Goal: Task Accomplishment & Management: Manage account settings

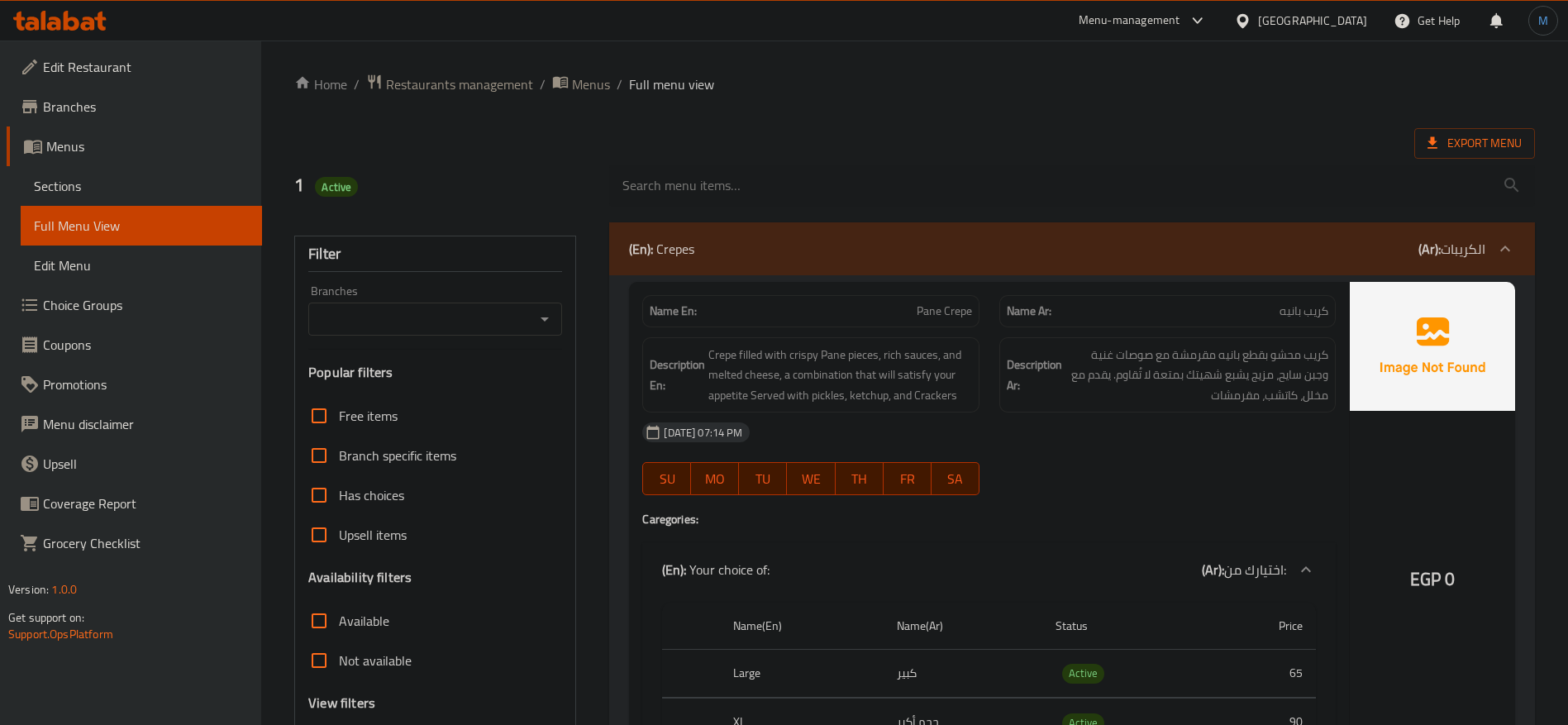
scroll to position [20118, 0]
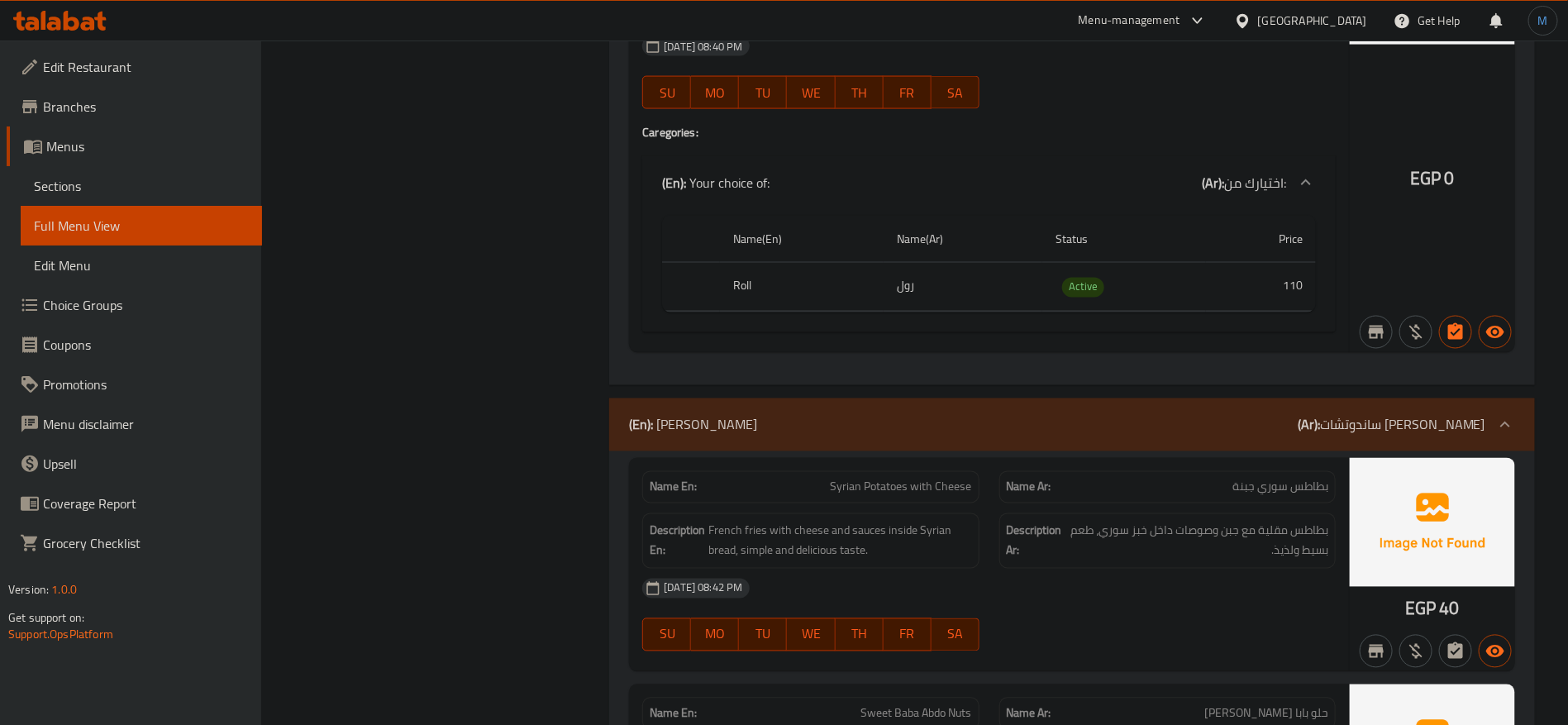
click at [1346, 16] on div "Egypt" at bounding box center [1312, 20] width 109 height 18
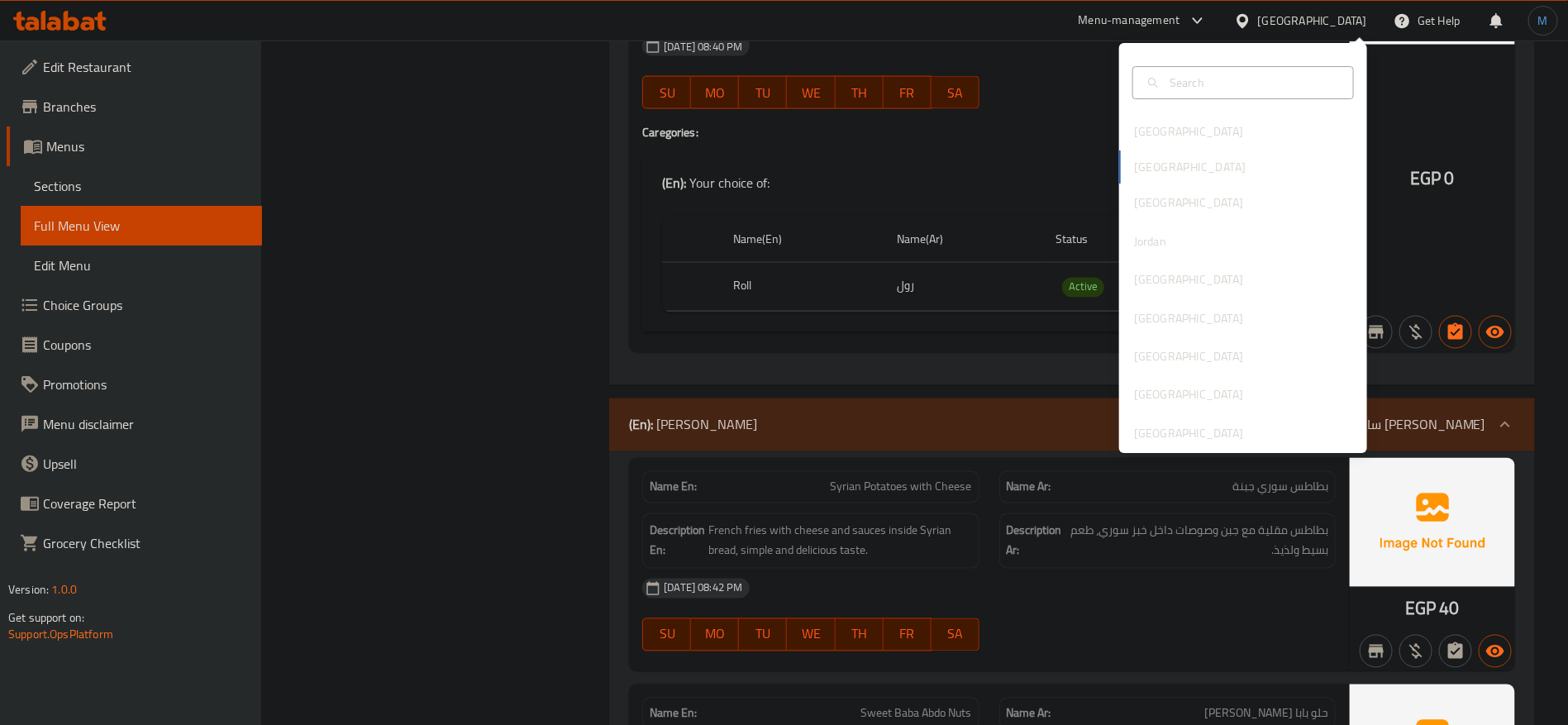
click at [1243, 446] on div "Bahrain Egypt Iraq Jordan Kuwait Oman Qatar Saudi Arabia United Arab Emirates" at bounding box center [1243, 248] width 248 height 410
click at [1243, 441] on div "[GEOGRAPHIC_DATA]" at bounding box center [1243, 433] width 248 height 38
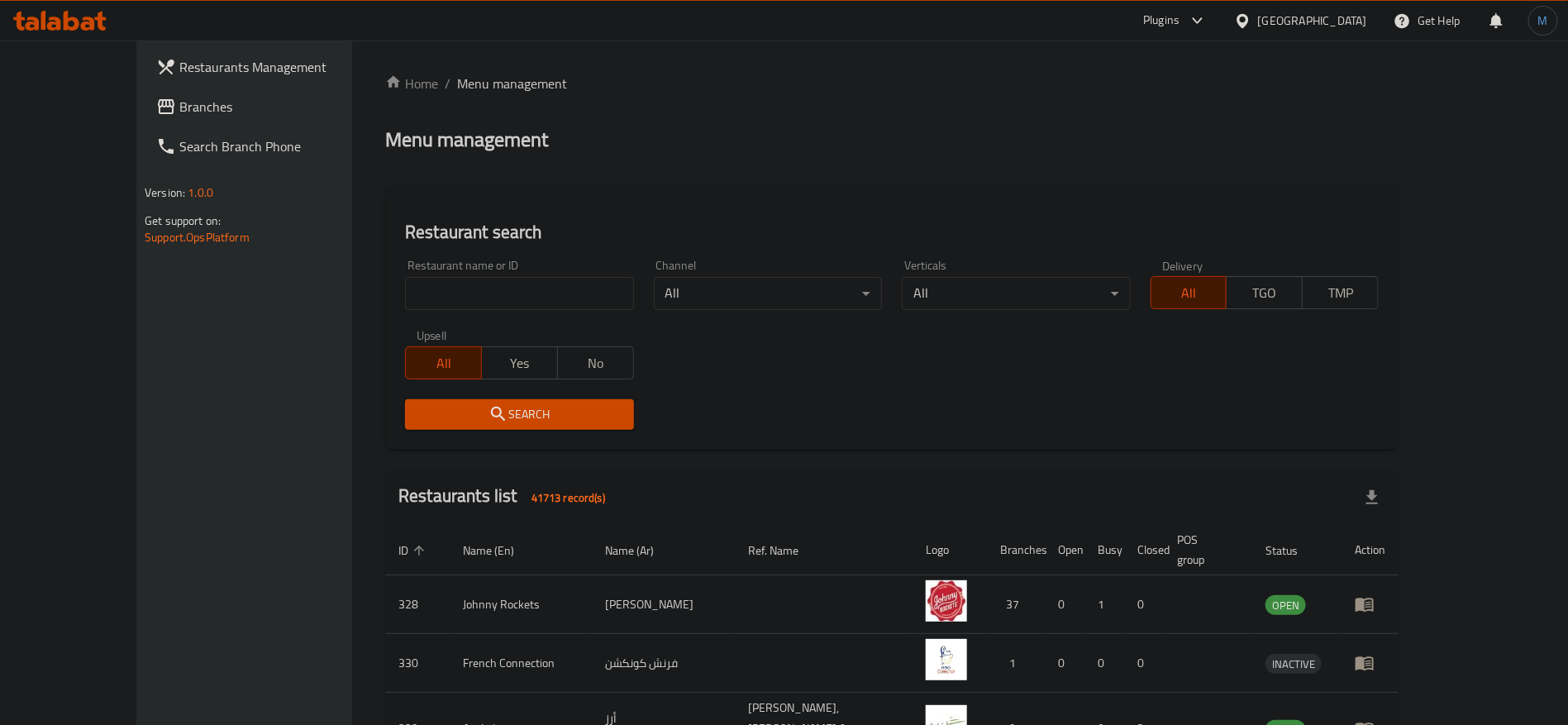
click at [180, 111] on span "Branches" at bounding box center [282, 106] width 206 height 20
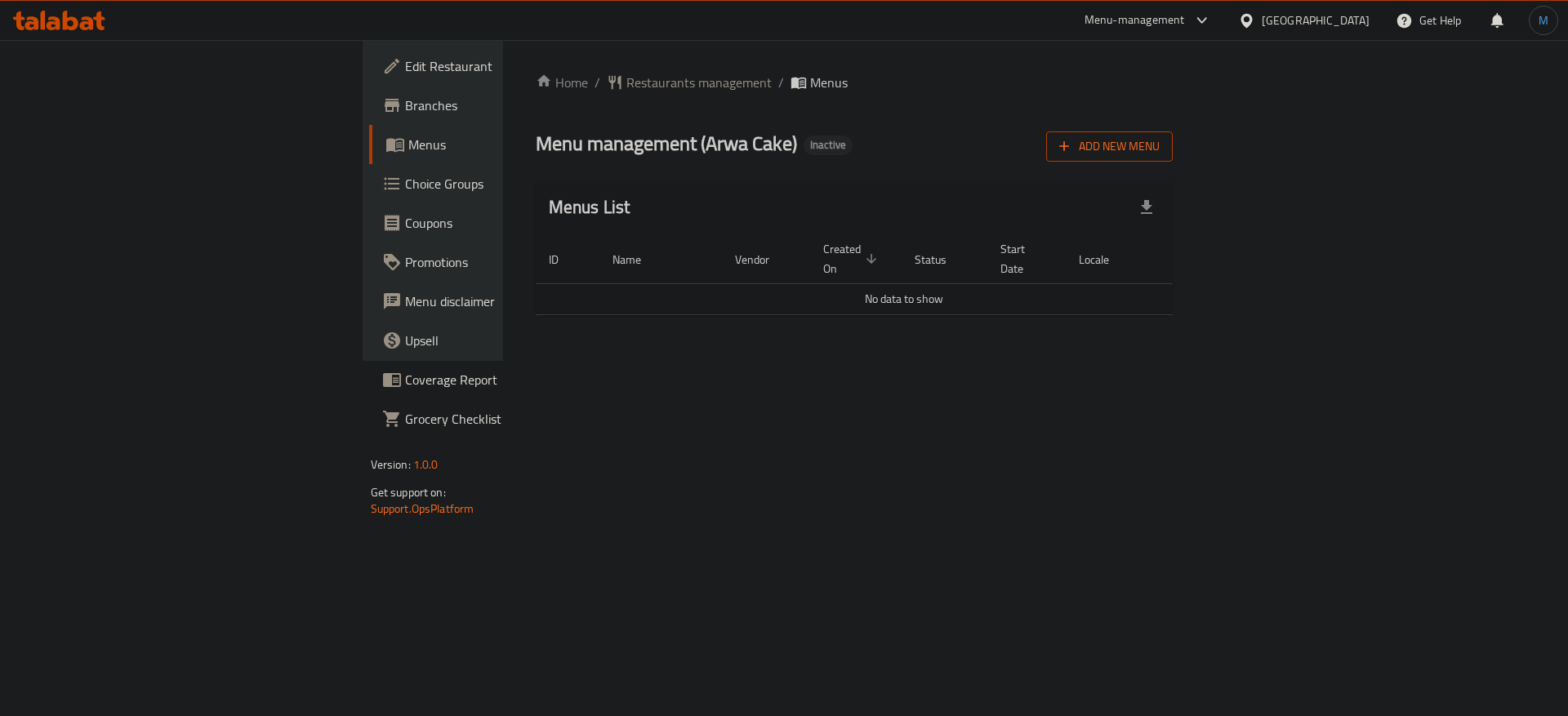
click at [1160, 143] on span "Add New Menu" at bounding box center [1109, 146] width 100 height 21
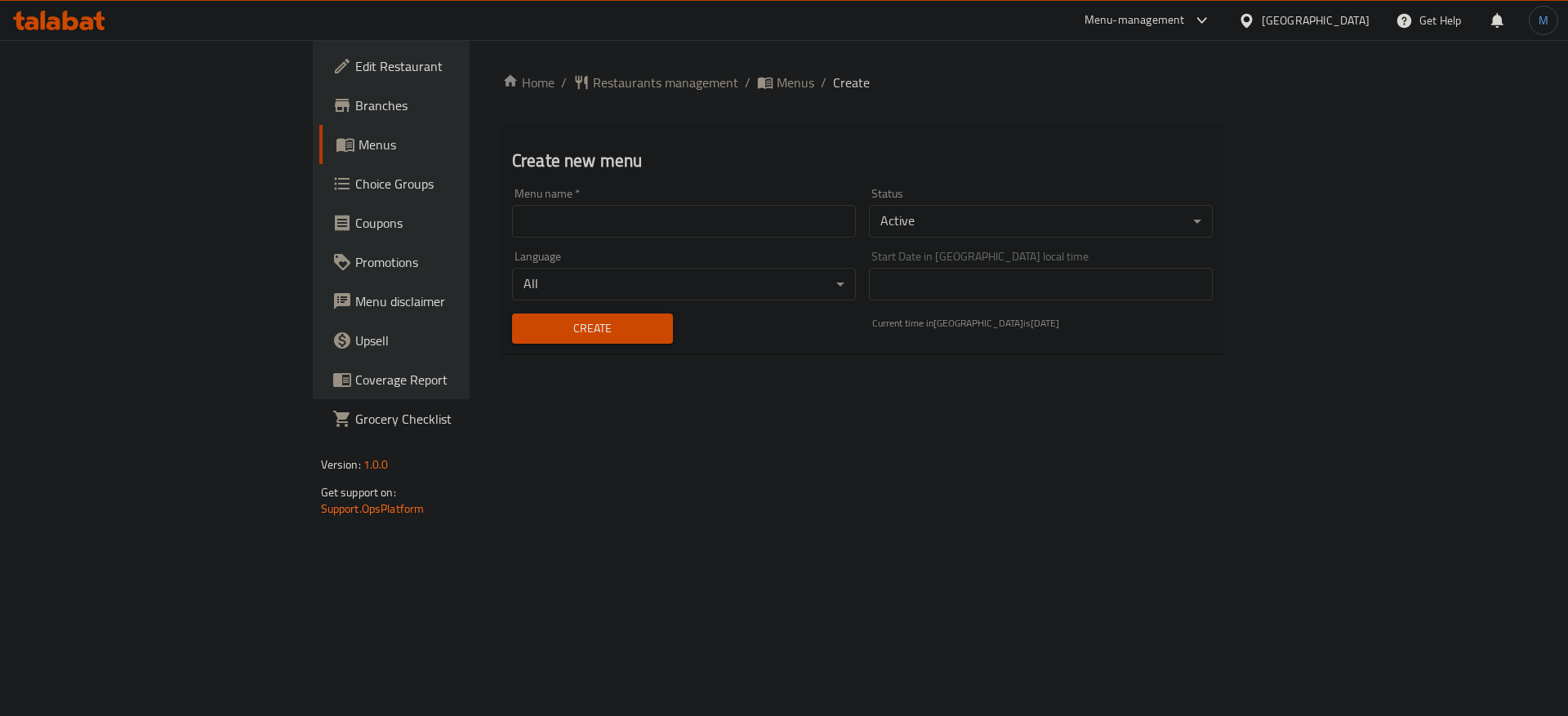
click at [713, 221] on input "text" at bounding box center [684, 221] width 344 height 33
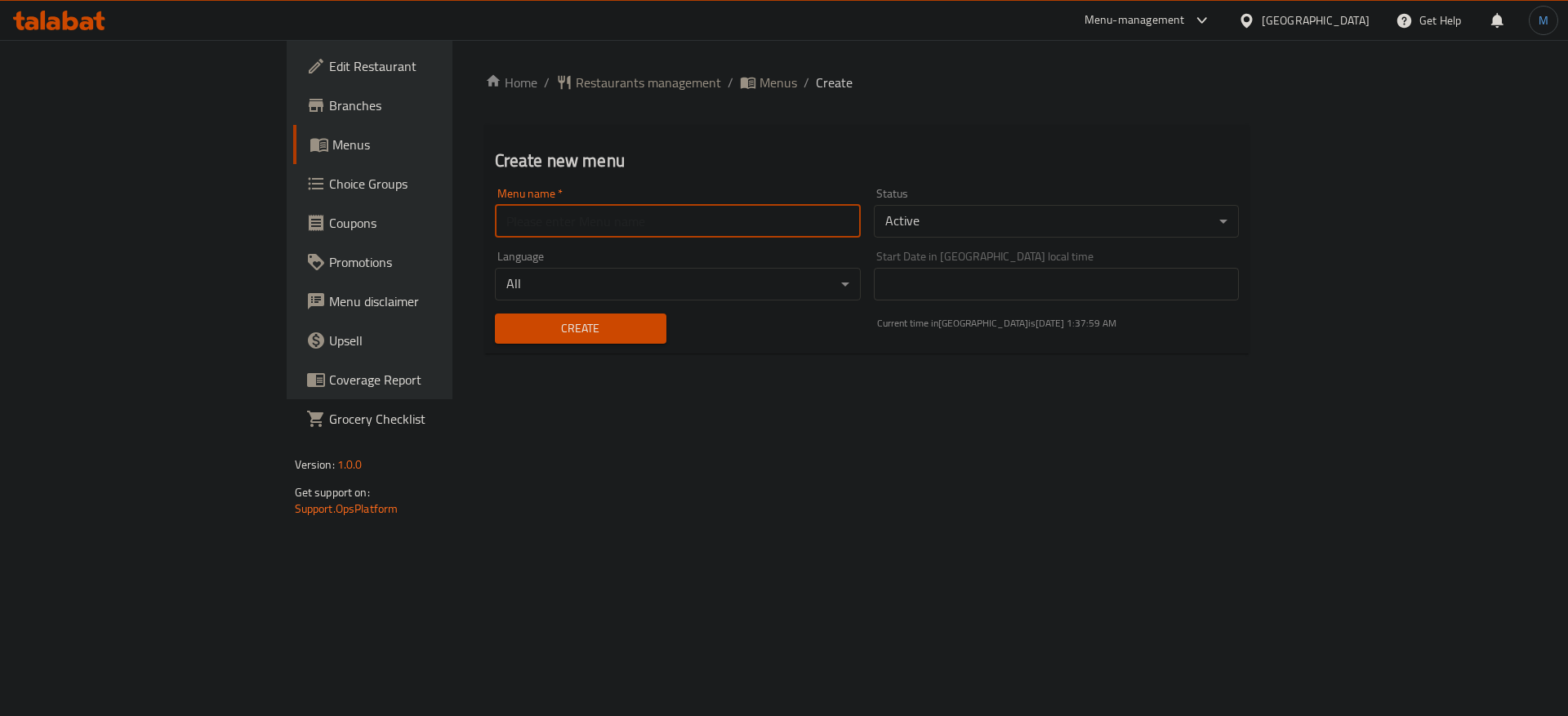
type input "1"
click at [508, 328] on span "Create" at bounding box center [580, 328] width 146 height 21
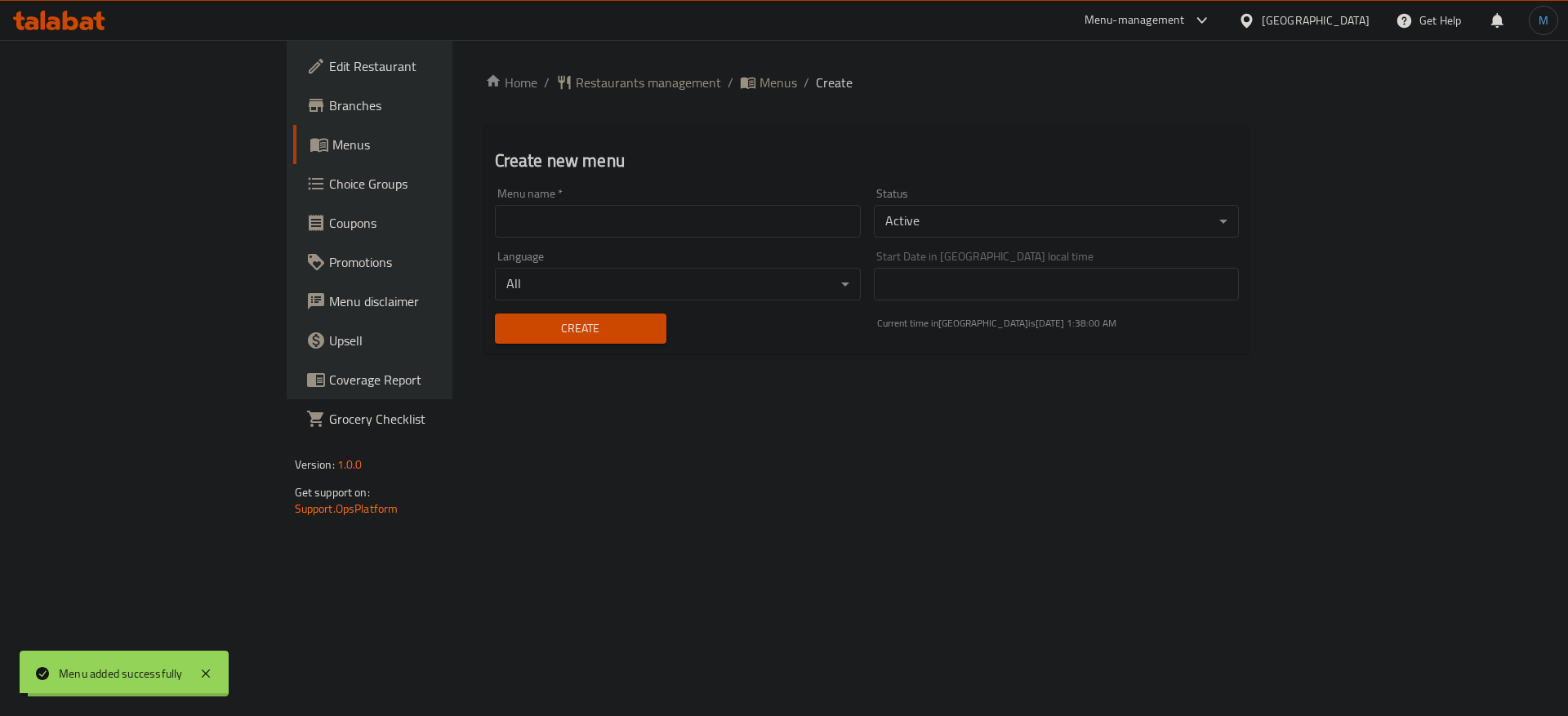
click at [760, 88] on span "Menus" at bounding box center [778, 82] width 38 height 20
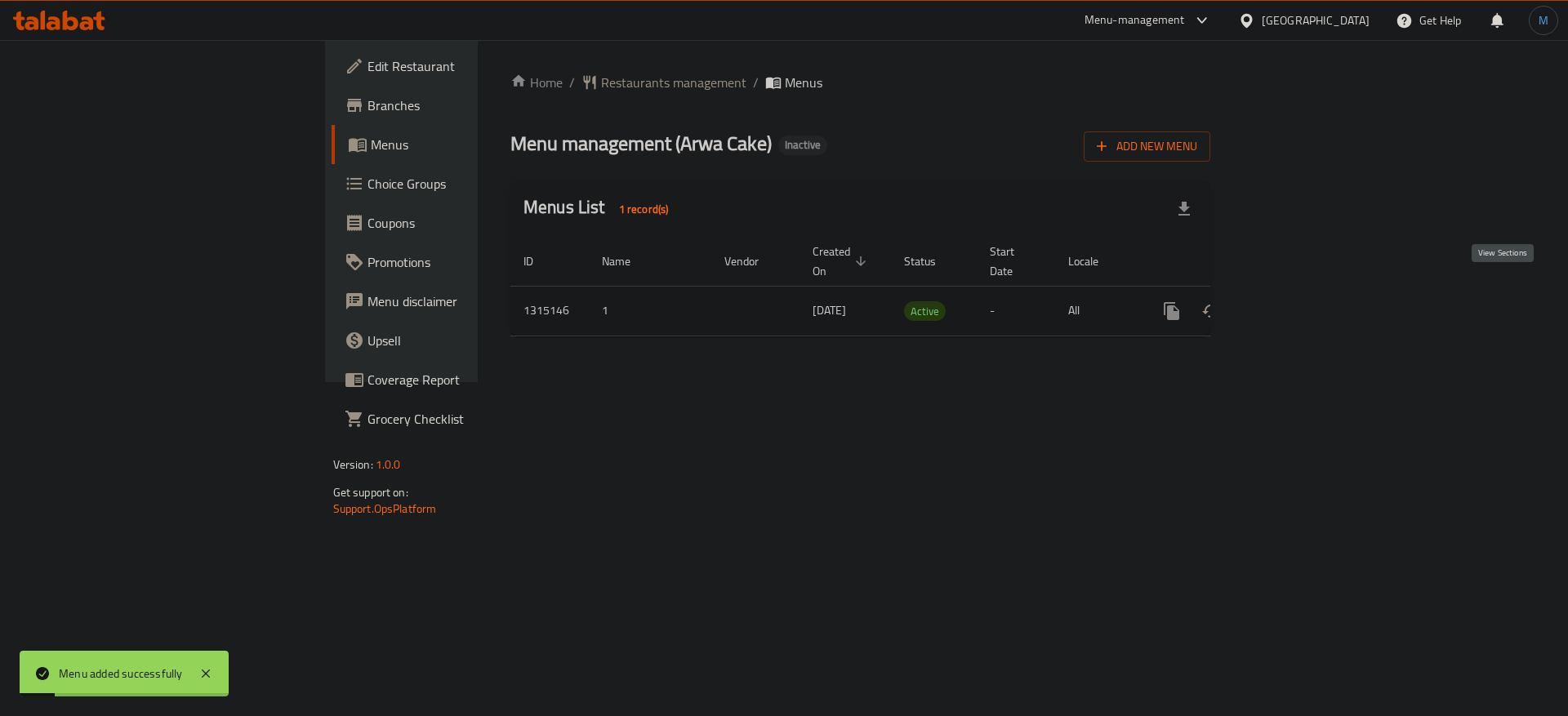
click at [1309, 292] on link "enhanced table" at bounding box center [1290, 312] width 39 height 39
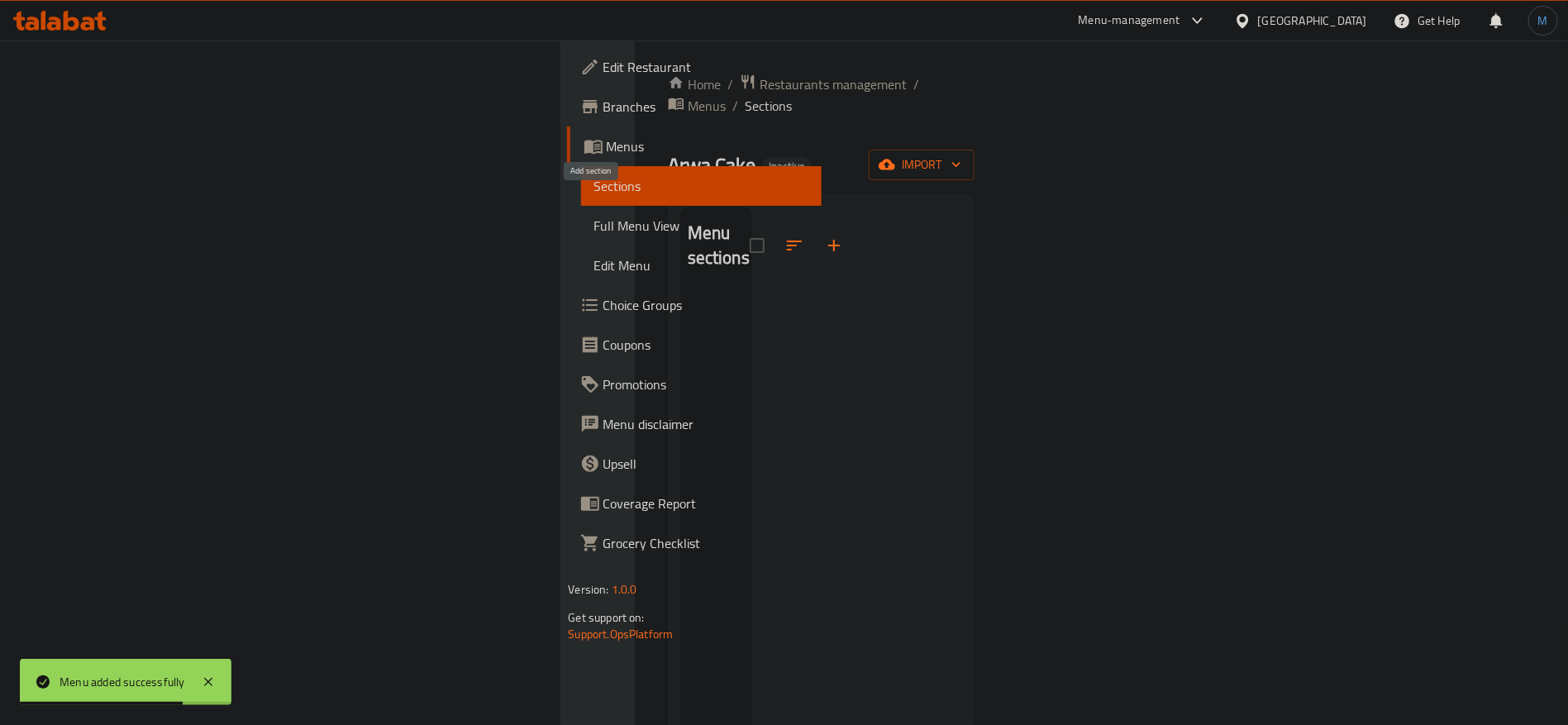
click at [824, 236] on icon "button" at bounding box center [833, 245] width 20 height 20
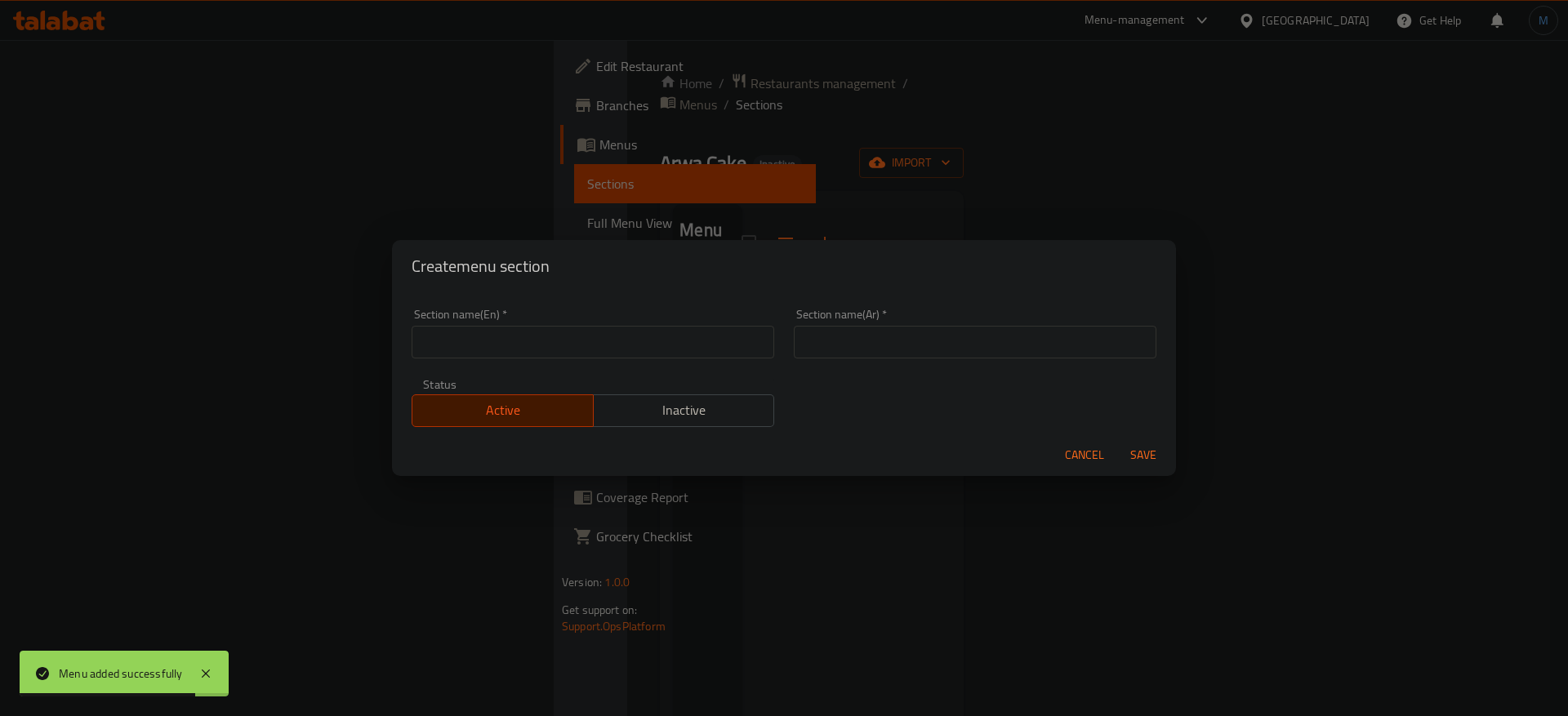
click at [732, 331] on input "text" at bounding box center [592, 342] width 362 height 33
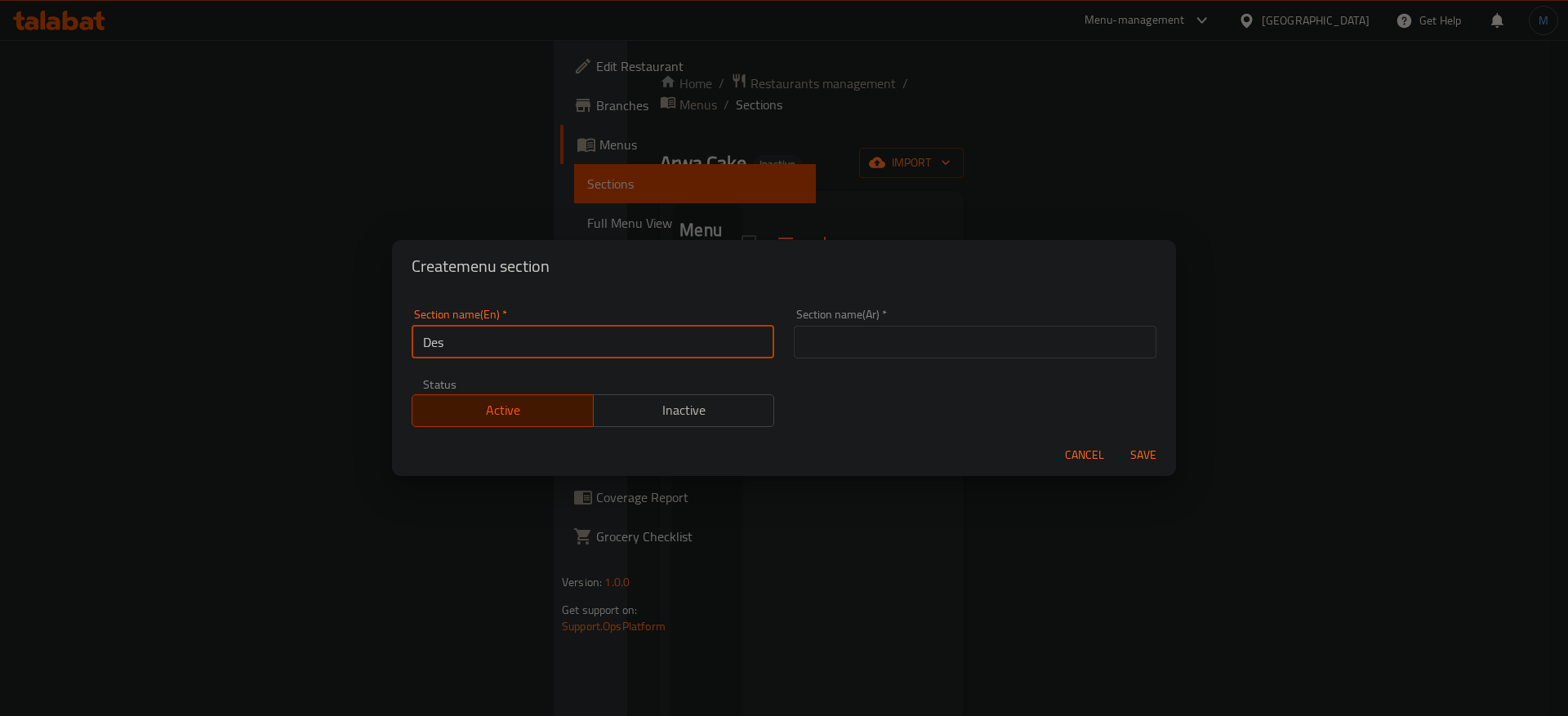
type input "Desserts"
click at [926, 343] on input "text" at bounding box center [976, 342] width 362 height 33
type input "الحلويات"
click at [1117, 440] on button "Save" at bounding box center [1144, 455] width 53 height 30
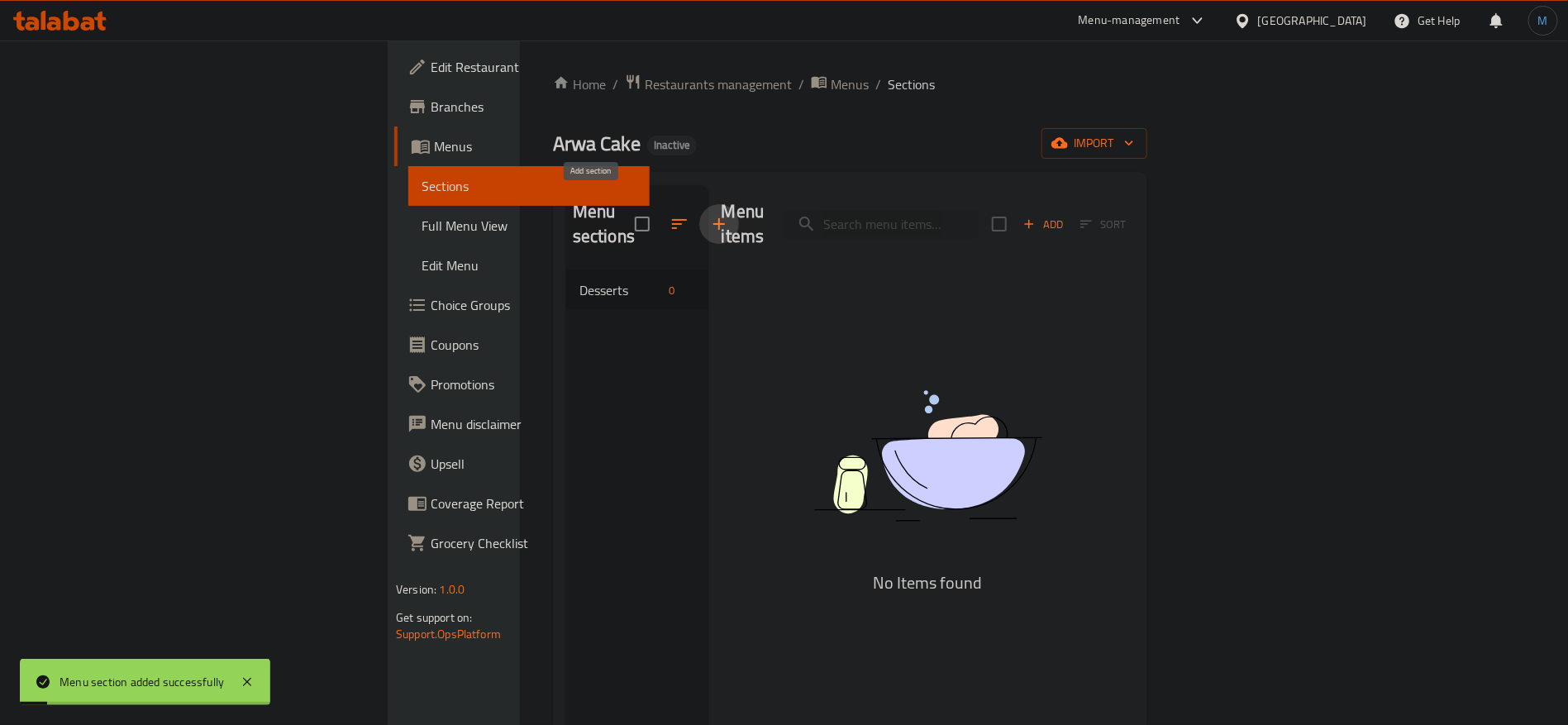
click at [1137, 206] on div "Add Sort" at bounding box center [1064, 223] width 144 height 35
click at [1065, 215] on span "Add" at bounding box center [1042, 224] width 45 height 19
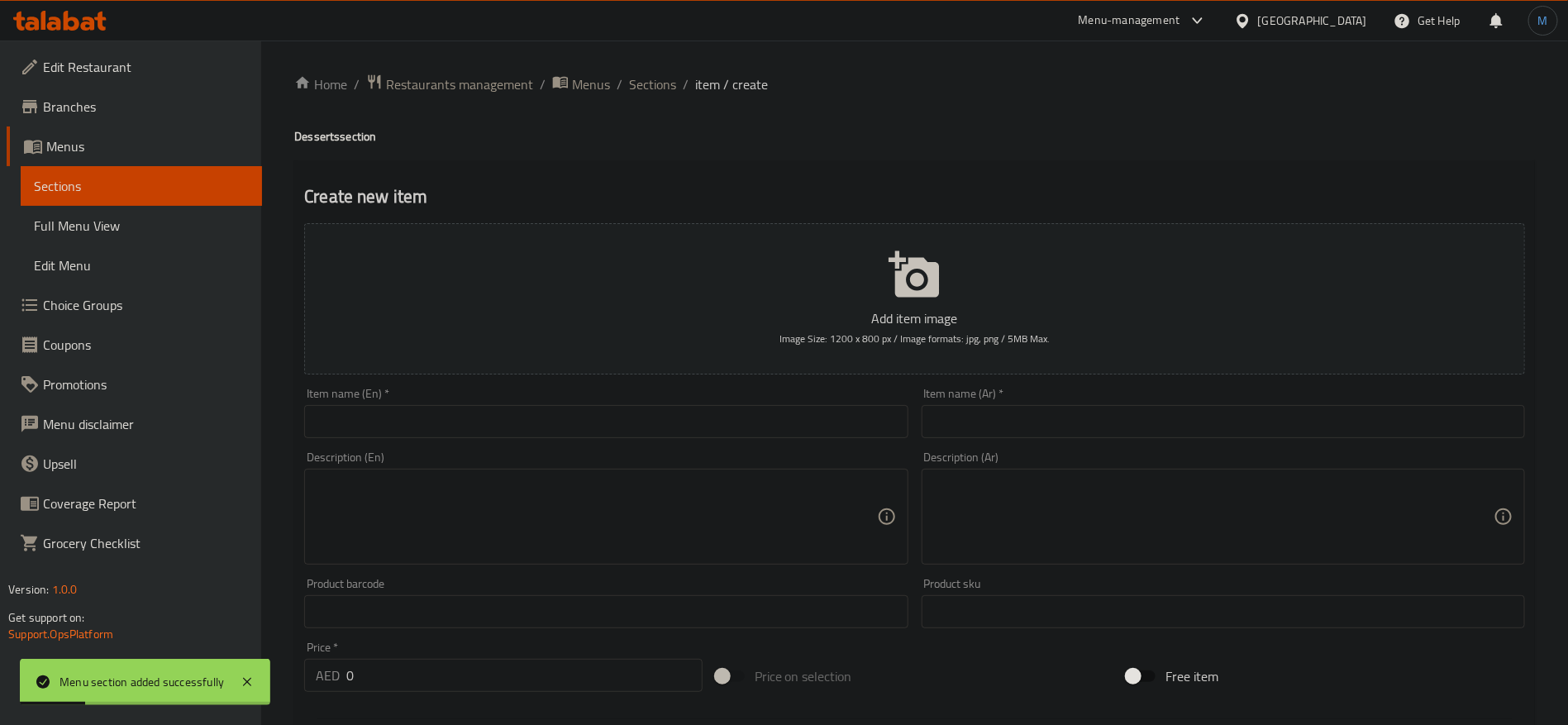
click at [568, 407] on input "text" at bounding box center [605, 421] width 603 height 33
paste input "Butterfly Cake"
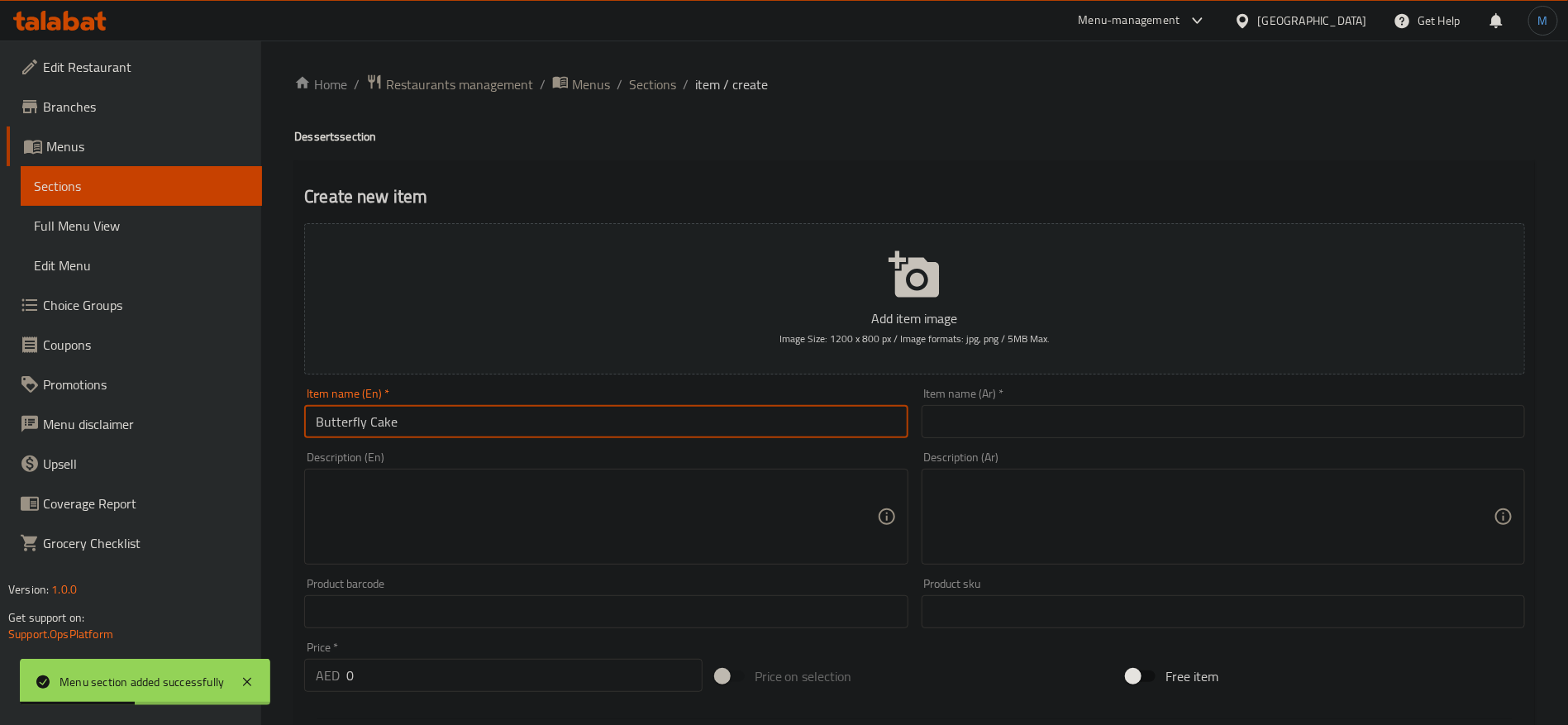
type input "Butterfly Cake"
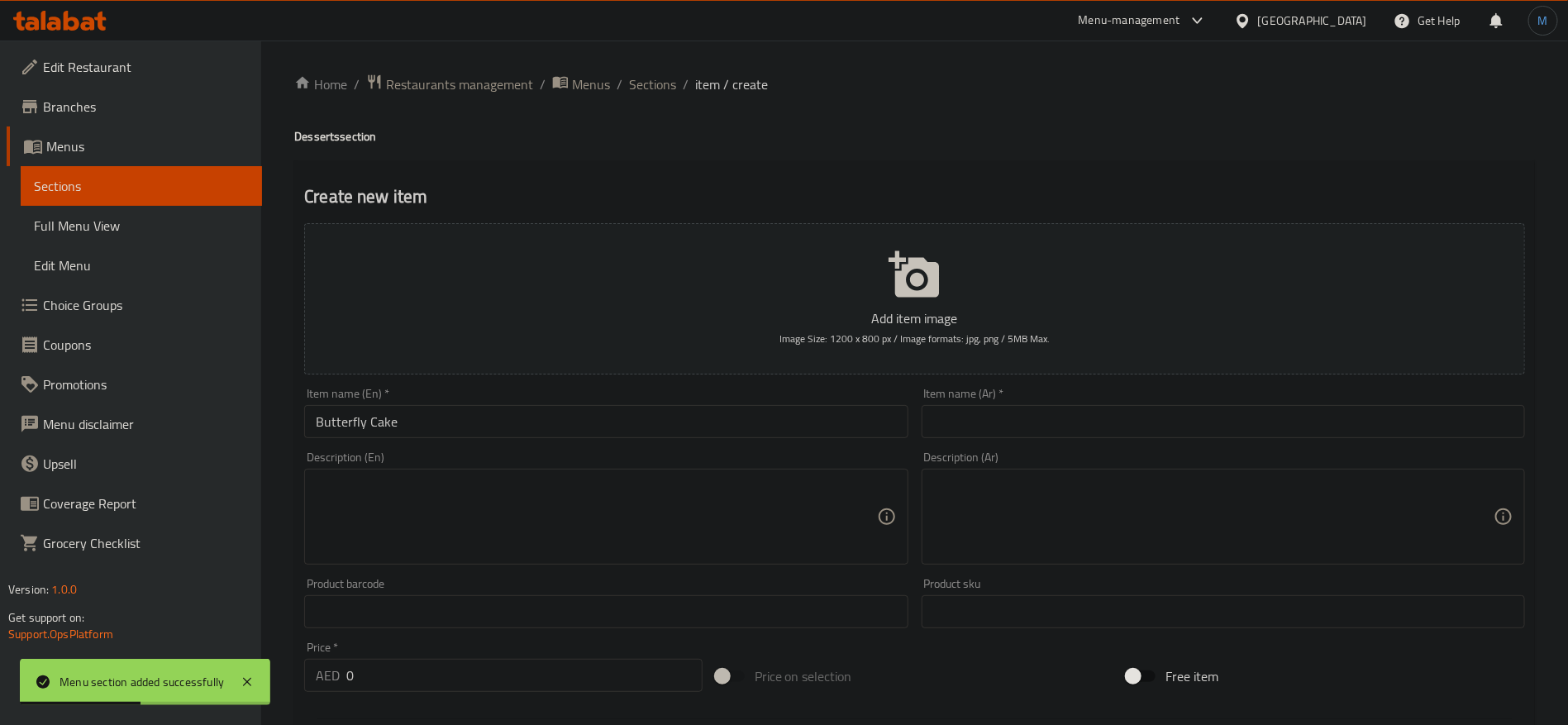
click at [1059, 399] on div "Item name (Ar)   * Item name (Ar) *" at bounding box center [1223, 412] width 603 height 50
click at [1078, 410] on input "text" at bounding box center [1223, 421] width 603 height 33
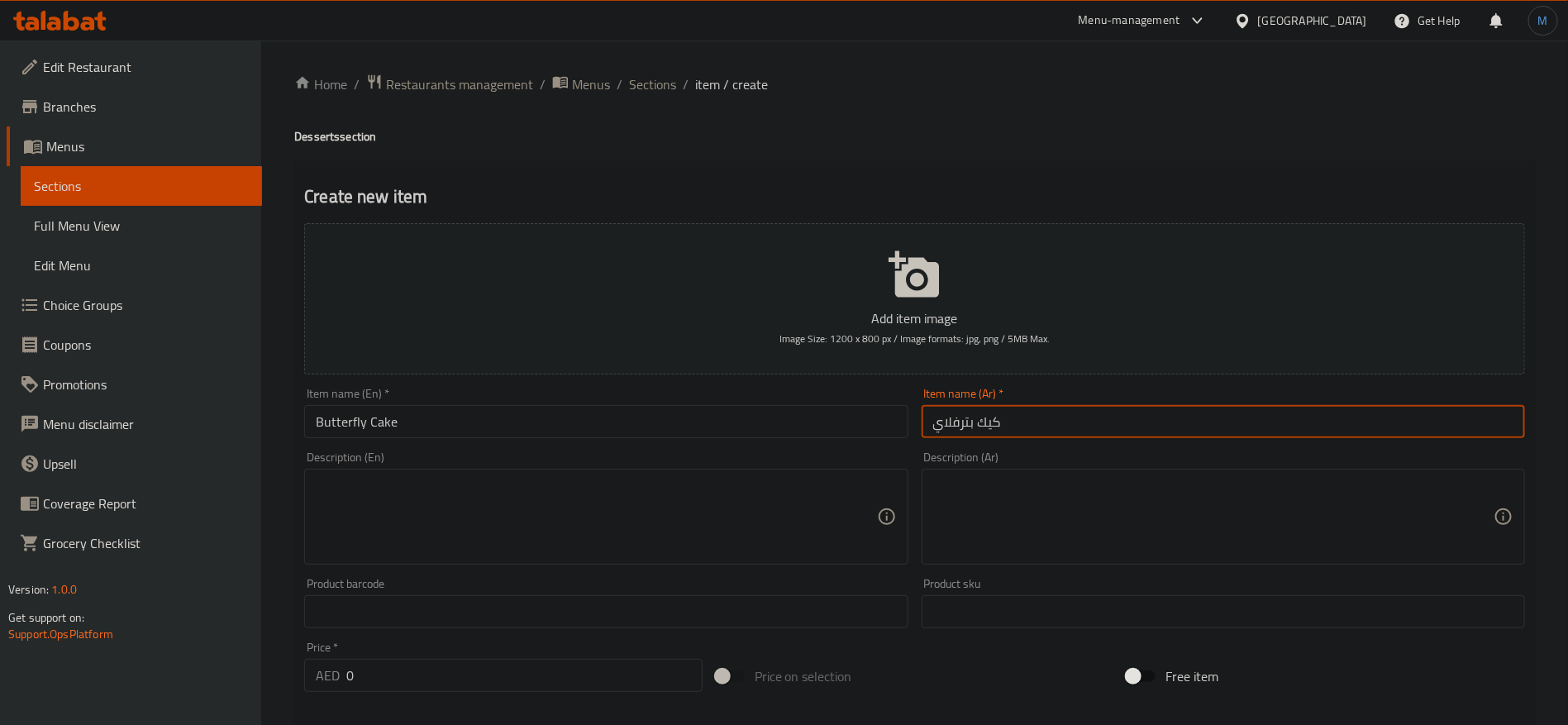
type input "كيك بترفلاي"
click at [607, 394] on div "Item name (En)   * Butterfly Cake Item name (En) *" at bounding box center [605, 412] width 603 height 50
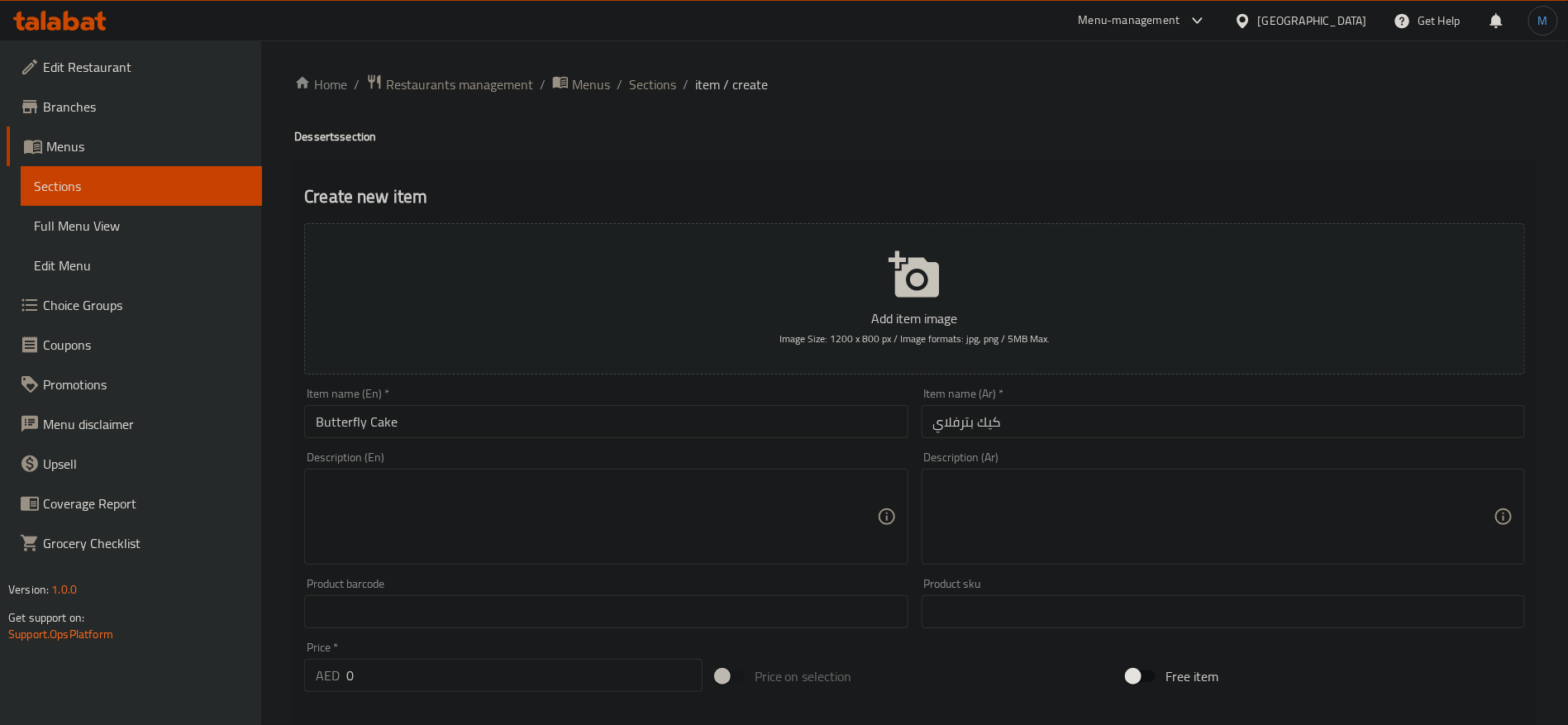
click at [624, 504] on textarea at bounding box center [596, 517] width 561 height 79
paste textarea "An elegant cake adorned with whimsical butterflies, filled with our signature S…"
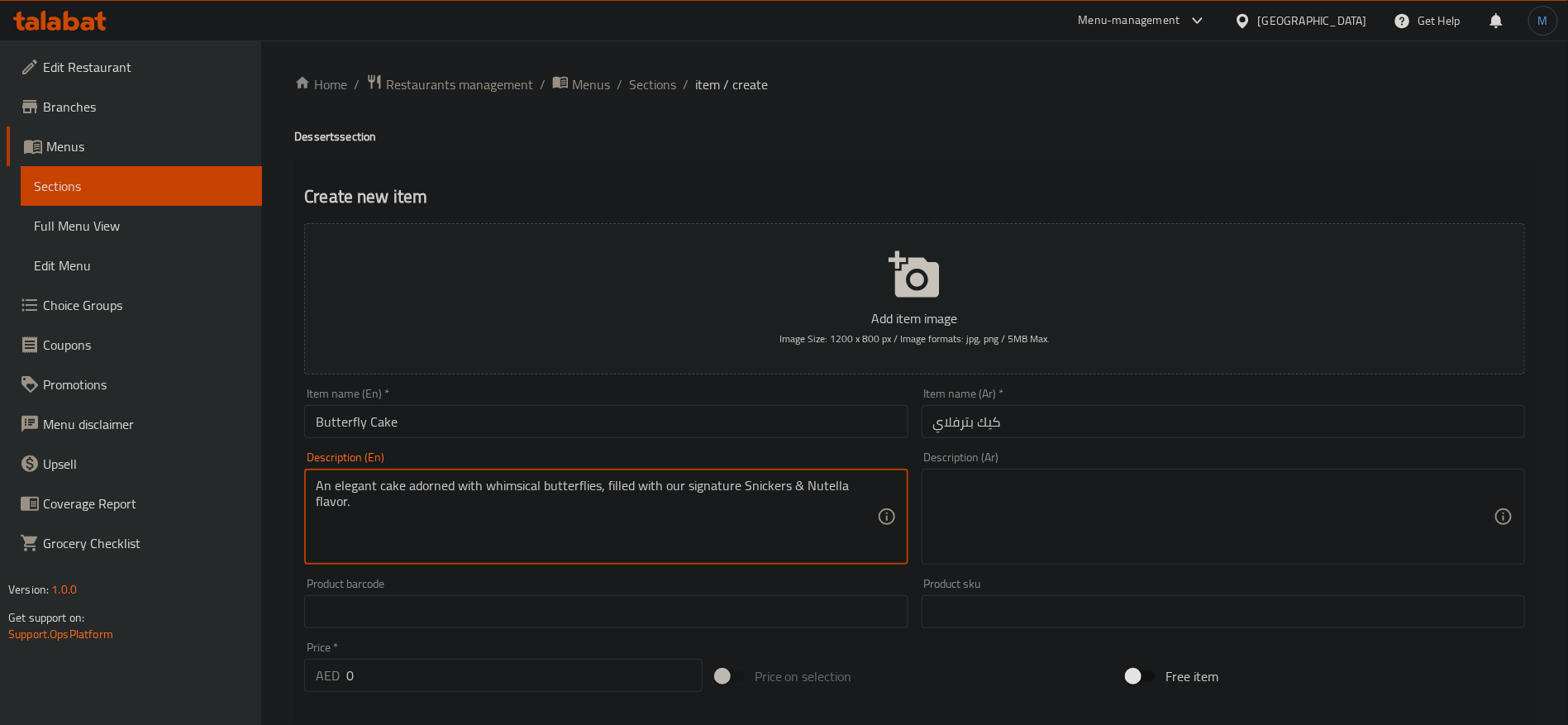
type textarea "An elegant cake adorned with whimsical butterflies, filled with our signature S…"
click at [1148, 513] on textarea at bounding box center [1214, 517] width 561 height 79
paste textarea "كعكة أنيقة مزينة بفراشات غريبة، محشوة بنكهة سنيكرز ونوتيلا المميزة."
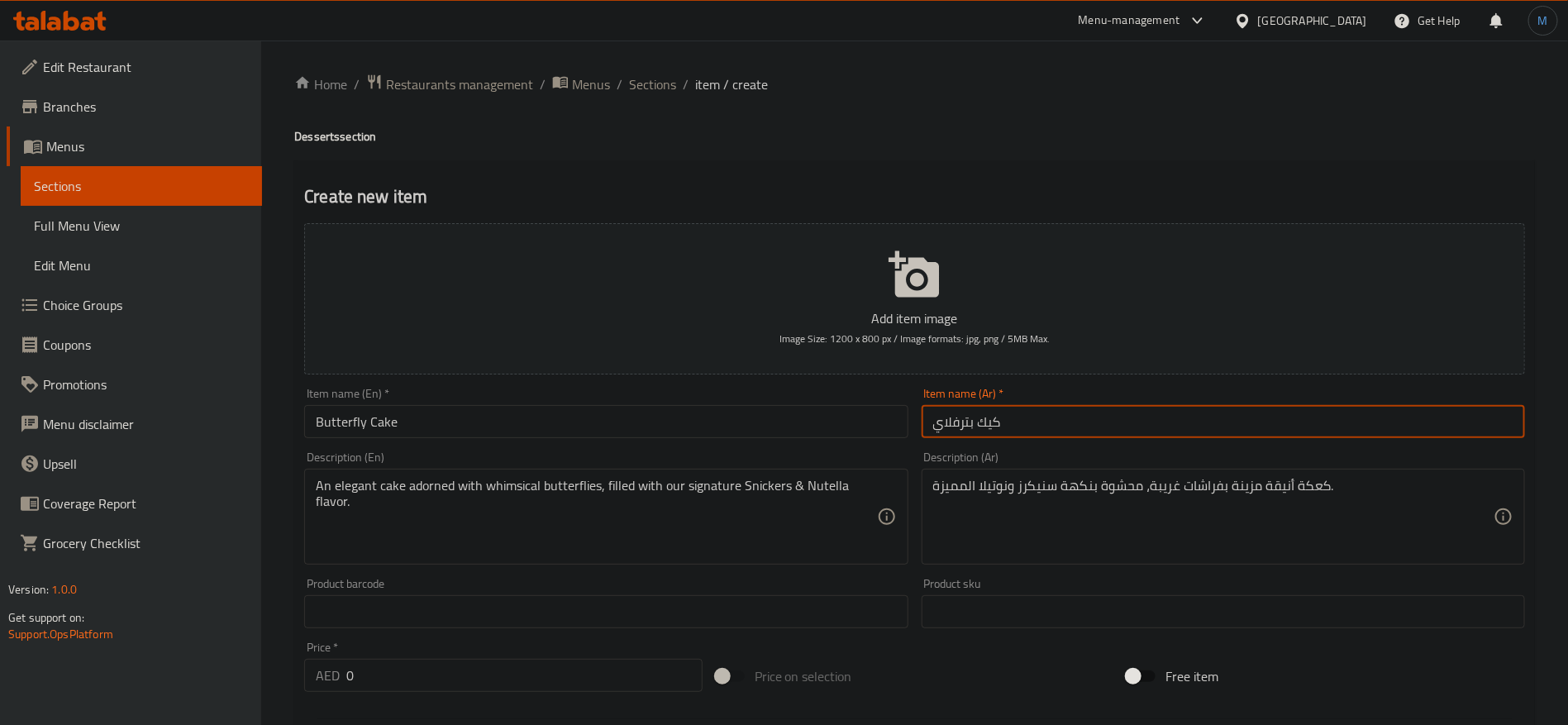
click at [1048, 413] on input "كيك بترفلاي" at bounding box center [1223, 421] width 603 height 33
click at [1000, 422] on input "كيك بترفلاي" at bounding box center [1223, 421] width 603 height 33
click at [995, 422] on input "كيك بترفلاي" at bounding box center [1223, 421] width 603 height 33
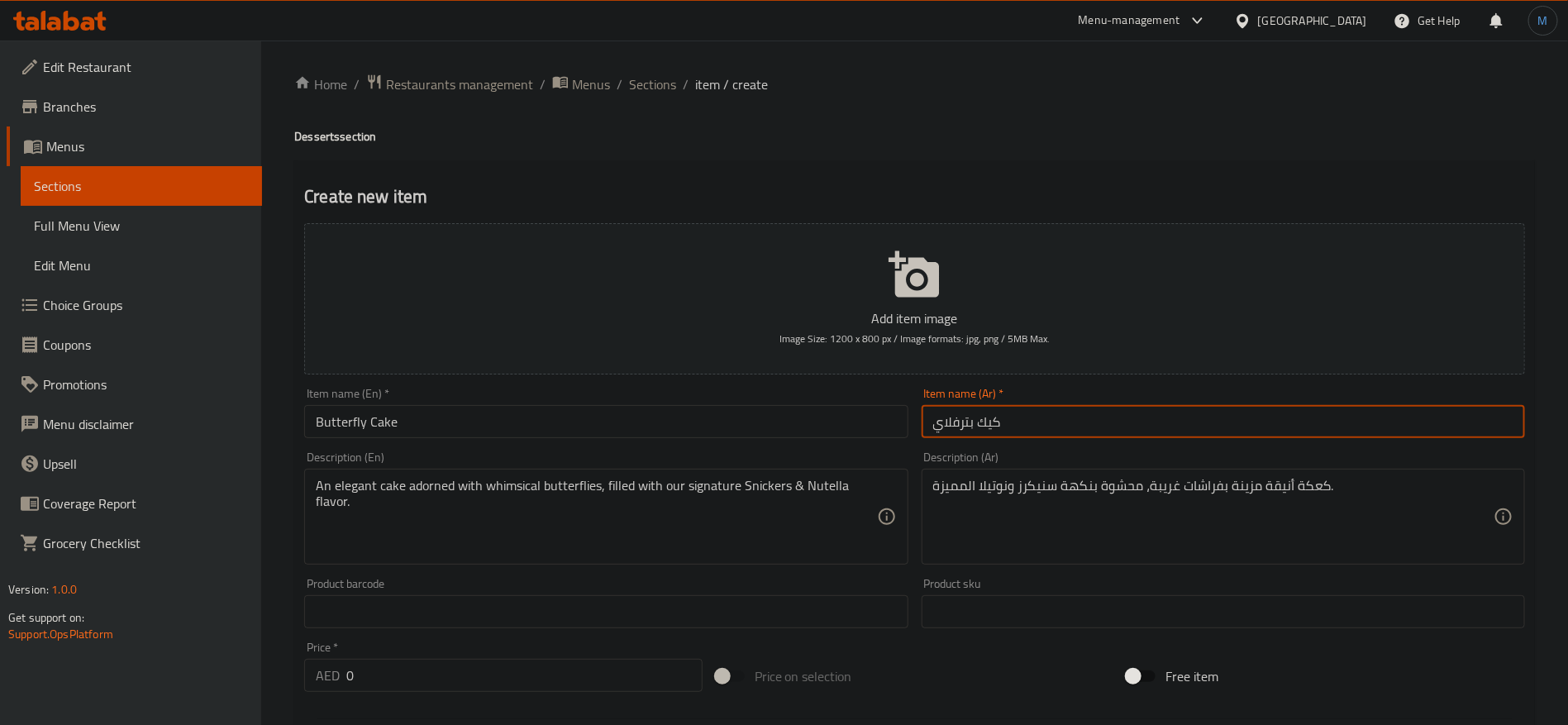
click at [995, 422] on input "كيك بترفلاي" at bounding box center [1223, 421] width 603 height 33
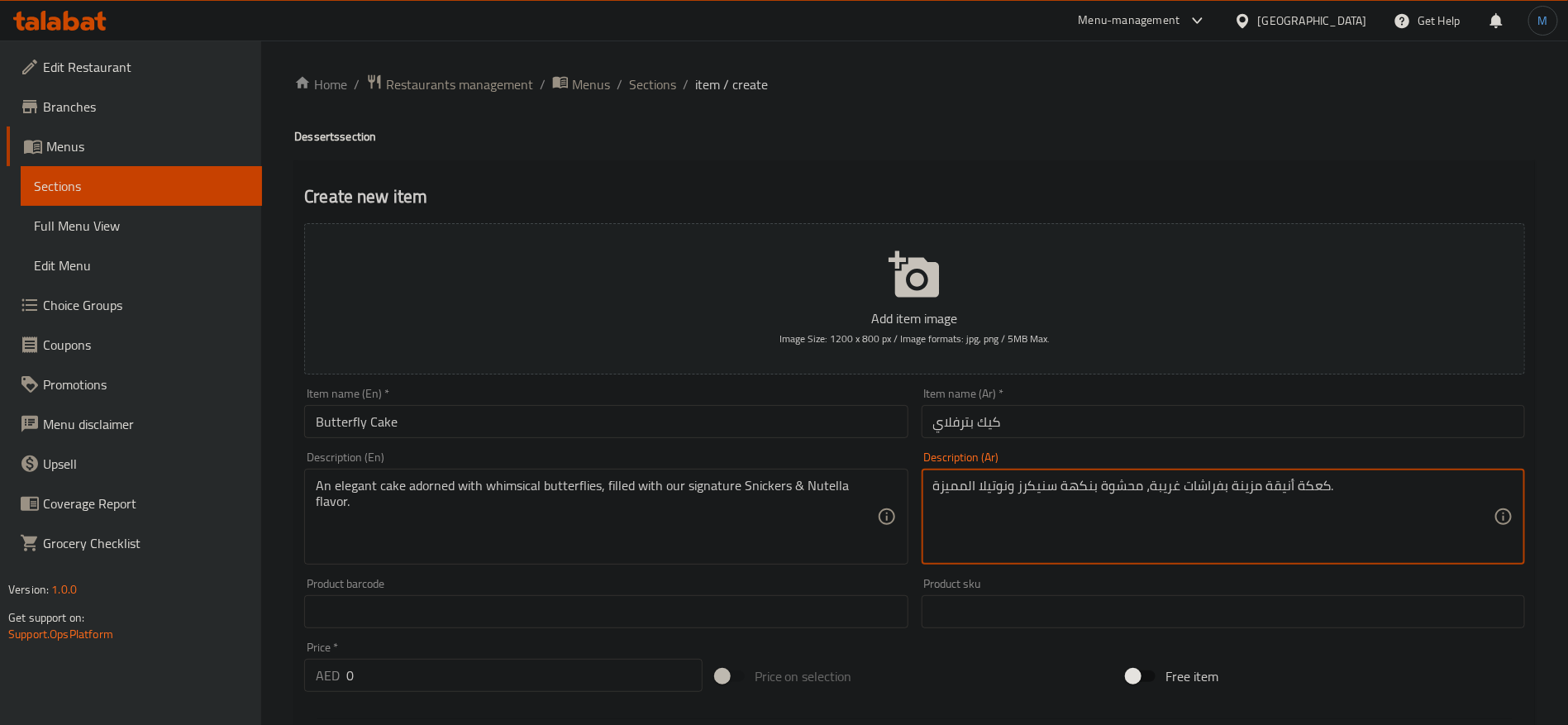
click at [1314, 490] on textarea "كعكة أنيقة مزينة بفراشات غريبة، محشوة بنكهة سنيكرز ونوتيلا المميزة." at bounding box center [1214, 517] width 561 height 79
paste textarea "يك"
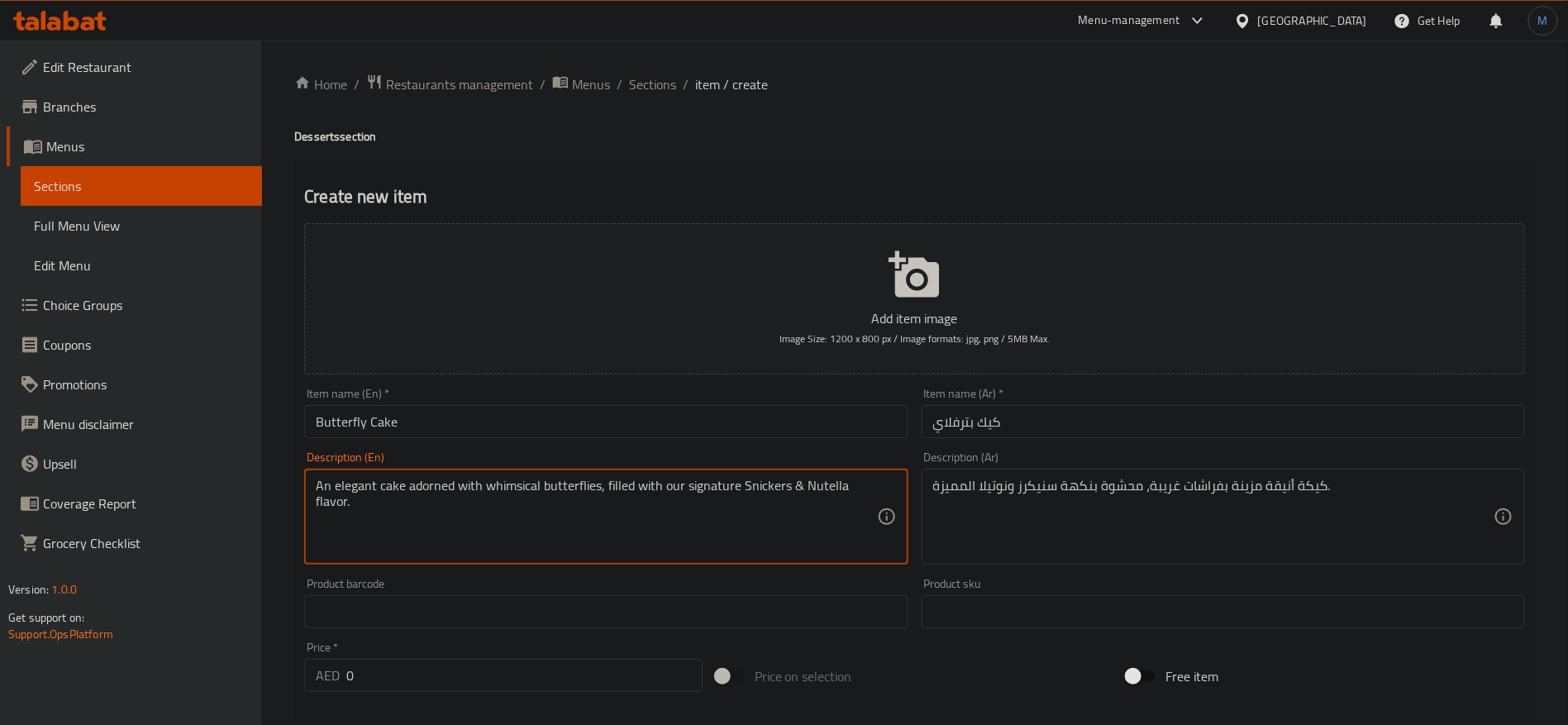
click at [504, 486] on textarea "An elegant cake adorned with whimsical butterflies, filled with our signature S…" at bounding box center [596, 517] width 561 height 79
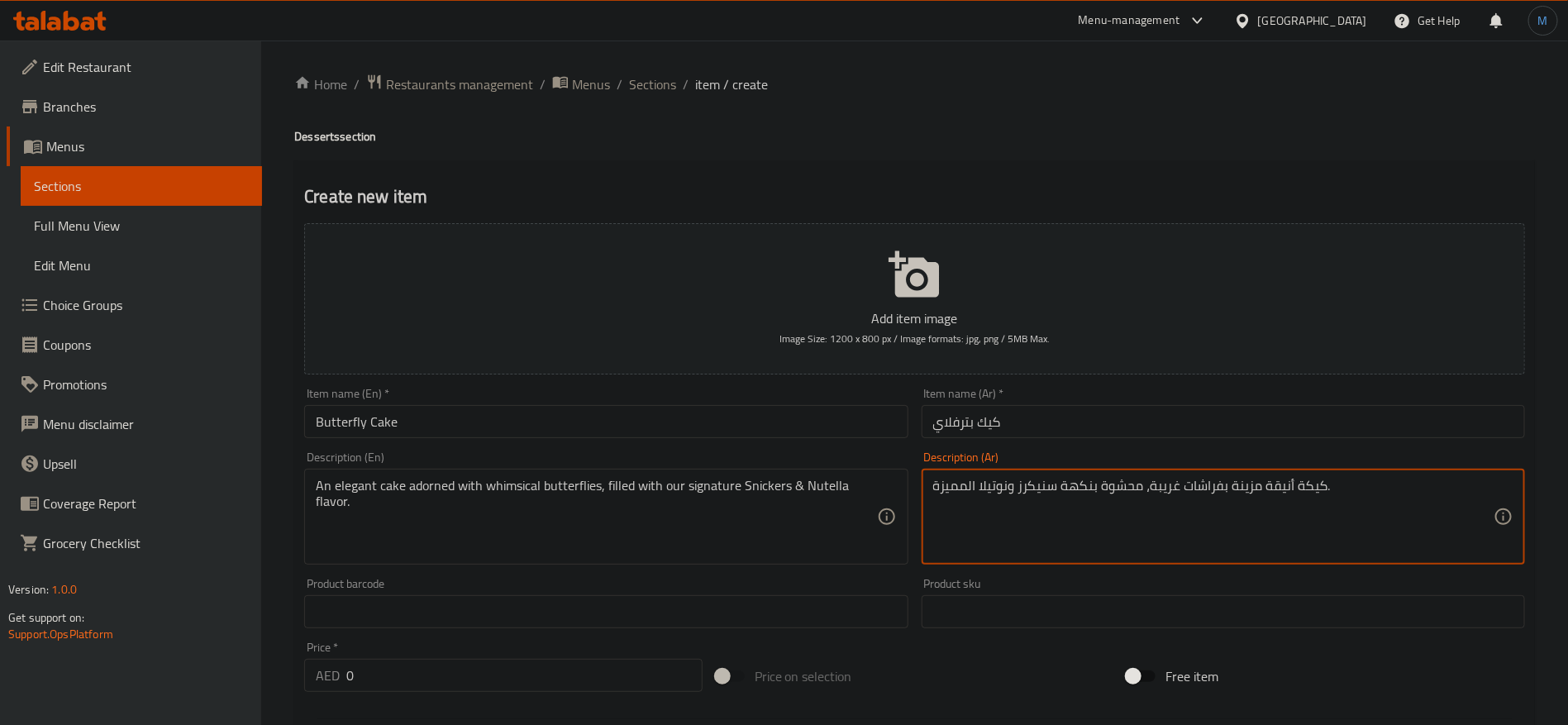
click at [1172, 487] on textarea "كيكة أنيقة مزينة بفراشات غريبة، محشوة بنكهة سنيكرز ونوتيلا المميزة." at bounding box center [1214, 517] width 561 height 79
click at [959, 492] on textarea "كيكة أنيقة مزينة بفراشات ويمزكول، محشوة بنكهة سنيكرز ونوتيلا المميزة." at bounding box center [1214, 517] width 561 height 79
type textarea "كيكة أنيقة مزينة بفراشات ويمزكول، محشوة بنكهة سنيكرز ونوتيلا سيجنتشر."
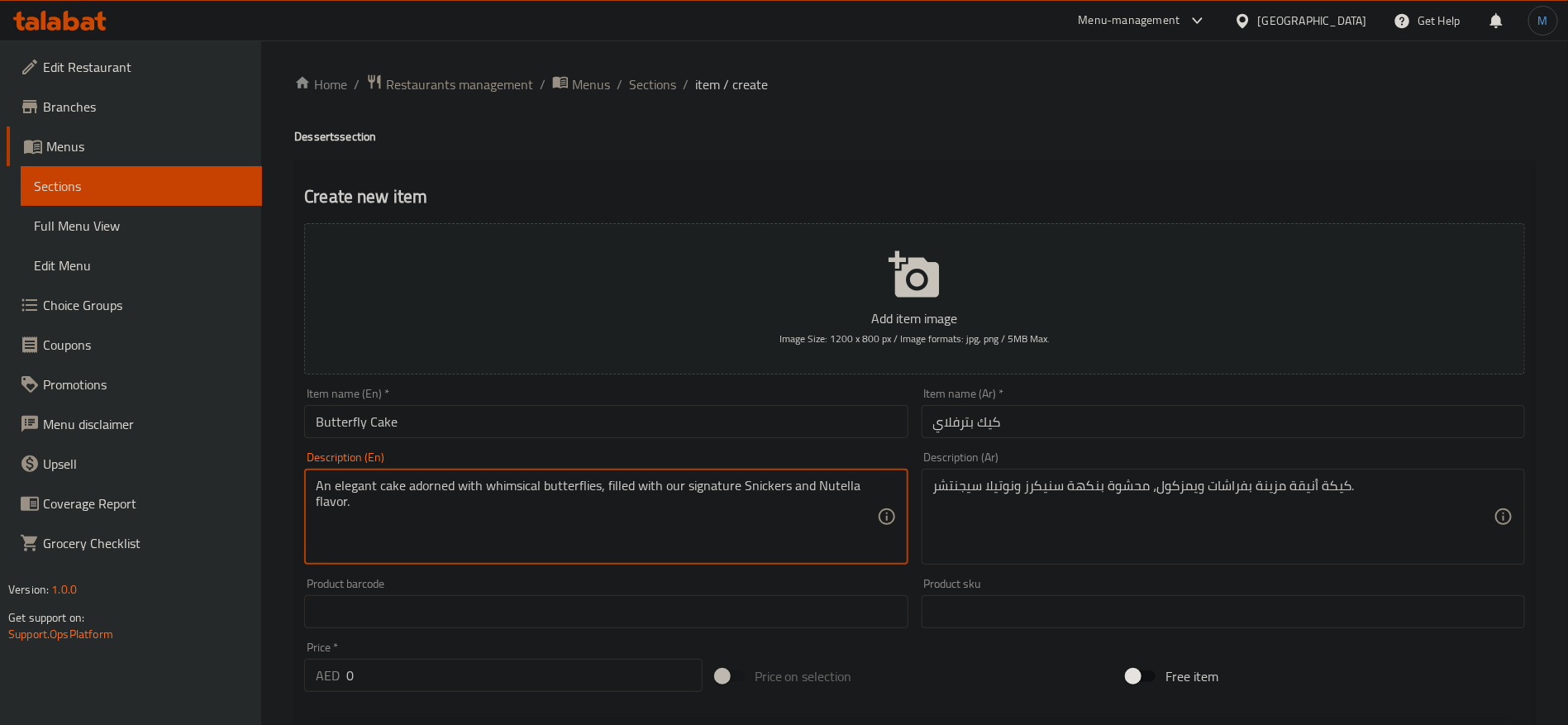
type textarea "An elegant cake adorned with whimsical butterflies, filled with our signature S…"
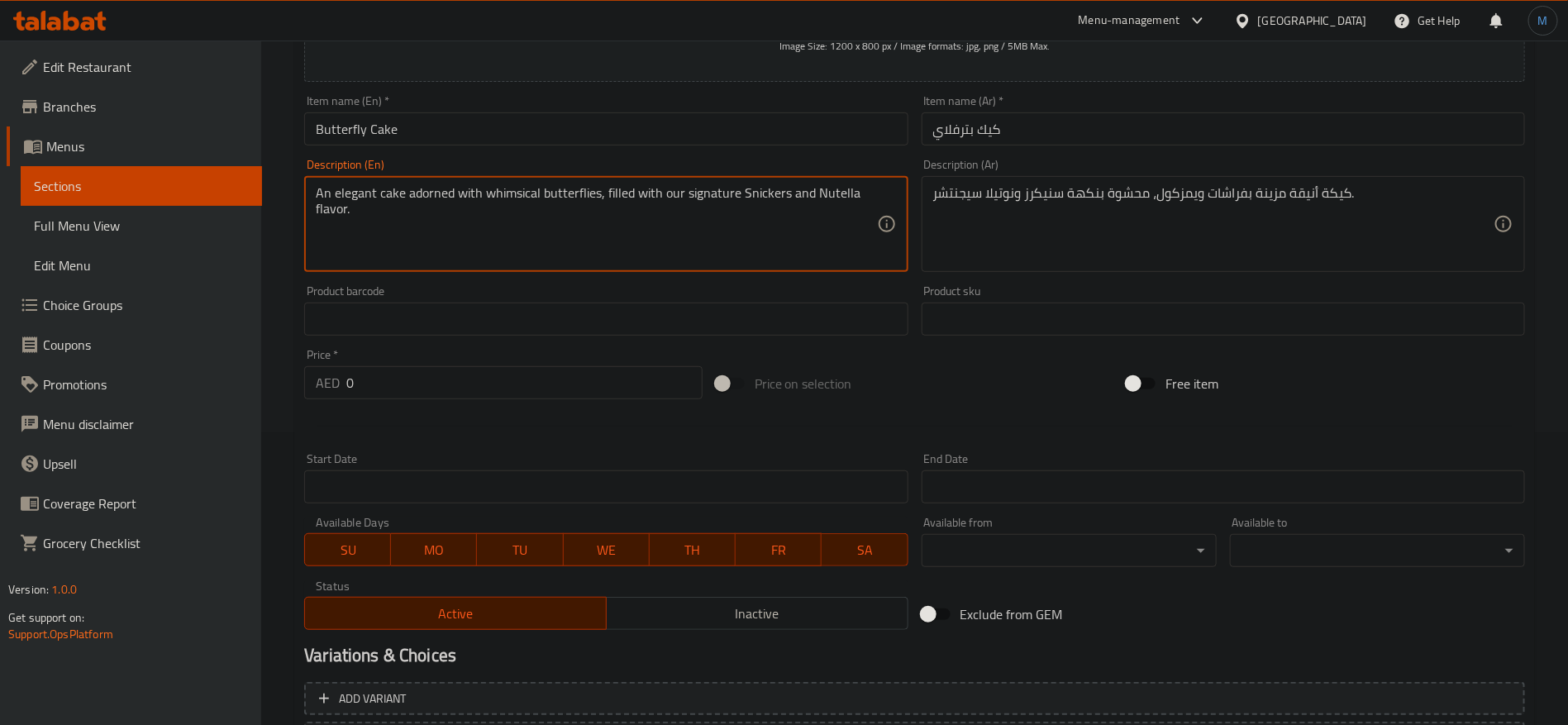
scroll to position [442, 0]
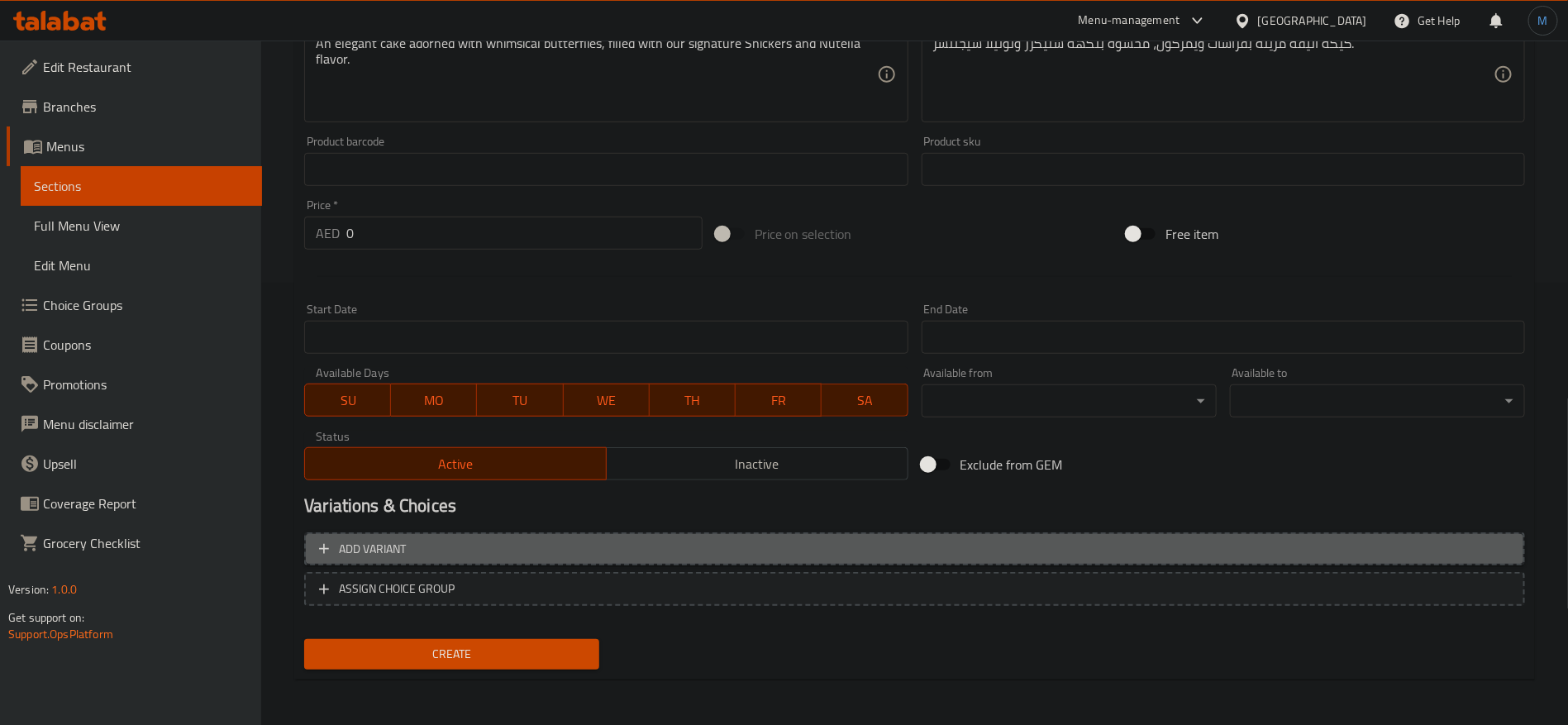
click at [1369, 546] on span "Add variant" at bounding box center [915, 549] width 1192 height 21
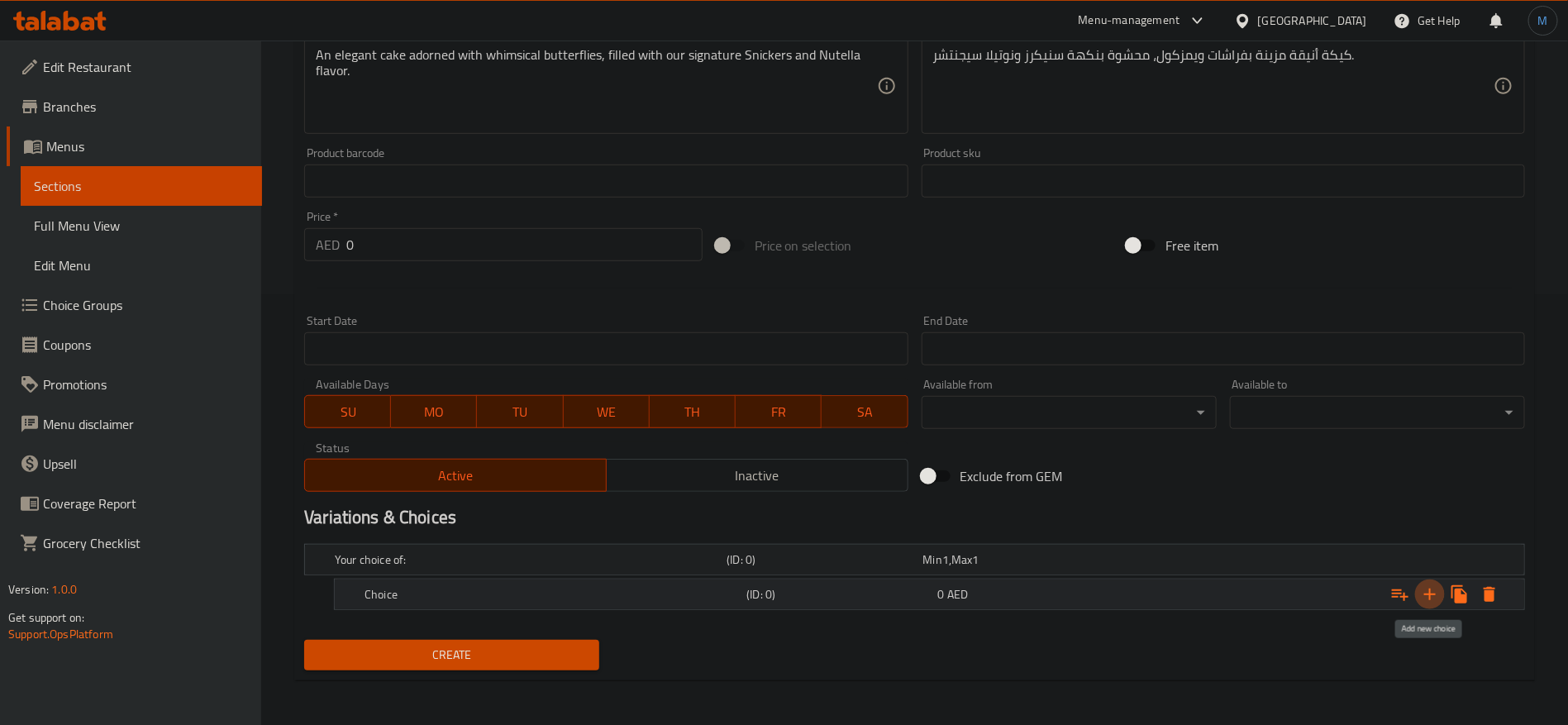
click at [1426, 590] on icon "Expand" at bounding box center [1430, 594] width 20 height 20
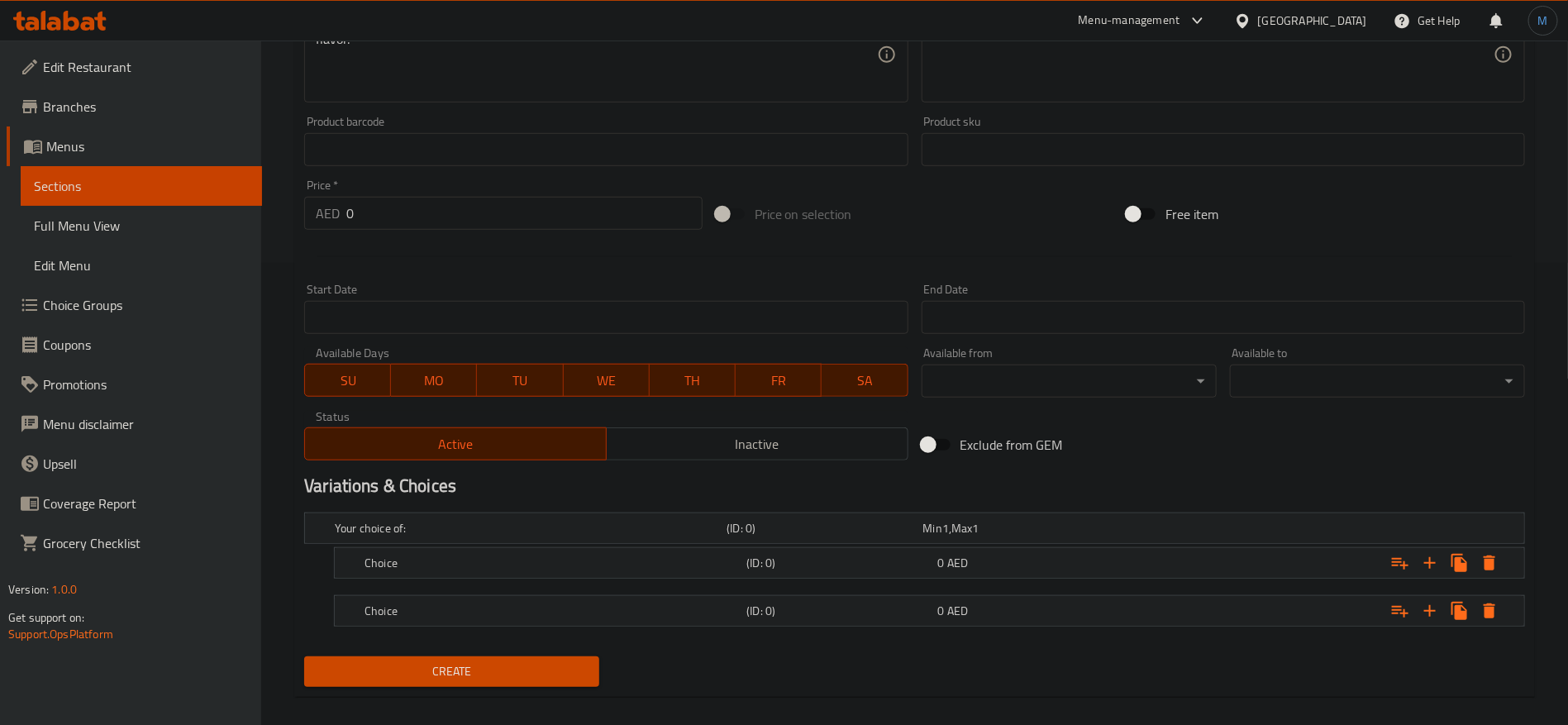
scroll to position [479, 0]
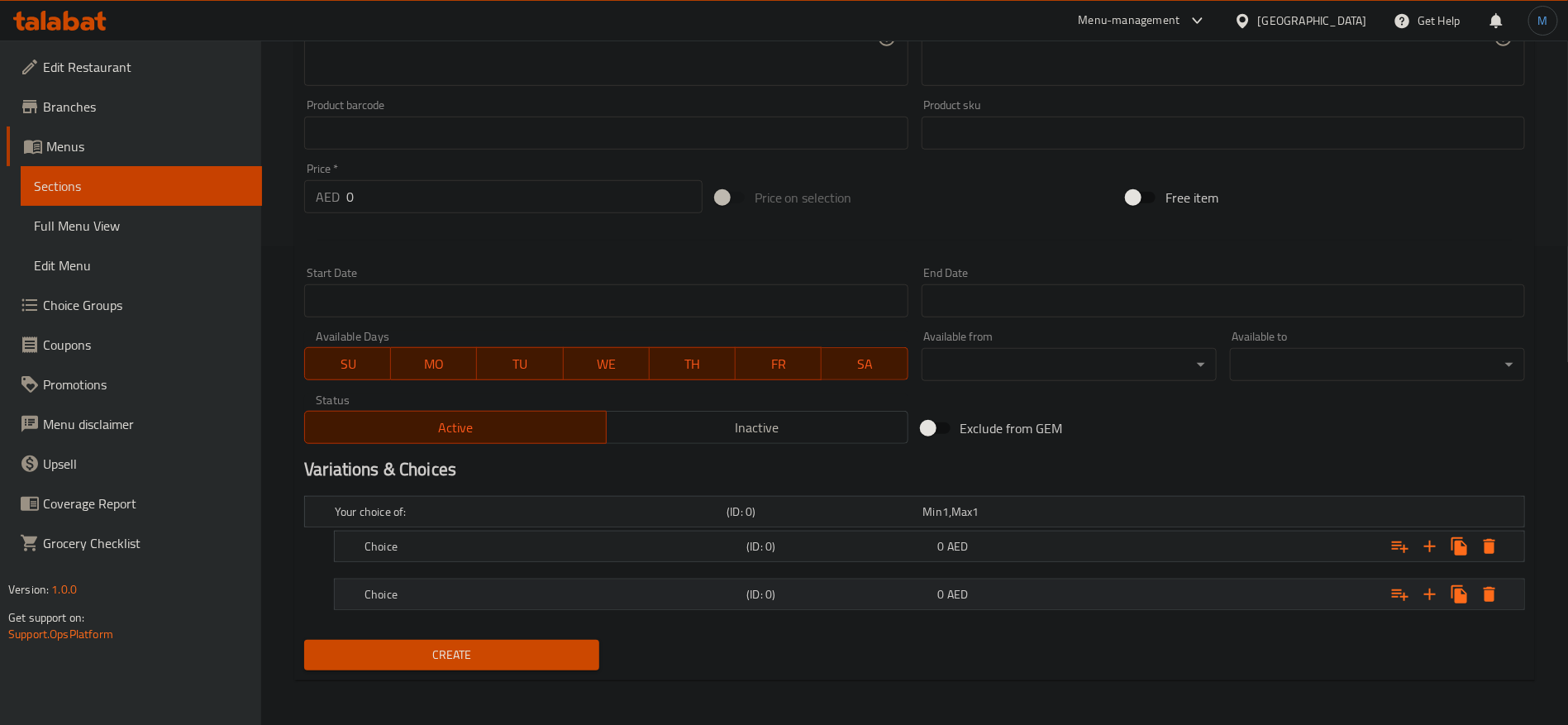
click at [832, 581] on div "Choice (ID: 0) 0 AED" at bounding box center [934, 594] width 1147 height 36
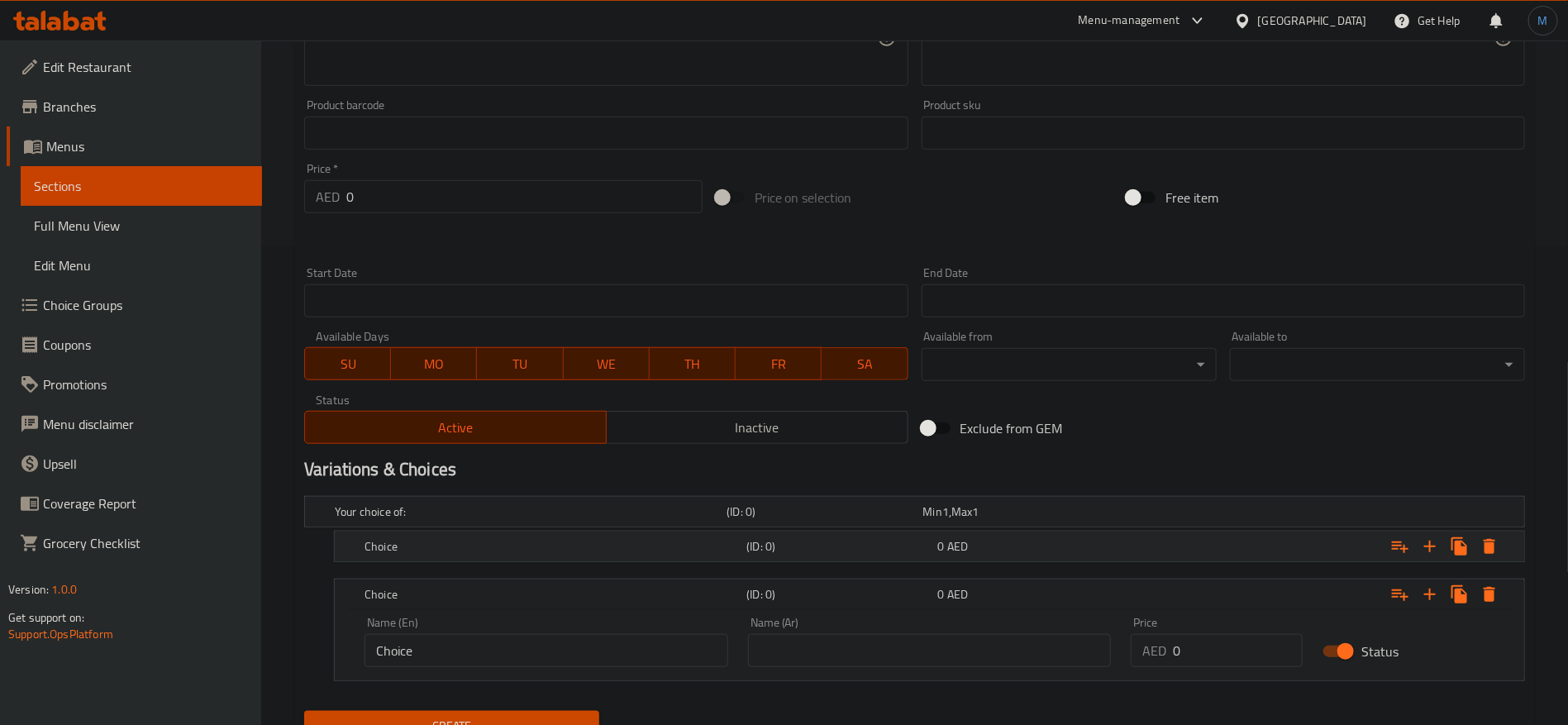
click at [832, 552] on h5 "(ID: 0)" at bounding box center [839, 545] width 184 height 16
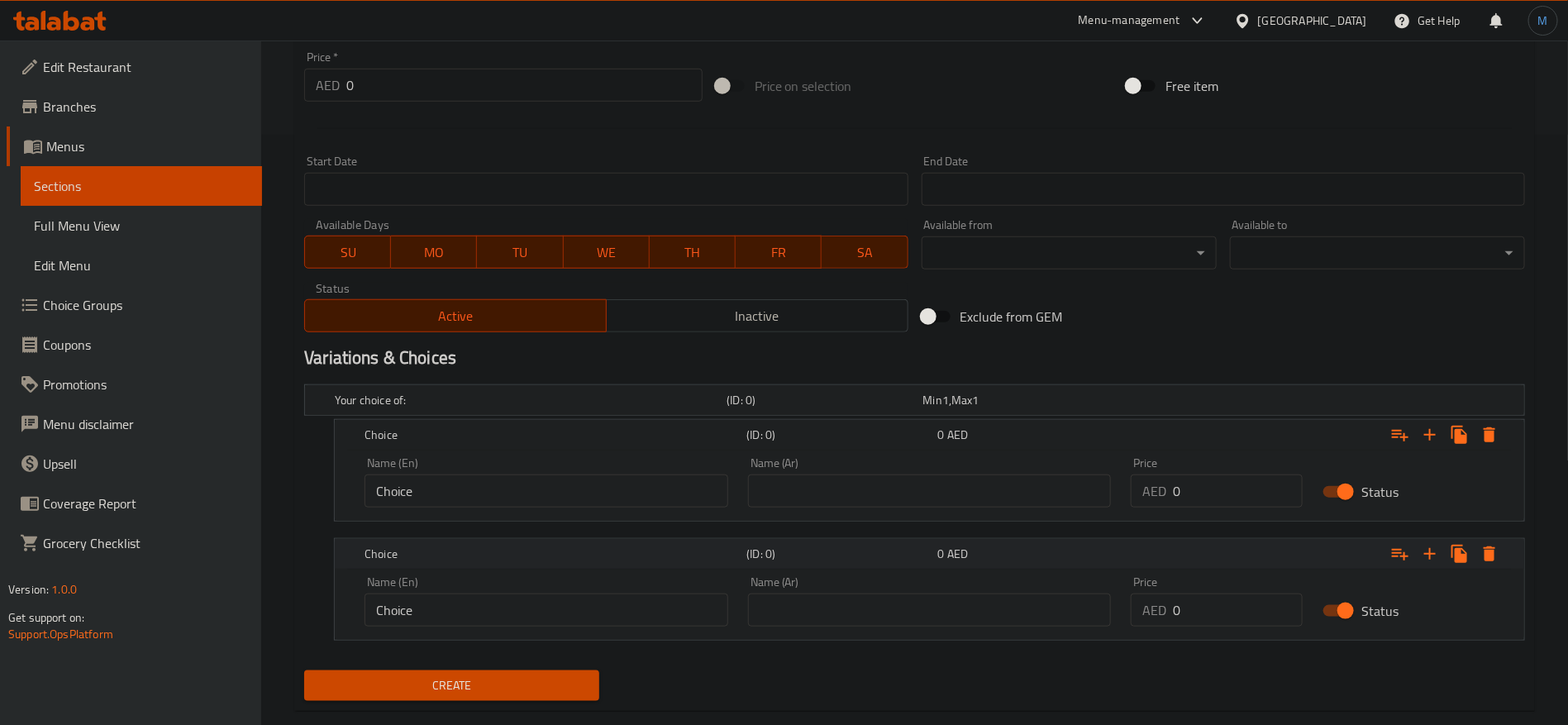
scroll to position [602, 0]
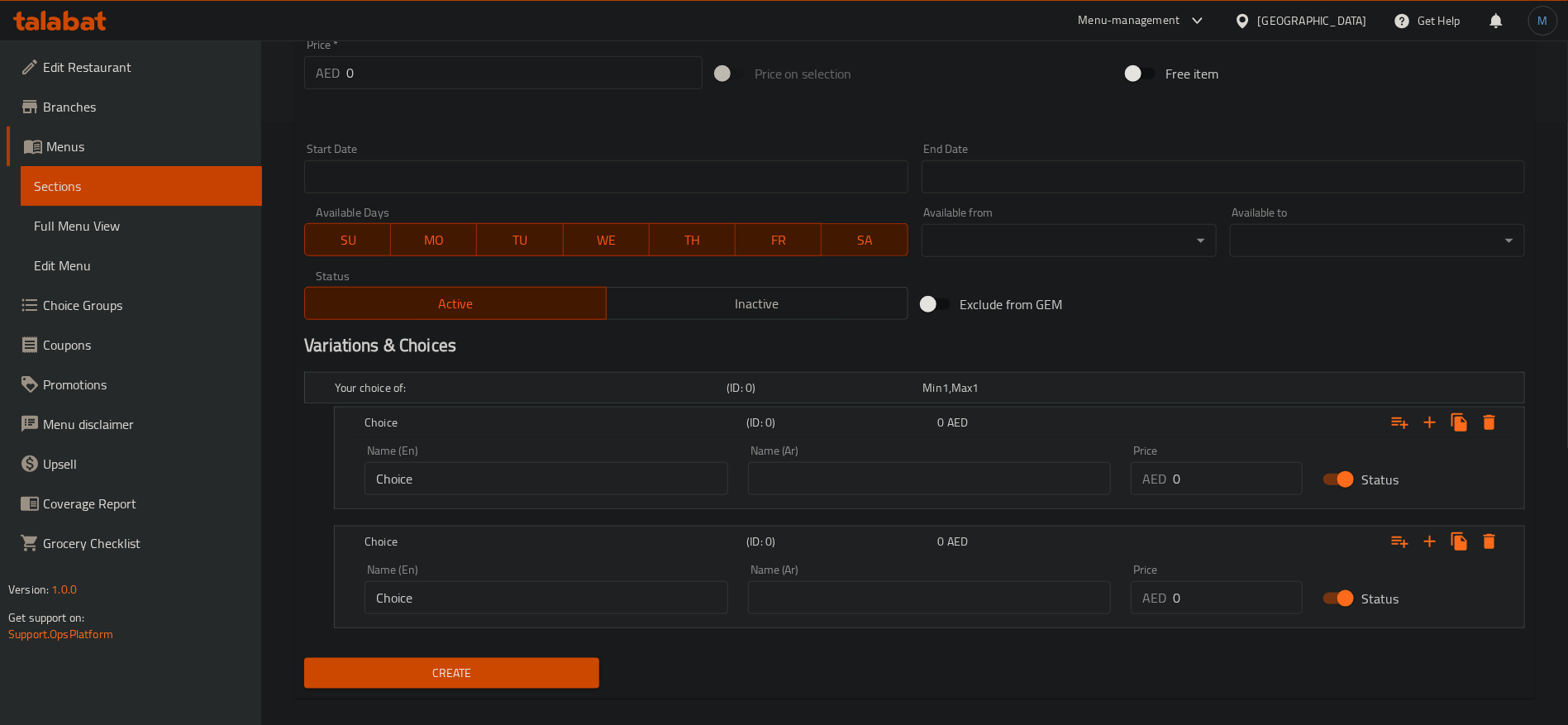
click at [634, 446] on div "Name (En) Choice Name (En)" at bounding box center [546, 469] width 364 height 50
click at [611, 479] on input "Choice" at bounding box center [546, 478] width 364 height 33
type input "1 k"
click at [555, 582] on input "Choice" at bounding box center [546, 598] width 364 height 33
type input "2 k"
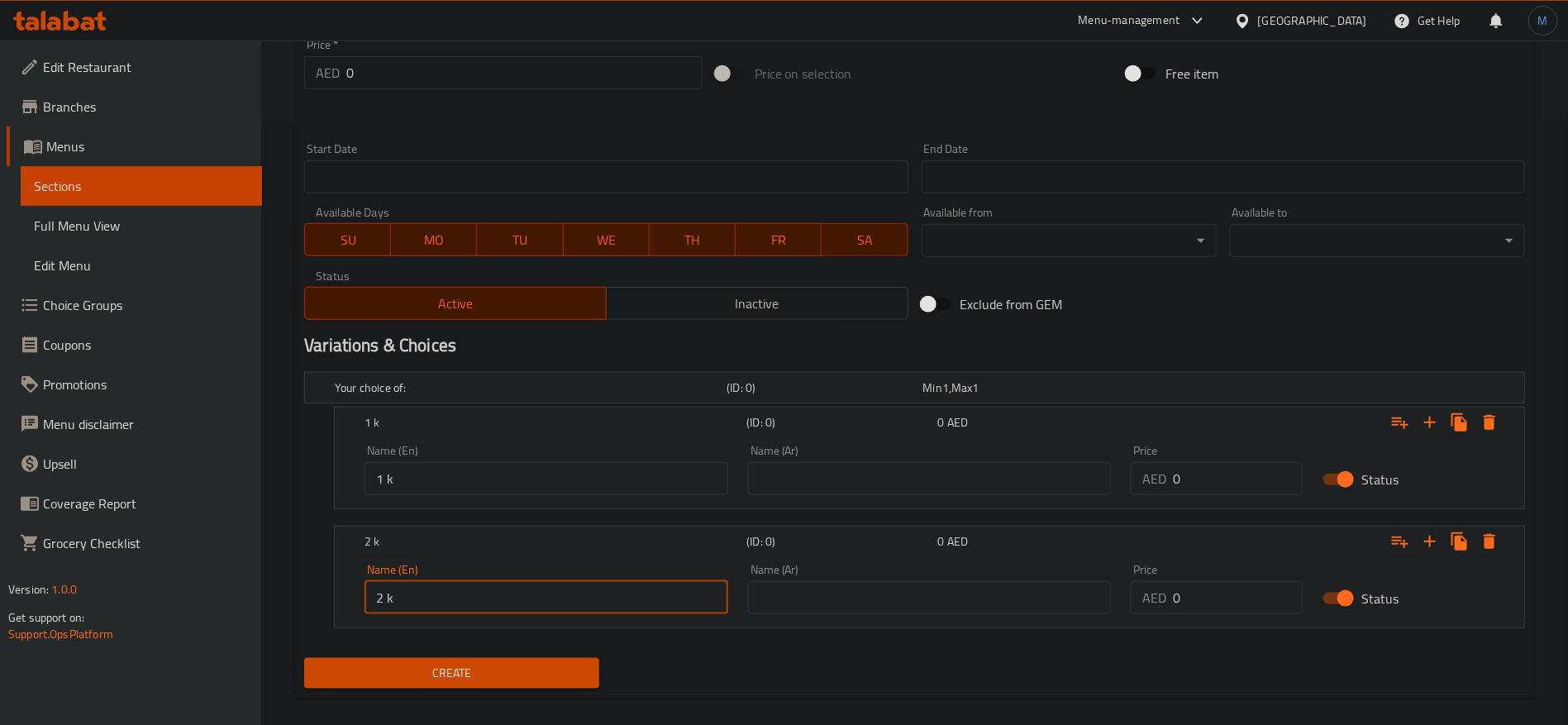
click at [1217, 494] on div "Price AED 0 Price" at bounding box center [1217, 470] width 192 height 70
click at [1218, 474] on input "0" at bounding box center [1237, 478] width 130 height 33
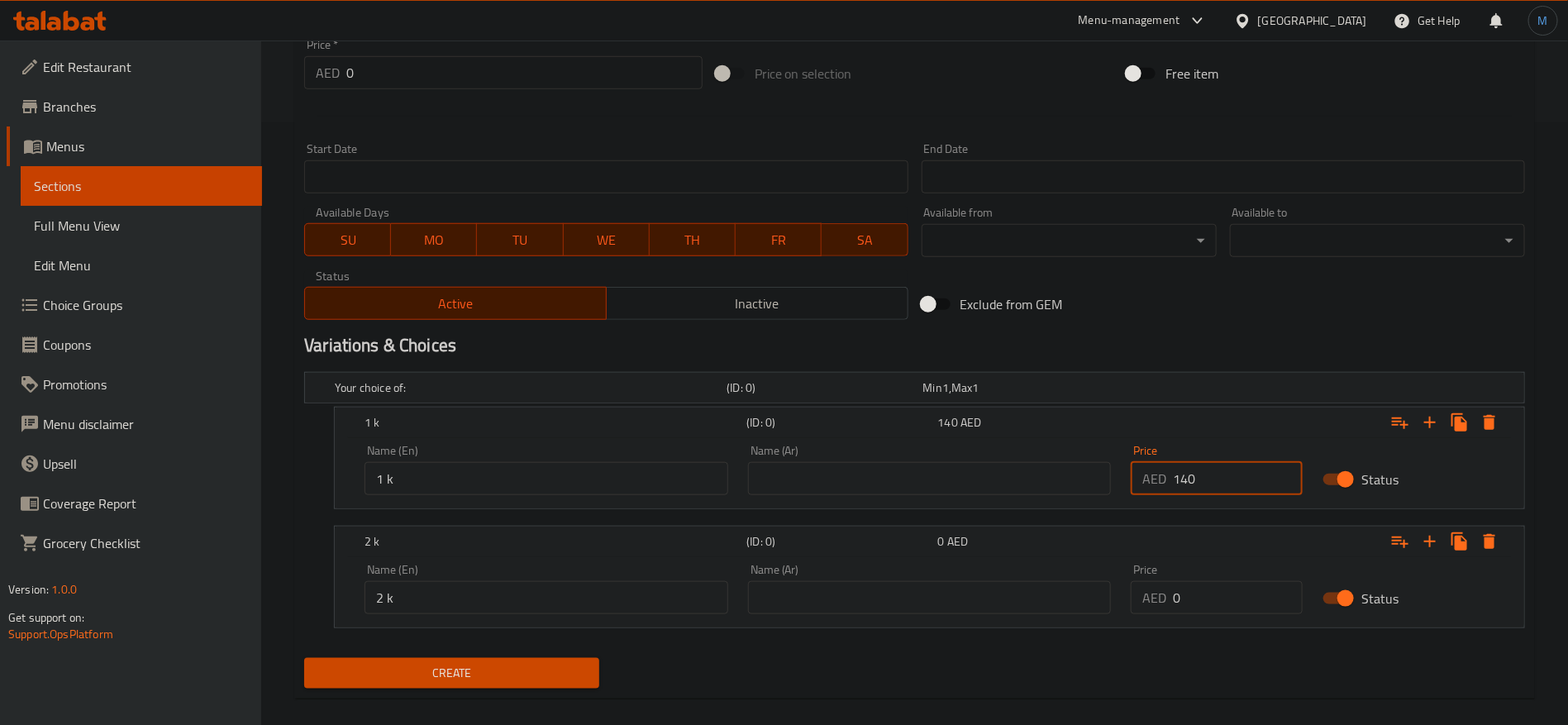
type input "140"
click at [1247, 586] on input "0" at bounding box center [1237, 598] width 130 height 33
type input "300"
click at [304, 658] on button "Create" at bounding box center [451, 673] width 296 height 30
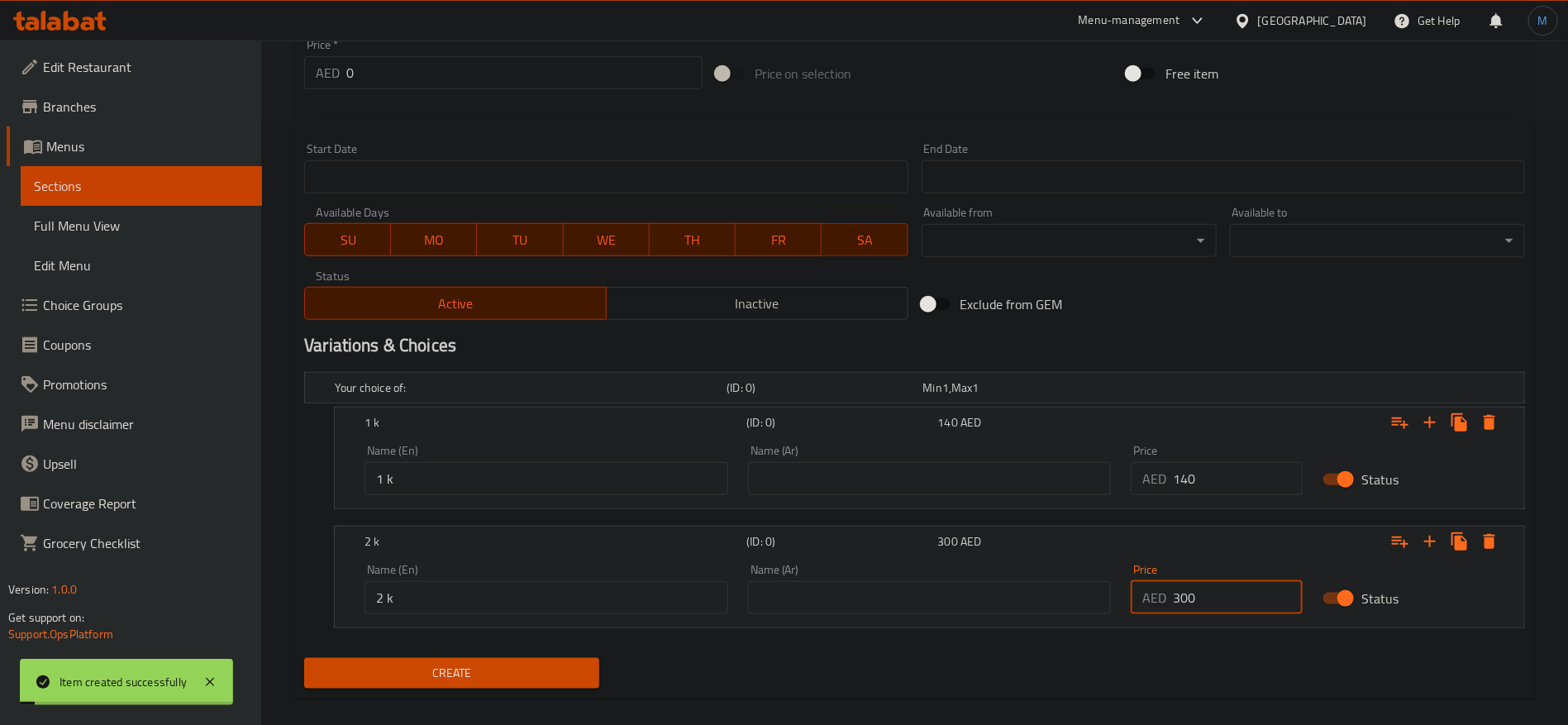
click at [1156, 307] on div "Exclude from GEM" at bounding box center [1120, 304] width 411 height 45
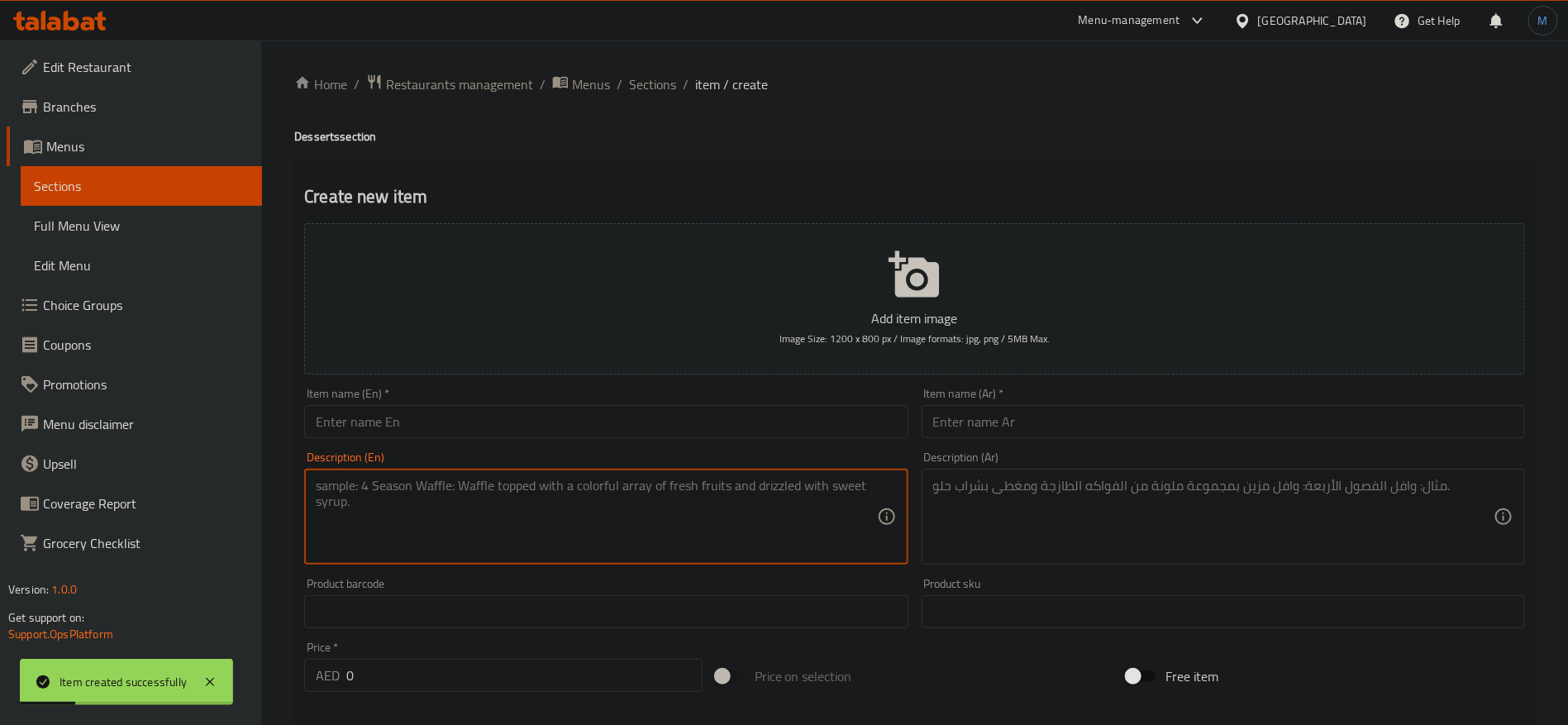
click at [651, 518] on textarea at bounding box center [596, 517] width 561 height 79
paste textarea "A classic lazy cake with a vibrant "volcano" drip, filled with our popular Snic…"
click at [508, 482] on textarea "A classic lazy cake with a vibrant "volcano" drip, filled with our popular Snic…" at bounding box center [596, 517] width 561 height 79
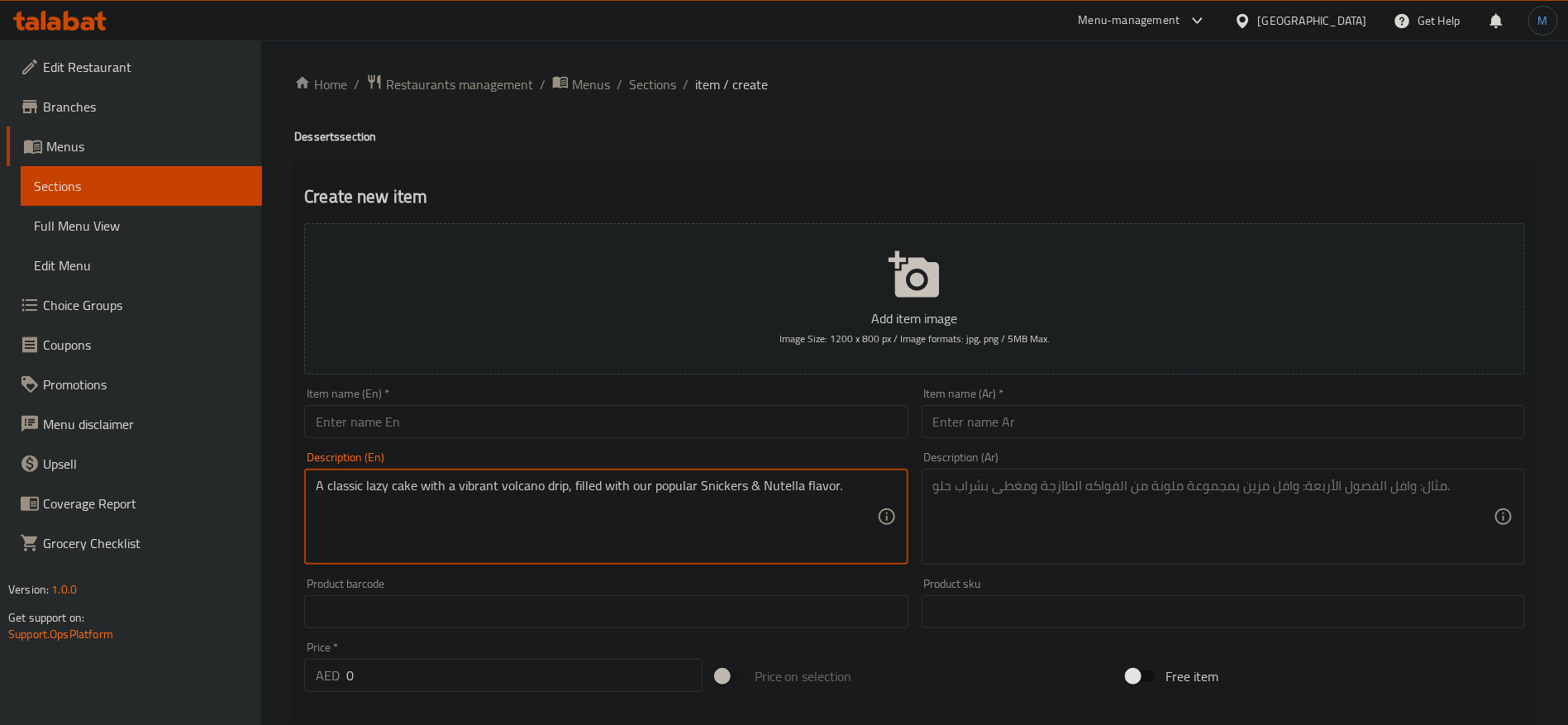
paste textarea
type textarea "A classic lazy cake with a volcano drip, filled with our popular Snickers & Nut…"
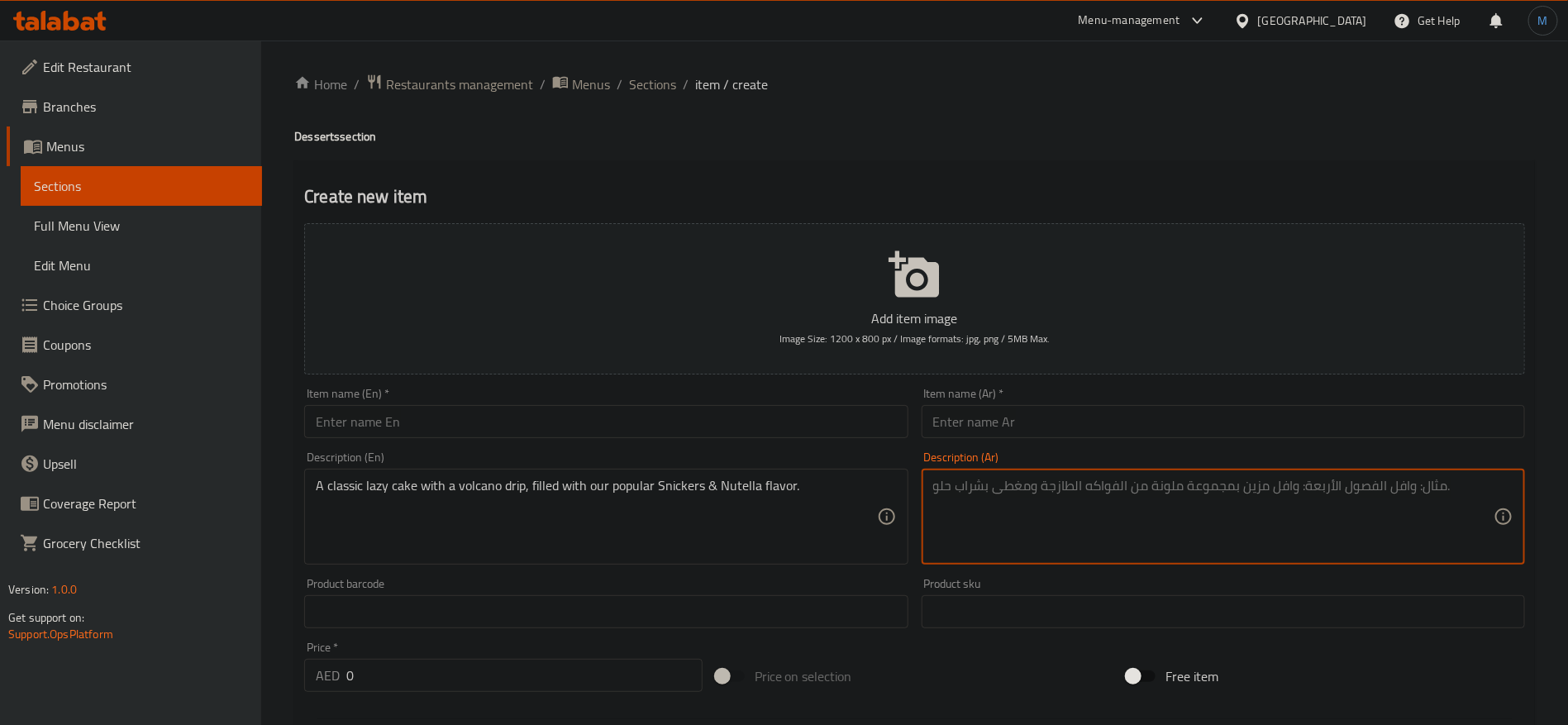
click at [1243, 525] on textarea at bounding box center [1214, 517] width 561 height 79
paste textarea "كعكة كسولة كلاسيكية مع قطرات بركان، محشوة بنكهة سنيكرز ونوتيلا الشهيرة لدينا."
click at [1364, 482] on textarea "كعكة كسولة كلاسيكية مع قطرات بركان، محشوة بنكهة سنيكرز ونوتيلا الشهيرة لدينا." at bounding box center [1214, 517] width 561 height 79
click at [1405, 498] on textarea "كعكة كسولة كلاسيكية مع قطرات بركان، محشوة بنكهة سنيكرز ونوتيلا الشهيرة لدينا." at bounding box center [1214, 517] width 561 height 79
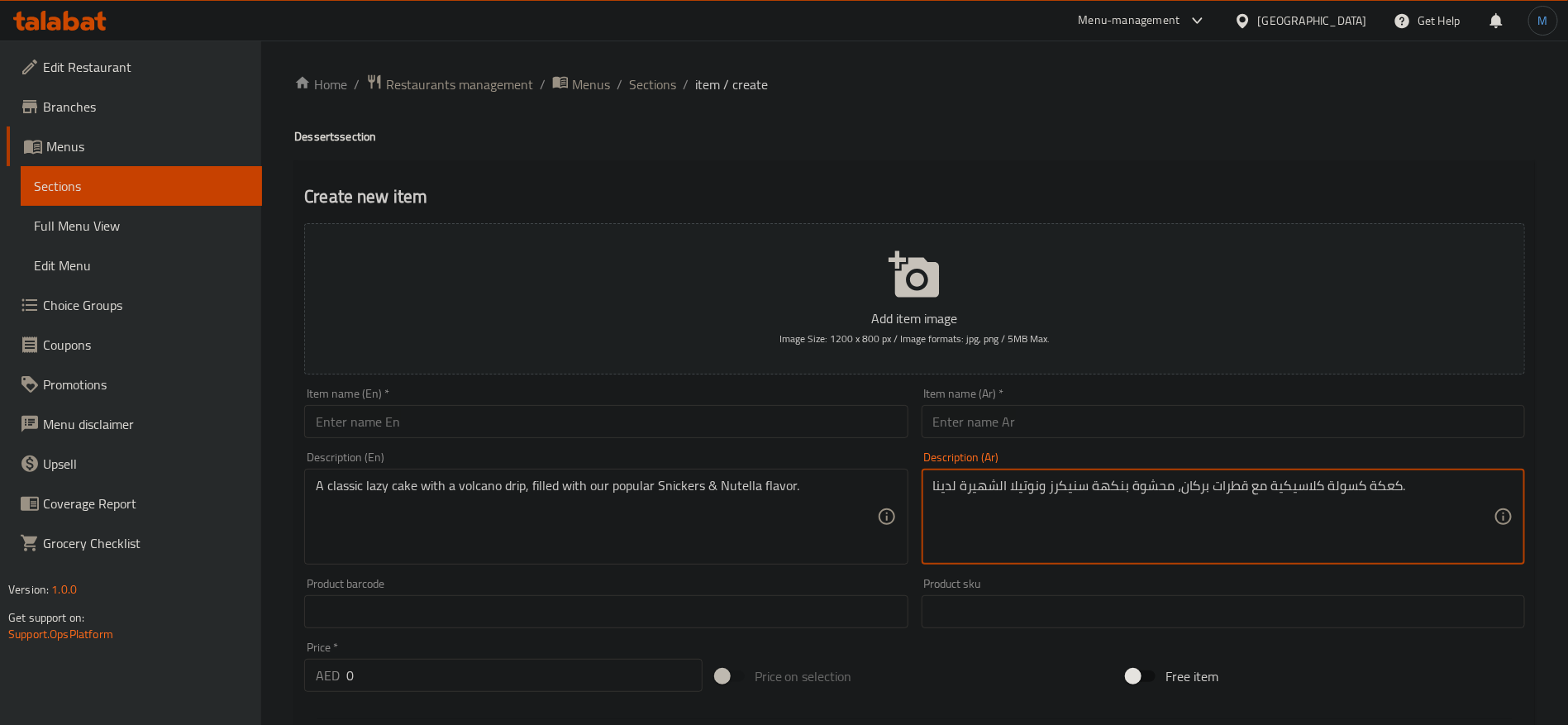
click at [1388, 494] on textarea "كعكة كسولة كلاسيكية مع قطرات بركان، محشوة بنكهة سنيكرز ونوتيلا الشهيرة لدينا." at bounding box center [1214, 517] width 561 height 79
click at [1364, 492] on textarea "كعكة كسولة كلاسيكية مع قطرات بركان، محشوة بنكهة سنيكرز ونوتيلا الشهيرة لدينا." at bounding box center [1214, 517] width 561 height 79
type textarea "ليزي كيك كلاسيكية مع قطرات فولكانو، محشوة بنكهة سنيكرز ونوتيلا الشهيرة [PERSON_…"
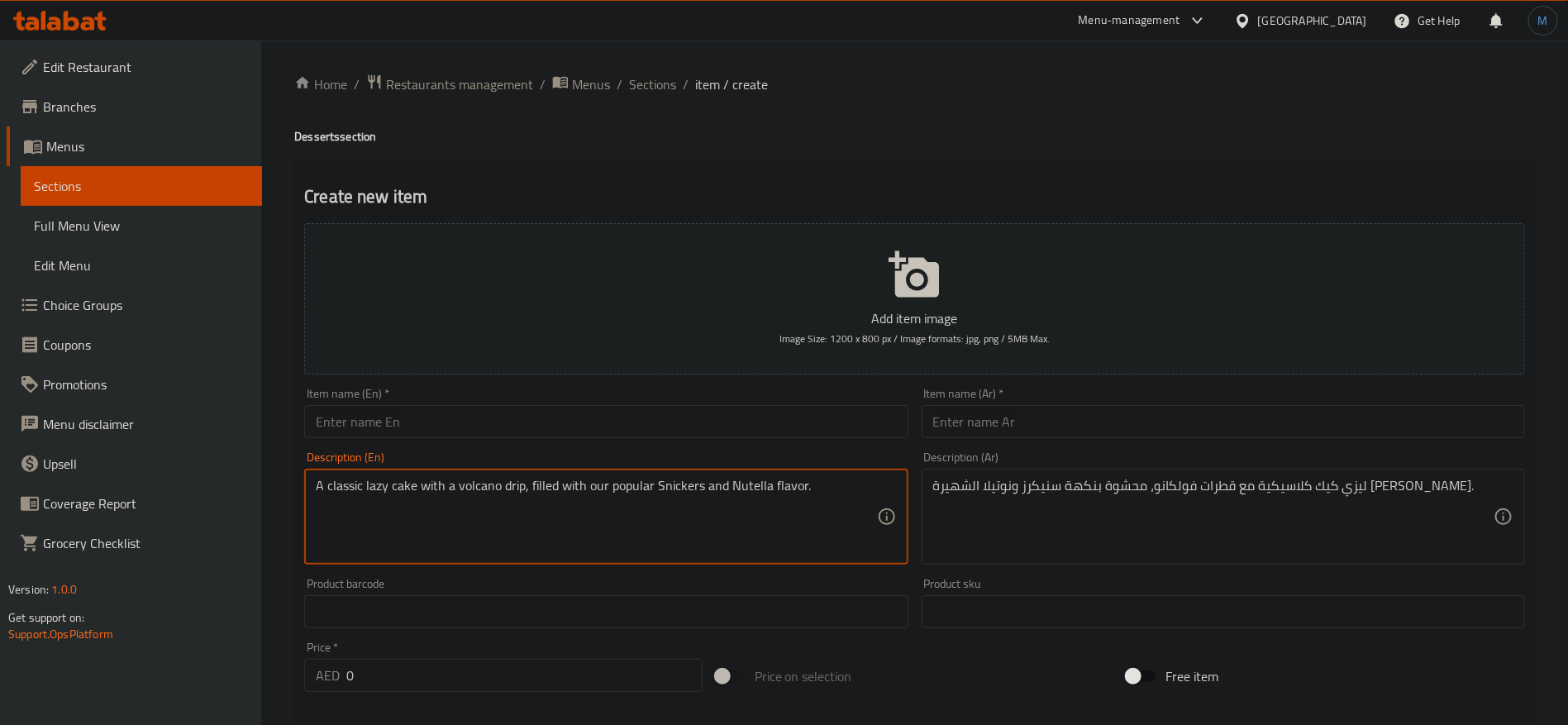
type textarea "A classic lazy cake with a volcano drip, filled with our popular Snickers and N…"
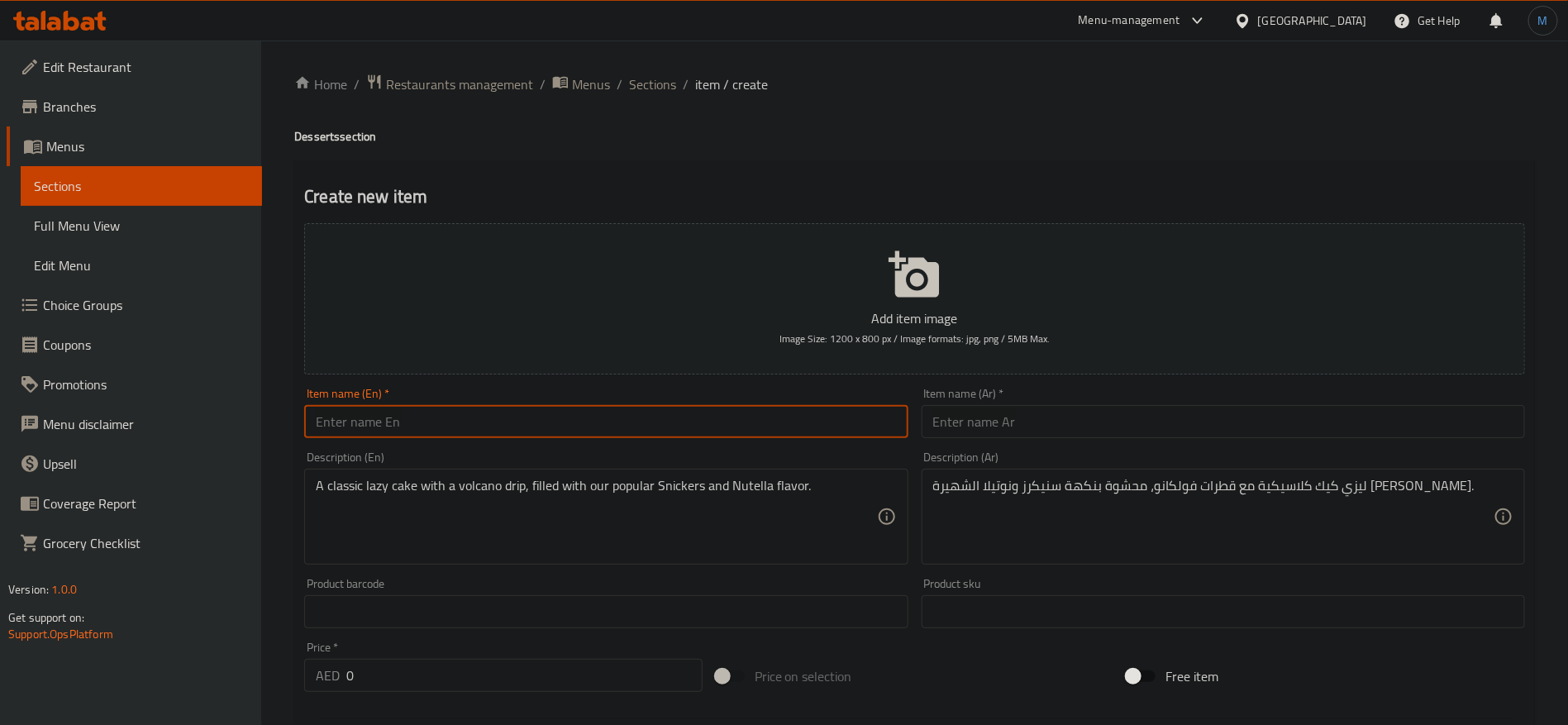
click at [638, 418] on input "text" at bounding box center [605, 421] width 603 height 33
paste input "Volcano Lazy Cake"
type input "Volcano Lazy Cake"
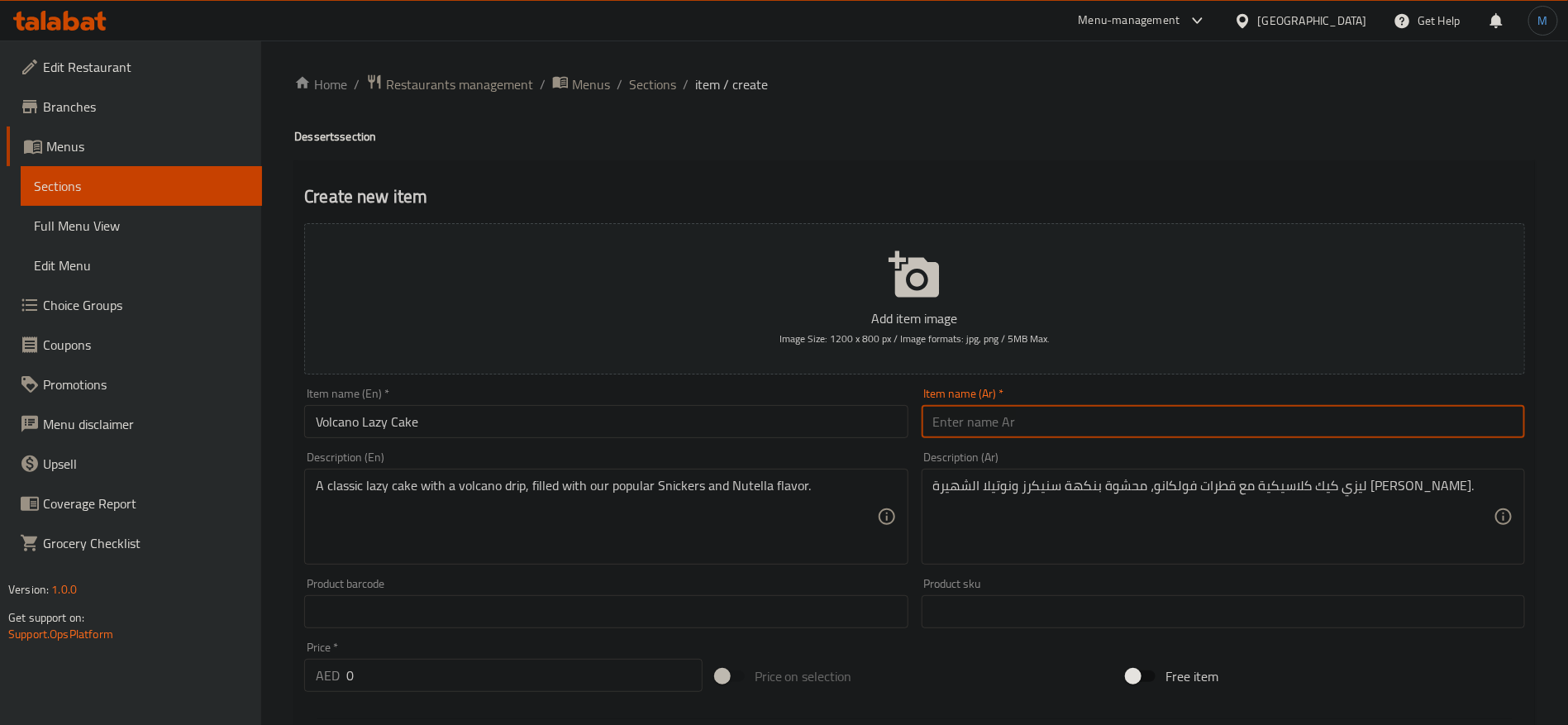
click at [1143, 409] on input "text" at bounding box center [1223, 421] width 603 height 33
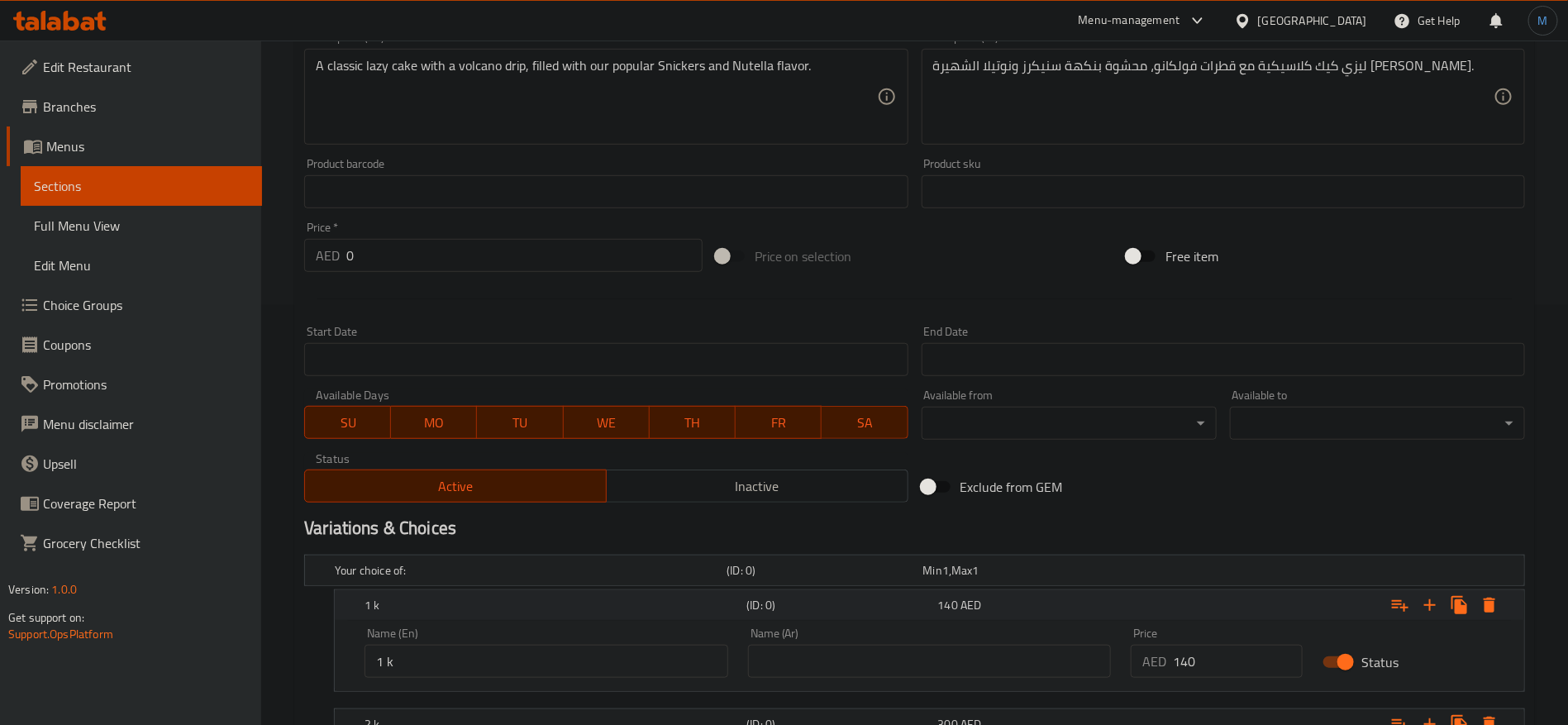
scroll to position [620, 0]
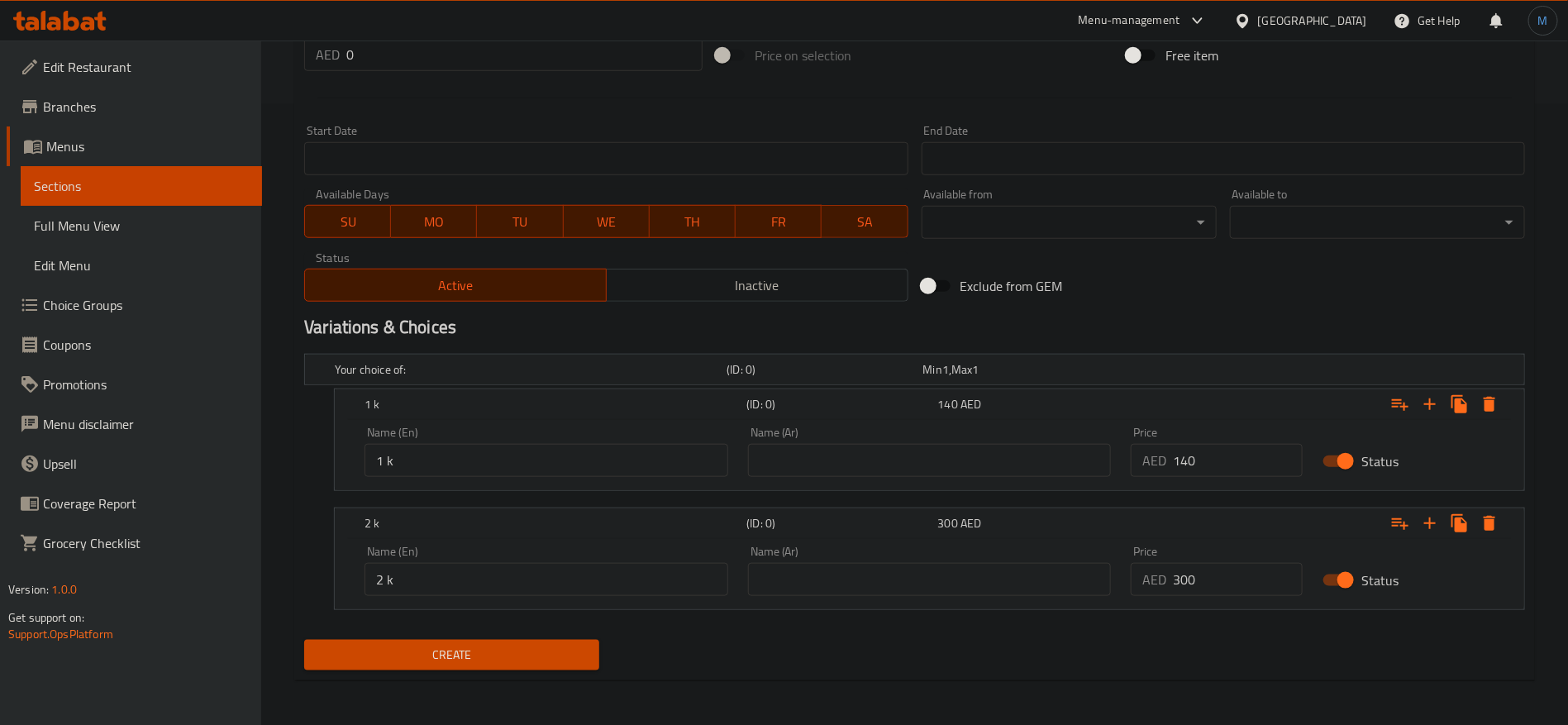
type input "[PERSON_NAME]"
click at [1197, 474] on input "0" at bounding box center [1237, 460] width 130 height 33
type input "150"
click at [1210, 563] on input "0" at bounding box center [1237, 579] width 130 height 33
type input "340"
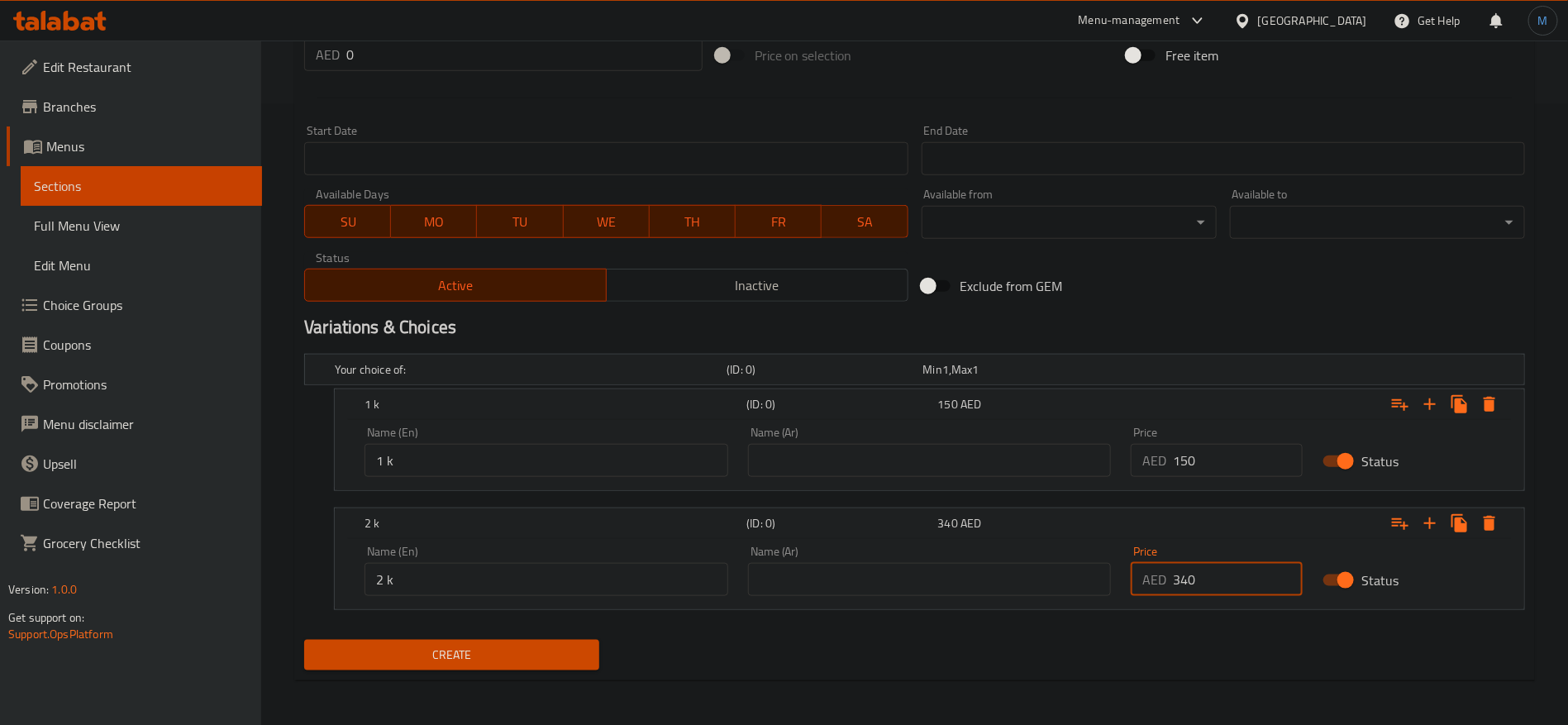
click at [304, 639] on button "Create" at bounding box center [451, 655] width 296 height 30
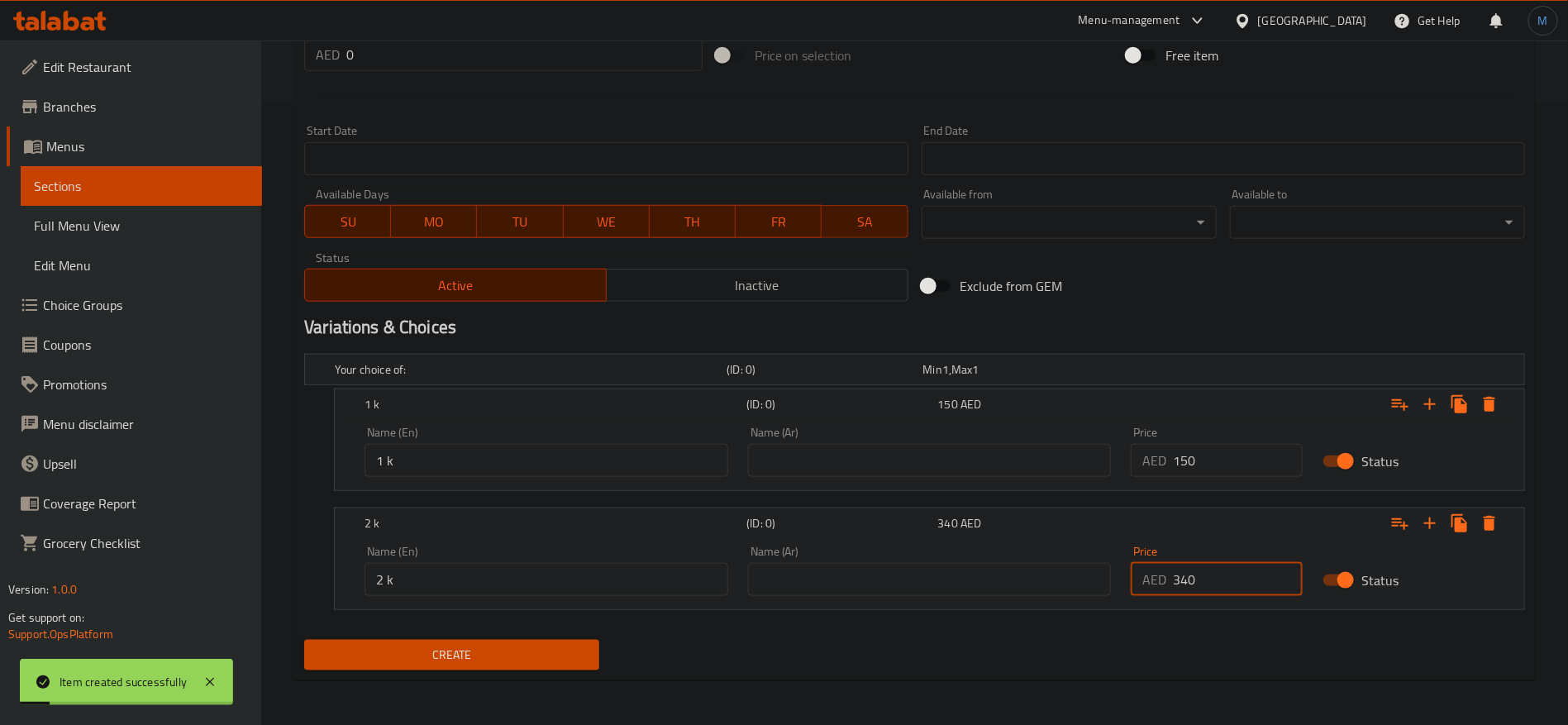
click at [1096, 271] on div "Exclude from GEM" at bounding box center [1120, 286] width 411 height 45
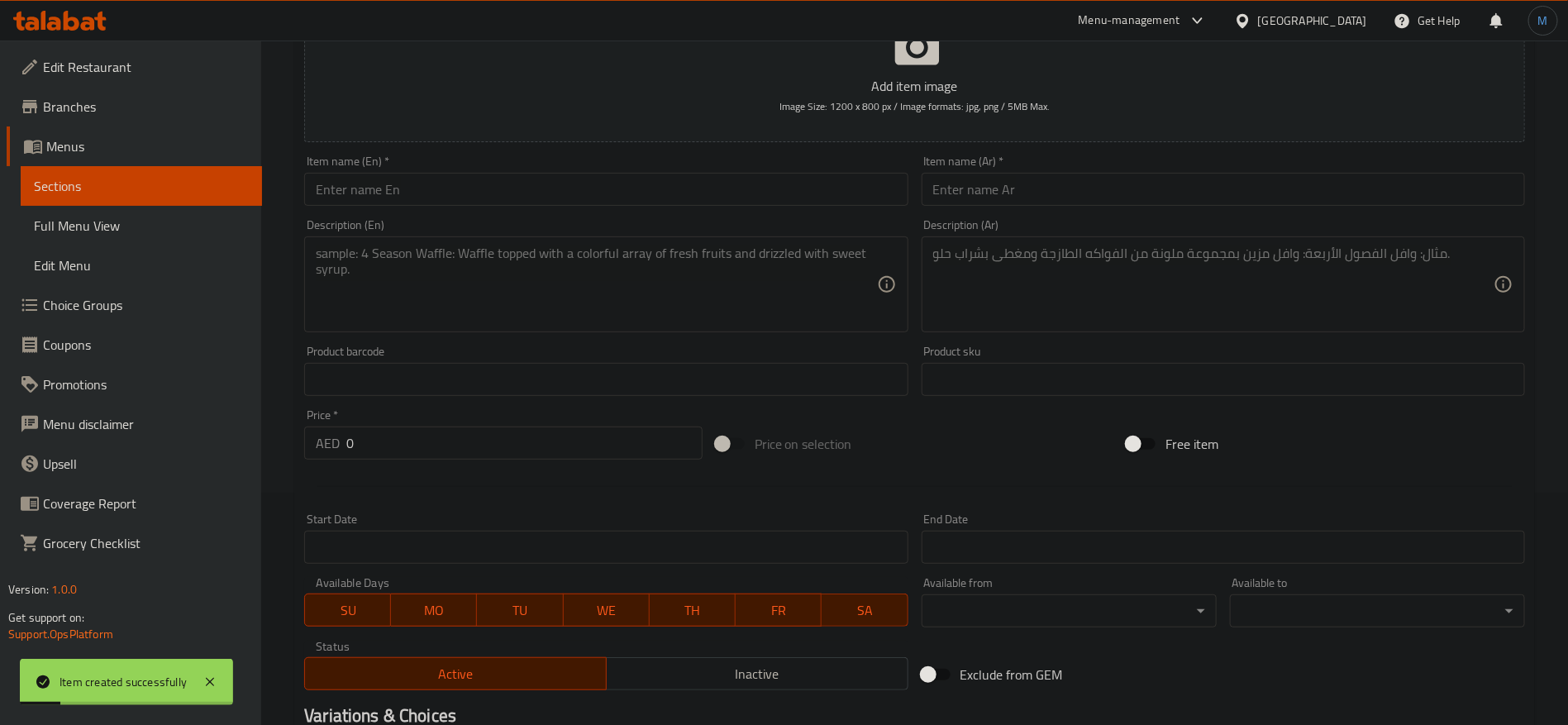
scroll to position [1, 0]
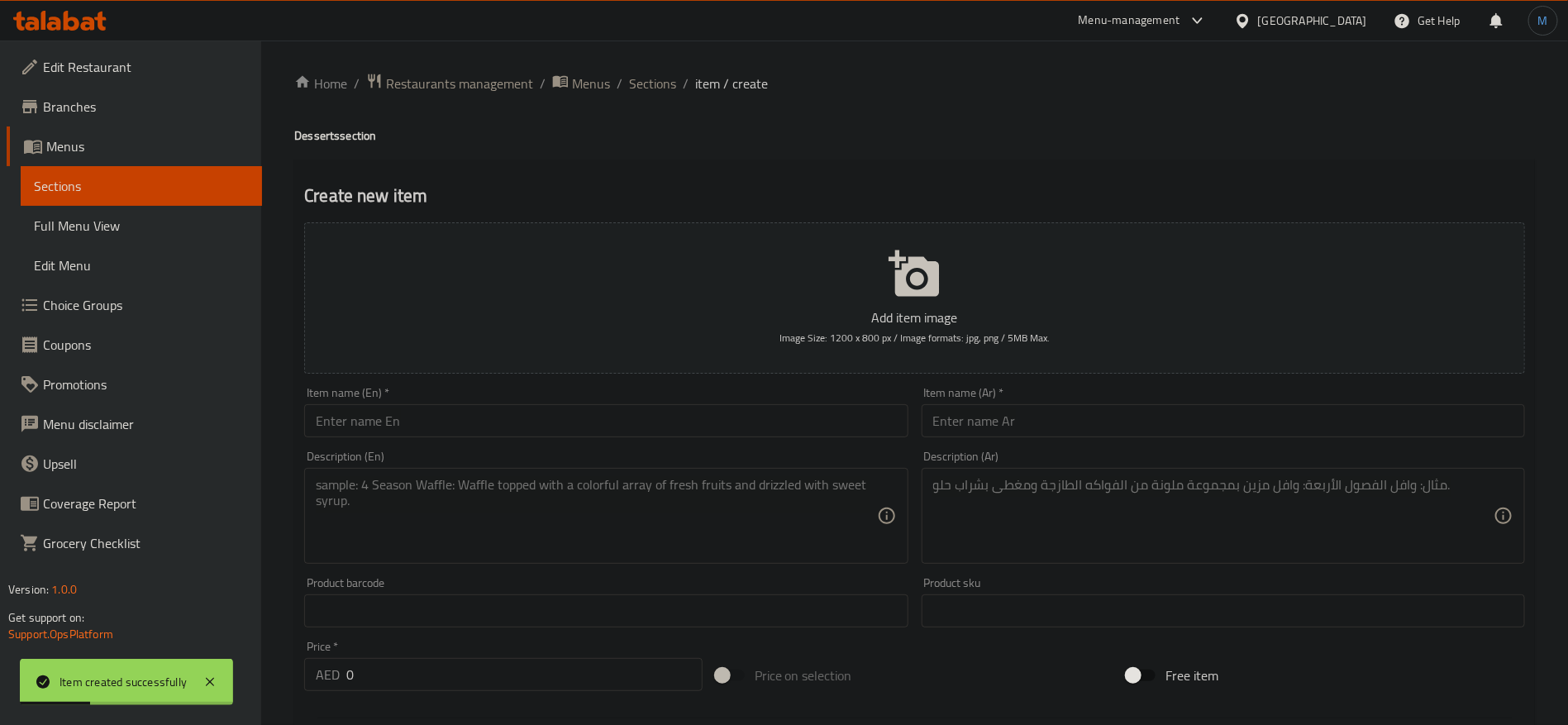
click at [745, 508] on textarea at bounding box center [596, 516] width 561 height 79
paste textarea "The ultimate indulgence for chocolate lovers, loaded with Snickers & Nutella an…"
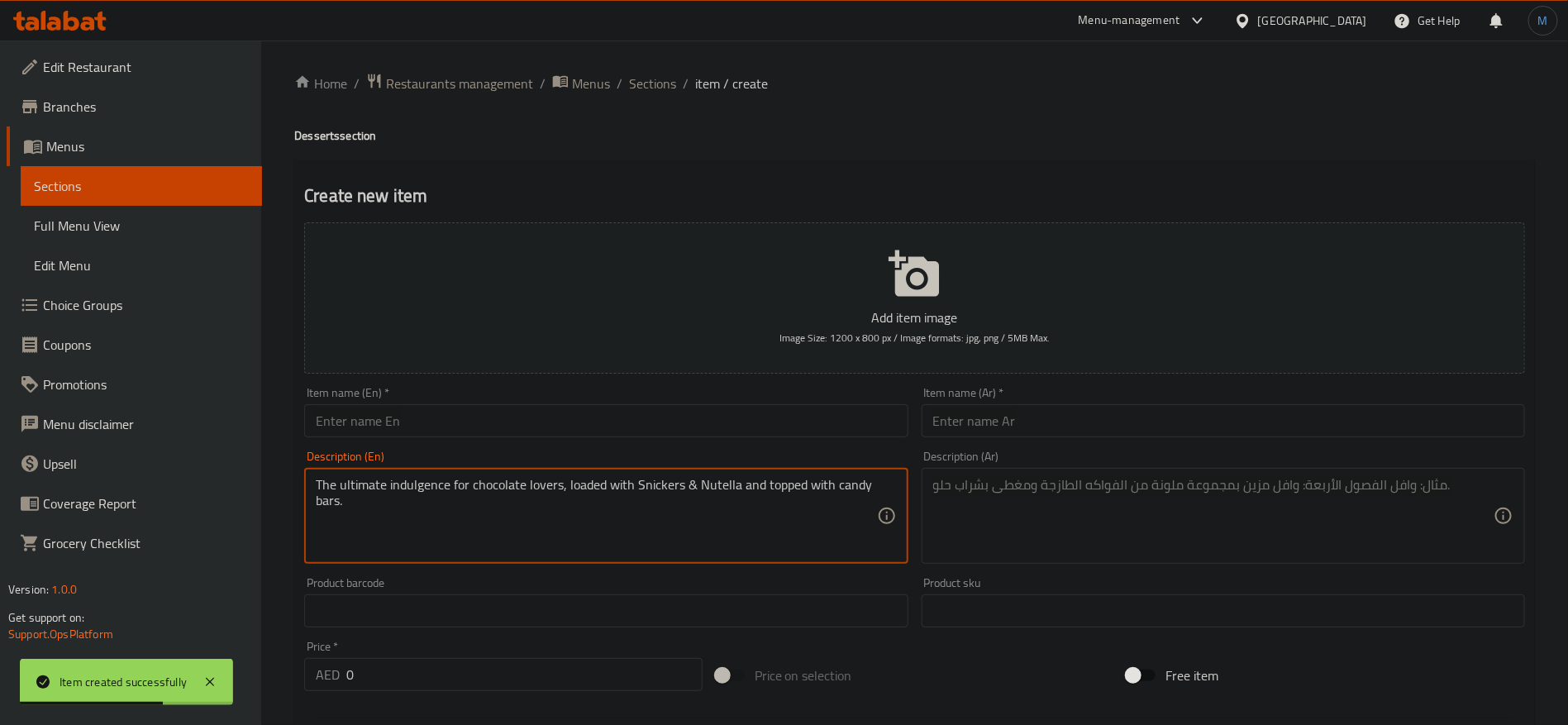
paste textarea "and"
type textarea "The ultimate indulgence for chocolate lovers, loaded with Snickers and Nutella …"
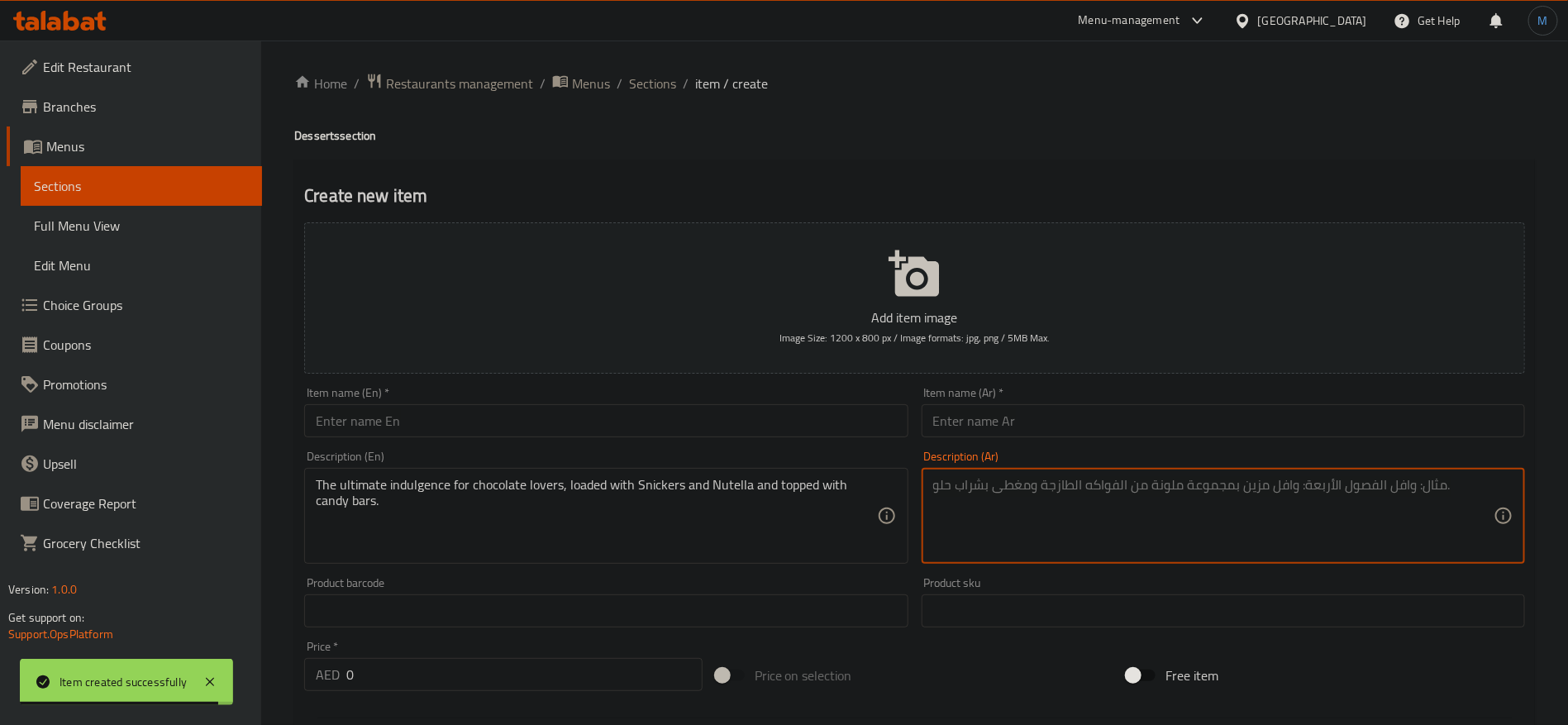
click at [1122, 479] on textarea at bounding box center [1214, 516] width 561 height 79
paste textarea "الانغماس الأمثل لعشاق الشوكولاتة، محملة بسنيكرز ونوتيلا ومغطاة بألواح الحلوى."
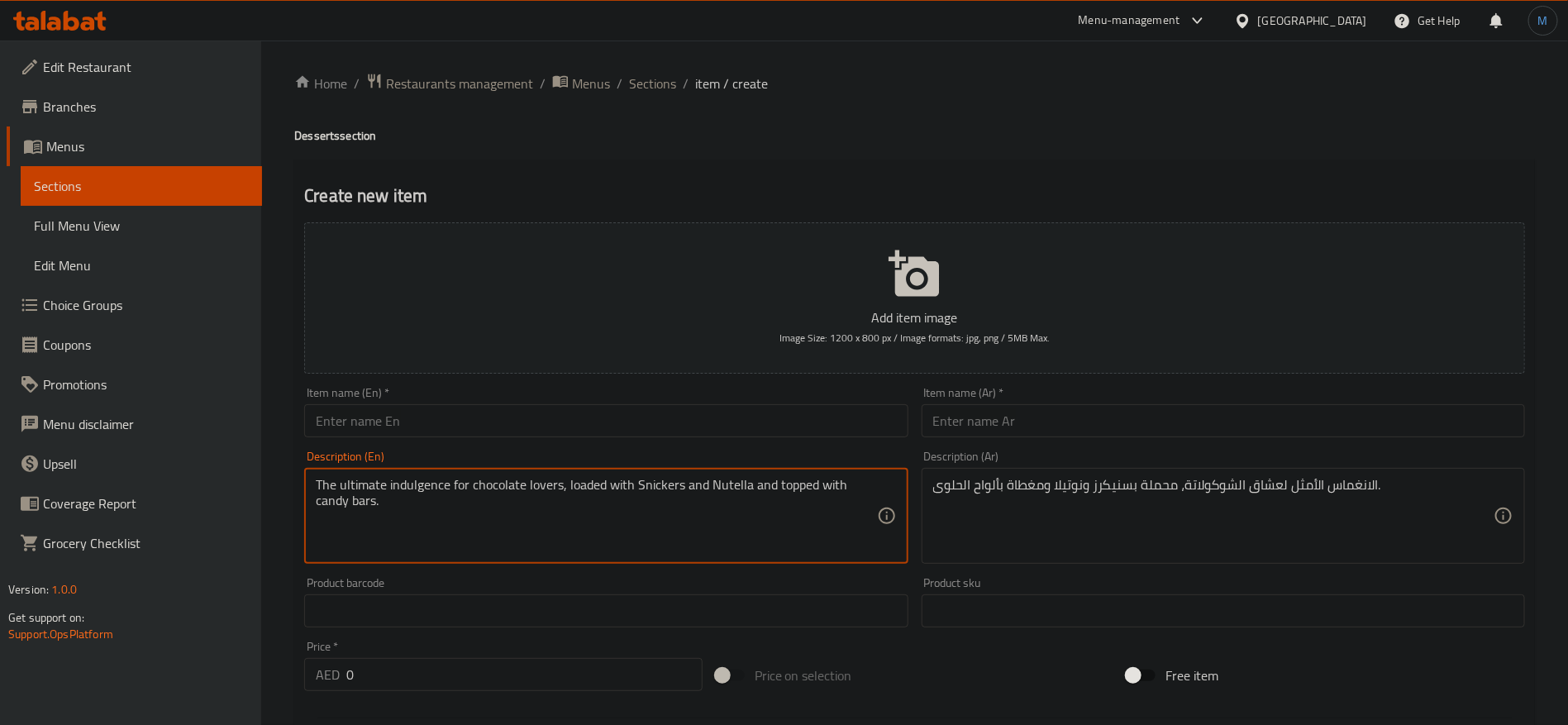
click at [408, 483] on textarea "The ultimate indulgence for chocolate lovers, loaded with Snickers and Nutella …" at bounding box center [596, 516] width 561 height 79
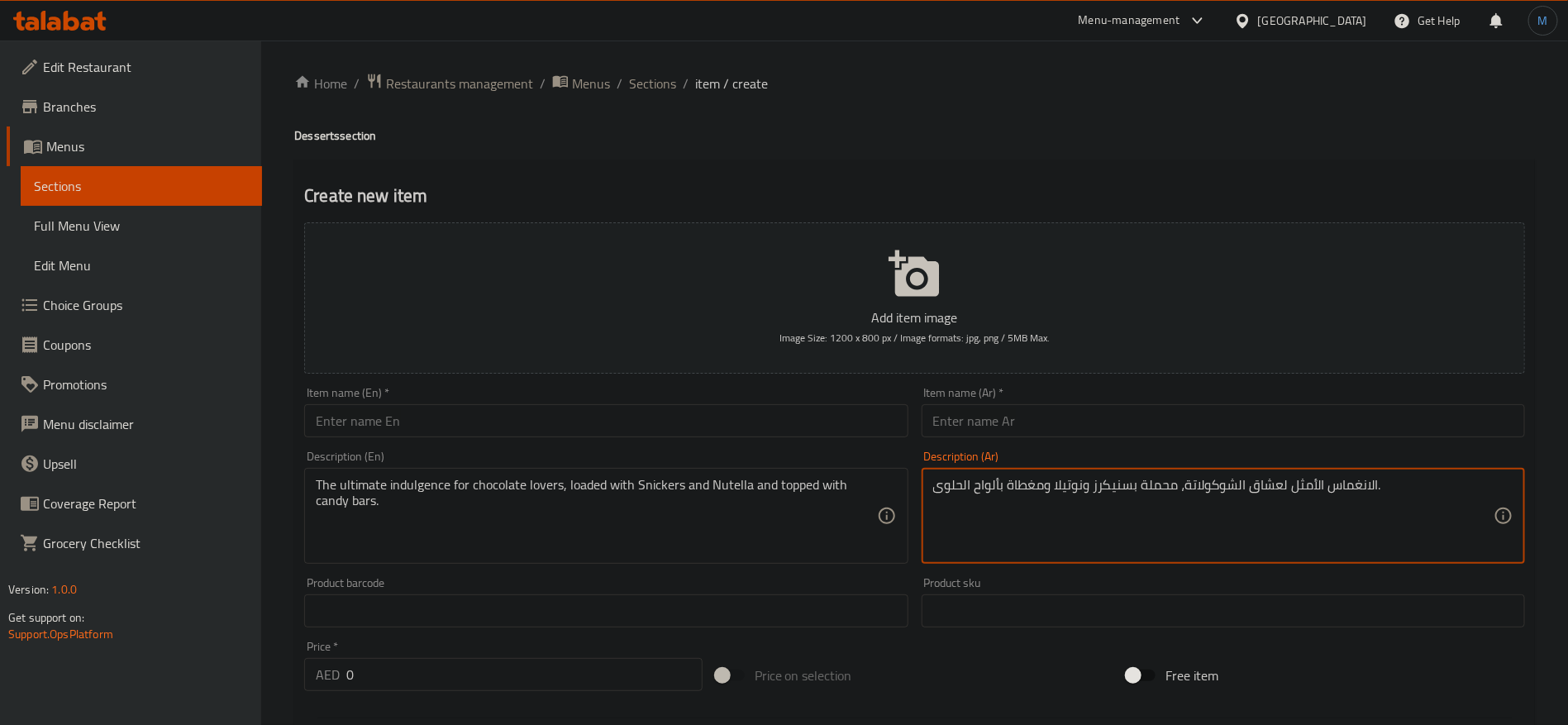
click at [1337, 478] on textarea "الانغماس الأمثل لعشاق الشوكولاتة، محملة بسنيكرز ونوتيلا ومغطاة بألواح الحلوى." at bounding box center [1214, 516] width 561 height 79
click at [1297, 492] on textarea "الانغماس الأمثل لعشاق الشوكولاتة، محملة بسنيكرز ونوتيلا ومغطاة بألواح الحلوى." at bounding box center [1214, 516] width 561 height 79
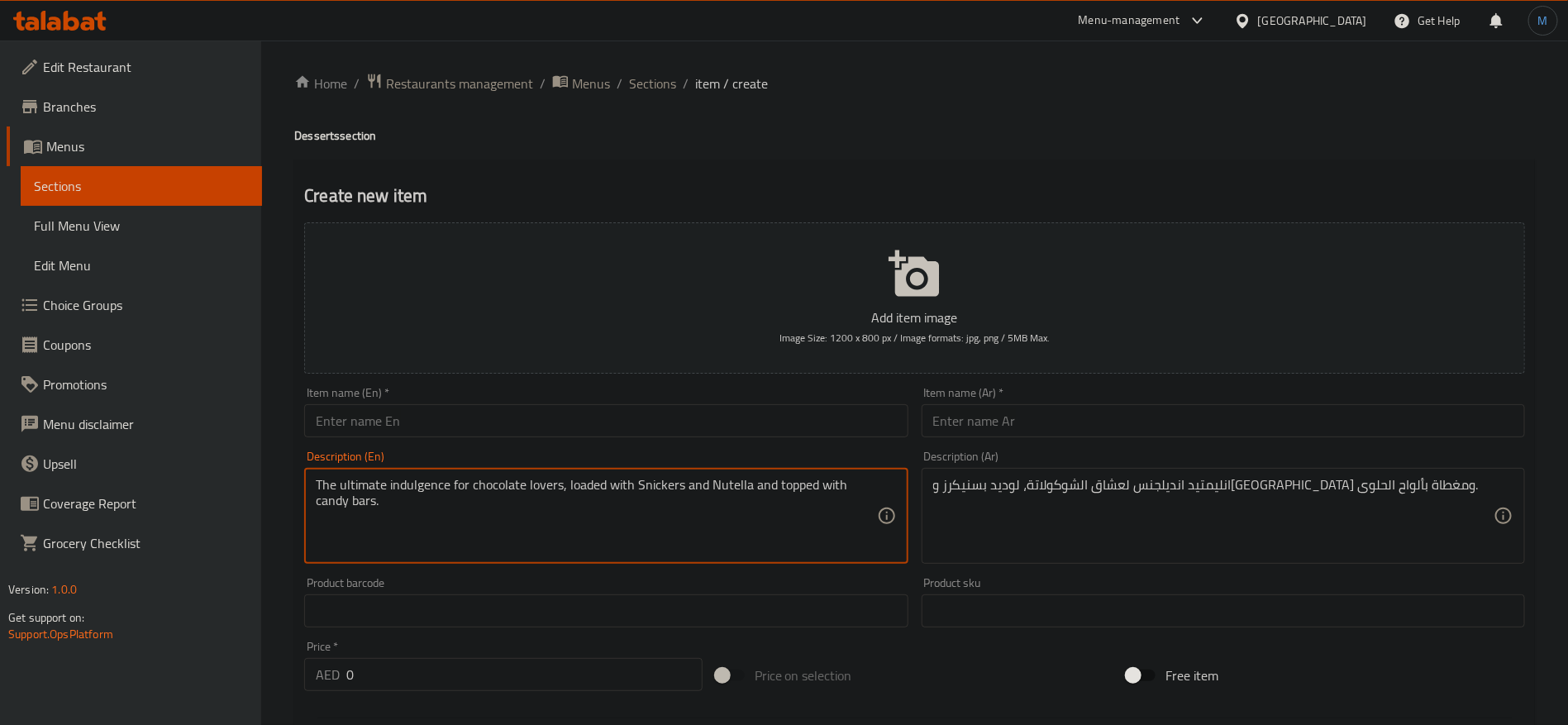
click at [851, 481] on textarea "The ultimate indulgence for chocolate lovers, loaded with Snickers and Nutella …" at bounding box center [596, 516] width 561 height 79
click at [855, 497] on textarea "The ultimate indulgence for chocolate lovers, loaded with Snickers and Nutella …" at bounding box center [596, 516] width 561 height 79
click at [859, 482] on textarea "The ultimate indulgence for chocolate lovers, loaded with Snickers and Nutella …" at bounding box center [596, 516] width 561 height 79
click at [345, 501] on textarea "The ultimate indulgence for chocolate lovers, loaded with Snickers and Nutella …" at bounding box center [596, 516] width 561 height 79
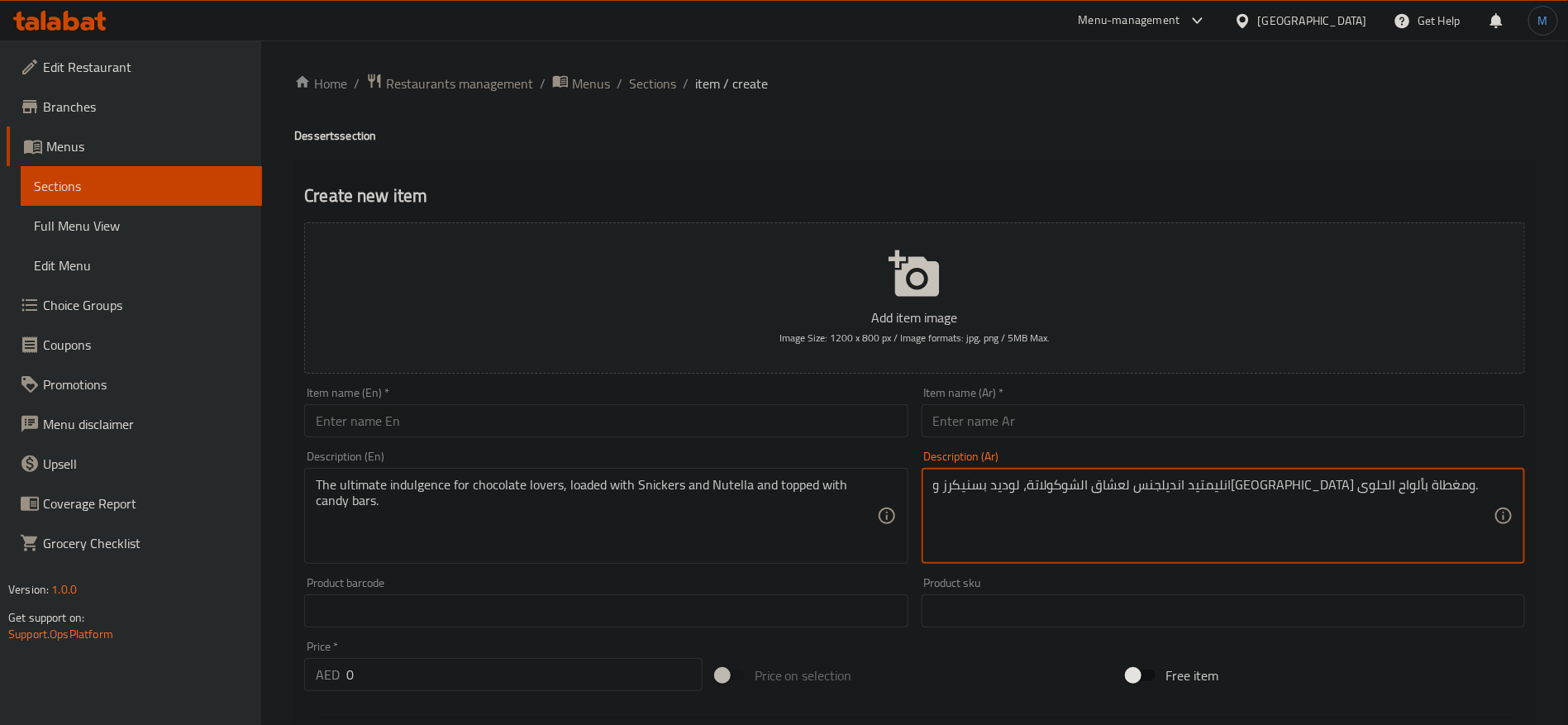
click at [977, 480] on textarea "انليمتيد انديلجنس لعشاق الشوكولاتة، لوديد بسنيكرز و[GEOGRAPHIC_DATA] ومغطاة بأل…" at bounding box center [1214, 516] width 561 height 79
click at [980, 479] on textarea "انليمتيد انديلجنس لعشاق الشوكولاتة، لوديد بسنيكرز و[GEOGRAPHIC_DATA] ومغطاة بأل…" at bounding box center [1214, 516] width 561 height 79
type textarea "انليمتيد انديلجنس لعشاق الشوكولاتة، لوديد بسنيكرز و[GEOGRAPHIC_DATA] ومغطاة ببا…"
click at [1020, 441] on div "Item name (Ar)   * Item name (Ar) *" at bounding box center [1223, 411] width 617 height 64
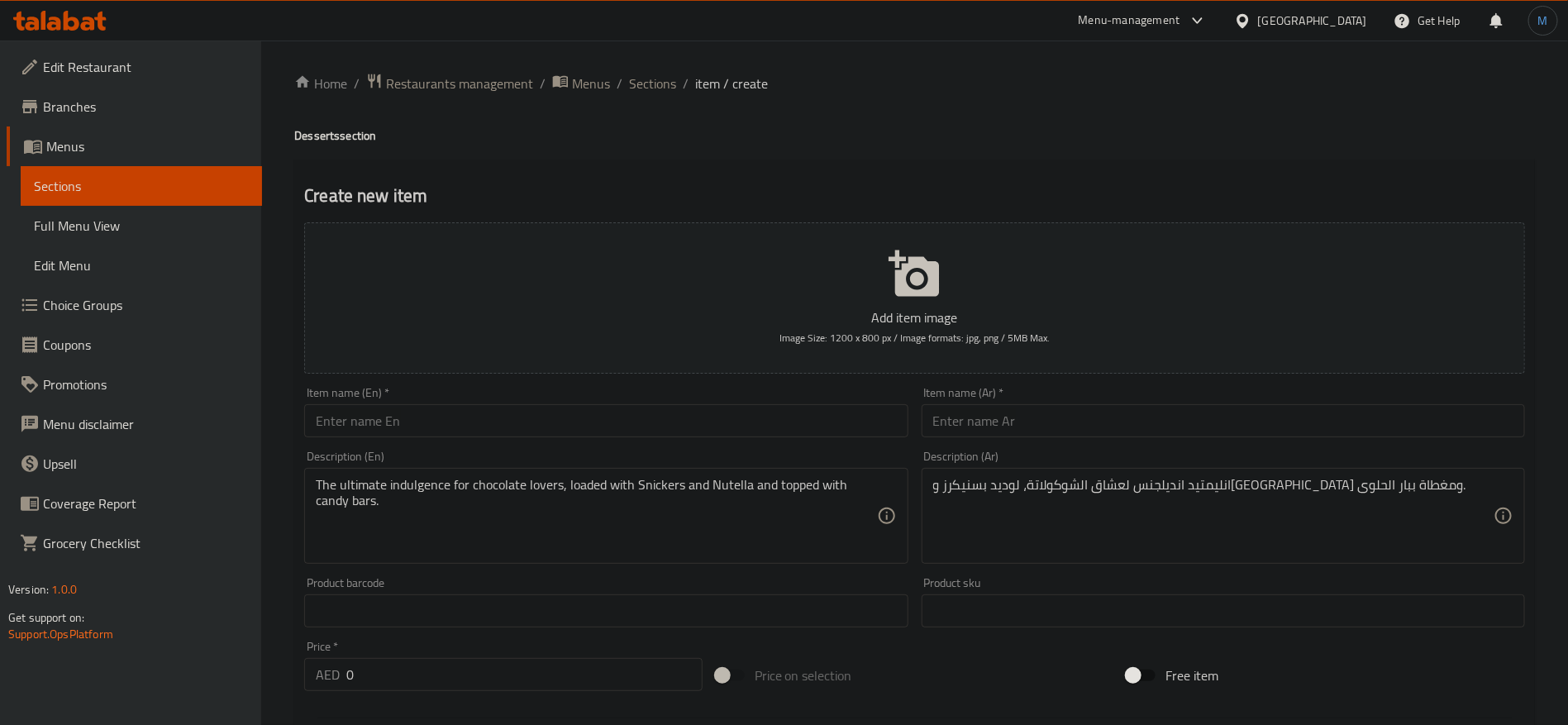
click at [1031, 423] on input "text" at bounding box center [1223, 420] width 603 height 33
drag, startPoint x: 395, startPoint y: 456, endPoint x: 421, endPoint y: 419, distance: 45.2
click at [403, 445] on div "Description (En) The ultimate indulgence for chocolate lovers, loaded with Snic…" at bounding box center [605, 506] width 617 height 126
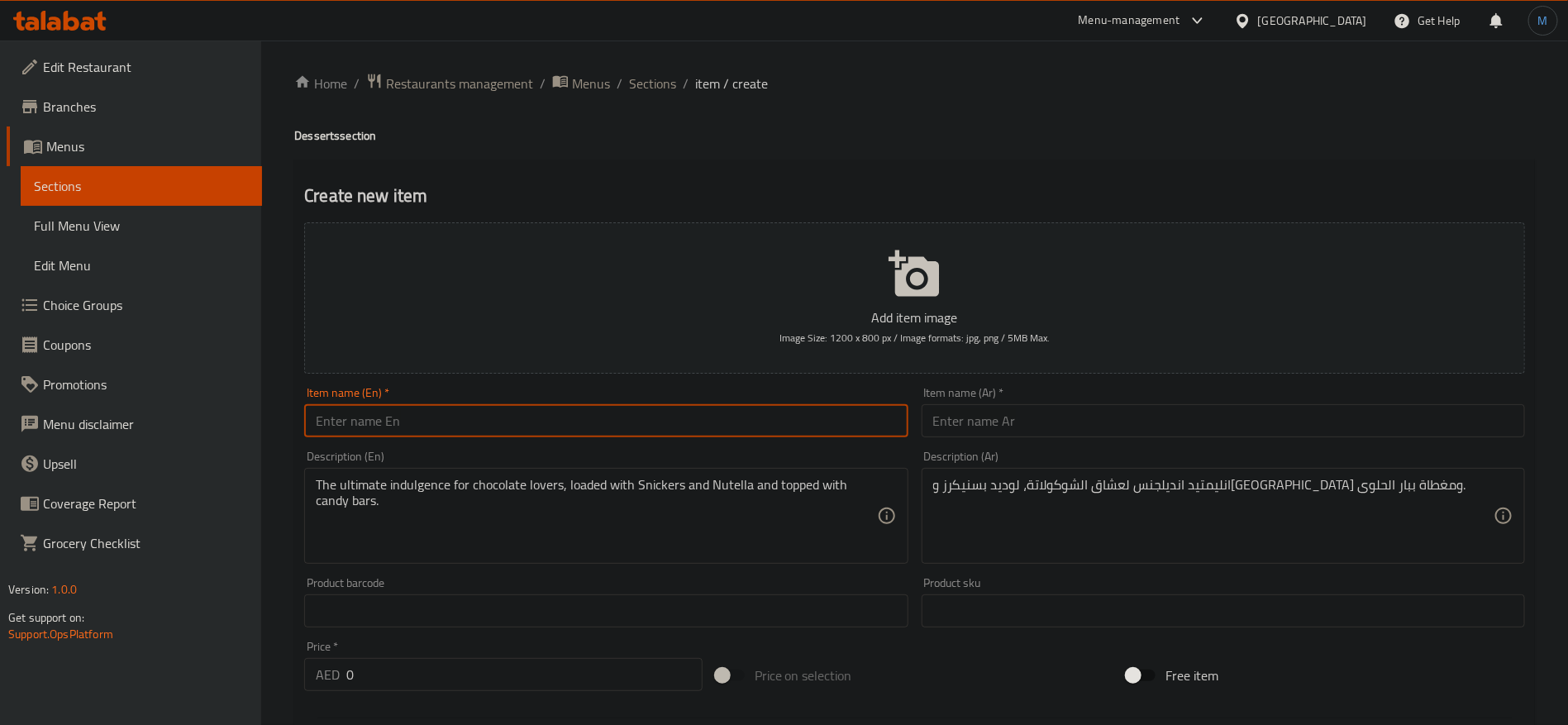
paste input "Rich Chocolate Cake"
click at [421, 419] on input "text" at bounding box center [605, 420] width 603 height 33
type input "Rich Chocolate Cake"
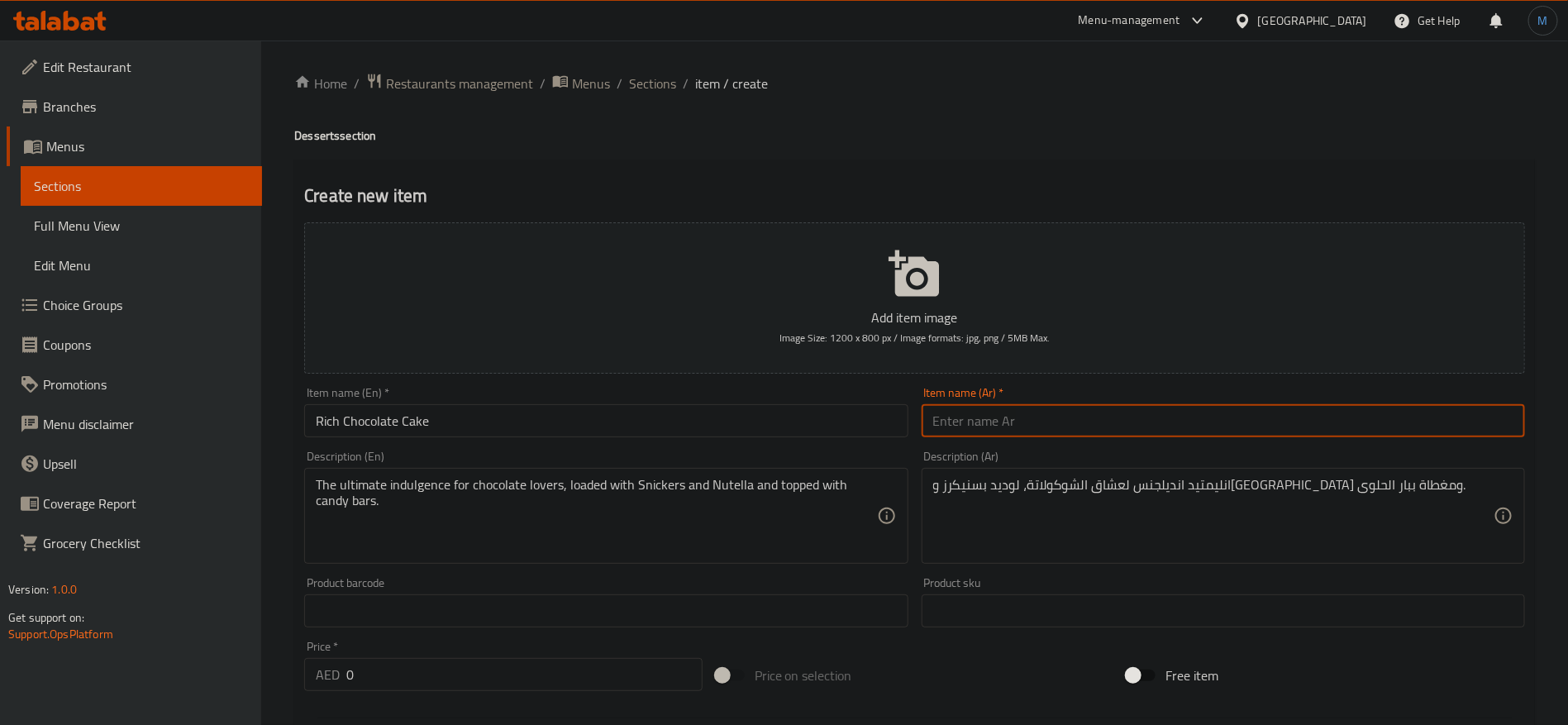
click at [1173, 408] on input "text" at bounding box center [1223, 420] width 603 height 33
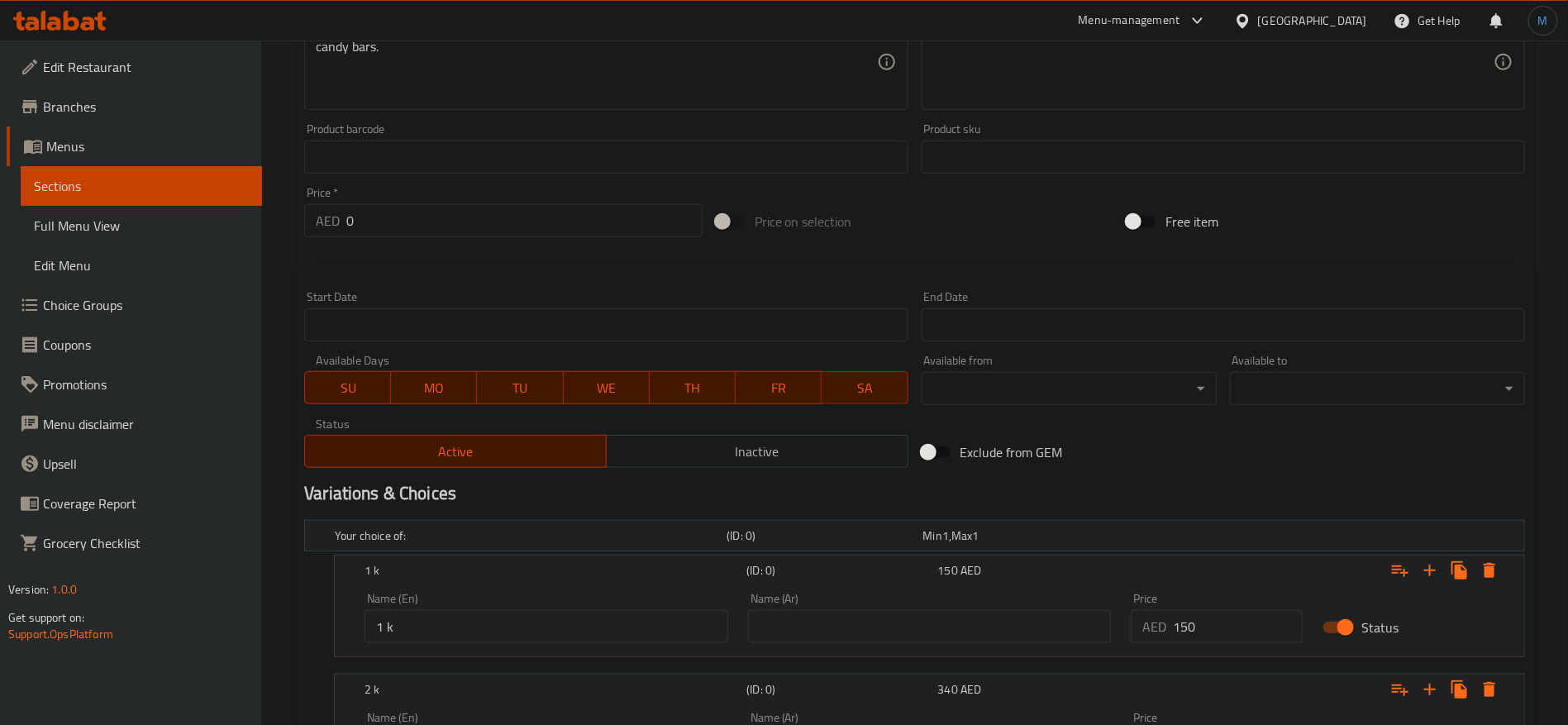
scroll to position [620, 0]
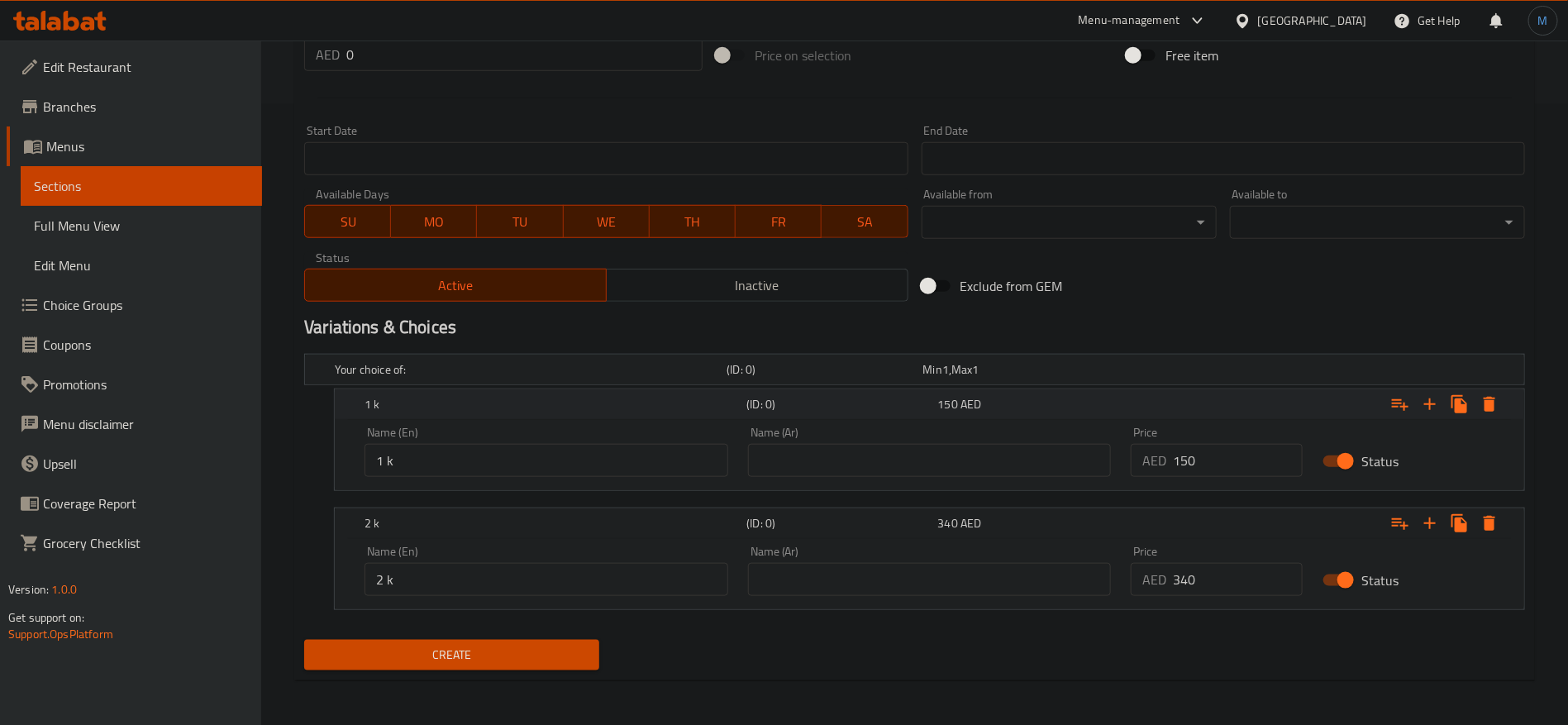
type input "كيكة شوكولاتة غنيه"
click at [1229, 471] on input "150" at bounding box center [1237, 460] width 130 height 33
type input "160"
click at [1214, 570] on input "0" at bounding box center [1237, 579] width 130 height 33
type input "350"
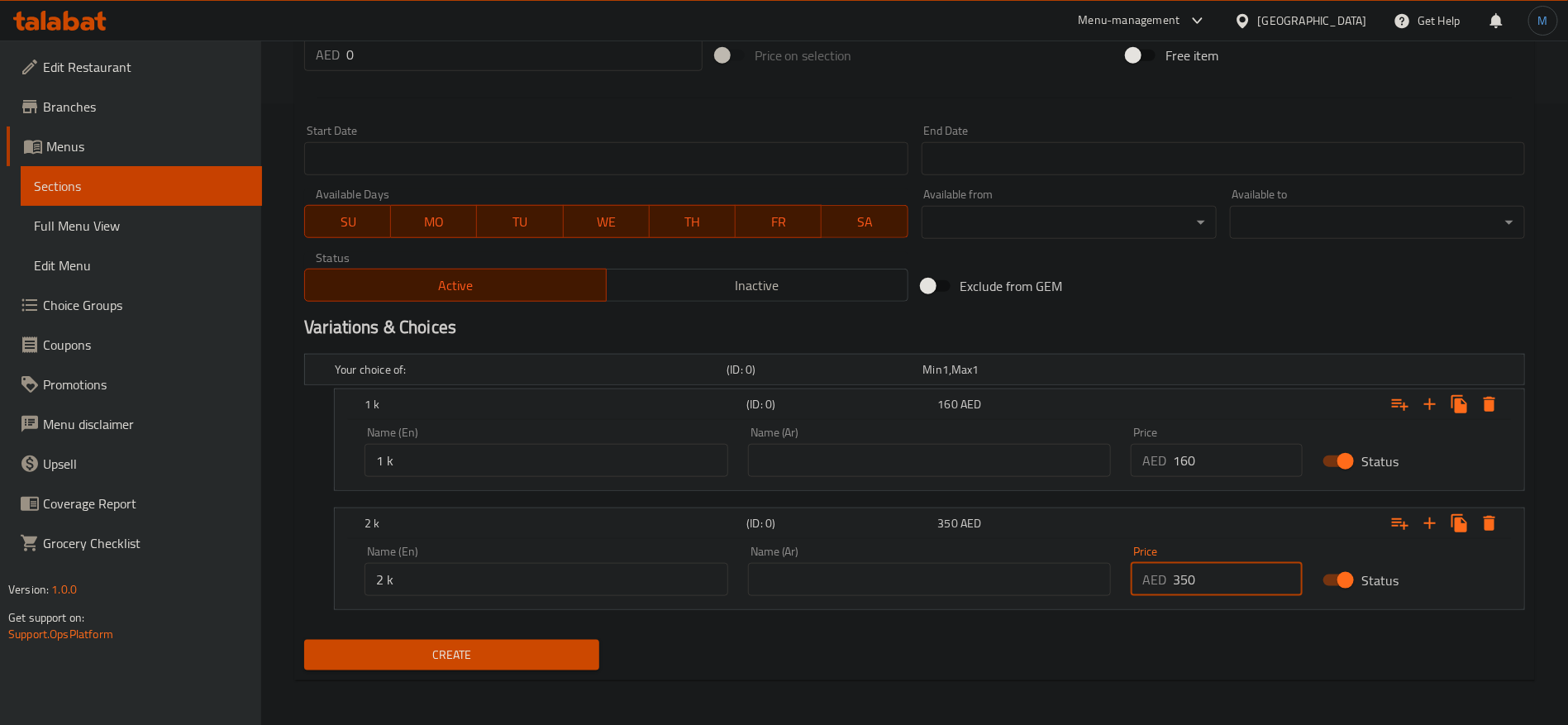
click at [304, 639] on button "Create" at bounding box center [451, 655] width 296 height 30
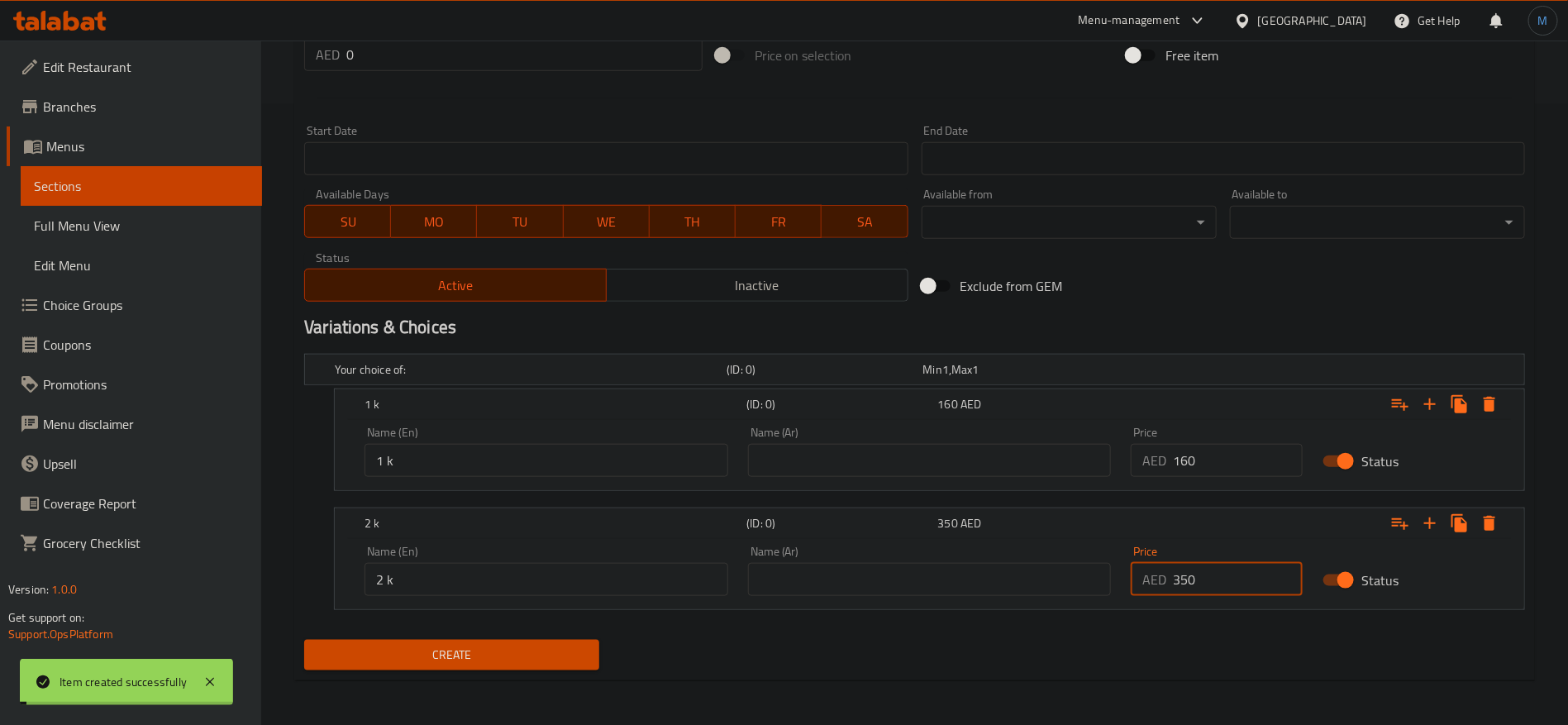
type input "0"
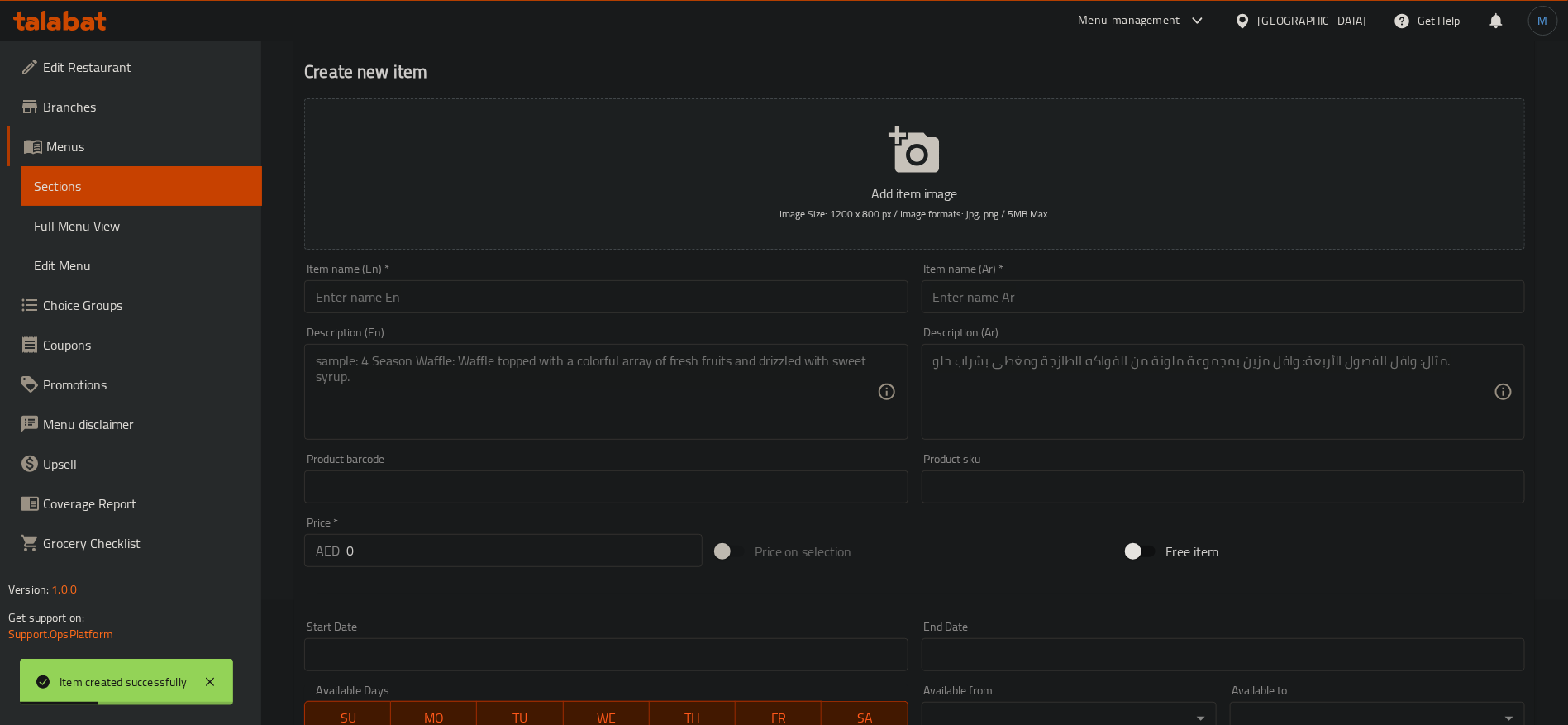
click at [545, 435] on div "Description (En)" at bounding box center [605, 391] width 603 height 96
paste textarea "A rich Snickers and Nutella cake, uniquely decorated with cream-filled profiter…"
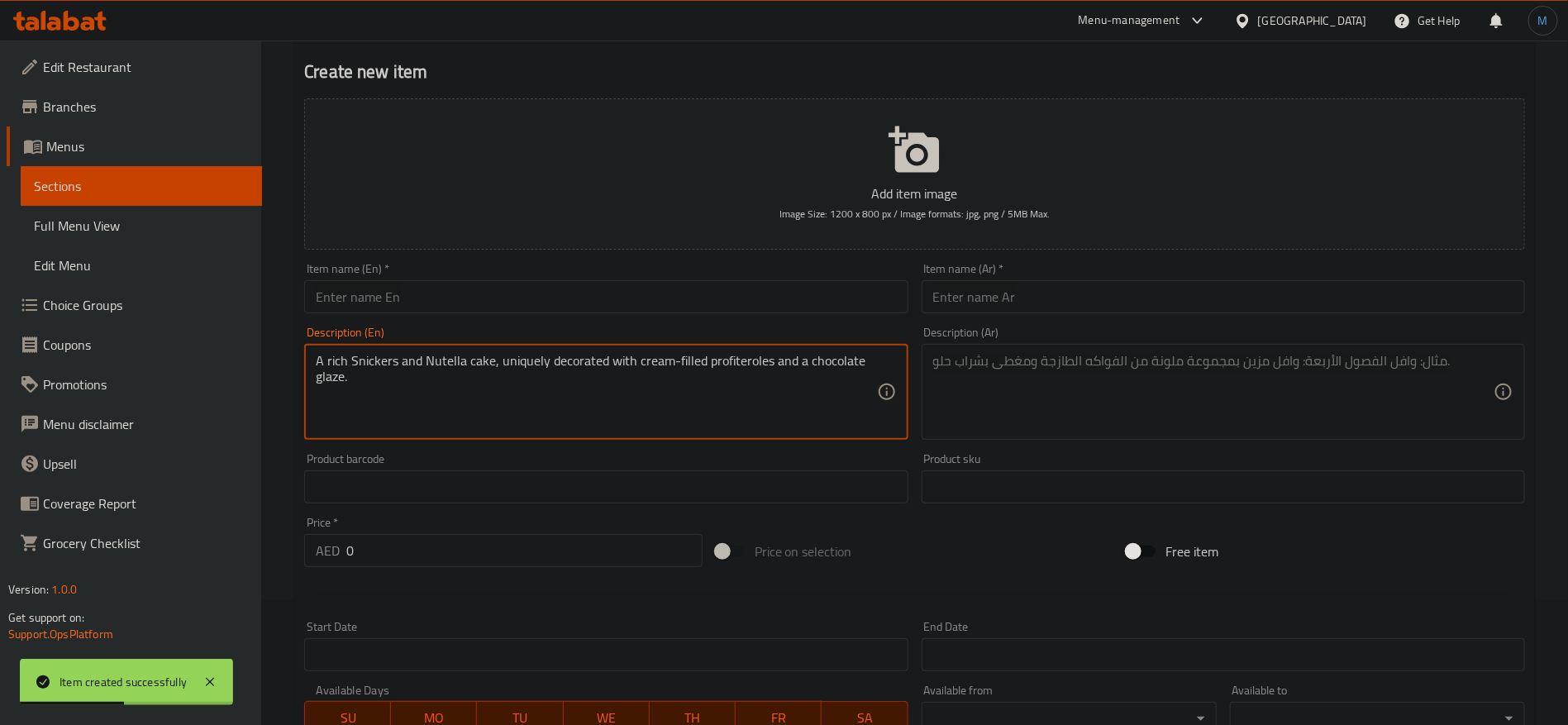
type textarea "A rich Snickers and Nutella cake, uniquely decorated with cream-filled profiter…"
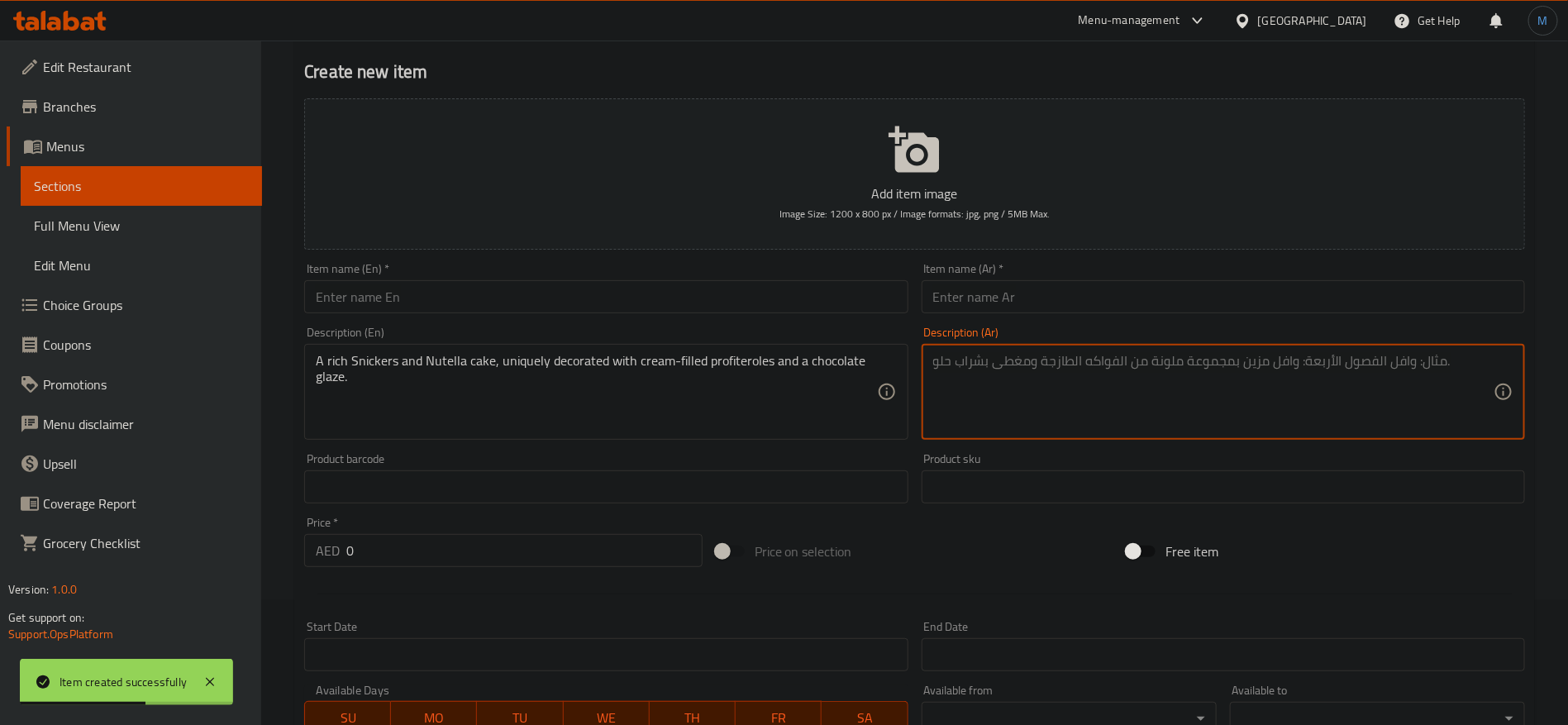
click at [1249, 402] on textarea at bounding box center [1214, 391] width 561 height 79
paste textarea "كعكة غنية من سنيكرز ونوتيلا، مزينة بشكل فريد بالبروفيتيرول المحشو بالكريمة وطبق…"
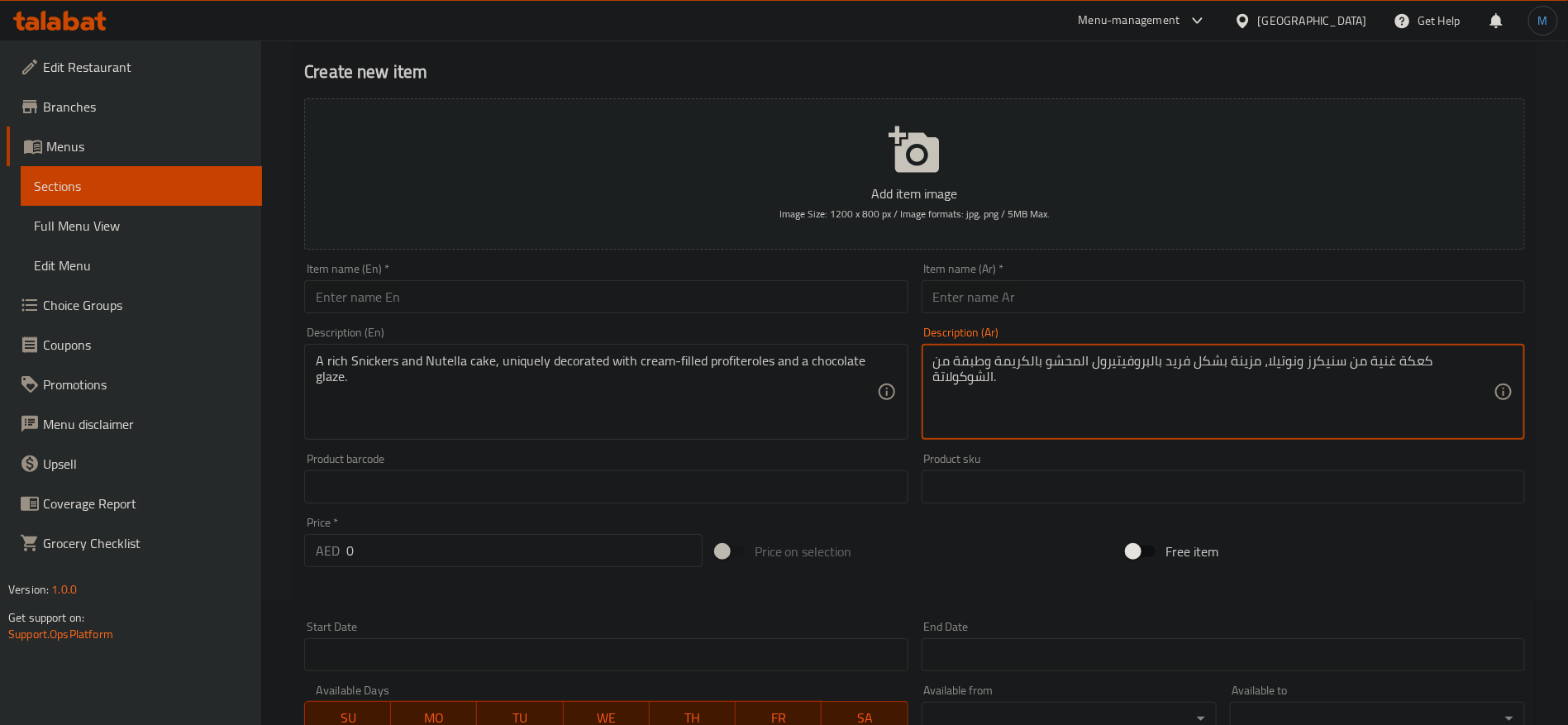
click at [1029, 365] on textarea "كعكة غنية من سنيكرز ونوتيلا، مزينة بشكل فريد بالبروفيتيرول المحشو بالكريمة وطبق…" at bounding box center [1214, 391] width 561 height 79
type textarea "كعكة غنية من سنيكرز ونوتيلا، مزينة بشكل فريد بالبروفيتيرول المحشو بالكريمة وجلي…"
click at [492, 306] on input "text" at bounding box center [605, 296] width 603 height 33
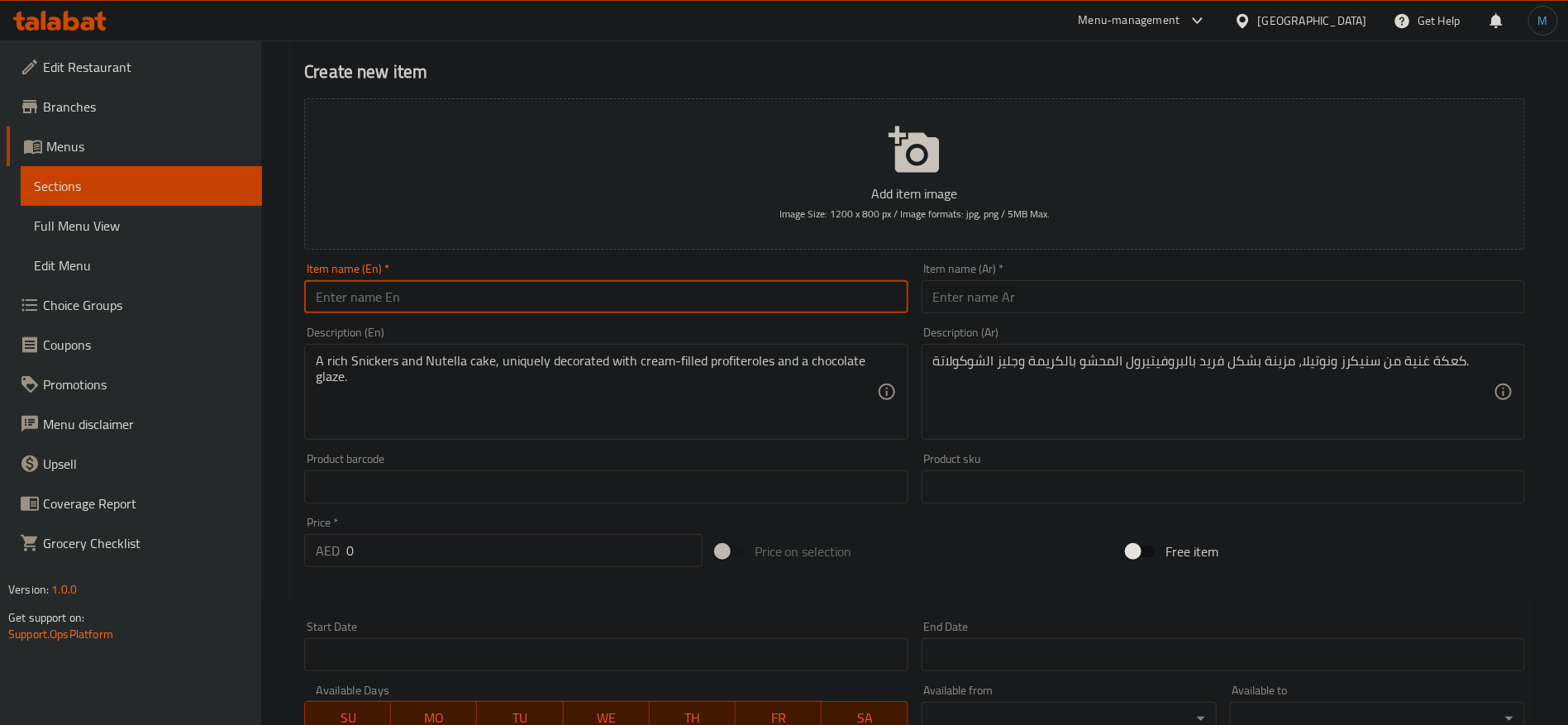
paste input "Profiterole Cake"
type input "Profiterole Cake"
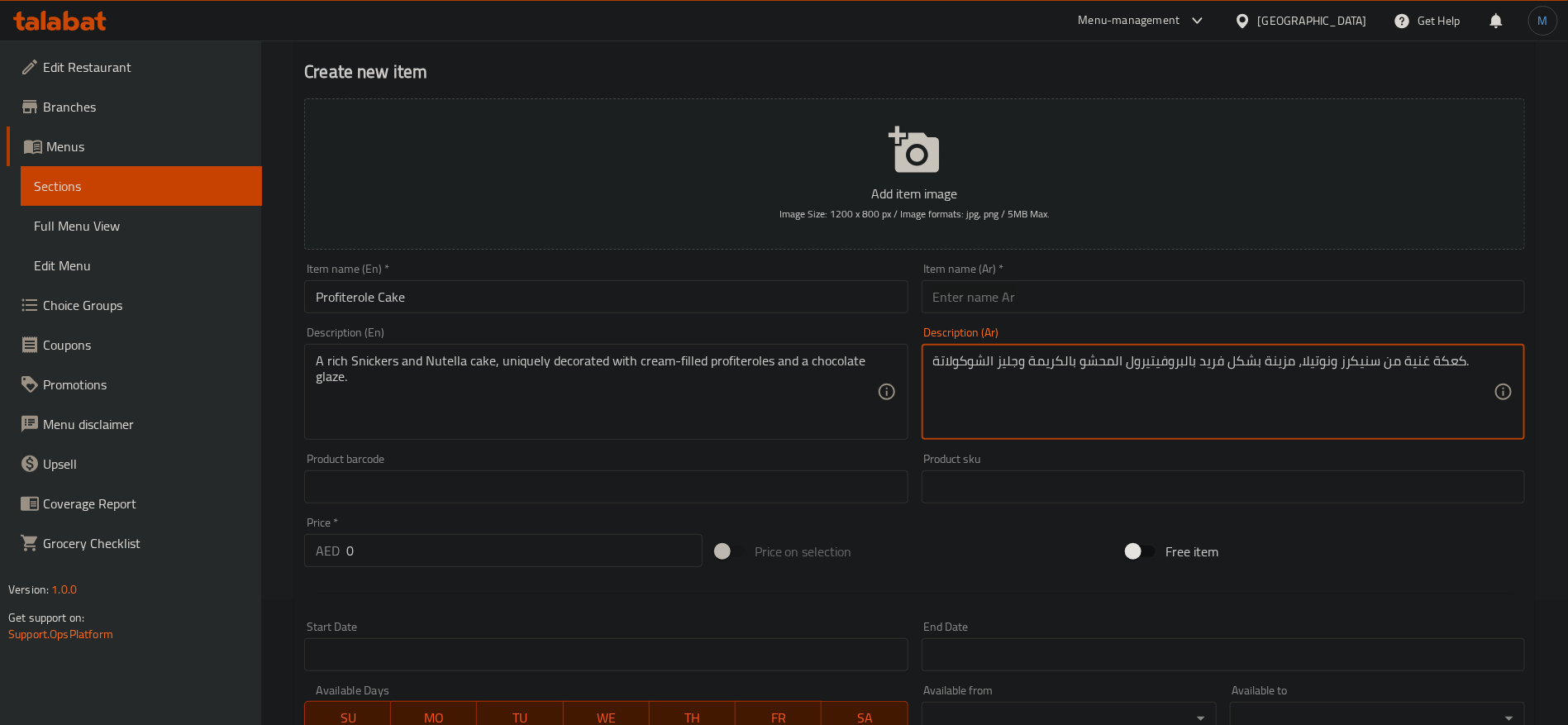
drag, startPoint x: 1186, startPoint y: 365, endPoint x: 1124, endPoint y: 362, distance: 62.1
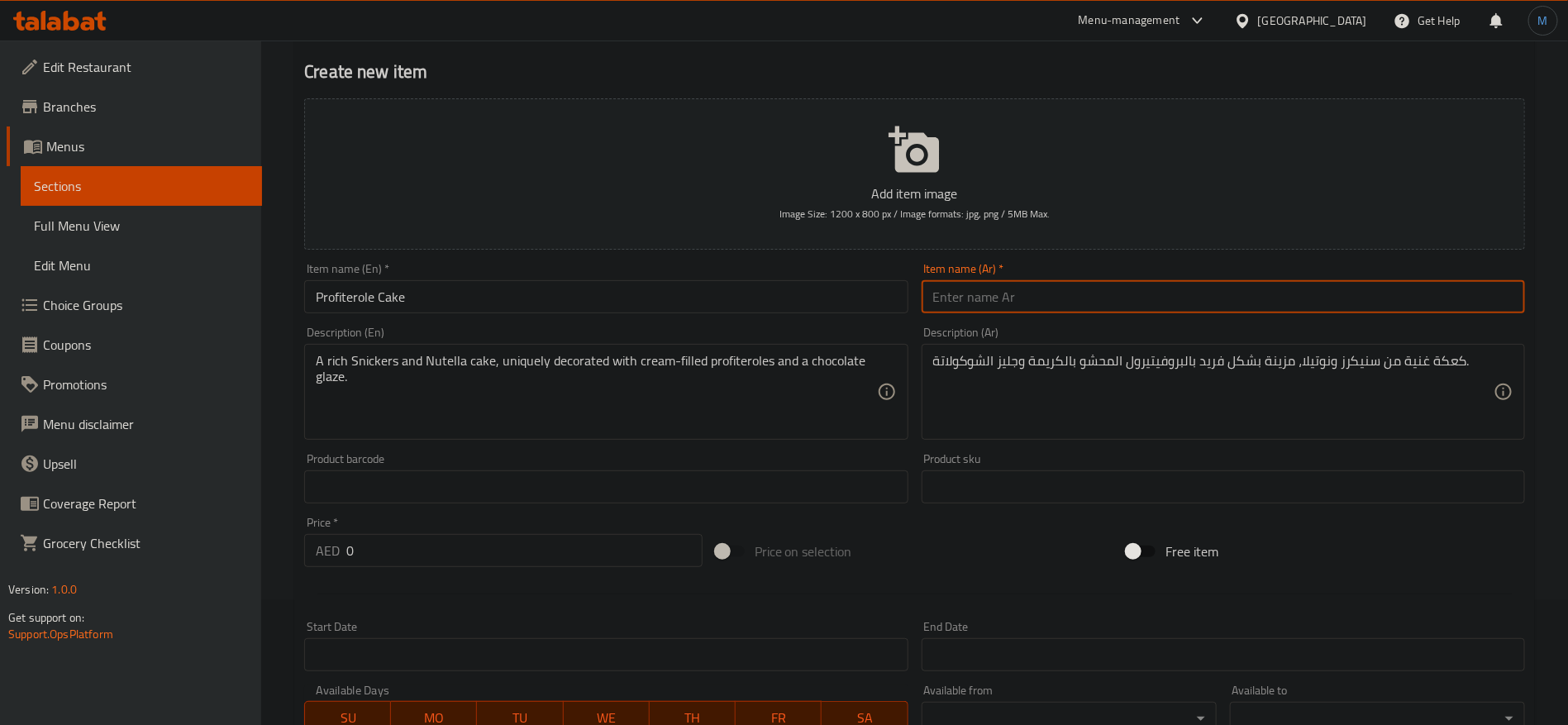
click at [1152, 289] on input "text" at bounding box center [1223, 296] width 603 height 33
paste input "بروفيتيرول"
type input "كيك بروفيتيرول"
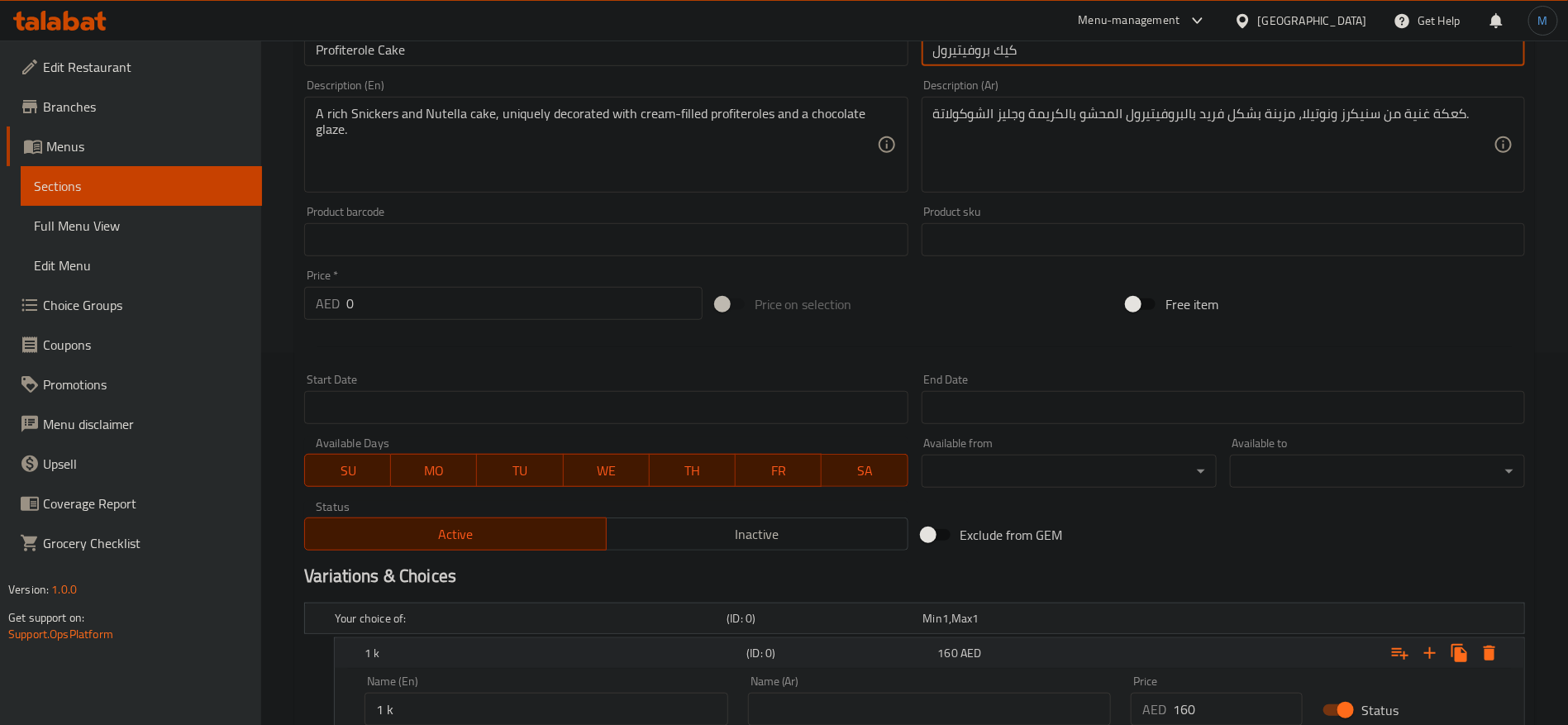
scroll to position [497, 0]
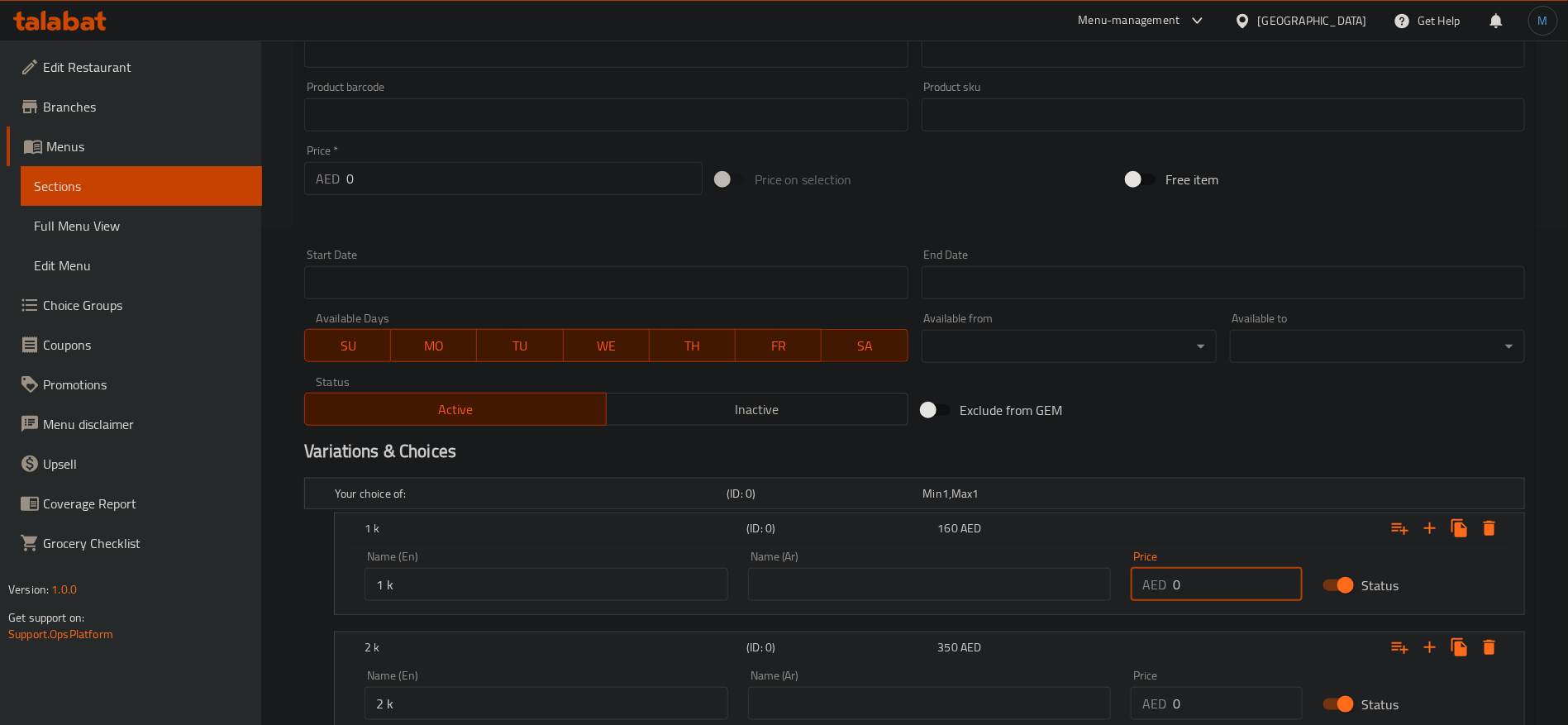
click at [1228, 568] on input "0" at bounding box center [1237, 584] width 130 height 33
type input "140"
click at [1183, 701] on input "0" at bounding box center [1237, 703] width 130 height 33
type input "300"
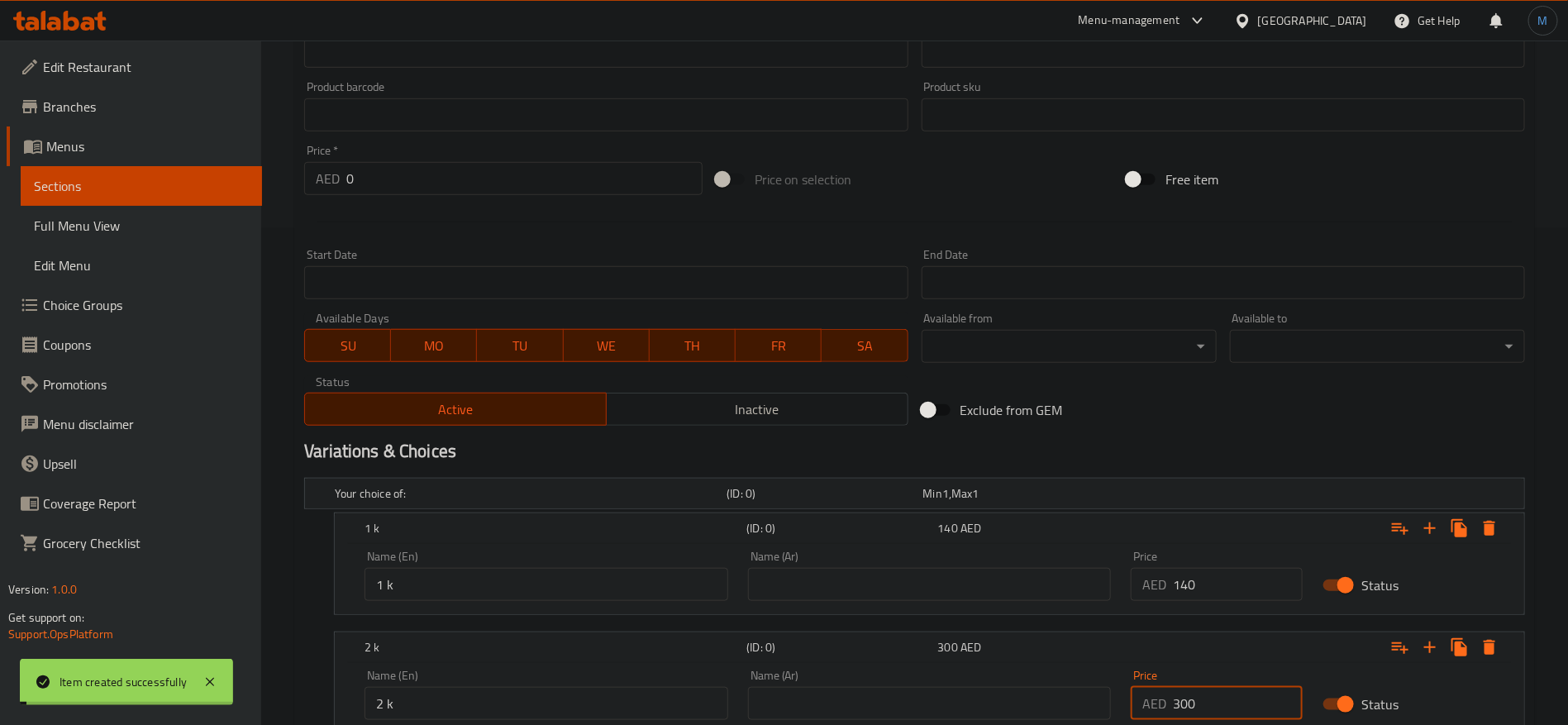
type input "0"
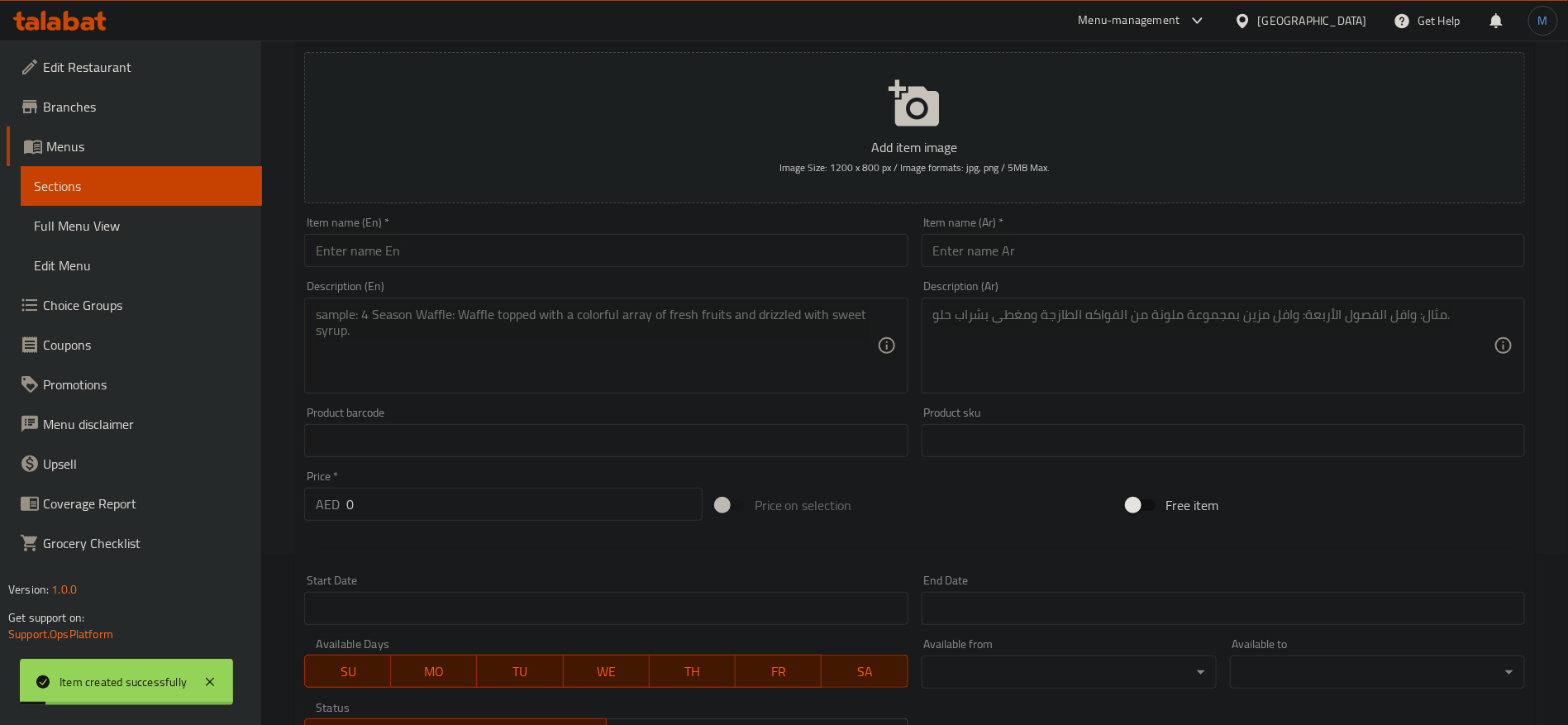
scroll to position [1, 0]
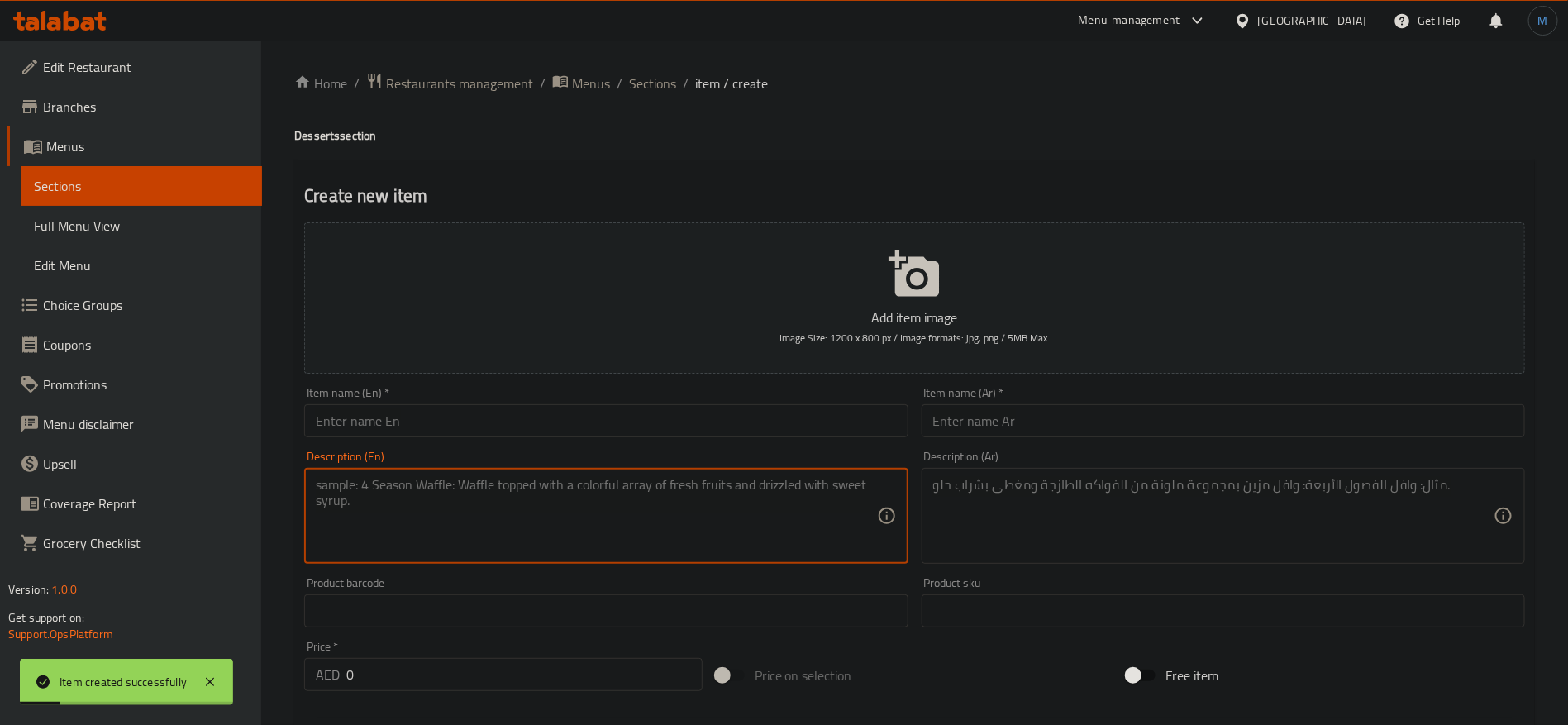
click at [698, 500] on textarea at bounding box center [596, 516] width 561 height 79
paste textarea "A sophisticated blend of creamy pistachio perfectly balanced with the richness …"
type textarea "A sophisticated blend of creamy pistachio perfectly balanced with the richness …"
click at [1153, 522] on textarea at bounding box center [1214, 516] width 561 height 79
paste textarea "مزيج متطور من الفستق الكريمي المتوازن بشكل مثالي مع ثراء نوتيلا الشوكولاتة."
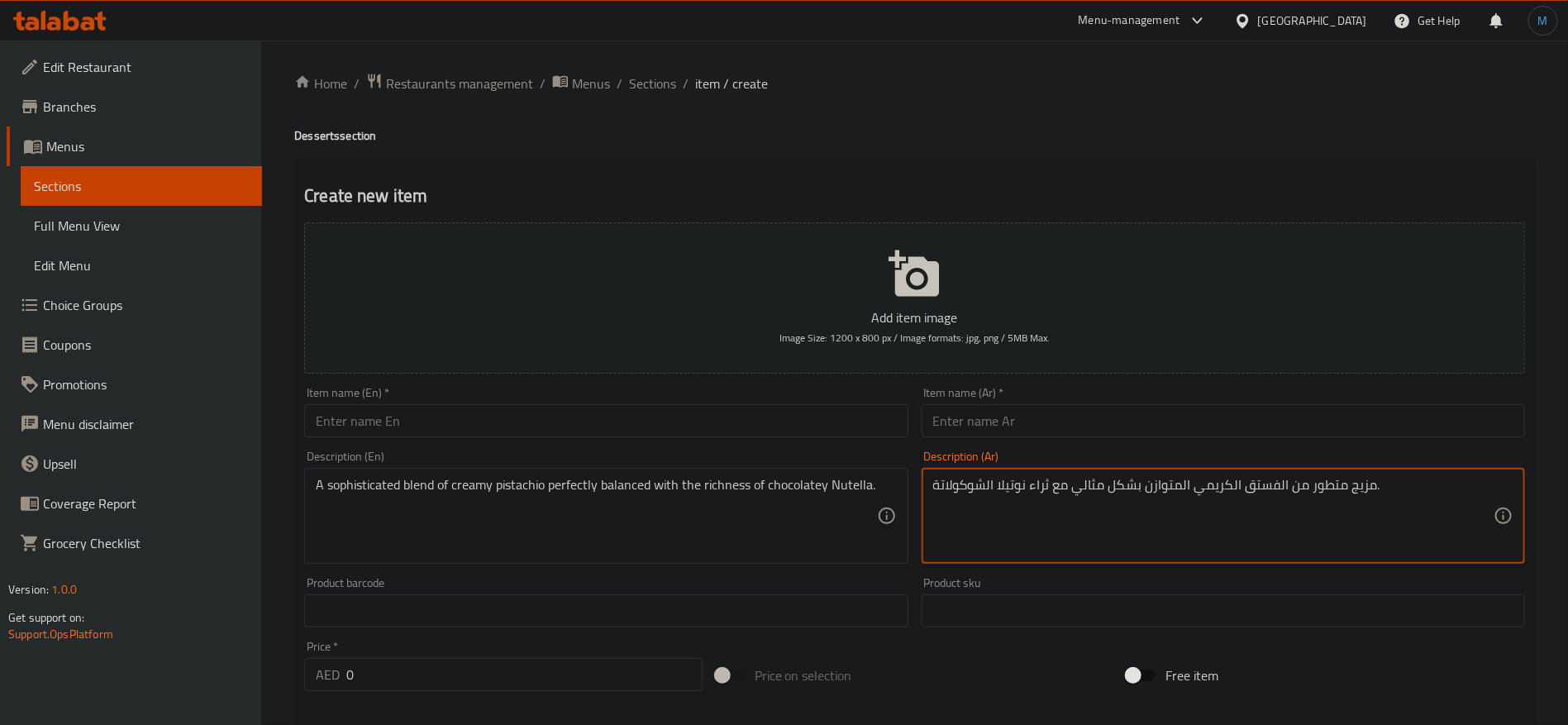
click at [1013, 490] on textarea "مزيج متطور من الفستق الكريمي المتوازن بشكل مثالي مع ثراء نوتيلا الشوكولاتة." at bounding box center [1214, 516] width 561 height 79
click at [727, 474] on div "A sophisticated blend of creamy pistachio perfectly balanced with the richness …" at bounding box center [605, 515] width 603 height 96
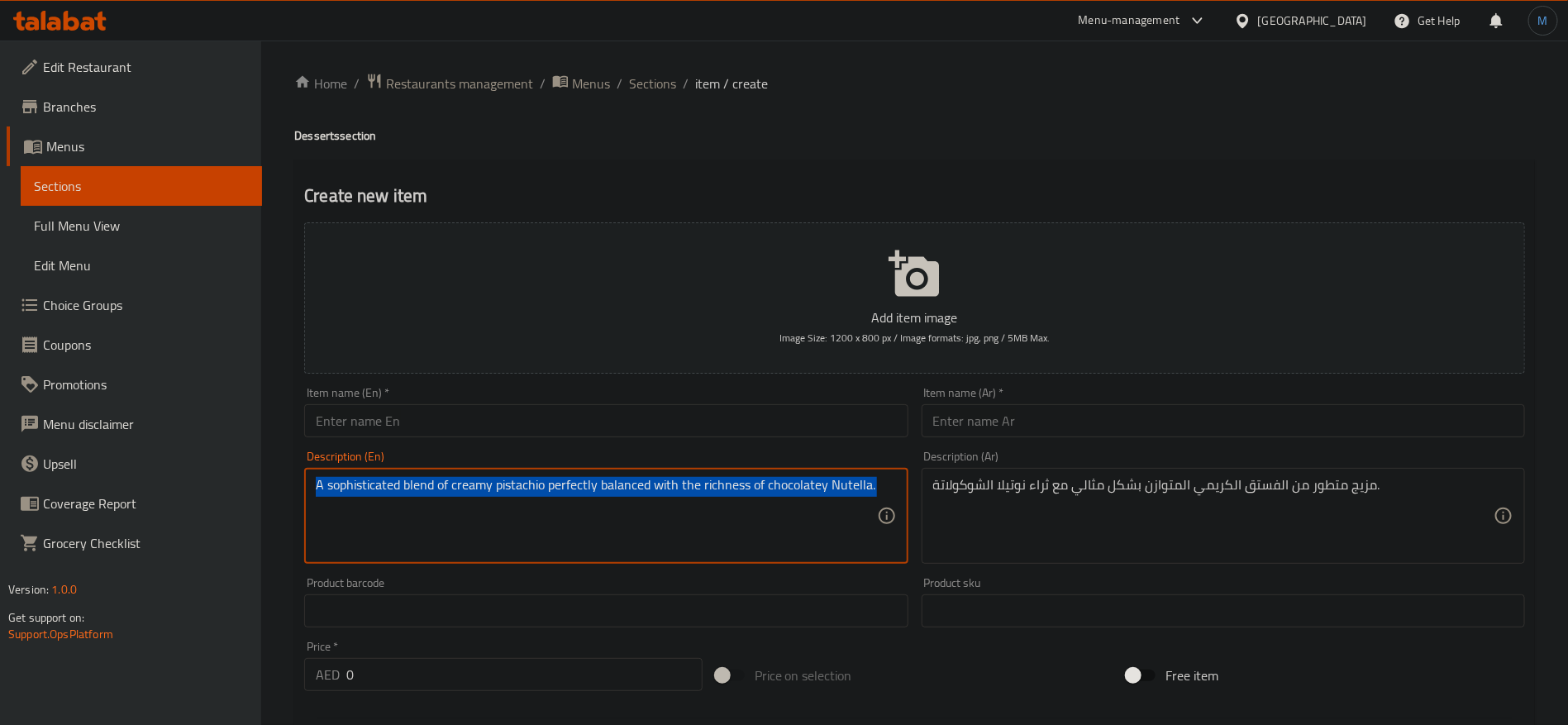
click at [727, 474] on div "A sophisticated blend of creamy pistachio perfectly balanced with the richness …" at bounding box center [605, 515] width 603 height 96
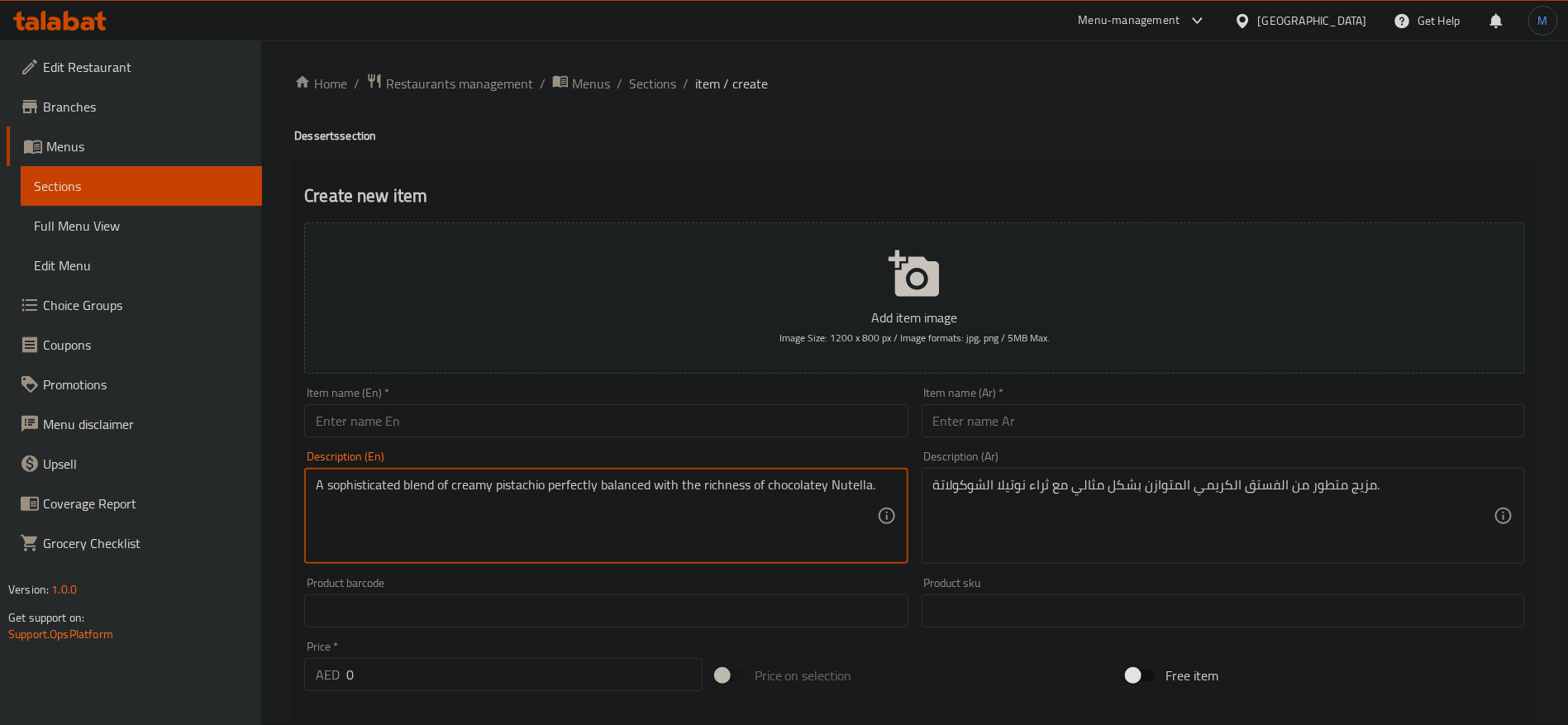
click at [841, 477] on textarea "A sophisticated blend of creamy pistachio perfectly balanced with the richness …" at bounding box center [596, 516] width 561 height 79
click at [844, 481] on textarea "A sophisticated blend of creamy pistachio perfectly balanced with the richness …" at bounding box center [596, 516] width 561 height 79
click at [736, 490] on textarea "A sophisticated blend of creamy pistachio perfectly balanced with the richness …" at bounding box center [596, 516] width 561 height 79
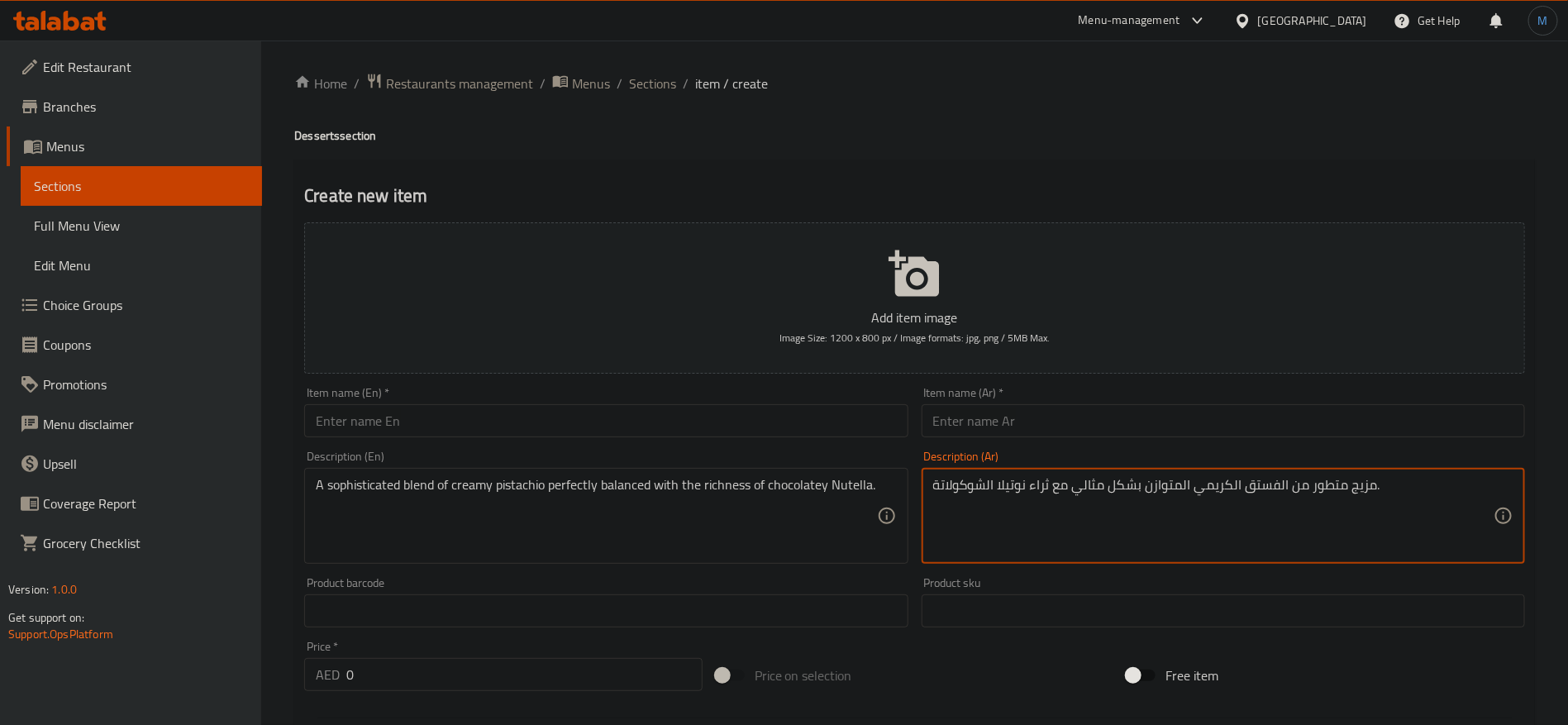
click at [1048, 490] on textarea "مزيج متطور من الفستق الكريمي المتوازن بشكل مثالي مع ثراء نوتيلا الشوكولاتة." at bounding box center [1214, 516] width 561 height 79
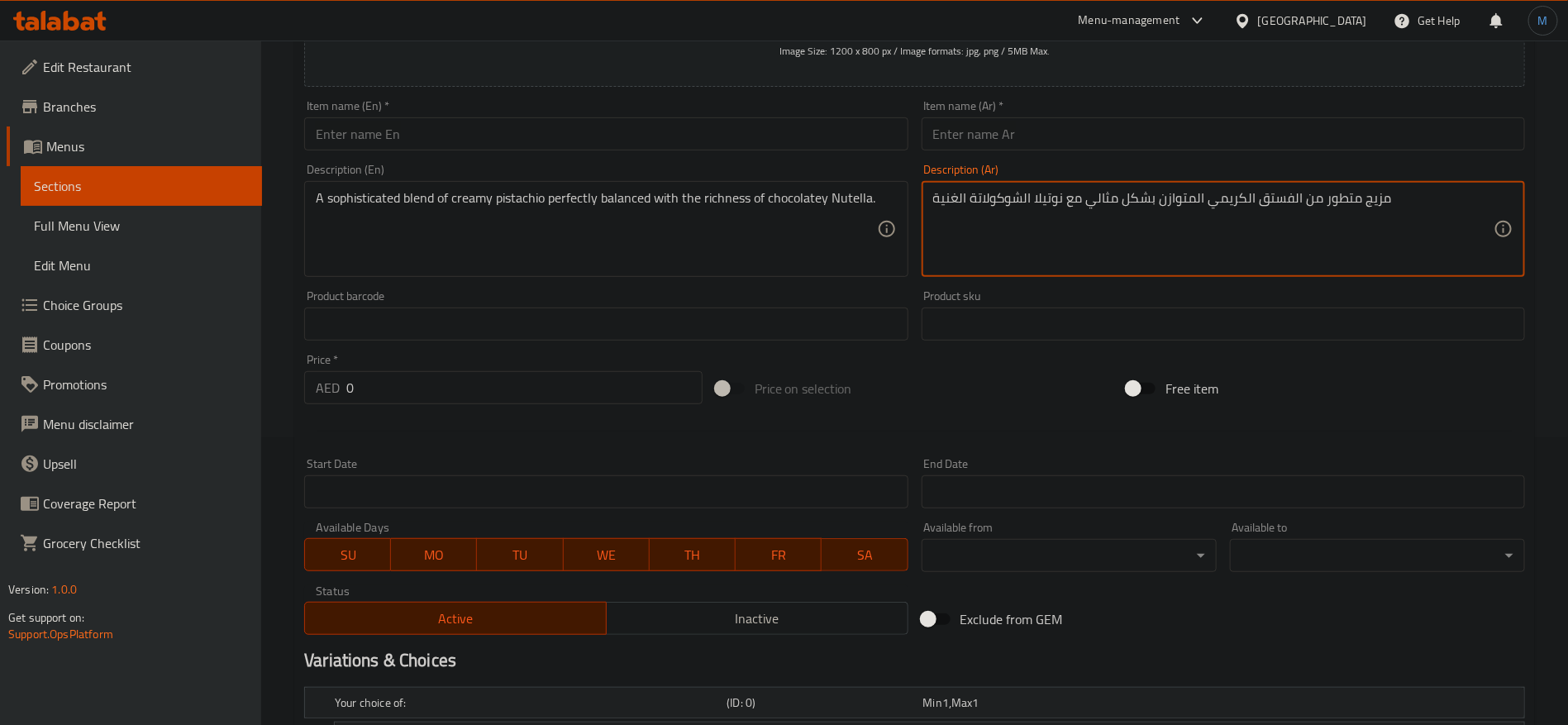
scroll to position [124, 0]
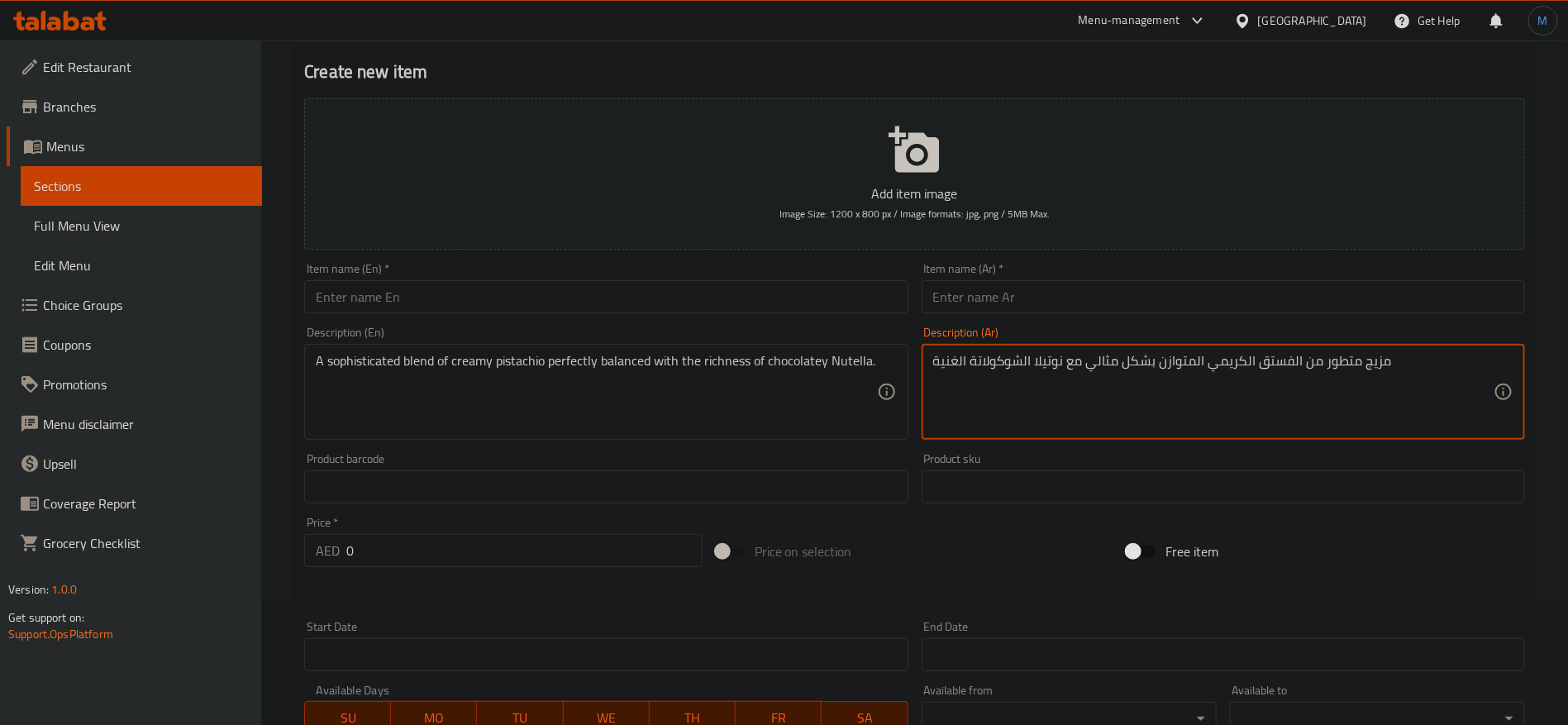
type textarea "مزيج متطور من الفستق الكريمي المتوازن بشكل مثالي مع نوتيلا الشوكولاتة الغنية"
click at [648, 278] on div "Item name (En)   * Item name (En) *" at bounding box center [605, 288] width 603 height 50
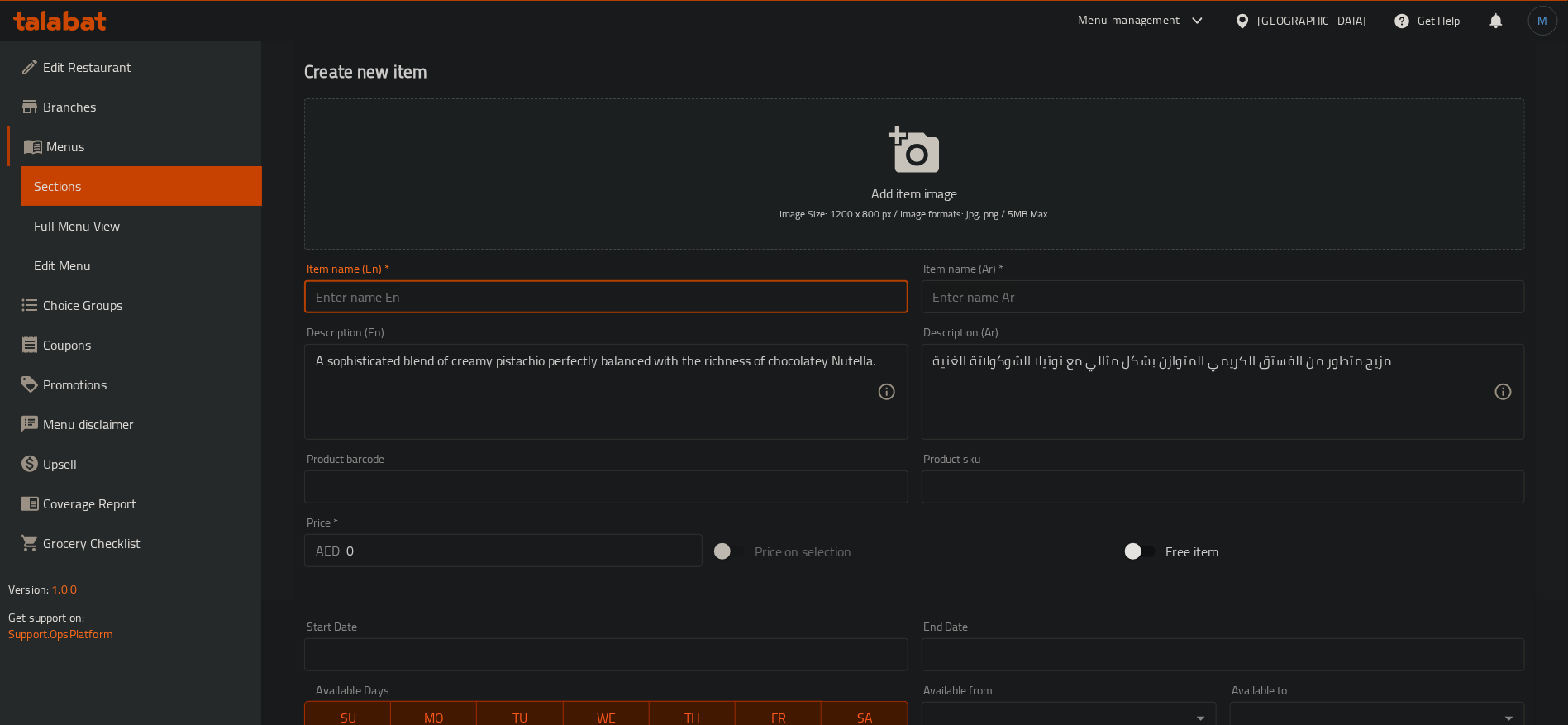
paste input "[DEMOGRAPHIC_DATA] Finger Cheesecake"
click at [653, 281] on input "text" at bounding box center [605, 296] width 603 height 33
type input "[DEMOGRAPHIC_DATA] Finger Cheesecake"
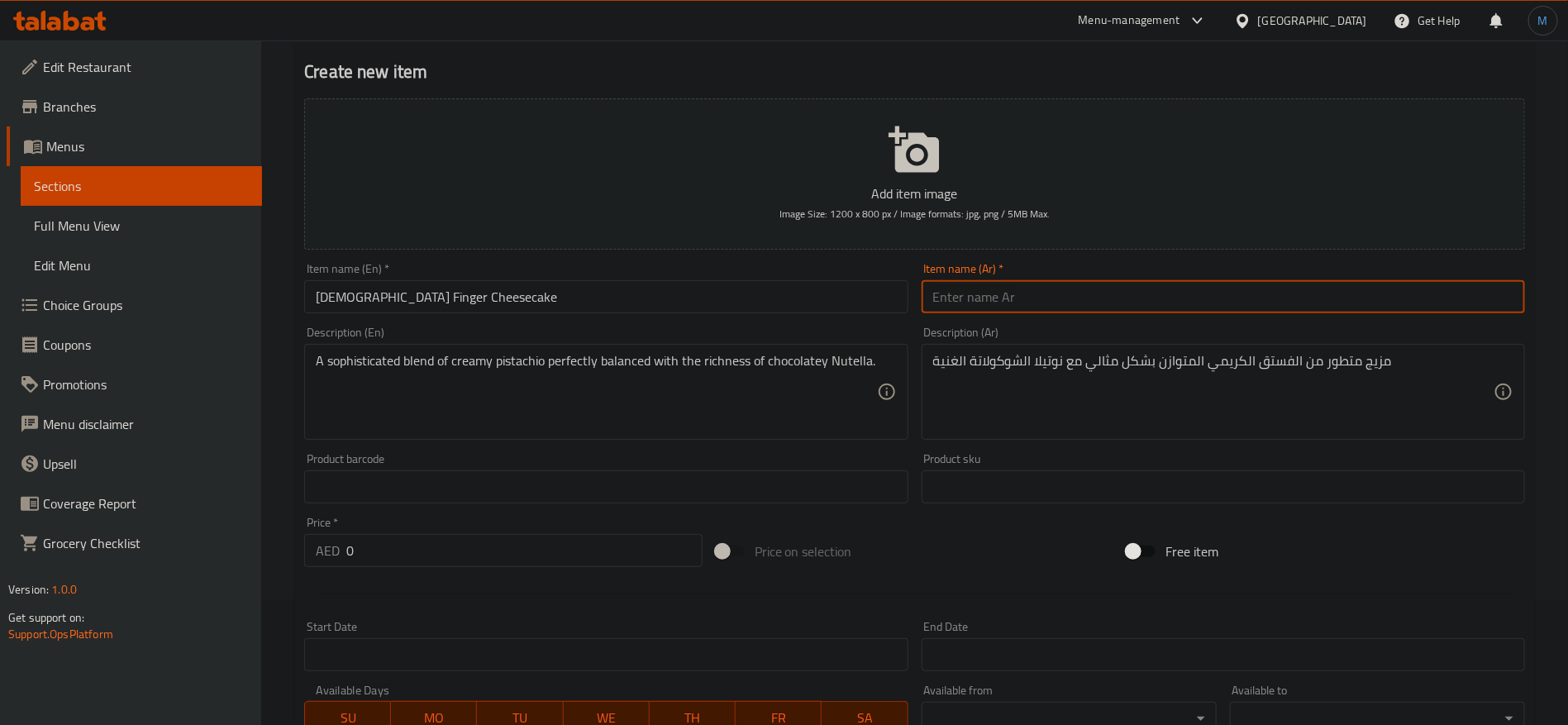
click at [1023, 290] on input "text" at bounding box center [1223, 296] width 603 height 33
type input "ش"
type input "ت"
type input "تشيز [PERSON_NAME]"
click at [704, 308] on input "[DEMOGRAPHIC_DATA] Finger Cheesecake" at bounding box center [605, 296] width 603 height 33
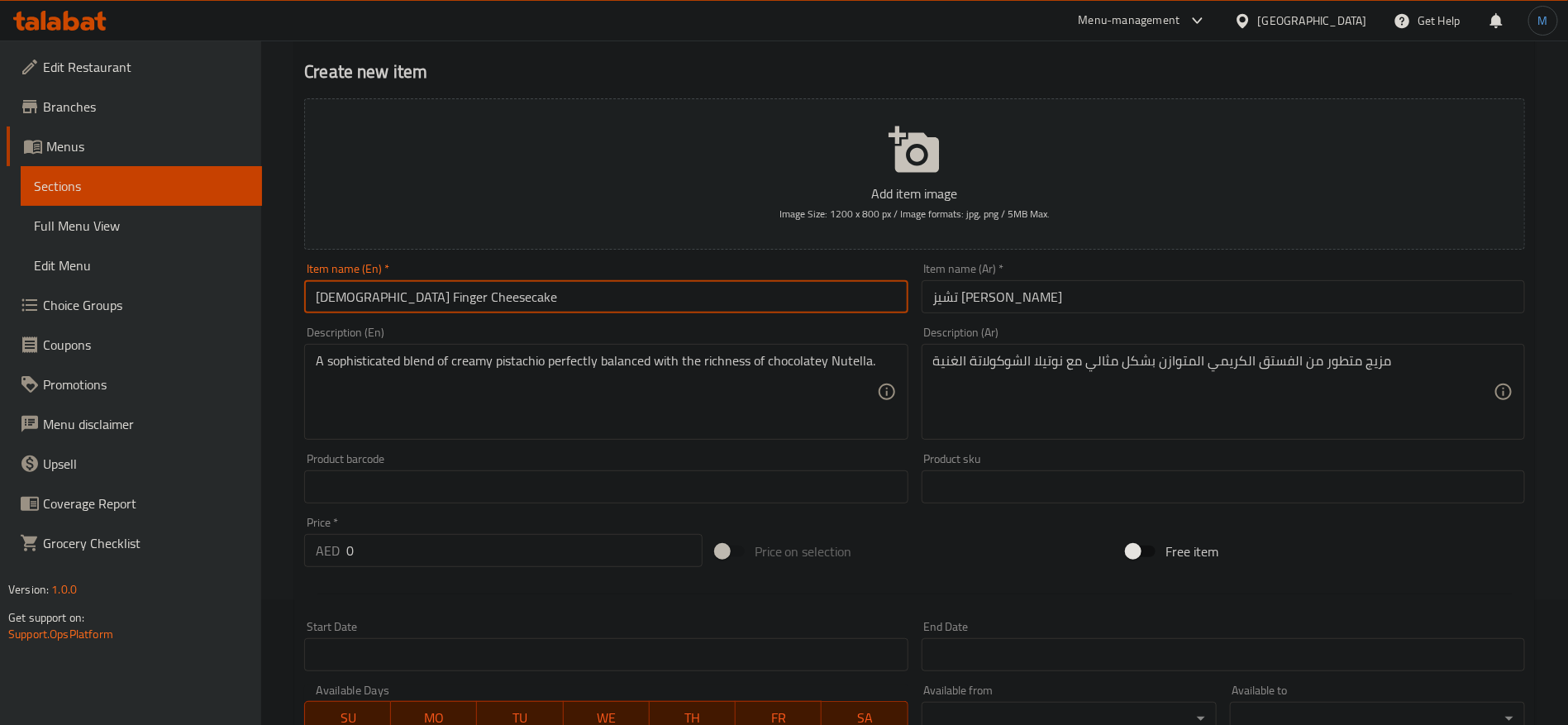
paste input "Pistachio with Nutella C"
type input "Pistachio with [PERSON_NAME]"
click at [1169, 302] on input "تشيز [PERSON_NAME]" at bounding box center [1223, 296] width 603 height 33
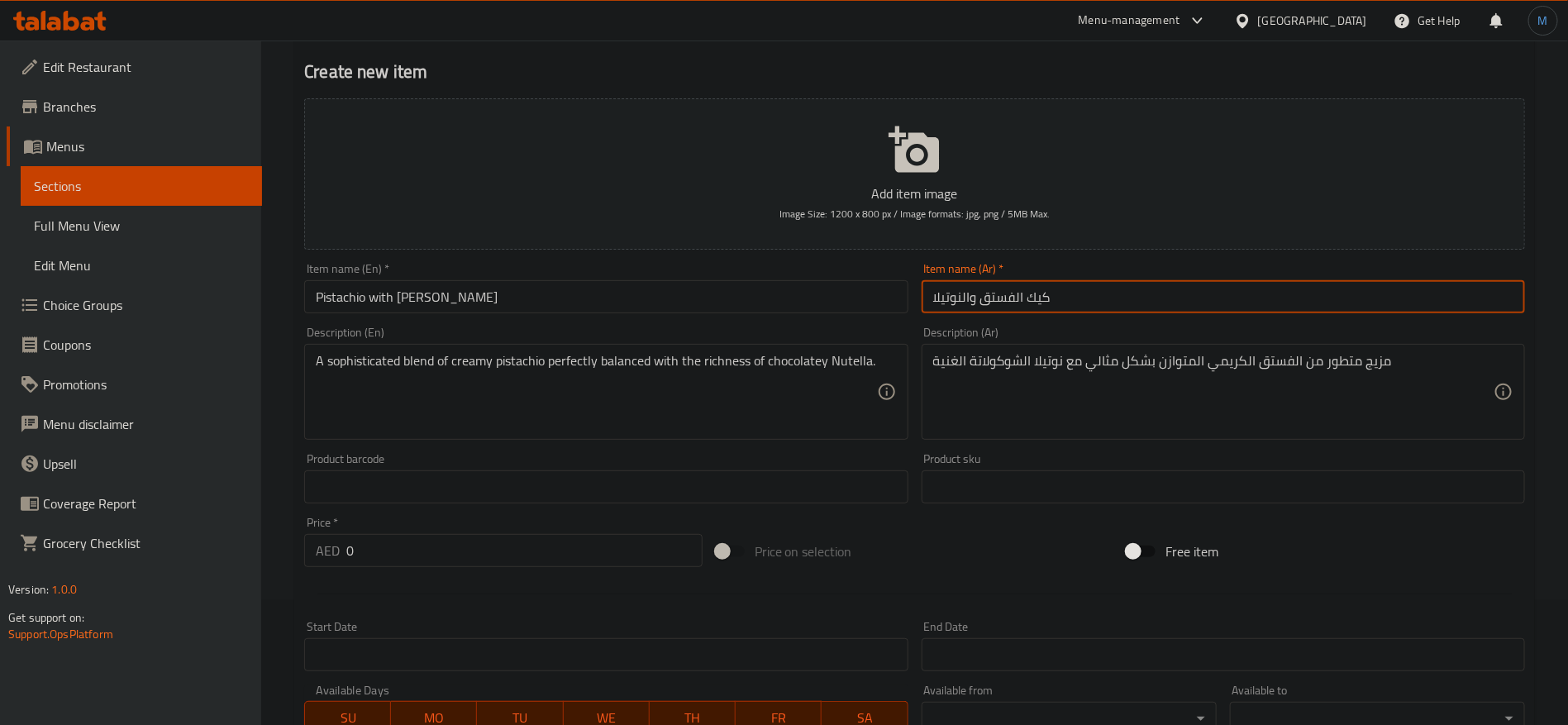
type input "كيك الفستق والنوتيلا"
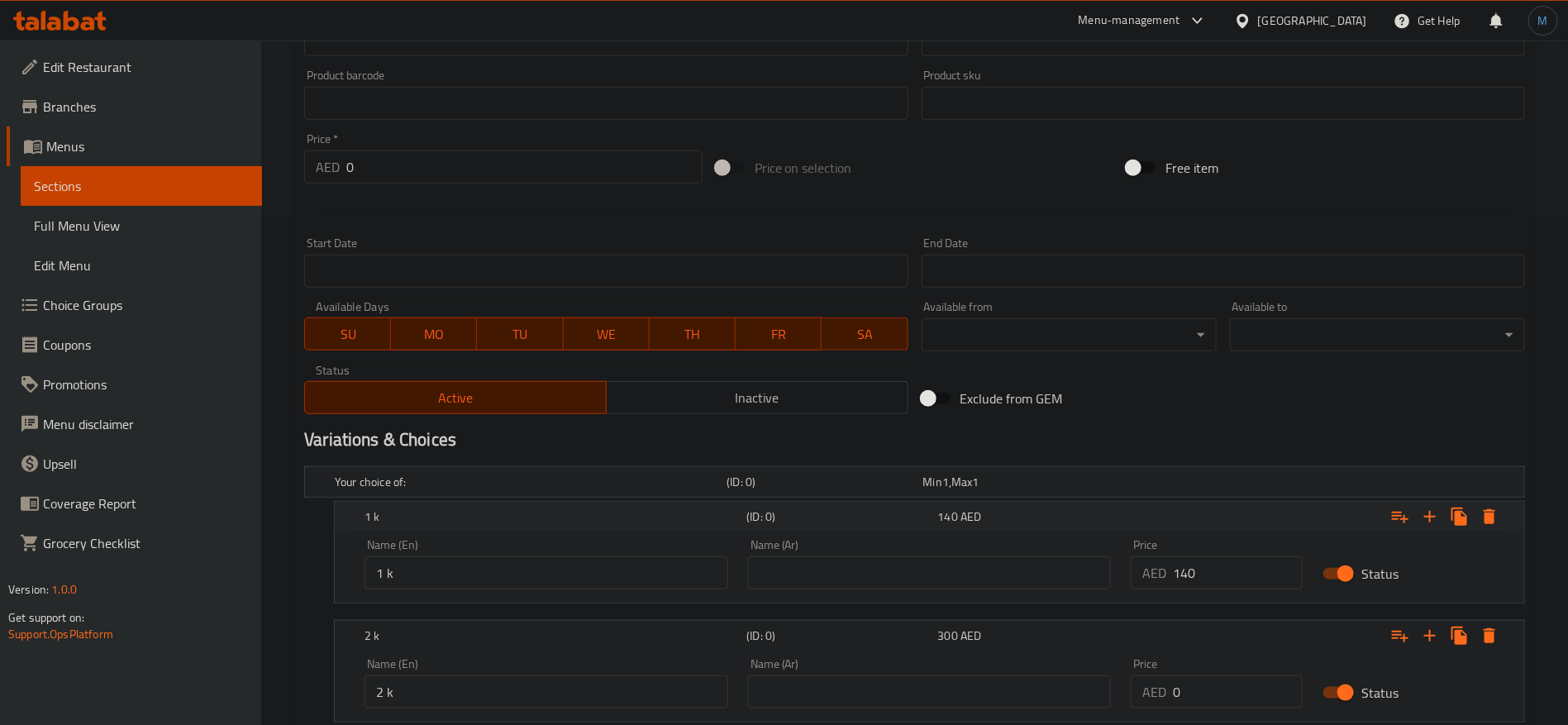
scroll to position [620, 0]
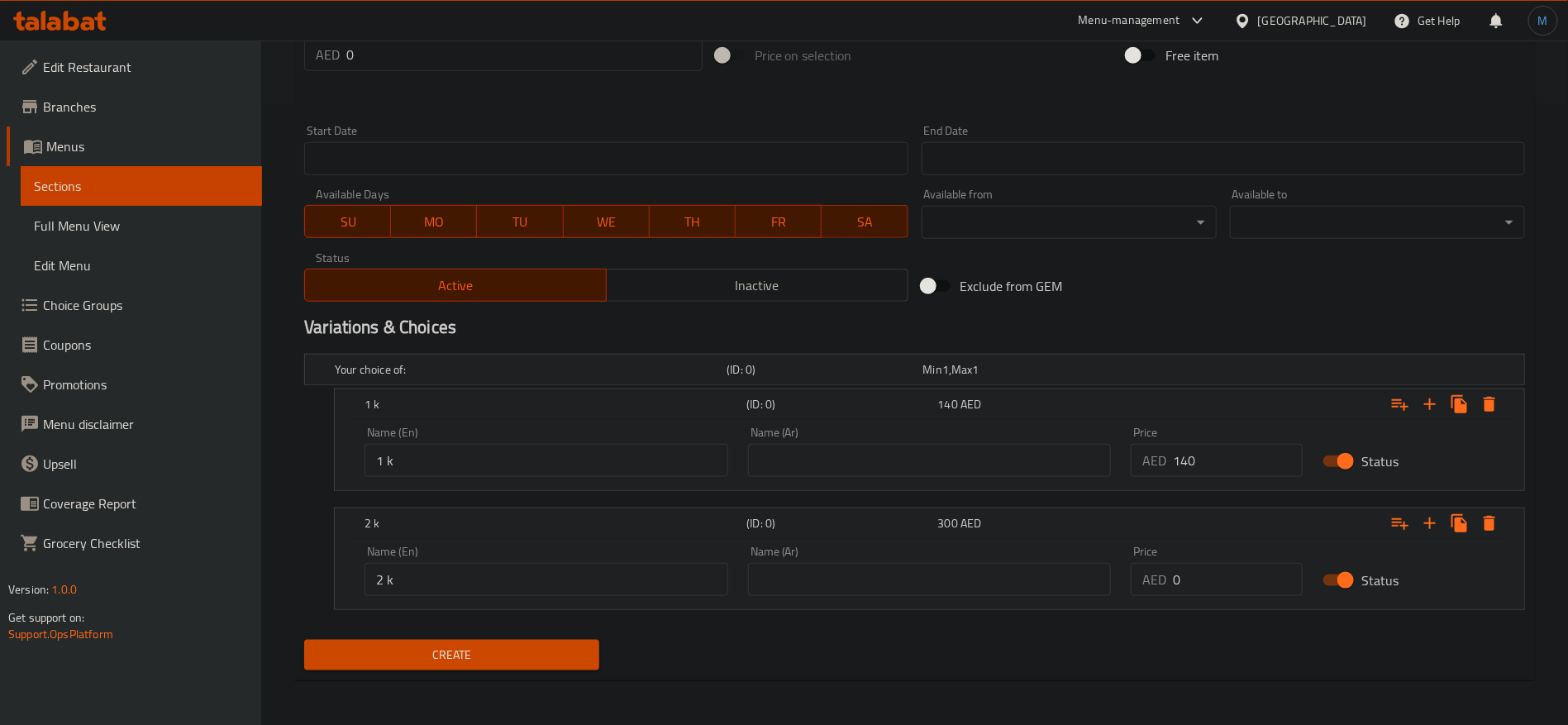
click at [461, 648] on span "Create" at bounding box center [451, 656] width 269 height 21
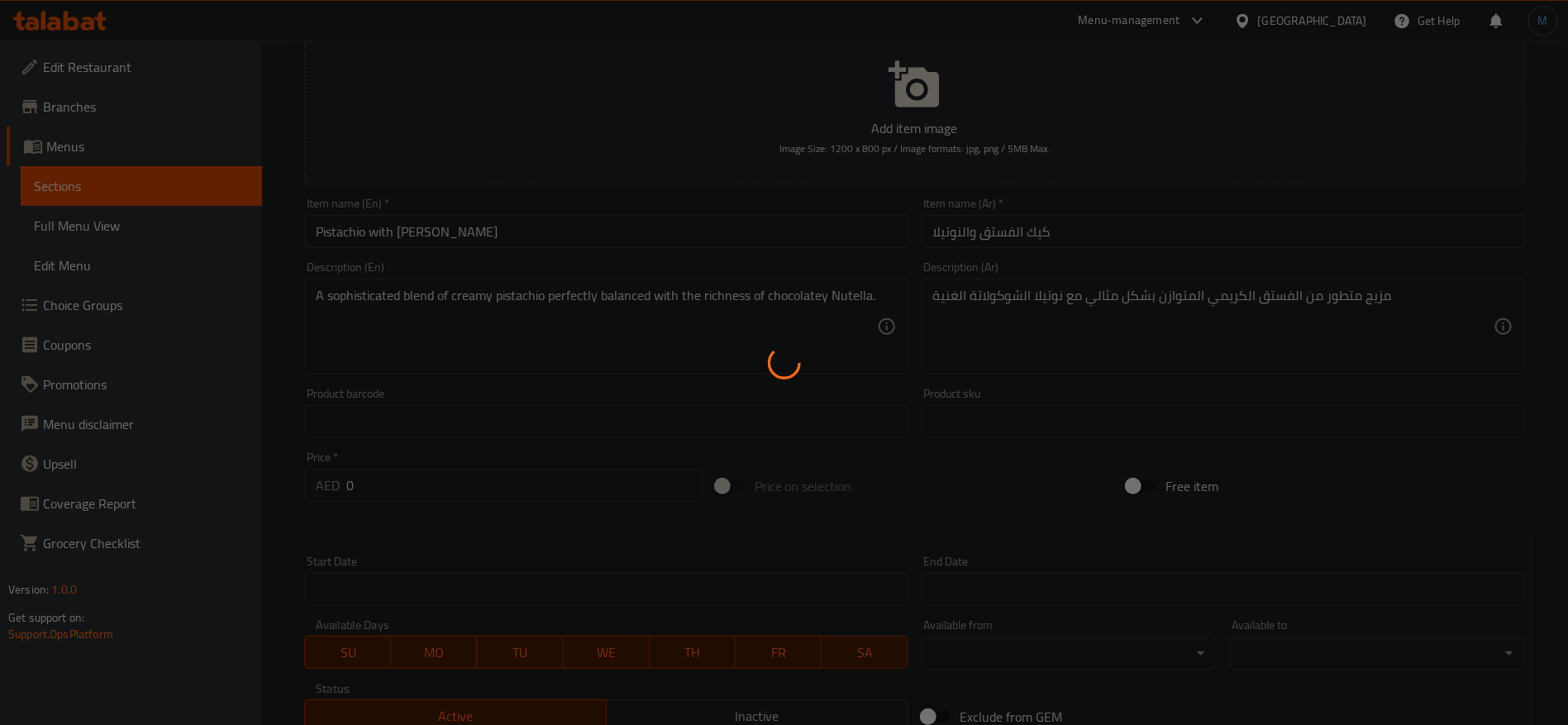
scroll to position [1, 0]
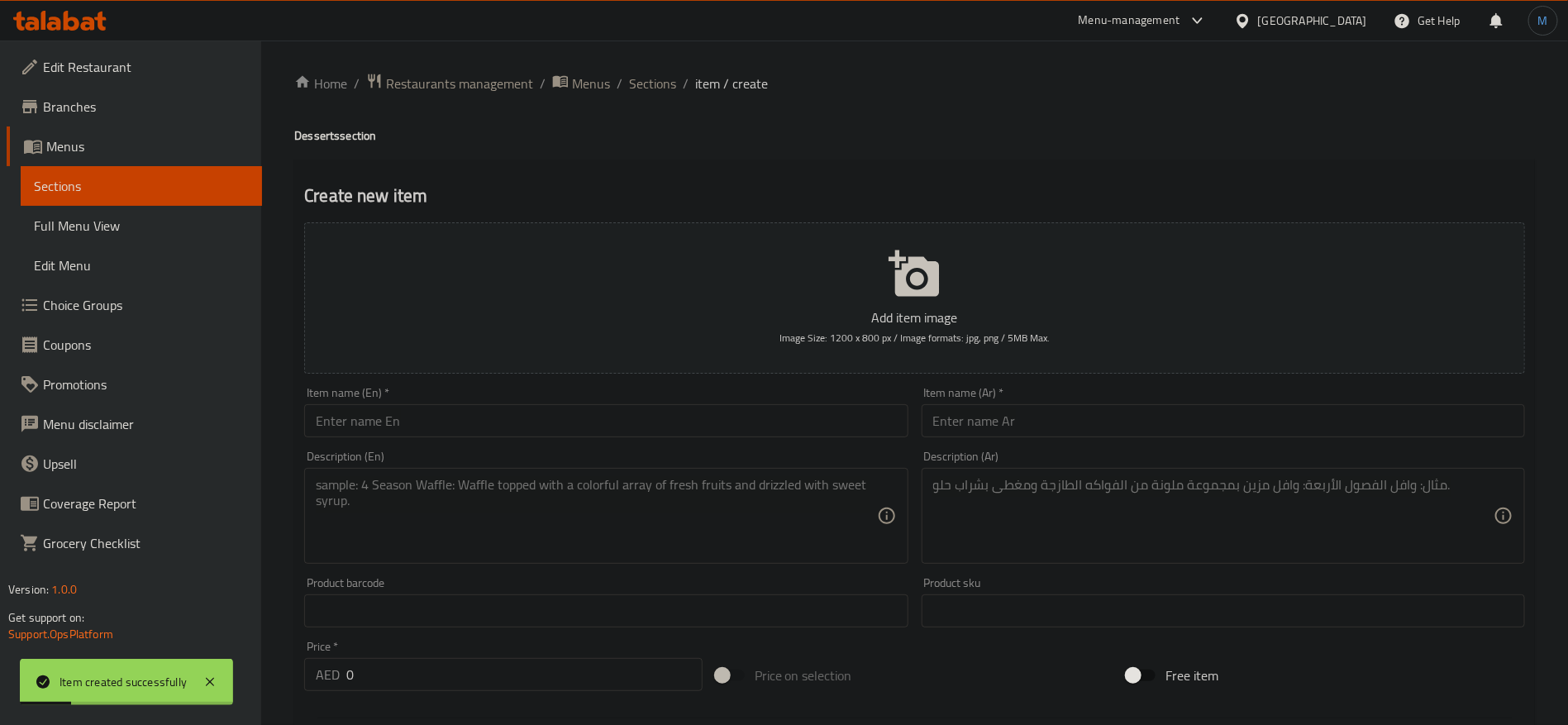
click at [394, 442] on div "Item name (En)   * Item name (En) *" at bounding box center [605, 411] width 617 height 64
click at [434, 425] on input "text" at bounding box center [605, 420] width 603 height 33
paste input "[DEMOGRAPHIC_DATA] Finger Cheesecake"
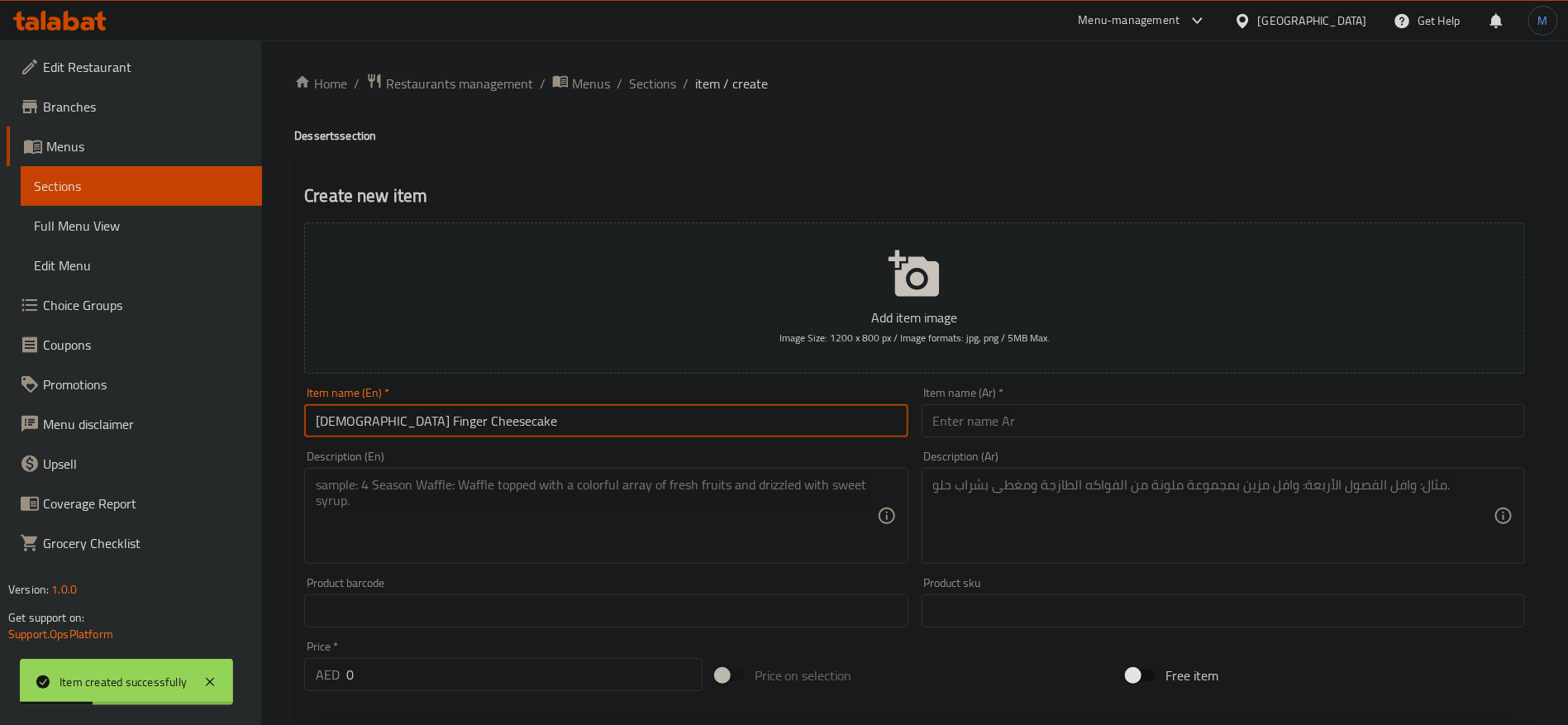
type input "[DEMOGRAPHIC_DATA] Finger Cheesecake"
click at [1048, 436] on input "text" at bounding box center [1223, 420] width 603 height 33
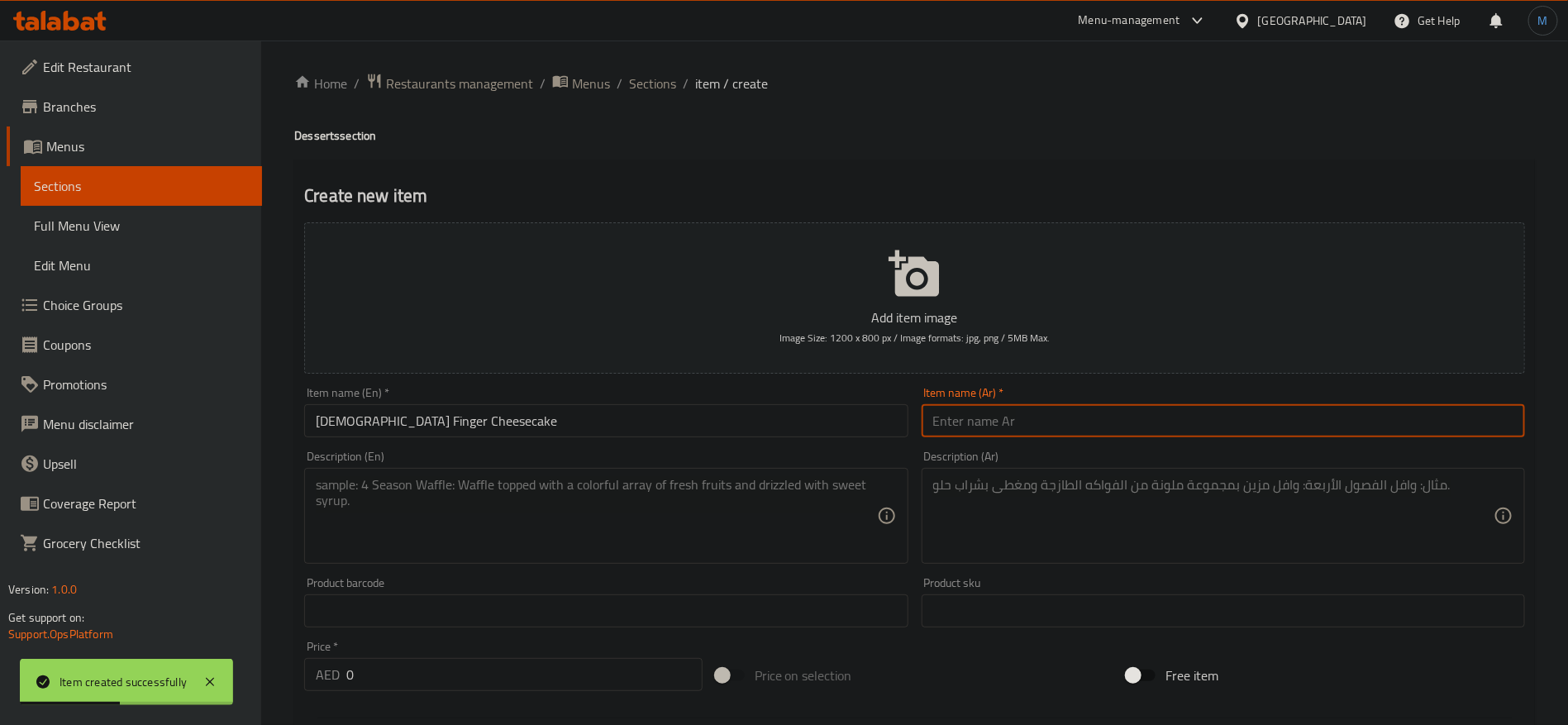
type input "ن"
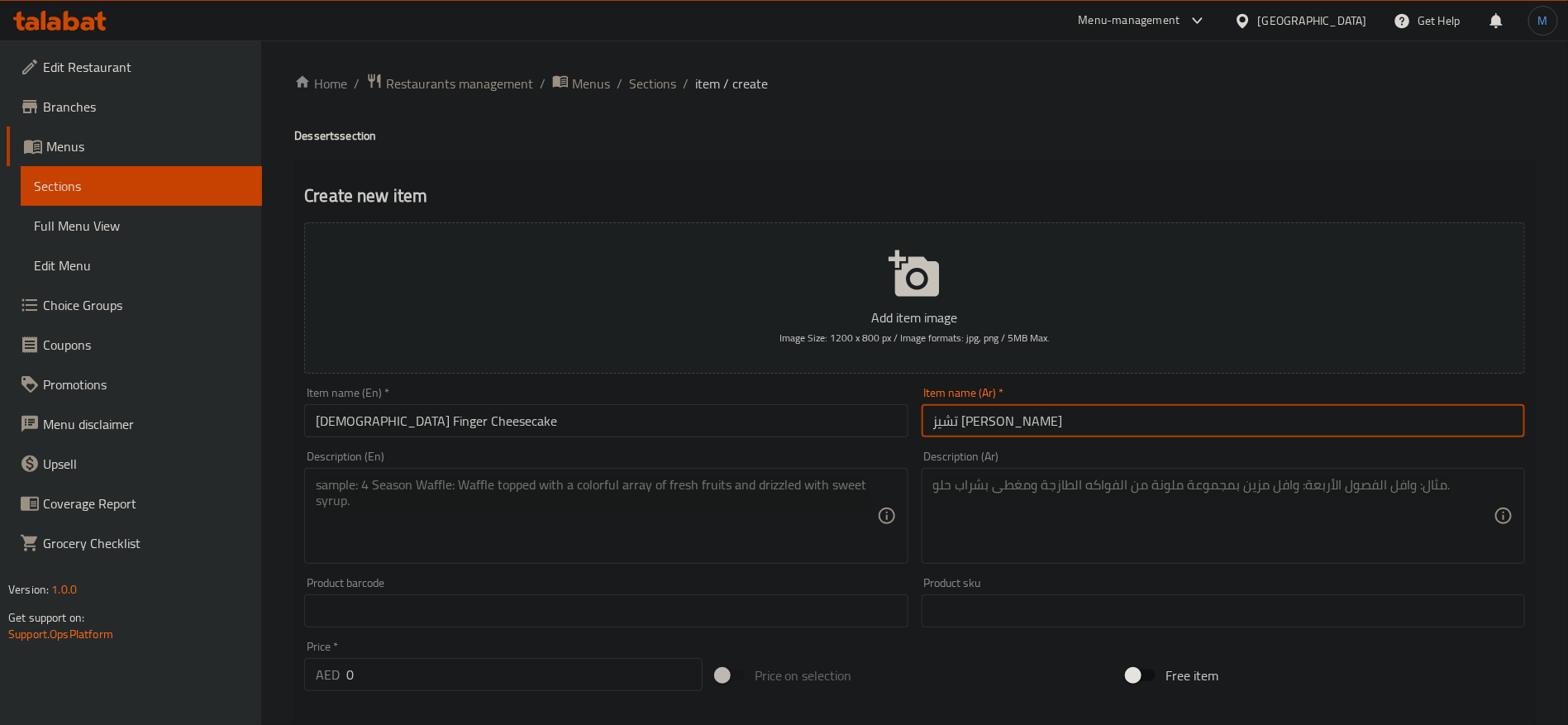
type input "تشيز [PERSON_NAME]"
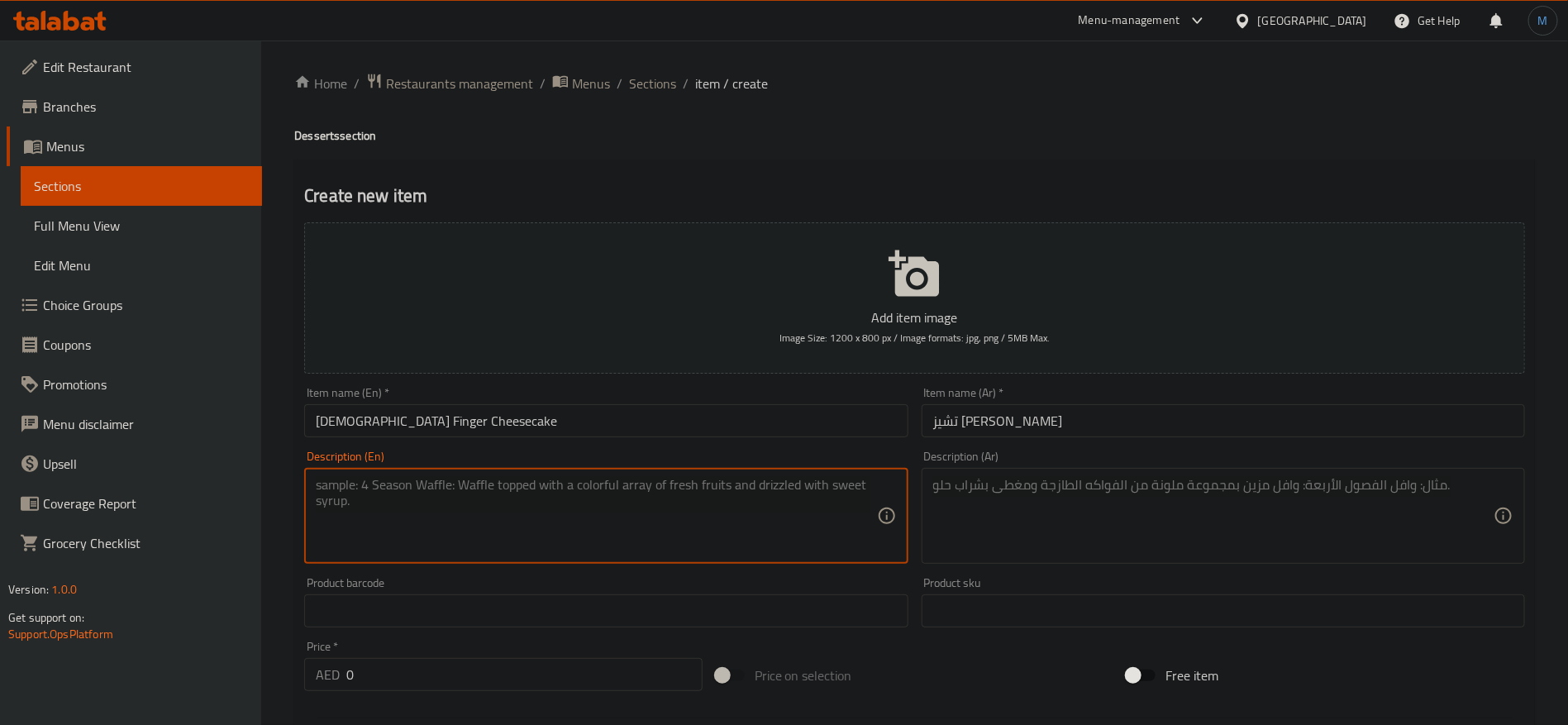
click at [759, 536] on textarea at bounding box center [596, 516] width 561 height 79
paste textarea "Velvety cheesecake framed by delicate [DEMOGRAPHIC_DATA] fingers. Available in …"
click at [867, 490] on textarea "Velvety cheesecake framed by delicate [DEMOGRAPHIC_DATA] fingers. Available in …" at bounding box center [596, 516] width 561 height 79
paste textarea "Serves 8-10"
type textarea "Velvety cheesecake framed by delicate [DEMOGRAPHIC_DATA] fingers. Available in …"
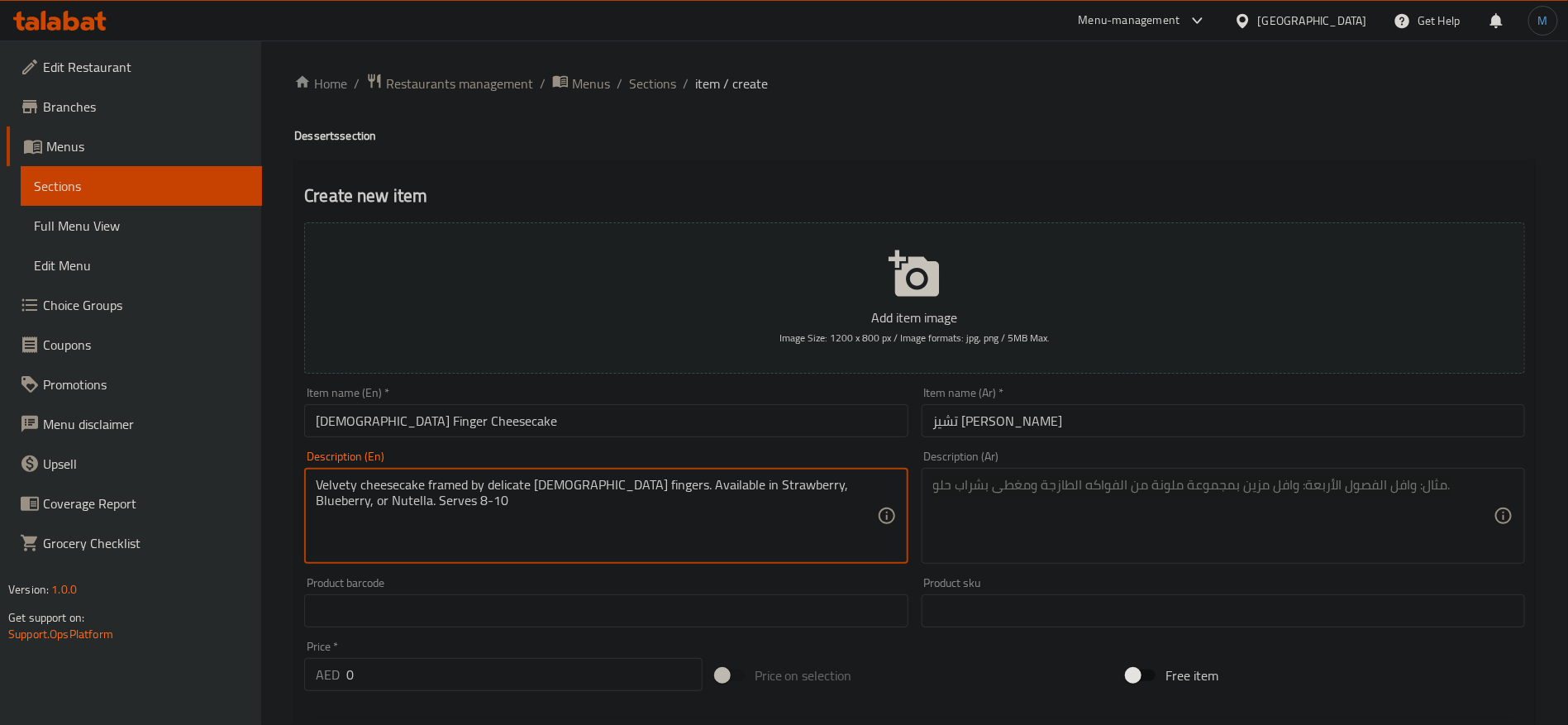
click at [1064, 520] on textarea at bounding box center [1214, 516] width 561 height 79
paste textarea "تكفي من 8 إلى 10 أشخاص"
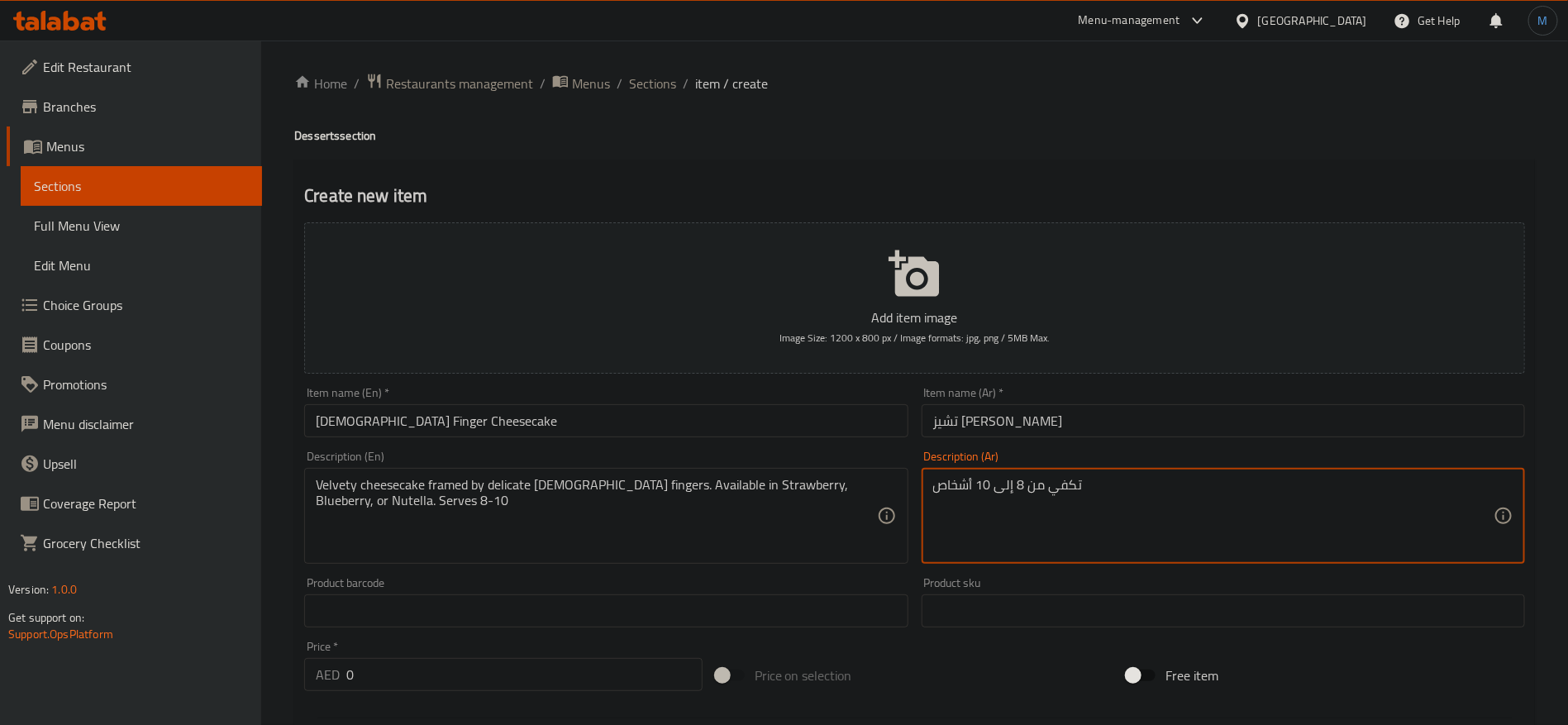
click at [720, 563] on div "Velvety cheesecake framed by delicate [DEMOGRAPHIC_DATA] fingers. Available in …" at bounding box center [605, 515] width 603 height 96
paste textarea "شيز كيك مخملي بإطار من أصابع الشوكولاتة الرقيقة. متوفر بنكهات الفراولة، والتوت …"
click at [1068, 487] on textarea "تشيز كيك مخملي بإطار من أصابع الشوكولاتة الرقيقة. متوفر بنكهات الفراولة، والتوت…" at bounding box center [1214, 516] width 561 height 79
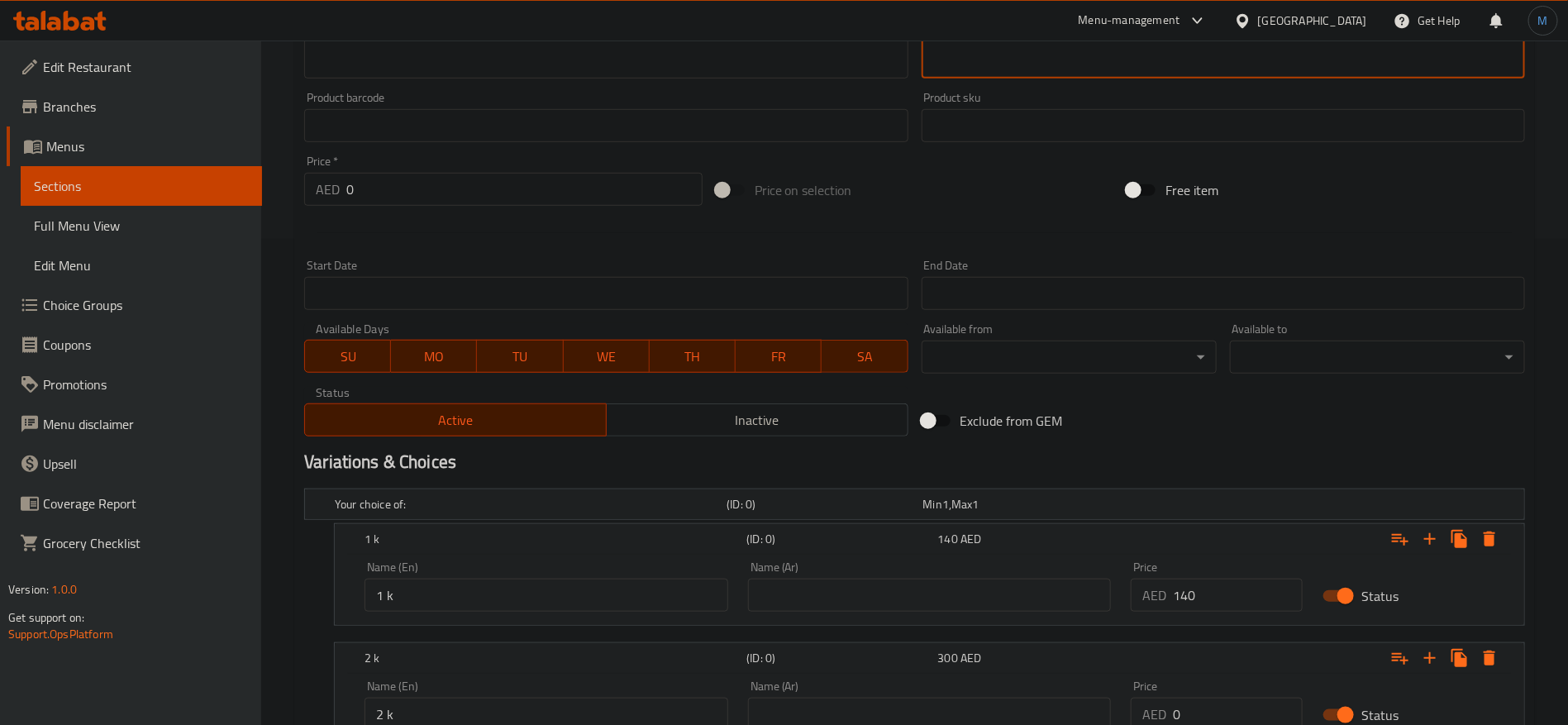
scroll to position [497, 0]
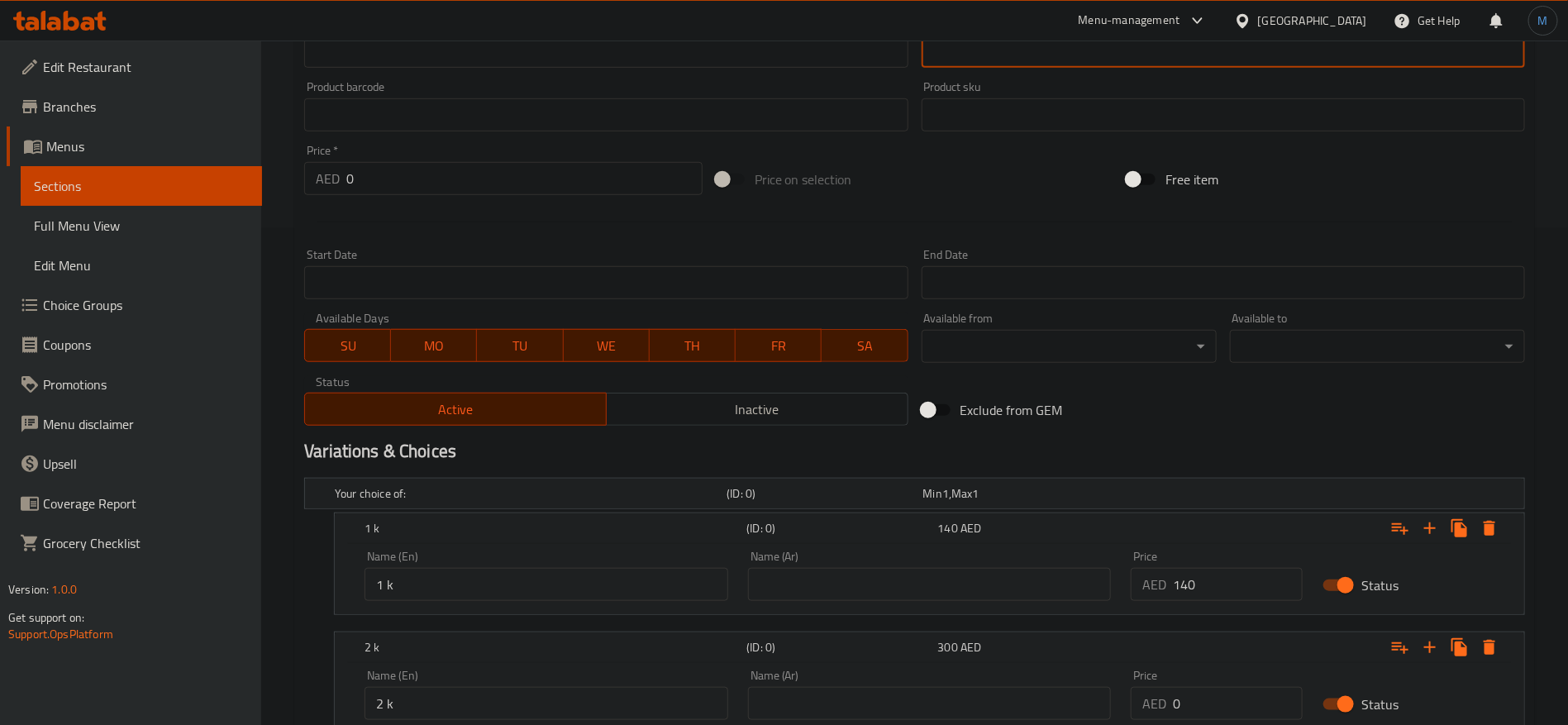
type textarea "تشيز كيك مخملي بإطار من أصابع الشوكولاتة الرقيقة. متوفر بنكهات الفراولة، والتوت…"
click at [947, 598] on input "text" at bounding box center [929, 584] width 364 height 33
paste input "الفراولة"
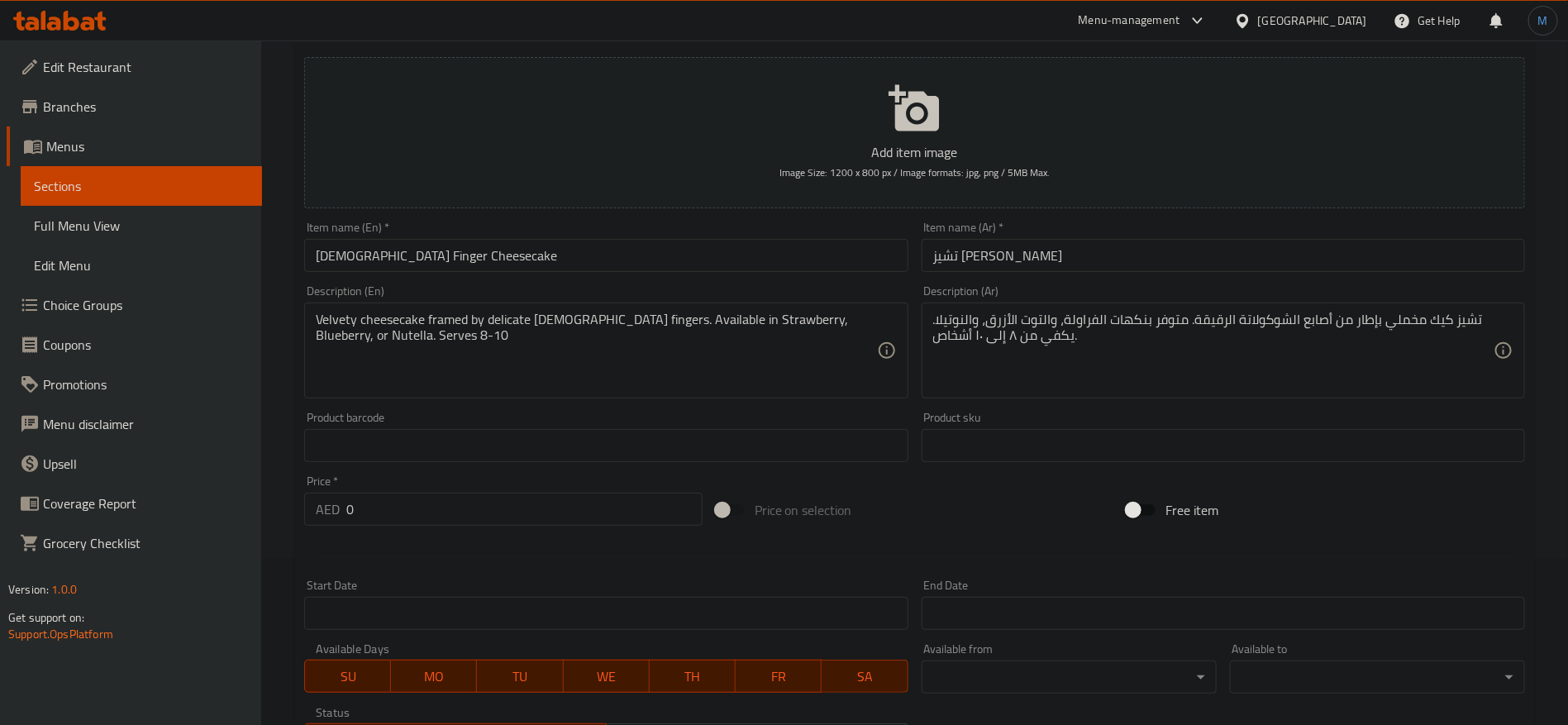
scroll to position [124, 0]
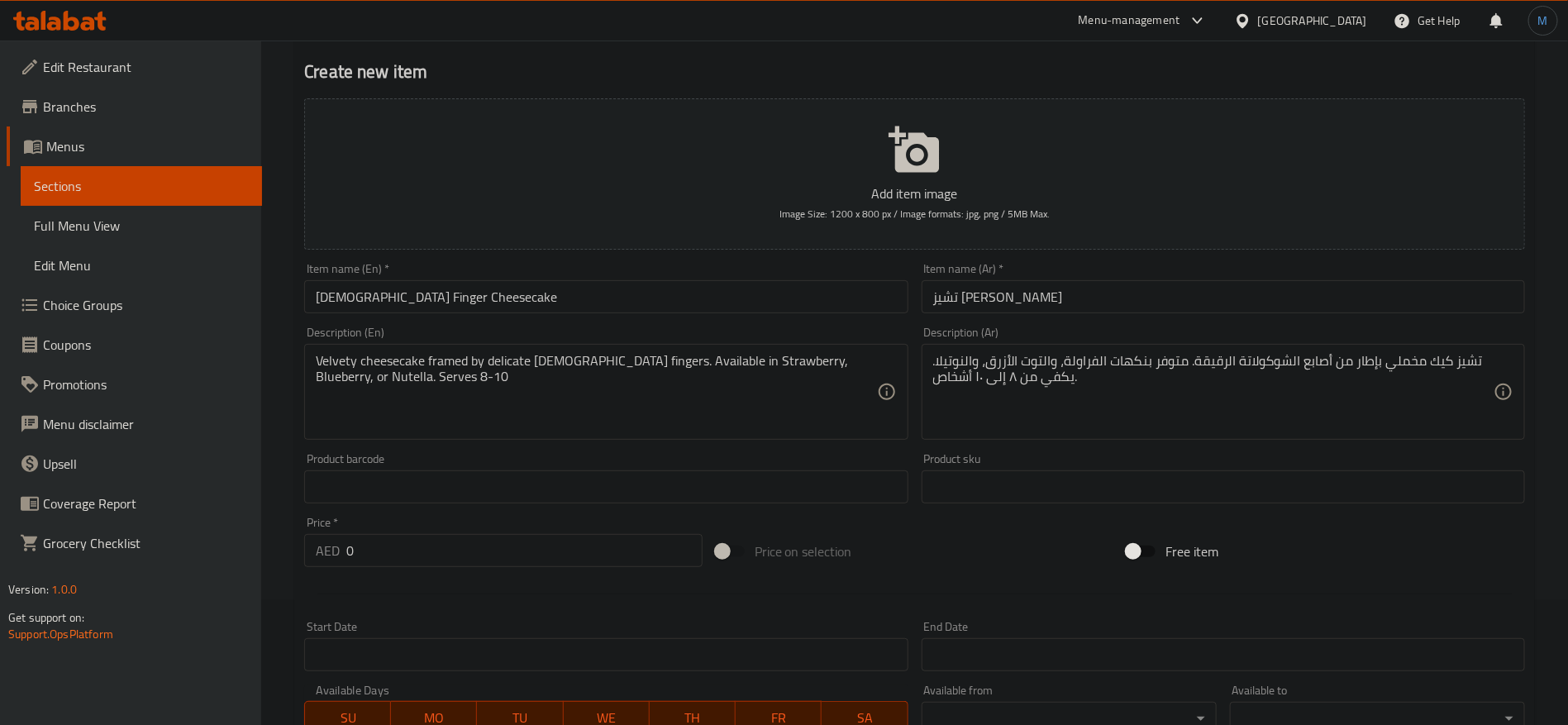
type input "الفراولة"
click at [1036, 359] on textarea "تشيز كيك مخملي بإطار من أصابع الشوكولاتة الرقيقة. متوفر بنكهات الفراولة، والتوت…" at bounding box center [1214, 391] width 561 height 79
click at [998, 356] on textarea "تشيز كيك مخملي بإطار من أصابع الشوكولاتة الرقيقة. متوفر بنكهات الفراولة، والتوت…" at bounding box center [1214, 391] width 561 height 79
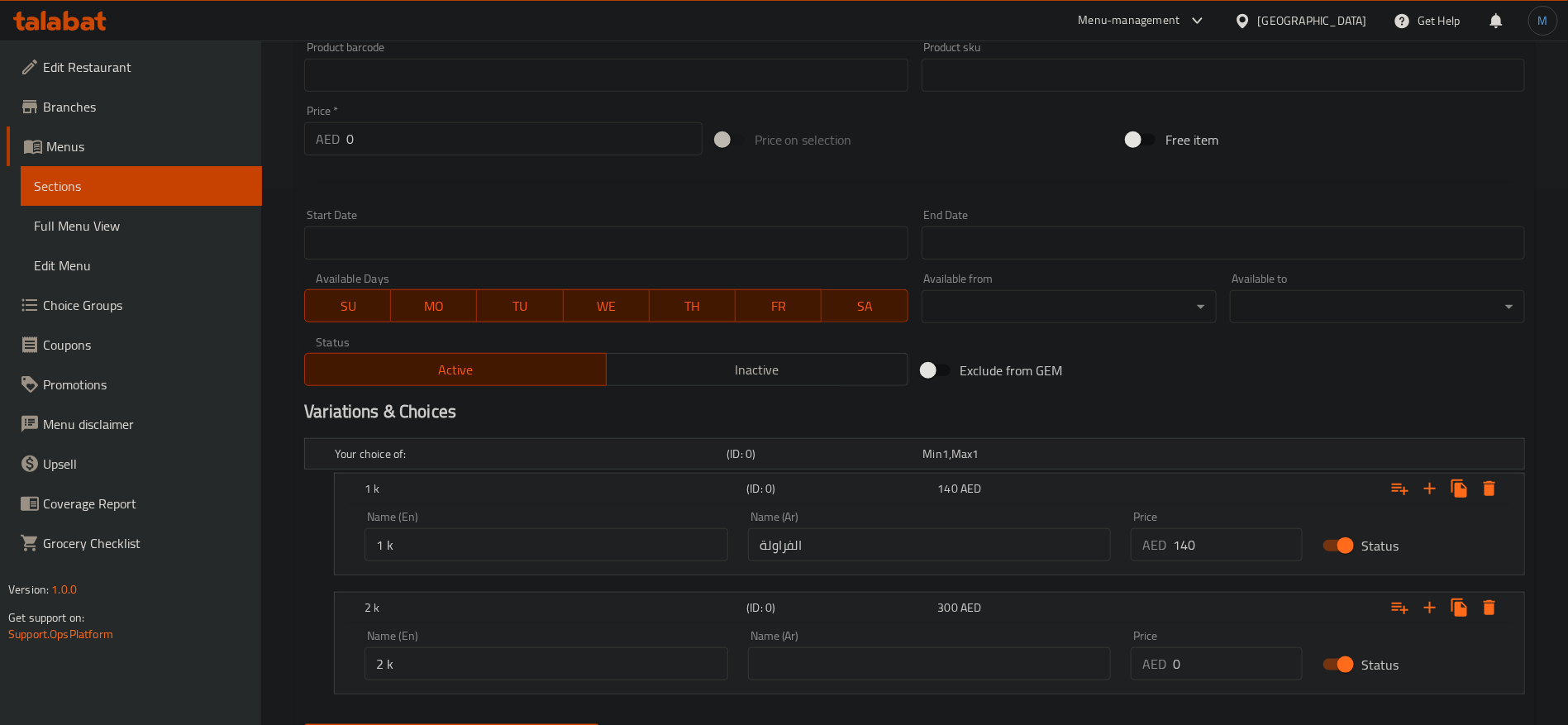
scroll to position [620, 0]
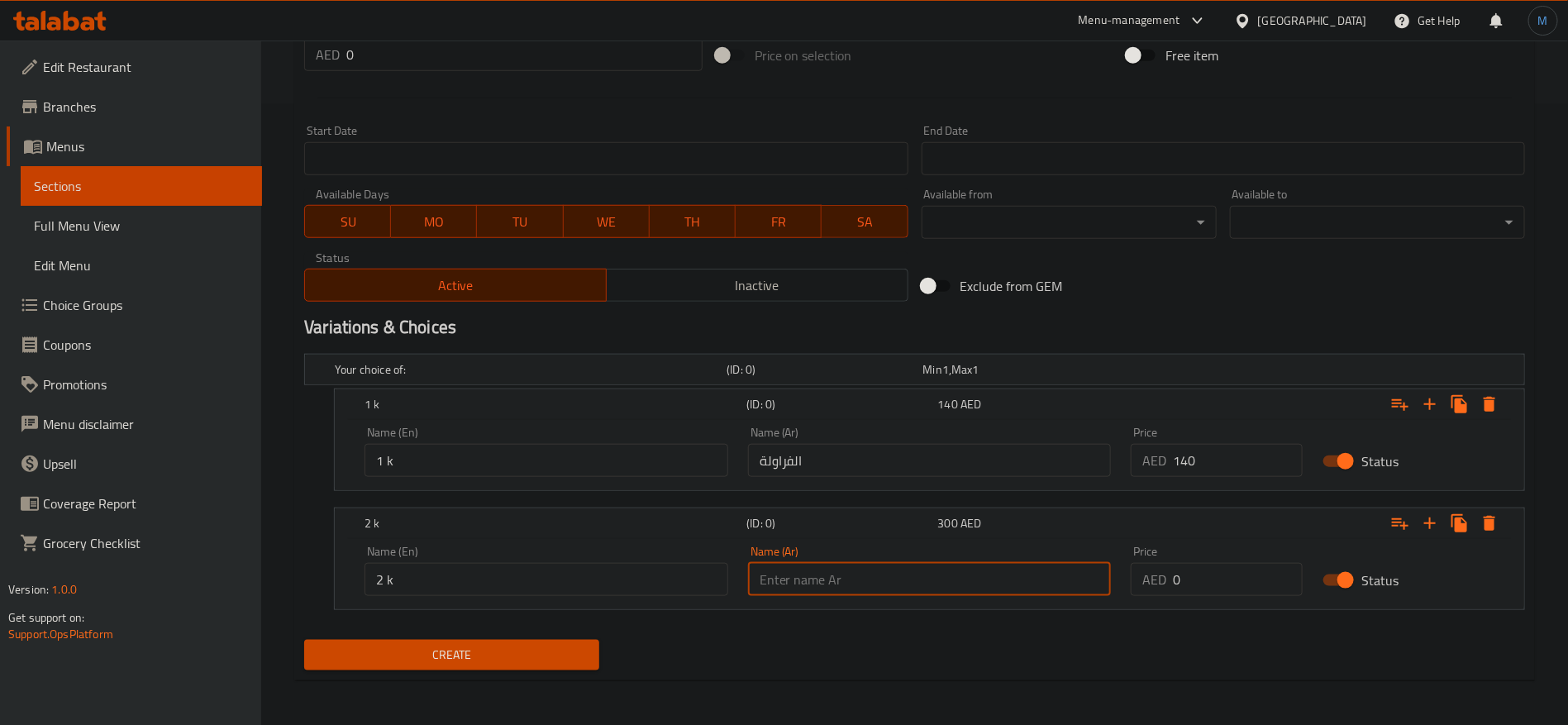
click at [950, 569] on input "text" at bounding box center [929, 579] width 364 height 33
paste input "والتوت الأزرق"
drag, startPoint x: 823, startPoint y: 574, endPoint x: 866, endPoint y: 585, distance: 44.4
click at [824, 575] on input "والتوت الأزرق" at bounding box center [929, 579] width 364 height 33
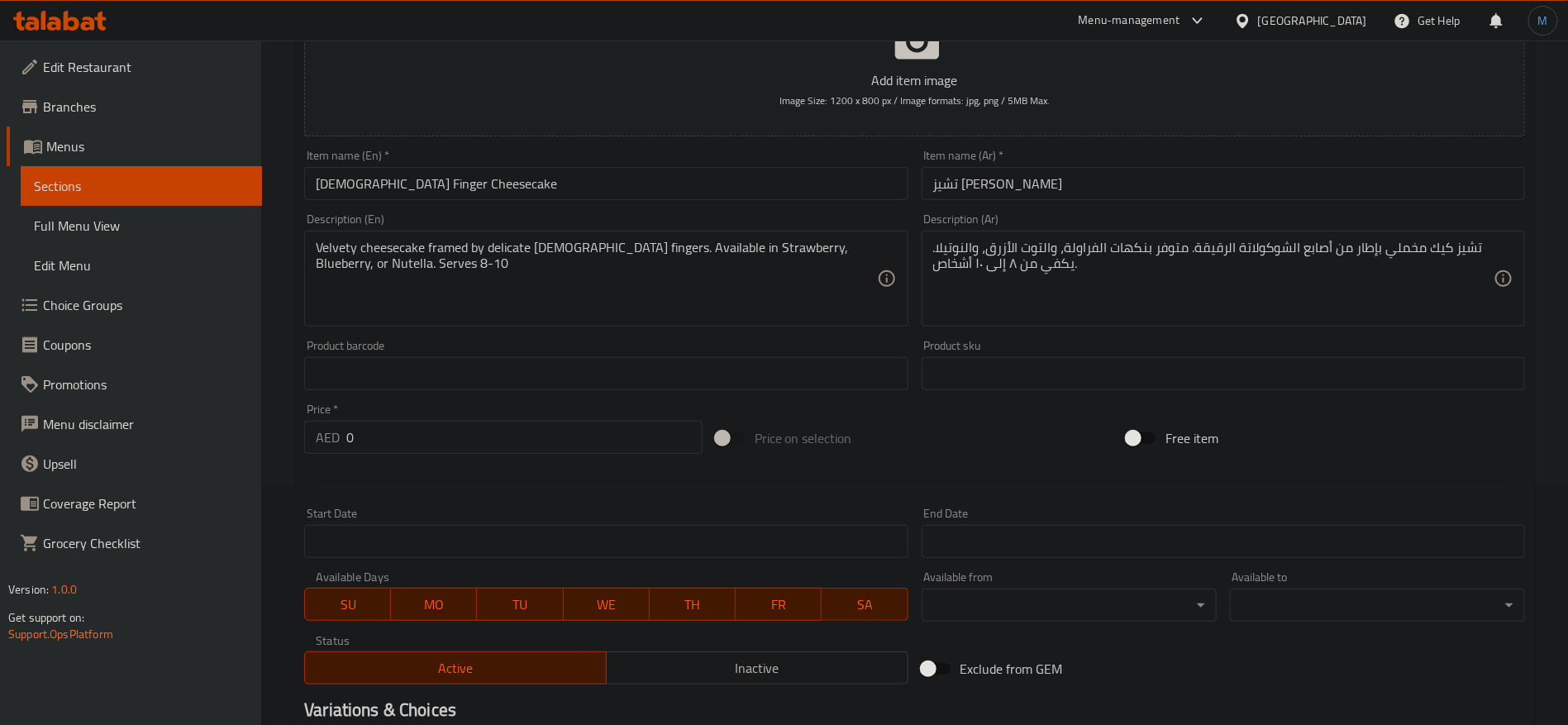
scroll to position [124, 0]
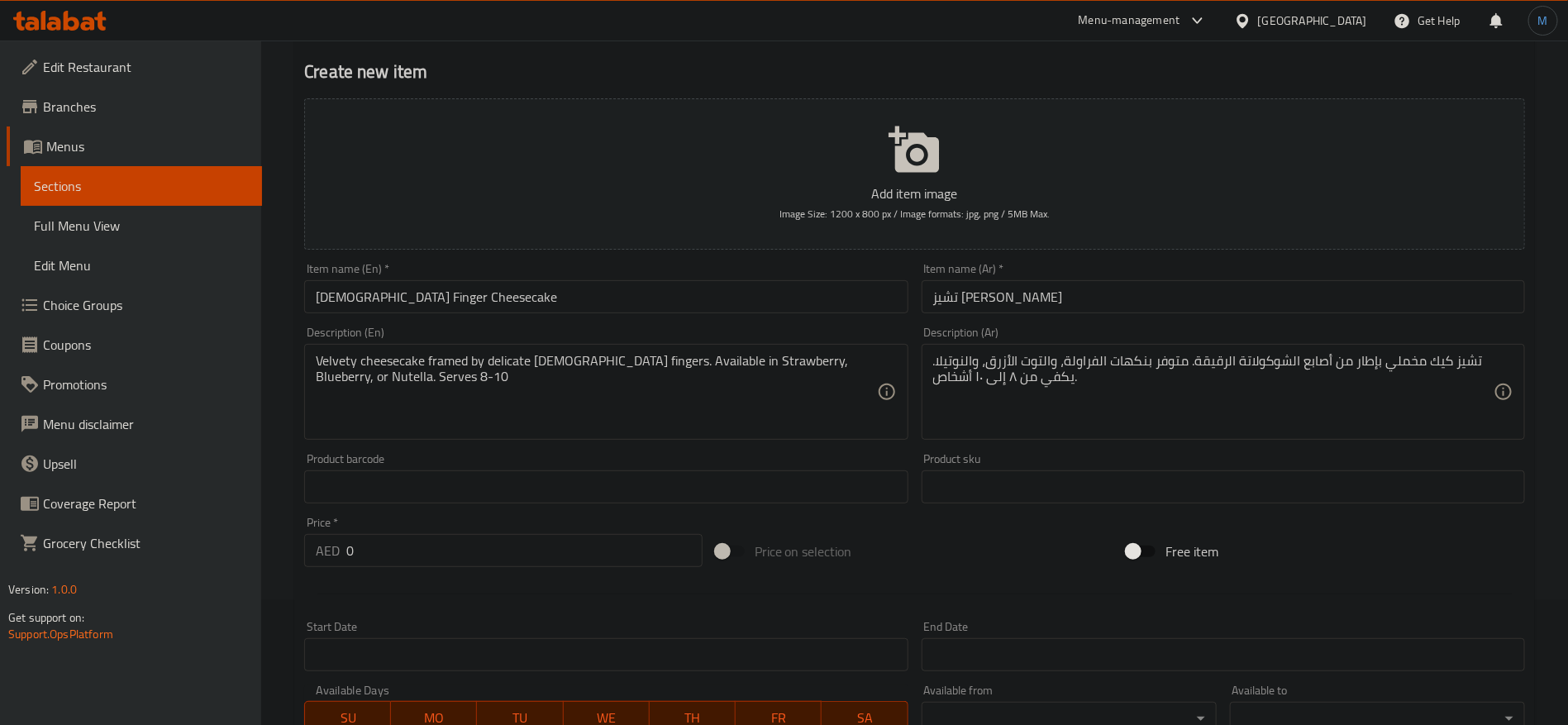
type input "التوت الأزرق"
click at [674, 368] on textarea "Velvety cheesecake framed by delicate [DEMOGRAPHIC_DATA] fingers. Available in …" at bounding box center [596, 391] width 561 height 79
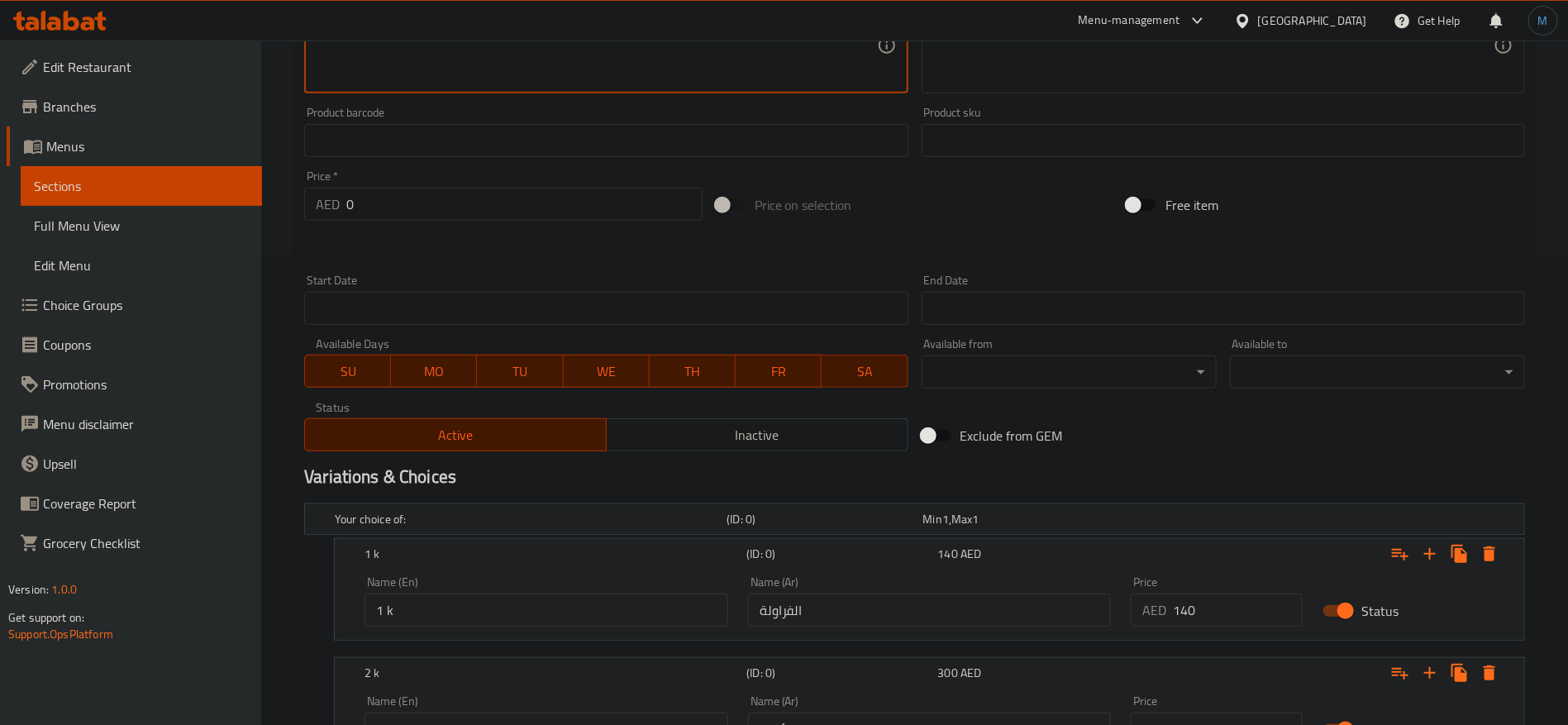
scroll to position [620, 0]
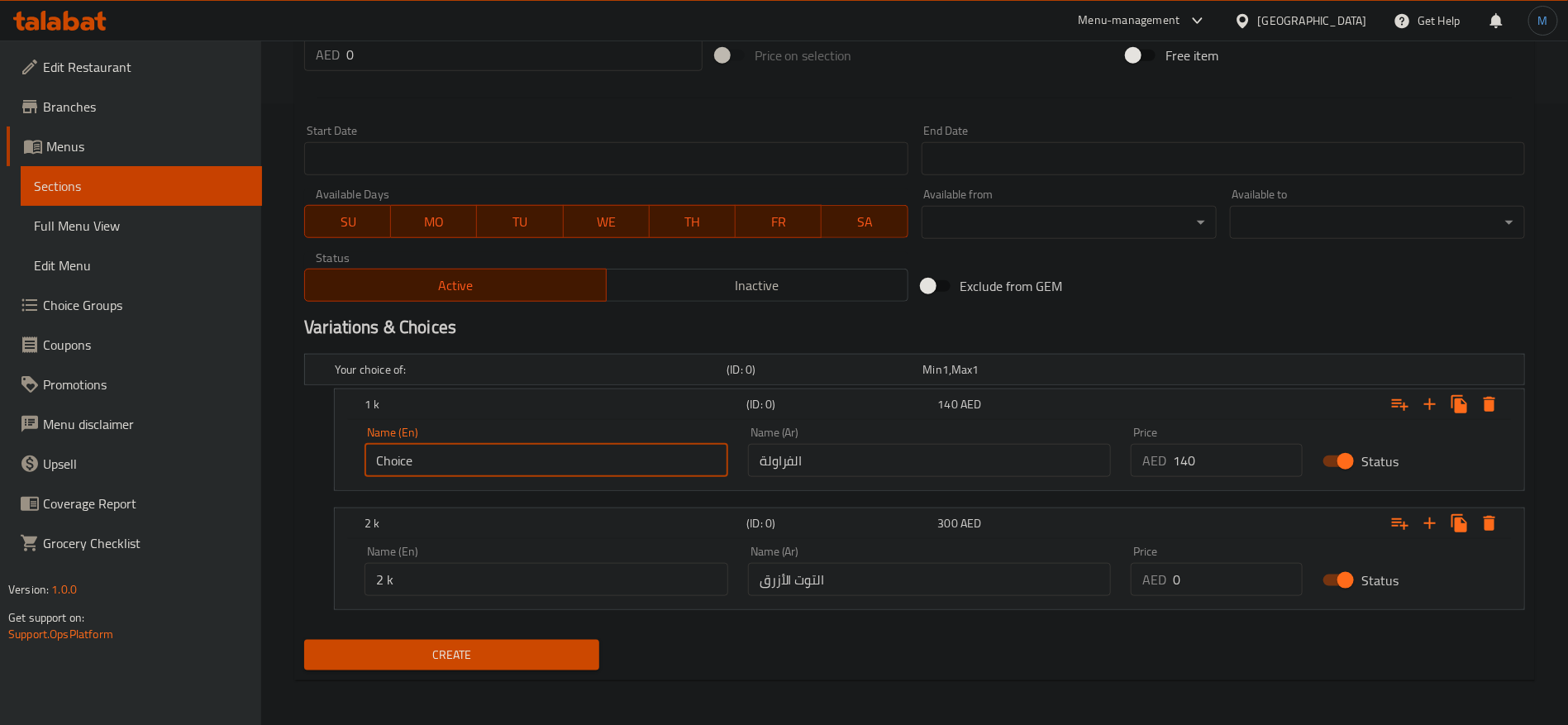
click at [603, 467] on input "Choice" at bounding box center [546, 460] width 364 height 33
paste input "Strawberry"
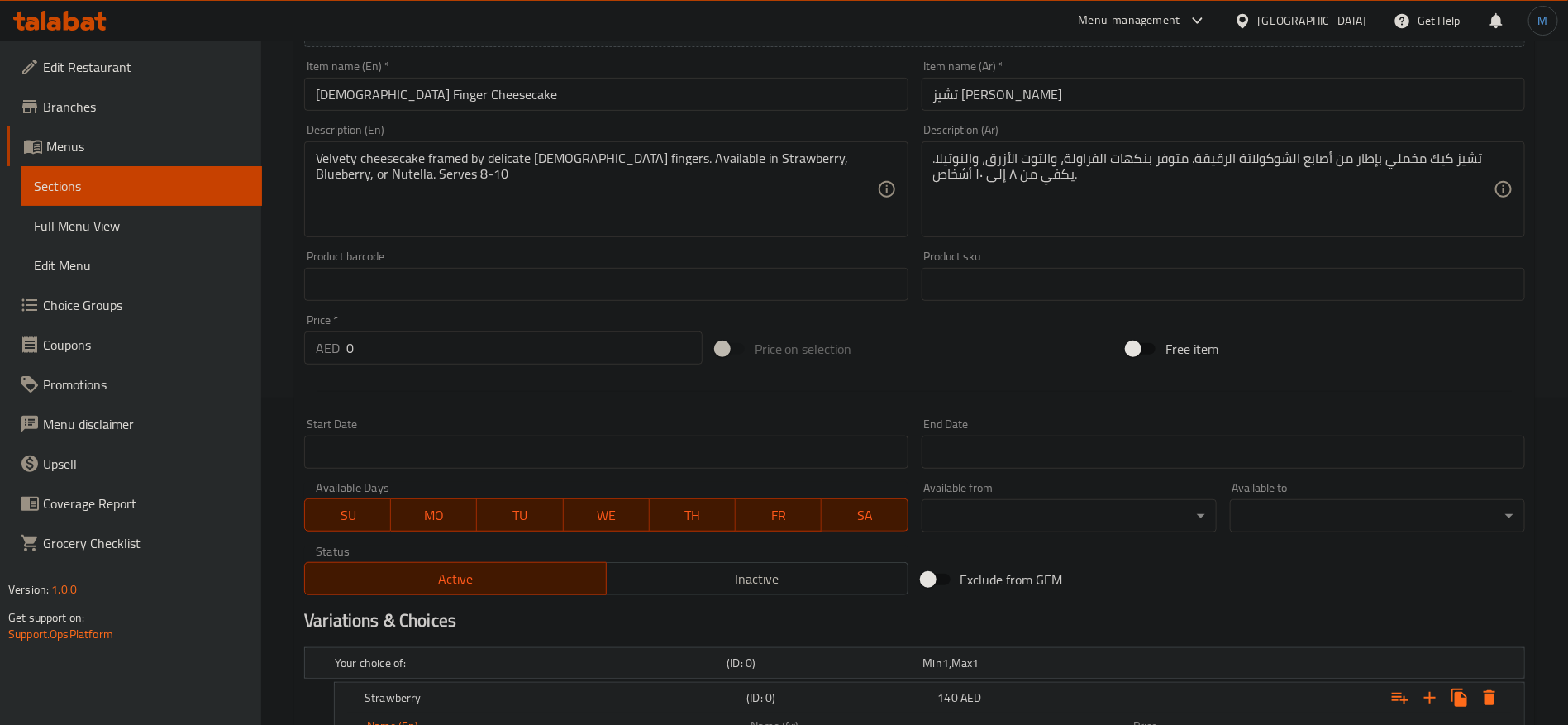
scroll to position [249, 0]
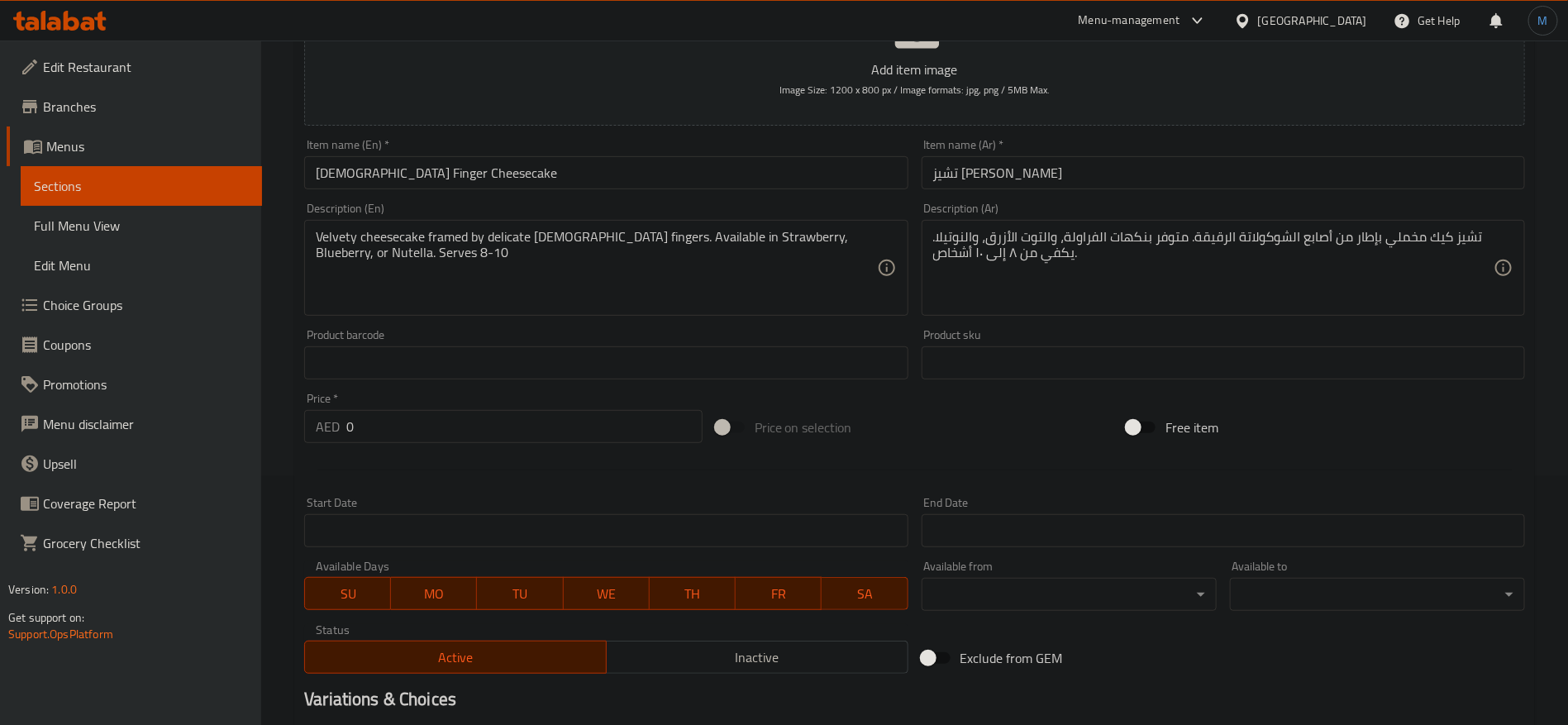
type input "Strawberry"
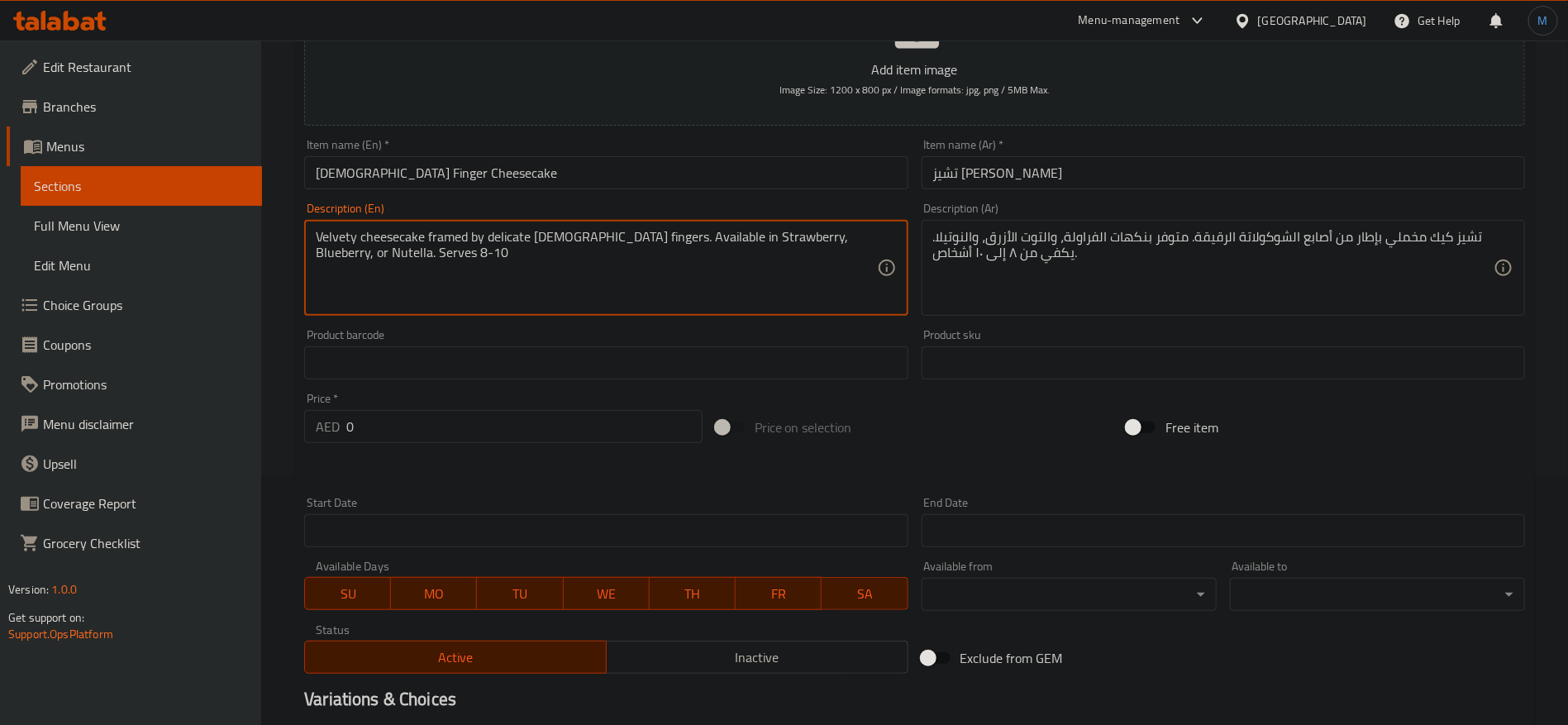
click at [746, 238] on textarea "Velvety cheesecake framed by delicate [DEMOGRAPHIC_DATA] fingers. Available in …" at bounding box center [596, 268] width 561 height 79
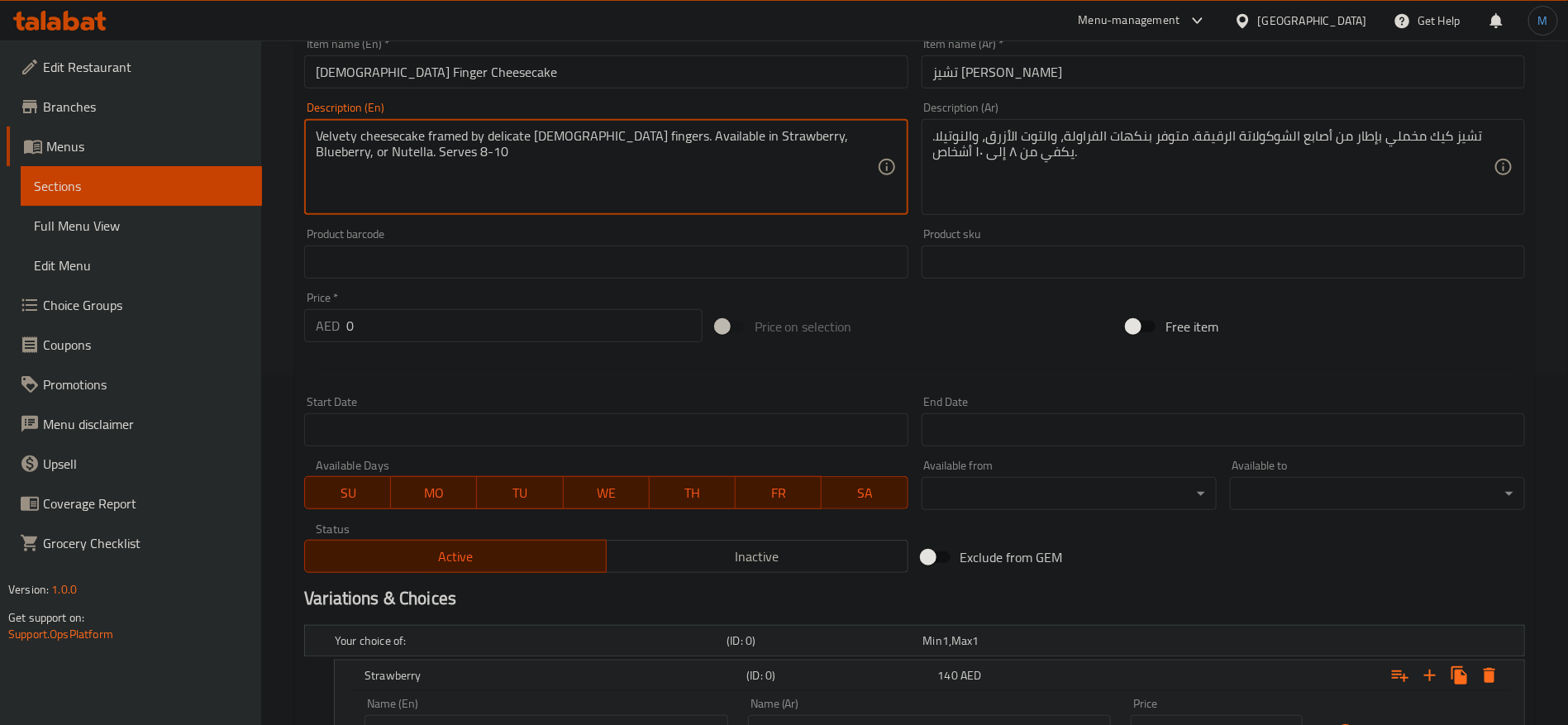
scroll to position [124, 0]
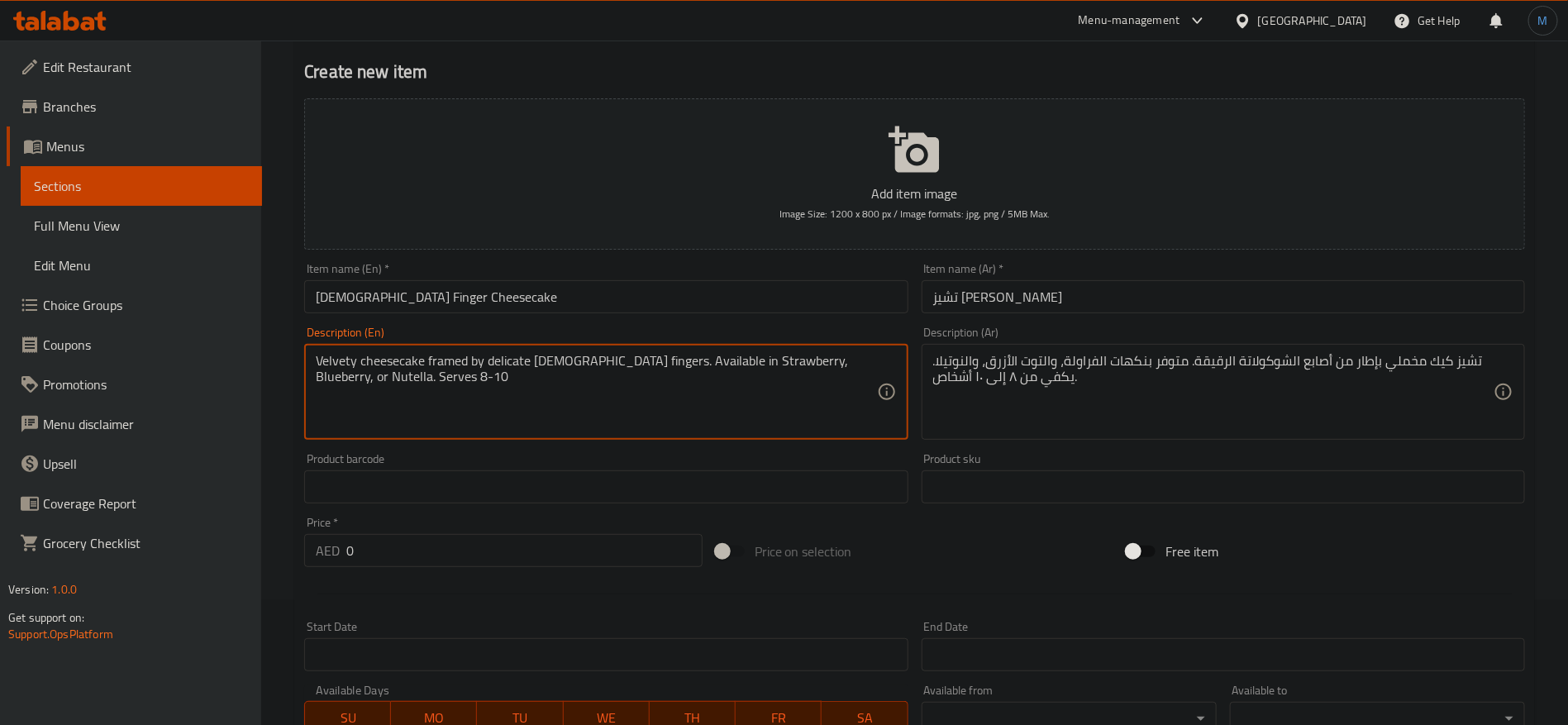
click at [776, 351] on div "Velvety cheesecake framed by delicate [DEMOGRAPHIC_DATA] fingers. Available in …" at bounding box center [605, 391] width 603 height 96
click at [774, 353] on textarea "Velvety cheesecake framed by delicate [DEMOGRAPHIC_DATA] fingers. Available in …" at bounding box center [596, 391] width 561 height 79
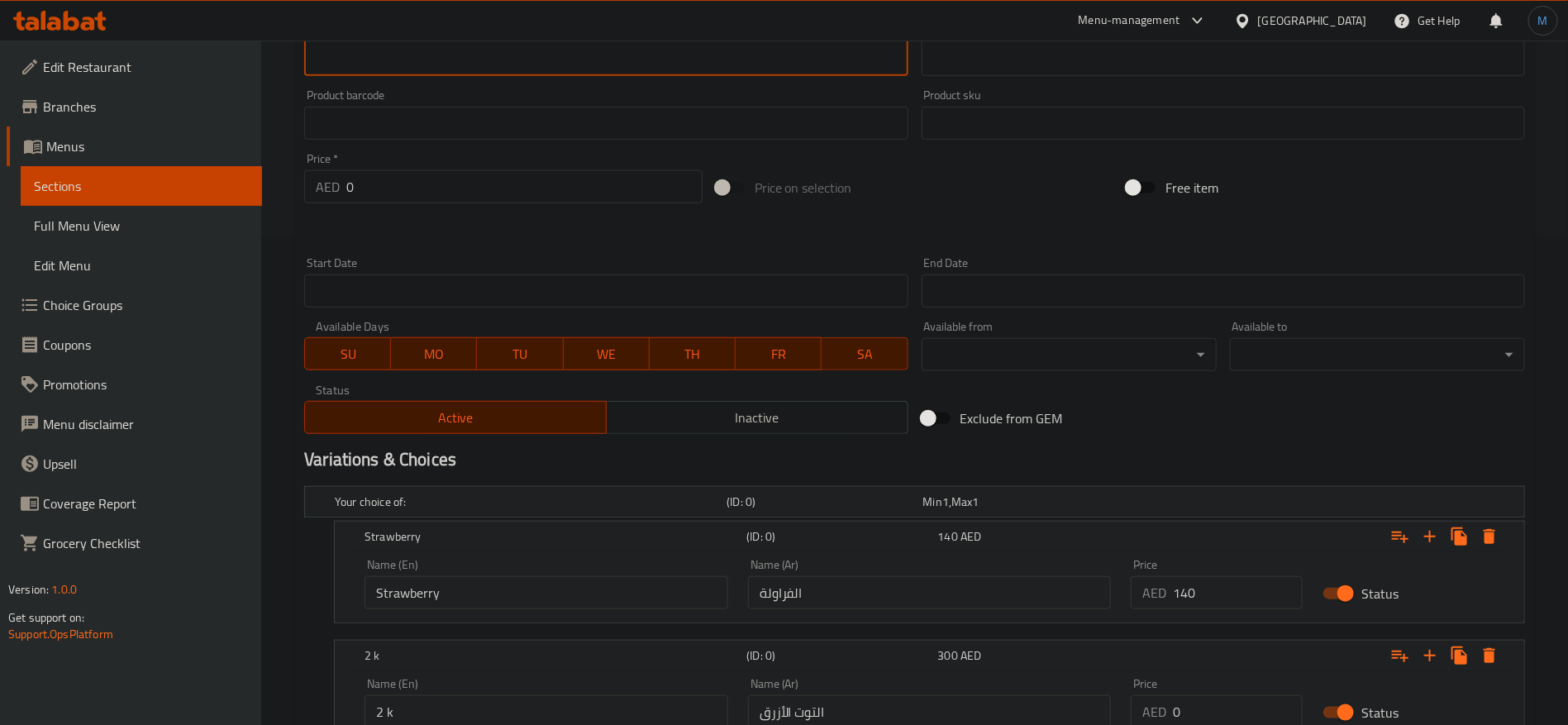
scroll to position [620, 0]
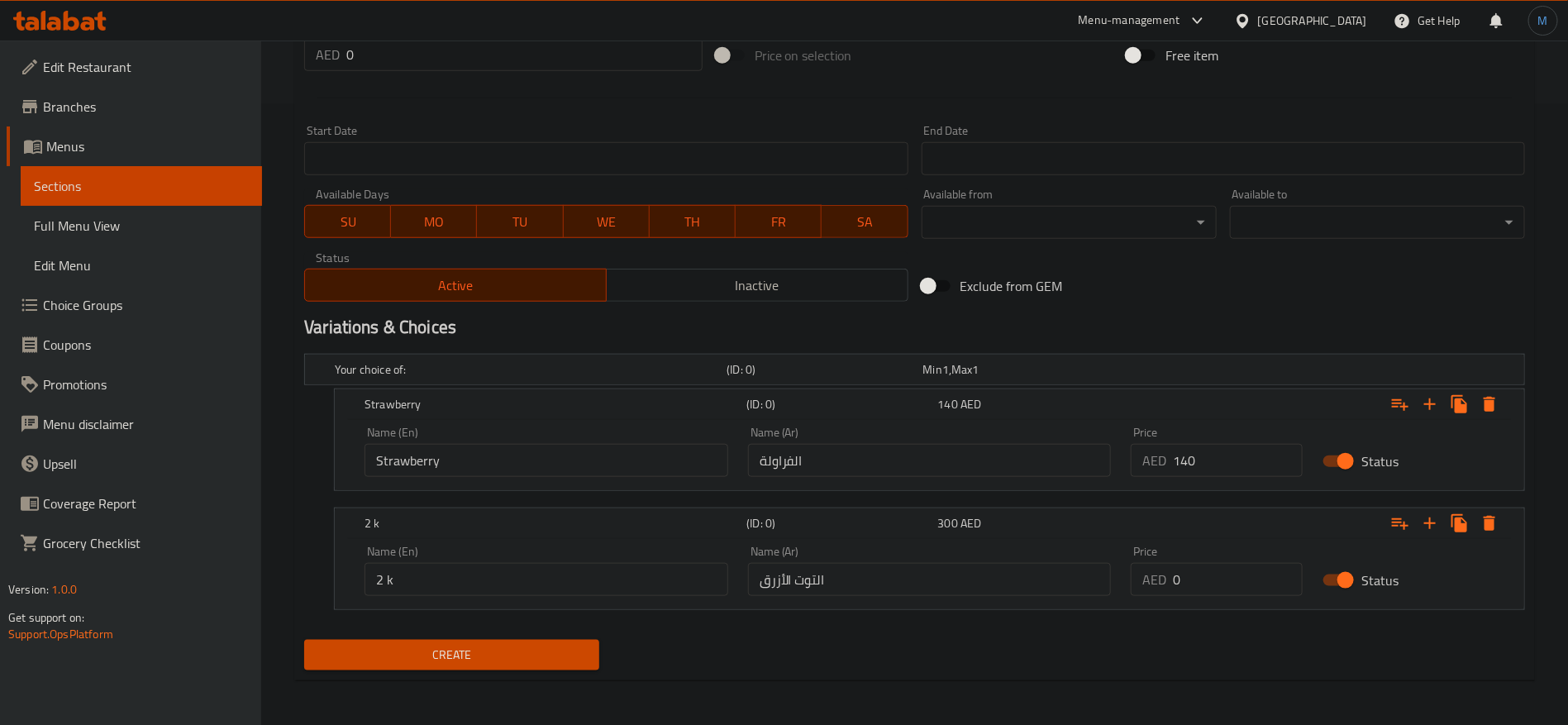
click at [603, 561] on div "Name (En) 2 k Name (En)" at bounding box center [546, 570] width 364 height 50
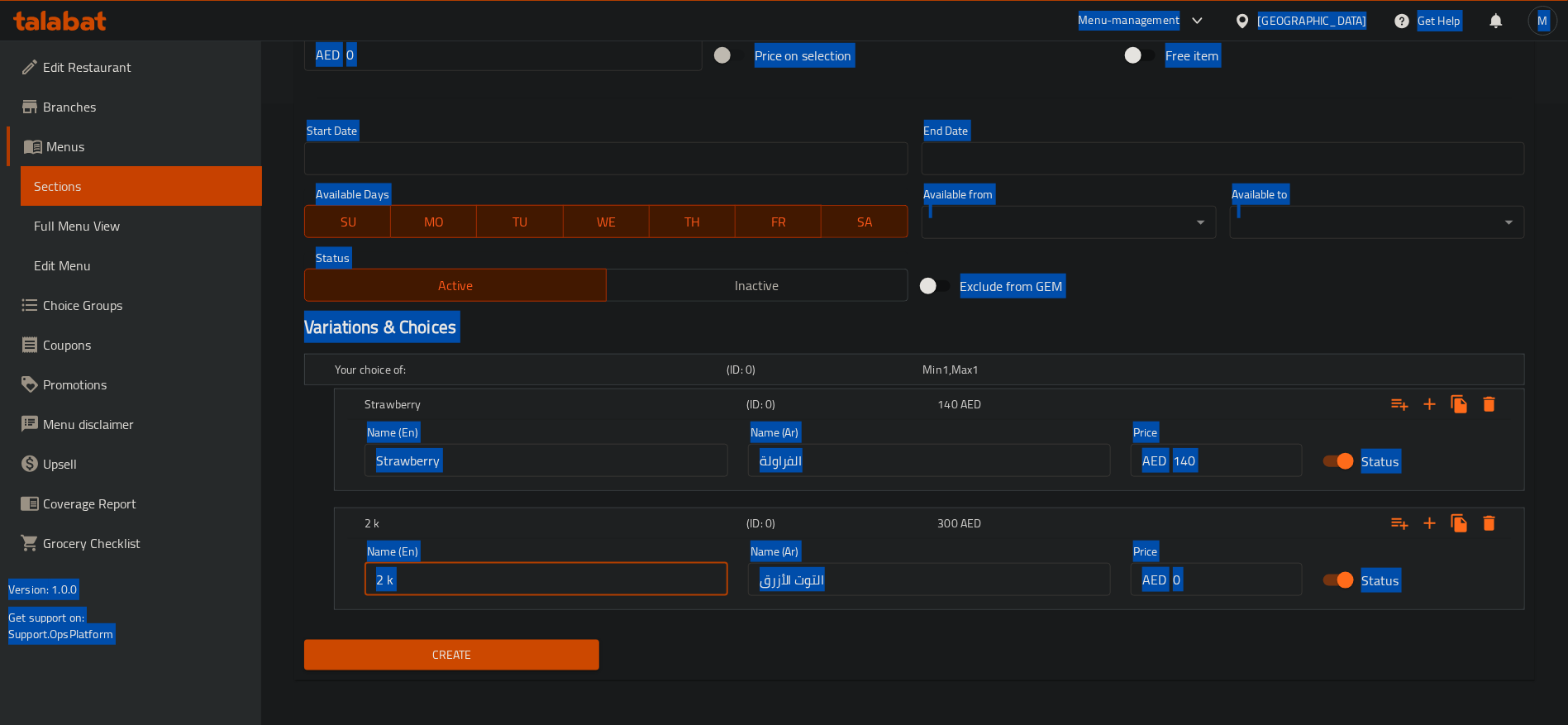
click at [611, 576] on input "2 k" at bounding box center [546, 579] width 364 height 33
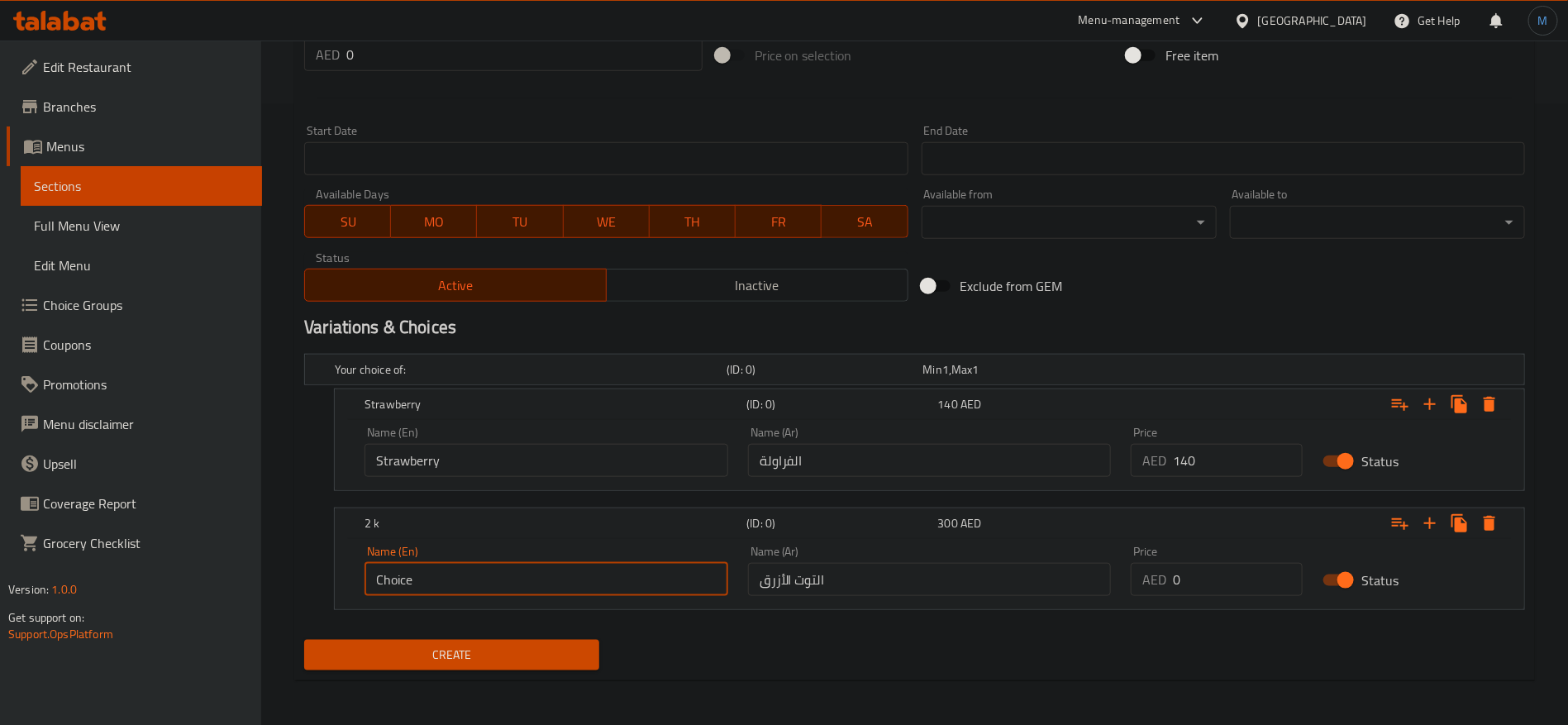
paste input "Blueberry"
type input "Blueberry"
click at [1433, 516] on icon "Expand" at bounding box center [1430, 523] width 20 height 20
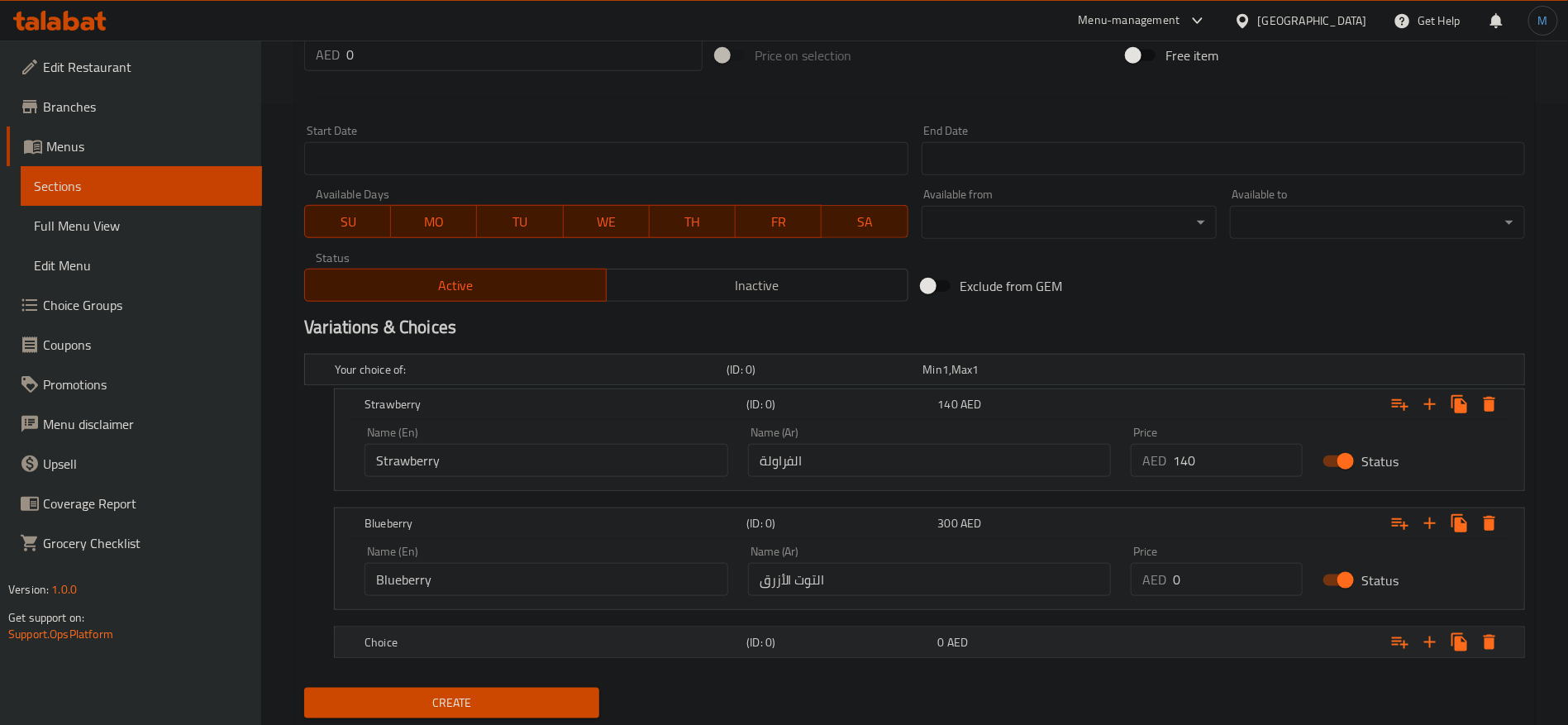
click at [870, 628] on div "Choice (ID: 0) 0 AED" at bounding box center [934, 642] width 1147 height 36
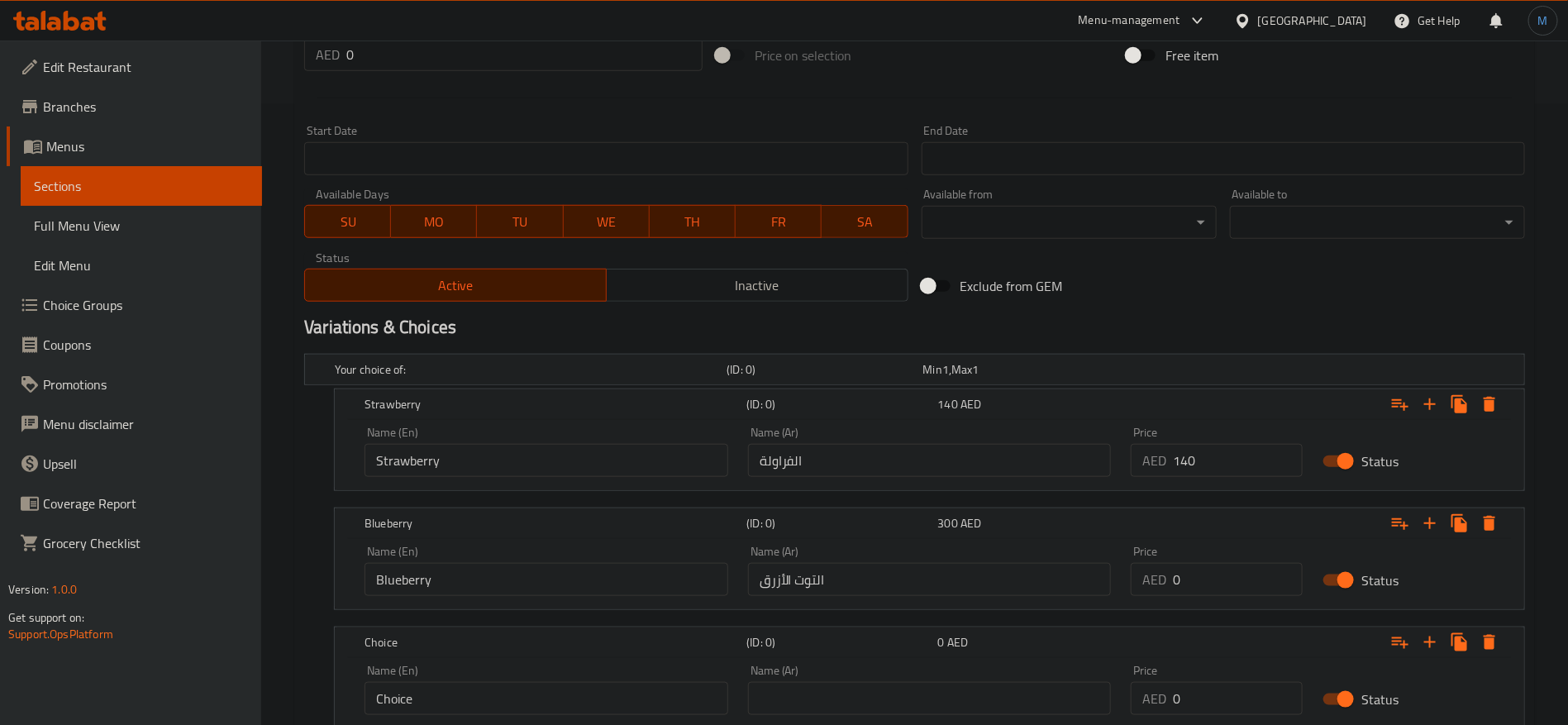
scroll to position [249, 0]
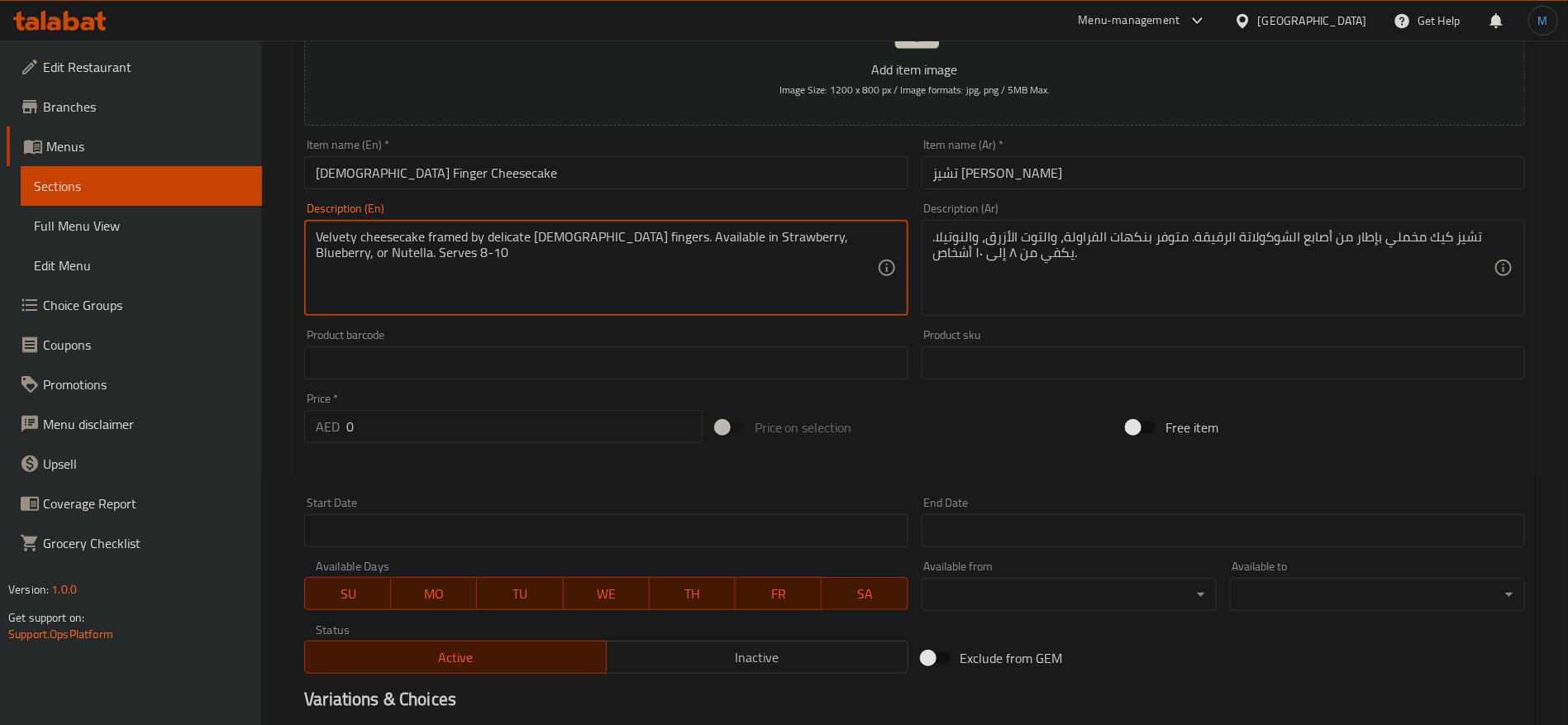
click at [818, 235] on textarea "Velvety cheesecake framed by delicate [DEMOGRAPHIC_DATA] fingers. Available in …" at bounding box center [596, 268] width 561 height 79
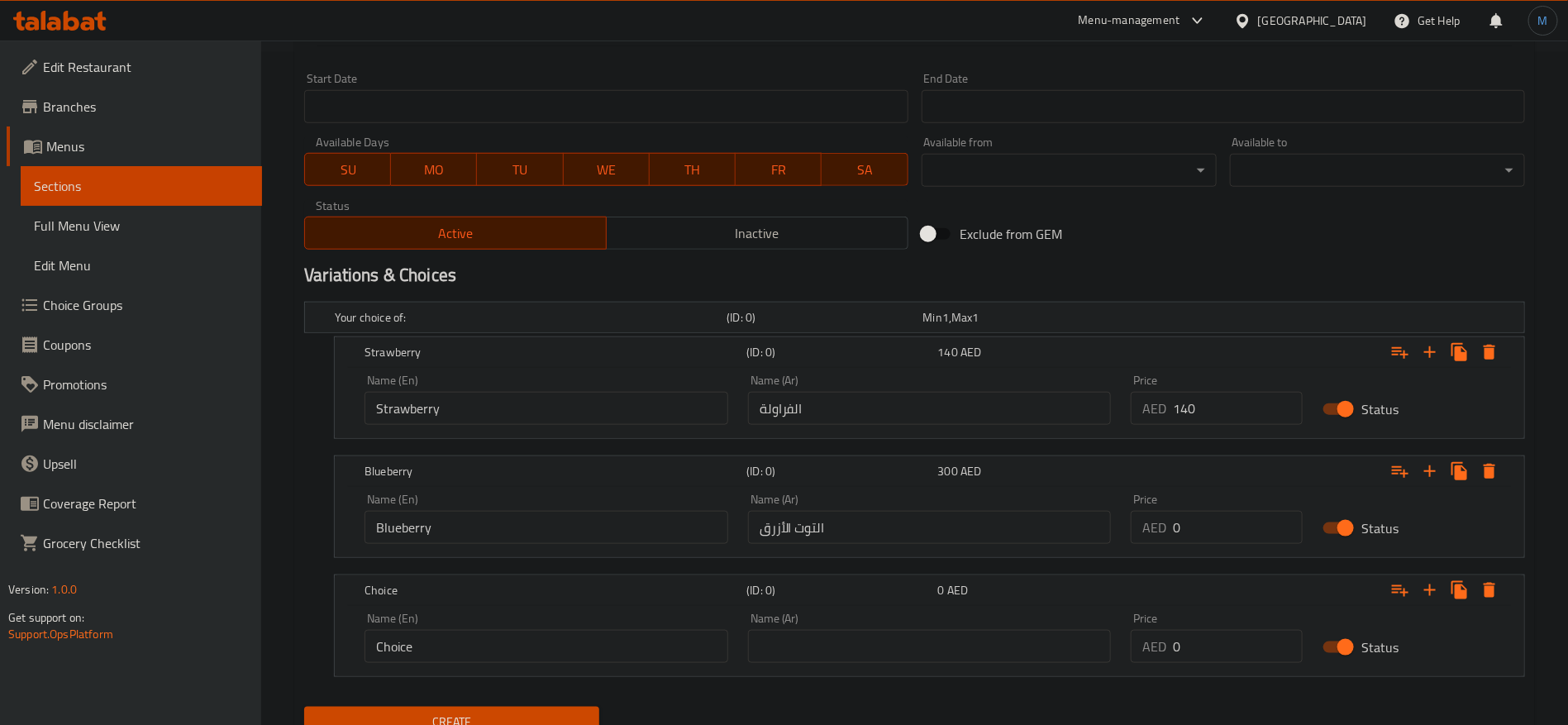
scroll to position [740, 0]
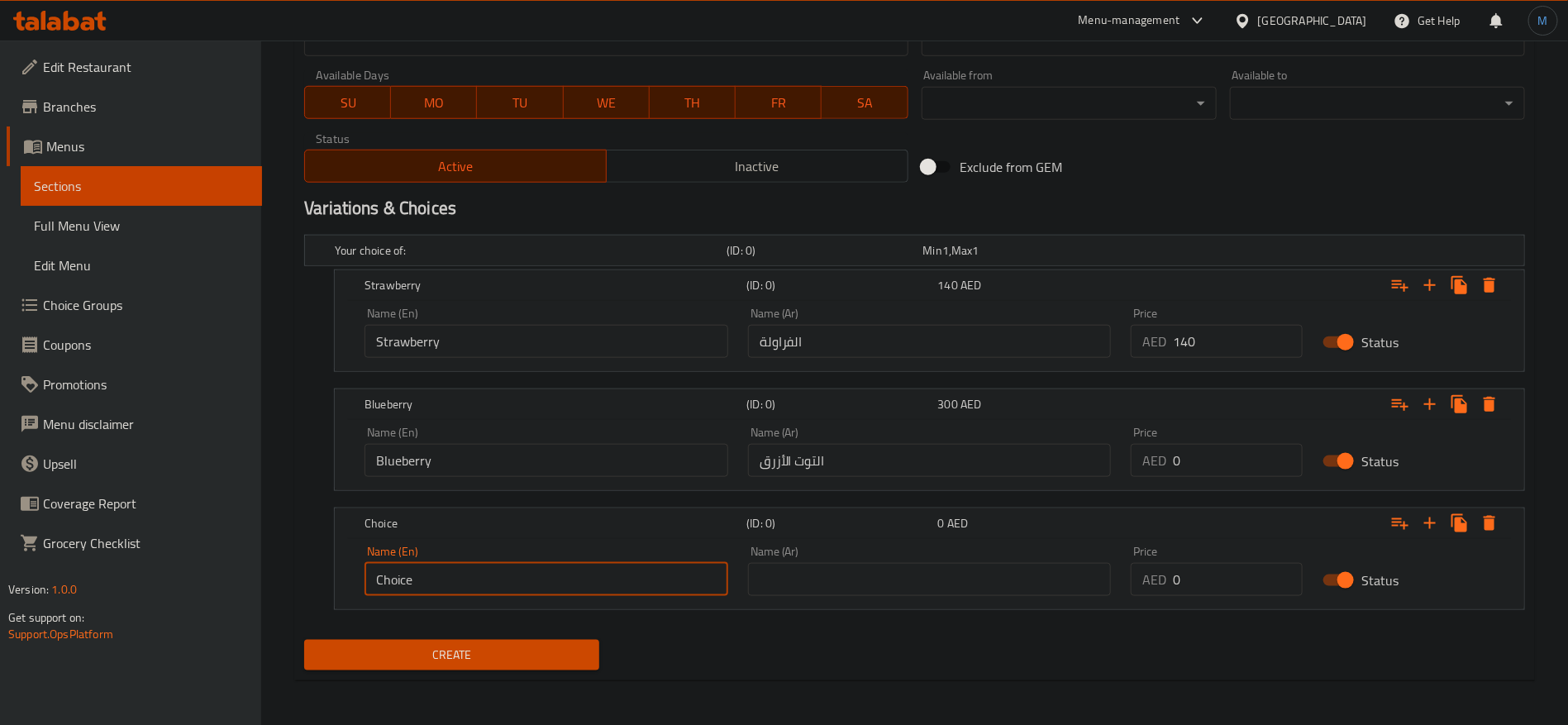
click at [566, 581] on input "Choice" at bounding box center [546, 579] width 364 height 33
paste input "Nutella"
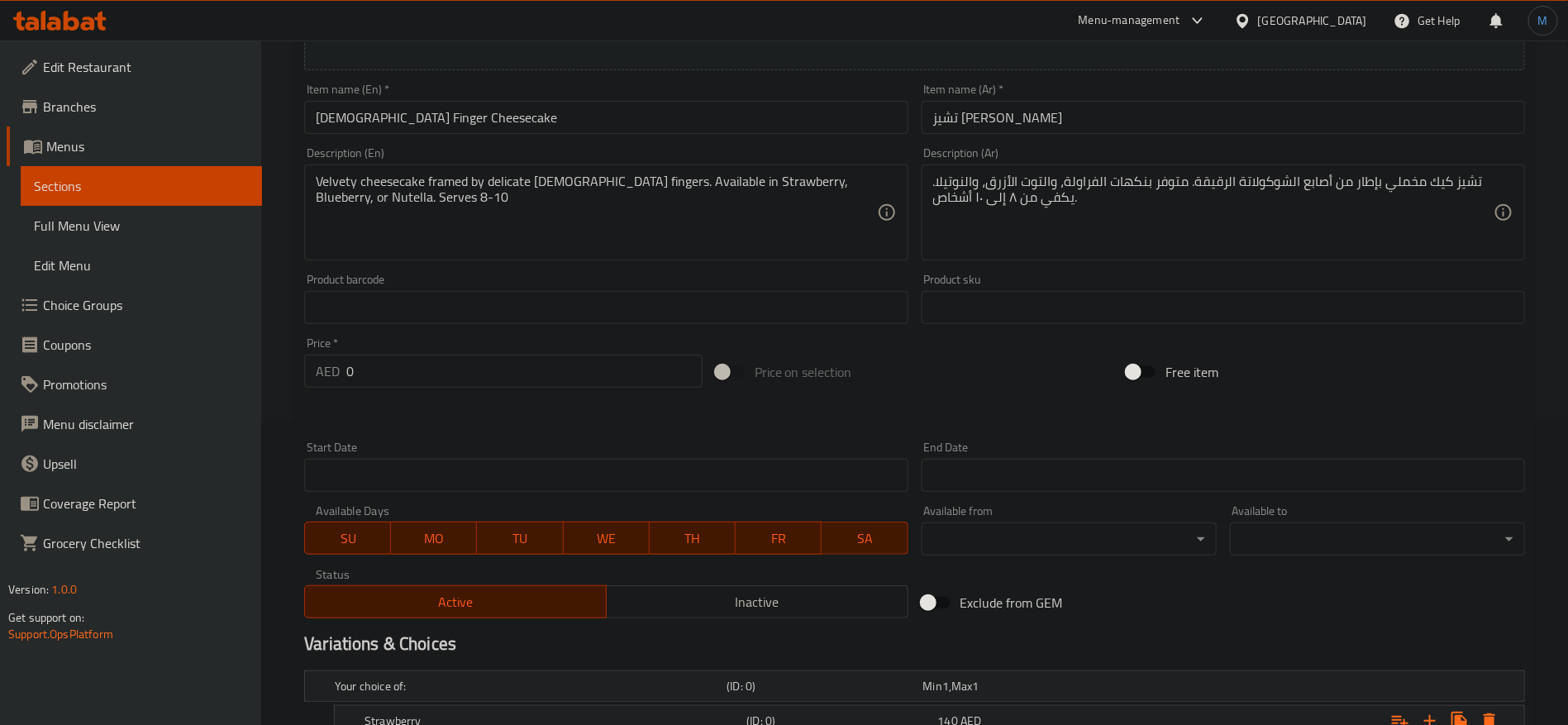
scroll to position [244, 0]
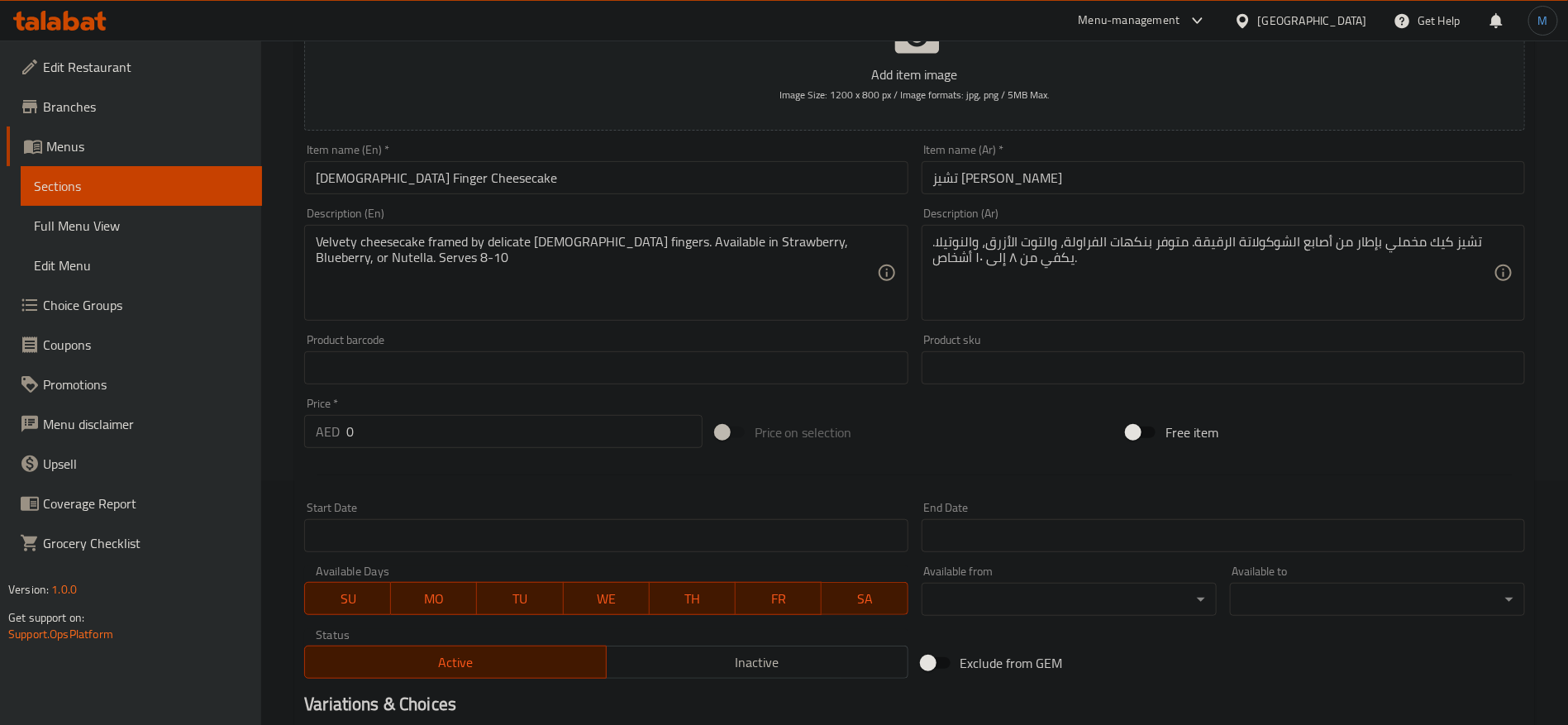
type input "Nutella"
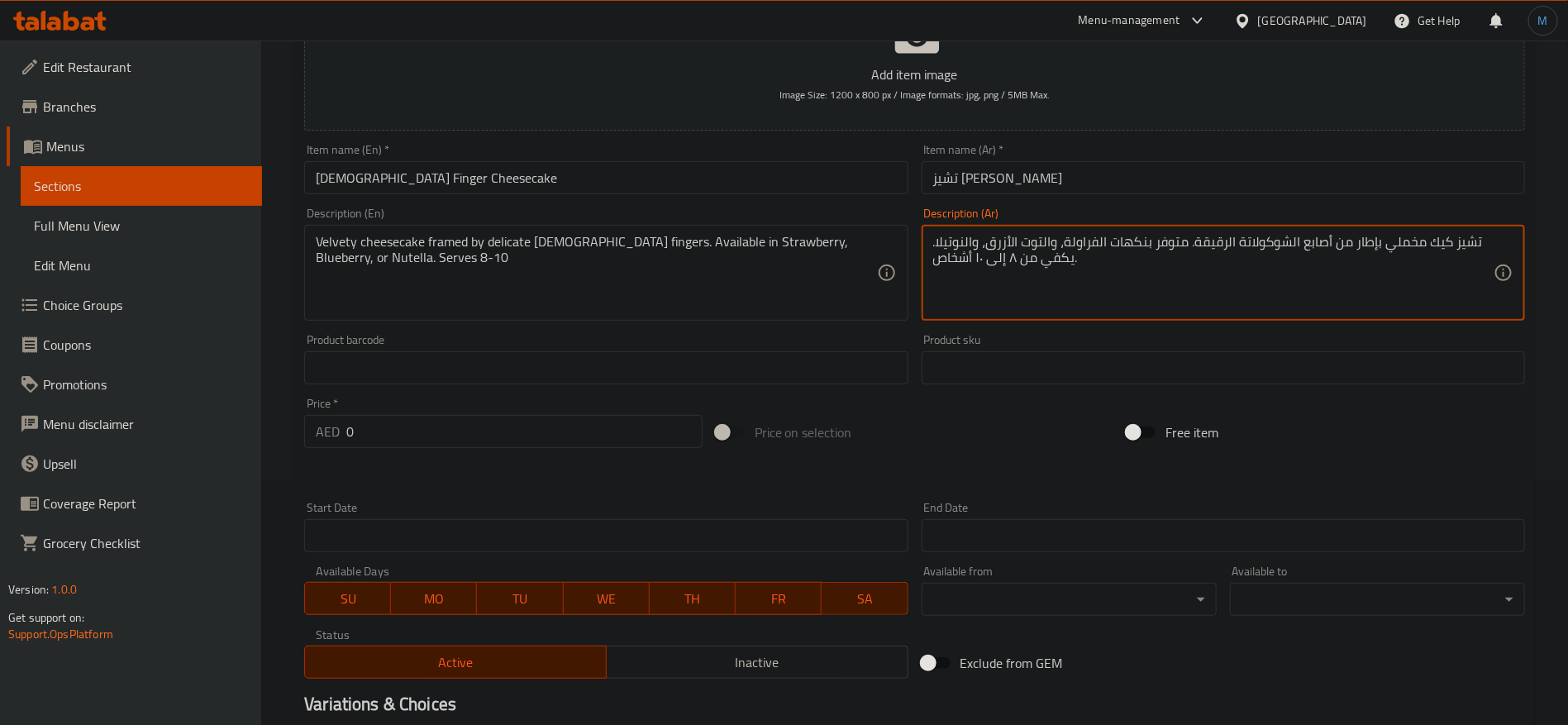
click at [962, 234] on textarea "تشيز كيك مخملي بإطار من أصابع الشوكولاتة الرقيقة. متوفر بنكهات الفراولة، والتوت…" at bounding box center [1214, 273] width 561 height 79
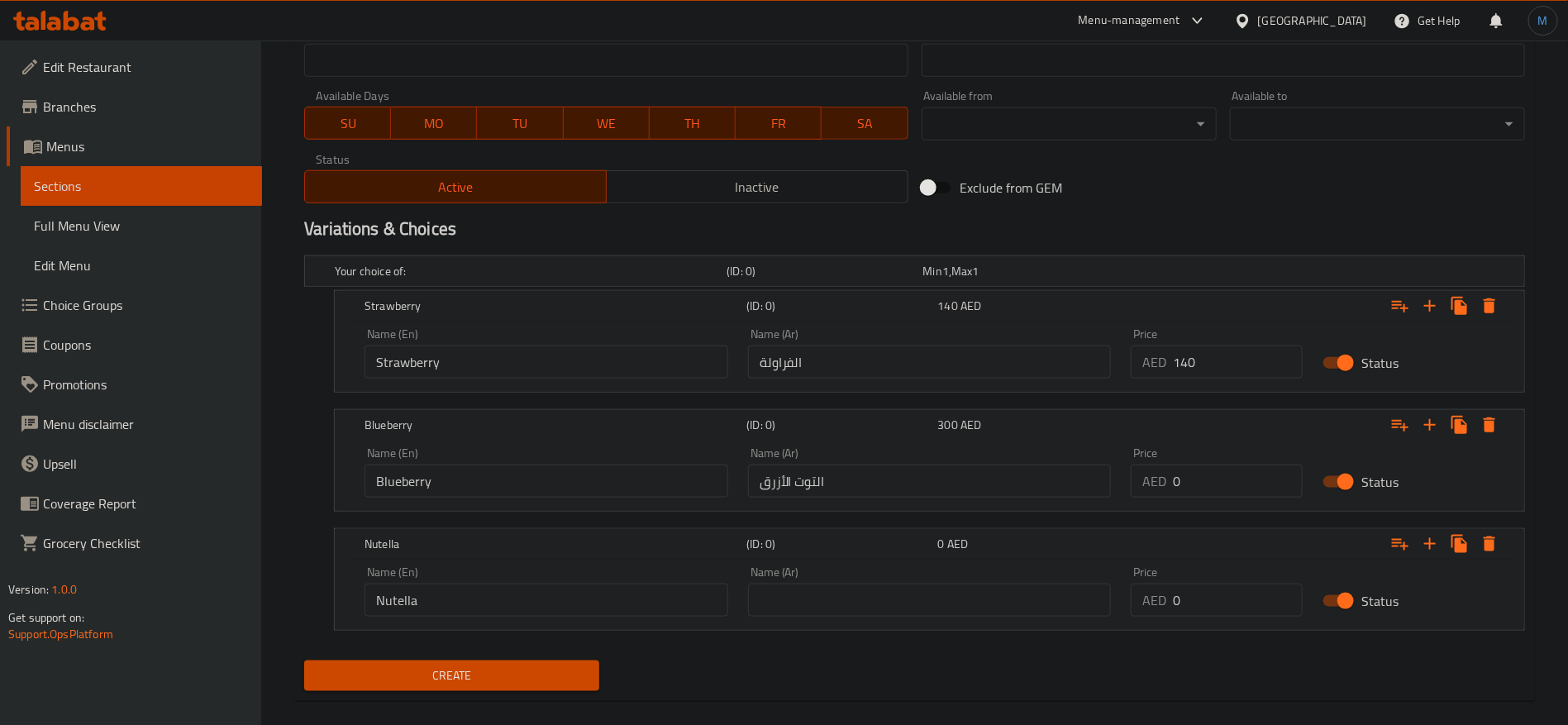
scroll to position [740, 0]
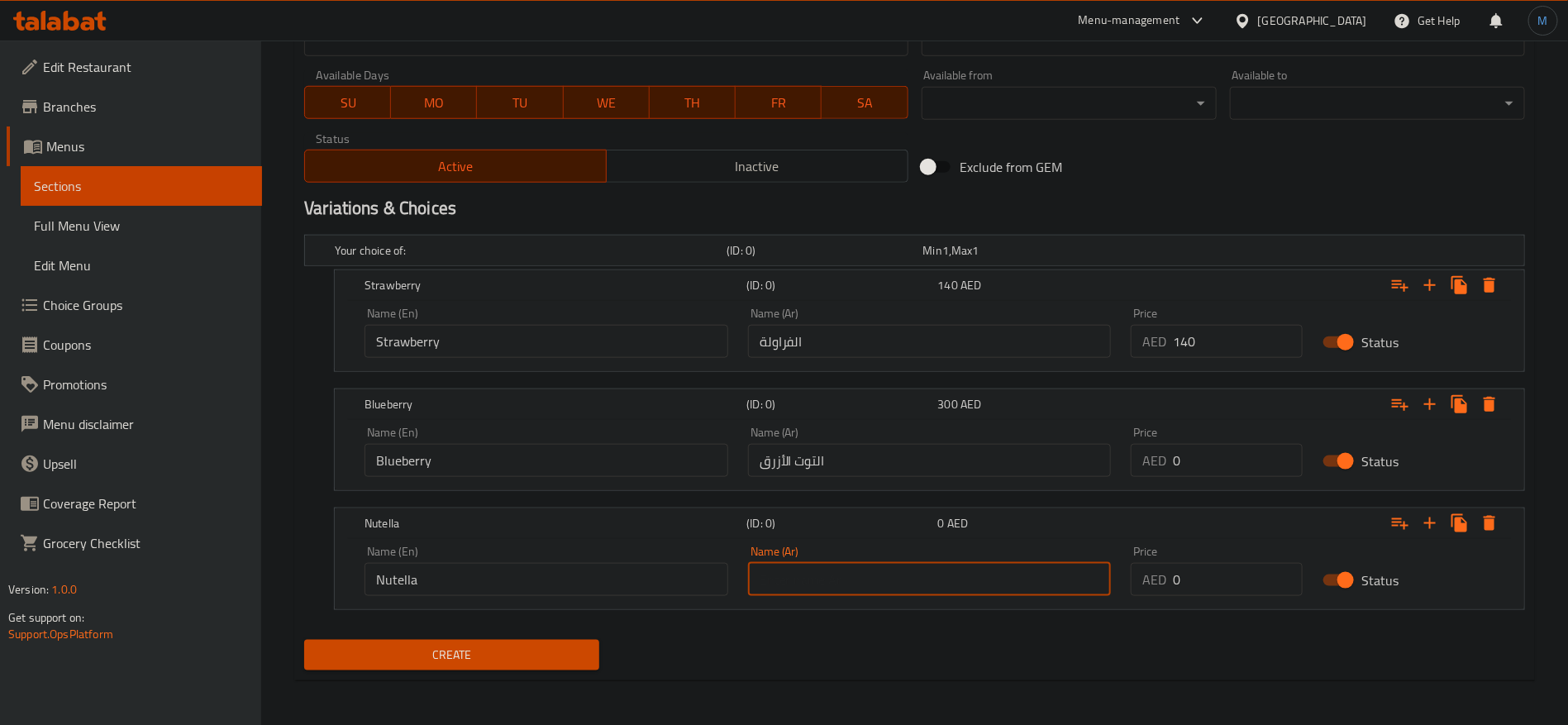
click at [909, 575] on input "text" at bounding box center [929, 579] width 364 height 33
paste input "والنوتيلا"
click at [797, 578] on input "والنوتيلا" at bounding box center [929, 579] width 364 height 33
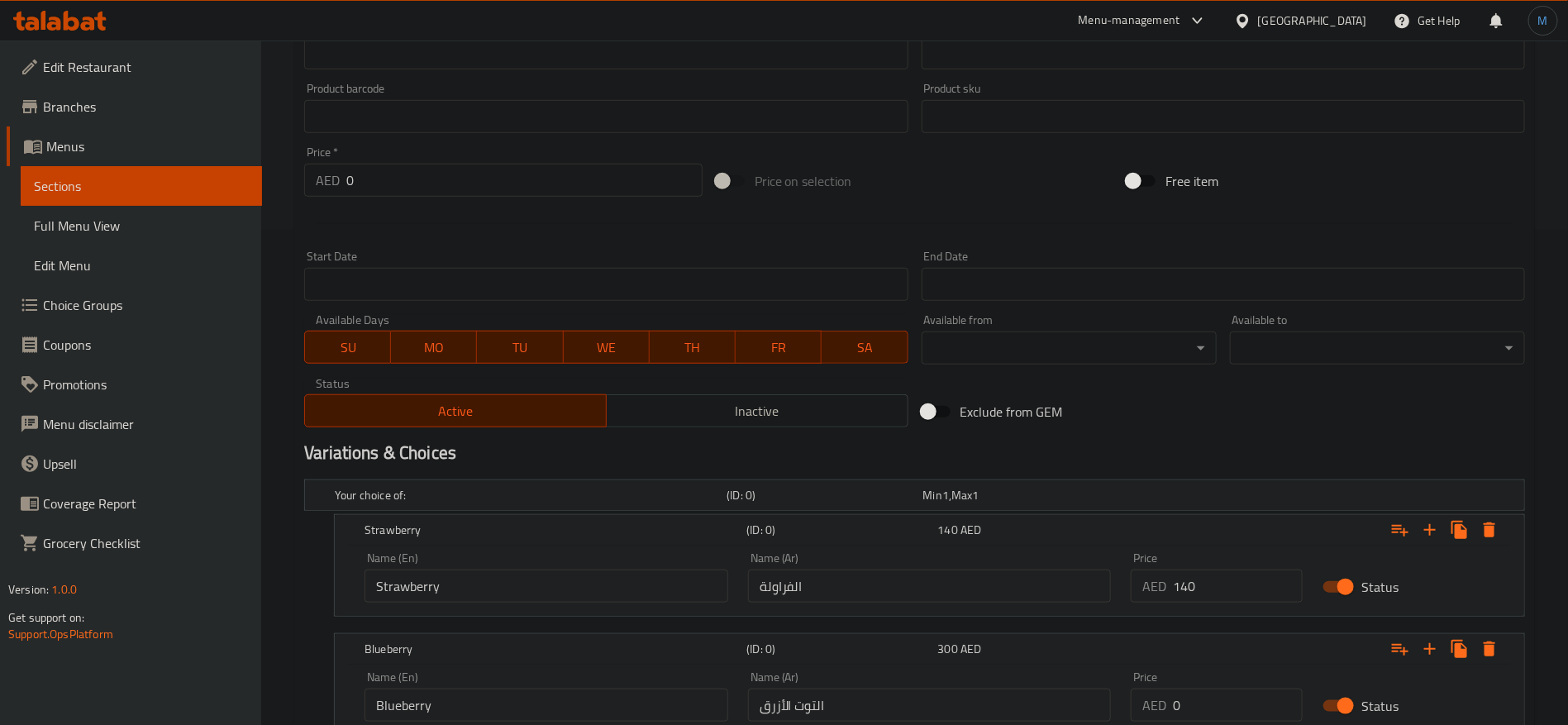
scroll to position [492, 0]
type input "النوتيلا"
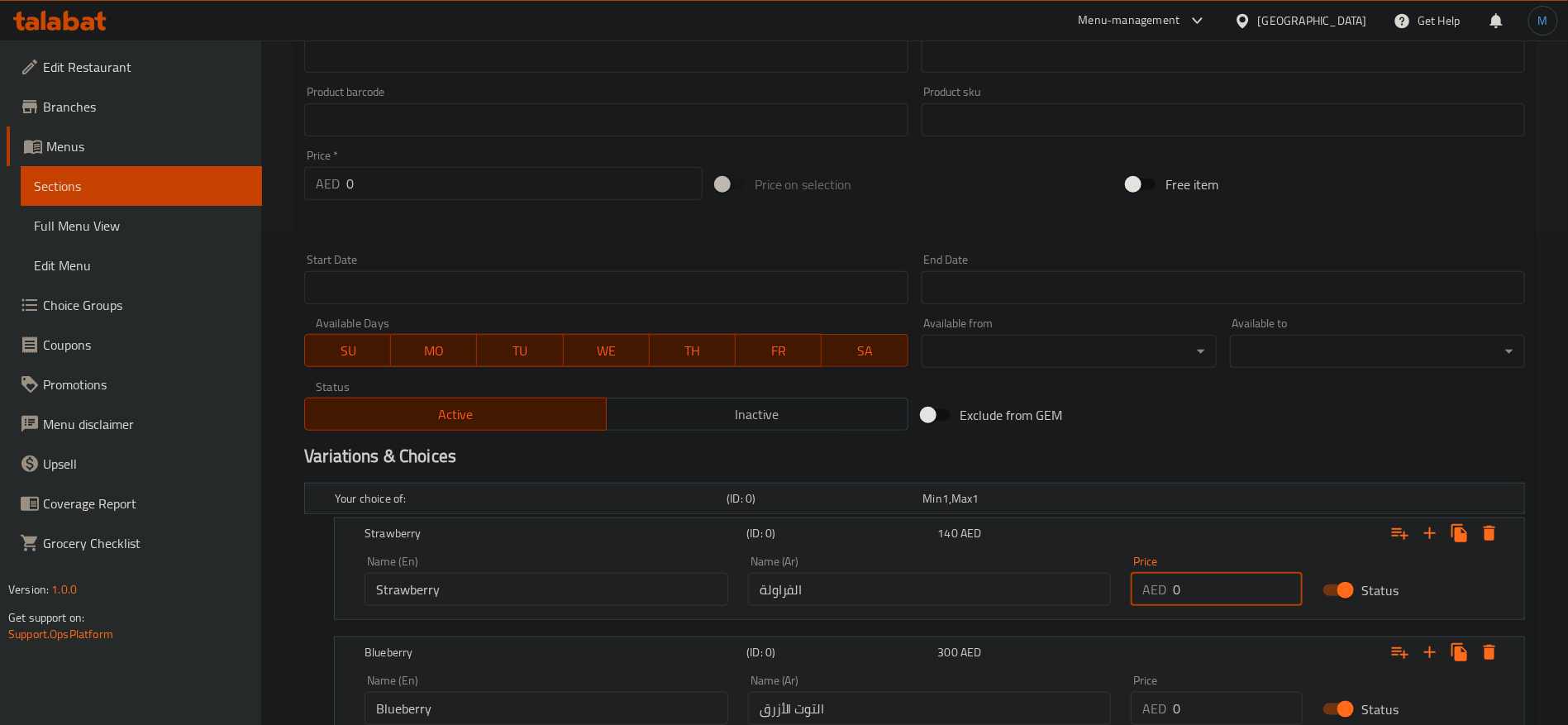
click at [1230, 586] on input "0" at bounding box center [1237, 589] width 130 height 33
paste input "26"
type input "260"
click at [1242, 437] on div "Variations & Choices" at bounding box center [914, 456] width 1234 height 38
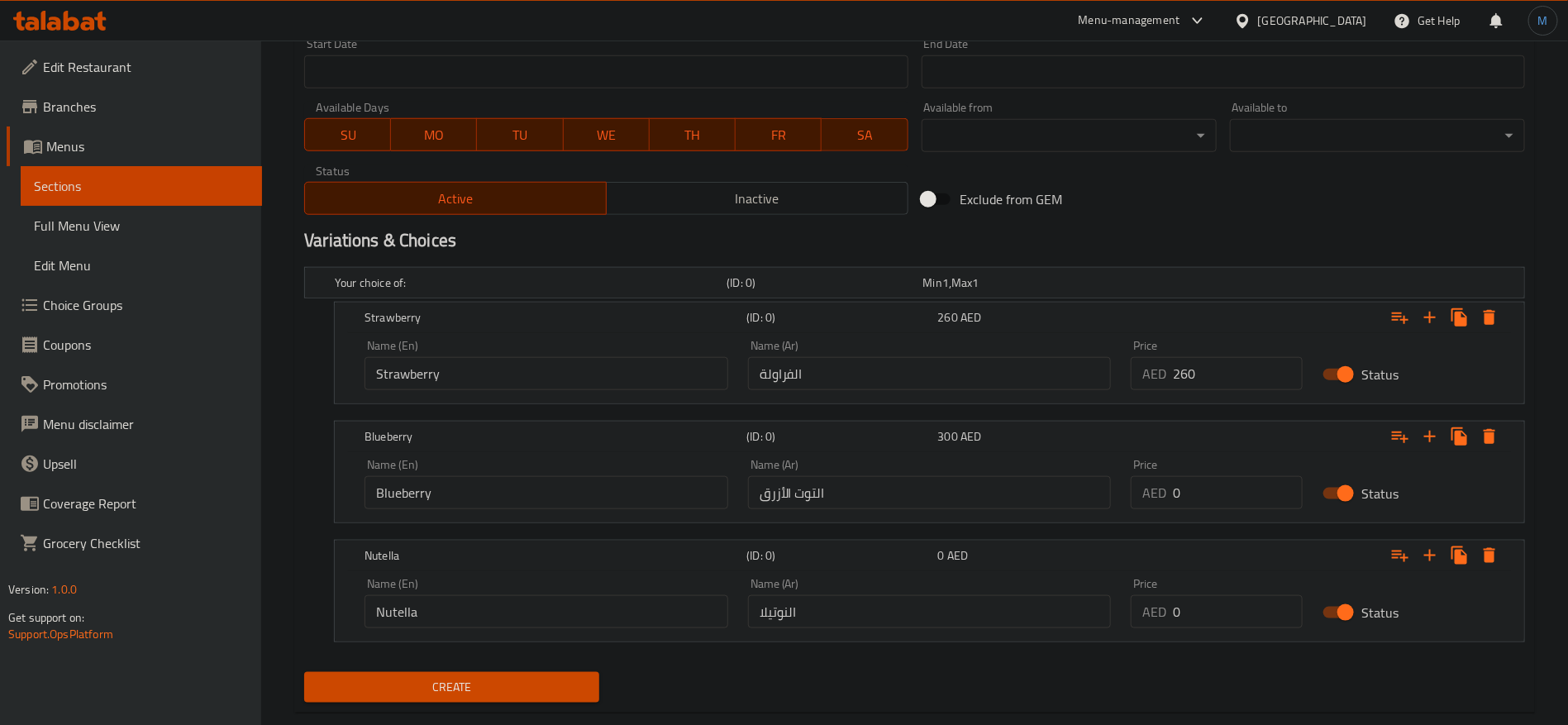
scroll to position [740, 0]
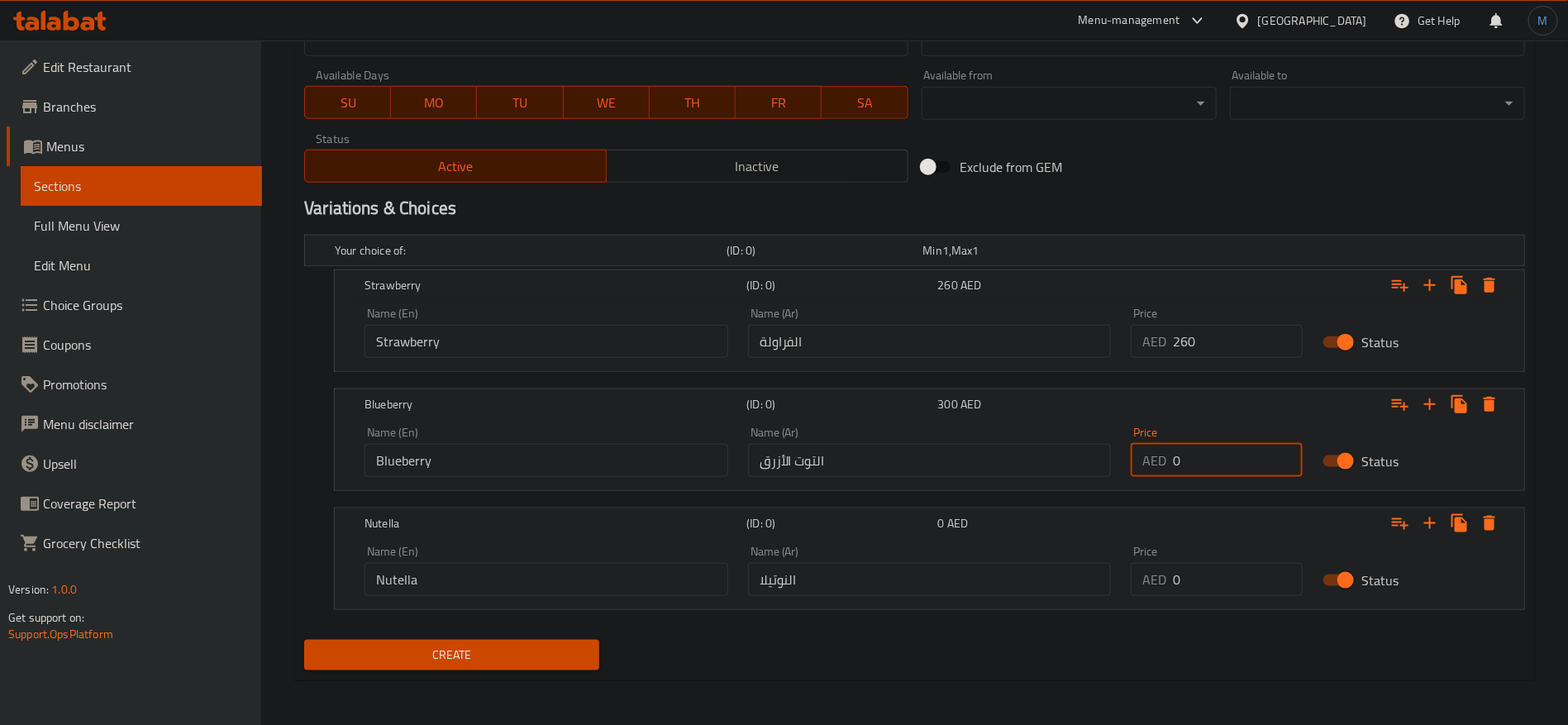
click at [1215, 467] on input "0" at bounding box center [1237, 460] width 130 height 33
paste input "26"
type input "260"
click at [1204, 574] on input "0" at bounding box center [1237, 579] width 130 height 33
paste input "26"
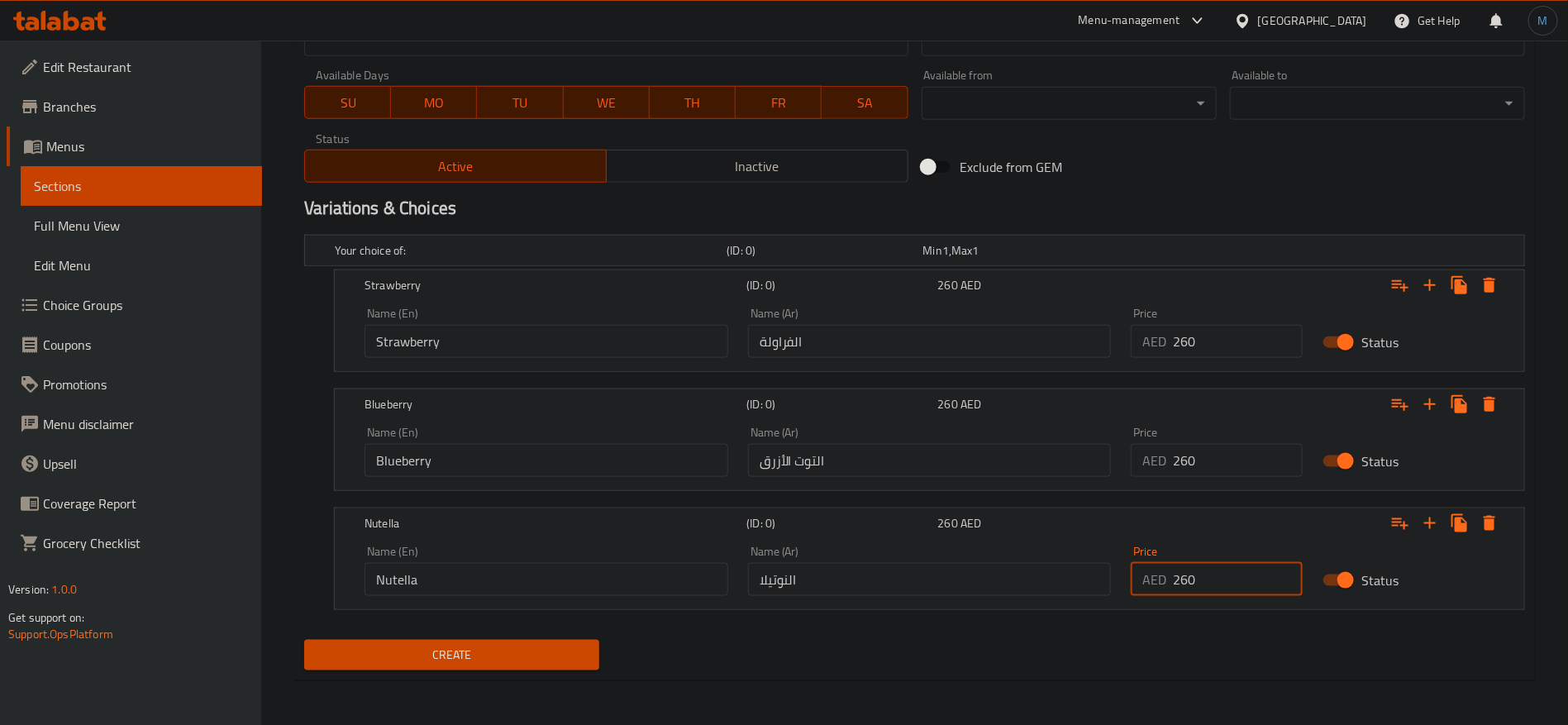
type input "260"
click at [1122, 200] on h2 "Variations & Choices" at bounding box center [914, 208] width 1221 height 25
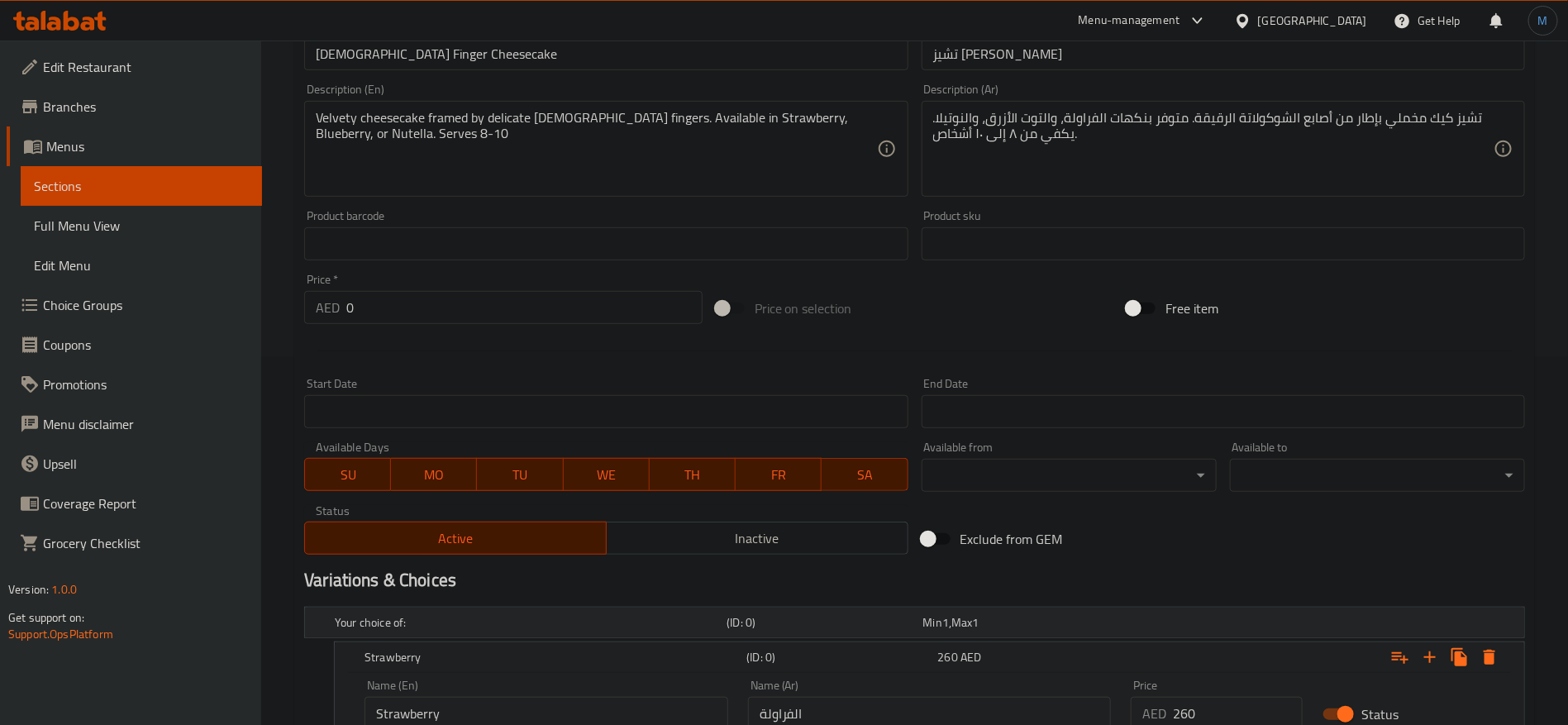
scroll to position [244, 0]
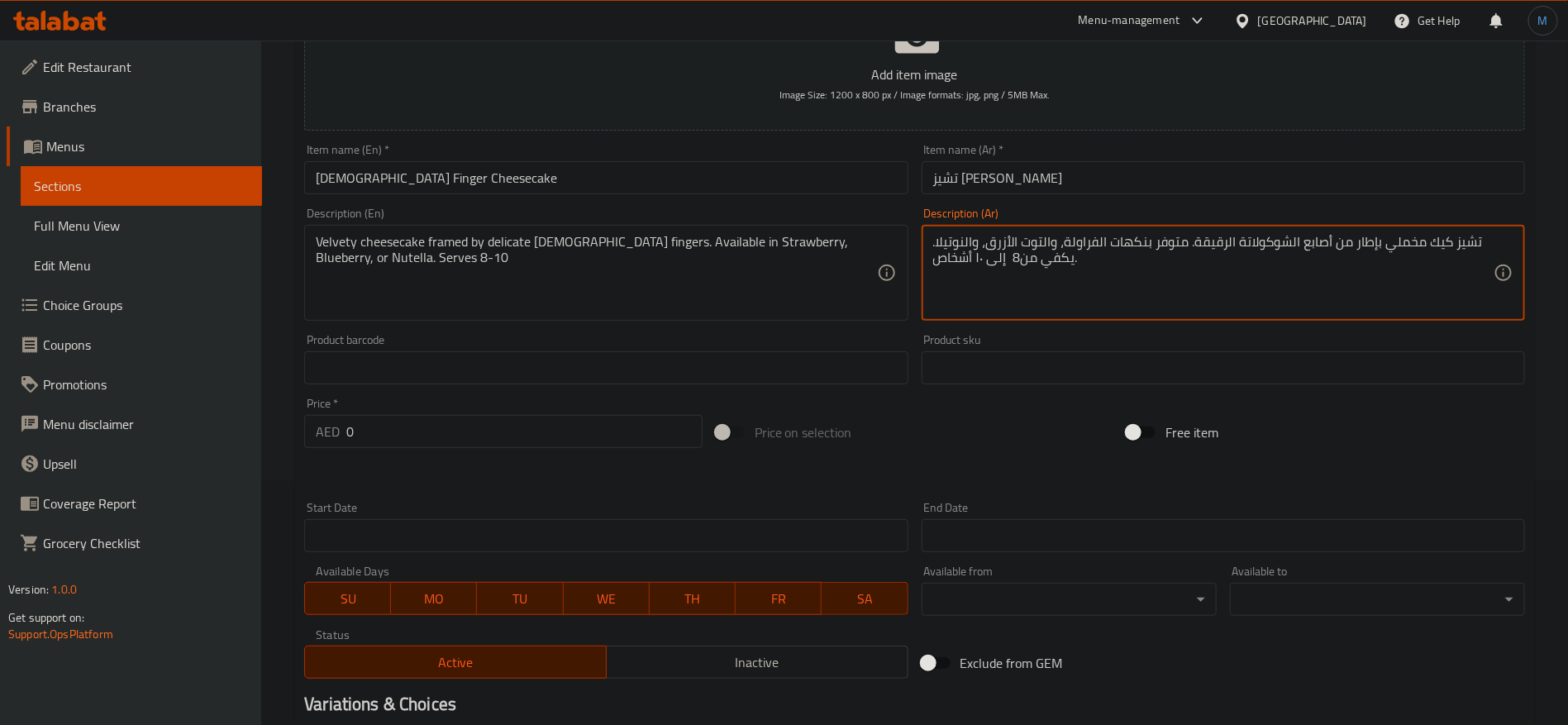
click at [982, 258] on textarea "تشيز كيك مخملي بإطار من أصابع الشوكولاتة الرقيقة. متوفر بنكهات الفراولة، والتوت…" at bounding box center [1214, 273] width 561 height 79
type textarea "تشيز كيك مخملي بإطار من أصابع الشوكولاتة الرقيقة. متوفر بنكهات الفراولة، والتوت…"
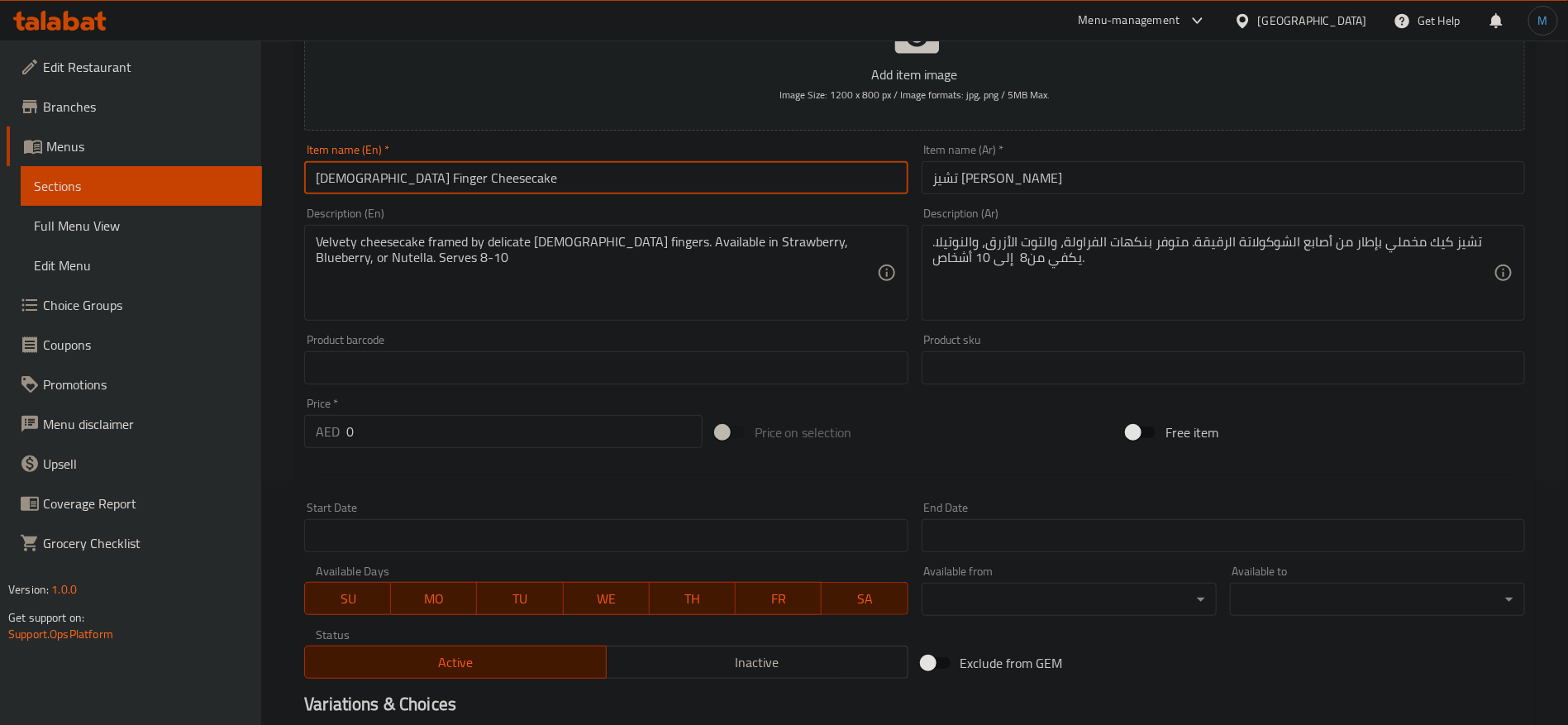
click at [509, 176] on input "[DEMOGRAPHIC_DATA] Finger Cheesecake" at bounding box center [605, 178] width 603 height 33
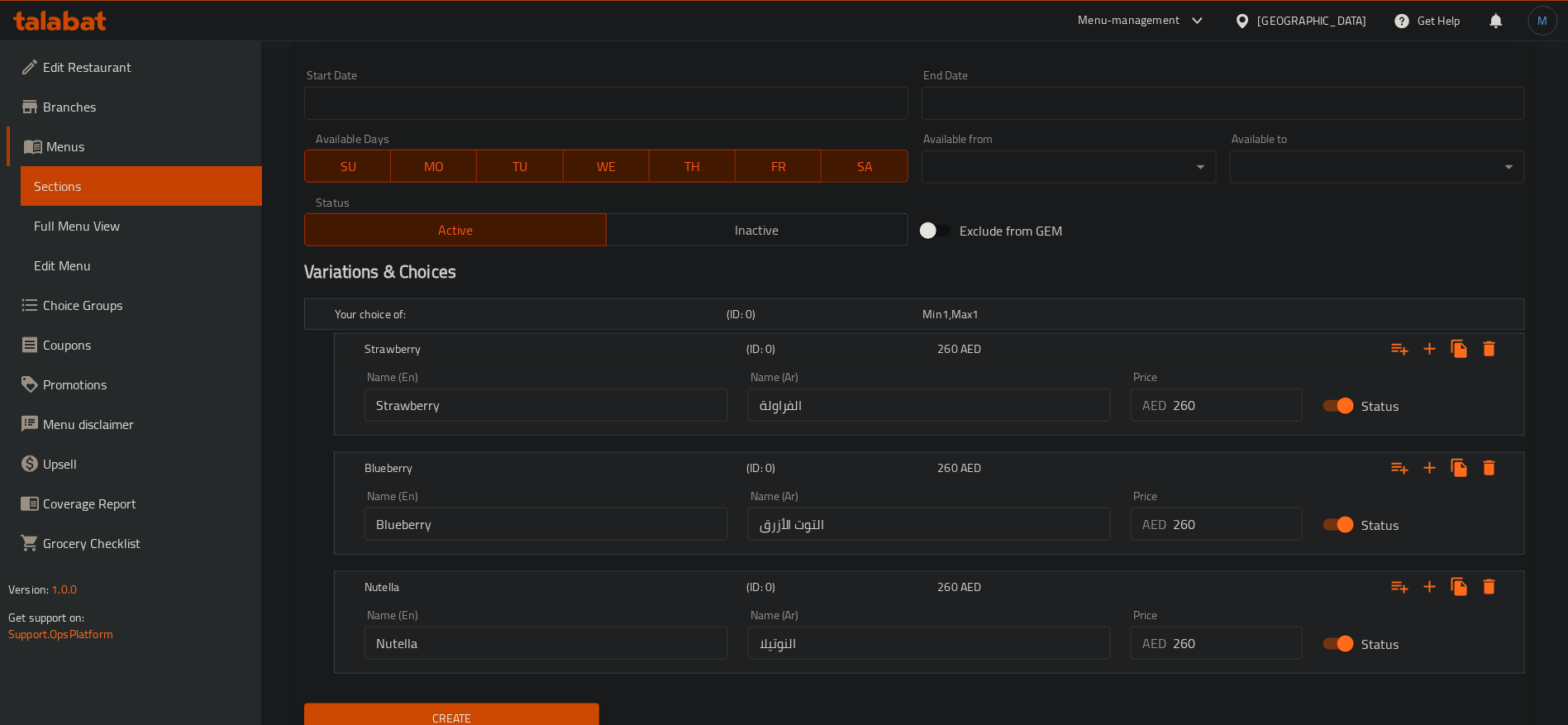
scroll to position [740, 0]
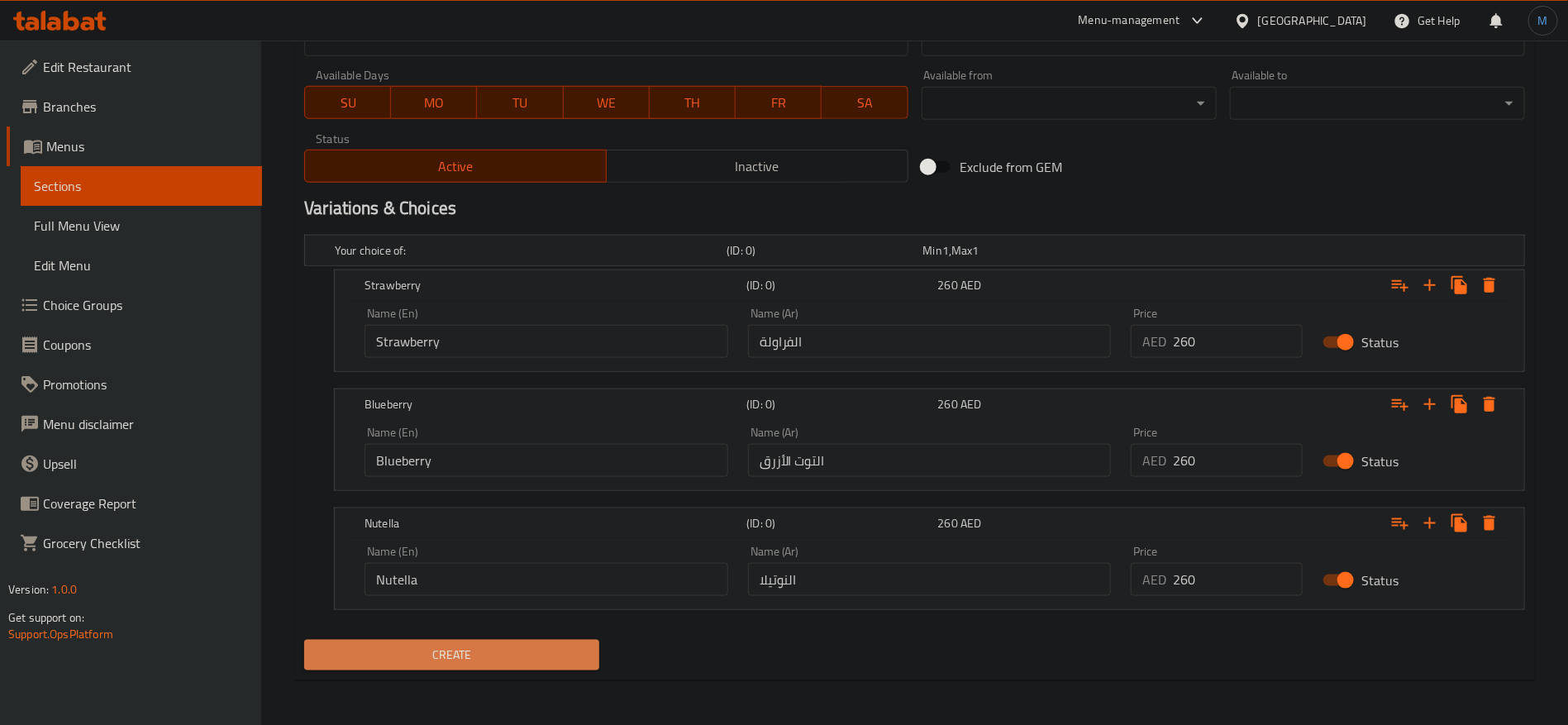
click at [567, 658] on span "Create" at bounding box center [451, 656] width 269 height 21
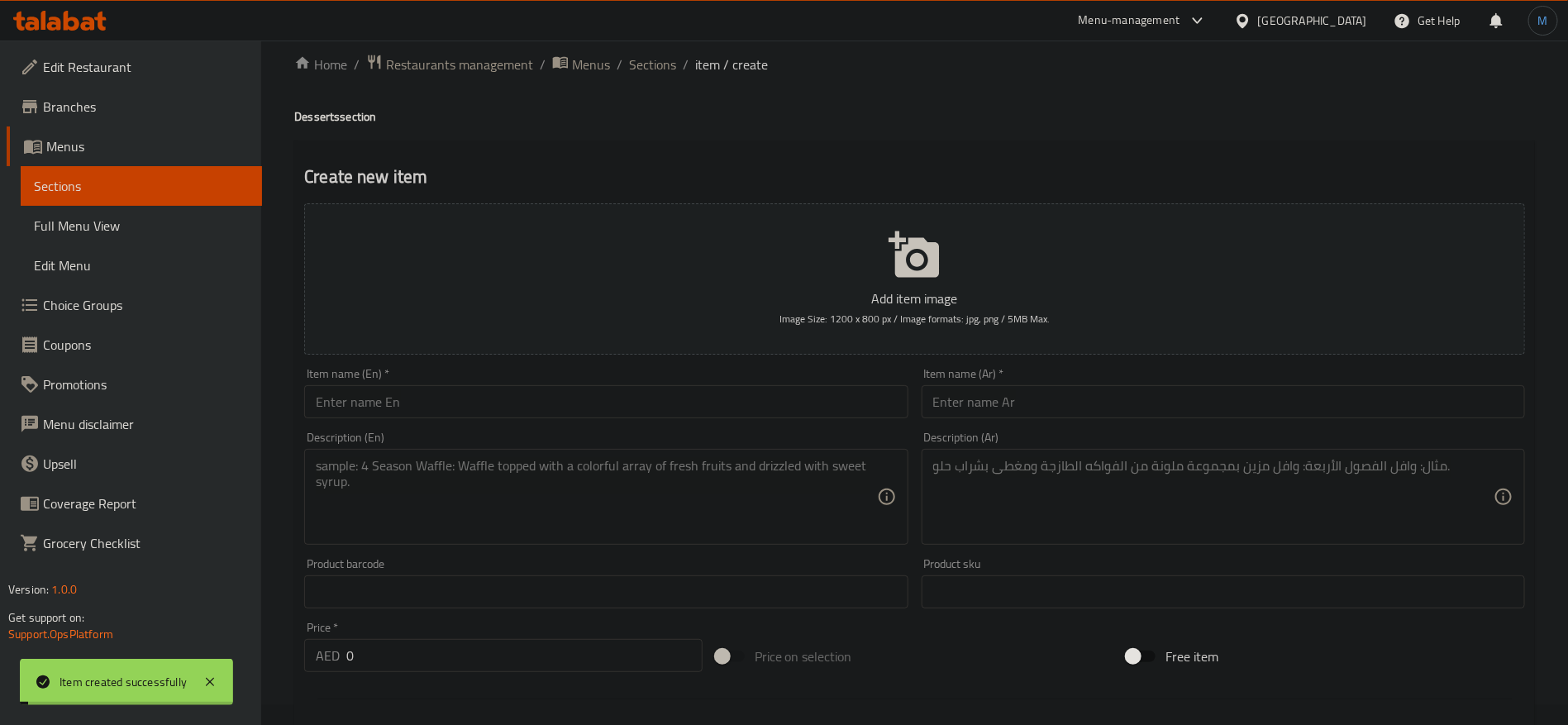
scroll to position [0, 0]
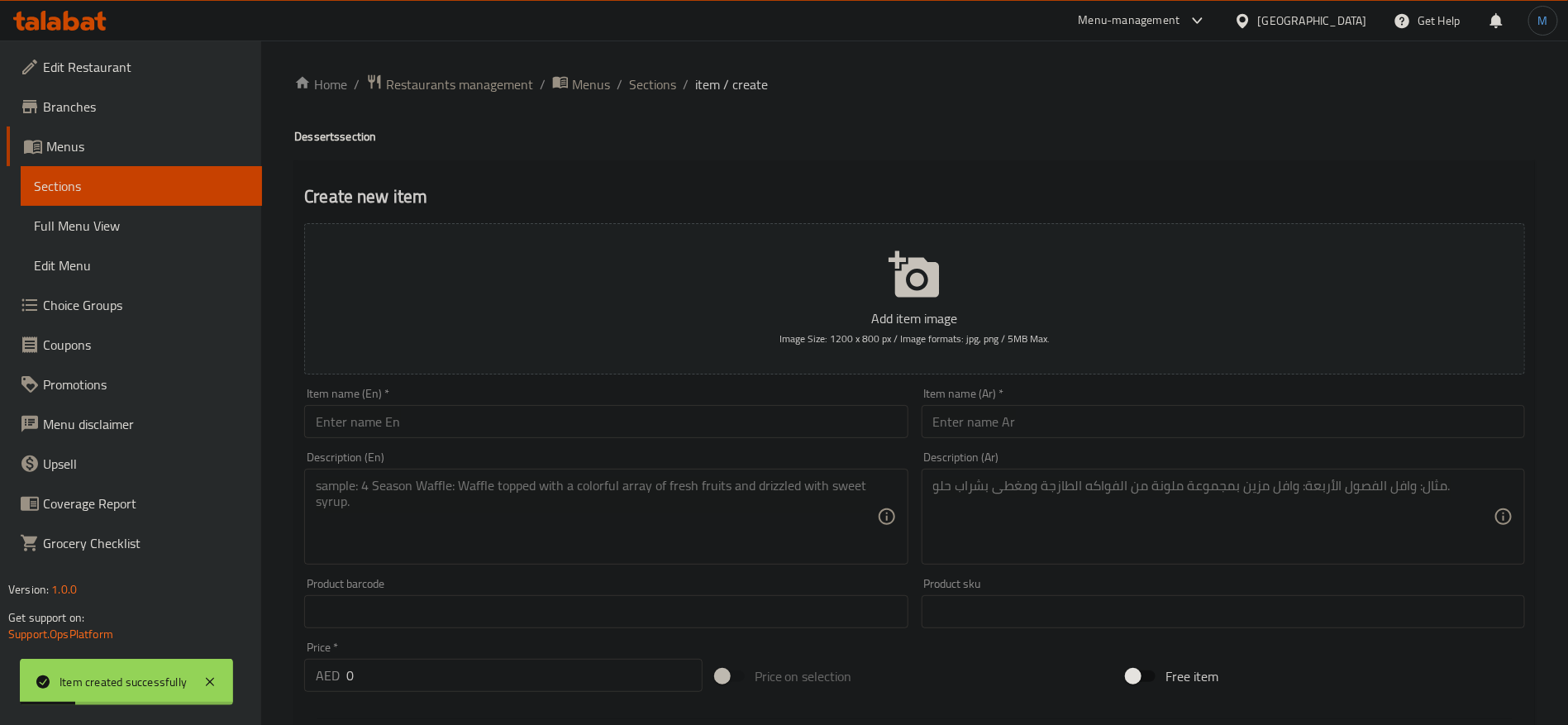
click at [702, 443] on div "Item name (En)   * Item name (En) *" at bounding box center [605, 412] width 617 height 64
click at [703, 438] on div "Item name (En)   * Item name (En) *" at bounding box center [605, 412] width 617 height 64
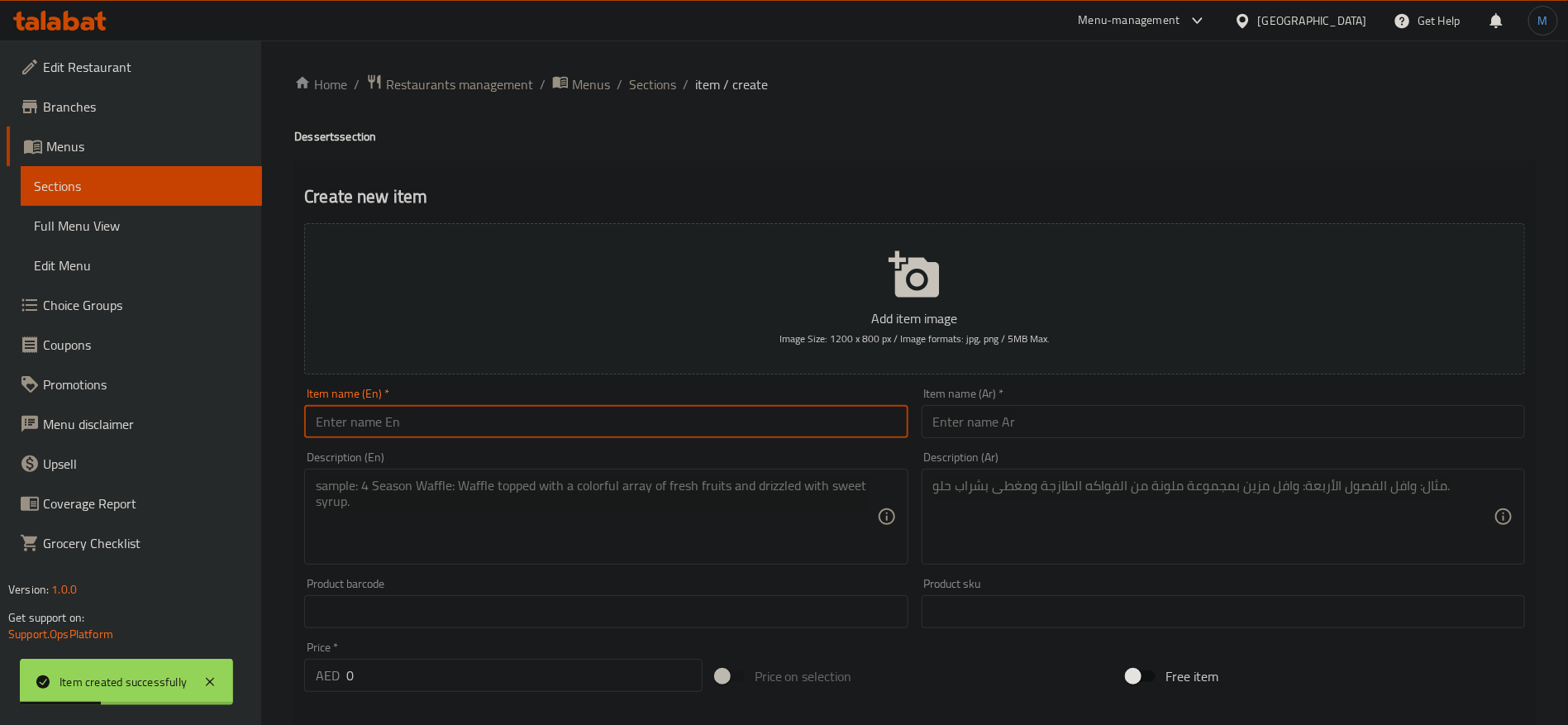
click at [857, 426] on input "text" at bounding box center [605, 421] width 603 height 33
paste input "Lava Nutella Custard Cake"
type input "Lava Nutella Custard Cake"
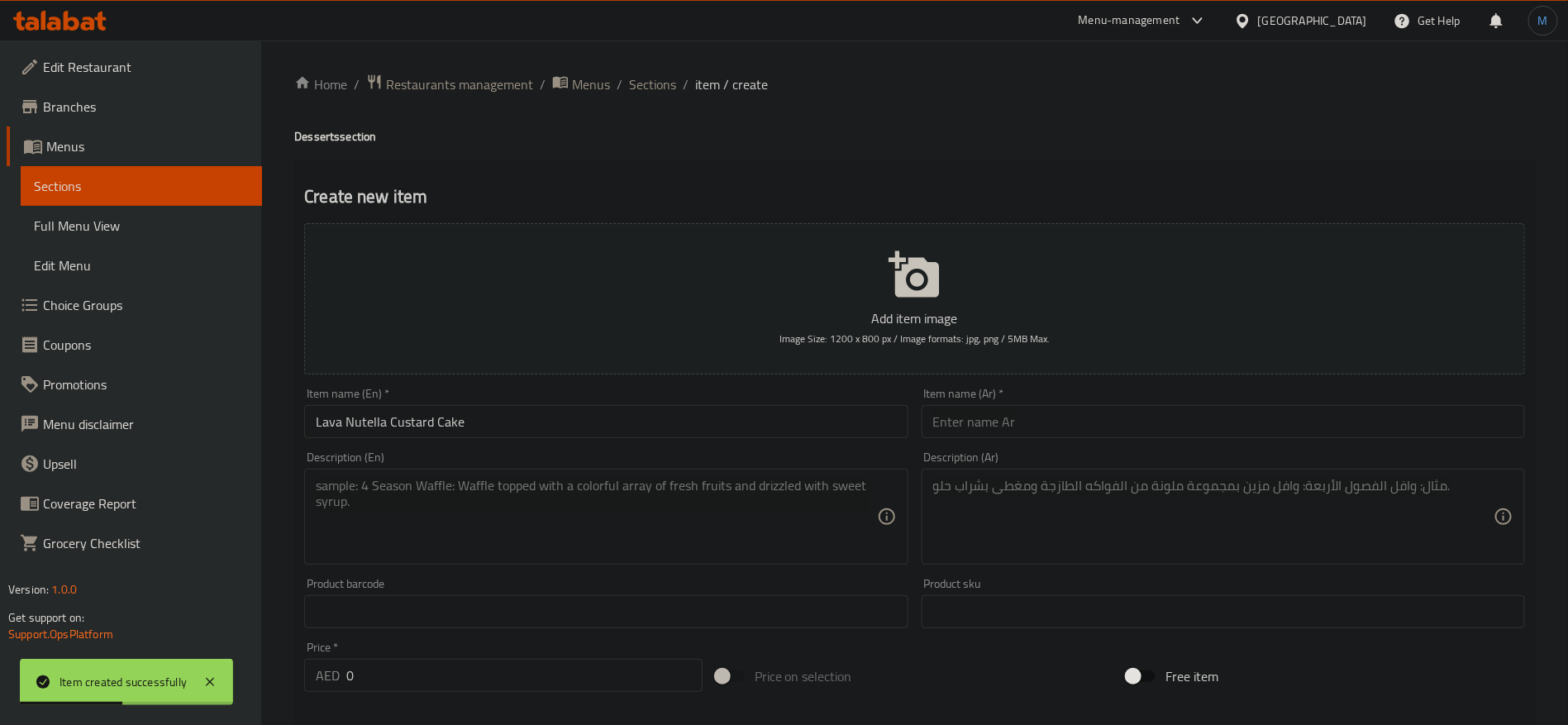
click at [1035, 403] on div "Item name (Ar)   * Item name (Ar) *" at bounding box center [1223, 412] width 603 height 50
click at [1041, 411] on input "text" at bounding box center [1223, 421] width 603 height 33
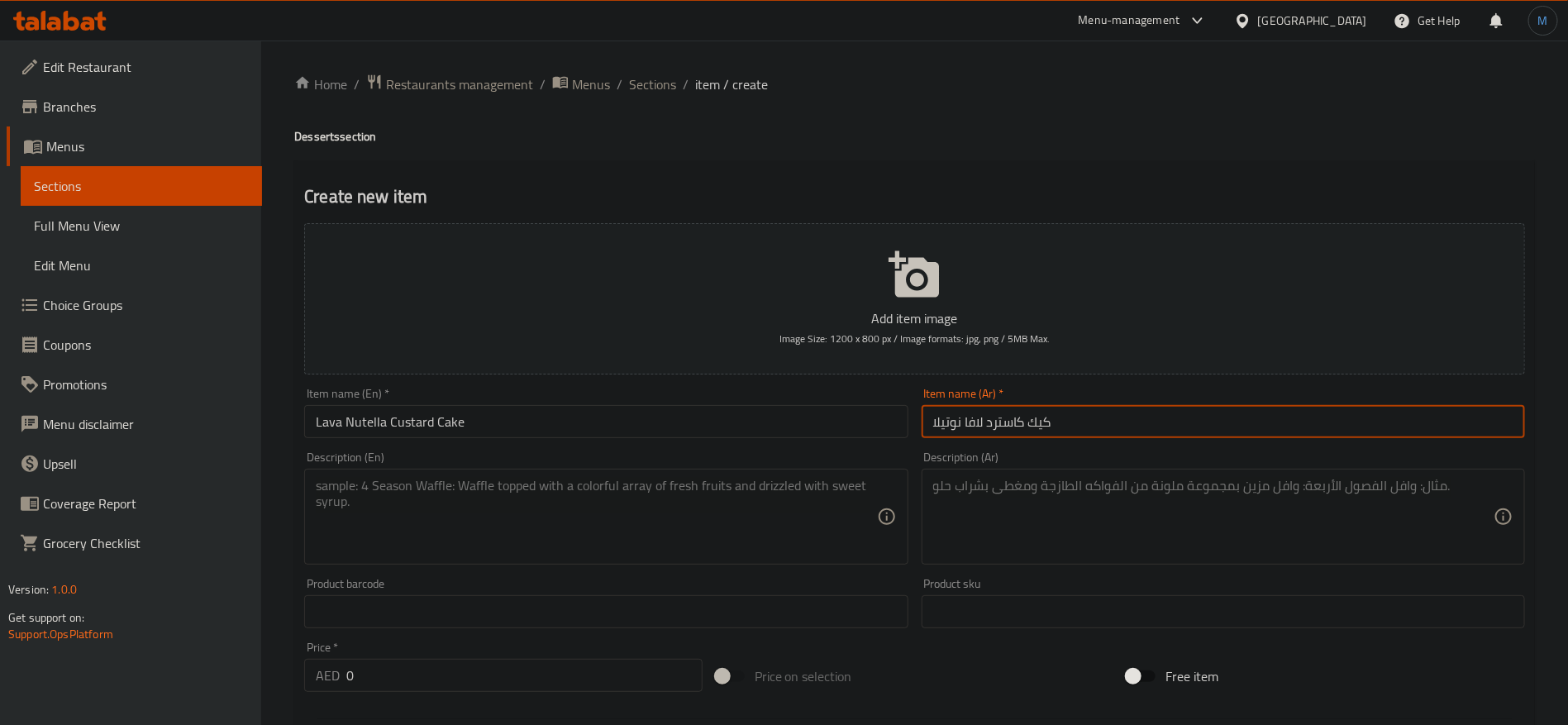
type input "كيك كاسترد لافا نوتيلا"
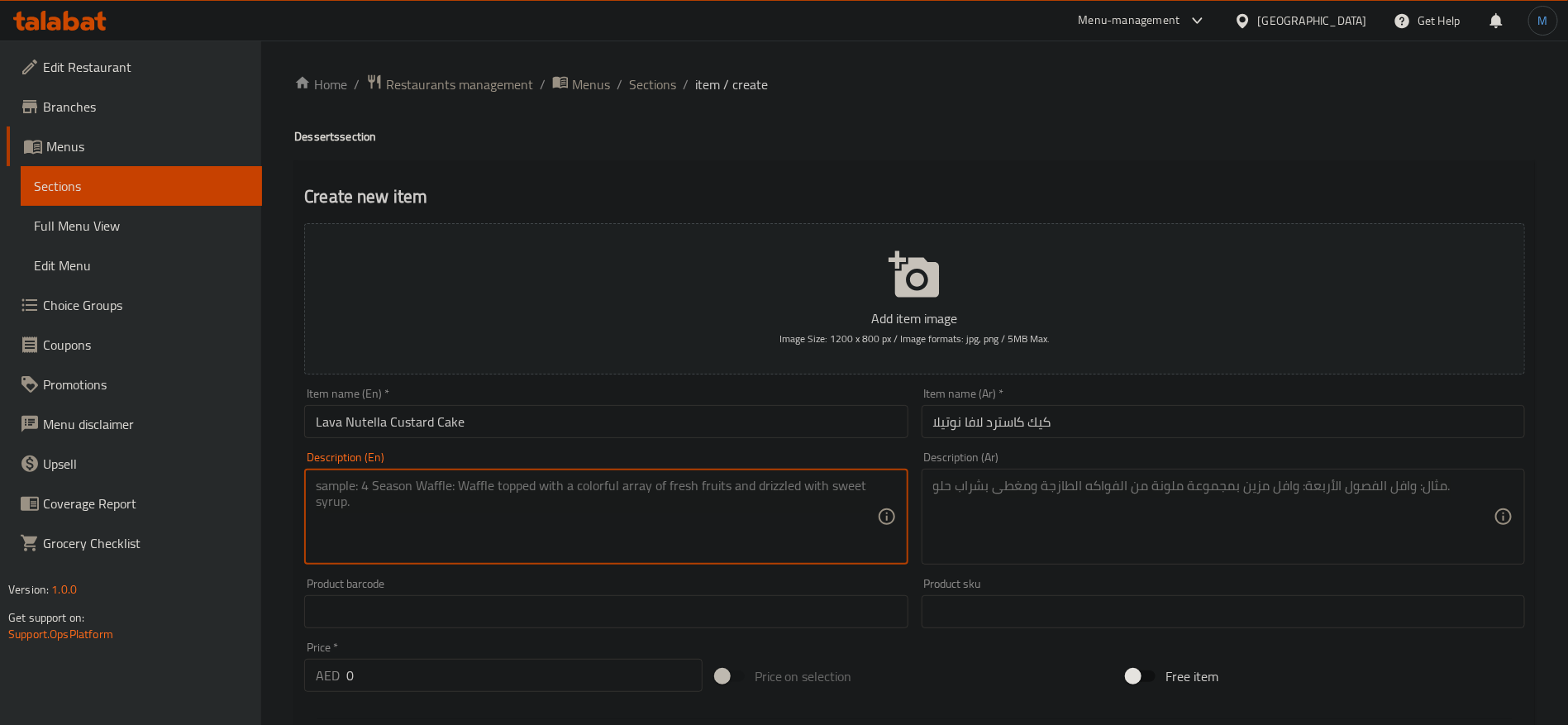
click at [641, 537] on textarea at bounding box center [596, 517] width 561 height 79
paste textarea "A spectacular warm custard cake with a molten Nutella core. Available plain or …"
type textarea "A spectacular warm custard cake with a molten Nutella core. Available plain or …"
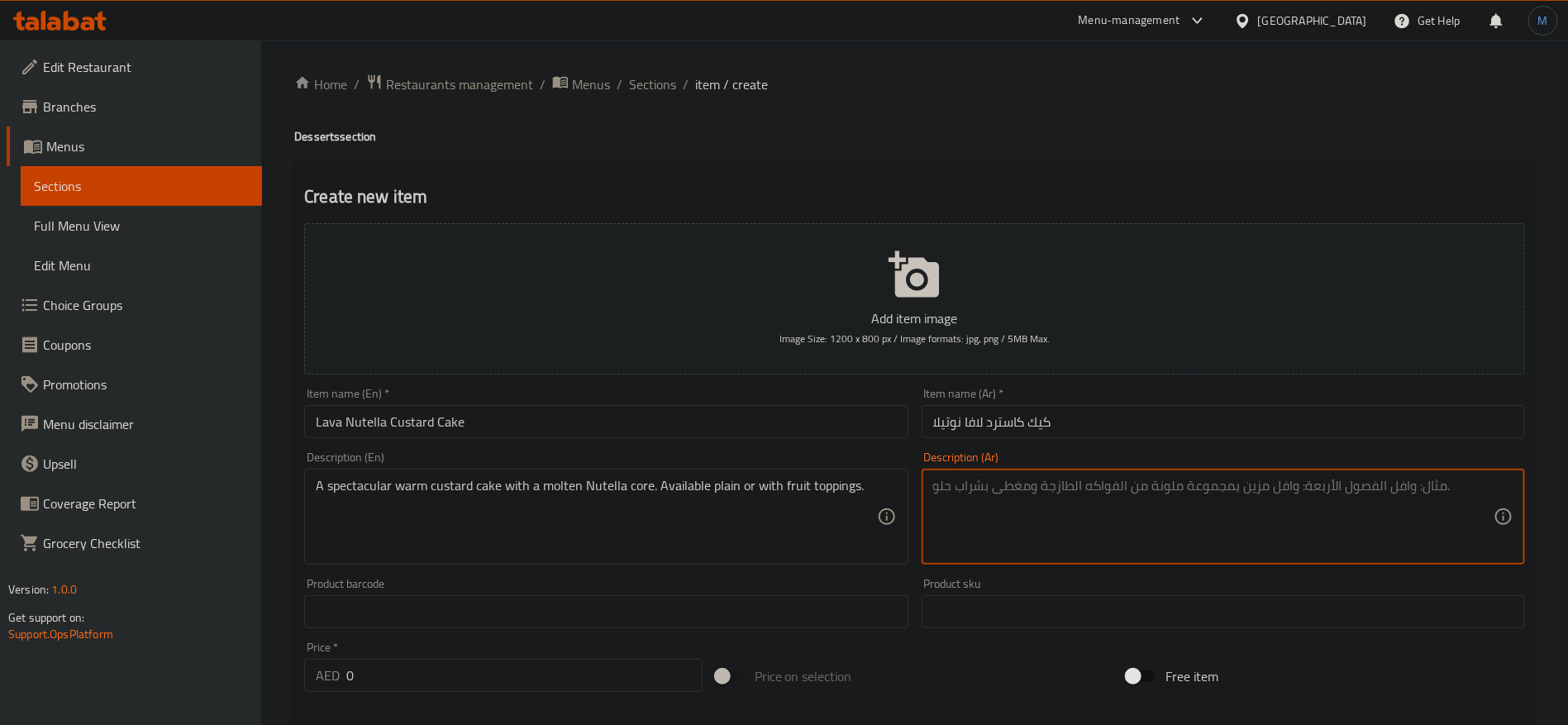
click at [1109, 480] on textarea at bounding box center [1214, 517] width 561 height 79
paste textarea "كيكة كاسترد دافئة رائعة بحشوة نوتيلا ذائبة. متوفرة سادة أو مع إضافات فواكه."
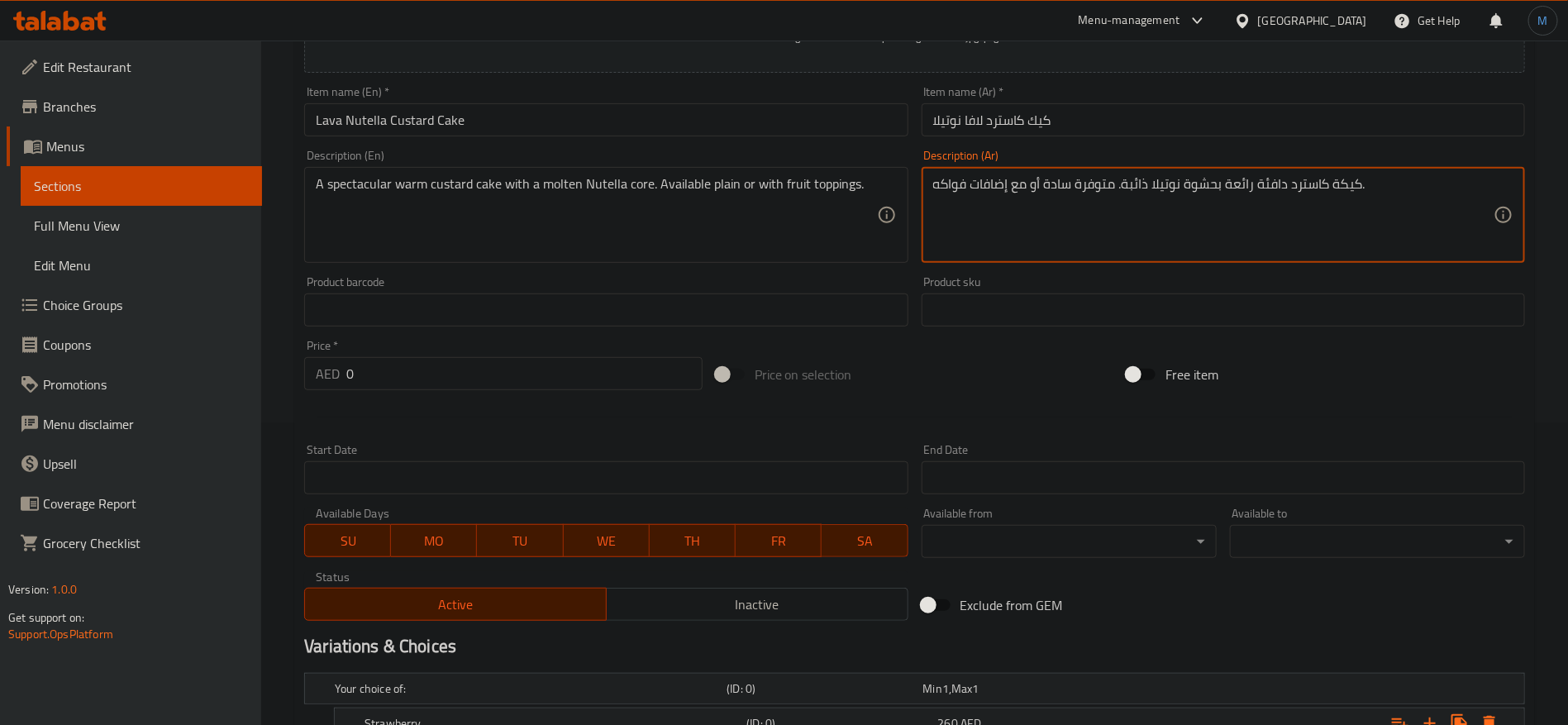
scroll to position [620, 0]
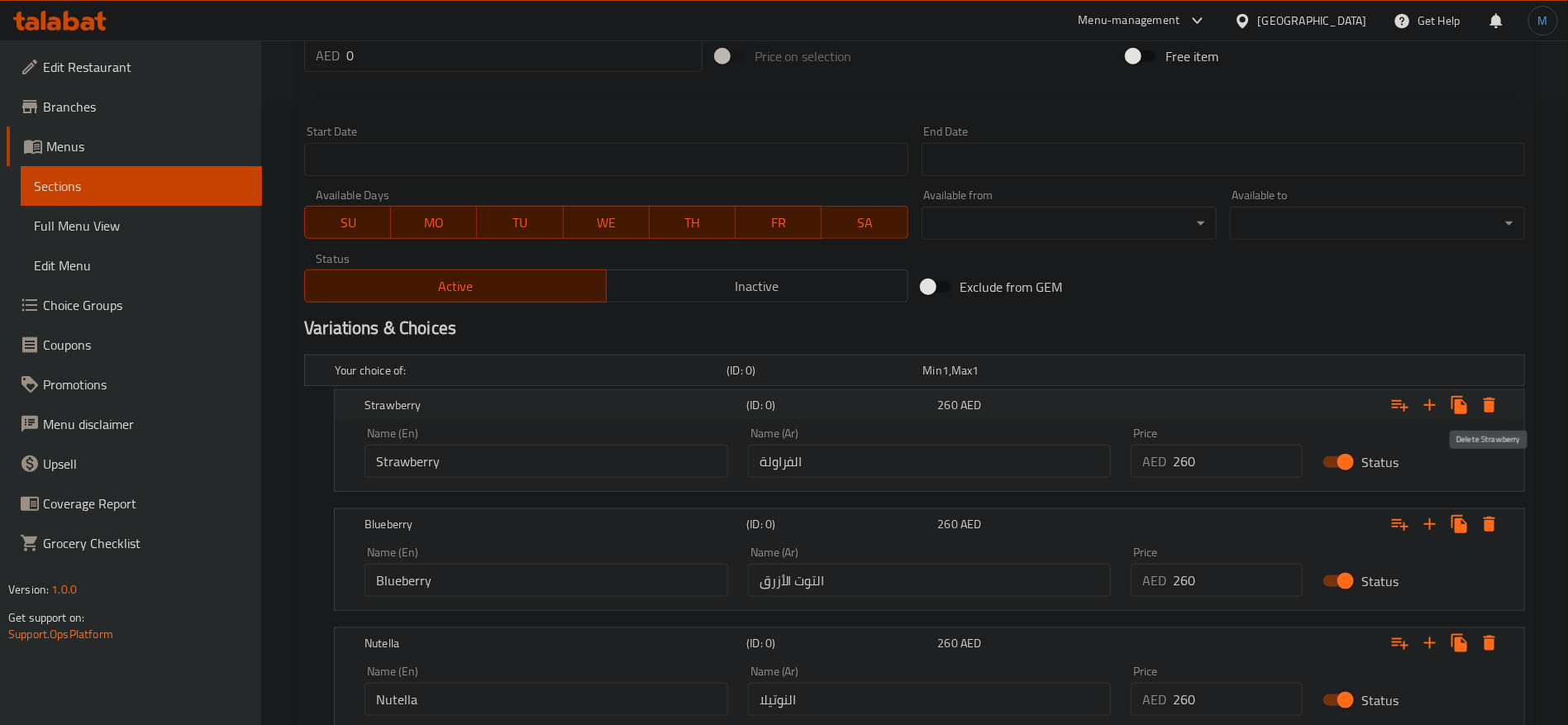
type textarea "كيكة كاسترد دافئة رائعة بحشوة نوتيلا ذائبة. متوفرة سادة أو مع إضافات فواكه."
click at [1490, 407] on icon "Expand" at bounding box center [1490, 405] width 11 height 15
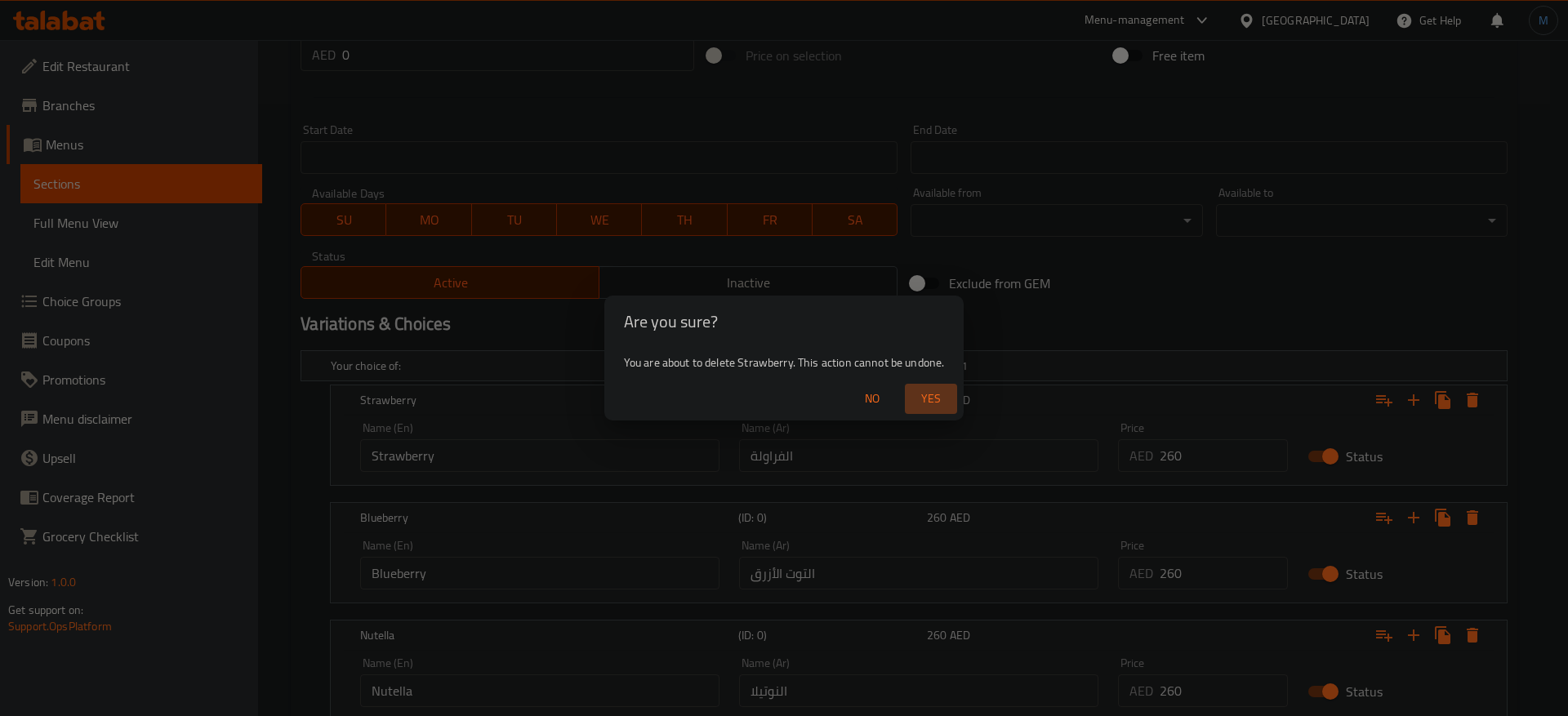
click at [933, 386] on button "Yes" at bounding box center [931, 399] width 53 height 30
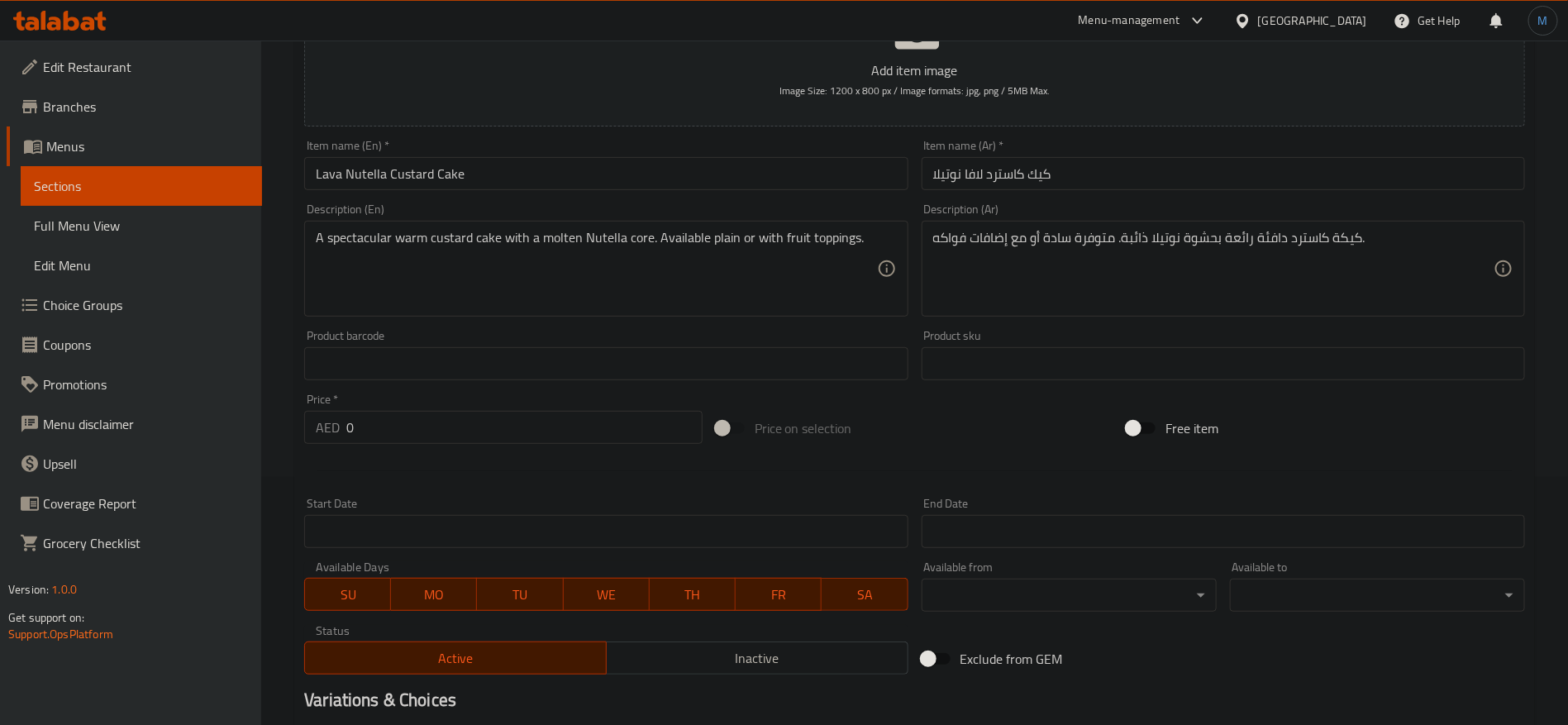
scroll to position [124, 0]
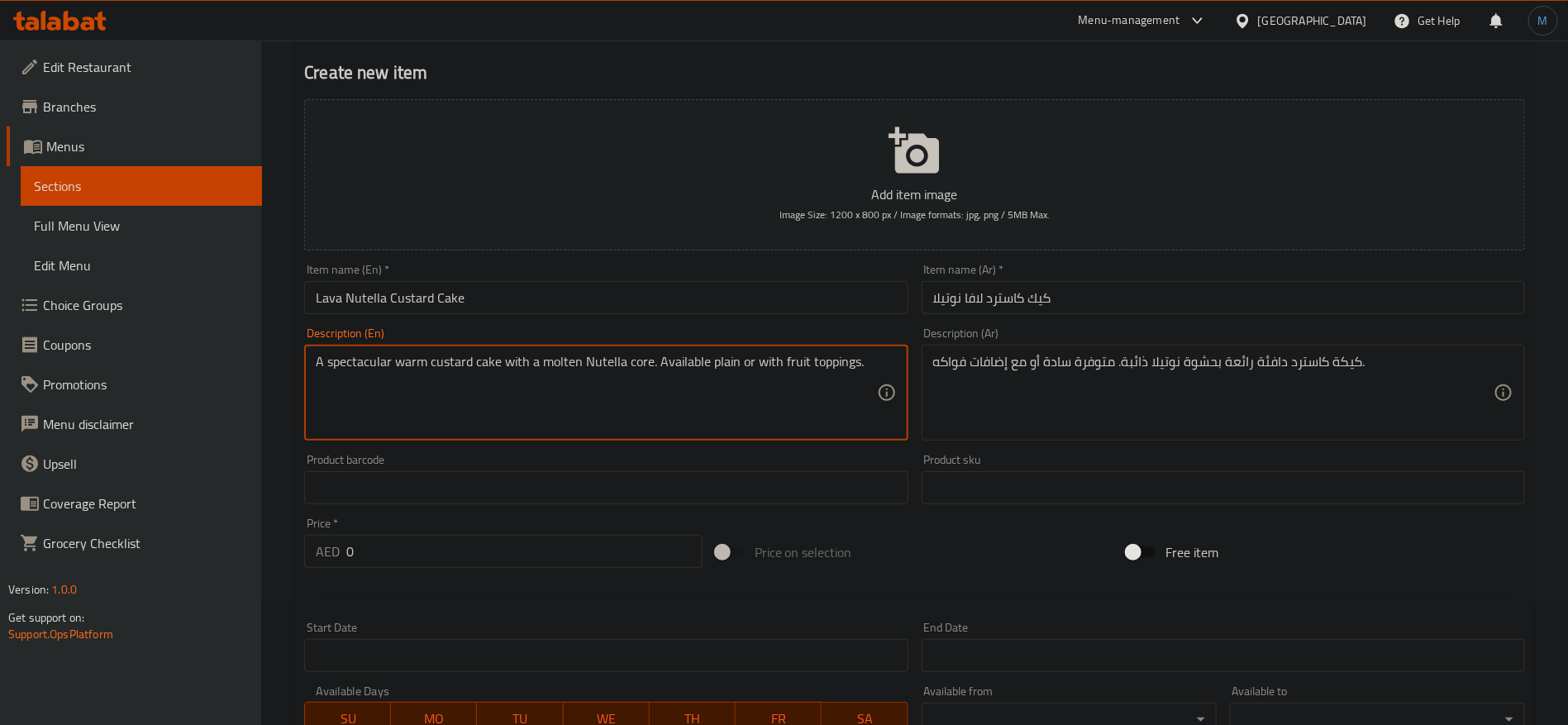
click at [713, 362] on textarea "A spectacular warm custard cake with a molten Nutella core. Available plain or …" at bounding box center [596, 392] width 561 height 79
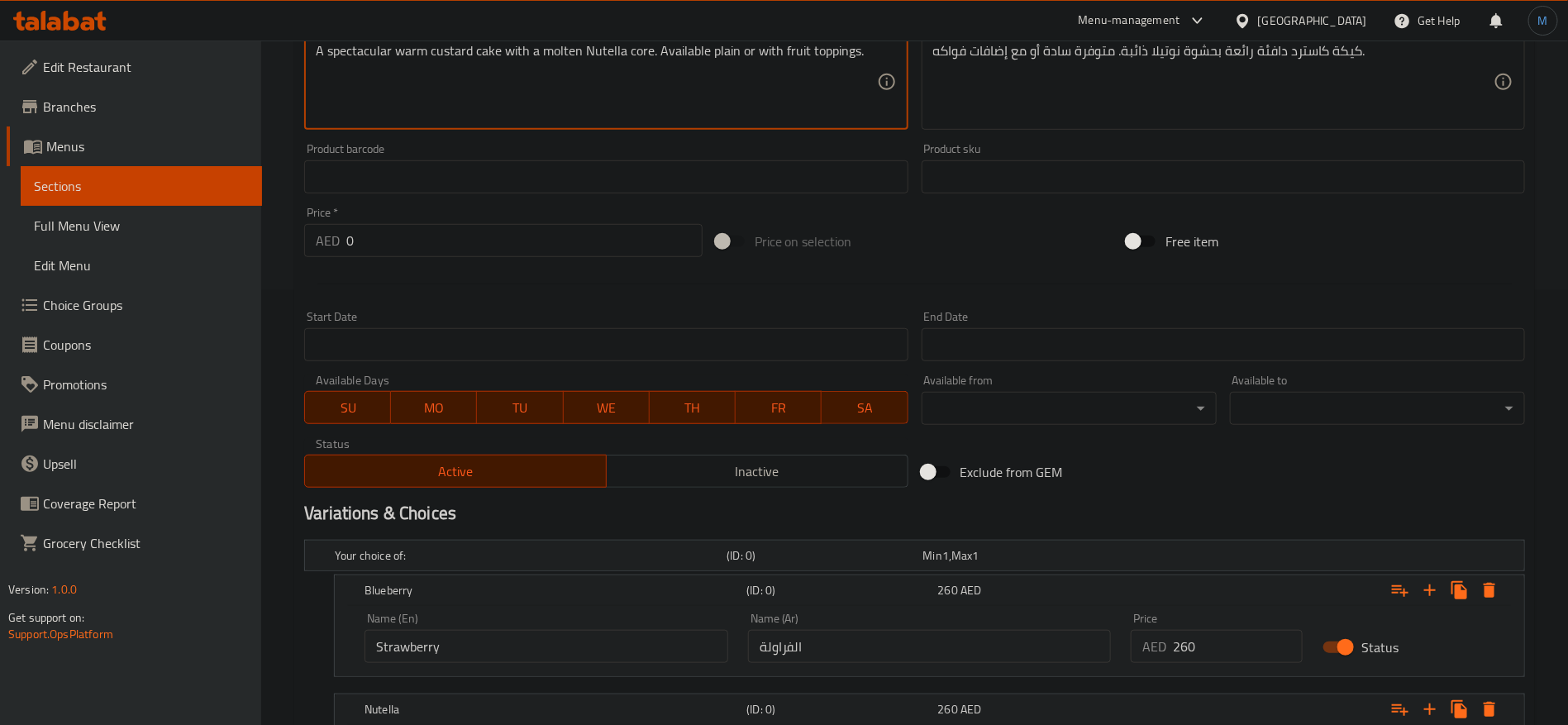
scroll to position [620, 0]
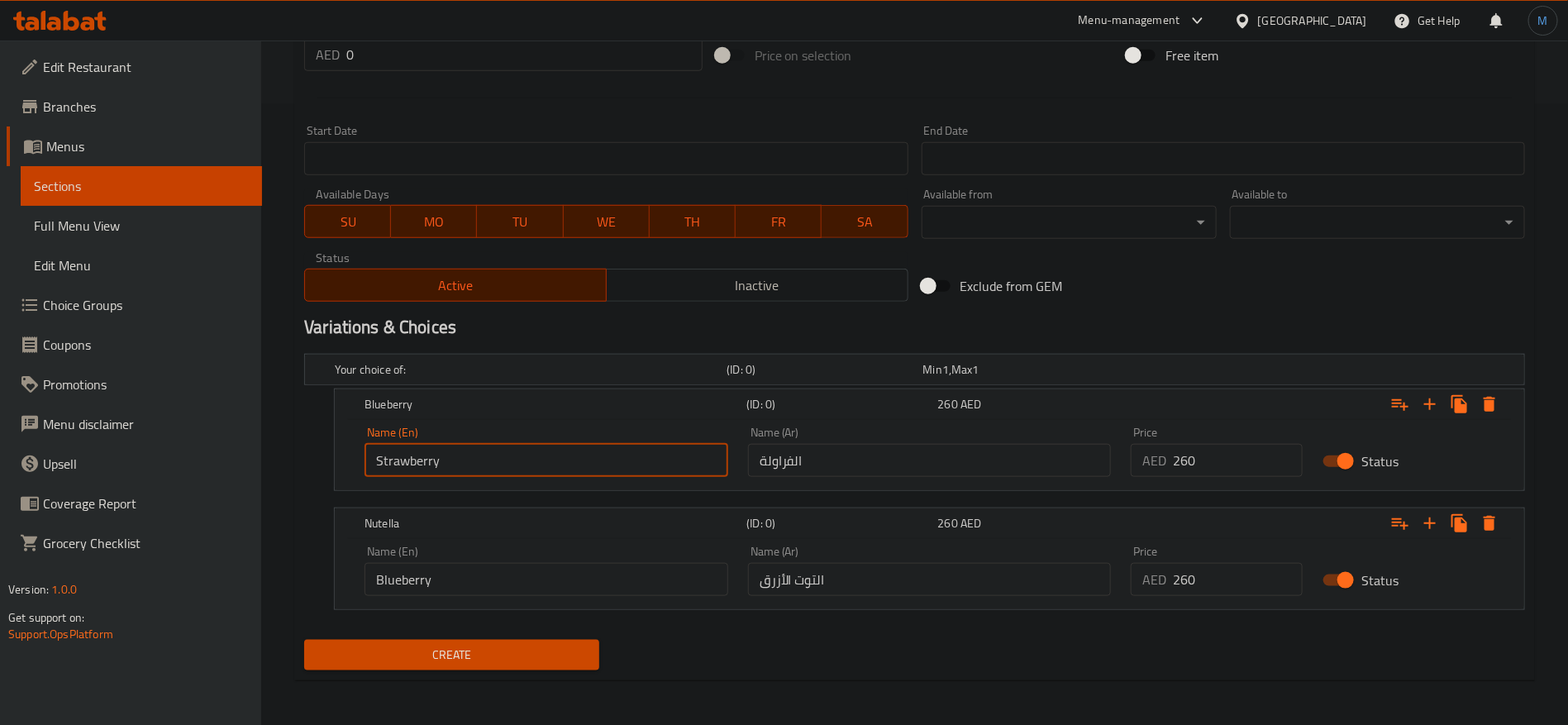
click at [506, 448] on input "Strawberry" at bounding box center [546, 460] width 364 height 33
paste input "plain"
click at [621, 472] on input "plain" at bounding box center [546, 460] width 364 height 33
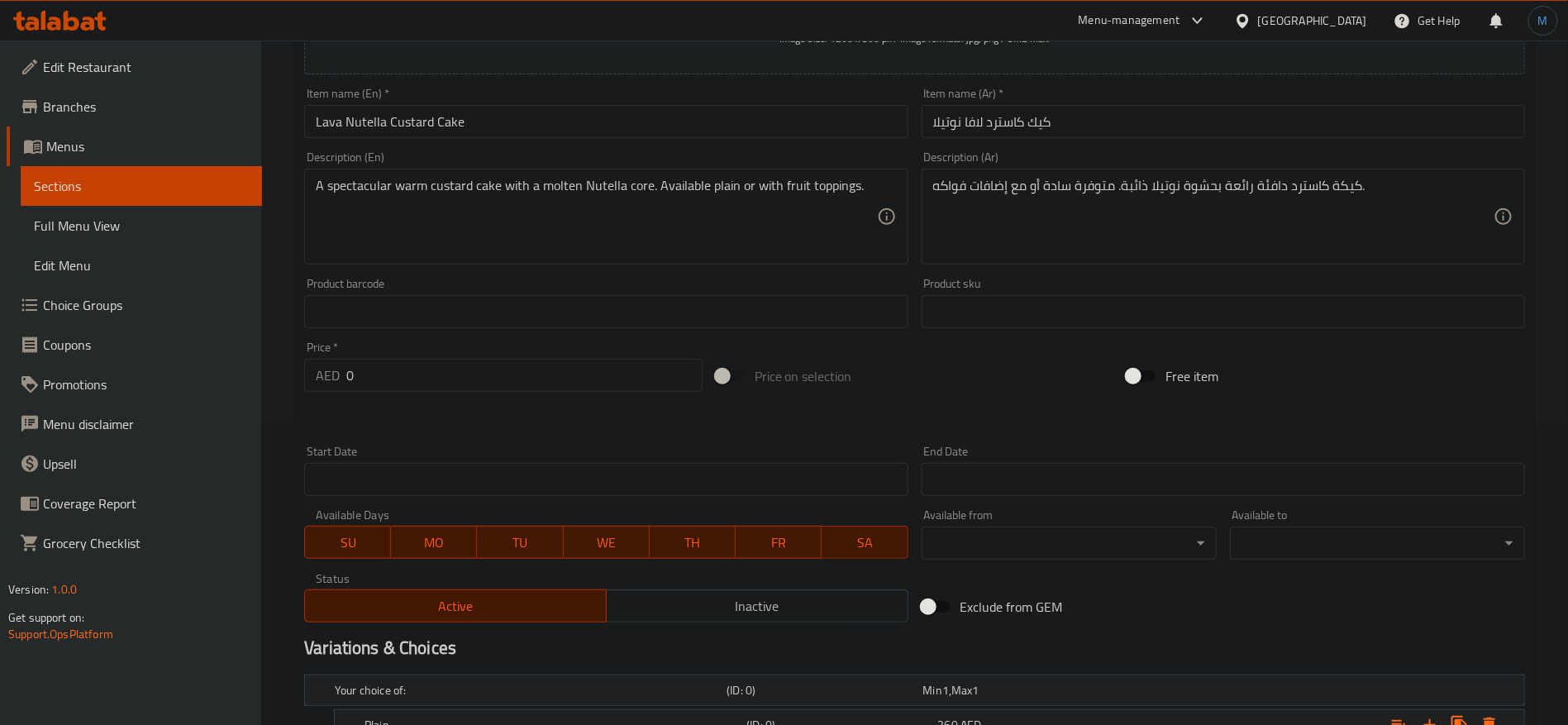
scroll to position [124, 0]
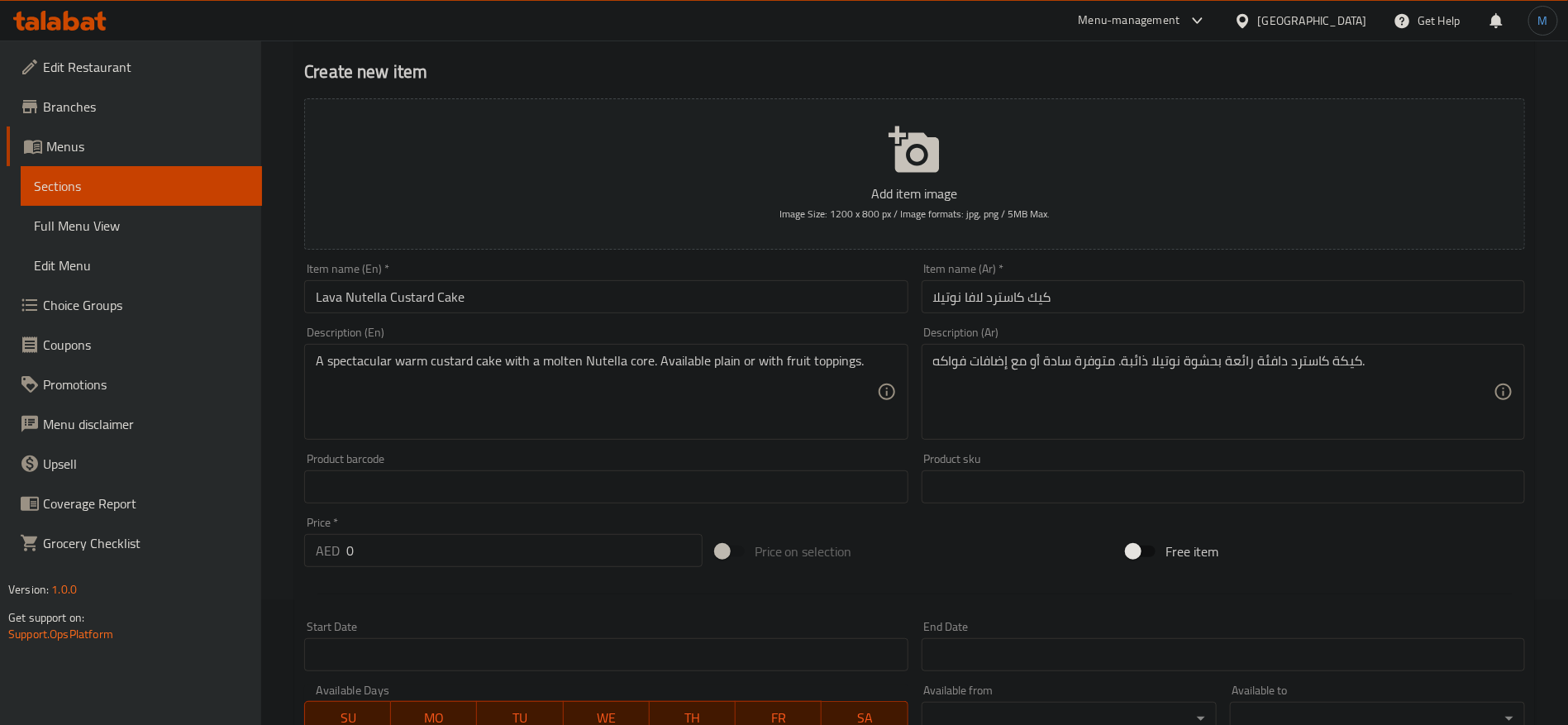
type input "Plain"
drag, startPoint x: 757, startPoint y: 361, endPoint x: 816, endPoint y: 363, distance: 59.0
click at [816, 363] on textarea "A spectacular warm custard cake with a molten Nutella core. Available plain or …" at bounding box center [596, 391] width 561 height 79
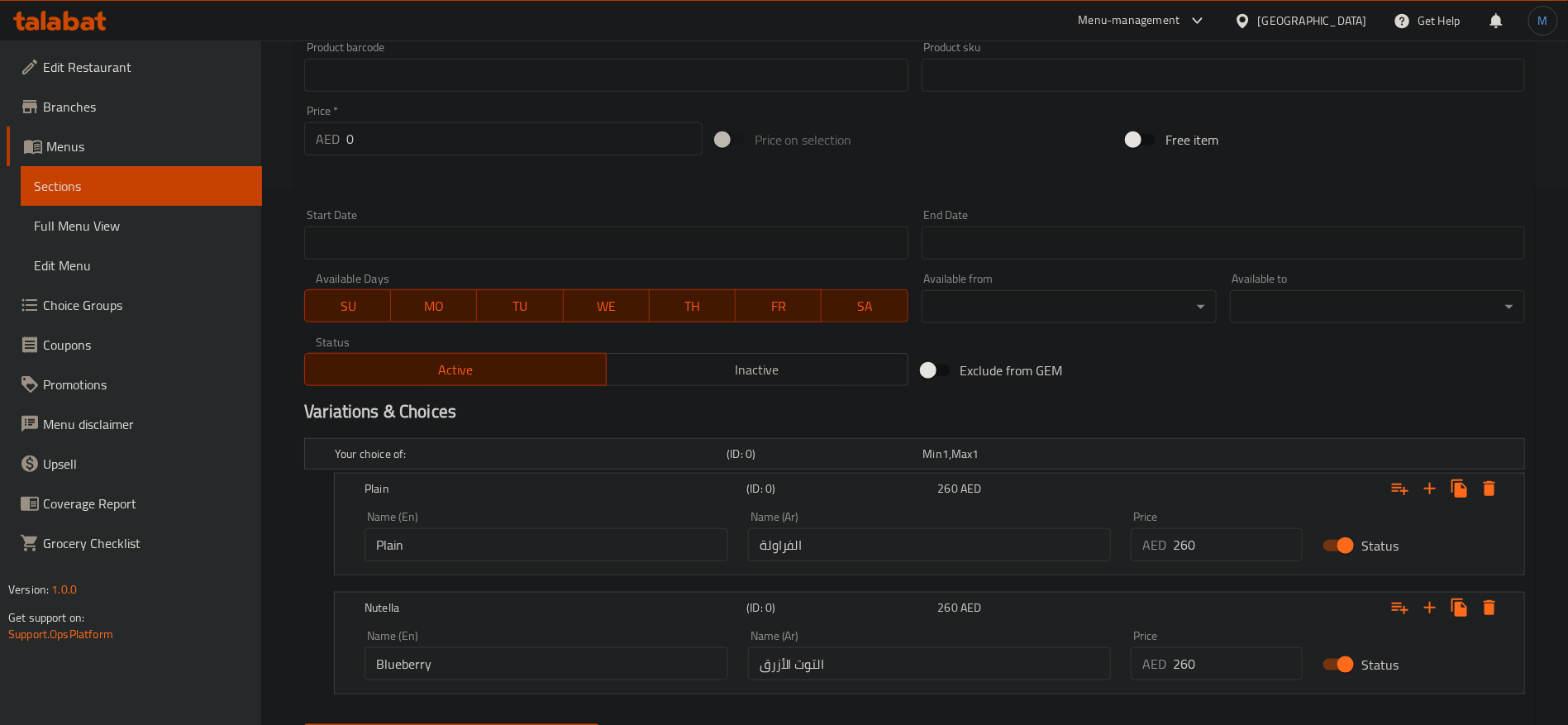
scroll to position [620, 0]
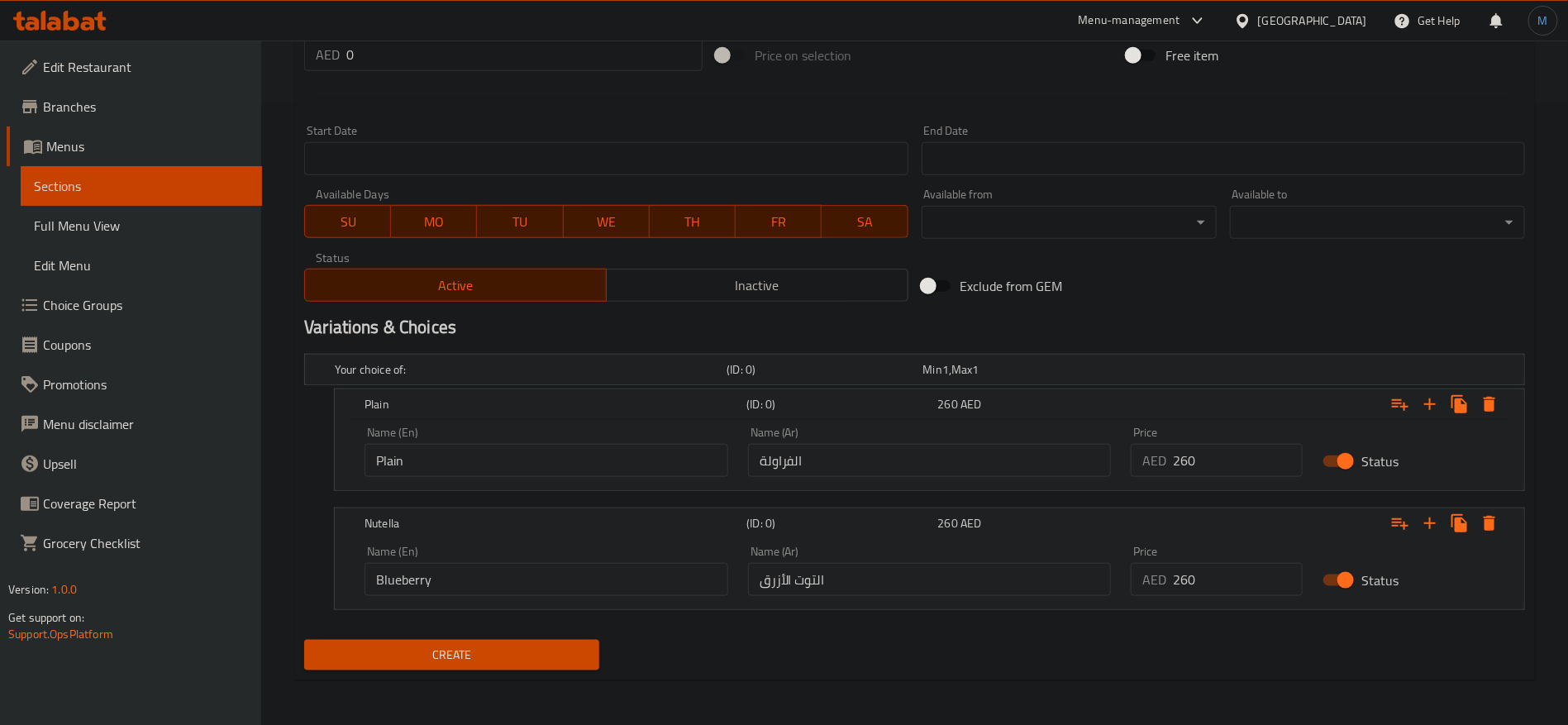
click at [586, 581] on input "Blueberry" at bounding box center [546, 579] width 364 height 33
paste input "with fruit toppings"
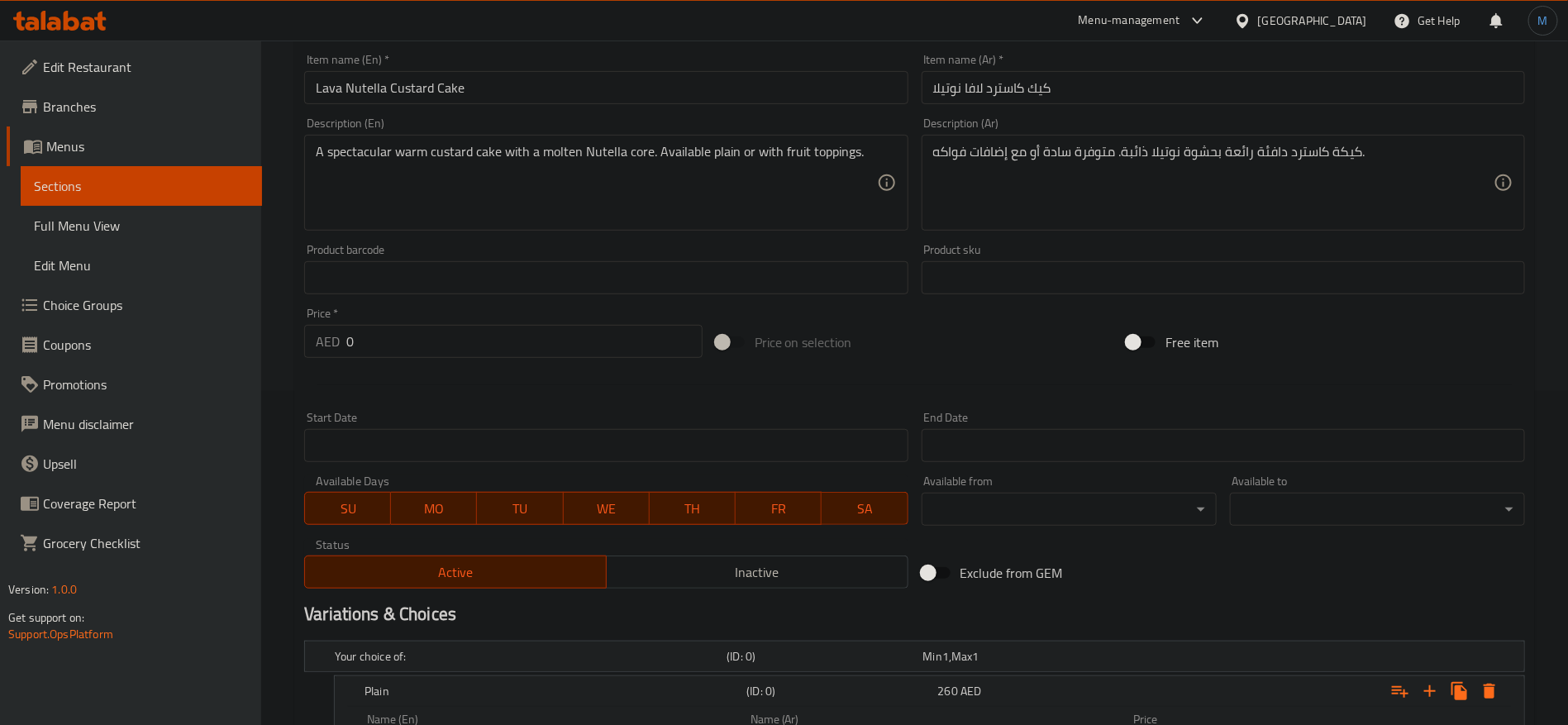
scroll to position [124, 0]
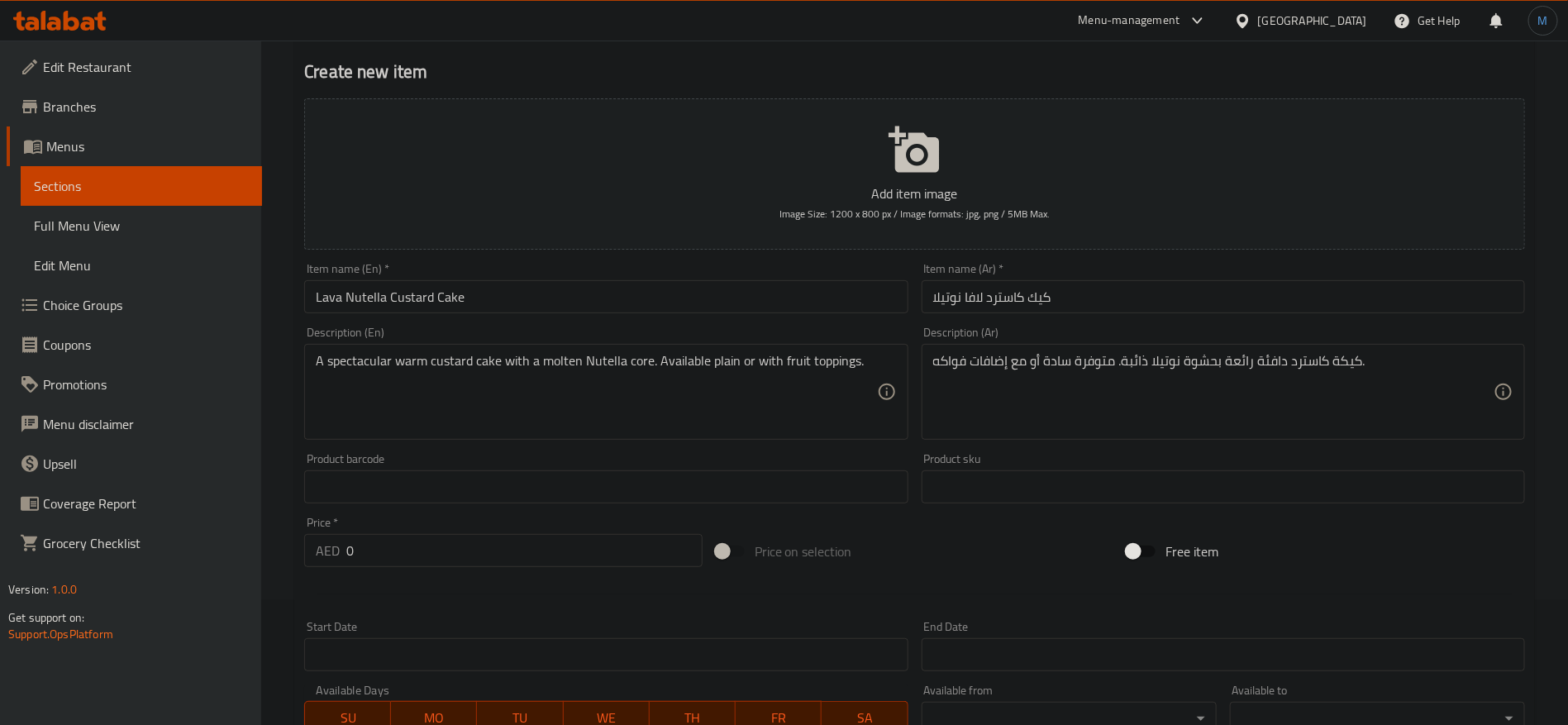
type input "With Fruit Toppings"
click at [1051, 361] on textarea "كيكة كاسترد دافئة رائعة بحشوة نوتيلا ذائبة. متوفرة سادة أو مع إضافات فواكه." at bounding box center [1214, 391] width 561 height 79
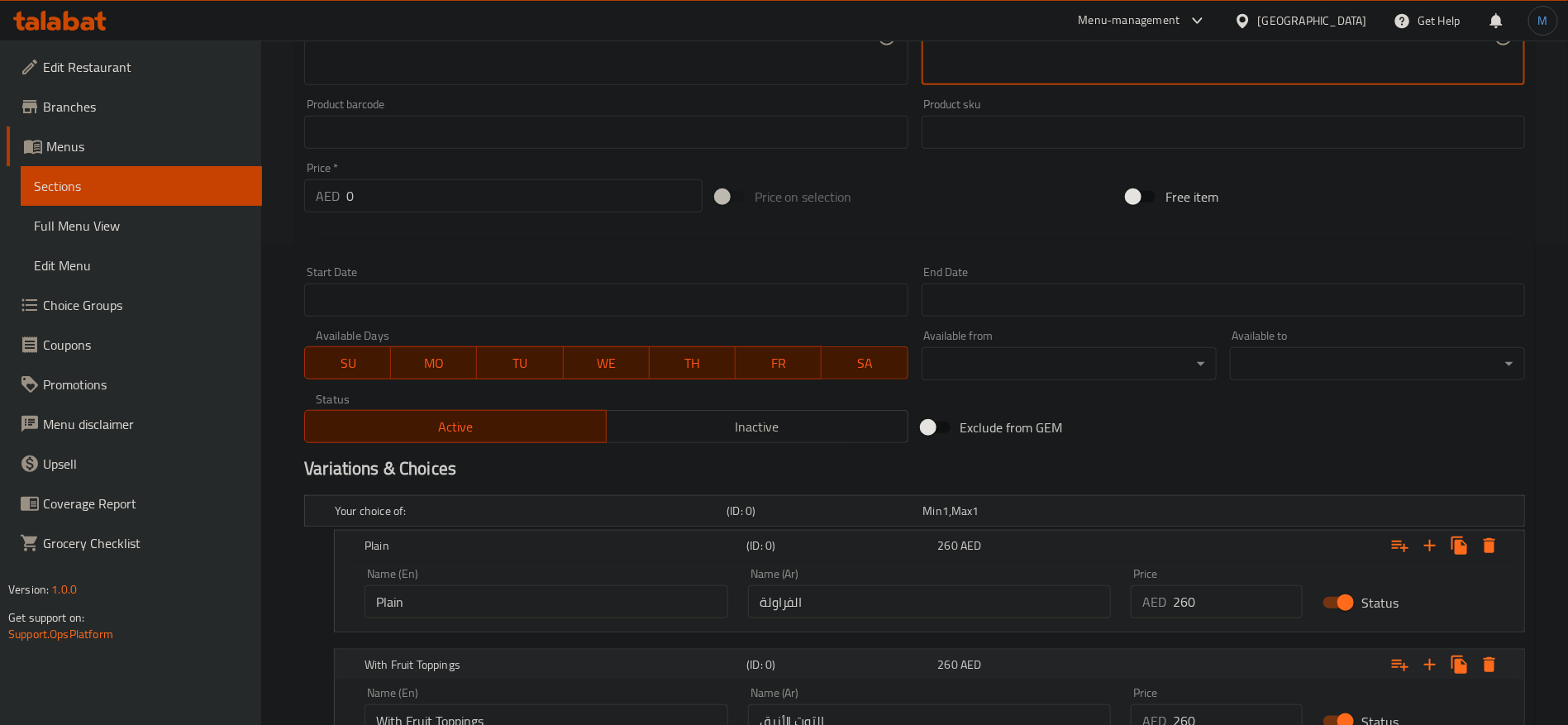
scroll to position [620, 0]
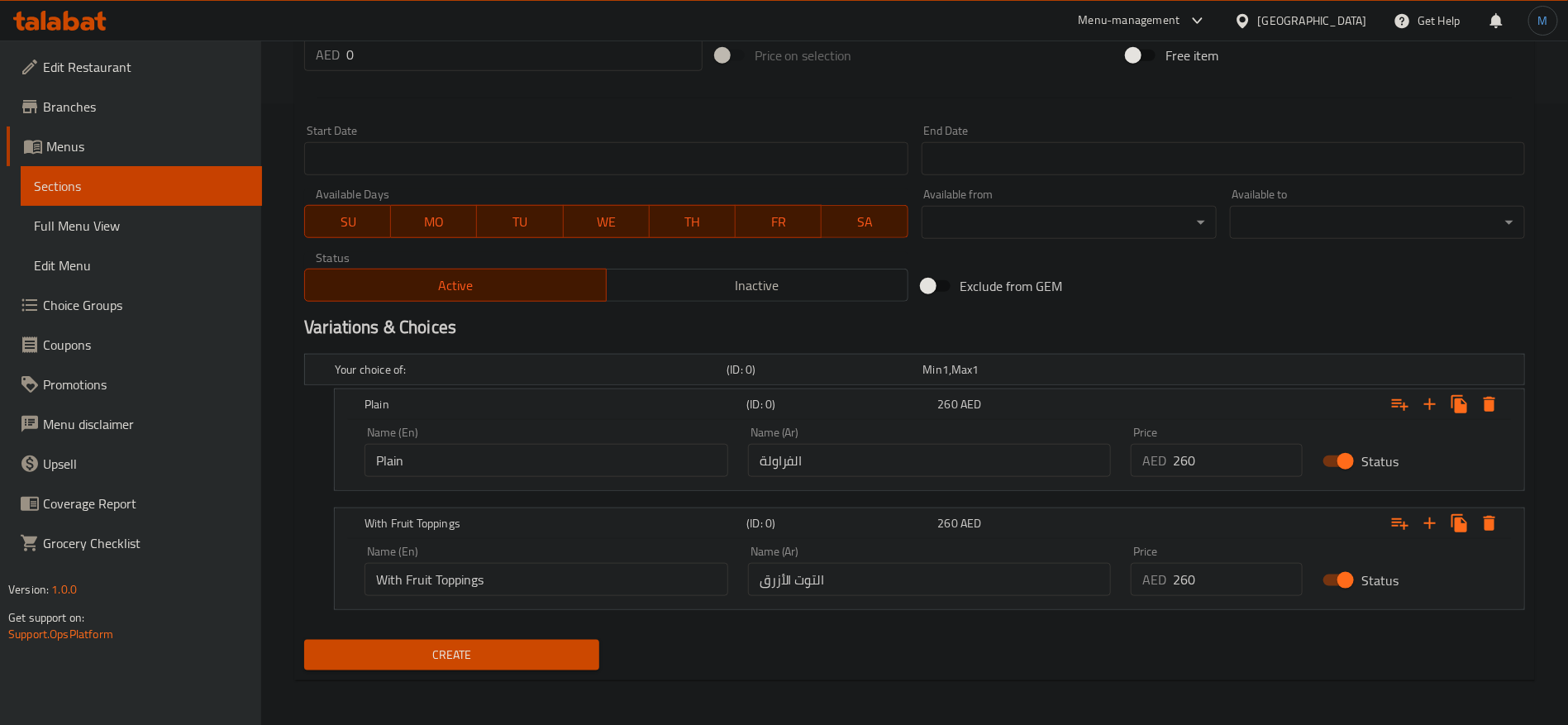
click at [927, 472] on input "الفراولة" at bounding box center [929, 460] width 364 height 33
paste input "سادة"
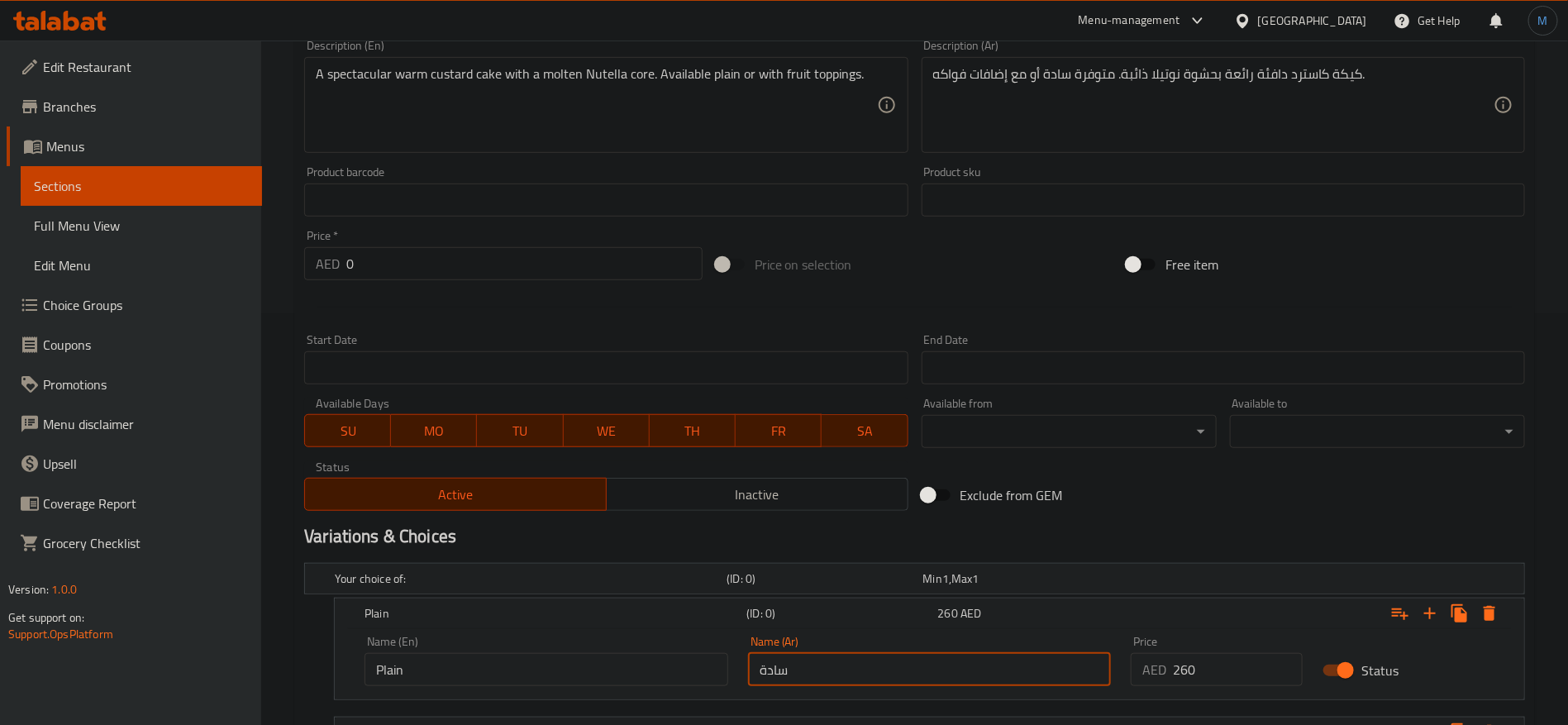
scroll to position [372, 0]
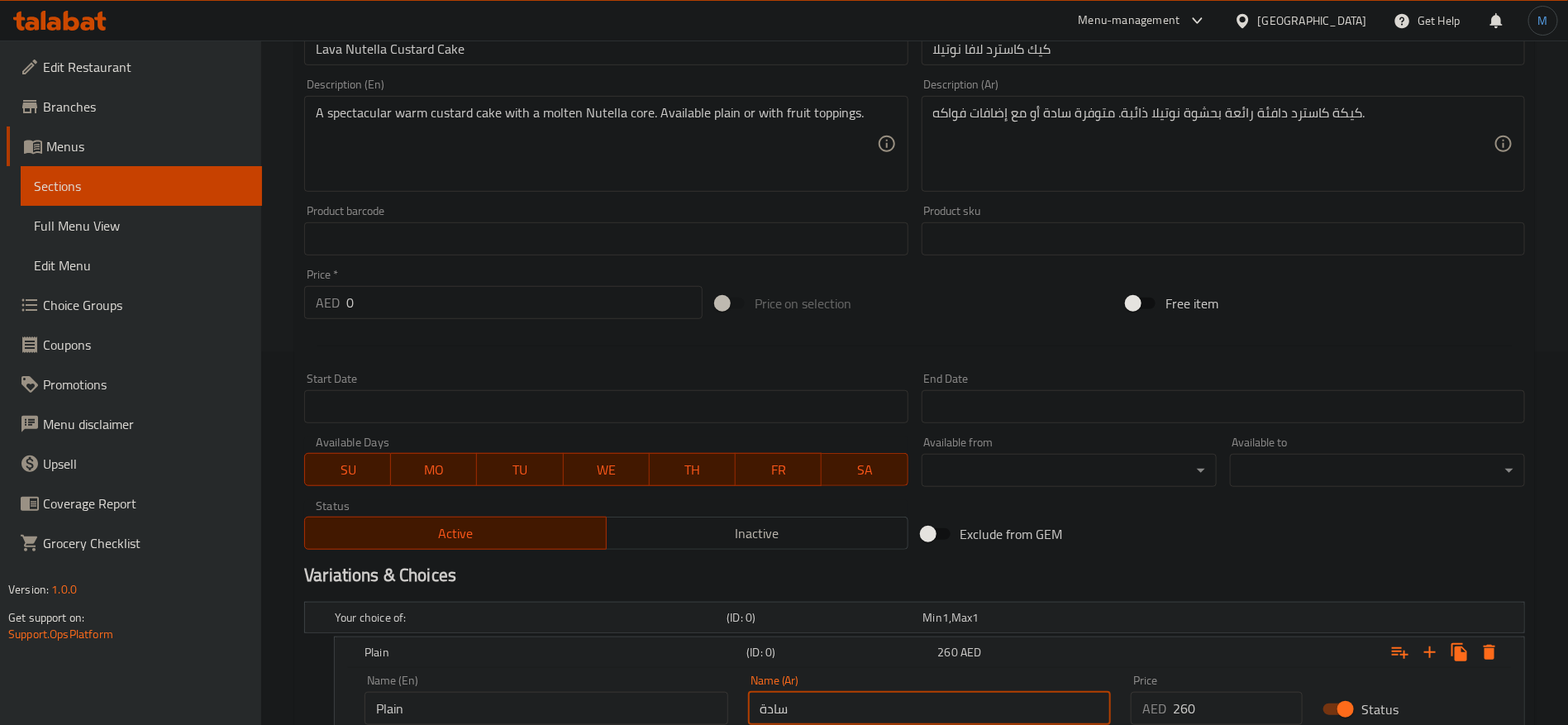
type input "سادة"
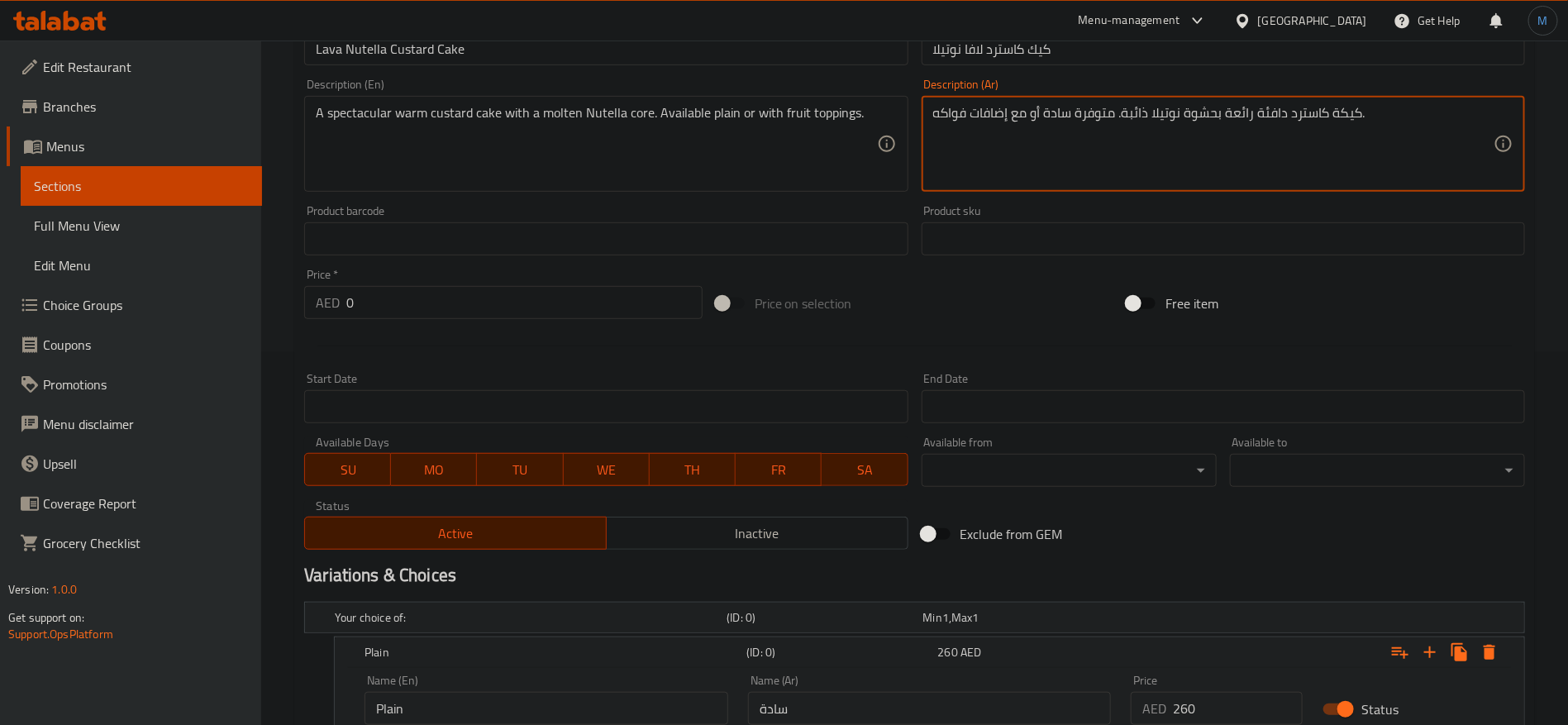
click at [995, 111] on textarea "كيكة كاسترد دافئة رائعة بحشوة نوتيلا ذائبة. متوفرة سادة أو مع إضافات فواكه." at bounding box center [1214, 143] width 561 height 79
click at [960, 113] on textarea "كيكة كاسترد دافئة رائعة بحشوة نوتيلا ذائبة. متوفرة سادة أو مع إضافات فواكه." at bounding box center [1214, 143] width 561 height 79
click at [1020, 108] on textarea "كيكة كاسترد دافئة رائعة بحشوة نوتيلا ذائبة. متوفرة سادة أو مع إضافات فواكه." at bounding box center [1214, 143] width 561 height 79
click at [956, 110] on textarea "كيكة كاسترد دافئة رائعة بحشوة نوتيلا ذائبة. متوفرة سادة أو مع إضافات فواكه." at bounding box center [1214, 143] width 561 height 79
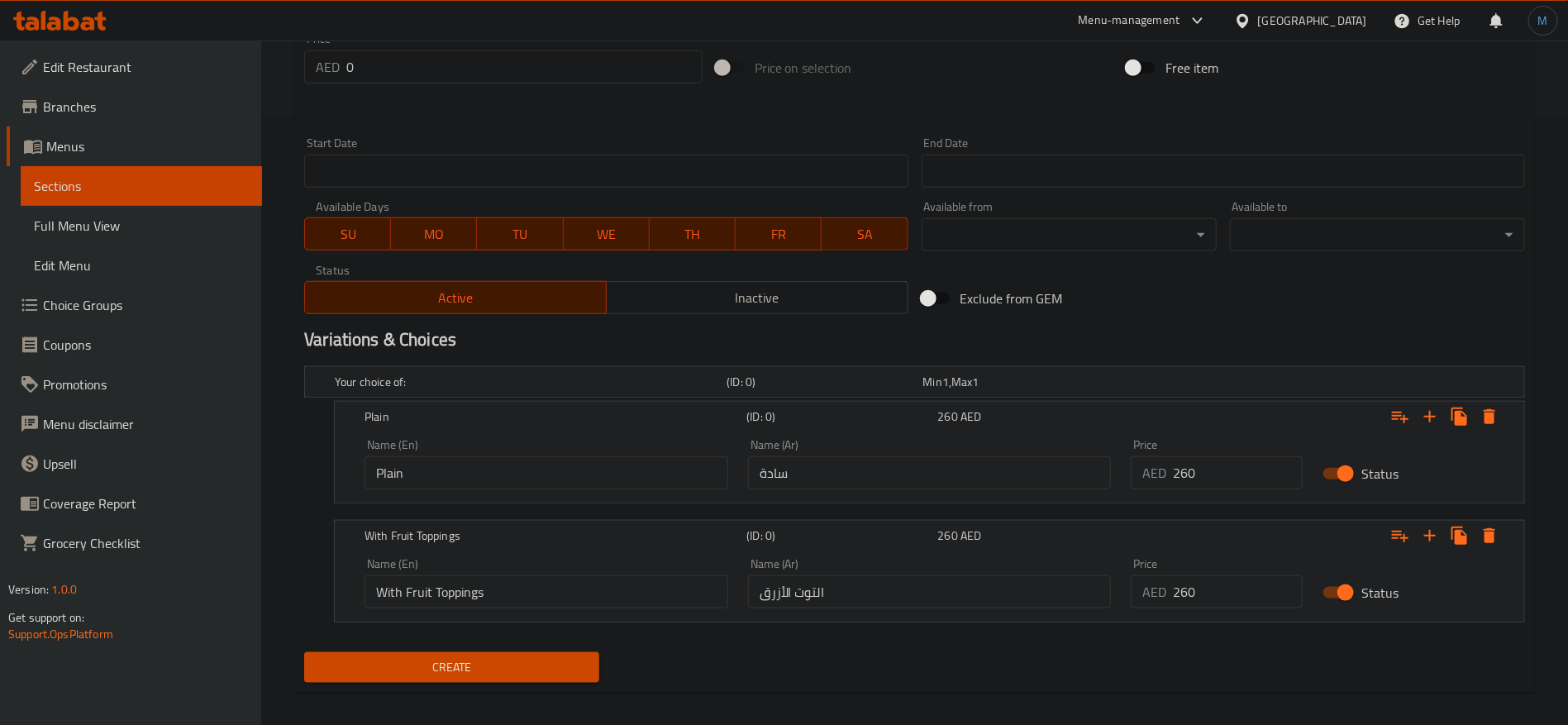
scroll to position [620, 0]
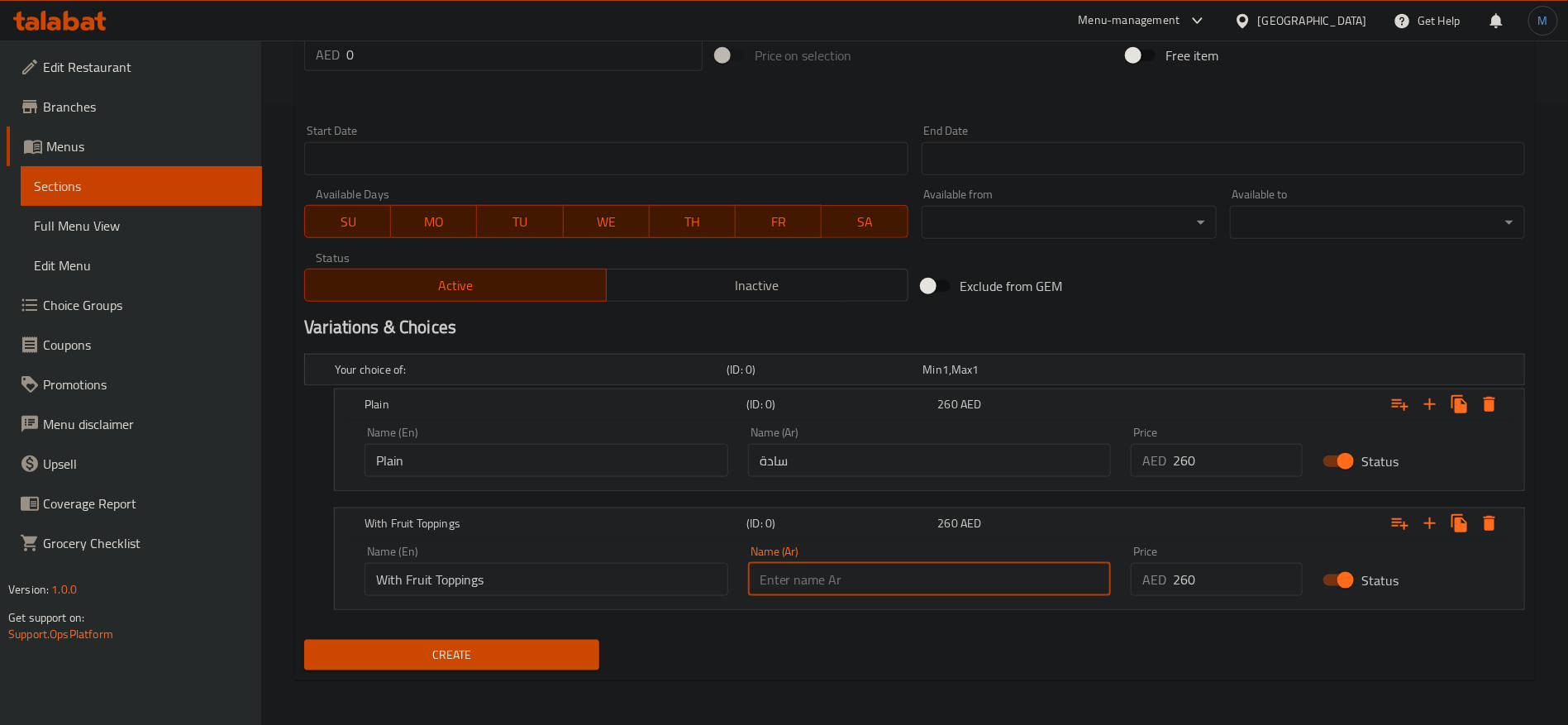
click at [887, 573] on input "text" at bounding box center [929, 579] width 364 height 33
paste input "مع إضافات فواكه"
type input "مع إضافات فواكه"
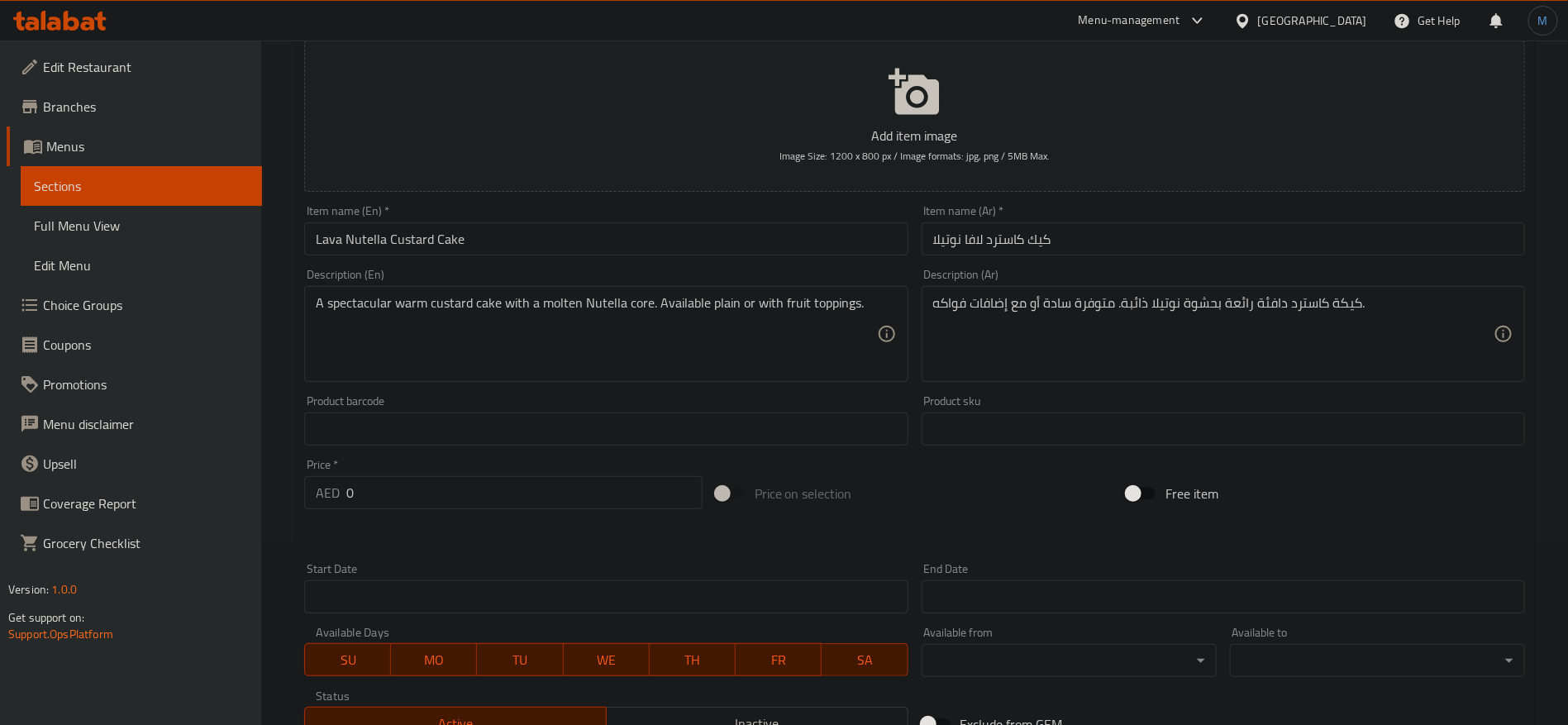
scroll to position [1, 0]
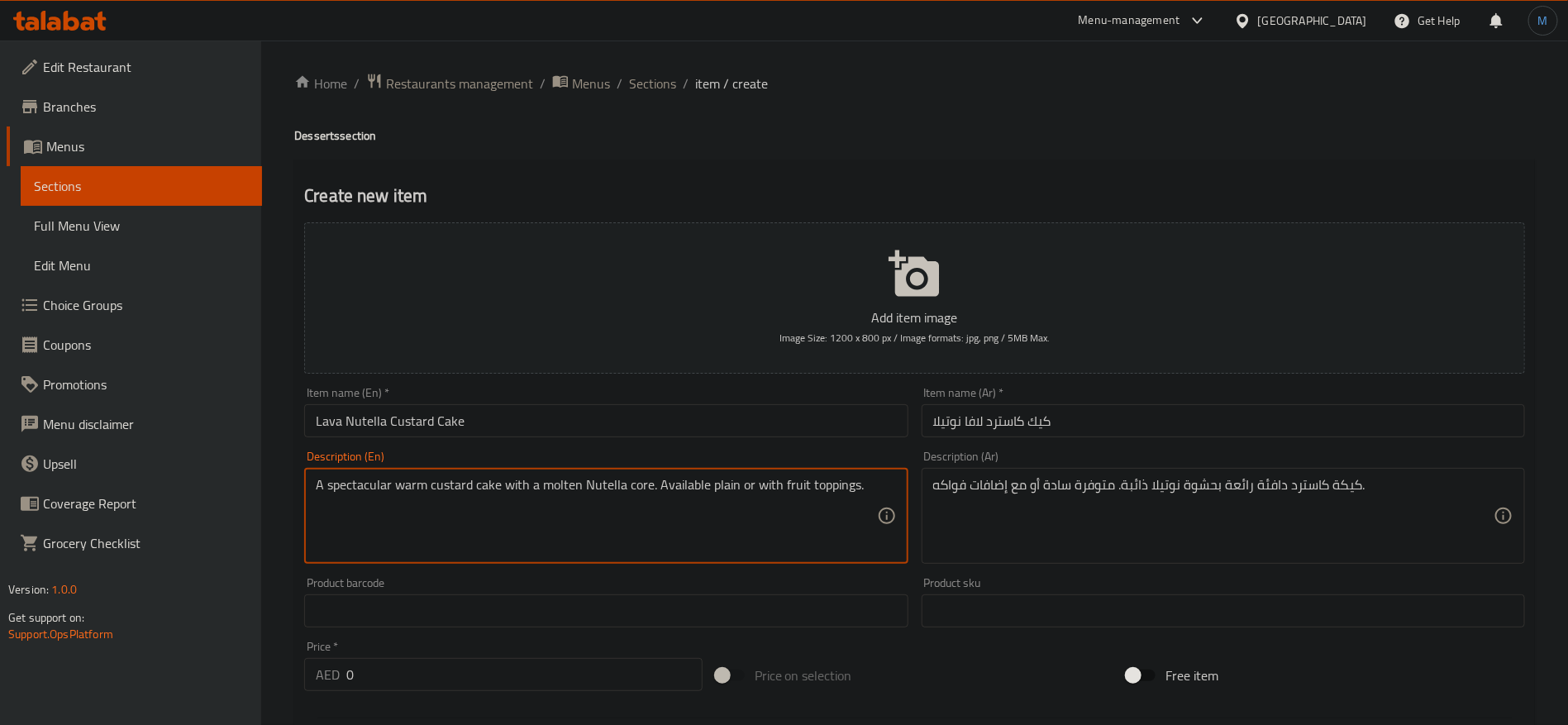
paste textarea "Serves 15"
type textarea "A spectacular warm custard cake with a molten Nutella core. Available plain or …"
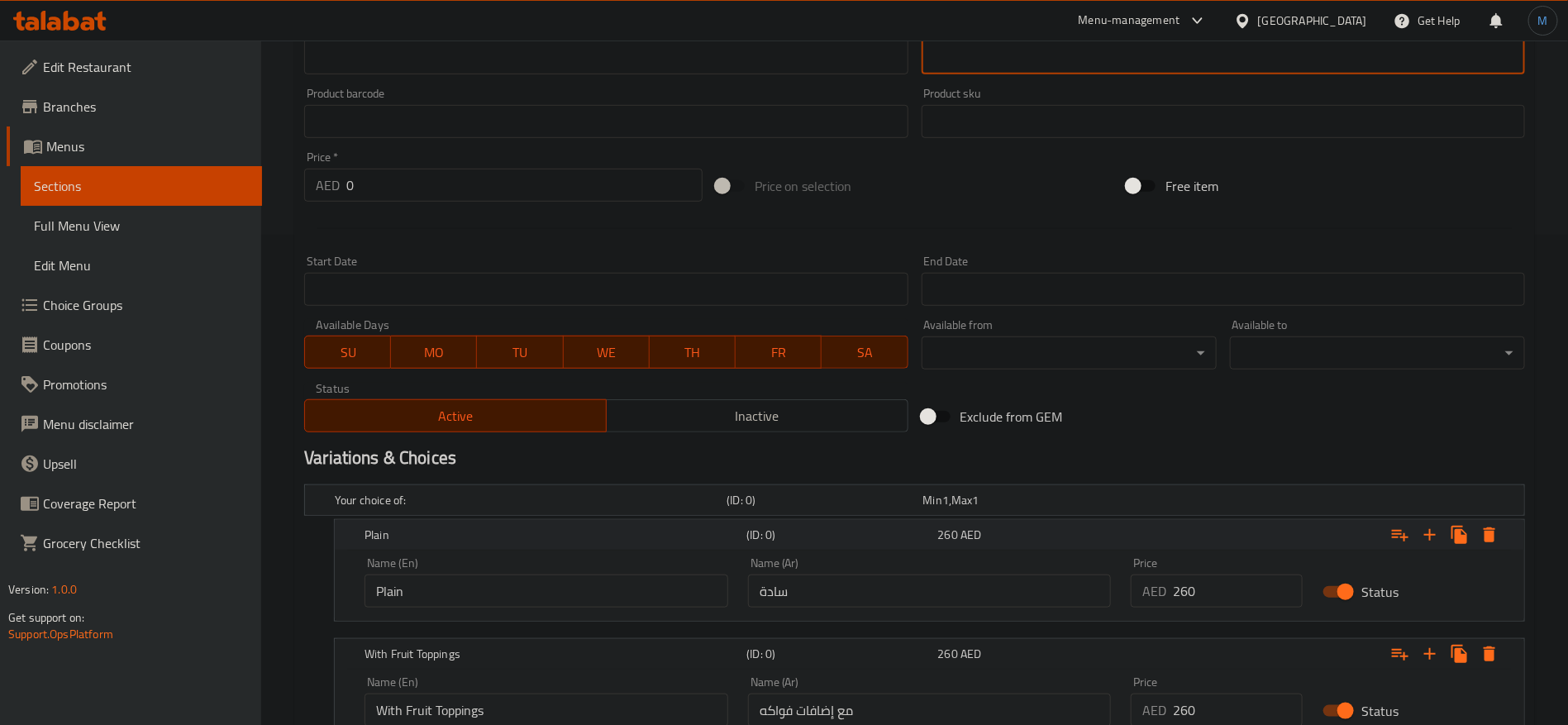
scroll to position [497, 0]
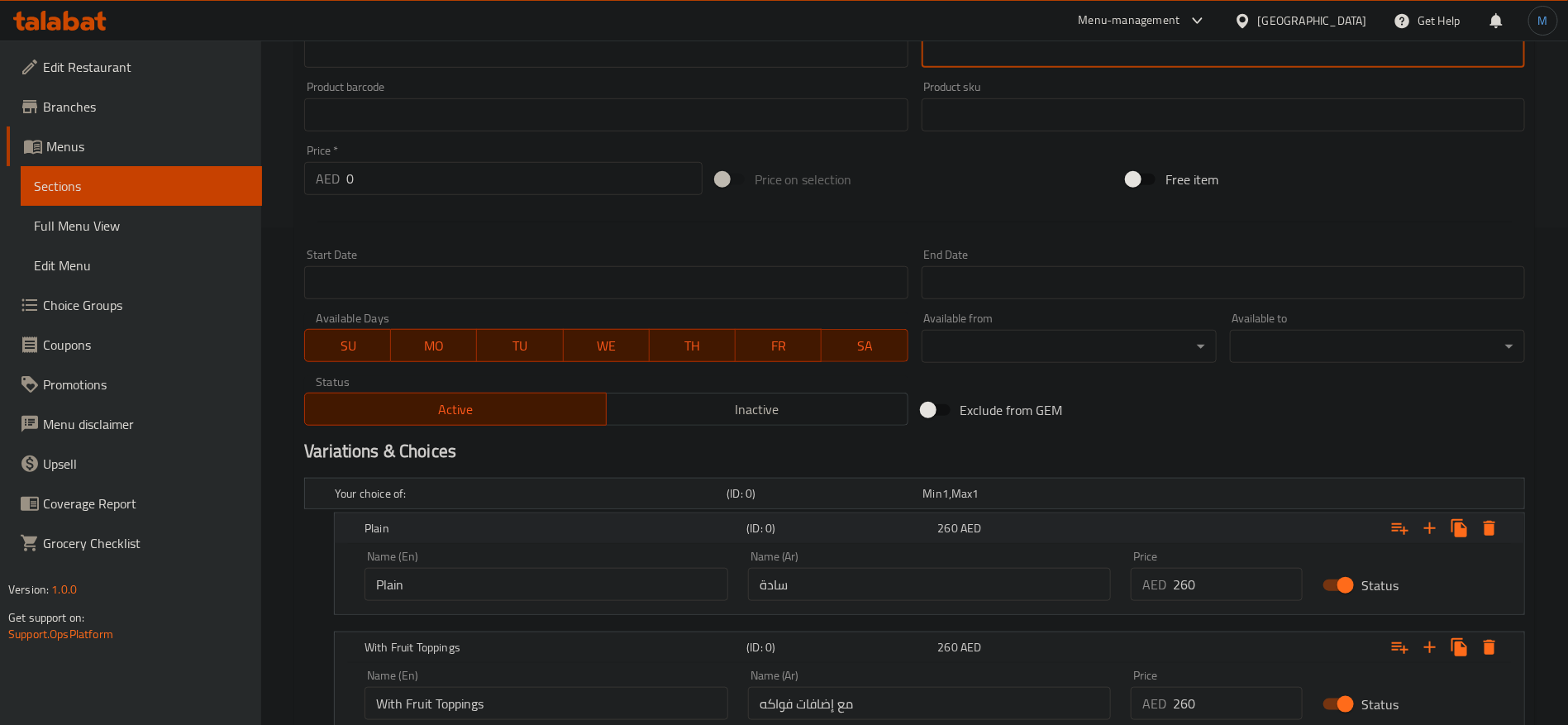
type textarea "كيكة كاسترد دافئة رائعة بحشوة نوتيلا ذائبة. متوفرة سادة أو مع إضافات فواكه. تكف…"
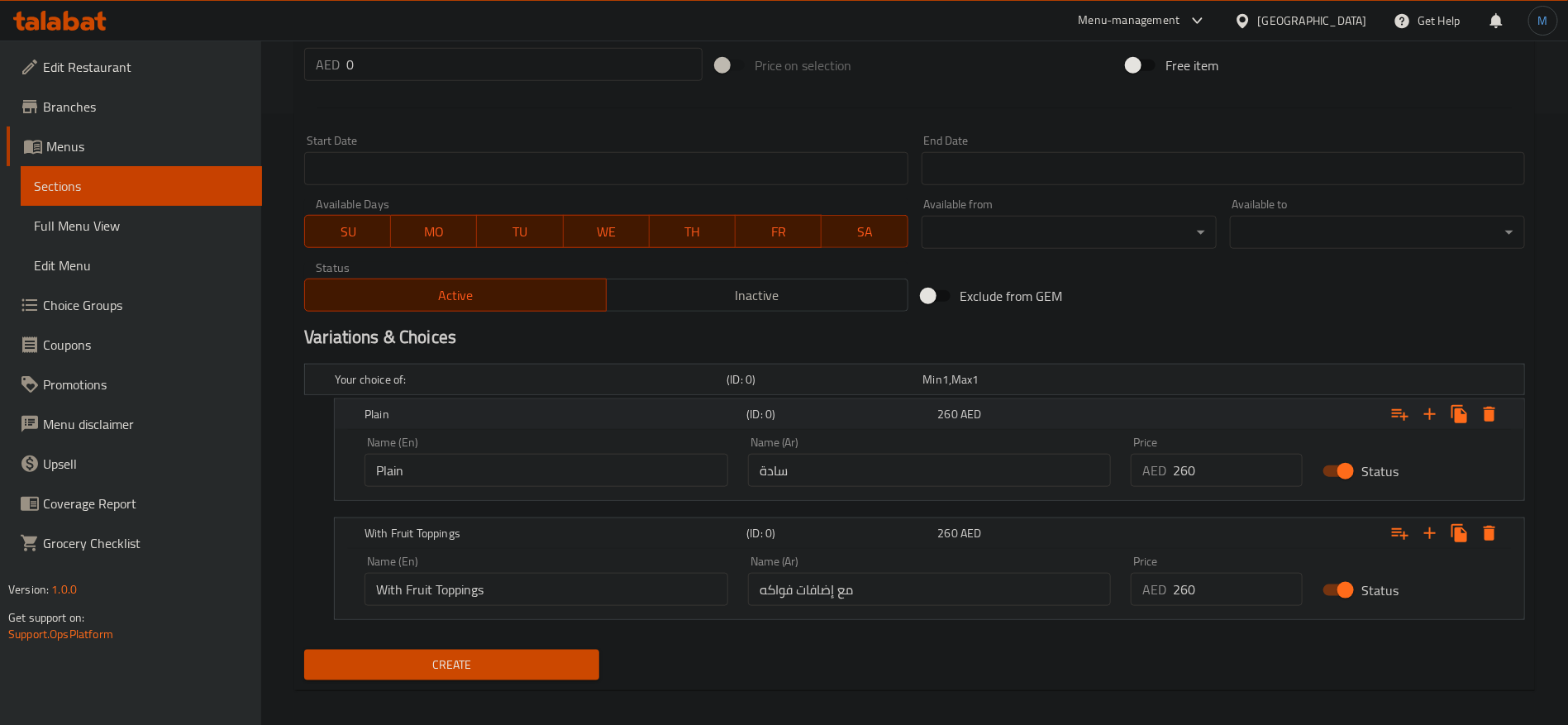
scroll to position [620, 0]
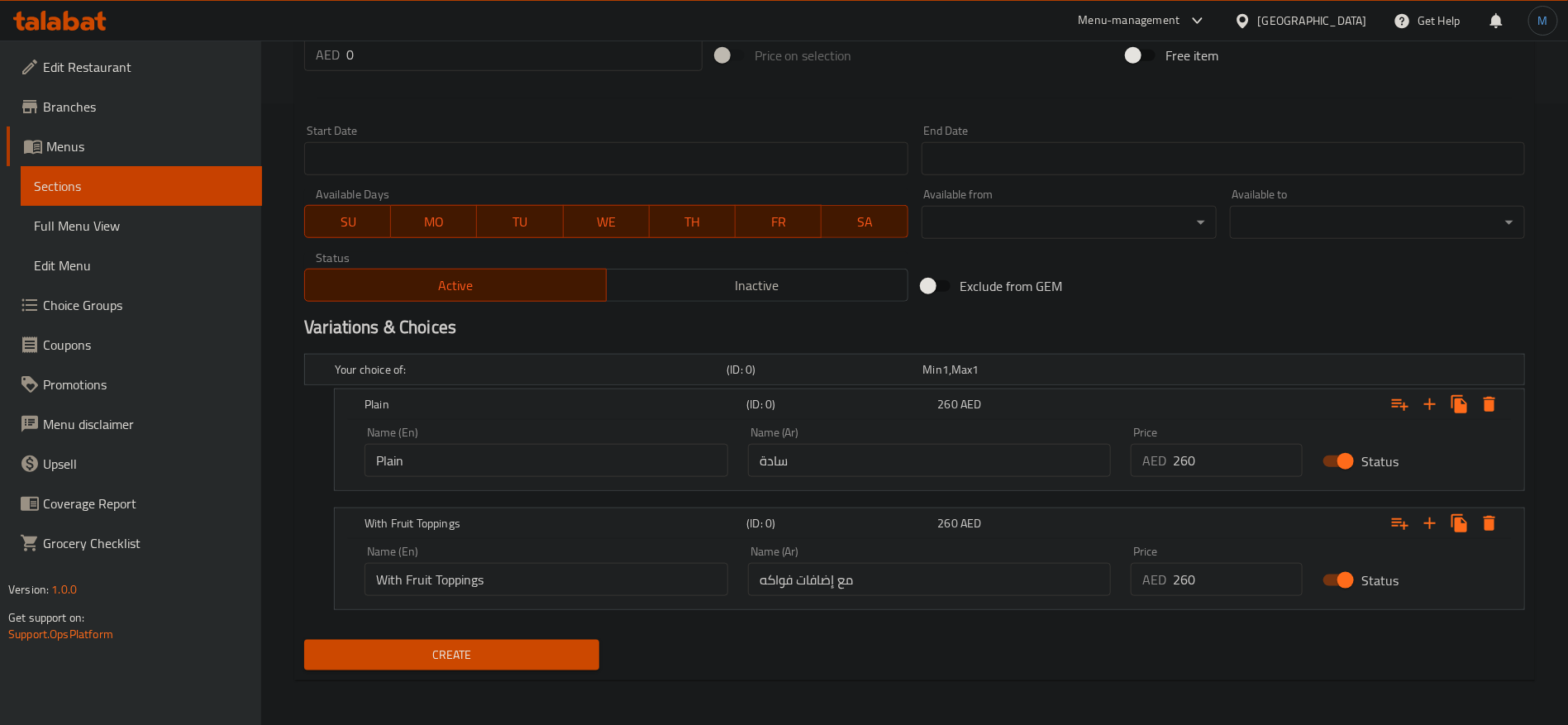
click at [559, 652] on span "Create" at bounding box center [451, 656] width 269 height 21
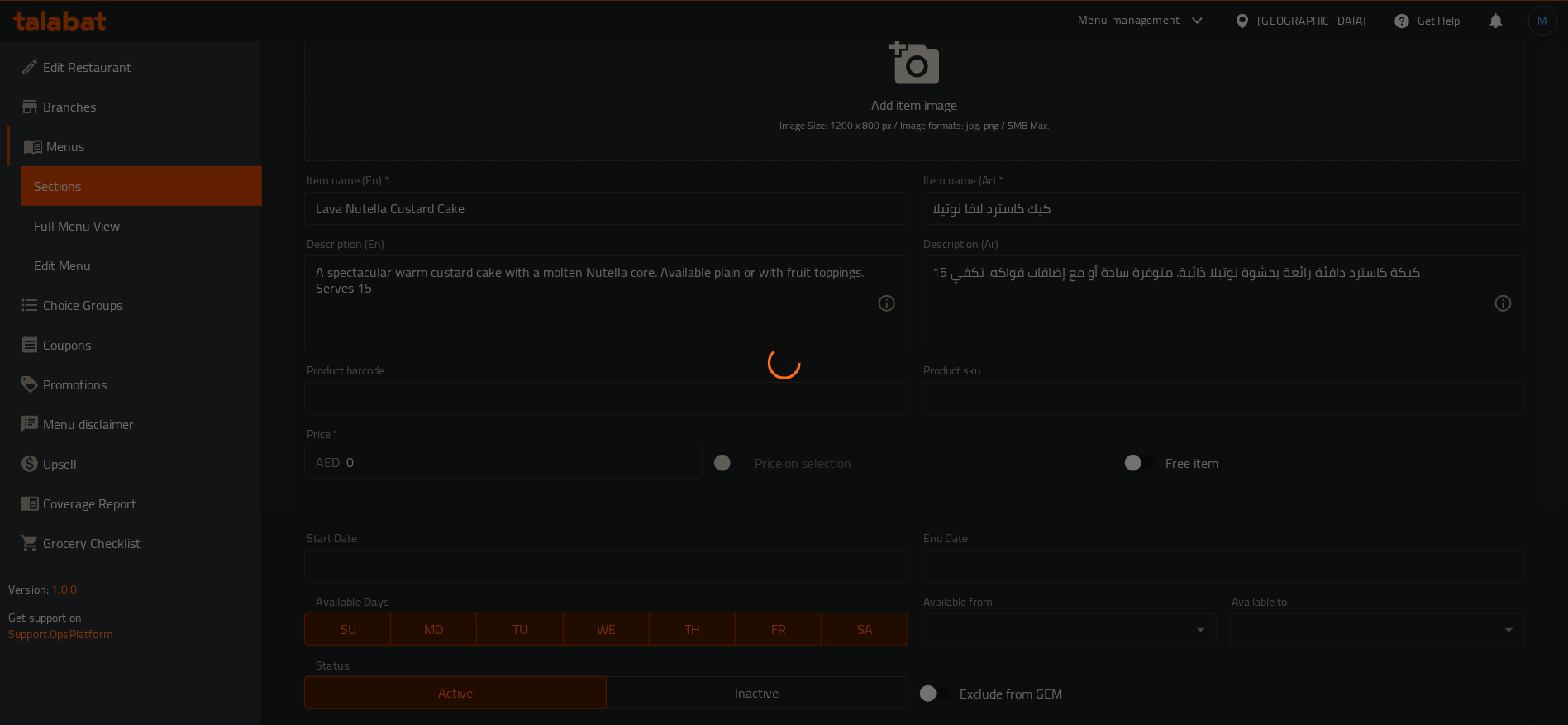
scroll to position [1, 0]
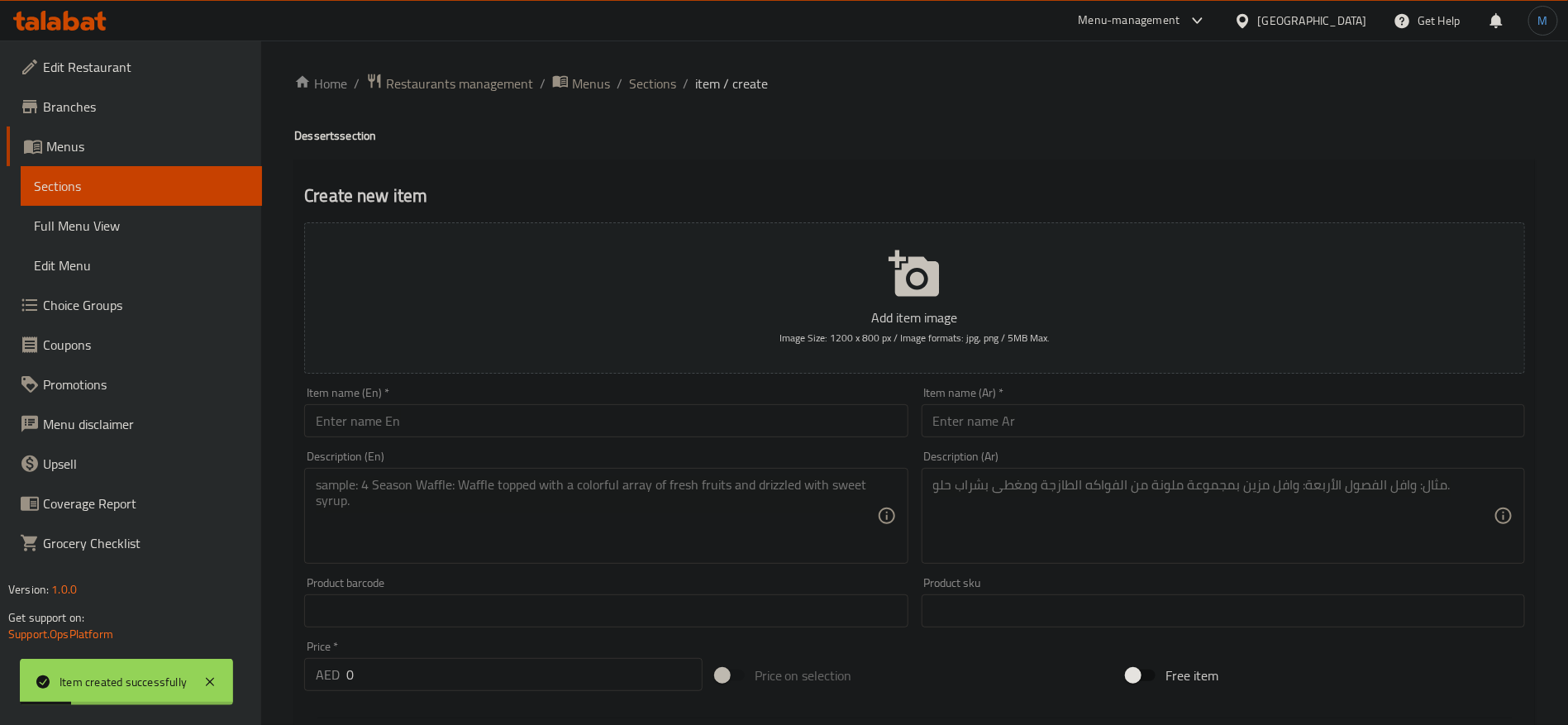
click at [483, 399] on div "Item name (En)   * Item name (En) *" at bounding box center [605, 411] width 603 height 50
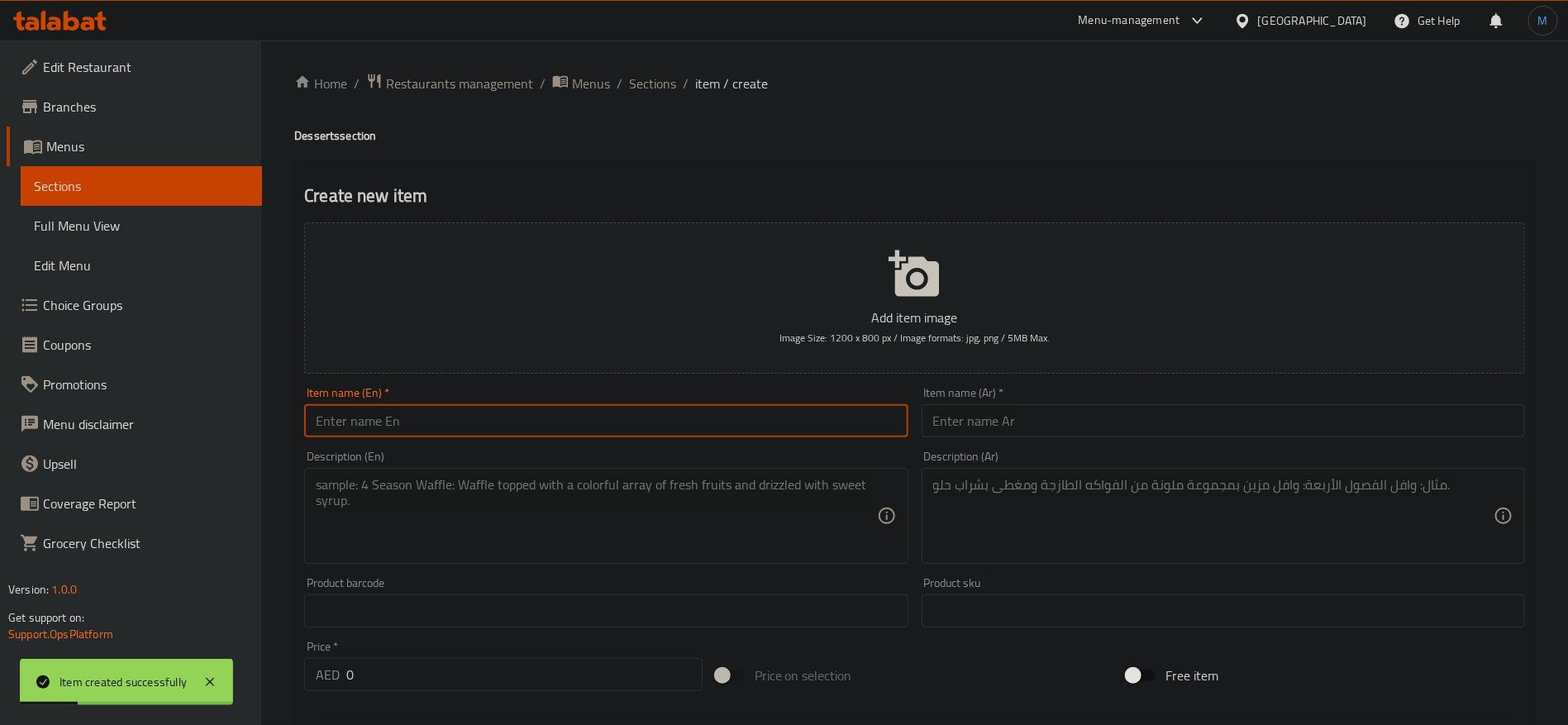
click at [488, 405] on input "text" at bounding box center [605, 420] width 603 height 33
paste input "Marble Cake"
type input "Marble Cake"
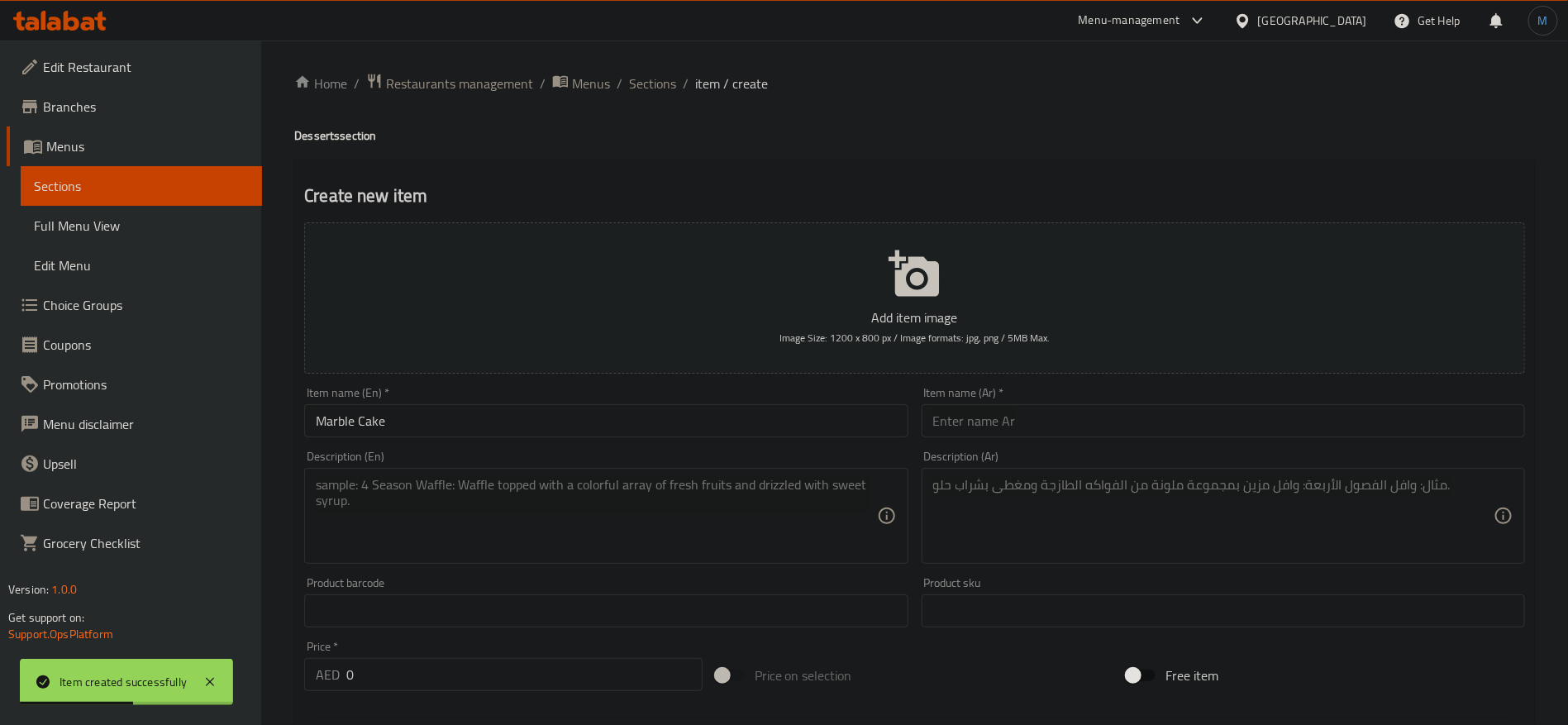
click at [1035, 437] on div "Item name (Ar)   * Item name (Ar) *" at bounding box center [1223, 411] width 617 height 64
click at [1046, 421] on input "text" at bounding box center [1223, 420] width 603 height 33
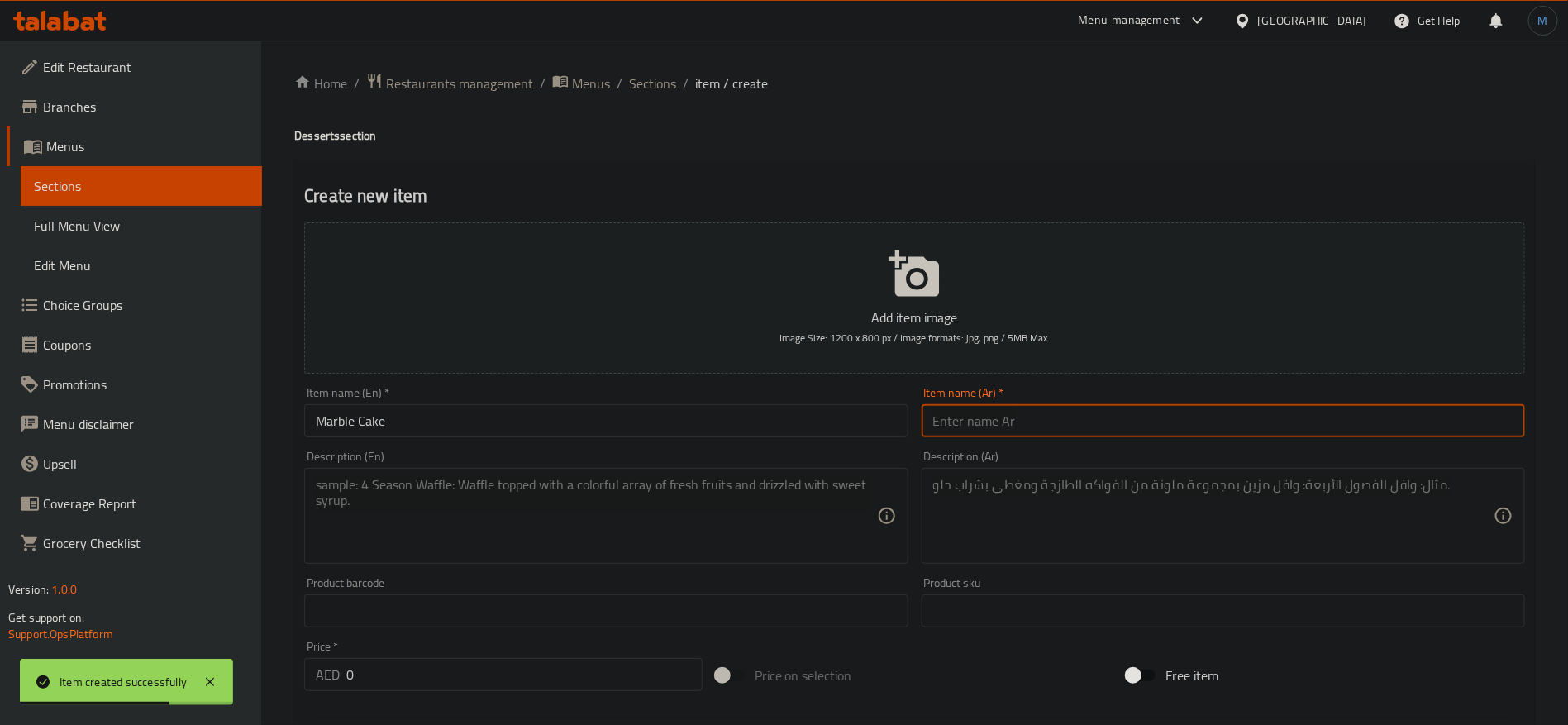
type input "ط"
type input "كيك ماربل"
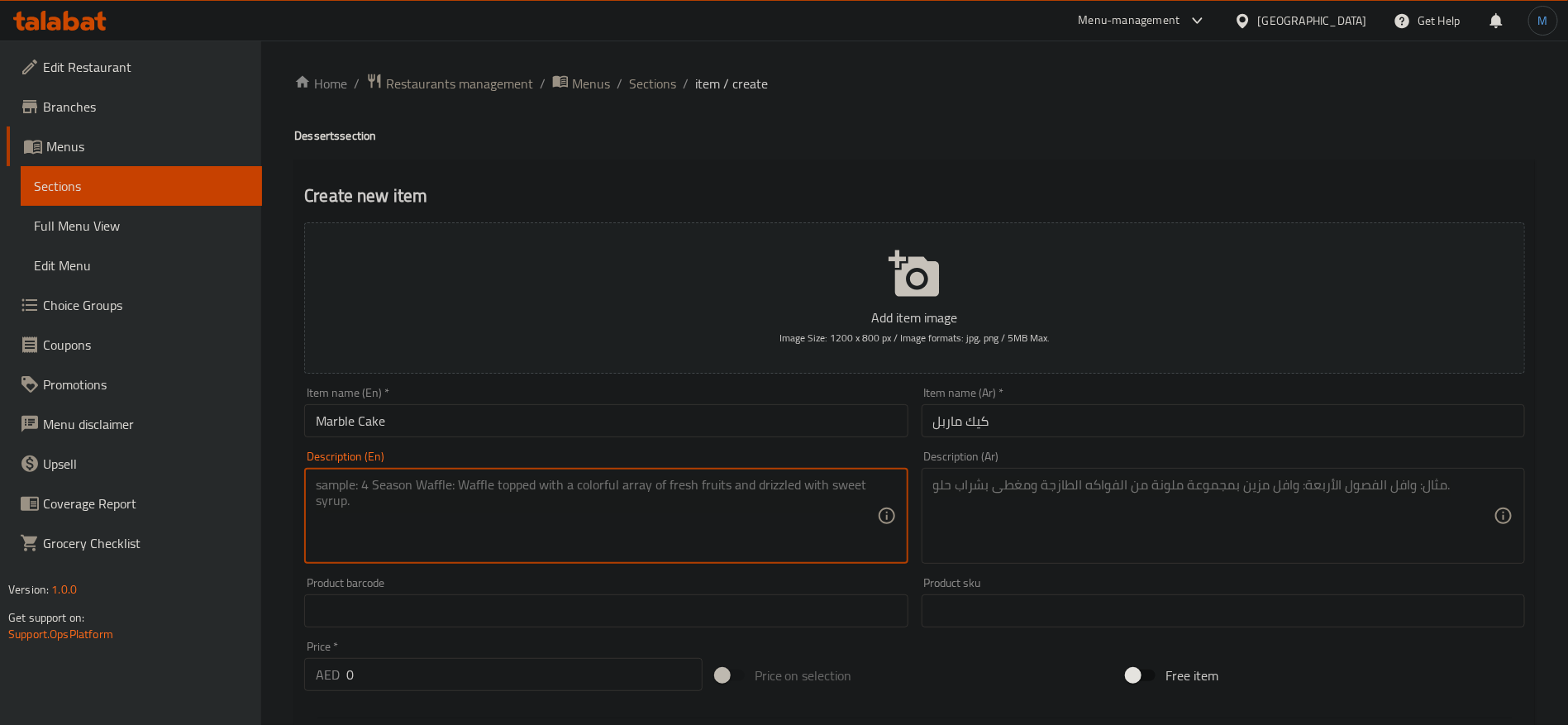
click at [582, 530] on textarea at bounding box center [596, 516] width 561 height 79
paste textarea "A timeless, moist cake with beautiful swirls of rich chocolate and delicate van…"
type textarea "A timeless, moist cake with beautiful swirls of rich chocolate and delicate van…"
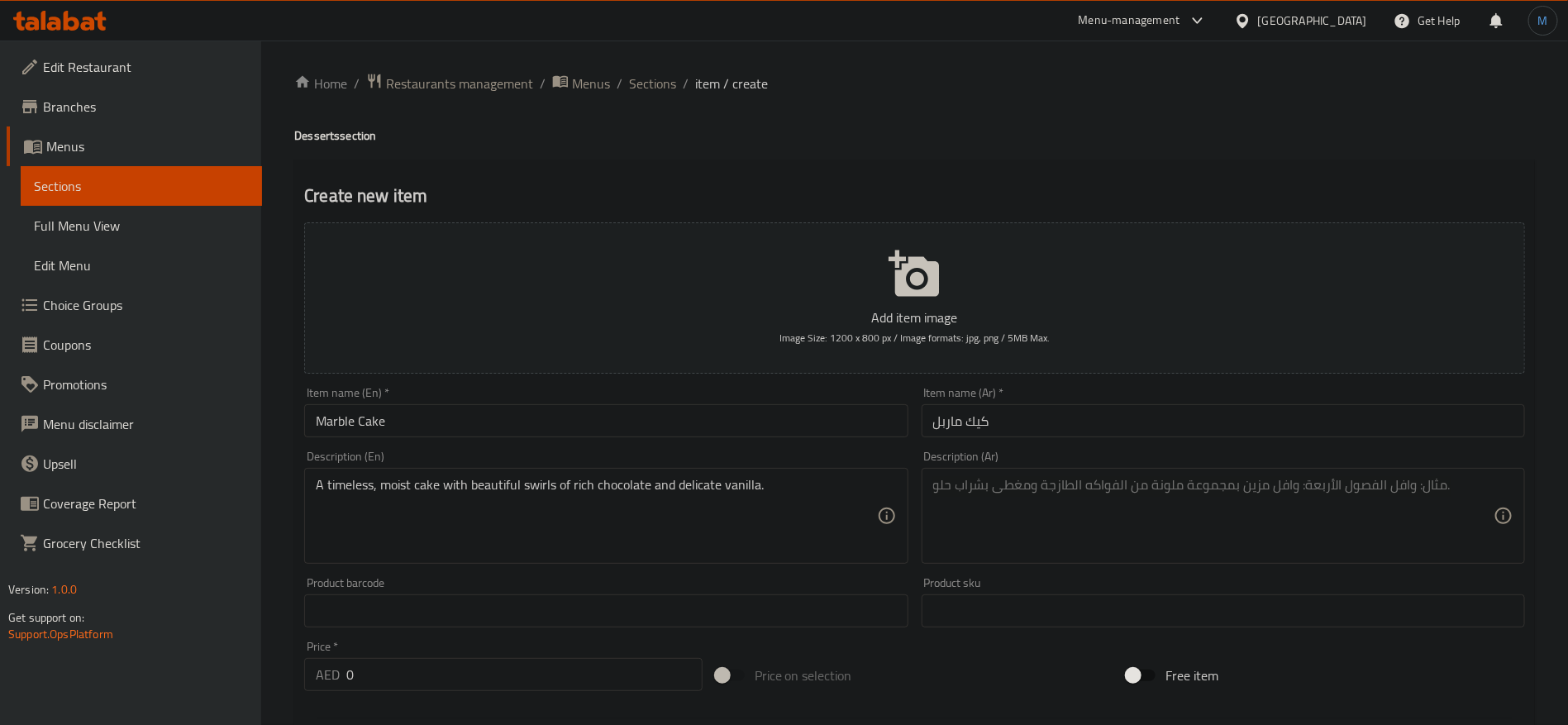
click at [1127, 461] on div "Description (Ar) Description (Ar)" at bounding box center [1223, 506] width 603 height 113
click at [1167, 546] on textarea at bounding box center [1214, 516] width 561 height 79
paste textarea "كعكة رطبة خالدة مع دوامات جميلة من الشوكولاتة الغنية والفانيليا الرقيقة."
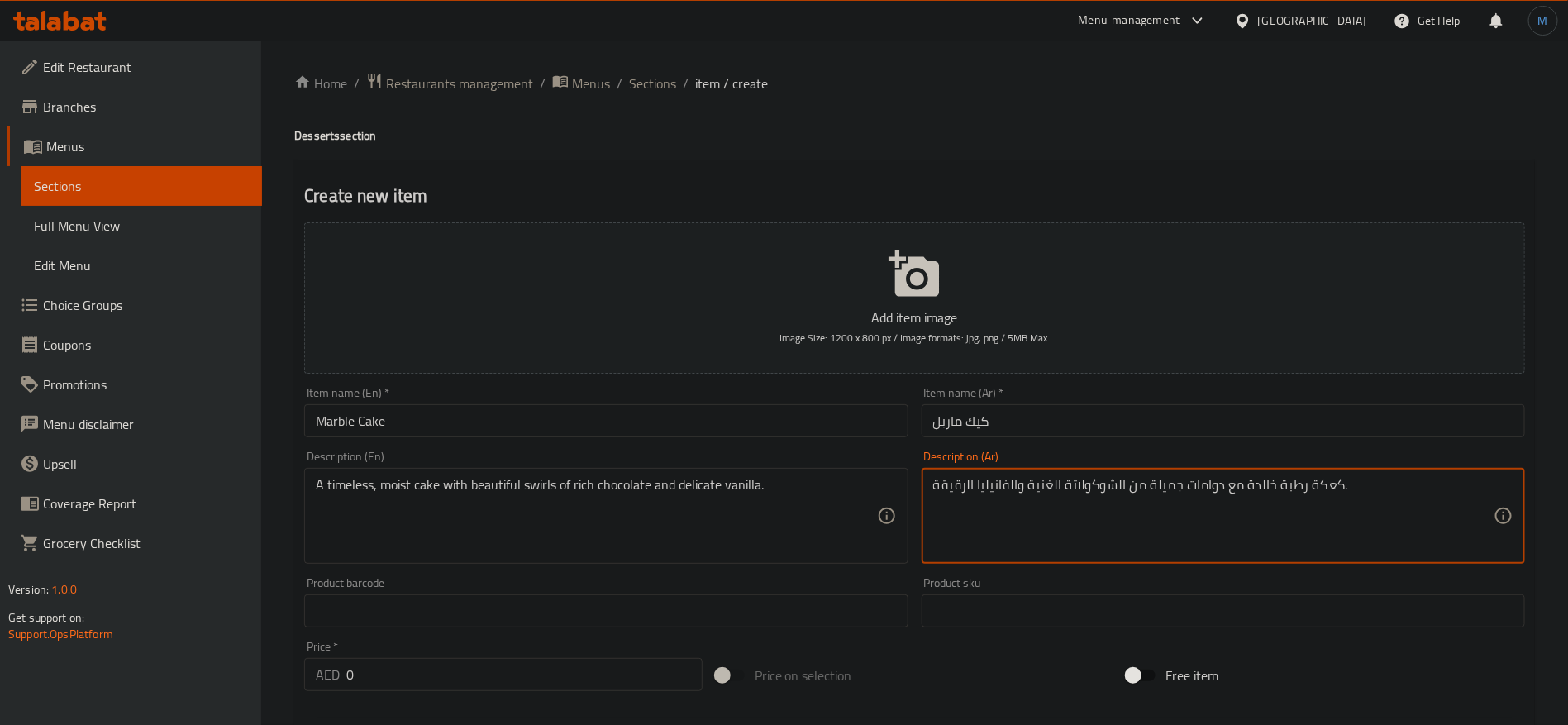
click at [1264, 495] on textarea "كعكة رطبة خالدة مع دوامات جميلة من الشوكولاتة الغنية والفانيليا الرقيقة." at bounding box center [1214, 516] width 561 height 79
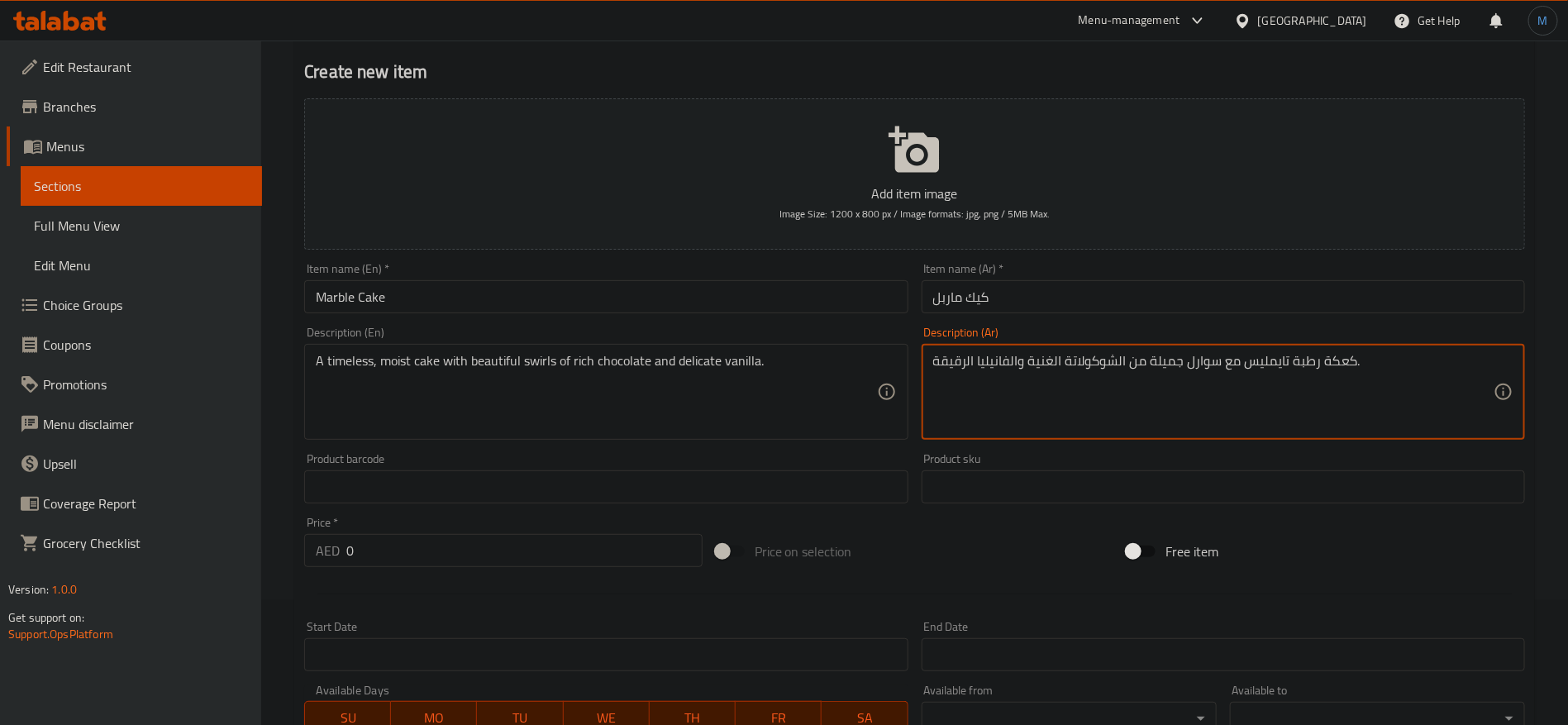
scroll to position [620, 0]
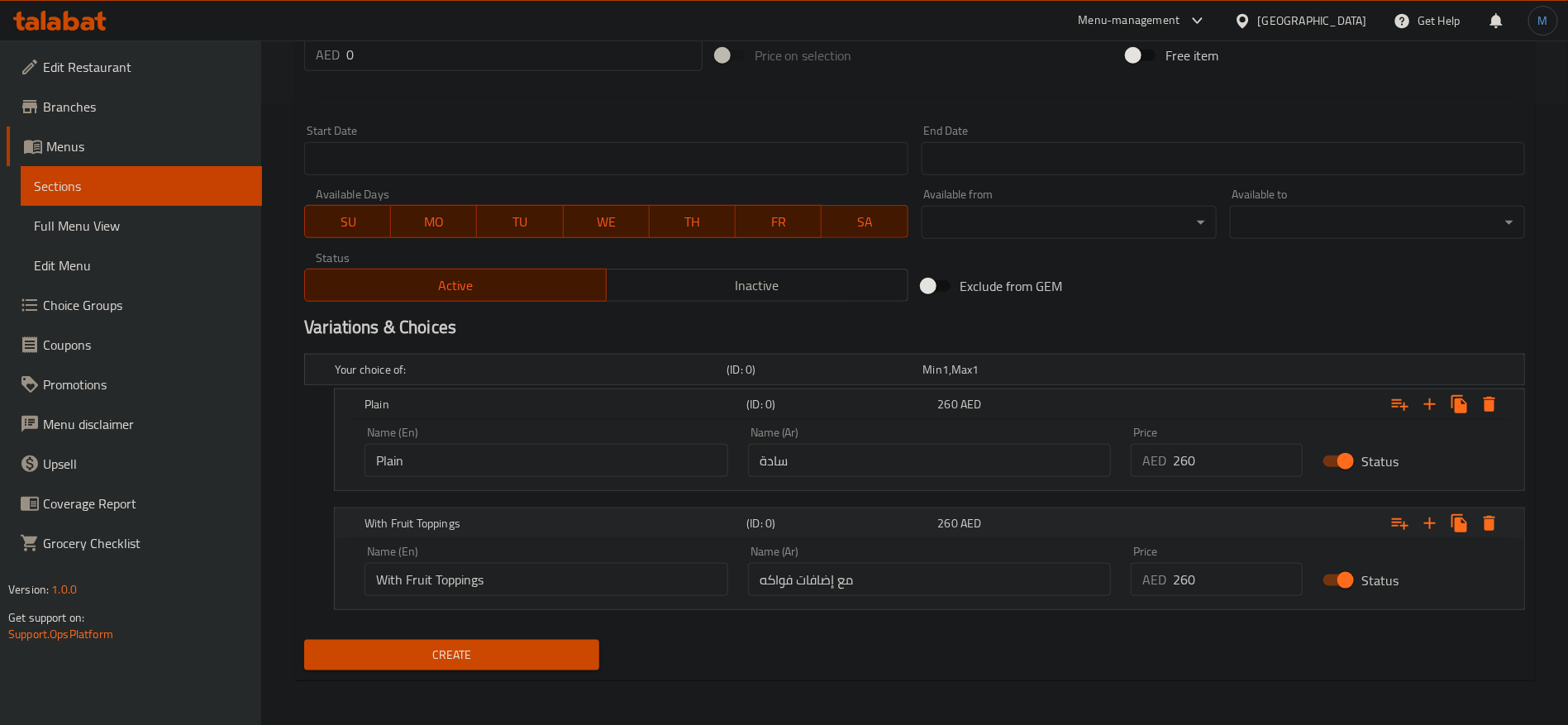
type textarea "كعكة رطبة تايمليس مع سوارل جميلة من الشوكولاتة الغنية والفانيليا الرقيقة."
click at [610, 446] on input "Plain" at bounding box center [546, 460] width 364 height 33
paste input "Serves 8–10"
type input "Serves 8–10"
click at [556, 569] on input "With Fruit Toppings" at bounding box center [546, 579] width 364 height 33
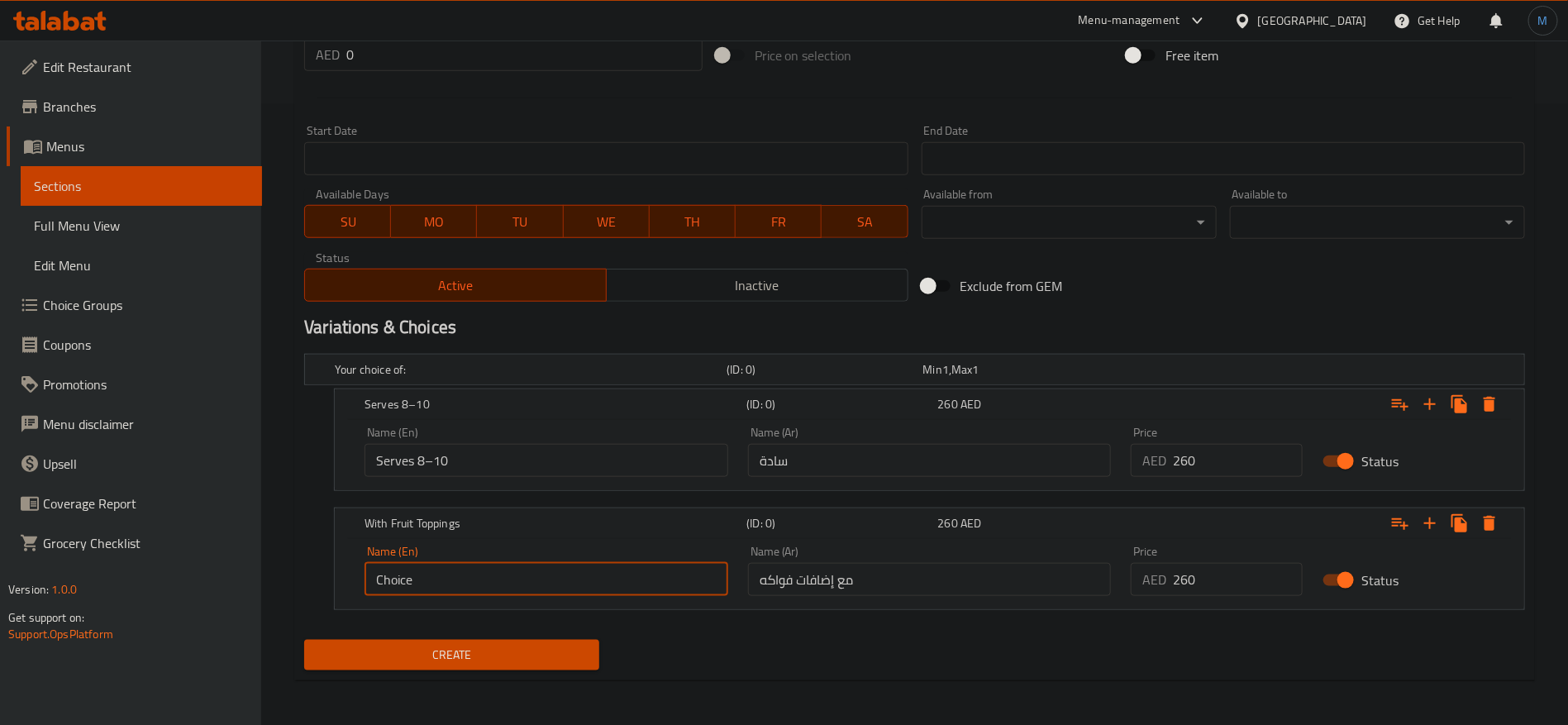
paste input "Serves 15"
type input "Serves 15"
click at [930, 467] on input "سادة" at bounding box center [929, 460] width 364 height 33
type input "تكفي 8-10"
click at [1214, 454] on input "260" at bounding box center [1237, 460] width 130 height 33
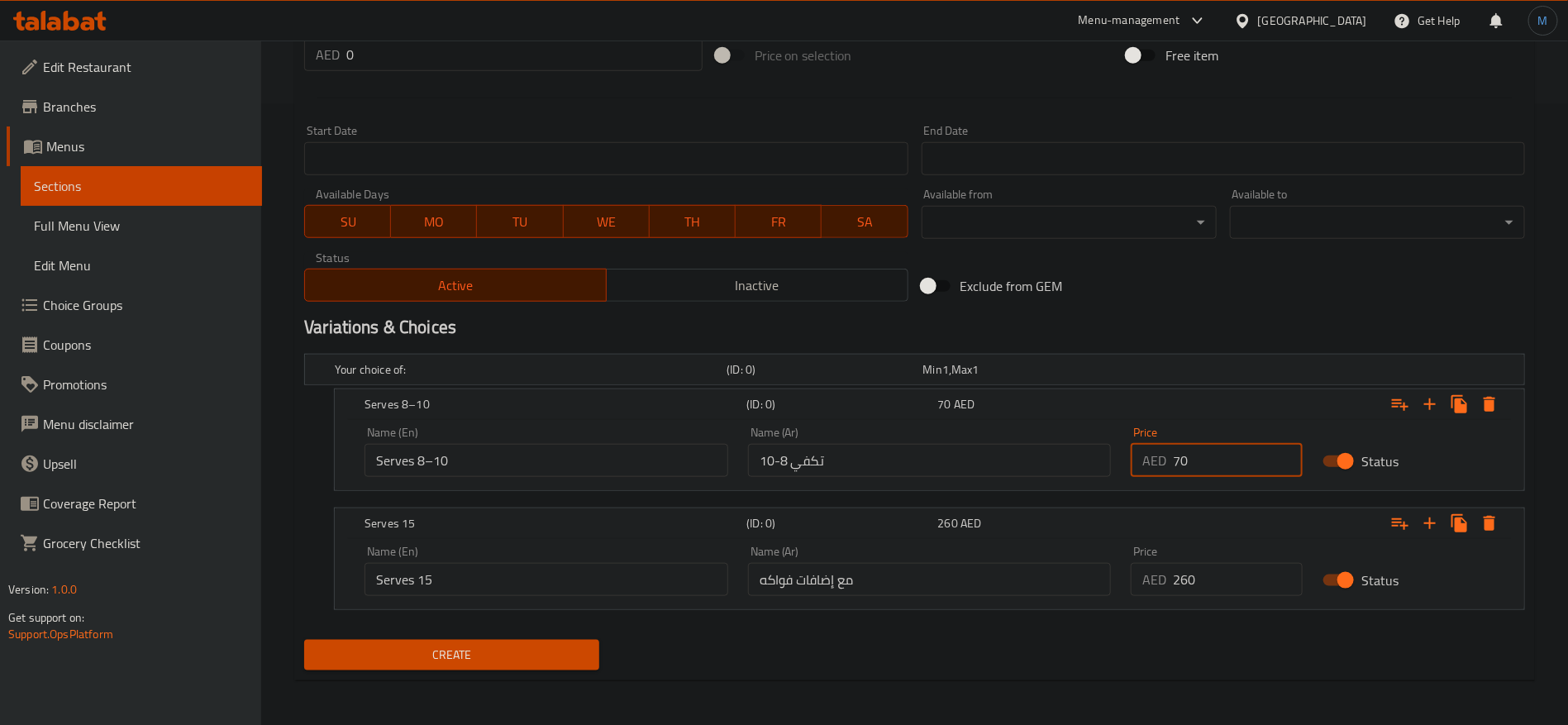
type input "70"
click at [868, 467] on input "تكفي 8-10" at bounding box center [929, 460] width 364 height 33
drag, startPoint x: 927, startPoint y: 626, endPoint x: 937, endPoint y: 599, distance: 28.8
click at [929, 623] on div "Your choice of: (ID: 0) Min 1 , Max 1 Name (En) Your choice of: Name (En) Name …" at bounding box center [914, 489] width 1234 height 286
click at [937, 599] on div "Name (Ar) مع إضافات فواكه Name (Ar)" at bounding box center [930, 571] width 384 height 70
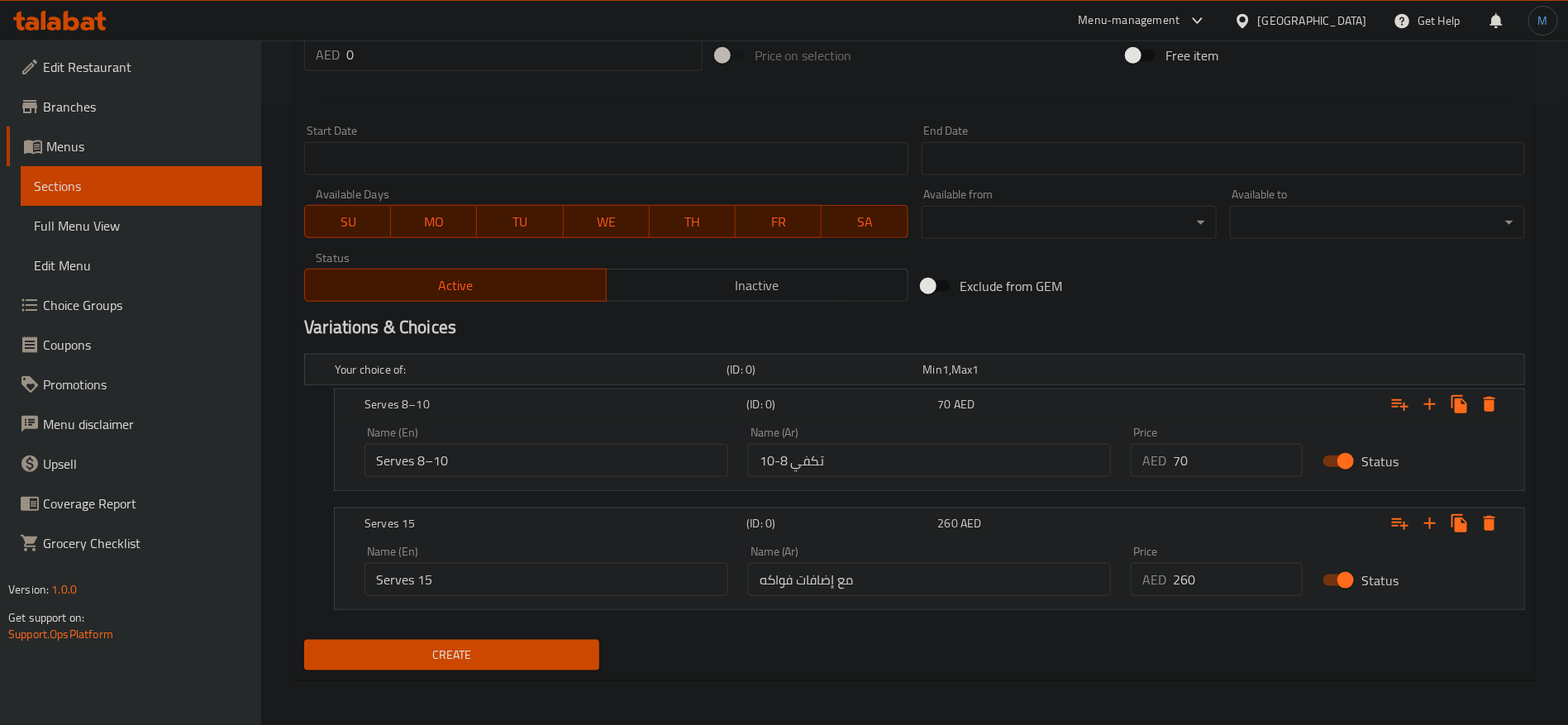
click at [937, 582] on input "مع إضافات فواكه" at bounding box center [929, 579] width 364 height 33
type input "تكفي 15"
click at [1229, 577] on input "0" at bounding box center [1237, 579] width 130 height 33
type input "160"
click at [304, 639] on button "Create" at bounding box center [451, 655] width 296 height 30
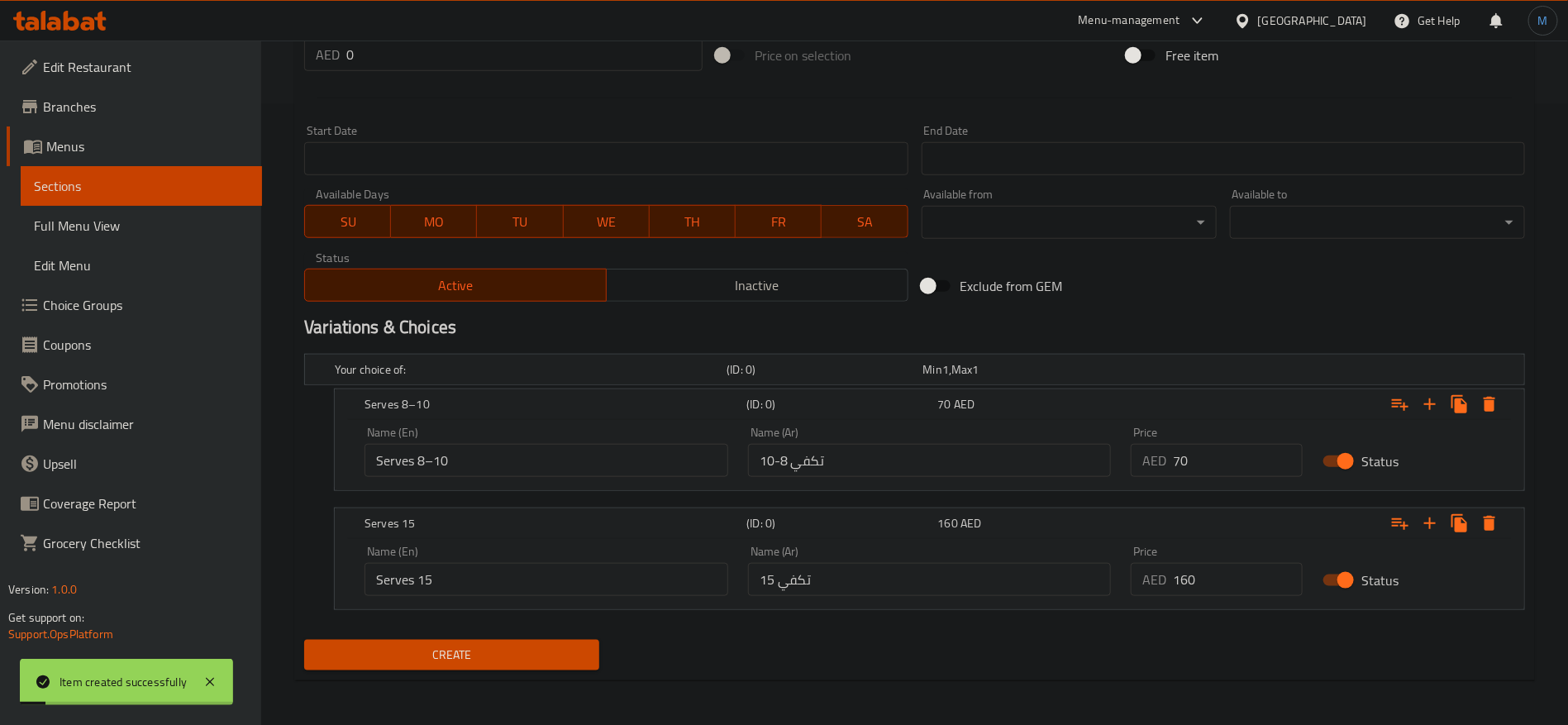
click at [1122, 308] on div "Variations & Choices" at bounding box center [914, 327] width 1234 height 38
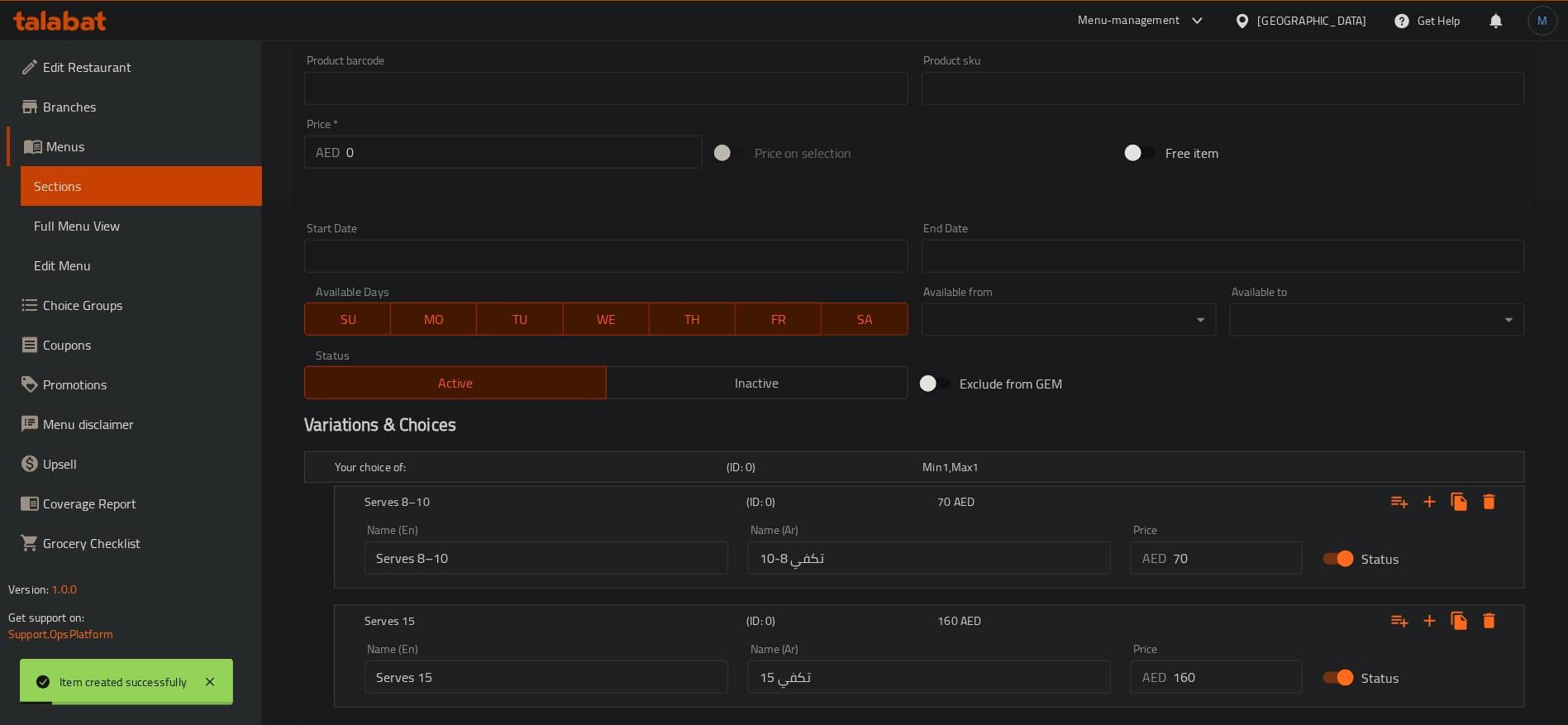
scroll to position [0, 0]
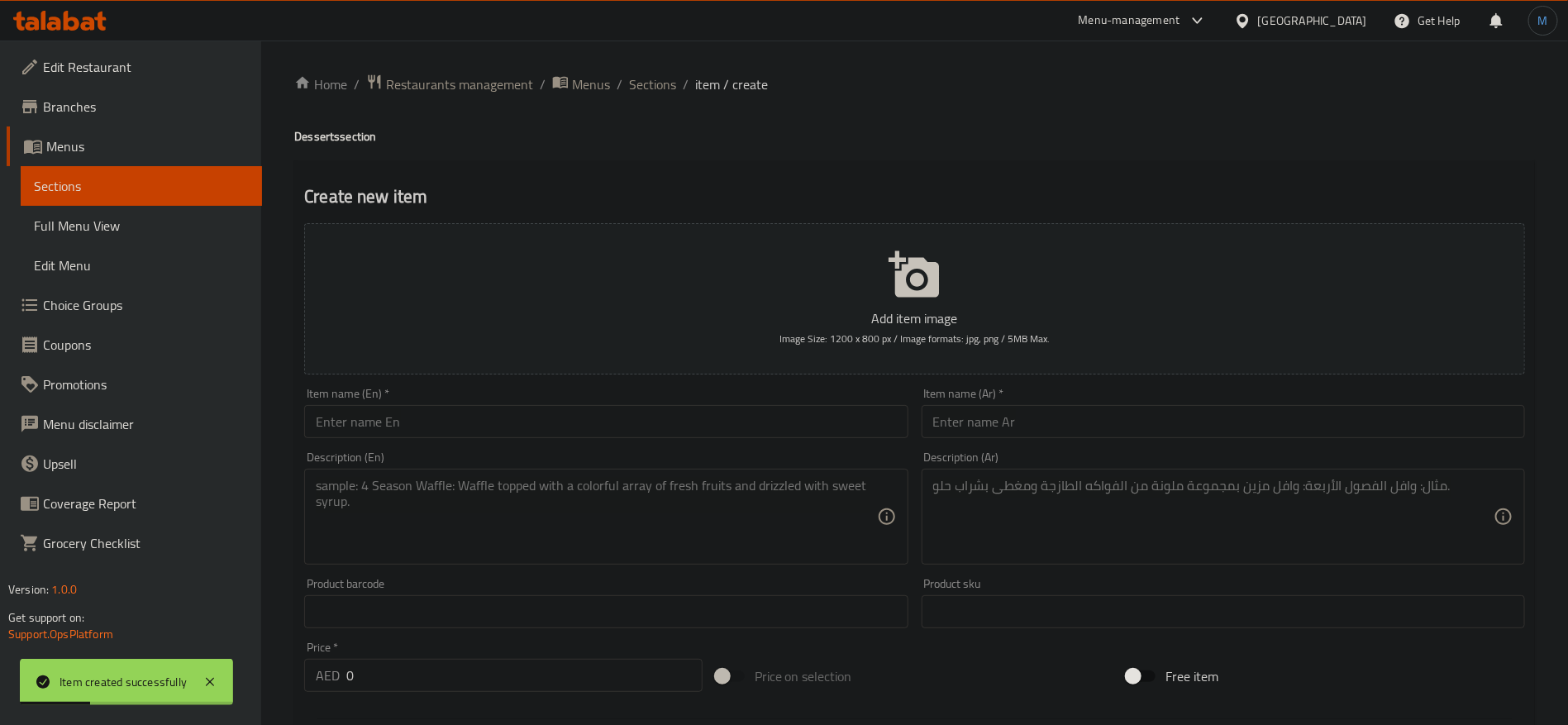
click at [560, 441] on div "Item name (En)   * Item name (En) *" at bounding box center [605, 412] width 617 height 64
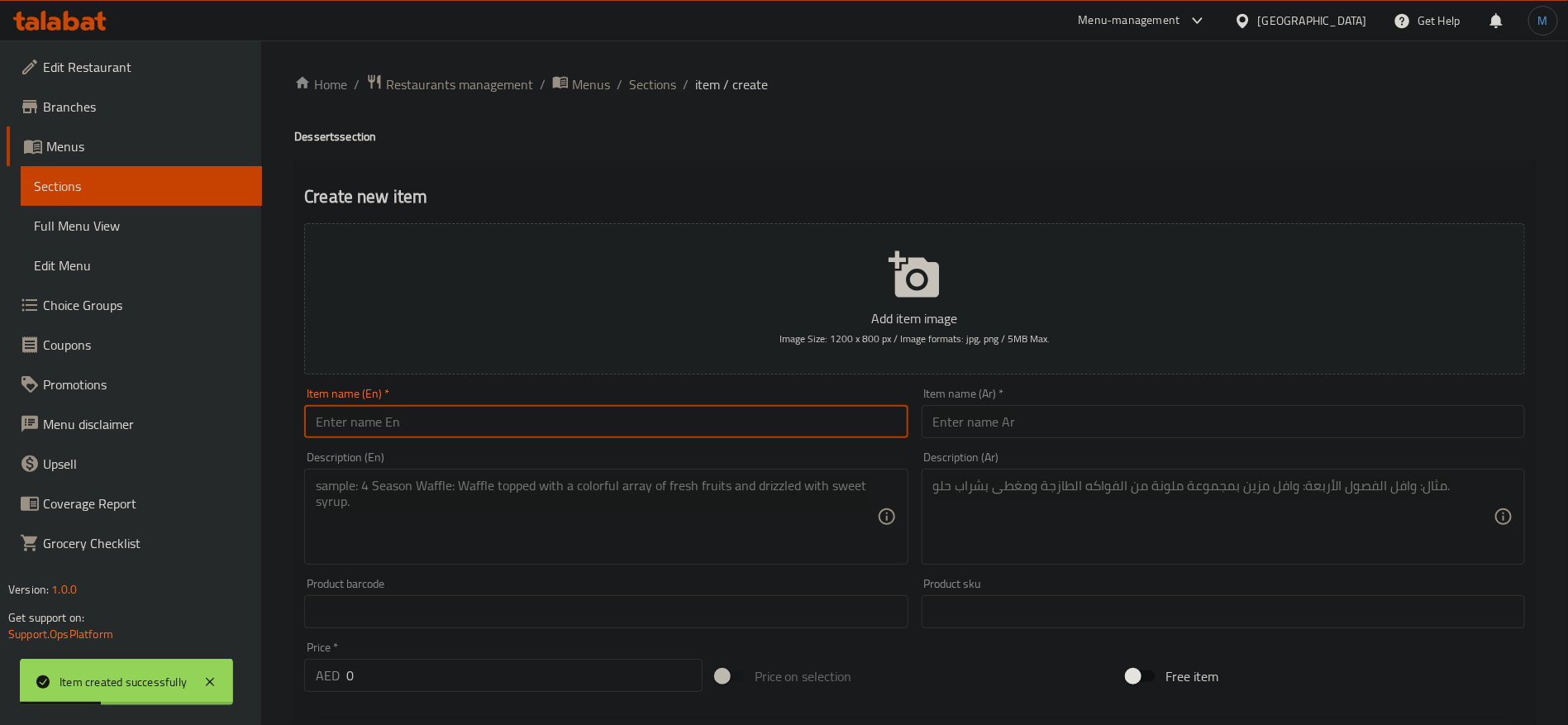
paste input "Carrot Cake"
click at [561, 431] on input "text" at bounding box center [605, 421] width 603 height 33
type input "Carrot Cake"
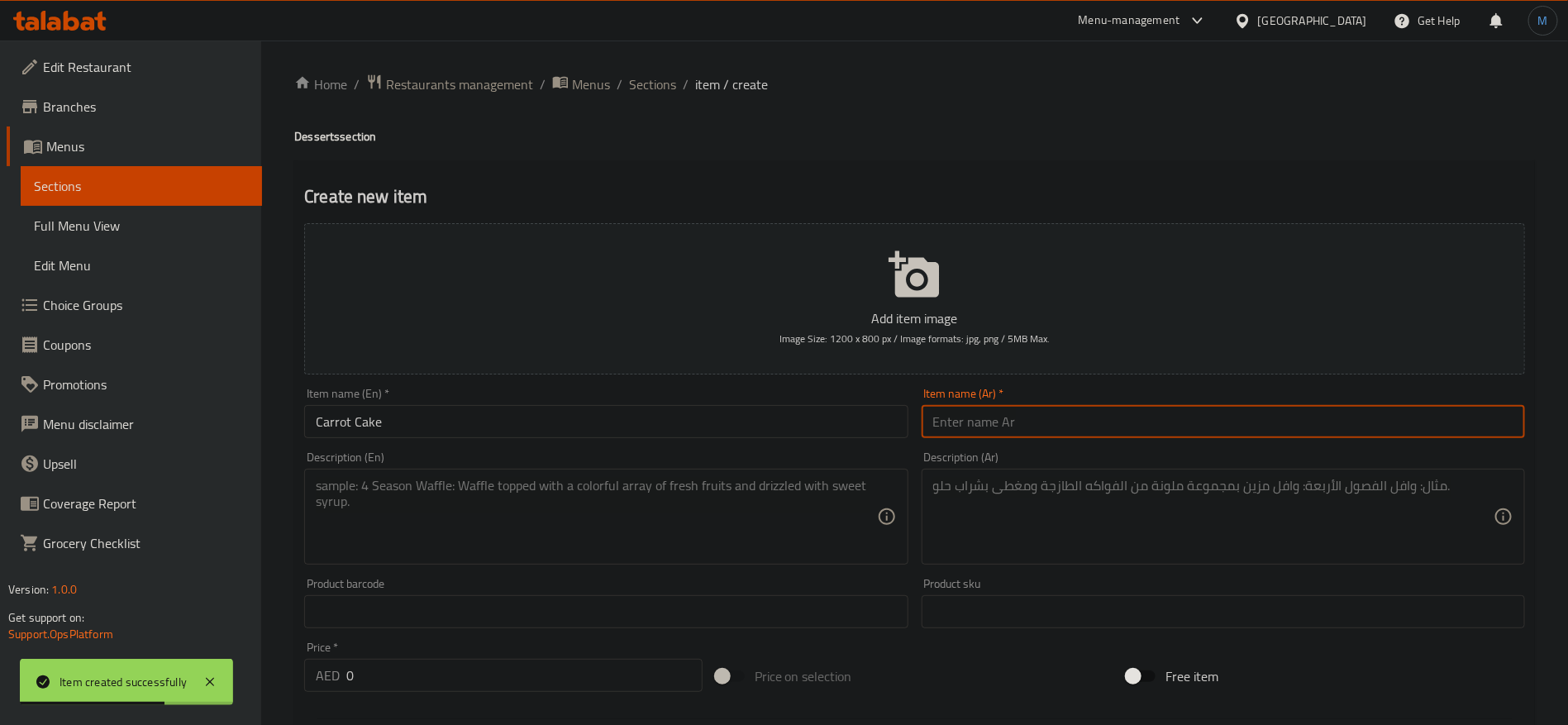
click at [1016, 434] on input "text" at bounding box center [1223, 421] width 603 height 33
type input "كيكة الجزر"
click at [1035, 512] on textarea at bounding box center [1214, 517] width 561 height 79
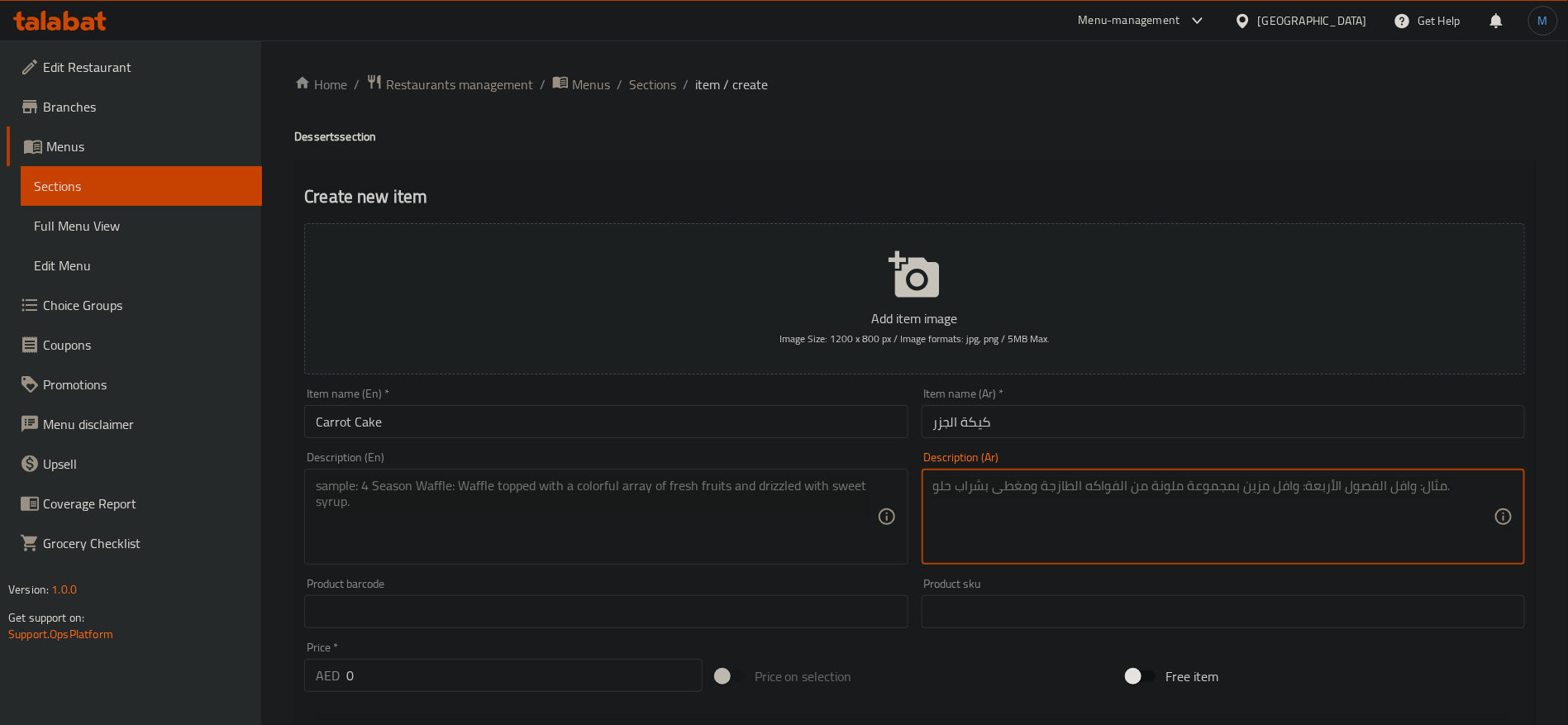
click at [752, 506] on textarea at bounding box center [596, 517] width 561 height 79
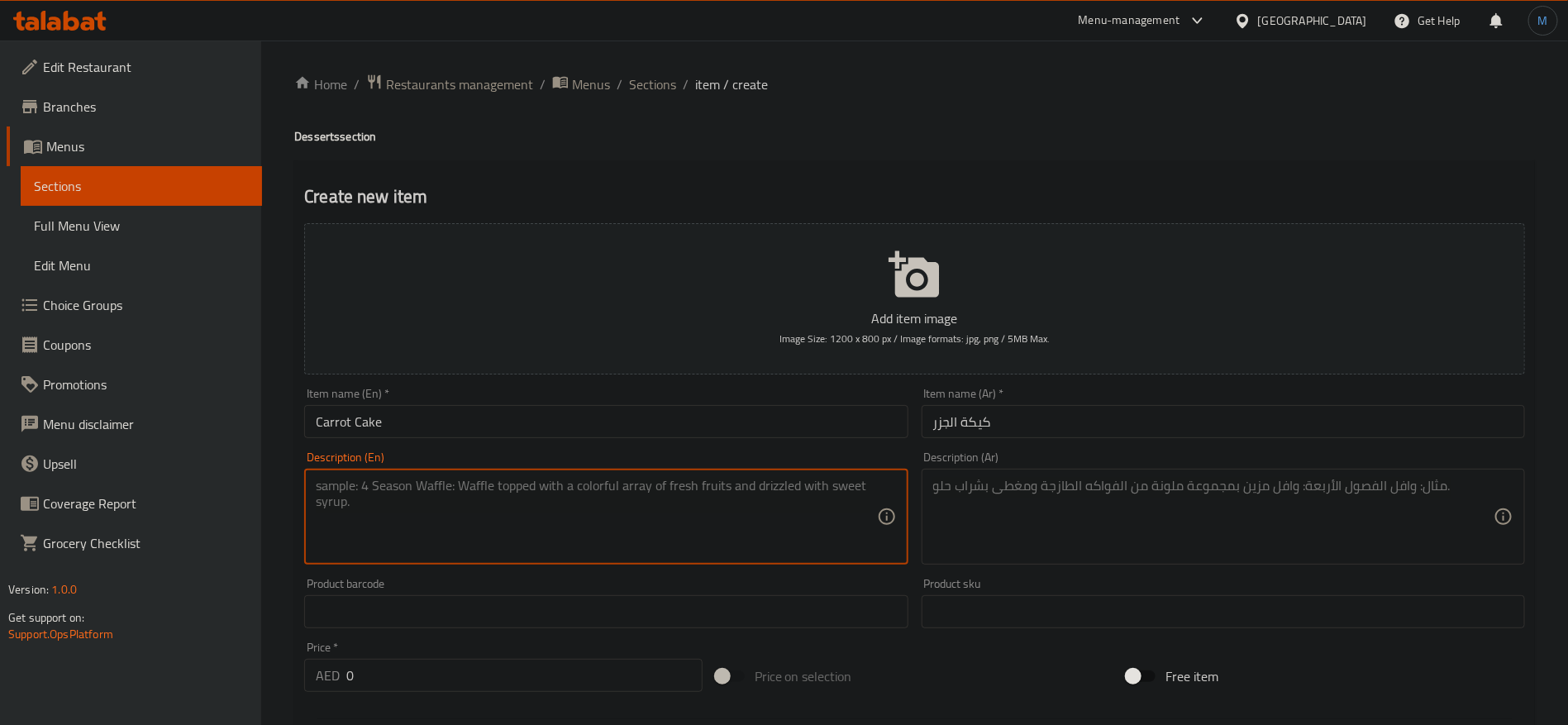
paste textarea "A wonderfully moist and perfectly spiced carrot cake finished with a delicious …"
type textarea "A wonderfully moist and perfectly spiced carrot cake finished with a delicious …"
click at [1140, 542] on textarea at bounding box center [1214, 517] width 561 height 79
paste textarea "كعكة جزر رطبة بشكل رائع ومتبلة بشكل مثالي ومزينة بطلاء لذيذ."
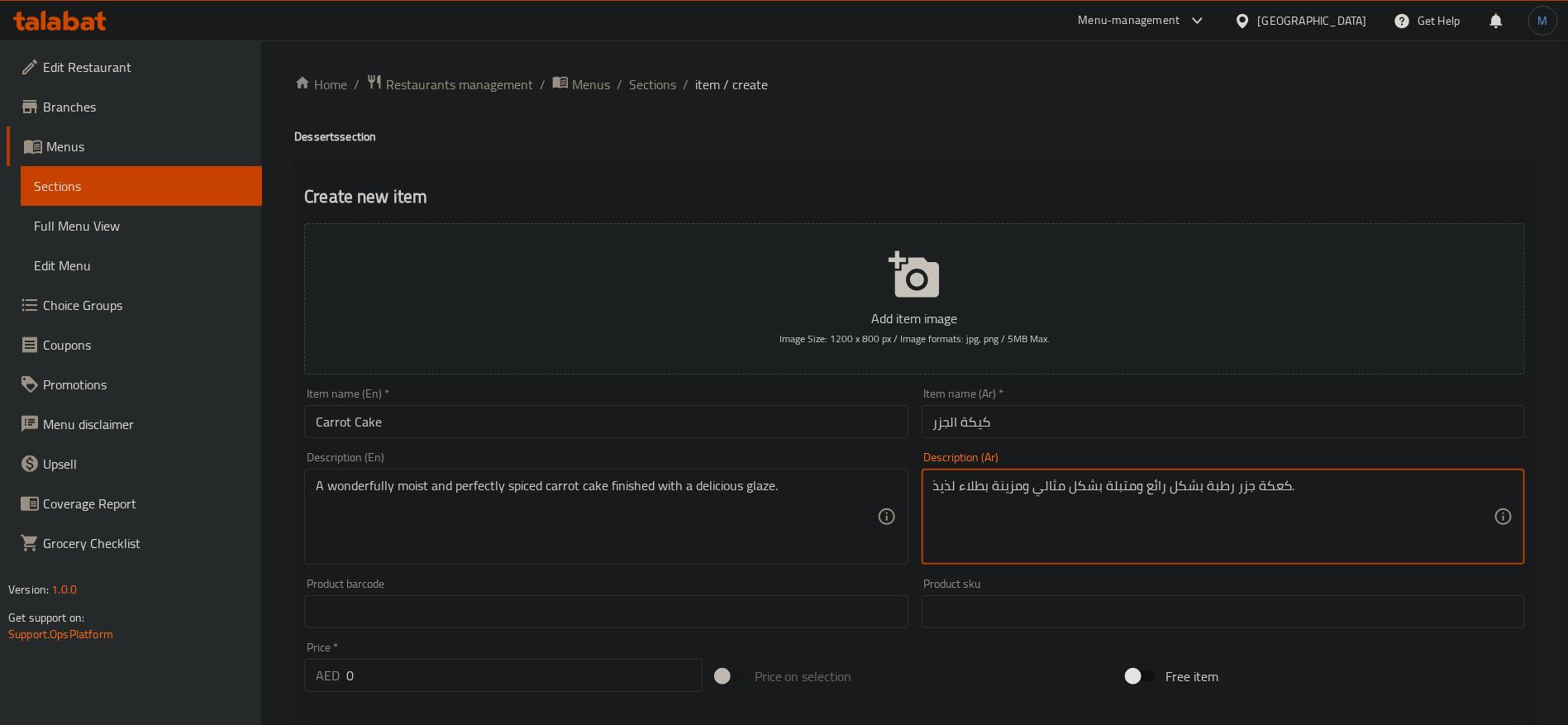
click at [1012, 492] on textarea "كعكة جزر رطبة بشكل رائع ومتبلة بشكل مثالي ومزينة بطلاء لذيذ." at bounding box center [1214, 517] width 561 height 79
click at [976, 487] on textarea "كعكة جزر رطبة بشكل رائع ومتبلة بشكل مثالي ومزينة بطلاء لذيذ." at bounding box center [1214, 517] width 561 height 79
click at [1011, 497] on textarea "كعكة جزر رطبة بشكل رائع ومتبلة بشكل مثالي ومزينة بجليز لذيذ." at bounding box center [1214, 517] width 561 height 79
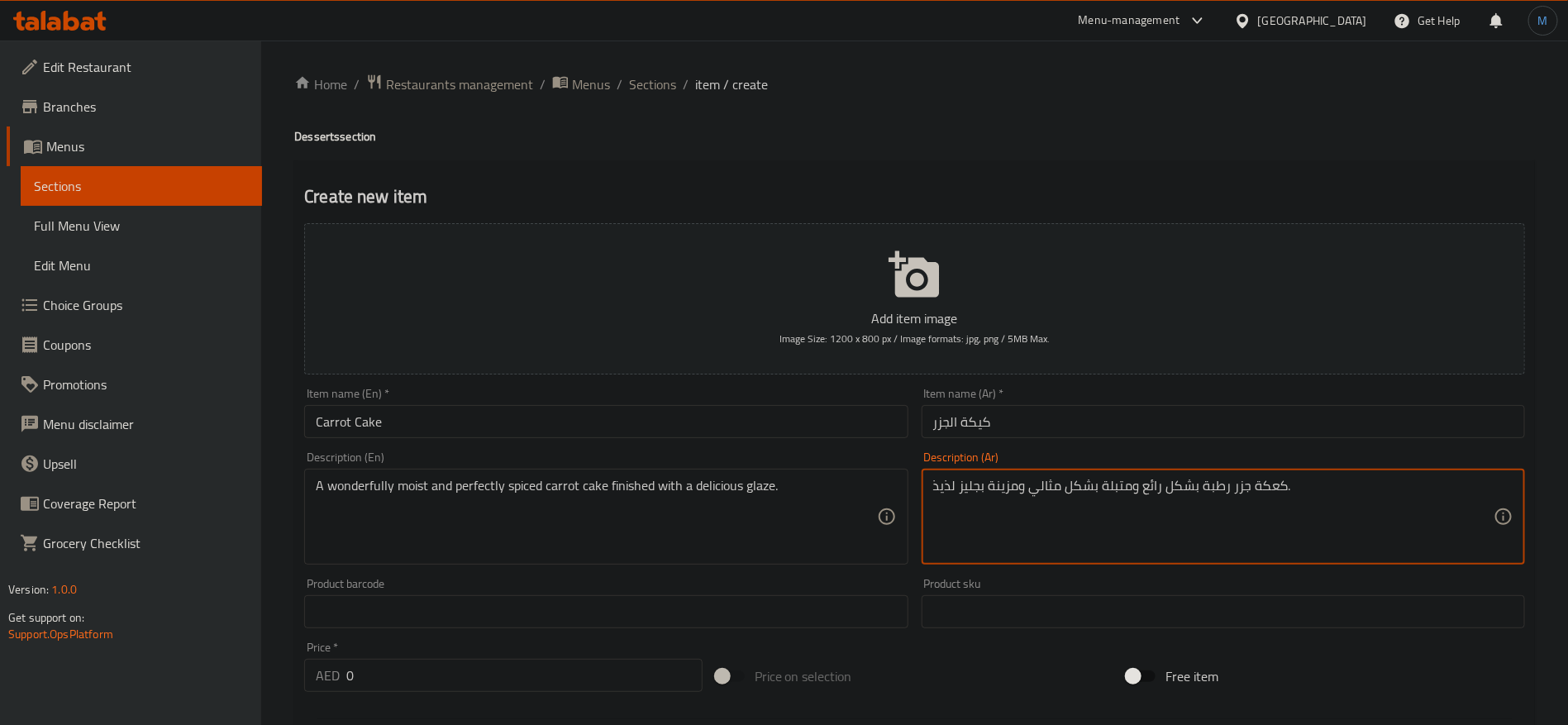
click at [1011, 497] on textarea "كعكة جزر رطبة بشكل رائع ومتبلة بشكل مثالي ومزينة بجليز لذيذ." at bounding box center [1214, 517] width 561 height 79
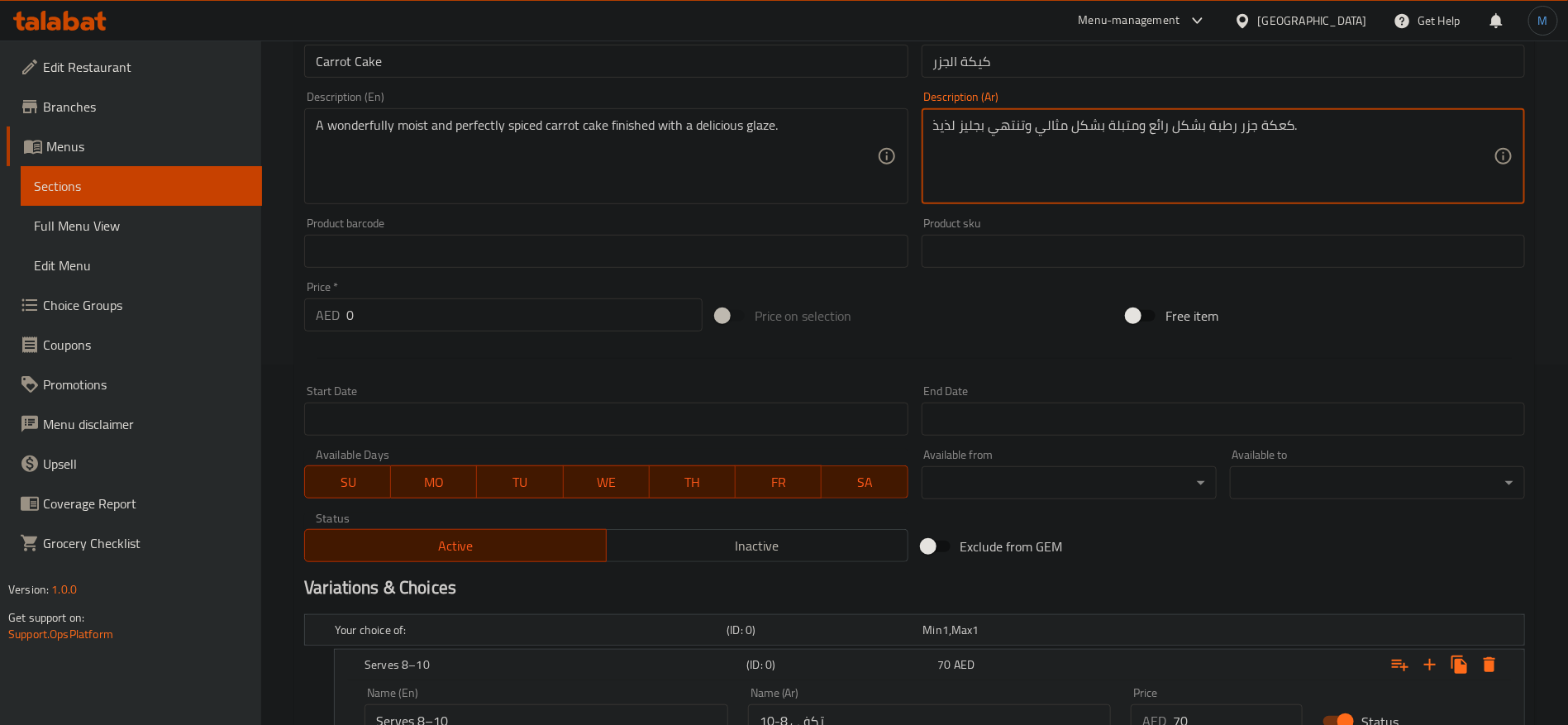
scroll to position [620, 0]
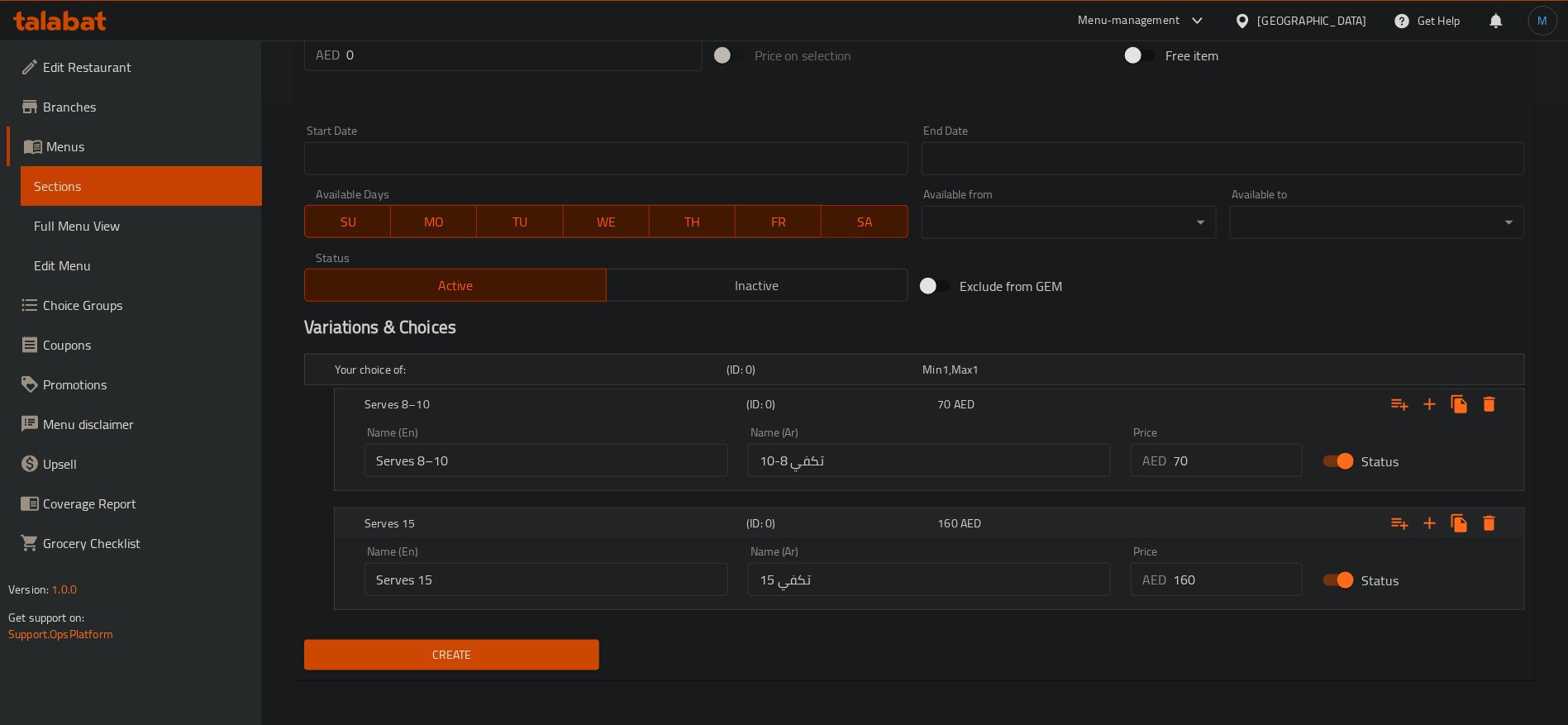
type textarea "كعكة جزر رطبة بشكل رائع ومتبلة بشكل مثالي وتنتهي بجليز لذيذ."
click at [541, 652] on span "Create" at bounding box center [451, 656] width 269 height 21
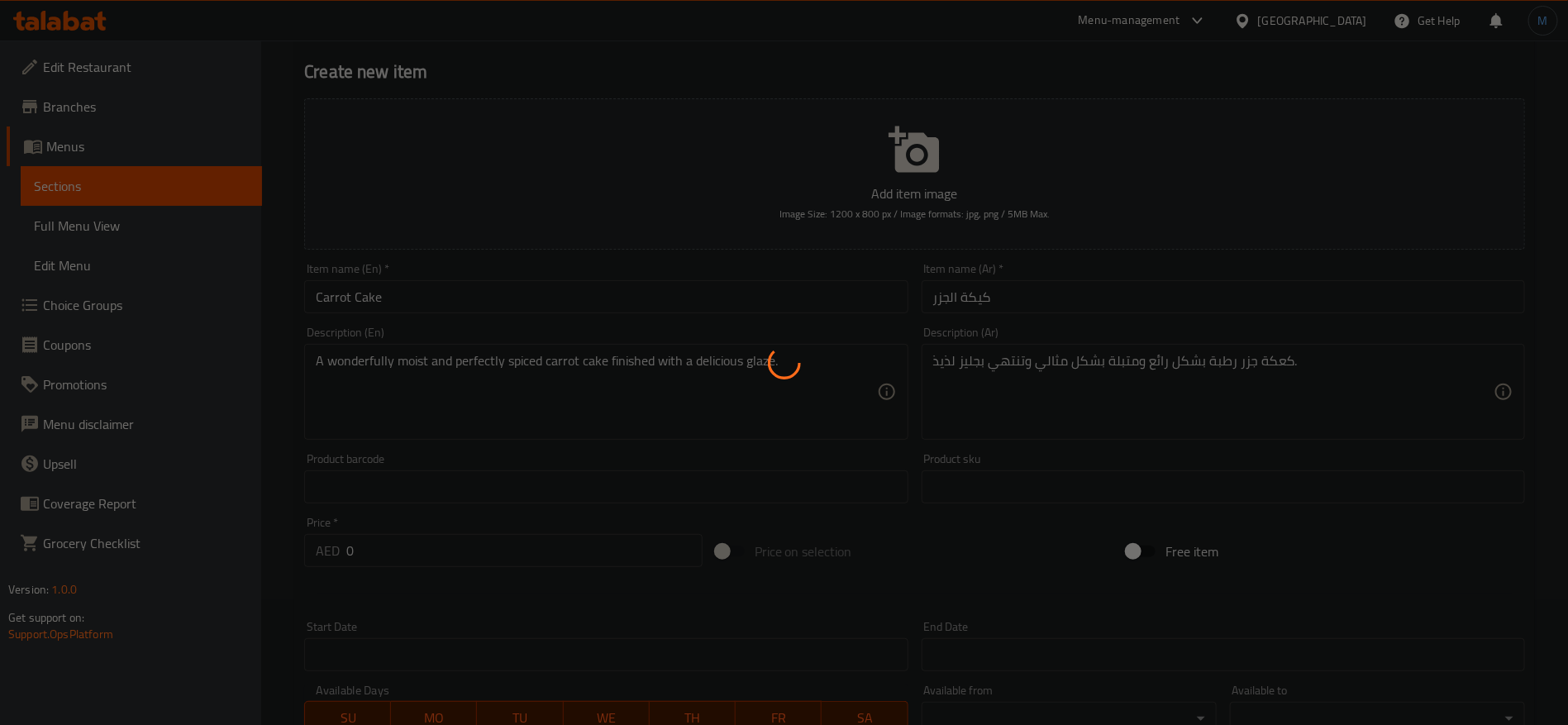
scroll to position [0, 0]
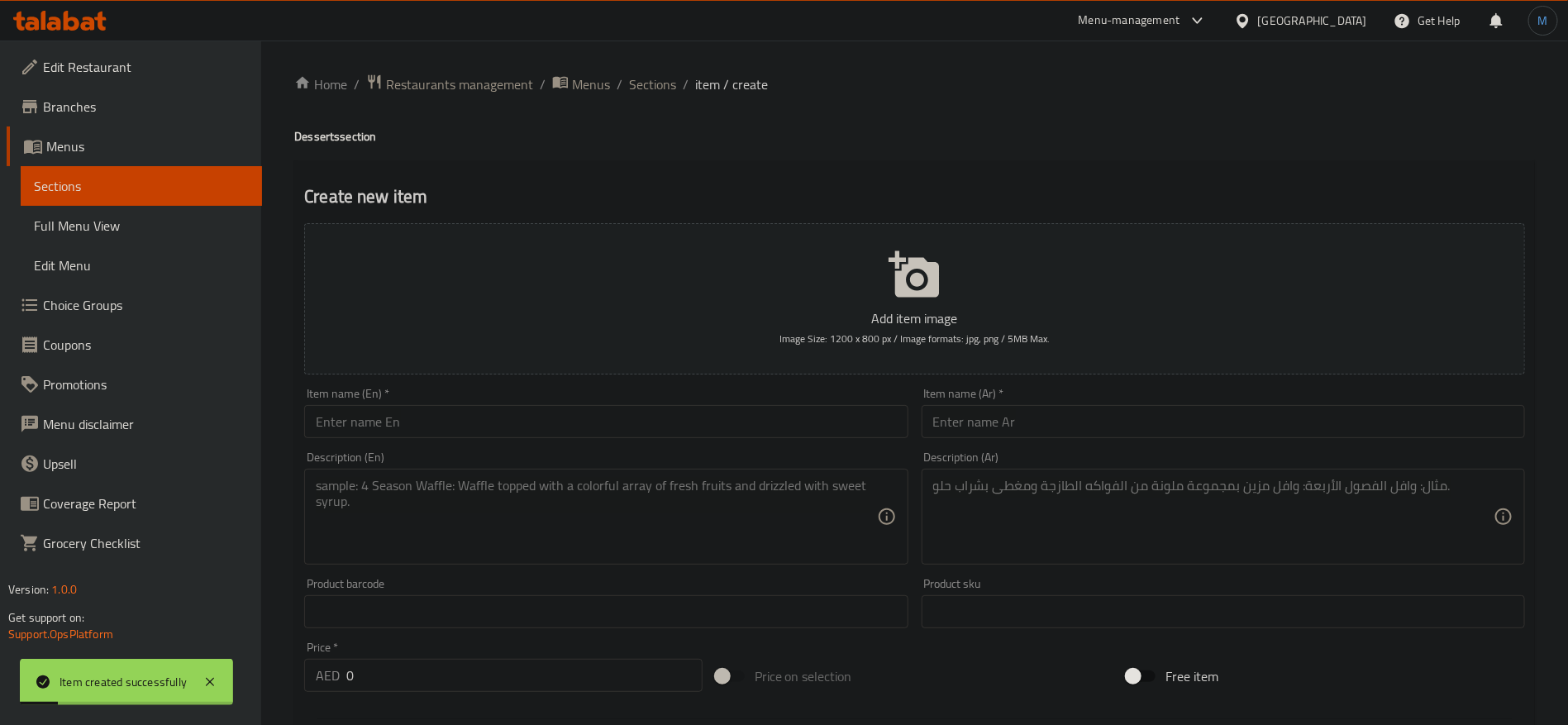
click at [445, 412] on input "text" at bounding box center [605, 421] width 603 height 33
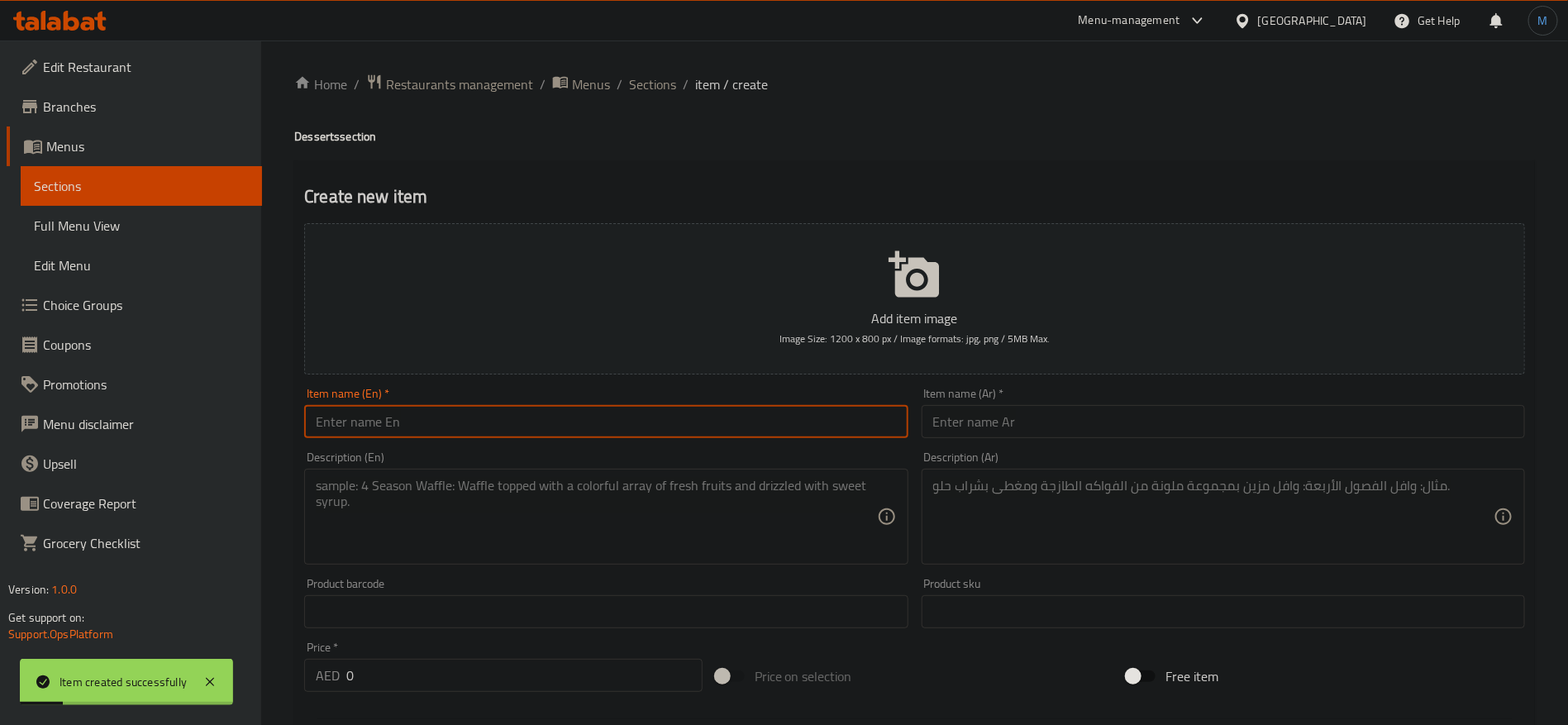
paste input "Custard Nutella"
type input "Custard Nutella"
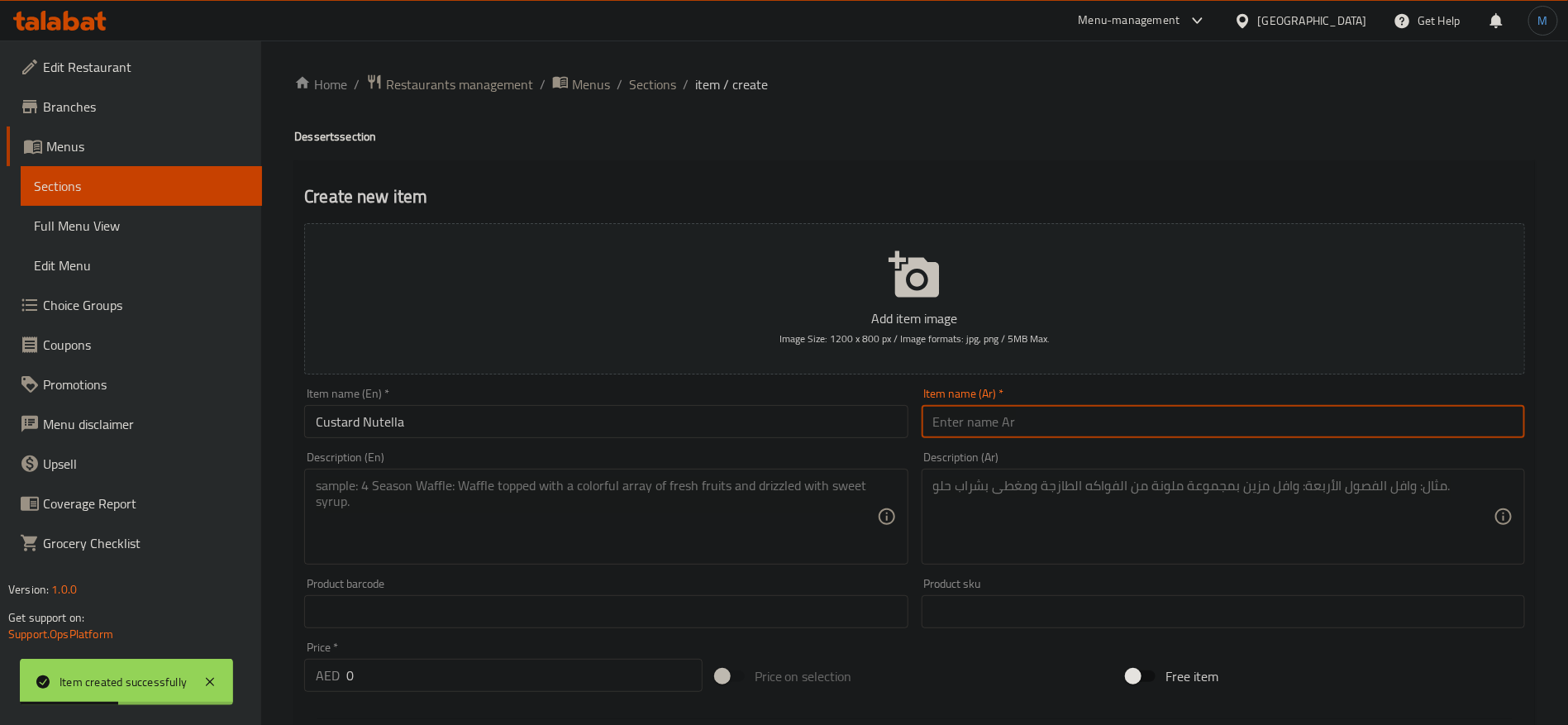
click at [1064, 426] on input "text" at bounding box center [1223, 421] width 603 height 33
paste input "كاسترد نوتيلا"
type input "كاسترد نوتيلا"
click at [585, 512] on textarea at bounding box center [596, 517] width 561 height 79
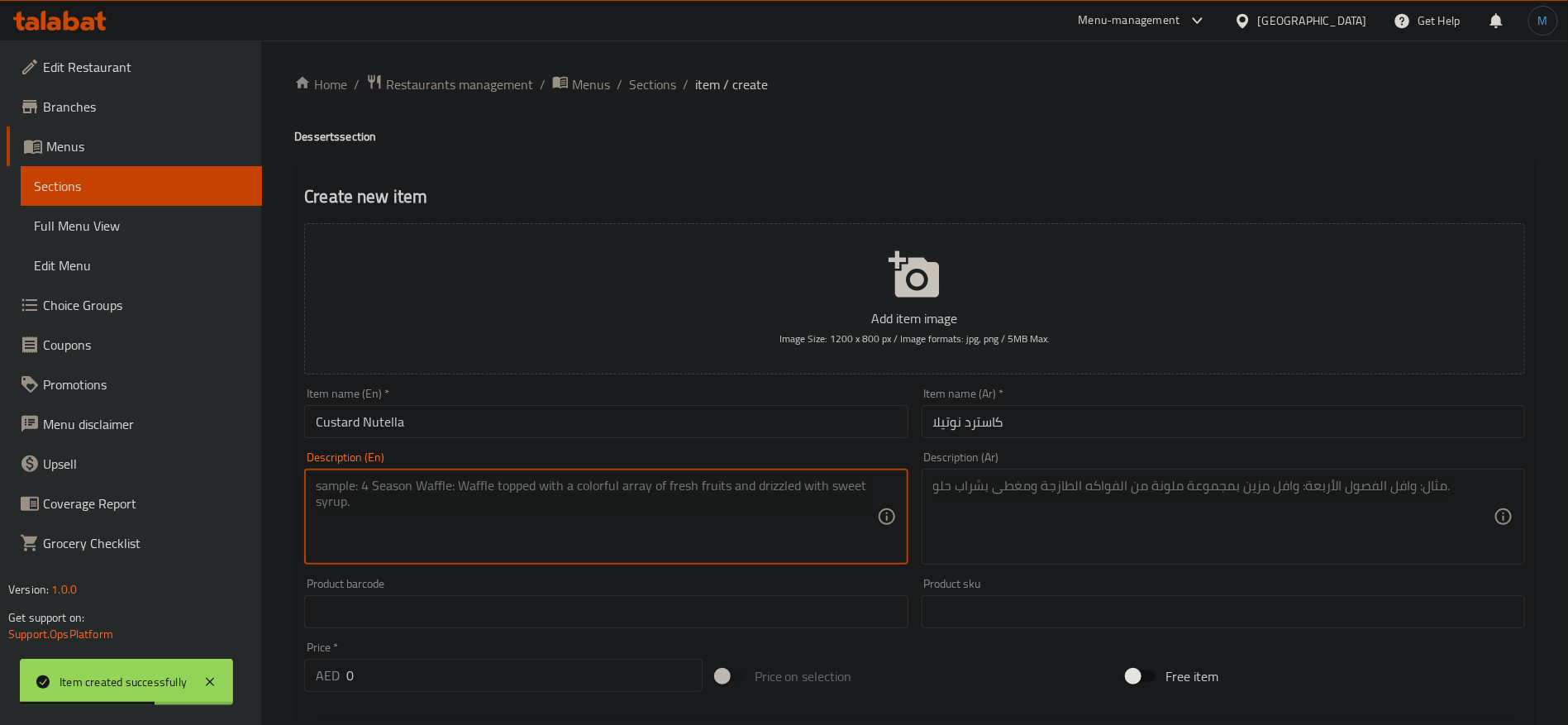
paste textarea "A heavenly, layered combination of silky smooth custard and decadent, rich Nute…"
type textarea "A heavenly, layered combination of silky smooth custard and decadent, rich Nute…"
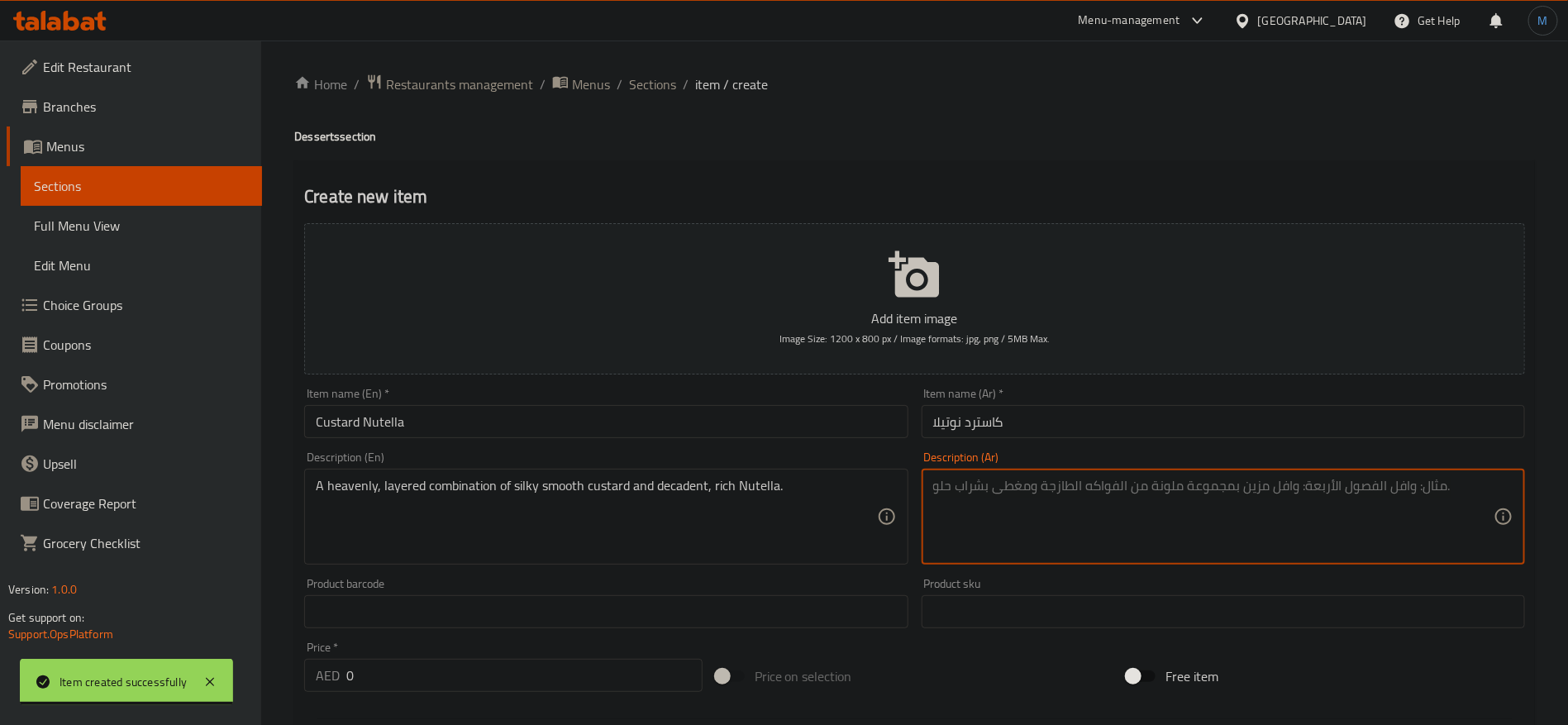
click at [1101, 500] on textarea at bounding box center [1214, 517] width 561 height 79
paste textarea "مزيج سماوي متعدد الطبقات من الكاسترد الناعم والحريري ونوتيلا الغنية والشهية."
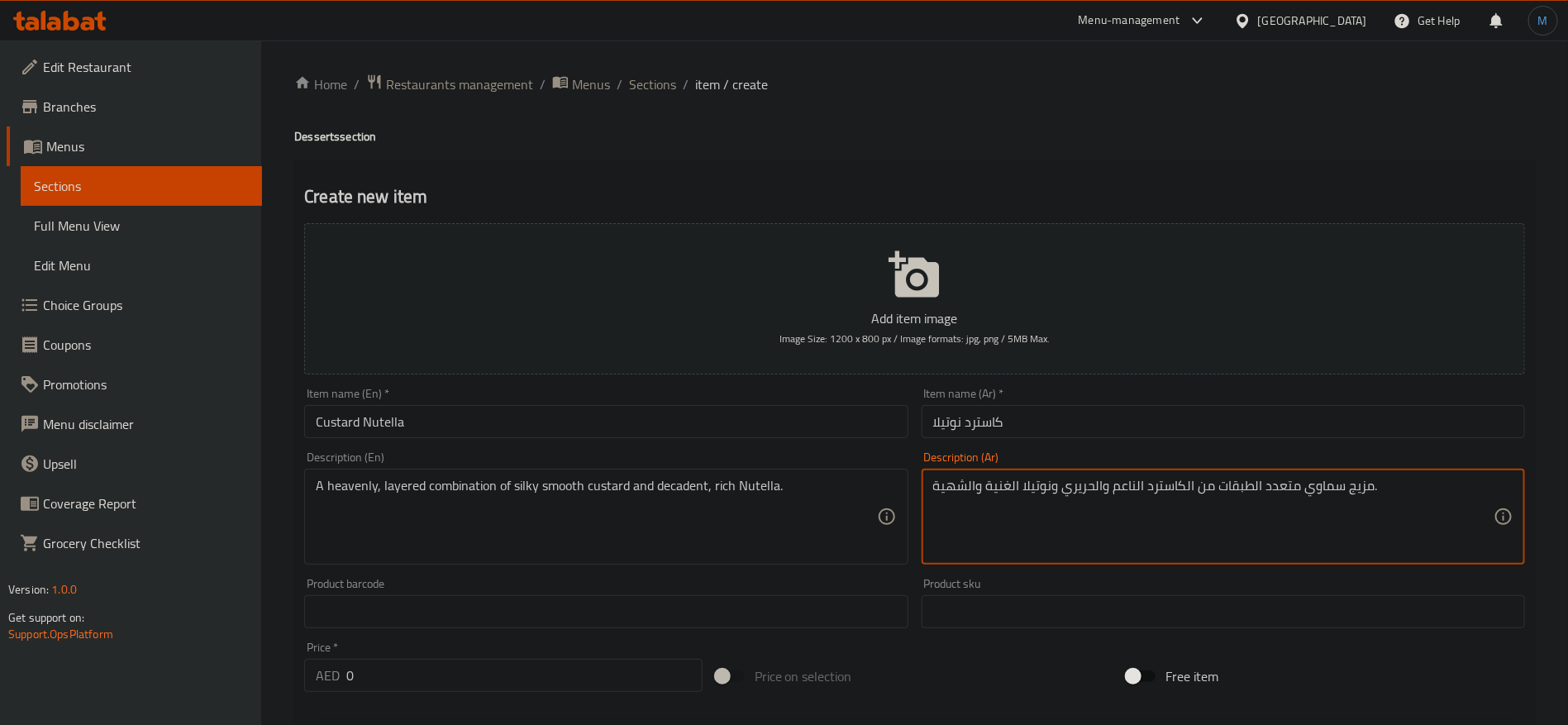
click at [1329, 489] on textarea "مزيج سماوي متعدد الطبقات من الكاسترد الناعم والحريري ونوتيلا الغنية والشهية." at bounding box center [1214, 517] width 561 height 79
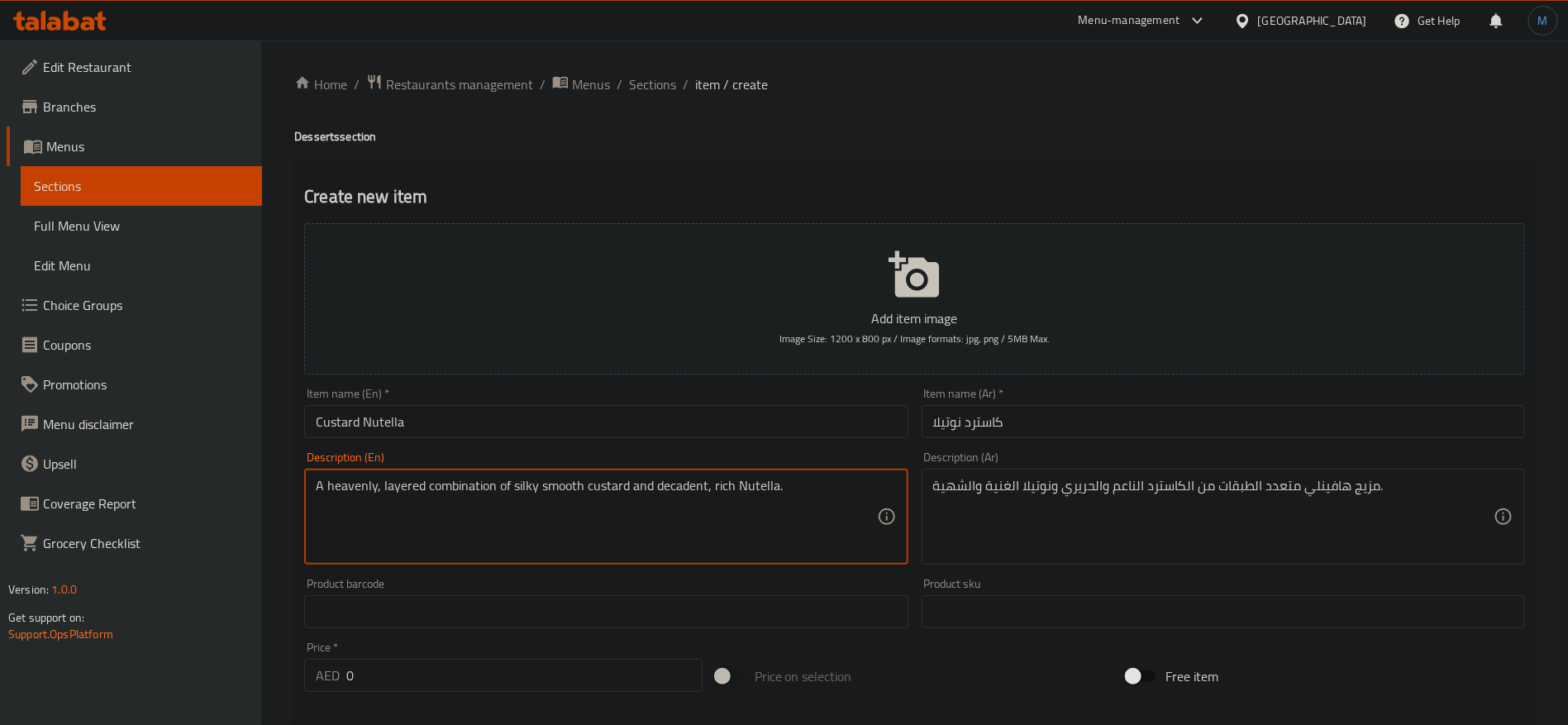
click at [475, 483] on textarea "A heavenly, layered combination of silky smooth custard and decadent, rich Nute…" at bounding box center [596, 517] width 561 height 79
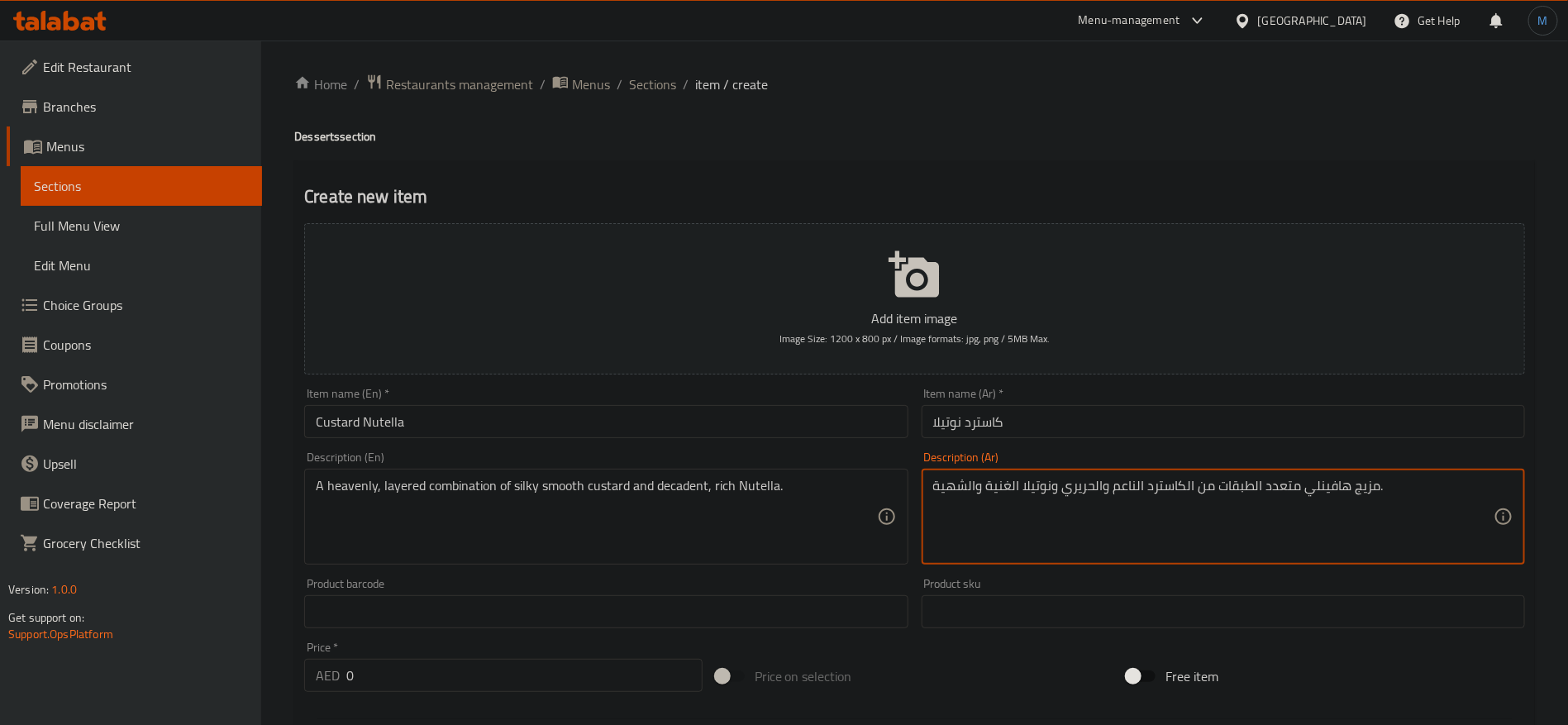
click at [966, 485] on textarea "مزيج هافينلي متعدد الطبقات من الكاسترد الناعم والحريري ونوتيلا الغنية والشهية." at bounding box center [1214, 517] width 561 height 79
click at [957, 477] on div "مزيج هافينلي متعدد الطبقات من الكاسترد الناعم والحريري ونوتيلا الغنية والديكدين…" at bounding box center [1223, 516] width 603 height 96
click at [972, 498] on textarea "مزيج هافينلي متعدد الطبقات من الكاسترد الناعم والحريري ونوتيلا الغنية والديكدين…" at bounding box center [1214, 517] width 561 height 79
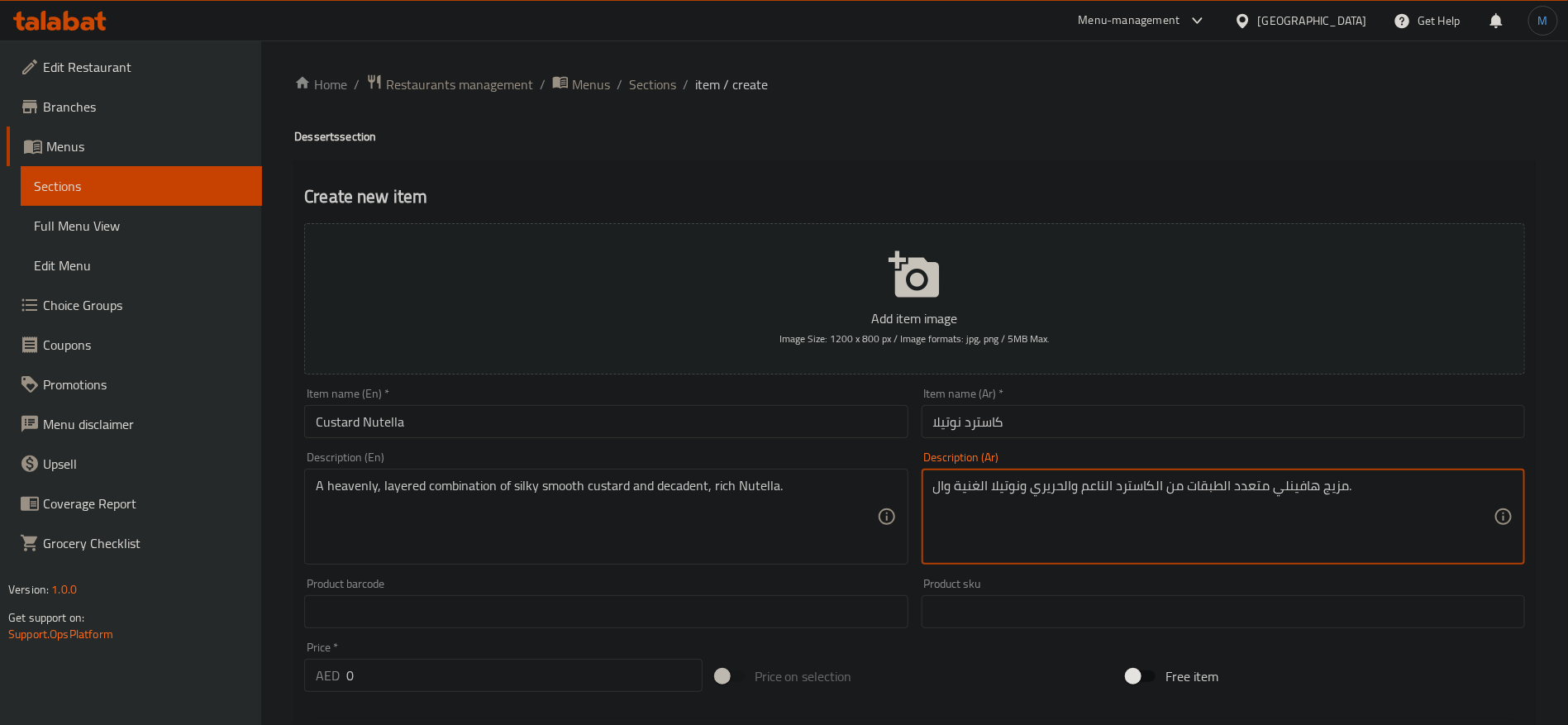
paste textarea "ديكادينت"
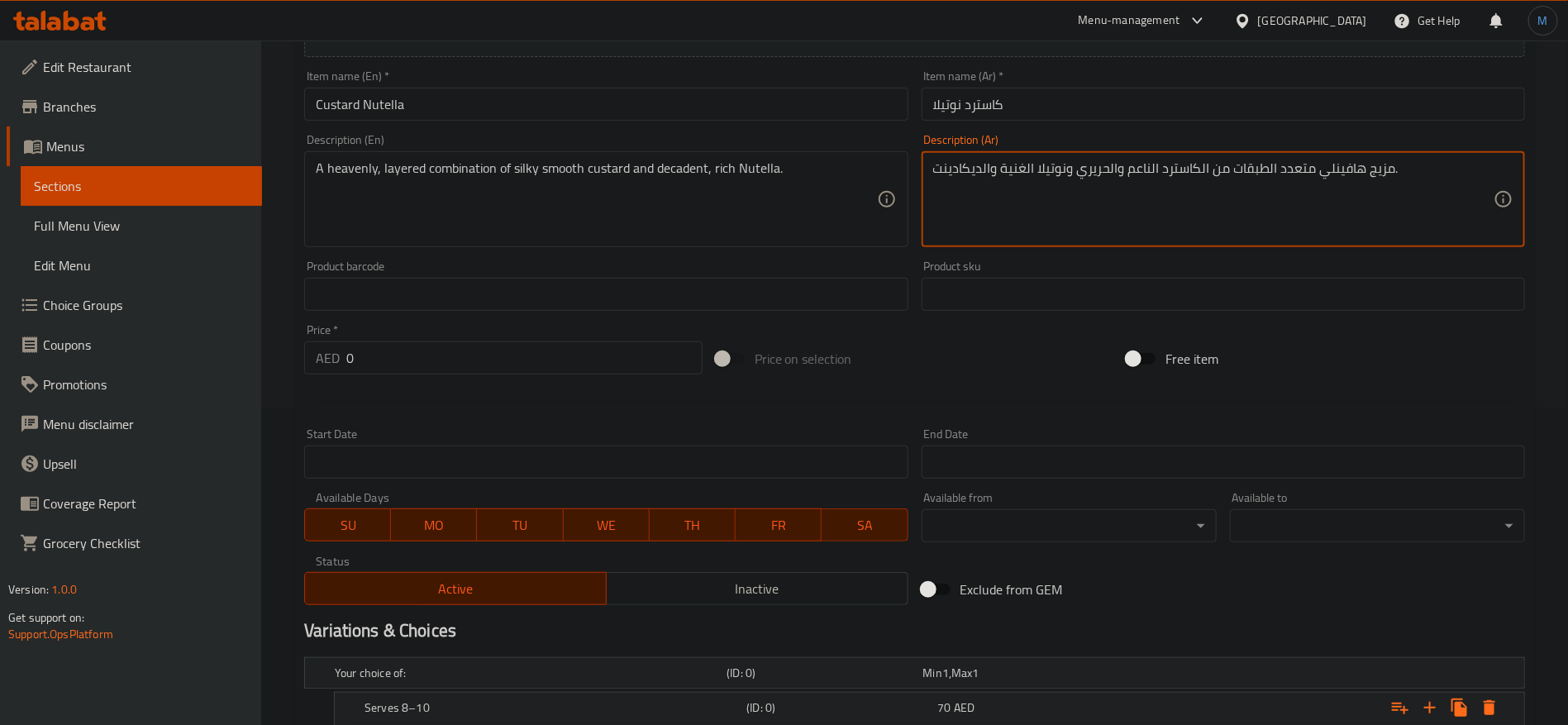
scroll to position [620, 0]
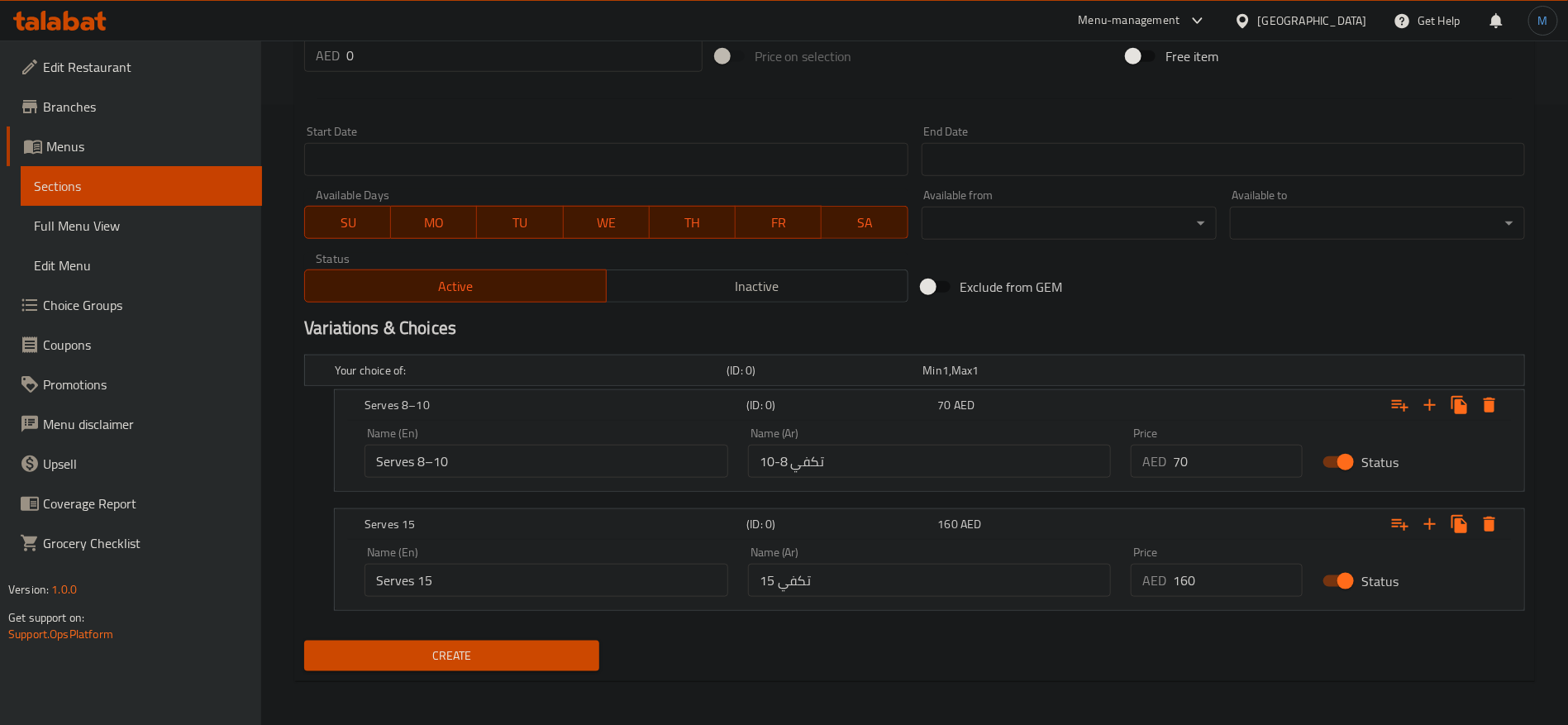
type textarea "مزيج هافينلي متعدد الطبقات من الكاسترد الناعم والحريري ونوتيلا الغنية والديكادي…"
click at [1434, 520] on icon "Expand" at bounding box center [1430, 524] width 20 height 20
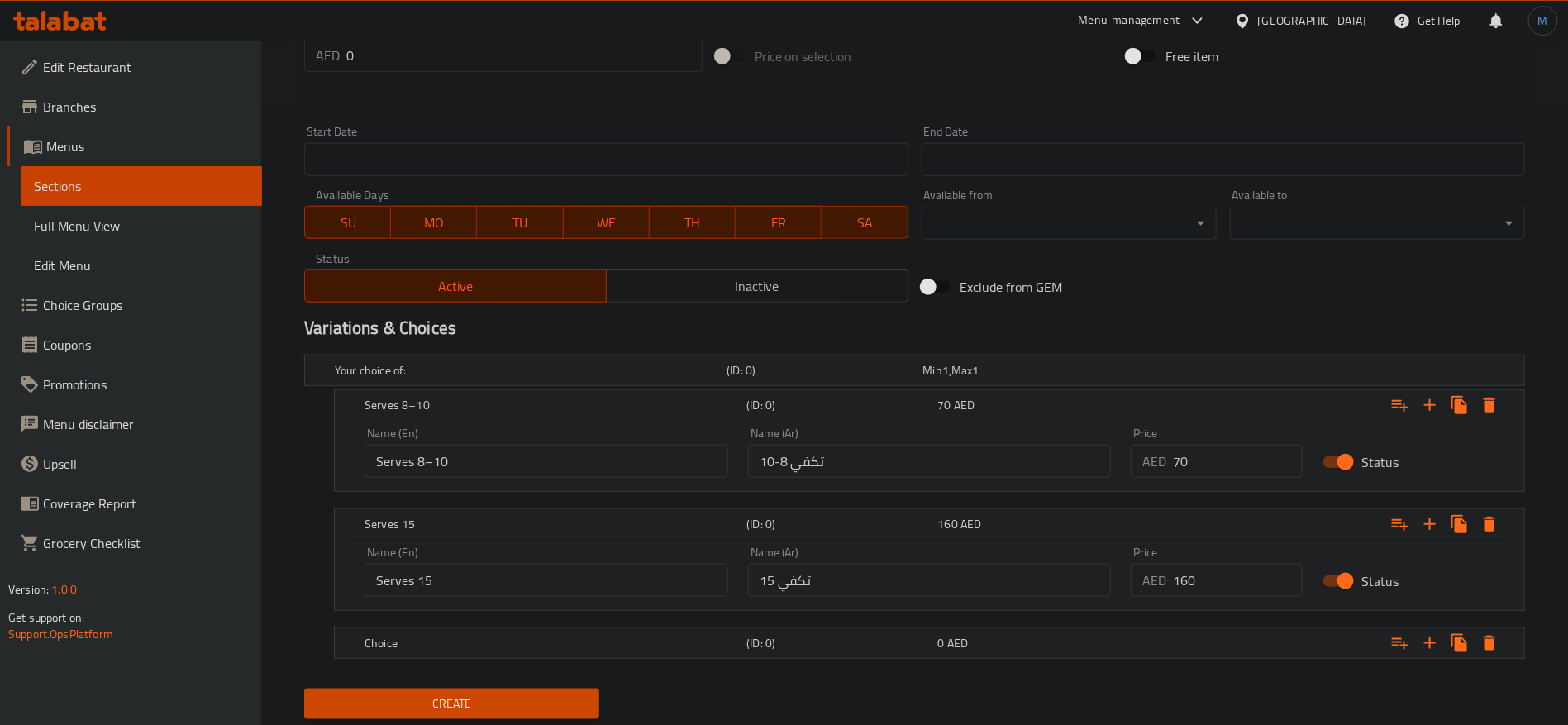
scroll to position [669, 0]
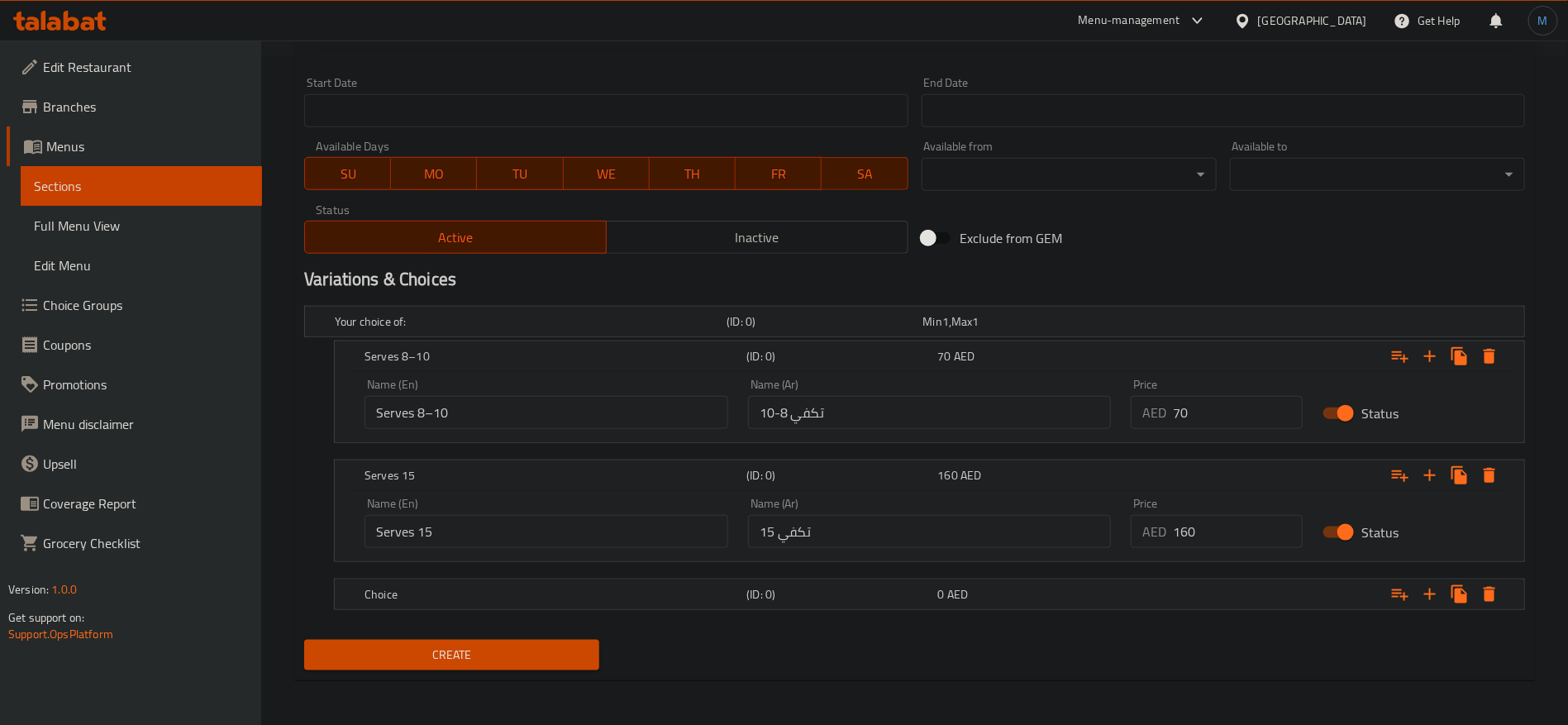
click at [563, 396] on input "Serves 8–10" at bounding box center [546, 412] width 364 height 33
type input "1/2"
click at [848, 440] on div "Name (En) 1/2 Name (En) Name (Ar) تكفي 8-10 Name (Ar) Price AED 70 Price Status" at bounding box center [929, 407] width 1190 height 70
click at [849, 418] on input "text" at bounding box center [929, 412] width 364 height 33
type input "1/2"
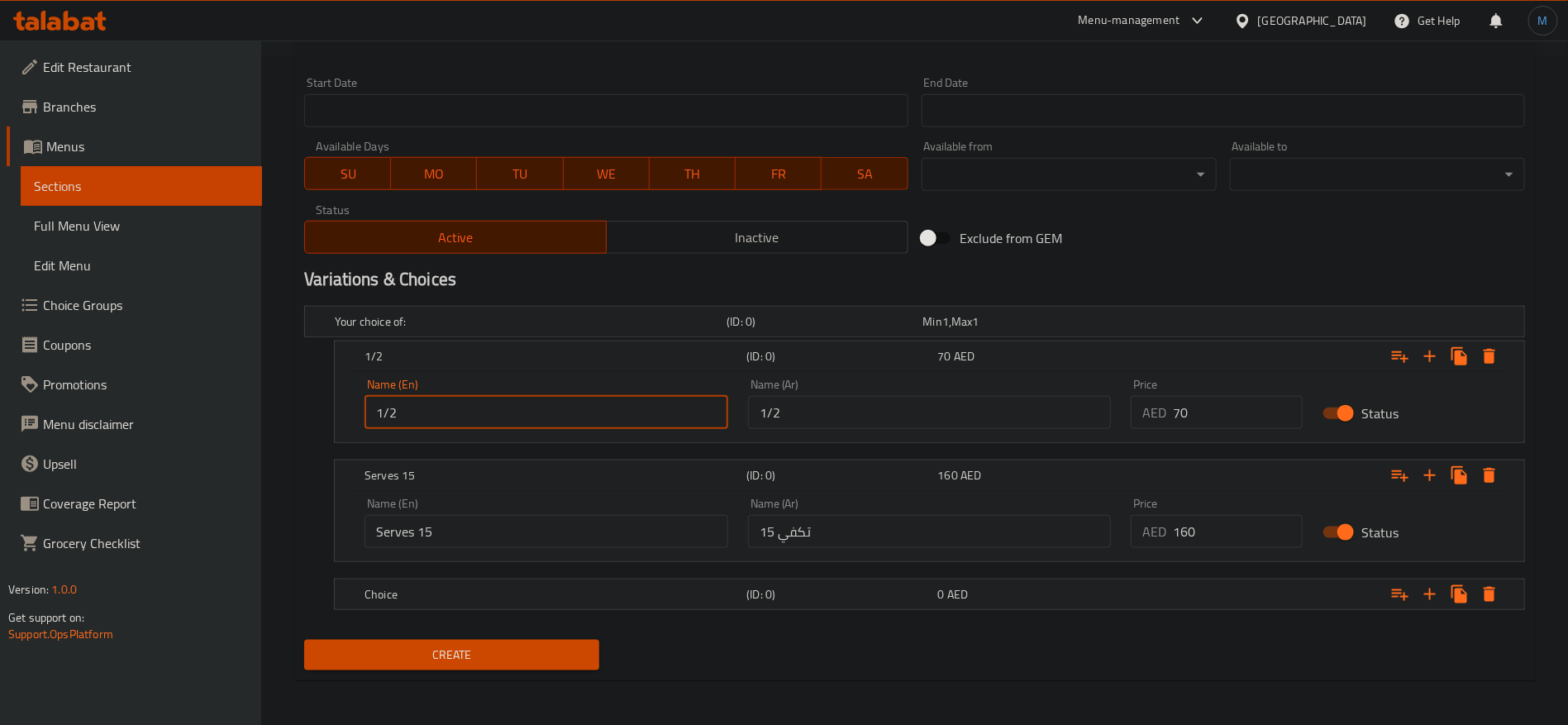
click at [632, 421] on input "1/2" at bounding box center [546, 412] width 364 height 33
type input "1/2 k"
click at [840, 410] on input "1/2" at bounding box center [929, 412] width 364 height 33
type input "1/2 كيلو"
click at [499, 525] on input "Serves 15" at bounding box center [546, 531] width 364 height 33
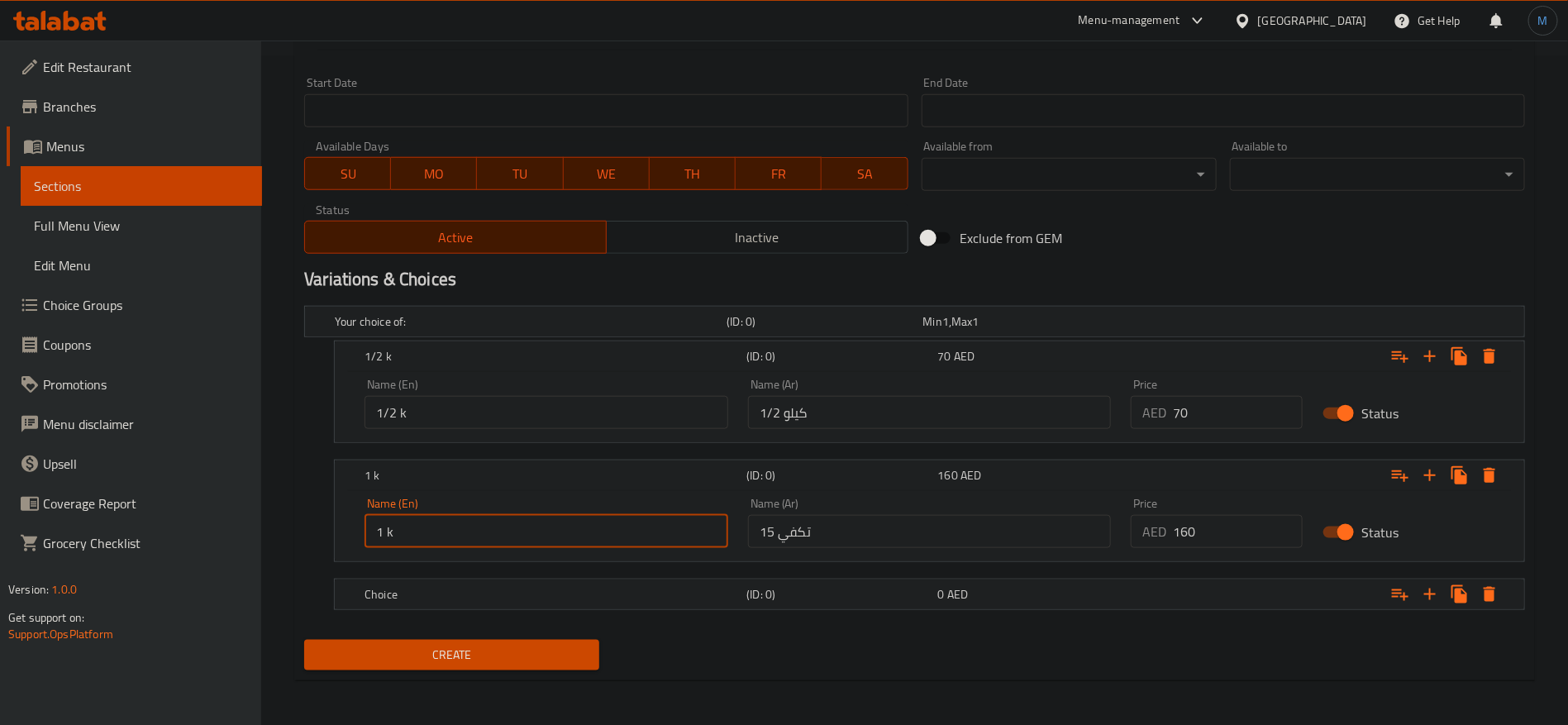
type input "1 k"
click at [855, 516] on input "تكفي 15" at bounding box center [929, 531] width 364 height 33
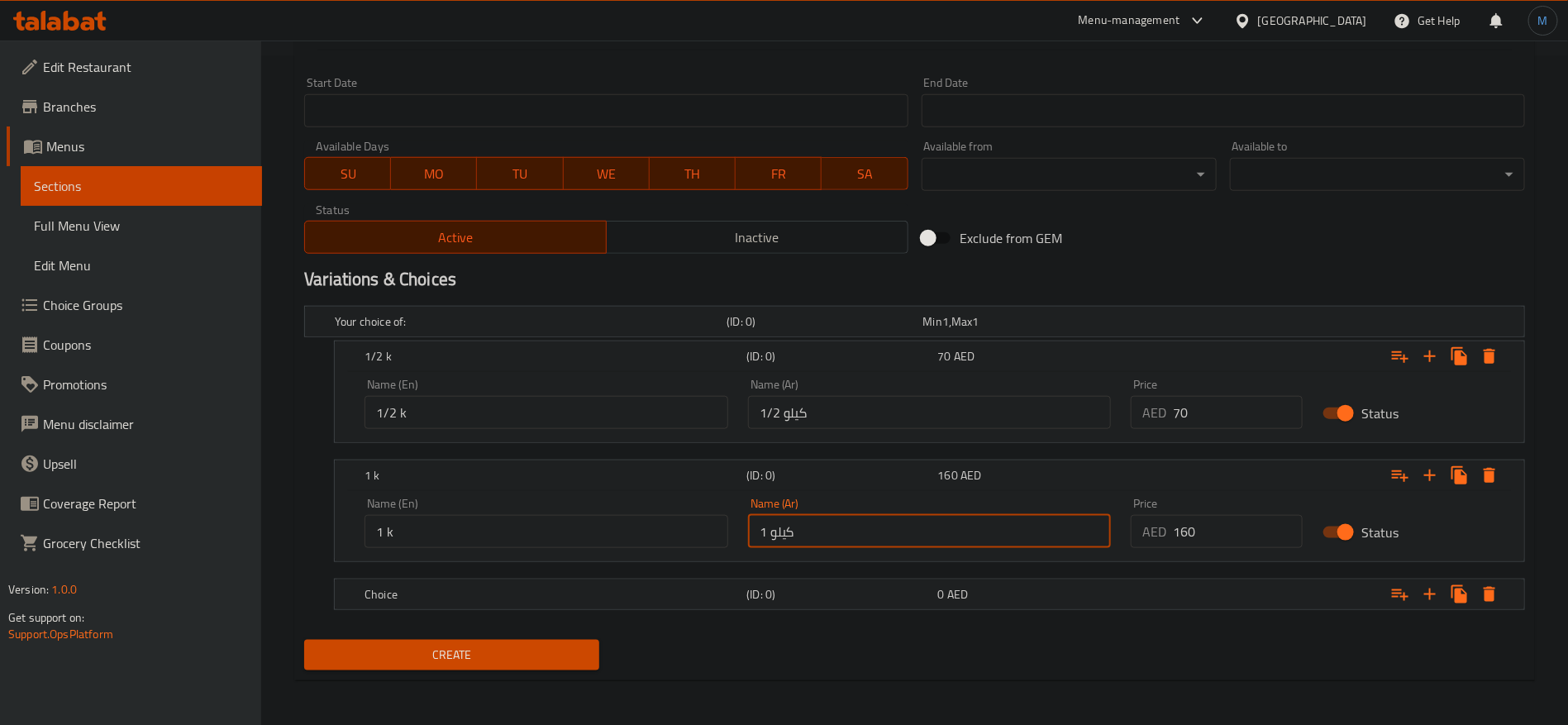
type input "1 كيلو"
click at [488, 600] on h5 "Choice" at bounding box center [552, 594] width 375 height 16
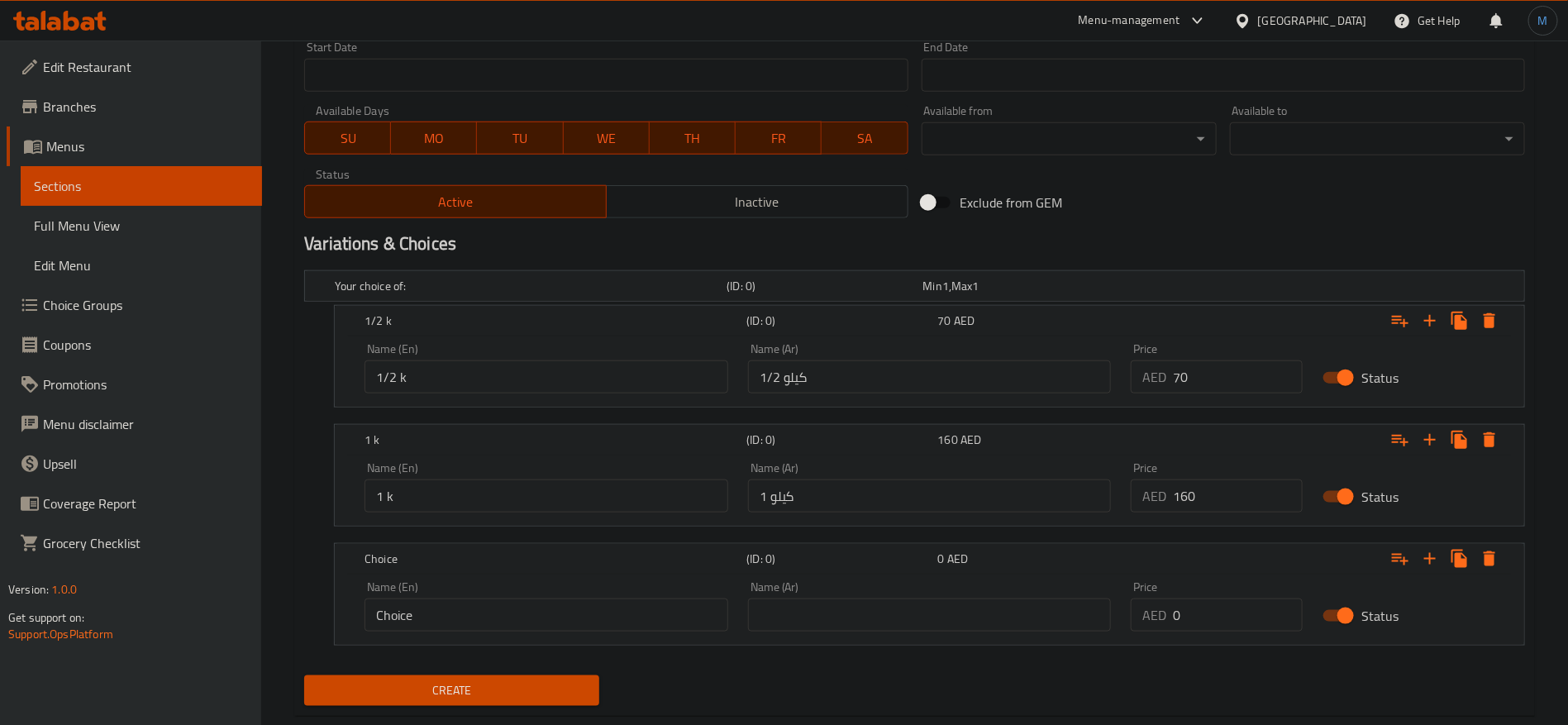
scroll to position [734, 0]
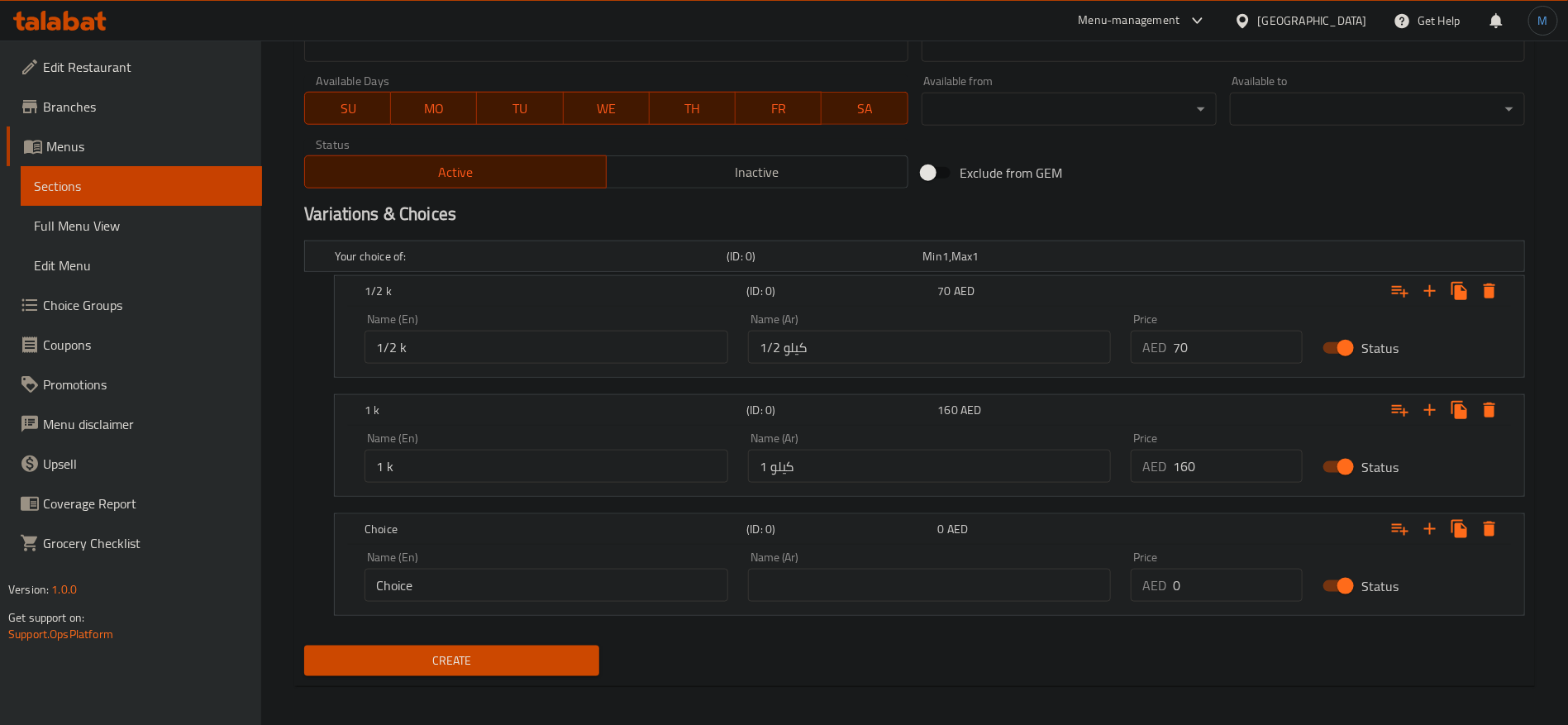
click at [503, 575] on input "Choice" at bounding box center [546, 585] width 364 height 33
type input "2.5 k"
click at [910, 563] on div "Name (Ar) Name (Ar)" at bounding box center [929, 576] width 364 height 50
click at [912, 584] on input "text" at bounding box center [929, 585] width 364 height 33
type input "2.5 كيلو"
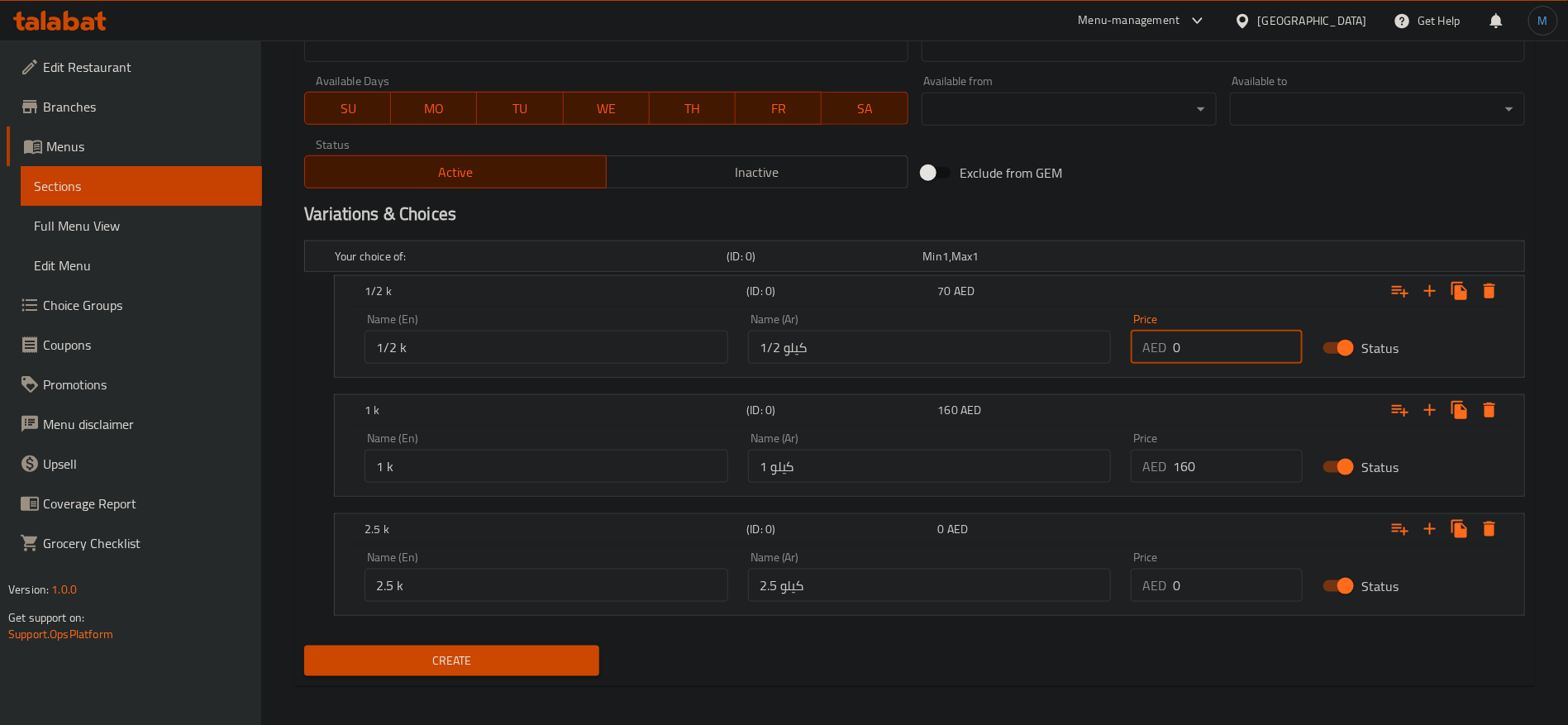
click at [1290, 350] on input "0" at bounding box center [1237, 347] width 130 height 33
click at [1247, 345] on input "0" at bounding box center [1237, 347] width 130 height 33
type input "85"
click at [1206, 459] on input "0" at bounding box center [1237, 466] width 130 height 33
type input "120"
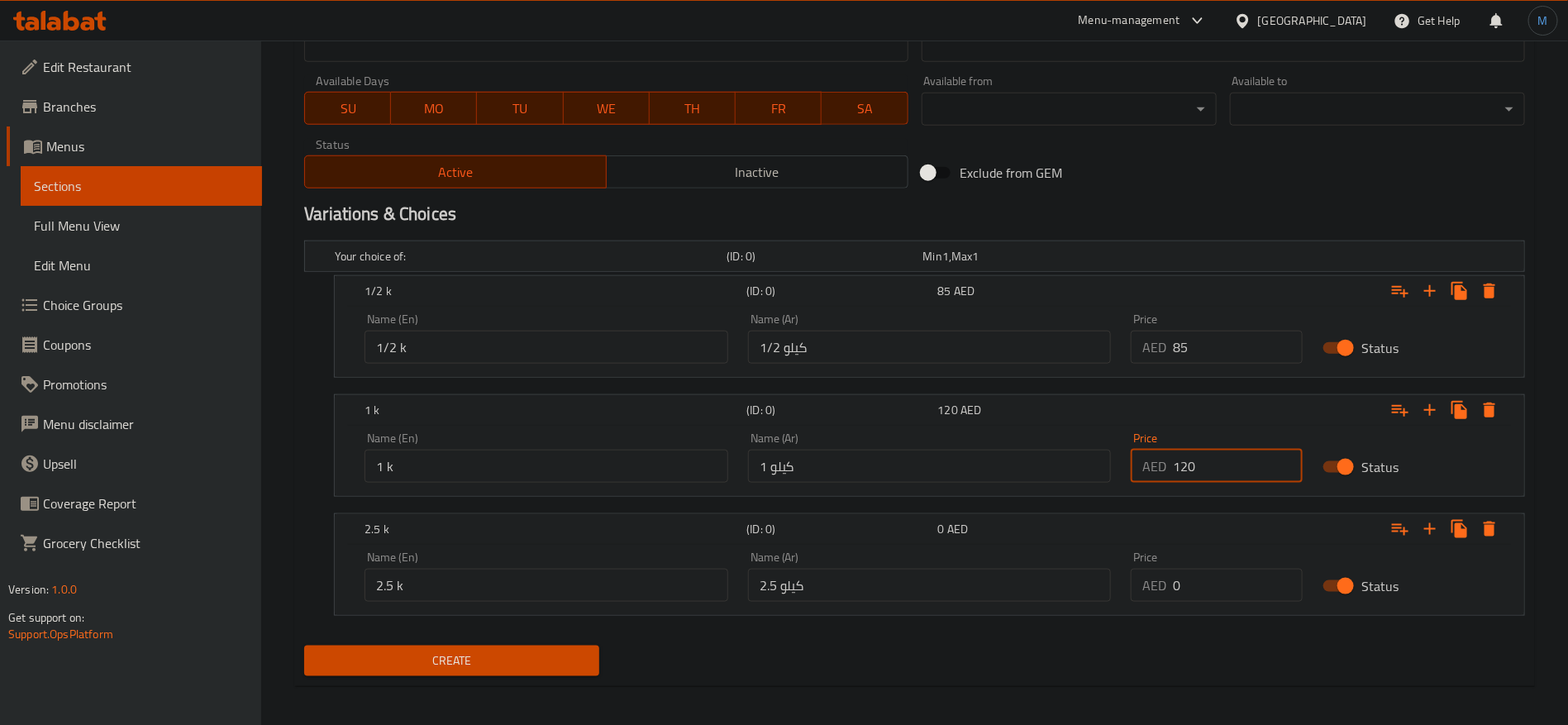
click at [1221, 586] on input "0" at bounding box center [1237, 585] width 130 height 33
type input "190"
click at [304, 645] on button "Create" at bounding box center [451, 660] width 296 height 30
type input "0"
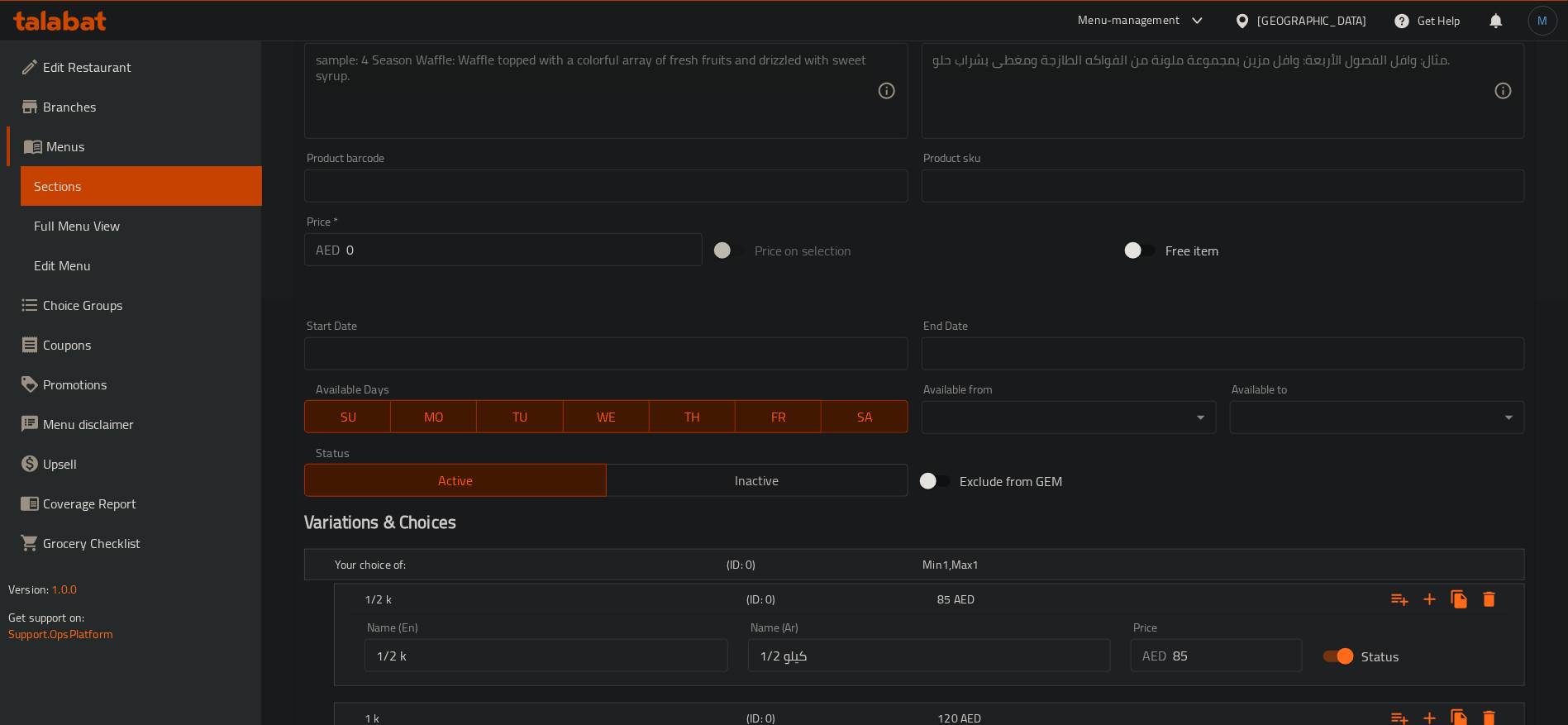
scroll to position [238, 0]
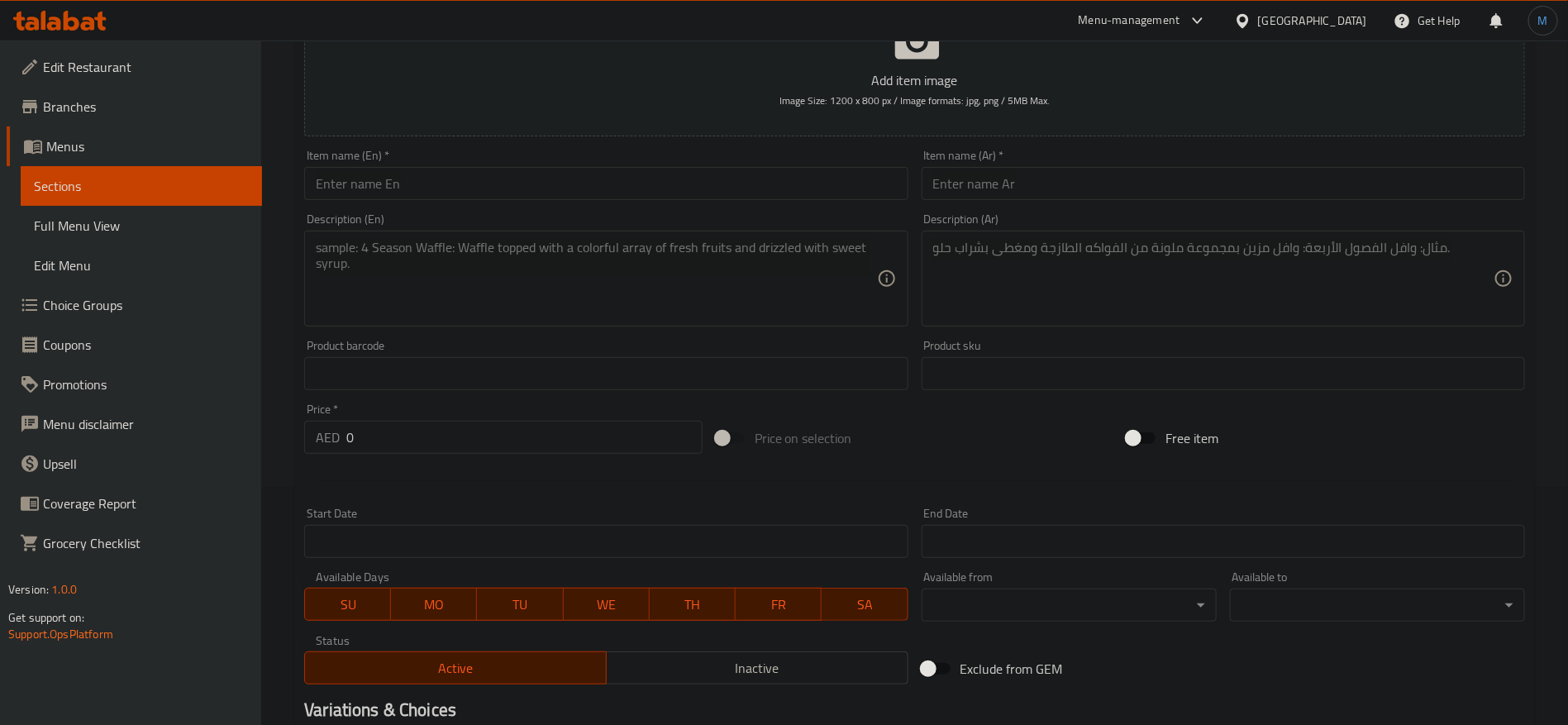
click at [530, 206] on div "Item name (En)   * Item name (En) *" at bounding box center [605, 174] width 617 height 64
paste input "Mini Cakes"
click at [534, 188] on input "Mini Cakes" at bounding box center [605, 183] width 603 height 33
type input "Mini Cakes"
click at [1146, 164] on div "Item name (Ar)   * Item name (Ar) *" at bounding box center [1223, 174] width 603 height 50
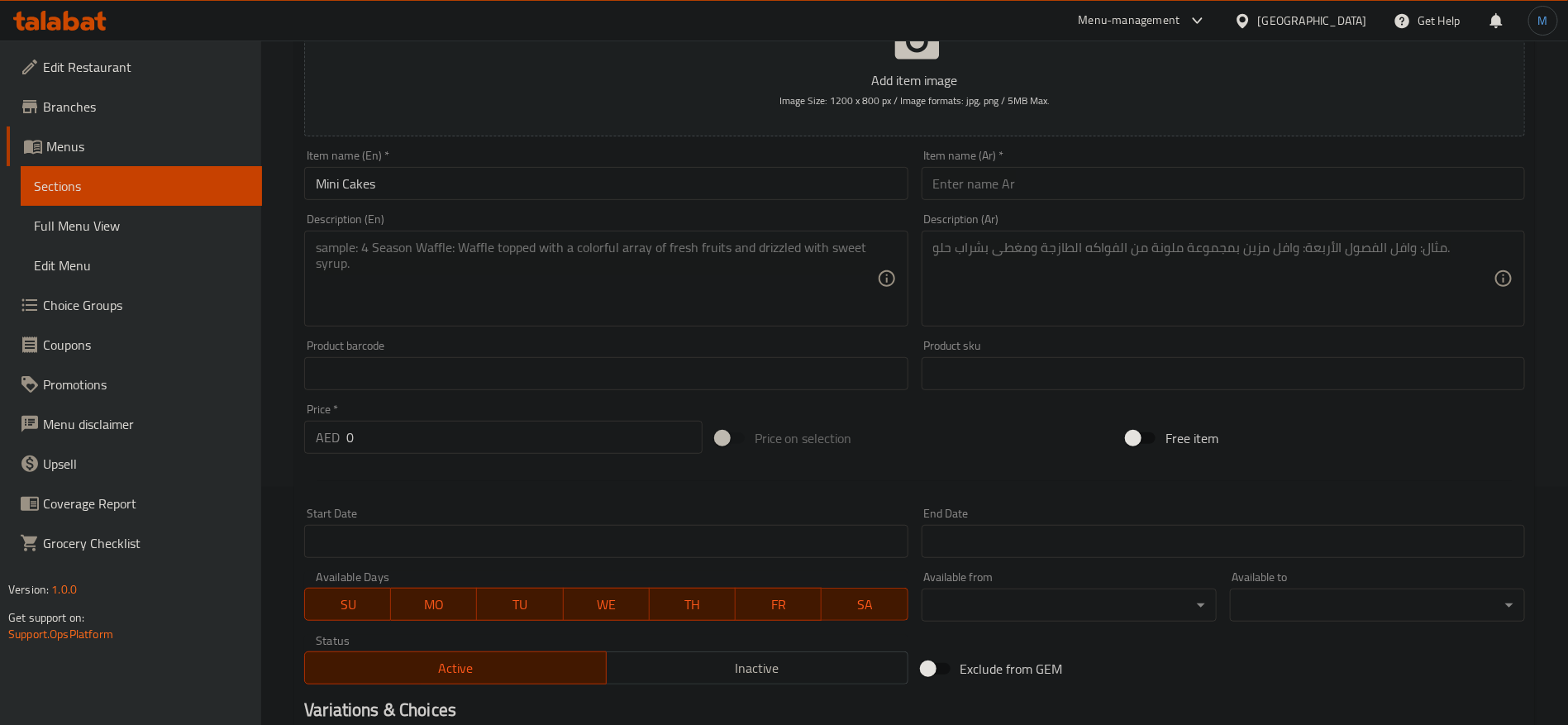
click at [1147, 168] on input "text" at bounding box center [1223, 183] width 603 height 33
type input "[PERSON_NAME]"
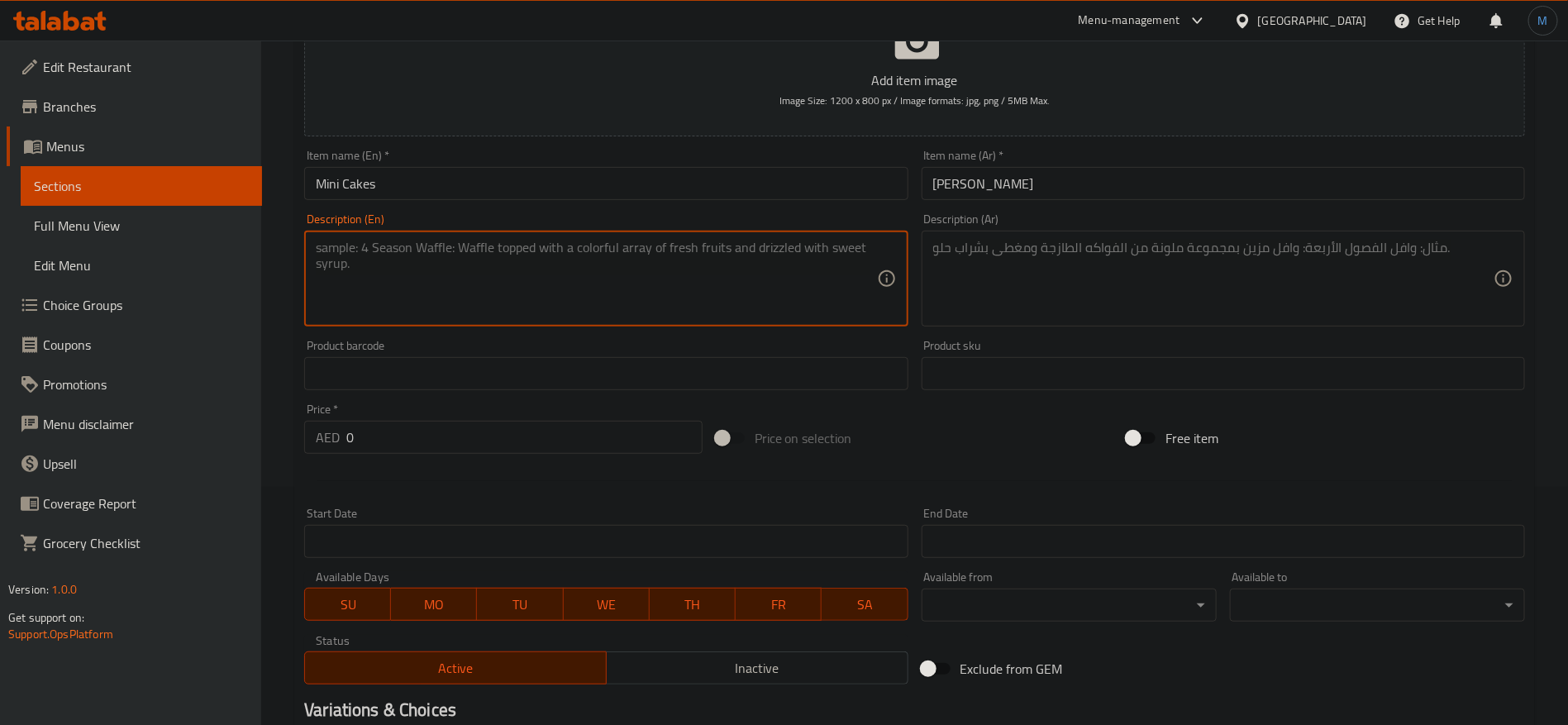
click at [717, 277] on textarea at bounding box center [596, 278] width 561 height 79
paste textarea "An elegant, personal-sized cake perfect for a special gift or an individual ind…"
type textarea "An elegant, personal-sized cake perfect for a special gift or an individual ind…"
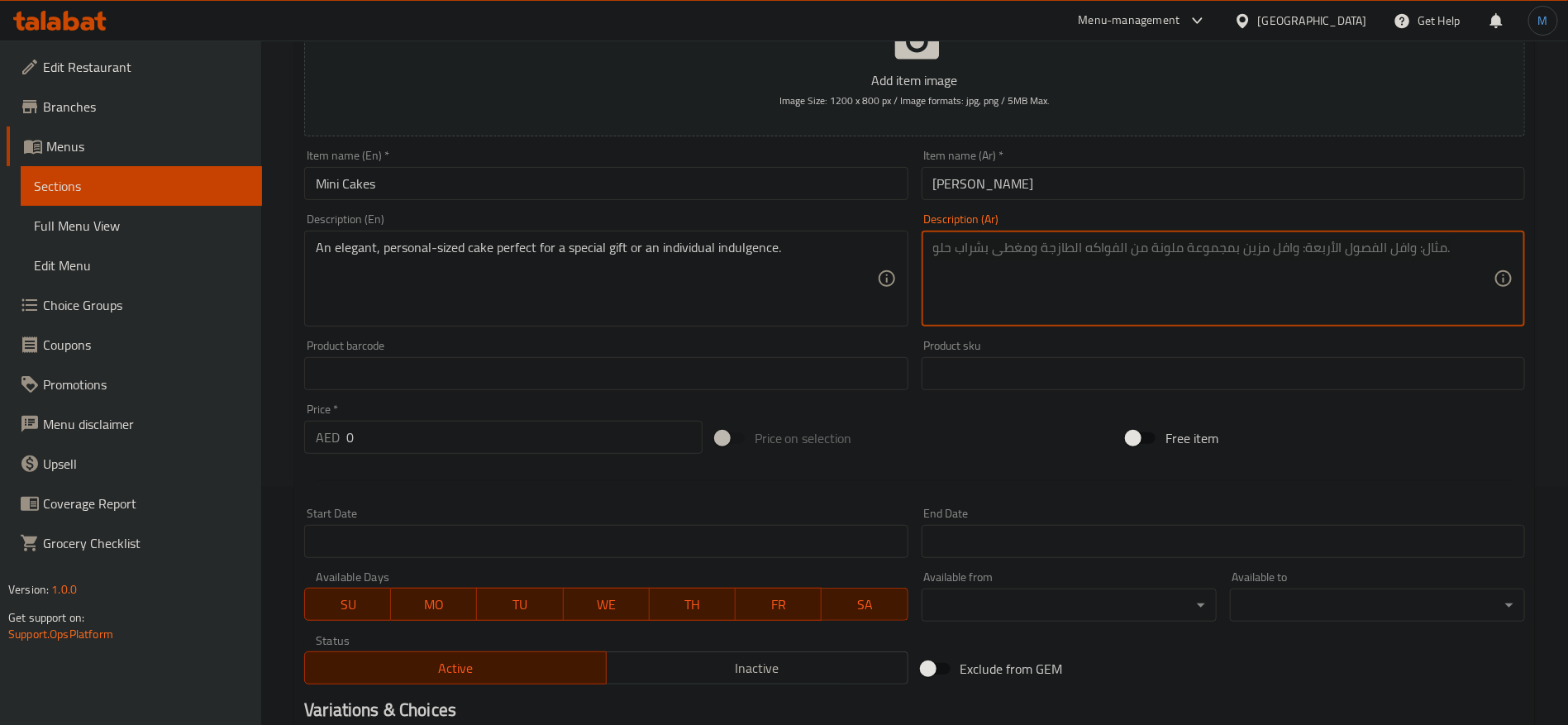
click at [1087, 285] on textarea at bounding box center [1214, 278] width 561 height 79
paste textarea "كعكة أنيقة بحجم شخصي مثالية كهدية خاصة أو مكافأة فردية."
click at [961, 244] on textarea "كعكة أنيقة بحجم شخصي مثالية كهدية خاصة أو مكافأة فردية." at bounding box center [1214, 278] width 561 height 79
click at [984, 239] on textarea "كعكة أنيقة بحجم شخصي مثالية كهدية خاصة أو مكافأة فردية." at bounding box center [1214, 278] width 561 height 79
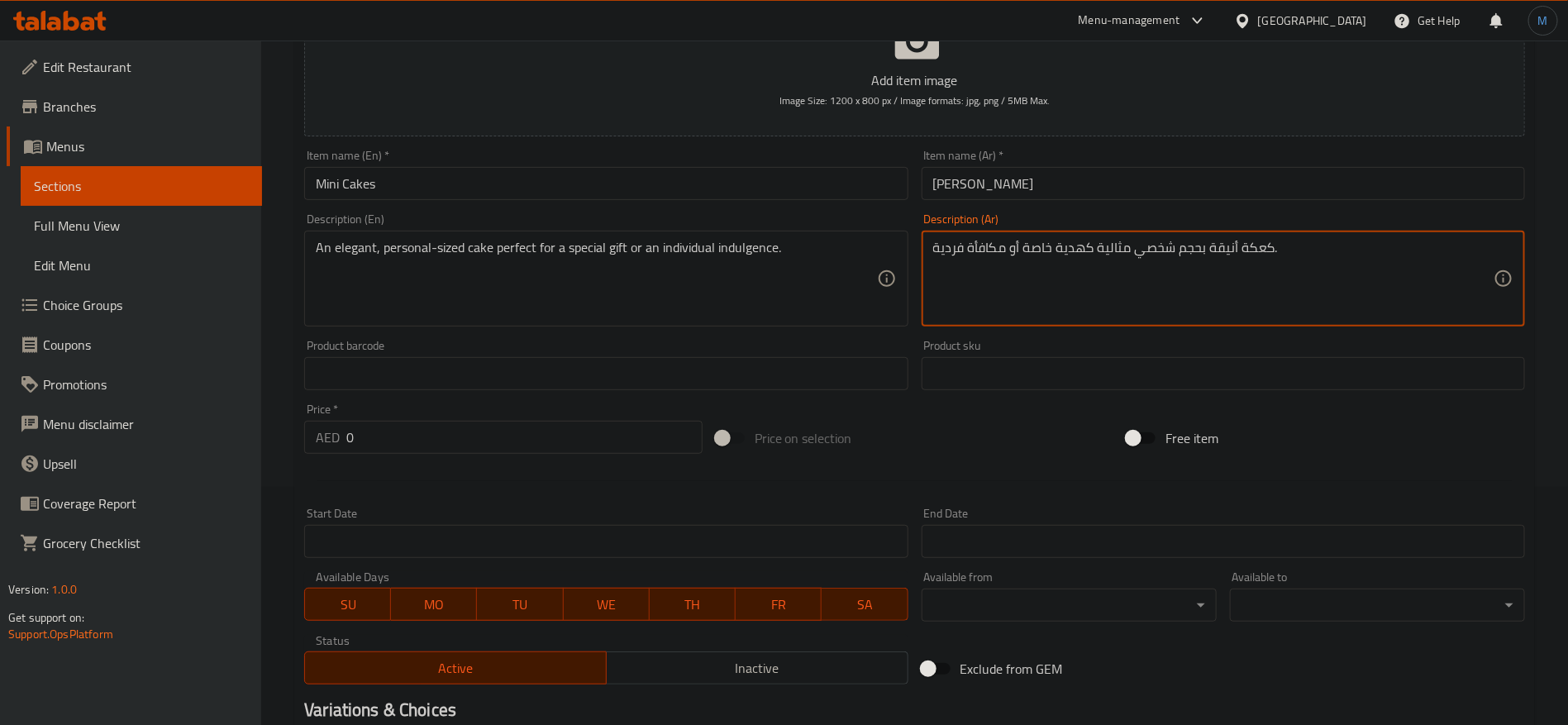
click at [984, 239] on textarea "كعكة أنيقة بحجم شخصي مثالية كهدية خاصة أو مكافأة فردية." at bounding box center [1214, 278] width 561 height 79
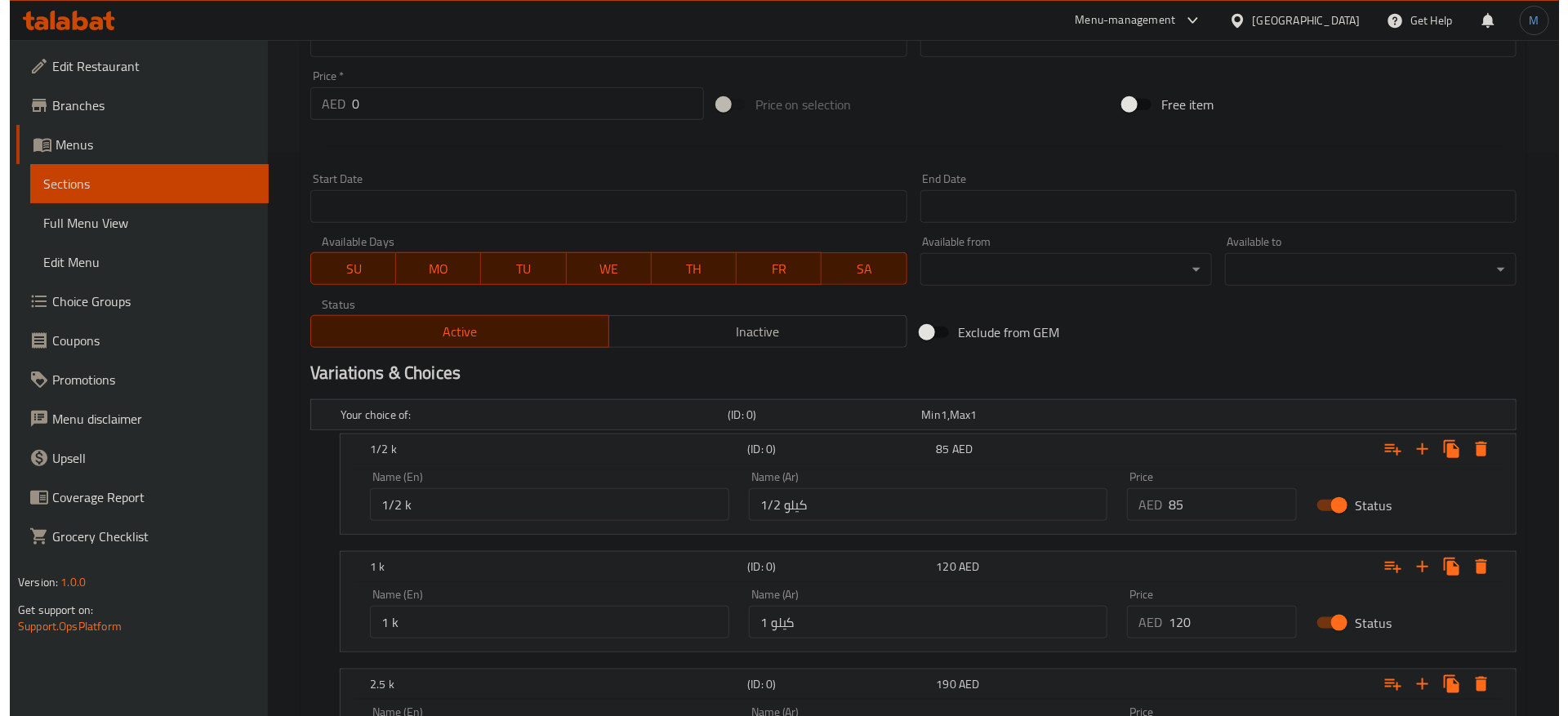
scroll to position [731, 0]
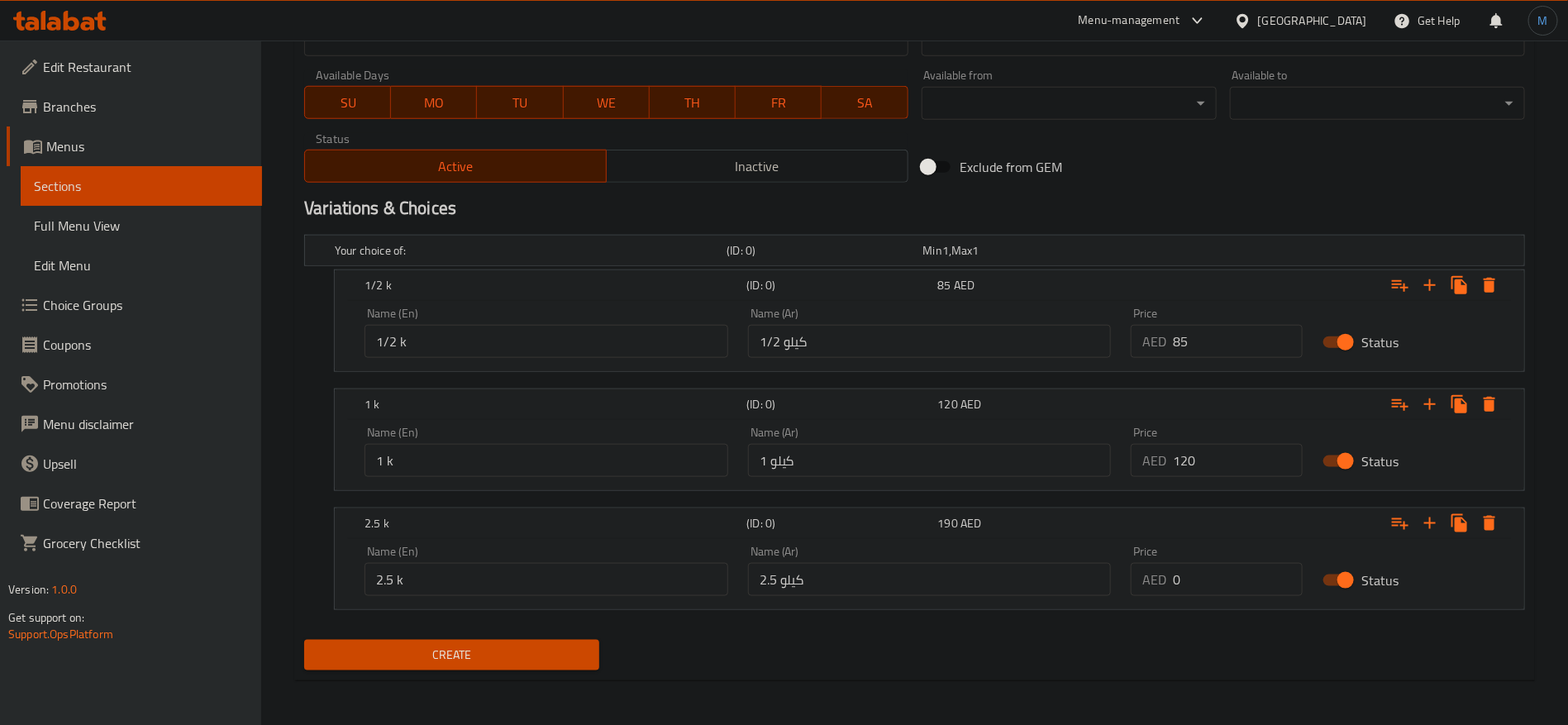
type textarea "كعكة أنيقة بحجم شخصي مثالية كهدية خاصة أو انديلجنس فردية."
click at [1490, 280] on icon "Expand" at bounding box center [1490, 285] width 11 height 15
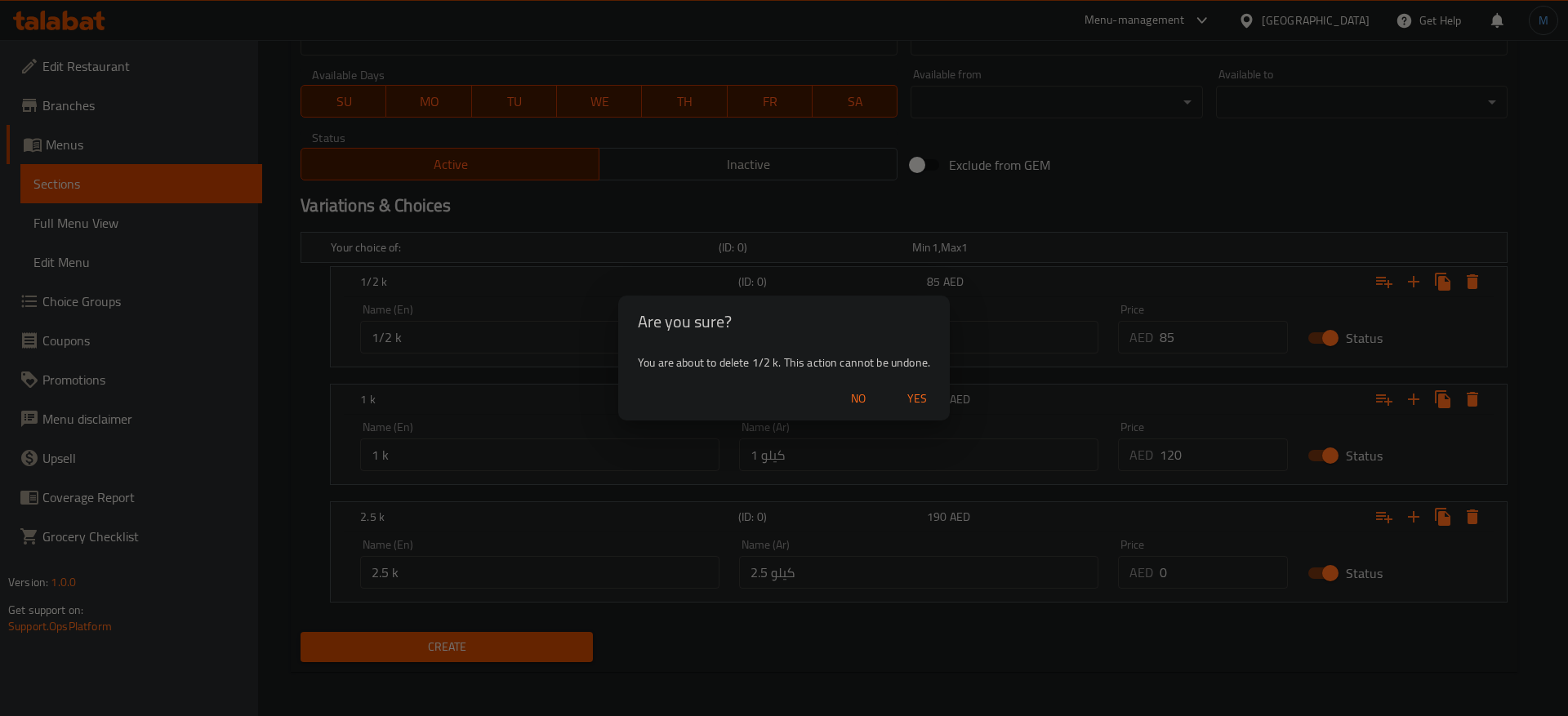
drag, startPoint x: 890, startPoint y: 399, endPoint x: 939, endPoint y: 418, distance: 52.6
click at [939, 418] on div "No Yes" at bounding box center [784, 399] width 331 height 43
click at [913, 394] on span "Yes" at bounding box center [917, 399] width 39 height 21
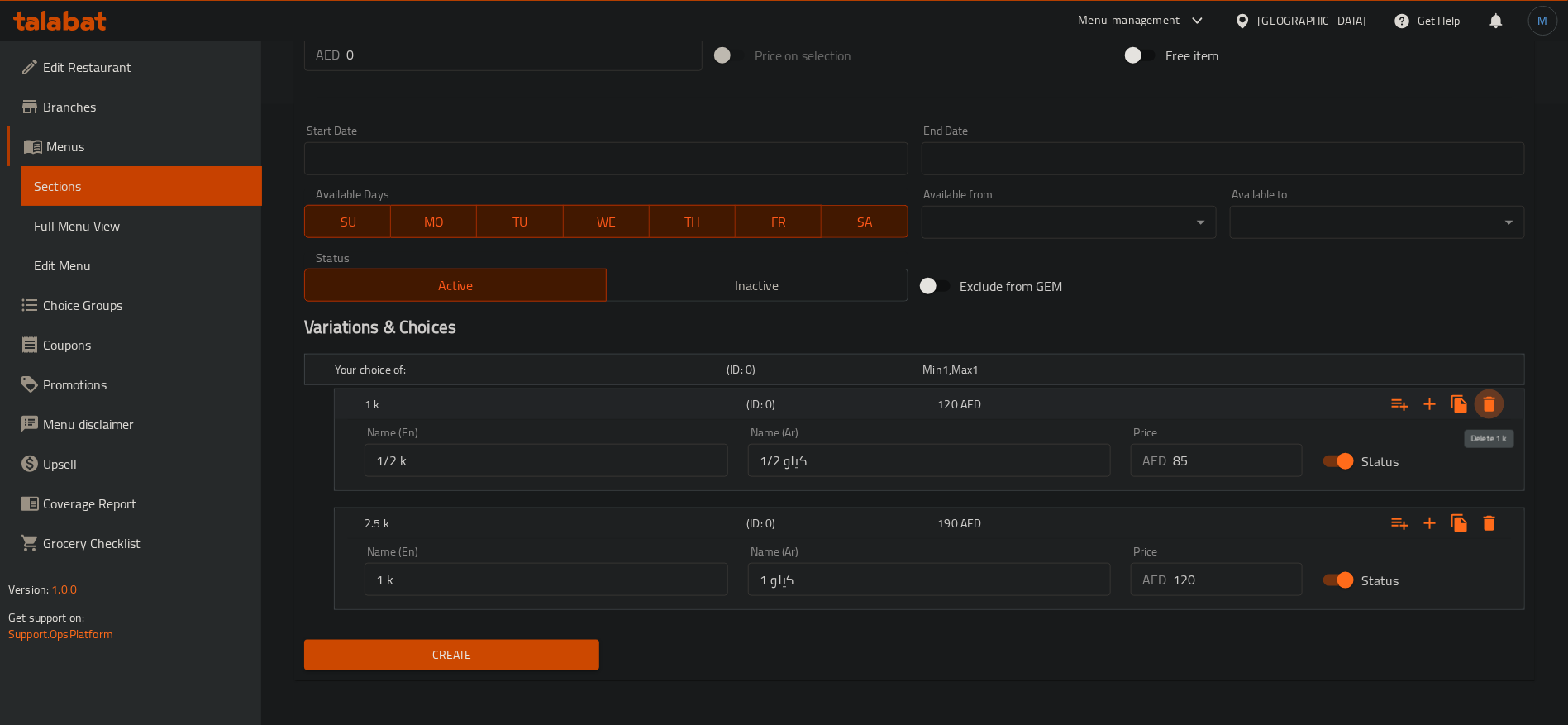
click at [1482, 402] on icon "Expand" at bounding box center [1489, 404] width 20 height 20
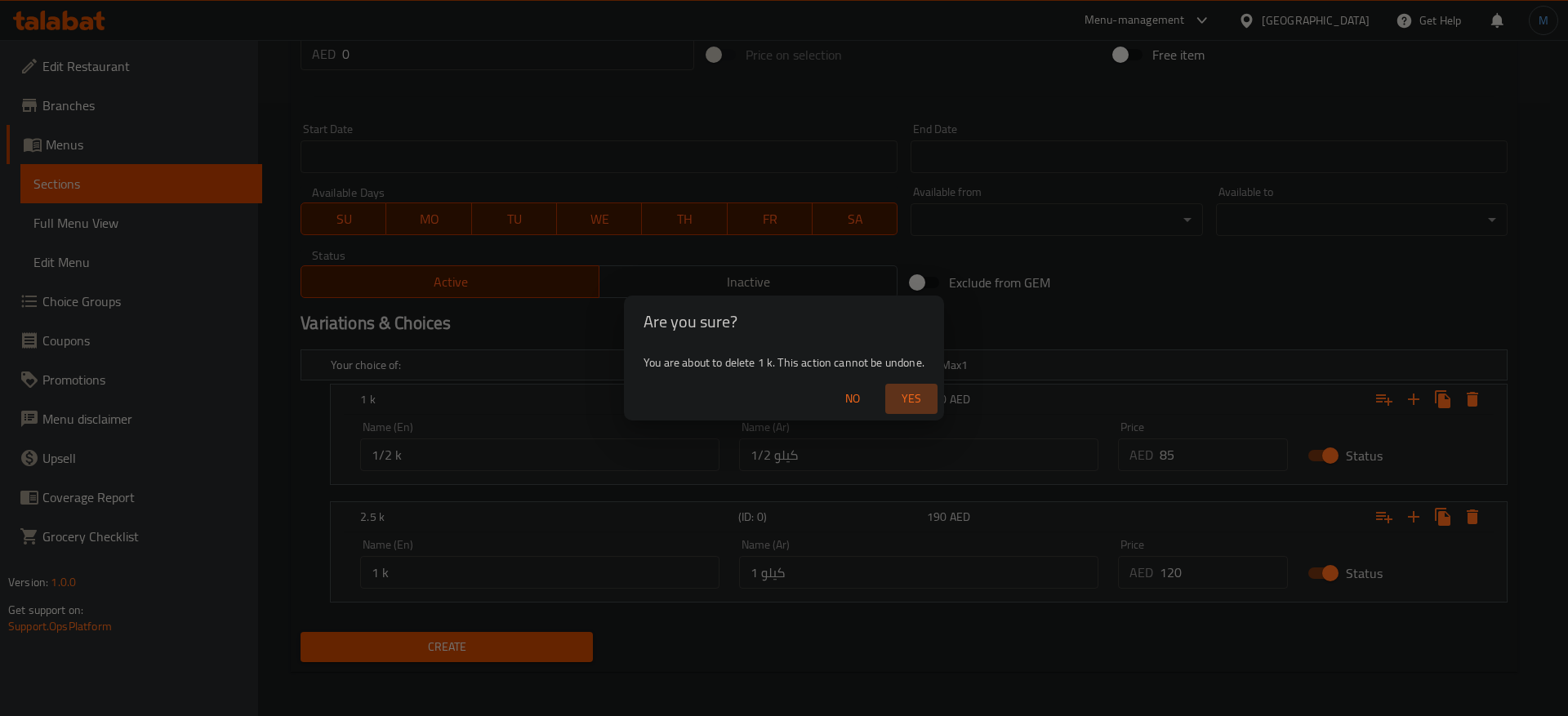
click at [903, 408] on span "Yes" at bounding box center [912, 399] width 39 height 21
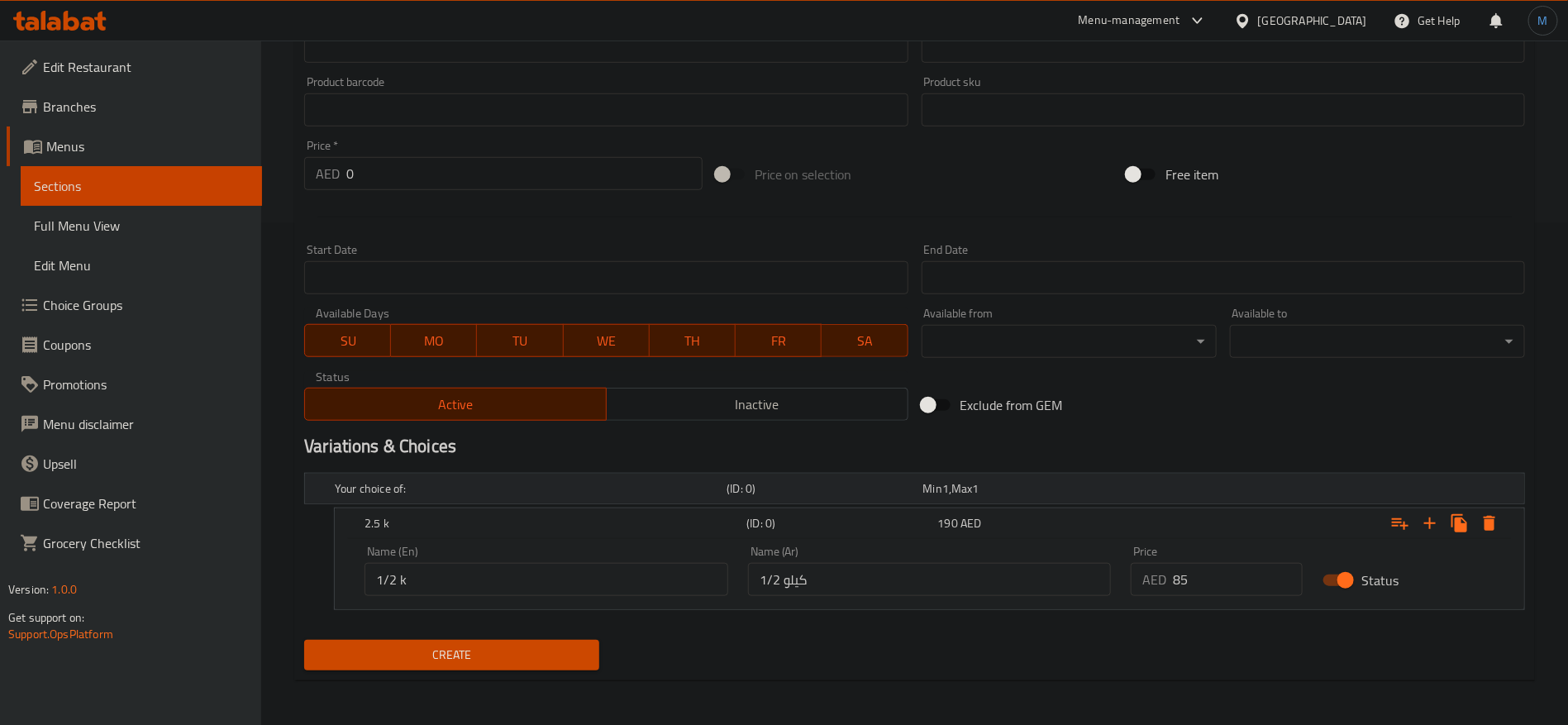
click at [1485, 495] on div "Your choice of: (ID: 0) Min 1 , Max 1" at bounding box center [920, 488] width 1176 height 36
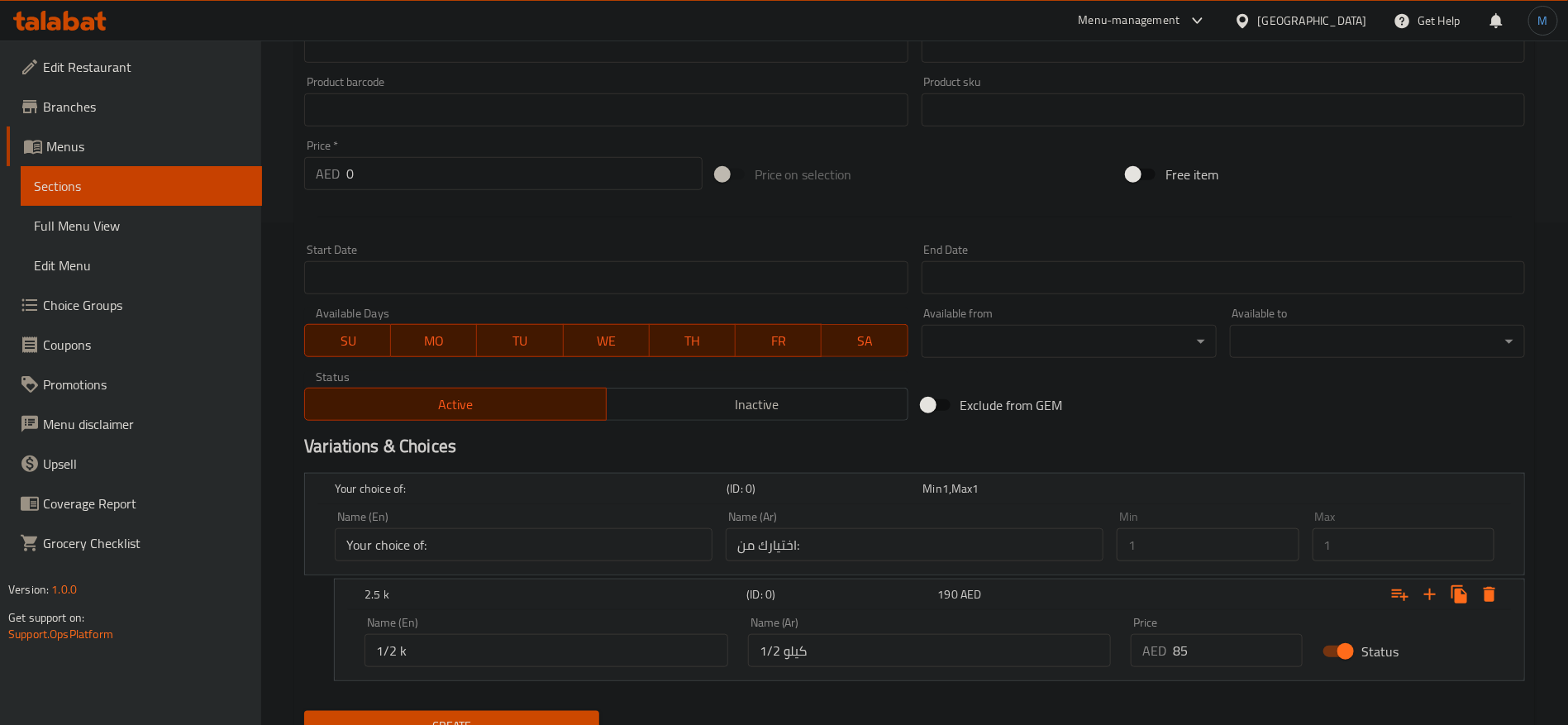
click at [1492, 515] on div "Max 1 Max" at bounding box center [1403, 536] width 182 height 50
click at [1495, 575] on div "Your choice of: (ID: 0) Min 1 , Max 1 Name (En) Your choice of: Name (En) Name …" at bounding box center [914, 585] width 1234 height 238
click at [1495, 601] on icon "Expand" at bounding box center [1489, 594] width 20 height 20
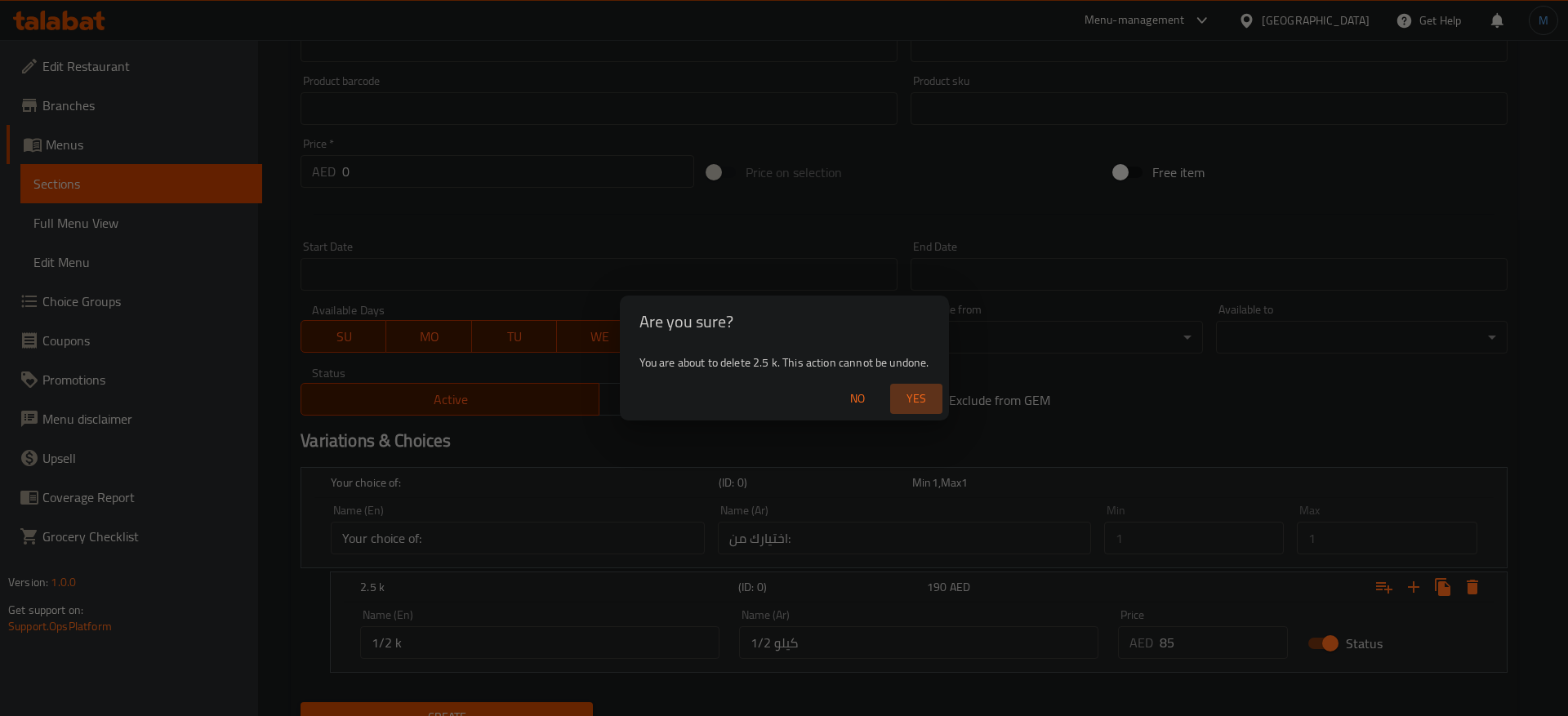
click at [914, 394] on span "Yes" at bounding box center [916, 399] width 39 height 21
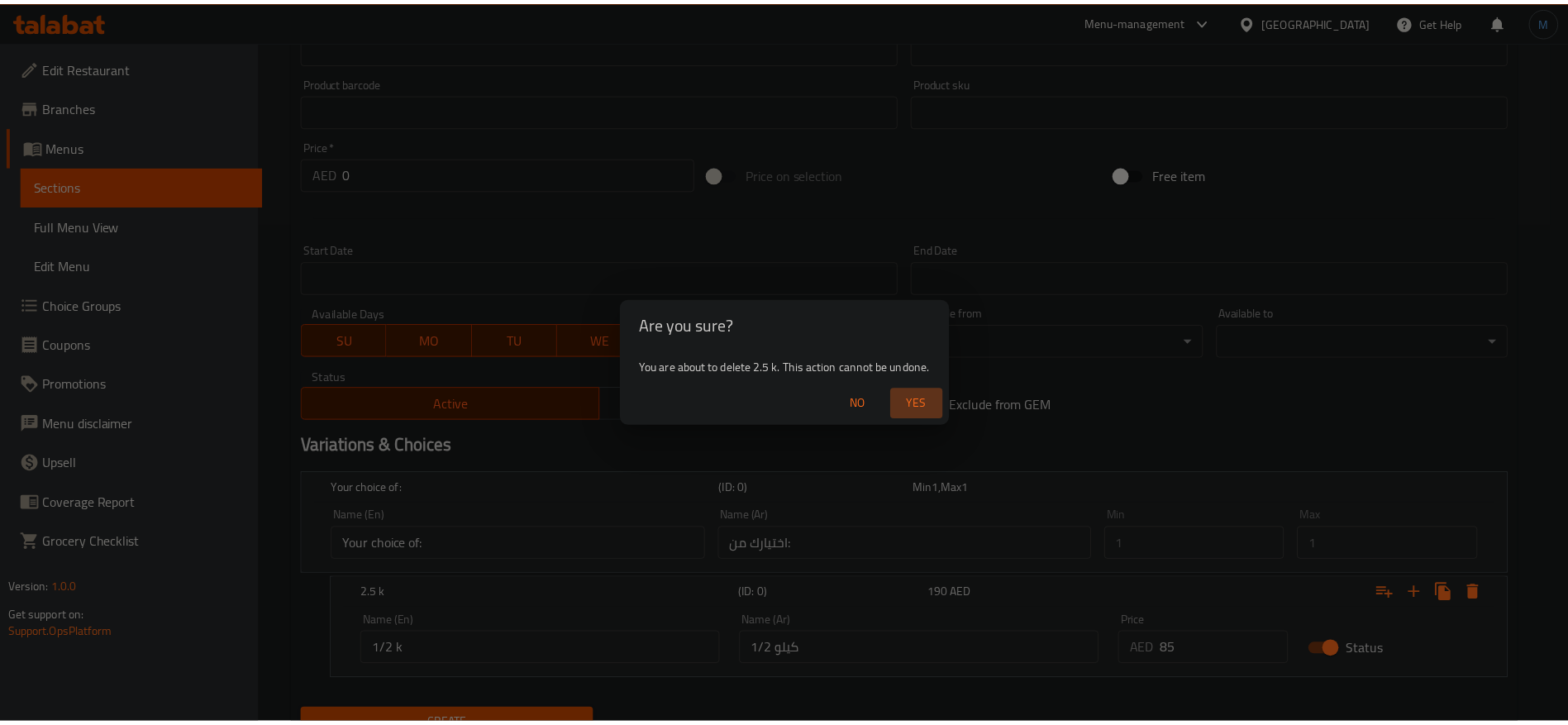
scroll to position [442, 0]
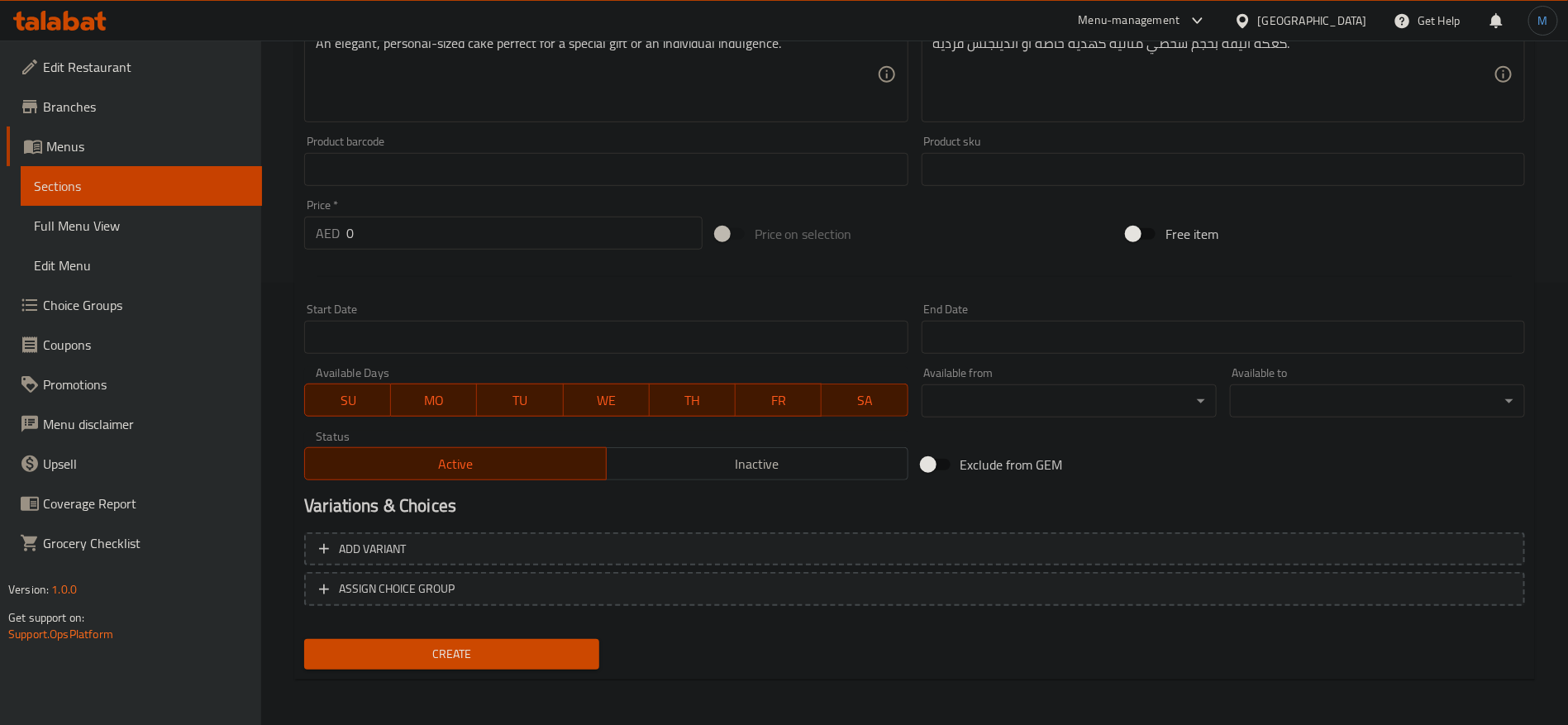
click at [475, 248] on input "0" at bounding box center [524, 233] width 356 height 33
type input "75"
click at [304, 639] on button "Create" at bounding box center [451, 654] width 296 height 30
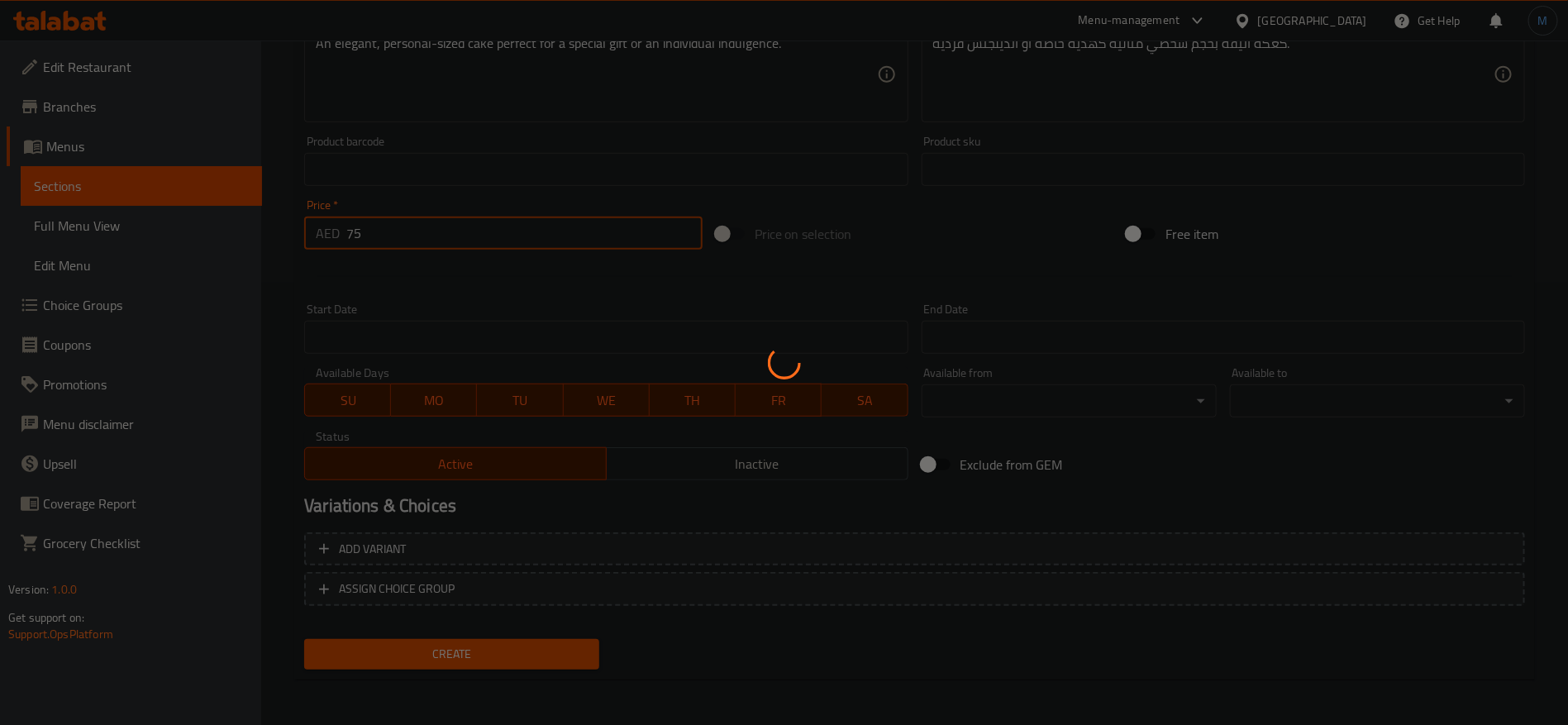
type input "0"
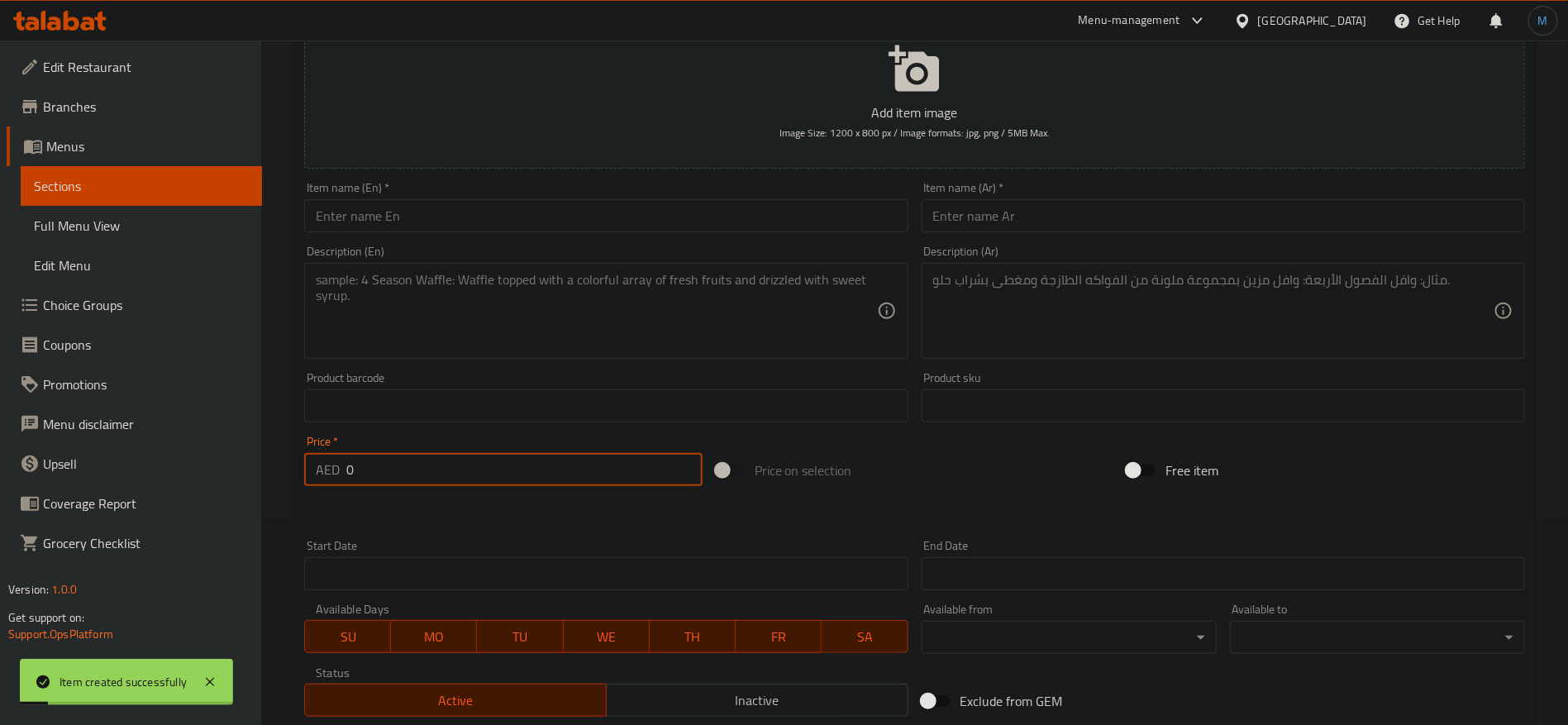
scroll to position [194, 0]
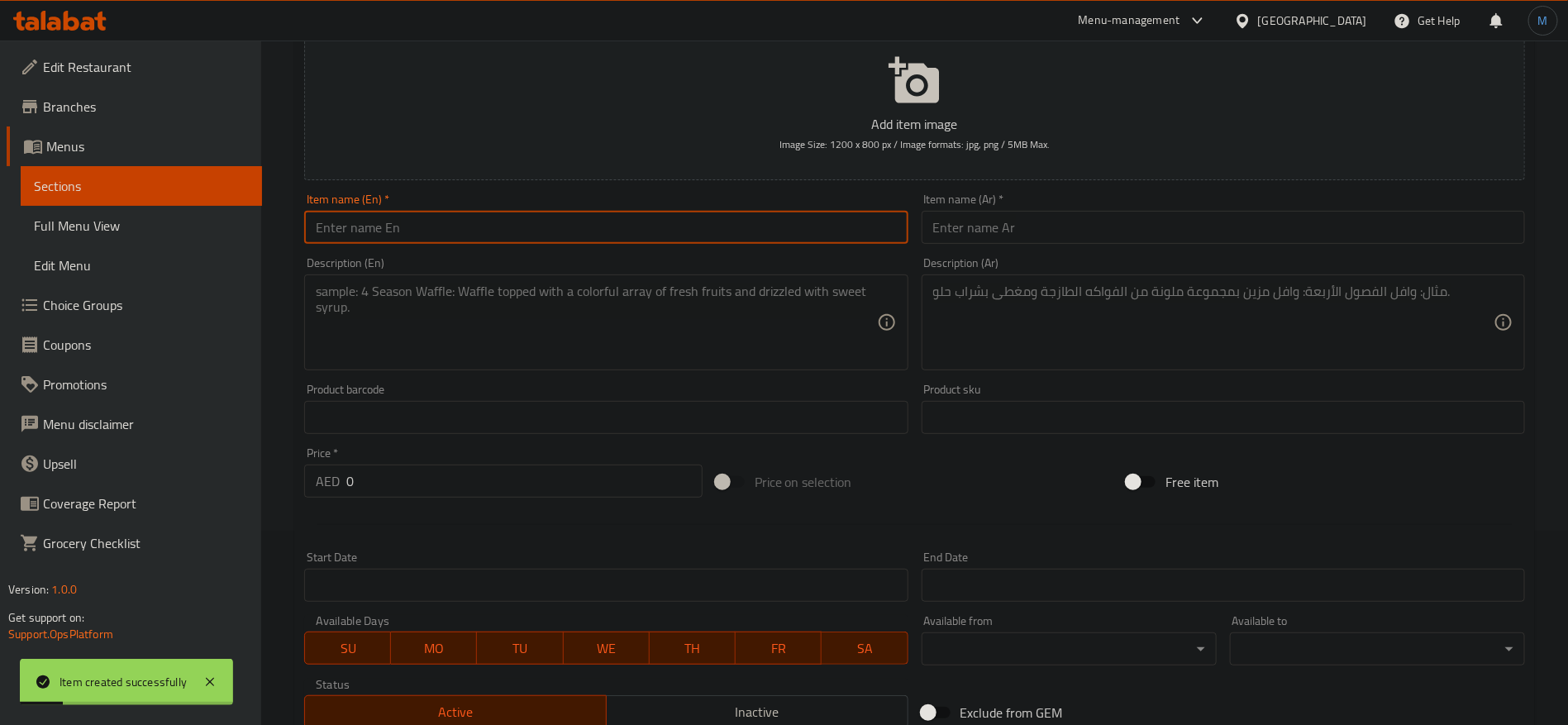
click at [443, 238] on input "text" at bounding box center [605, 227] width 603 height 33
paste input "Dessert Cups"
type input "Dessert Cups"
click at [1026, 213] on input "text" at bounding box center [1223, 227] width 603 height 33
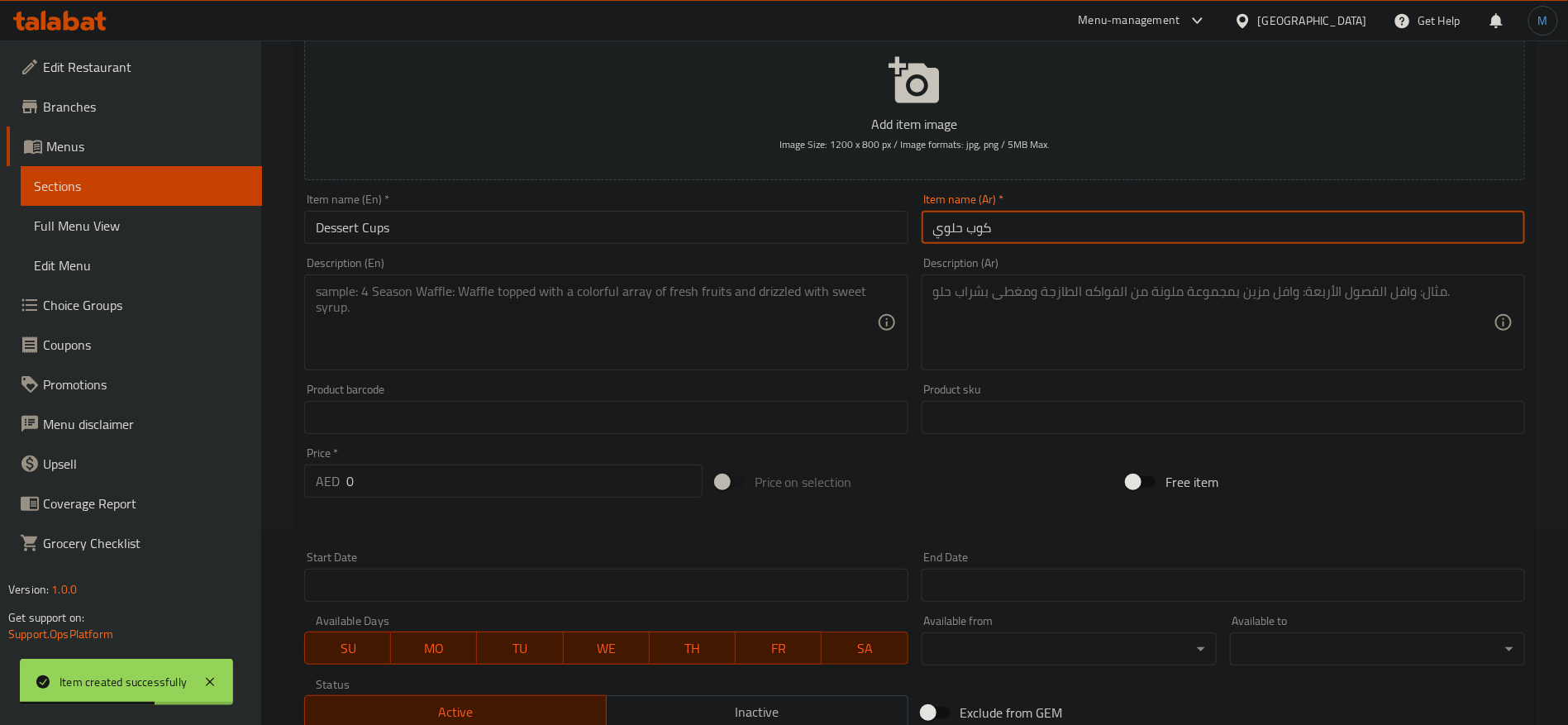
type input "كوب حلوي"
click at [763, 317] on textarea at bounding box center [596, 322] width 561 height 79
paste textarea "Your favorite flavors in a convenient, perfectly portioned cup. Ideal for event…"
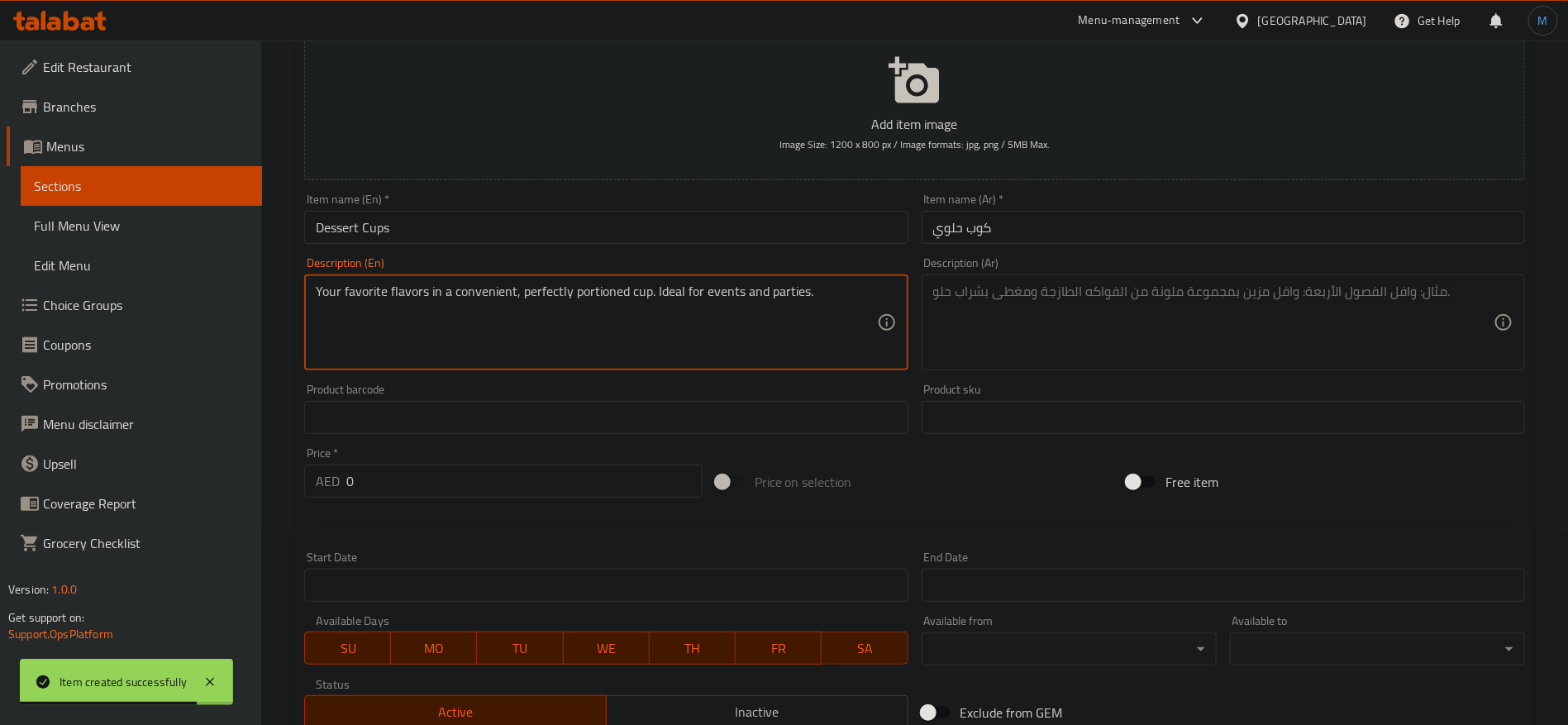
type textarea "Your favorite flavors in a convenient, perfectly portioned cup. Ideal for event…"
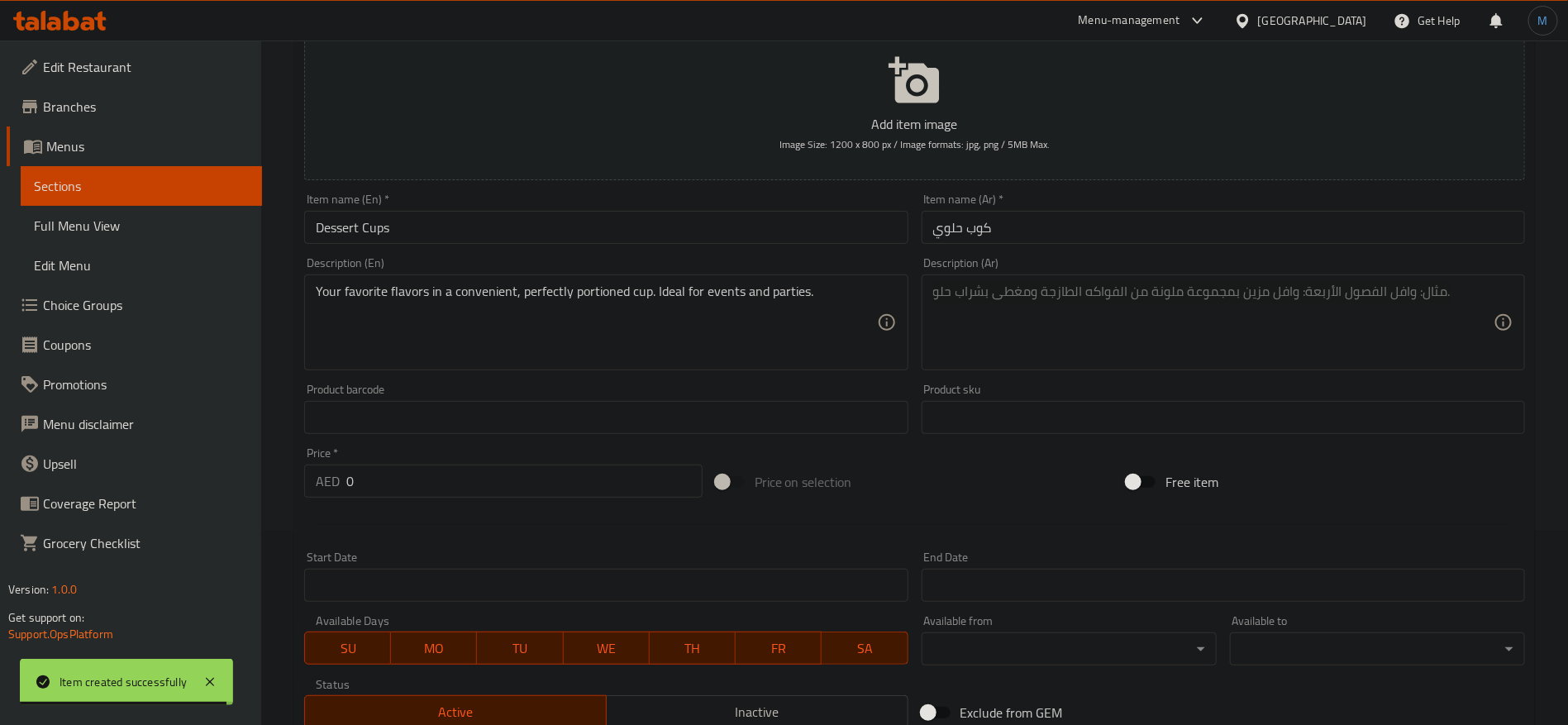
click at [1146, 366] on div "Description (Ar)" at bounding box center [1223, 322] width 603 height 96
paste textarea "نكهاتك المفضلة في كوب عملي ومثالي. مثالي للمناسبات والحفلات."
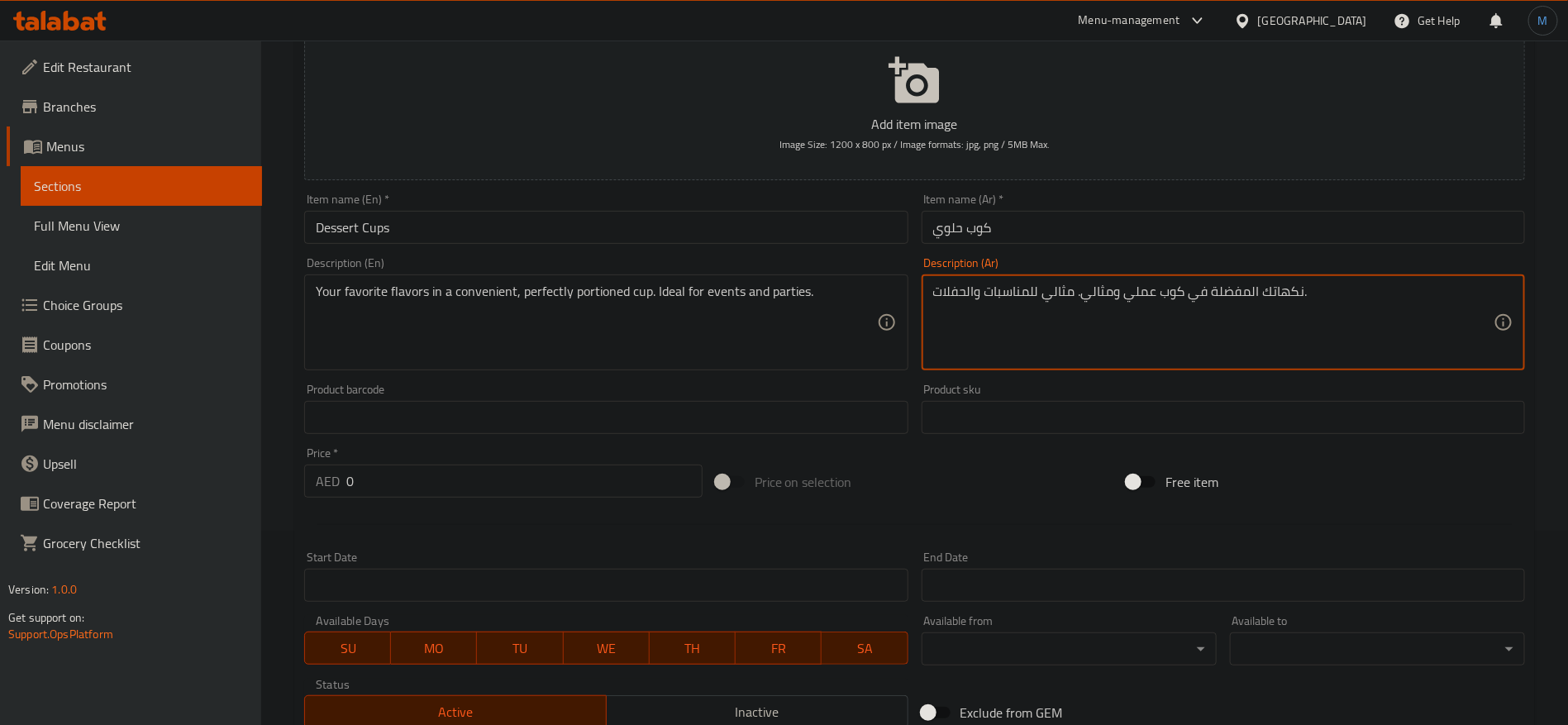
click at [484, 282] on div "Your favorite flavors in a convenient, perfectly portioned cup. Ideal for event…" at bounding box center [605, 322] width 603 height 96
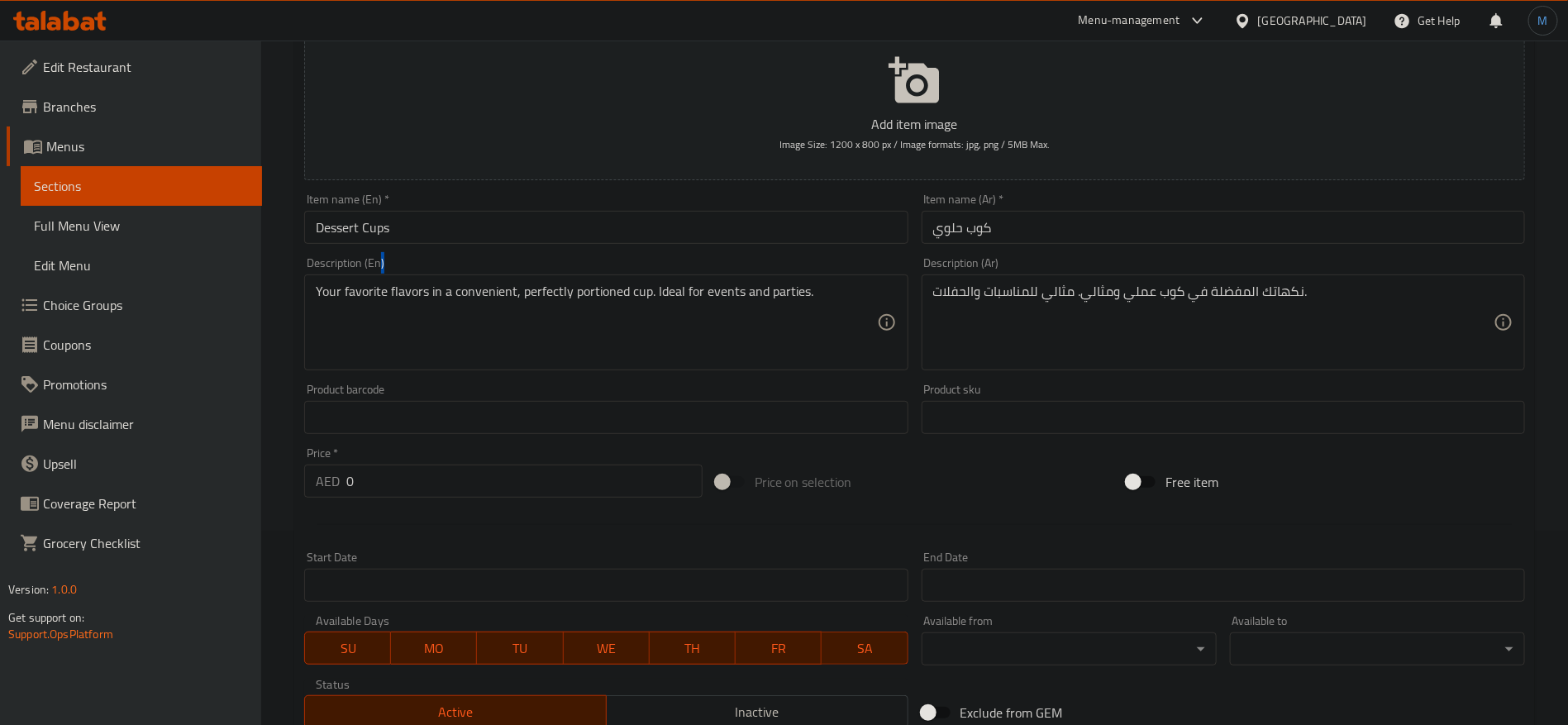
drag, startPoint x: 484, startPoint y: 282, endPoint x: 515, endPoint y: 281, distance: 31.0
click at [515, 281] on div "Your favorite flavors in a convenient, perfectly portioned cup. Ideal for event…" at bounding box center [605, 322] width 603 height 96
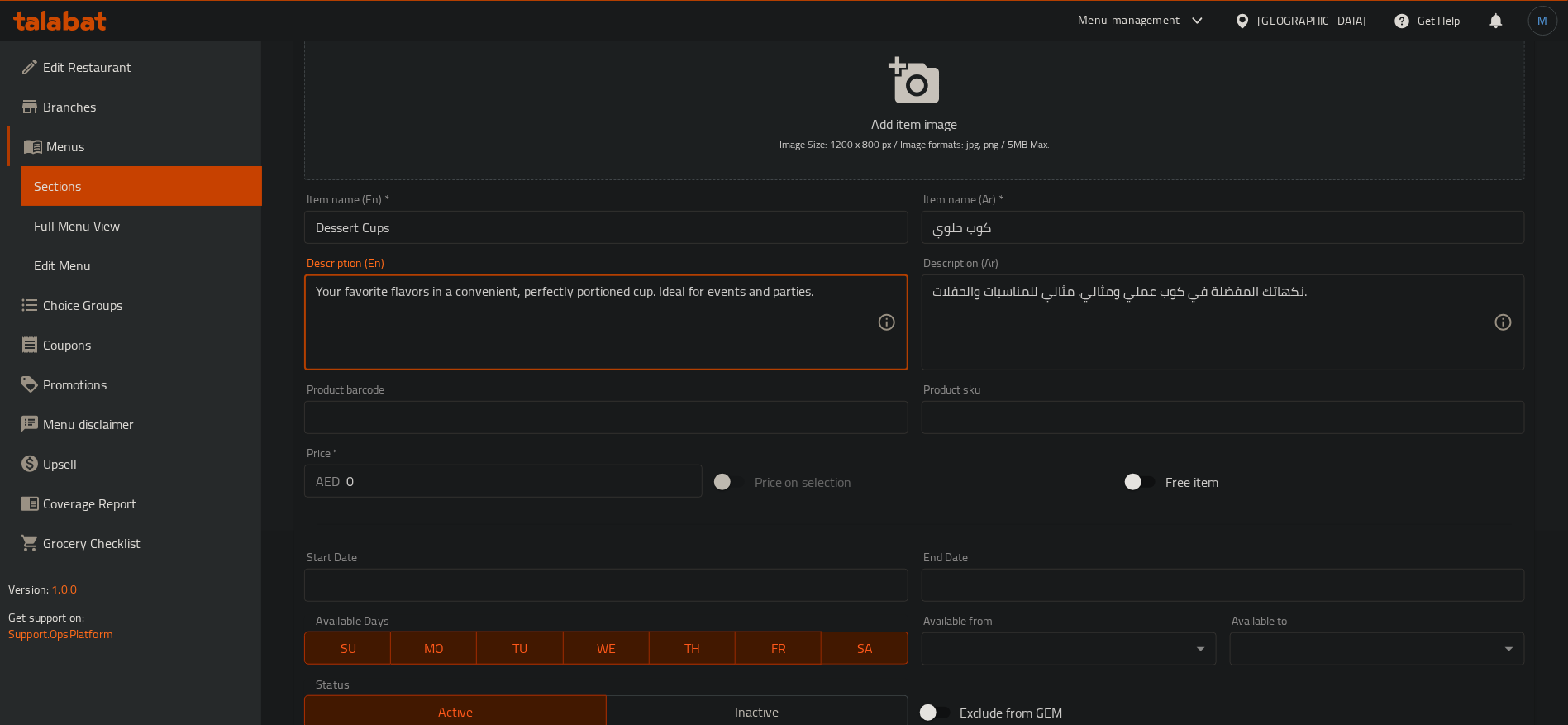
click at [490, 289] on textarea "Your favorite flavors in a convenient, perfectly portioned cup. Ideal for event…" at bounding box center [596, 322] width 561 height 79
drag, startPoint x: 490, startPoint y: 289, endPoint x: 591, endPoint y: 290, distance: 101.0
click at [591, 290] on textarea "Your favorite flavors in a convenient, perfectly portioned cup. Ideal for event…" at bounding box center [596, 322] width 561 height 79
click at [643, 300] on textarea "Your favorite flavors in a convenient, perfectly portioned cup. Ideal for event…" at bounding box center [596, 322] width 561 height 79
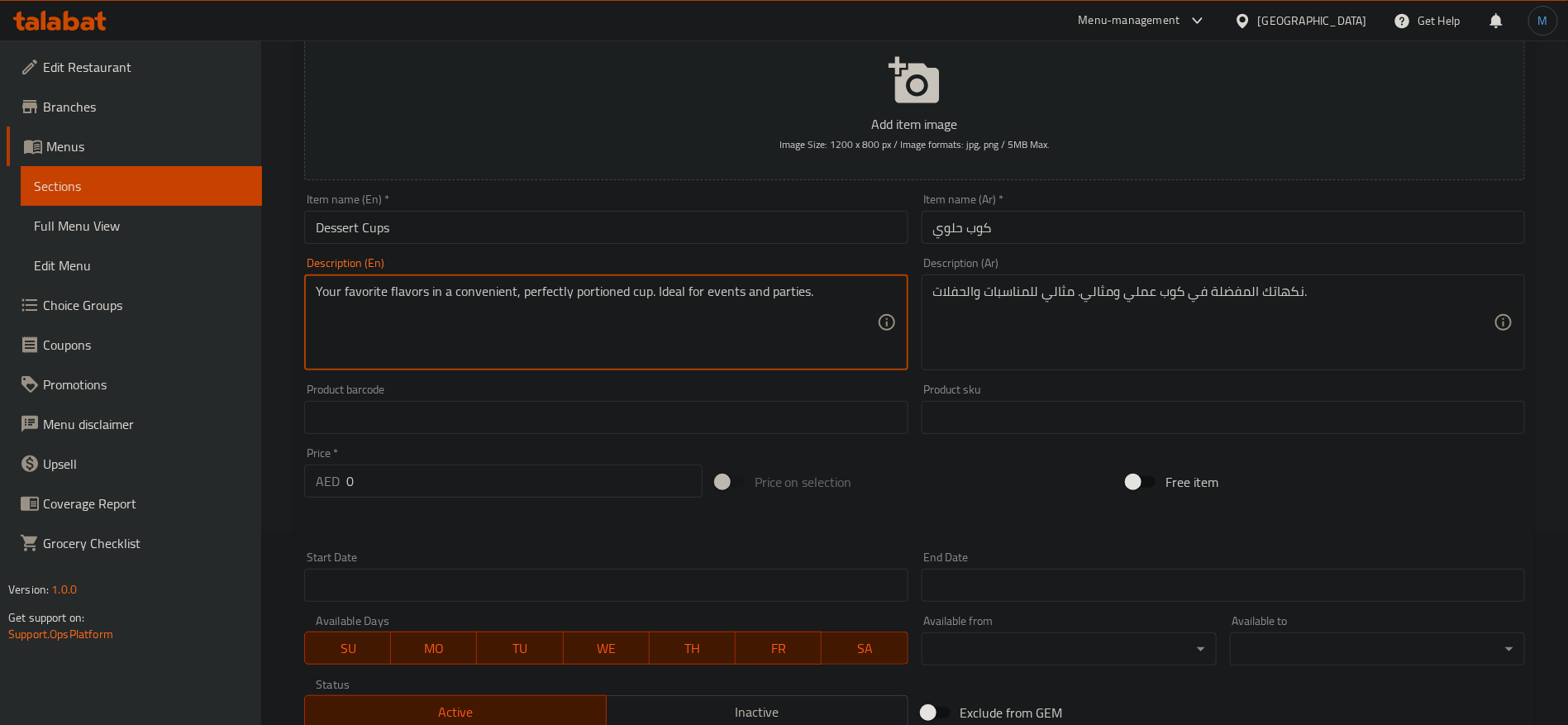
click at [525, 289] on textarea "Your favorite flavors in a convenient, perfectly portioned cup. Ideal for event…" at bounding box center [596, 322] width 561 height 79
click at [496, 294] on textarea "Your favorite flavors in a convenient, perfectly portioned cup. Ideal for event…" at bounding box center [596, 322] width 561 height 79
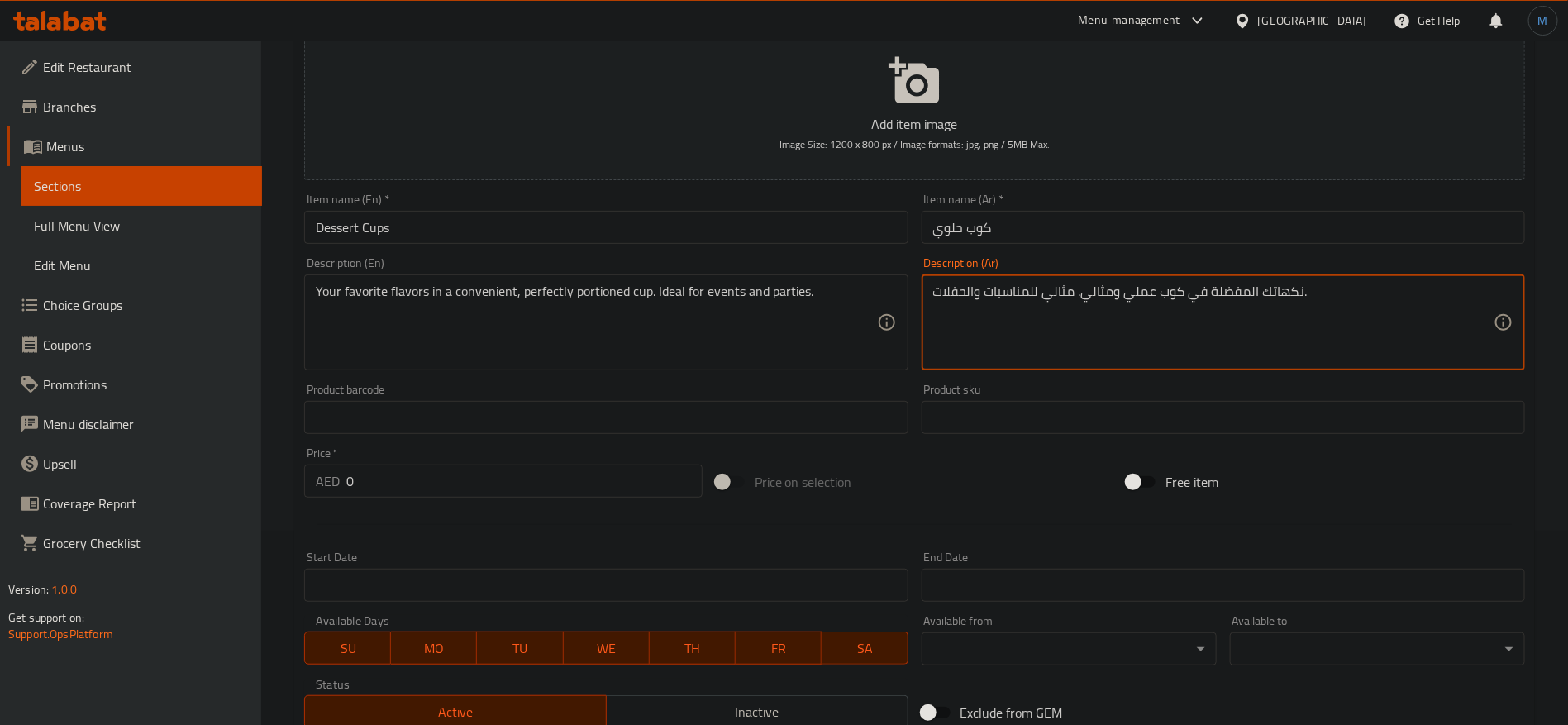
click at [1174, 293] on textarea "نكهاتك المفضلة في كوب عملي ومثالي. مثالي للمناسبات والحفلات." at bounding box center [1214, 322] width 561 height 79
click at [1103, 296] on textarea "نكهاتك المفضلة في كوب عملي ومثالي. مثالي للمناسبات والحفلات." at bounding box center [1214, 322] width 561 height 79
paste textarea "مريح ومقسم بشكل"
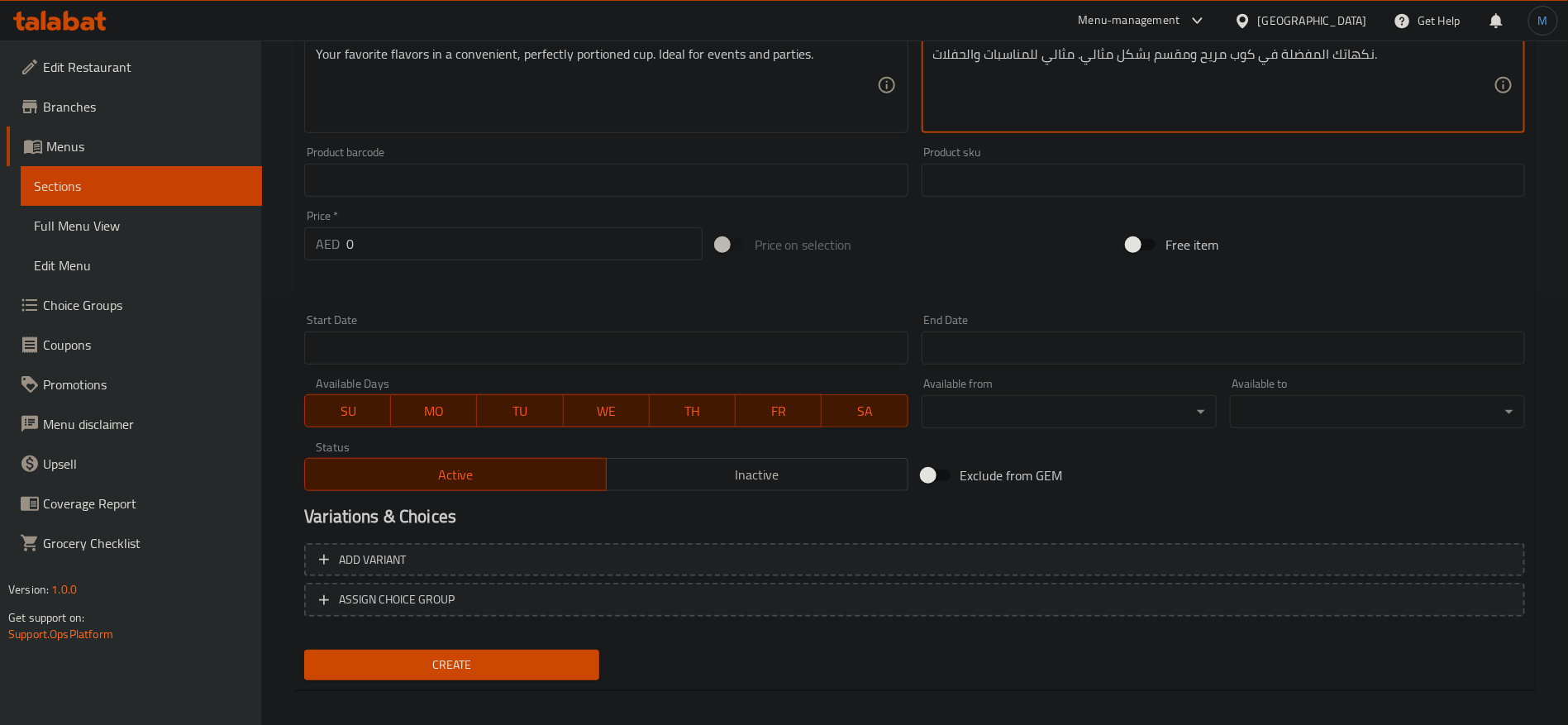
scroll to position [442, 0]
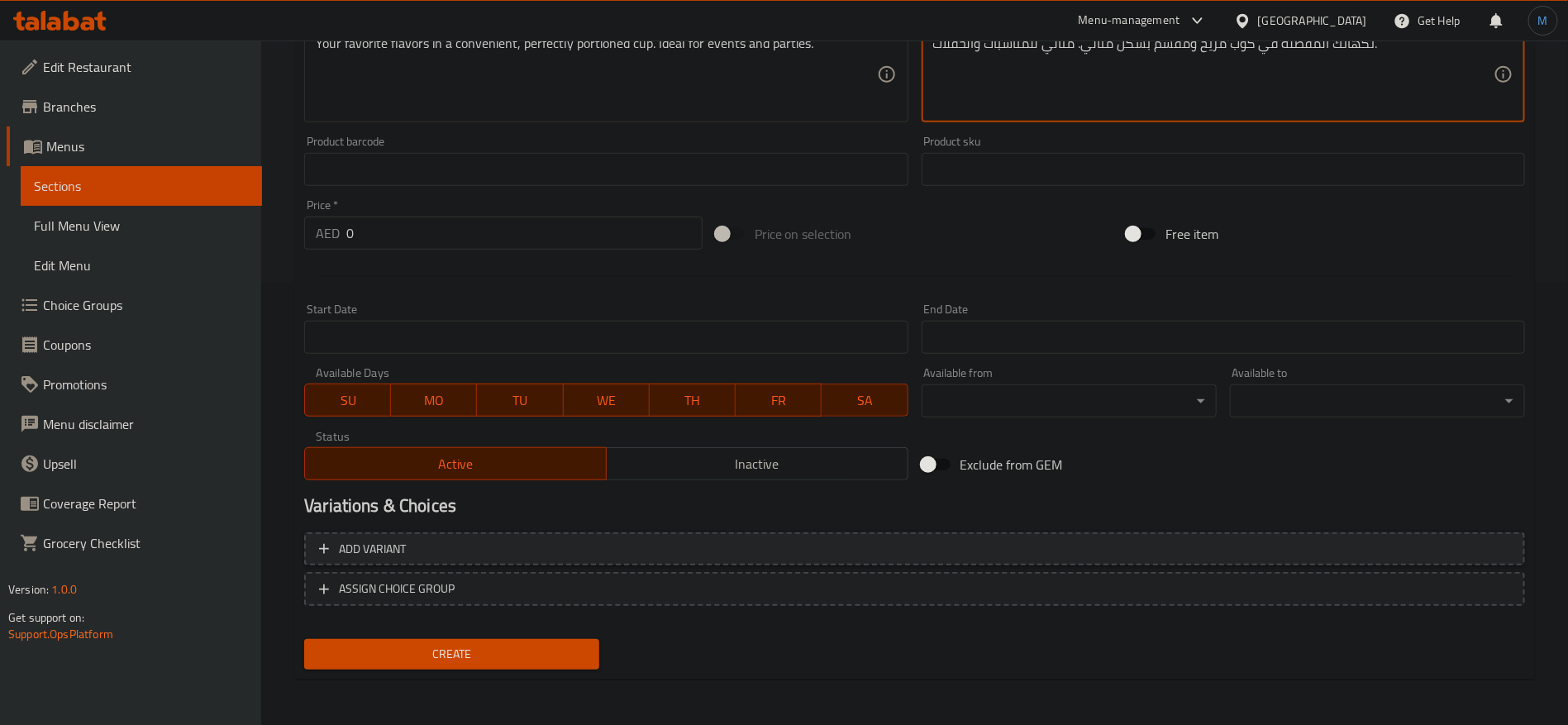
type textarea "نكهاتك المفضلة في كوب مريح ومقسم بشكل مثالي. مثالي للمناسبات والحفلات."
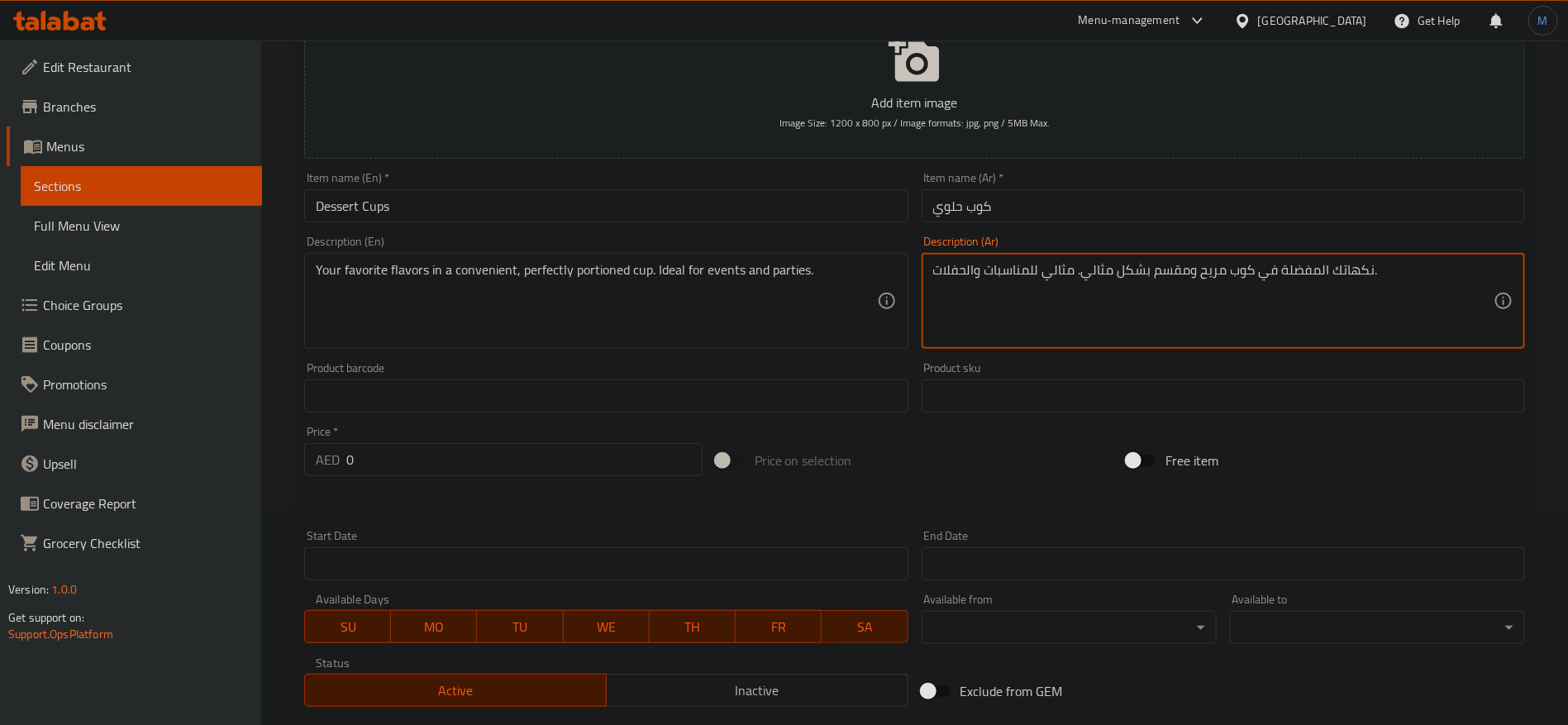
scroll to position [70, 0]
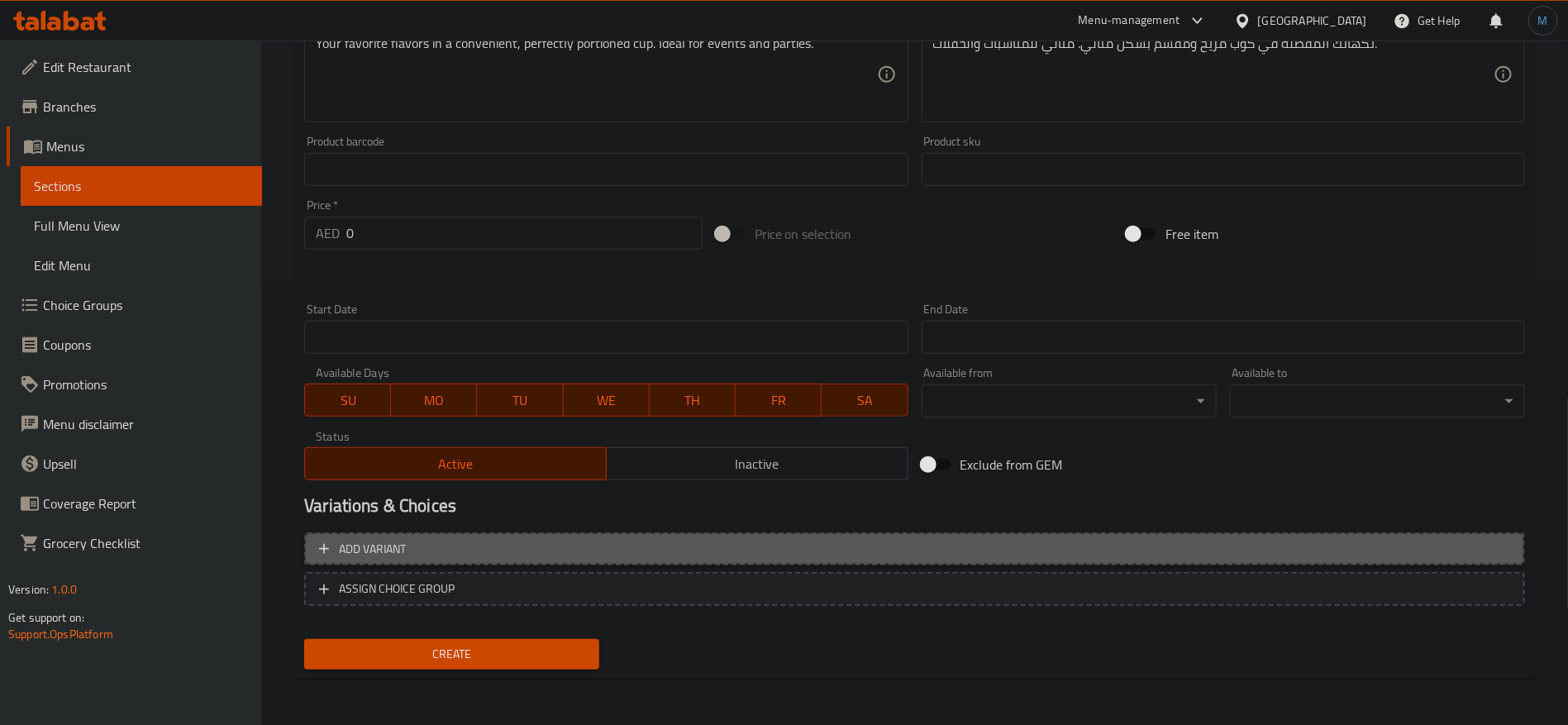
click at [1362, 555] on span "Add variant" at bounding box center [915, 549] width 1192 height 21
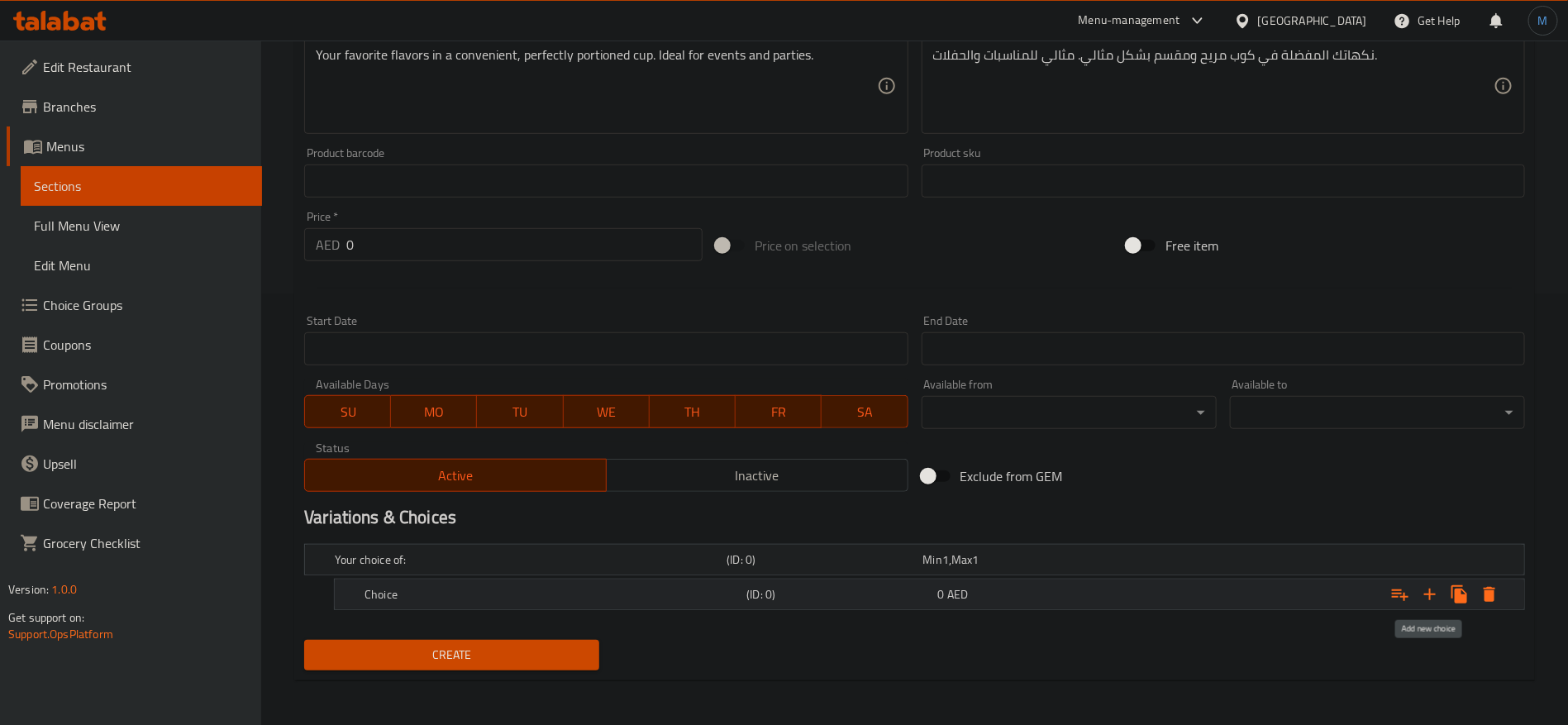
click at [1438, 591] on icon "Expand" at bounding box center [1430, 594] width 20 height 20
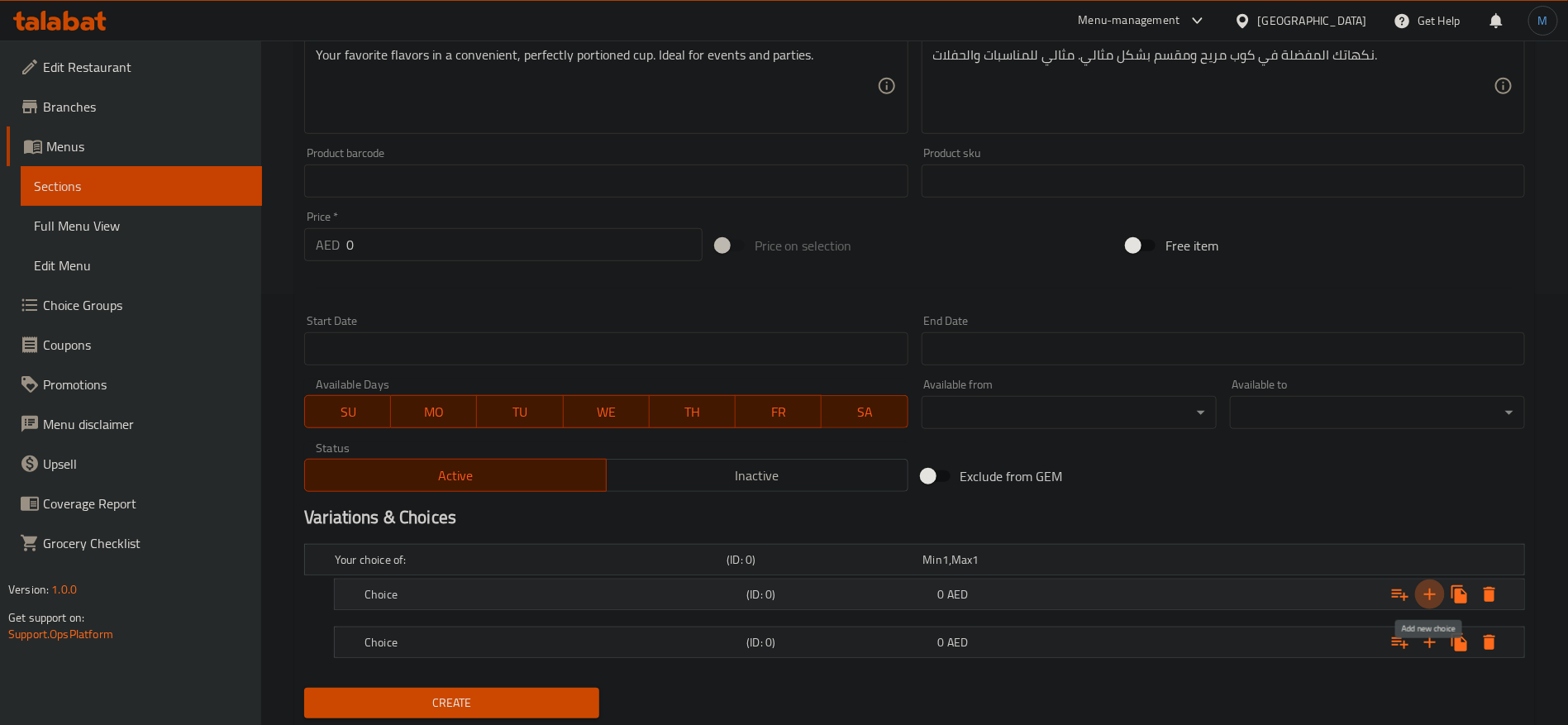
click at [1438, 591] on icon "Expand" at bounding box center [1430, 594] width 20 height 20
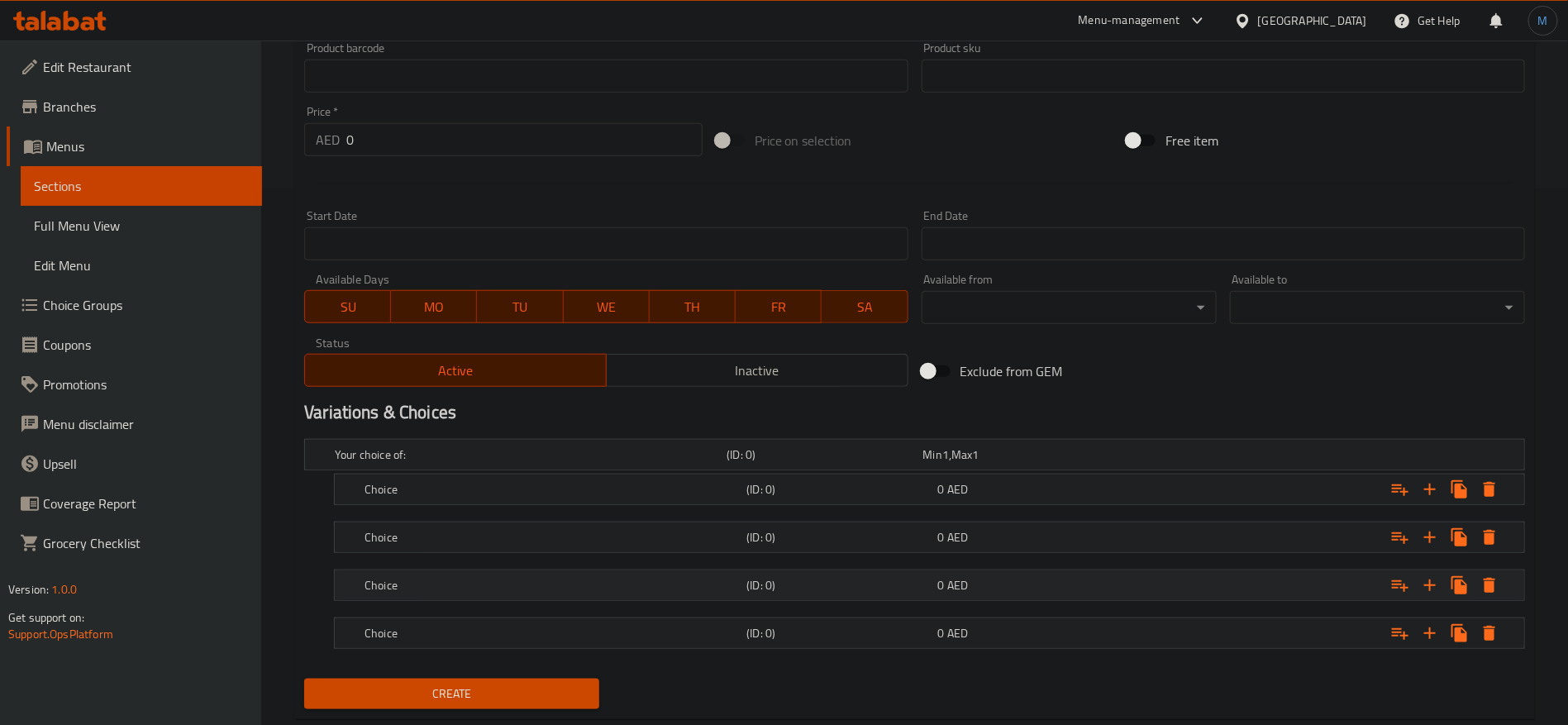
scroll to position [575, 0]
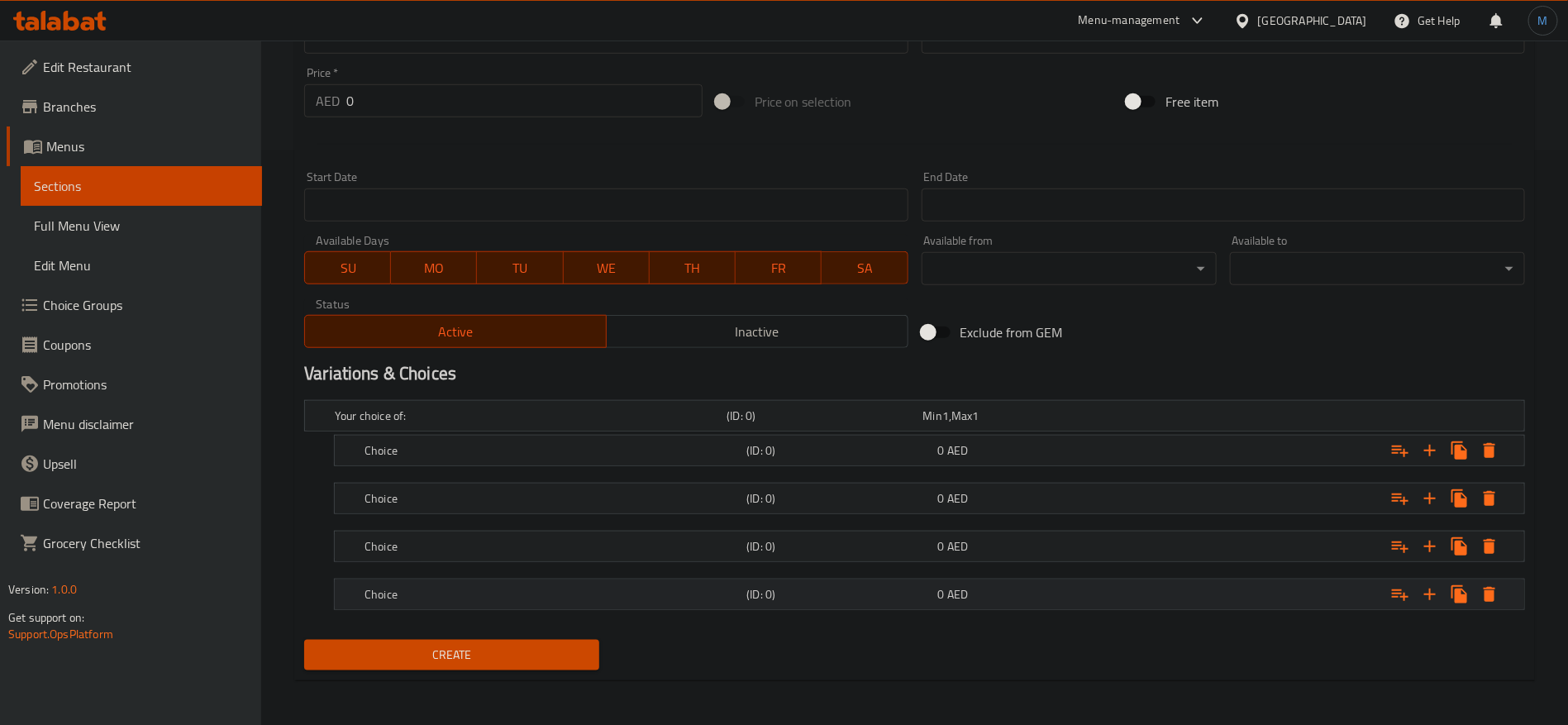
click at [641, 577] on div "Choice (ID: 0) 0 AED" at bounding box center [934, 594] width 1147 height 36
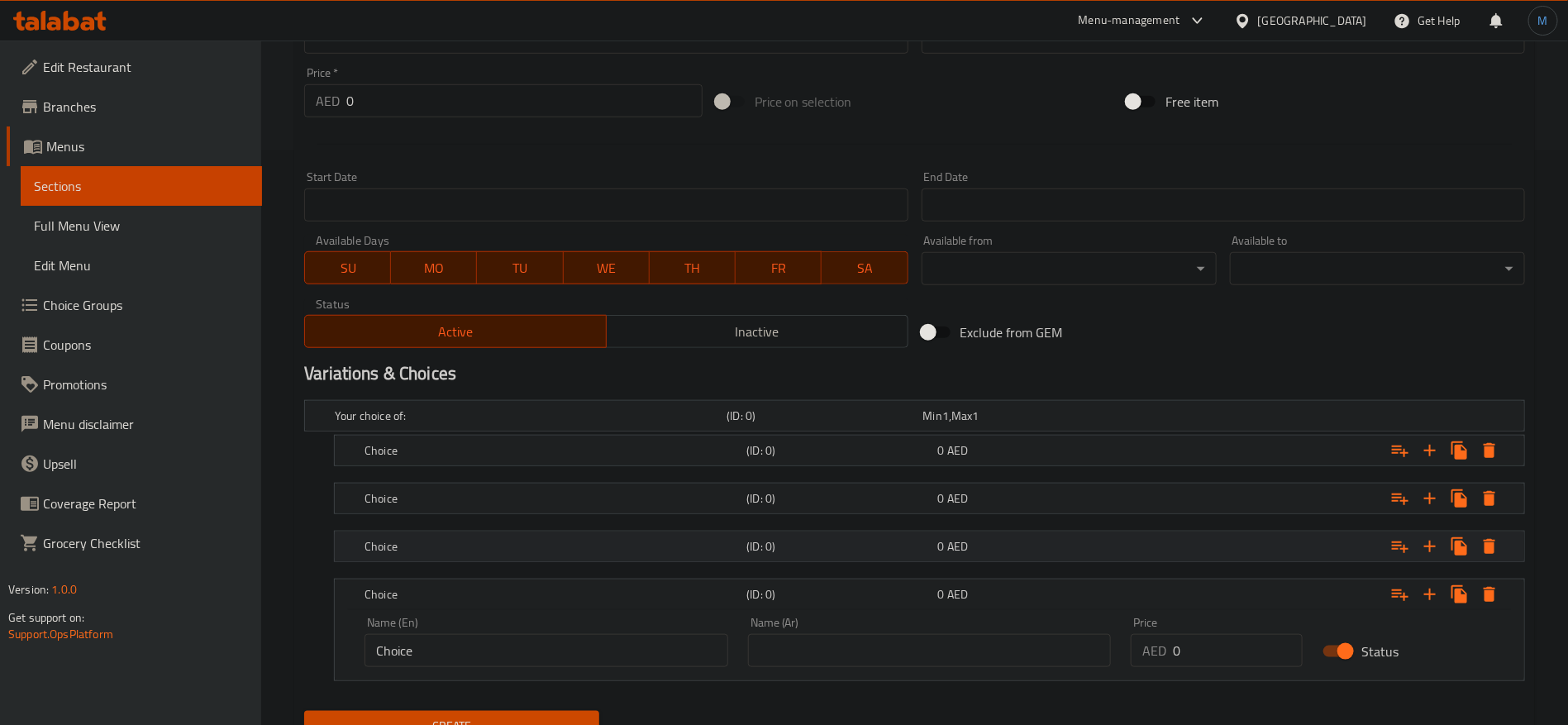
click at [644, 545] on h5 "Choice" at bounding box center [552, 545] width 375 height 16
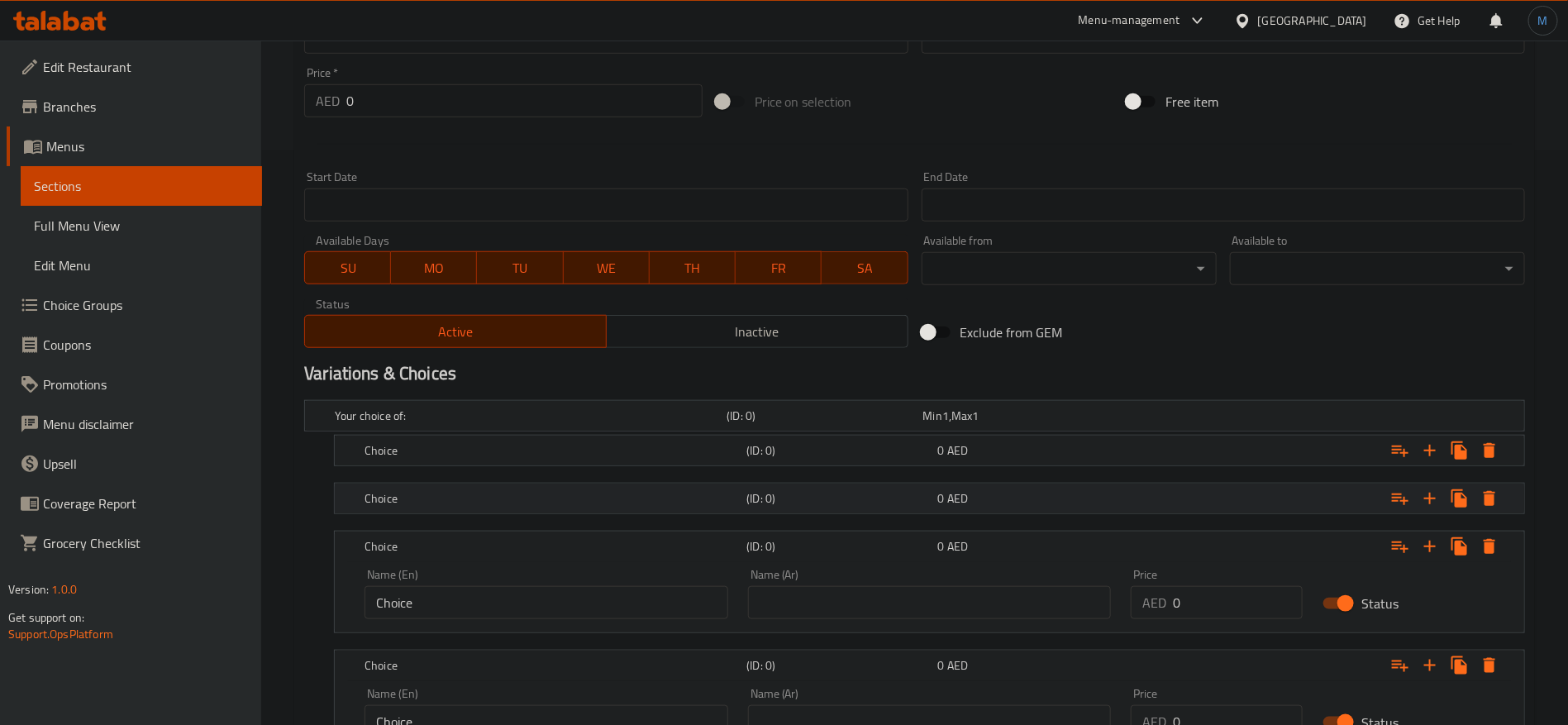
click at [648, 503] on h5 "Choice" at bounding box center [552, 498] width 375 height 16
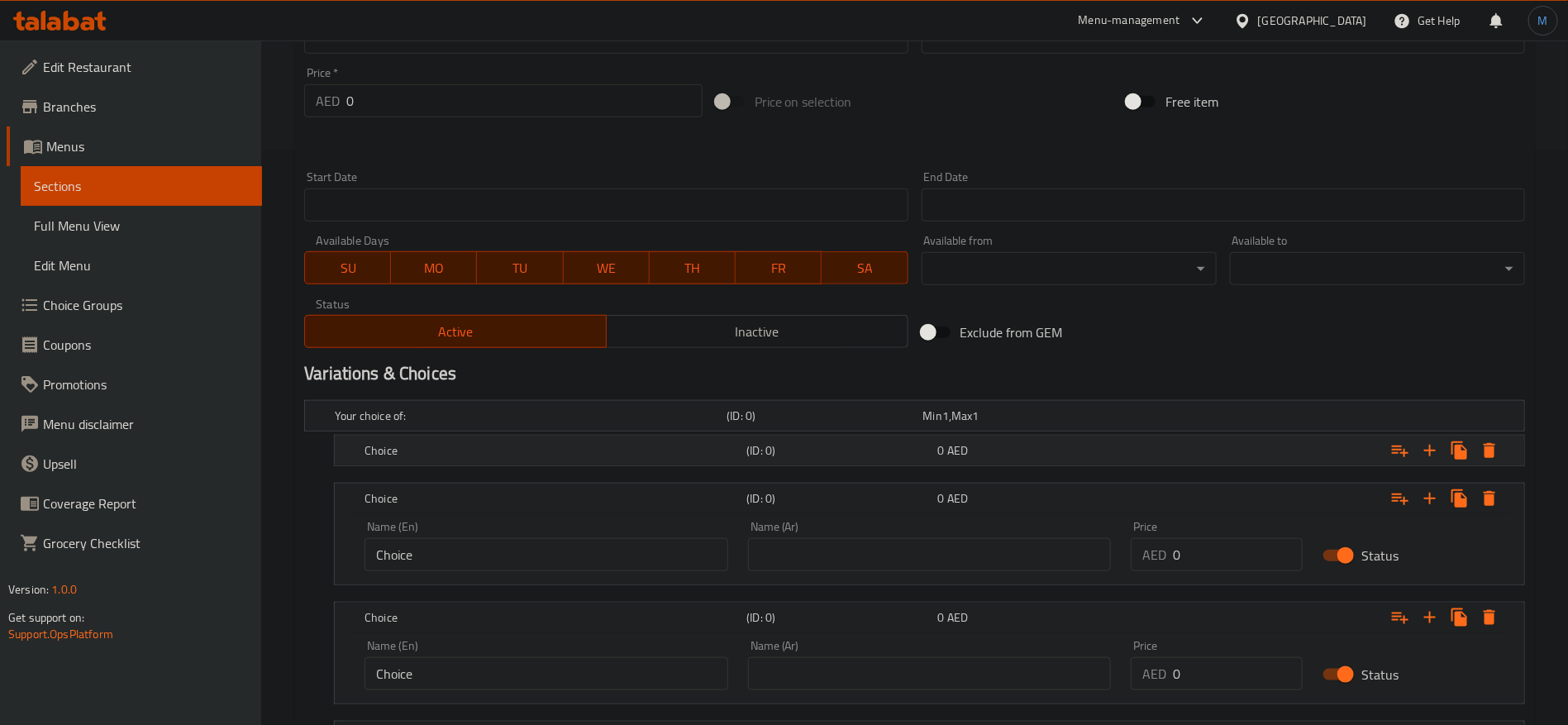
click at [654, 447] on h5 "Choice" at bounding box center [552, 449] width 375 height 16
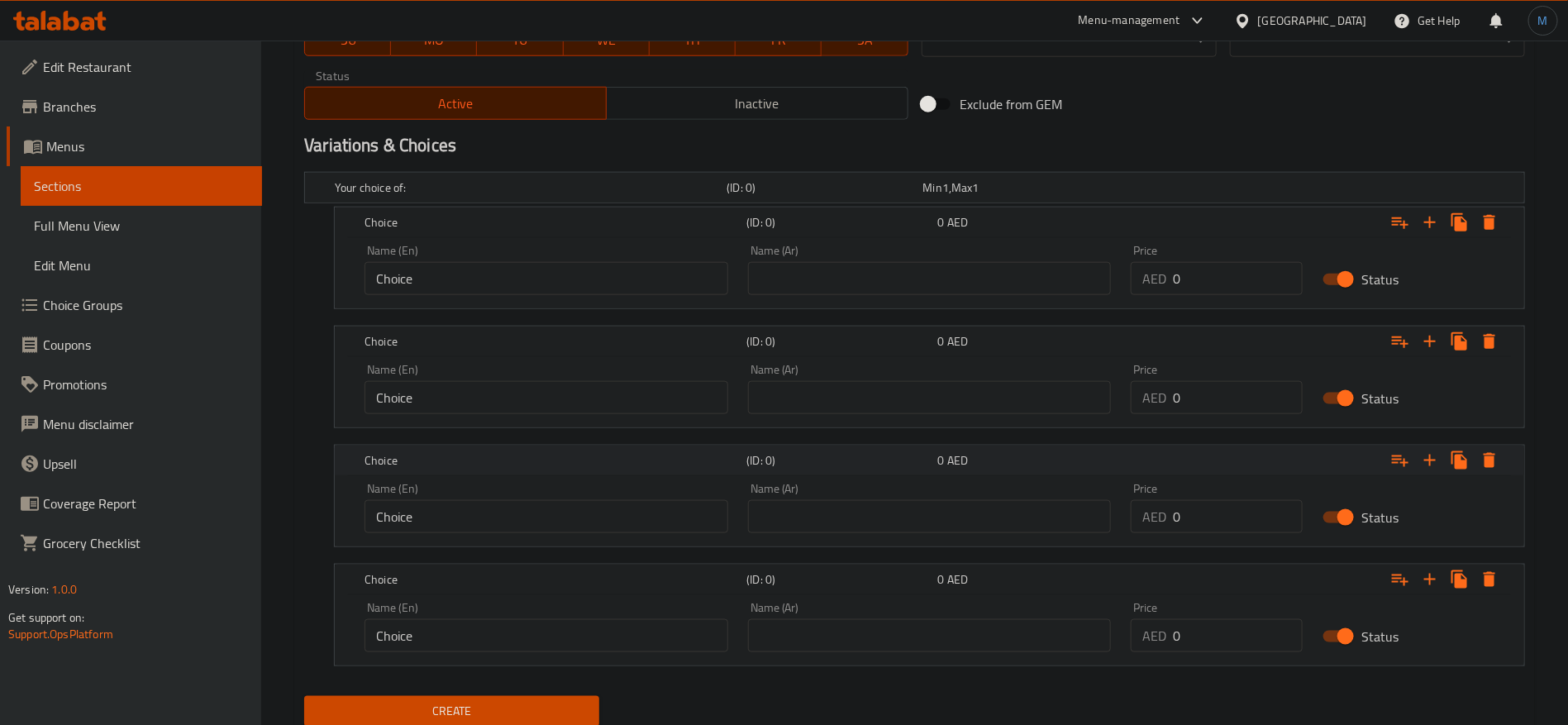
scroll to position [823, 0]
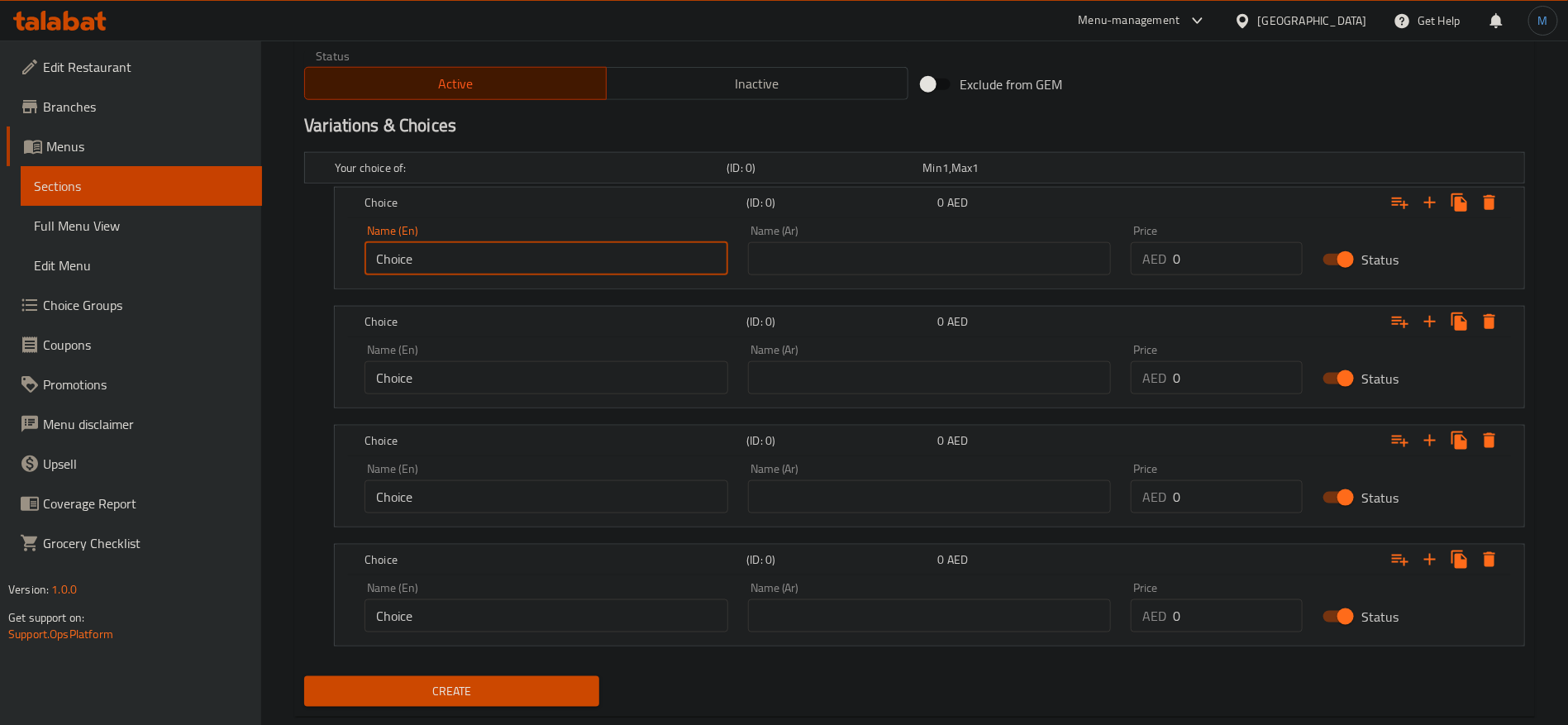
click at [573, 258] on input "Choice" at bounding box center [546, 258] width 364 height 33
paste input "Snickers"
type input "Snickers"
click at [952, 264] on input "text" at bounding box center [929, 258] width 364 height 33
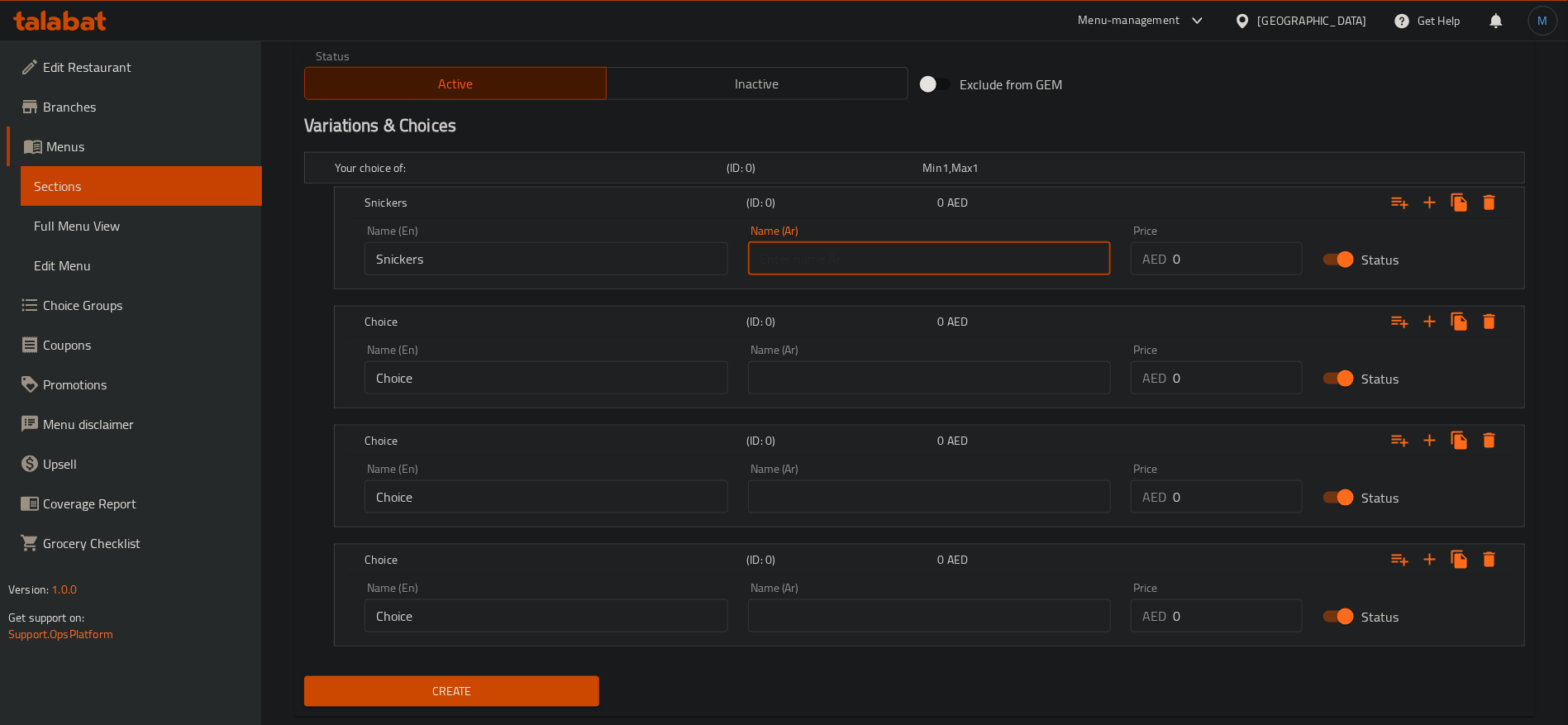
paste input "نوتيلا سنيكرز"
type input "نوتيلا سنيكرز"
click at [635, 261] on input "Snickers" at bounding box center [546, 258] width 364 height 33
paste input "Nutella"
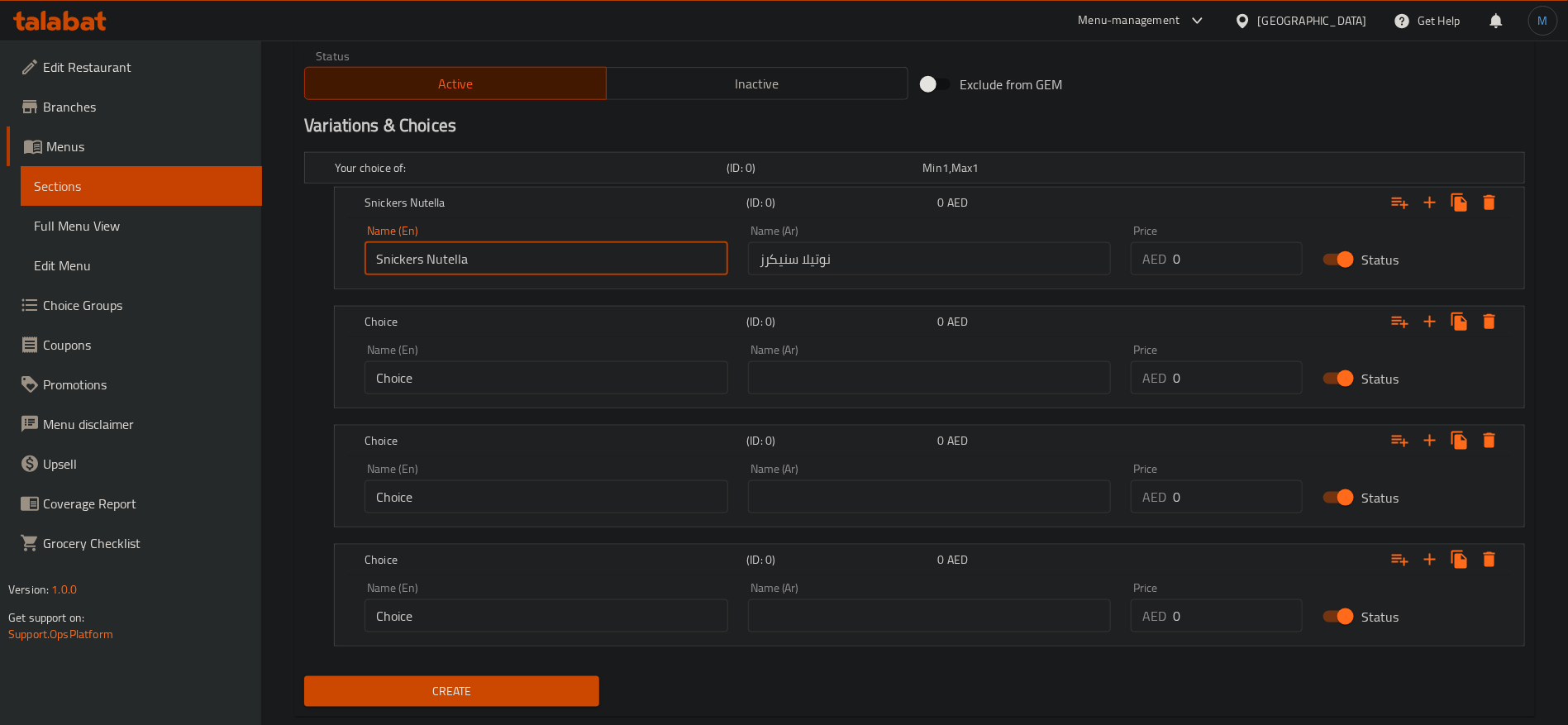
type input "Snickers Nutella"
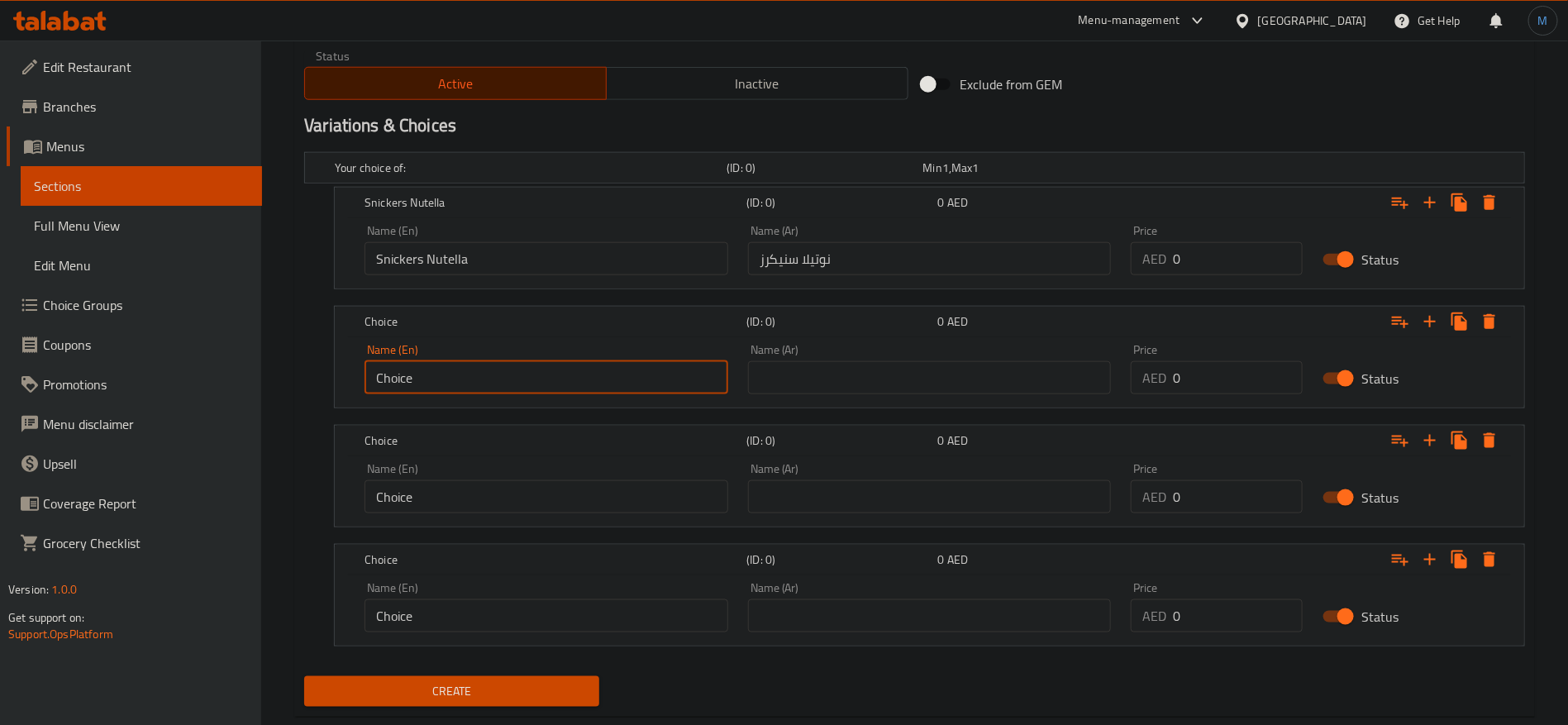
click at [536, 389] on input "Choice" at bounding box center [546, 377] width 364 height 33
paste input "Pistachio Nutella"
type input "Pistachio Nutella"
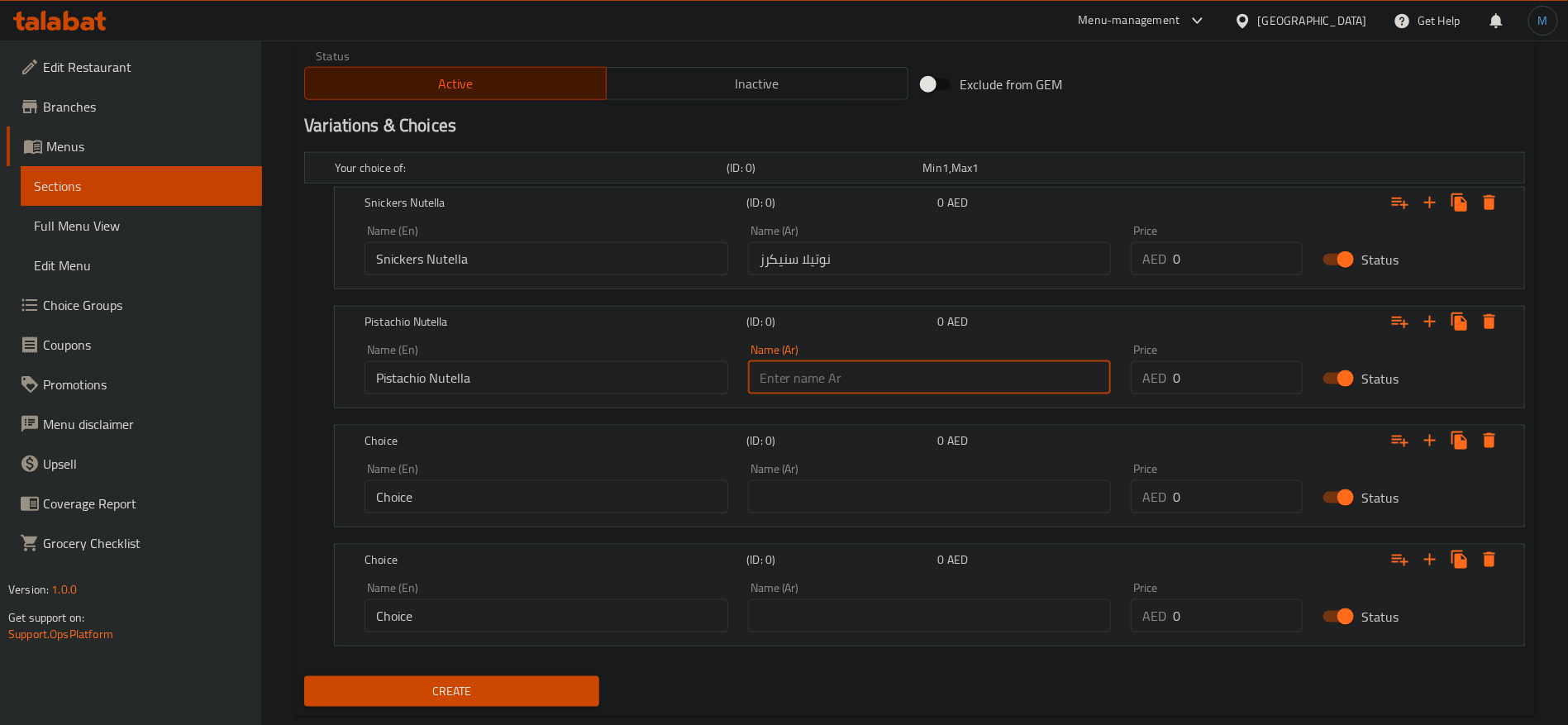
click at [932, 386] on input "text" at bounding box center [929, 377] width 364 height 33
paste input "نوتيلا الفستق"
type input "نوتيلا الفستق"
click at [951, 480] on input "text" at bounding box center [929, 496] width 364 height 33
paste input "نوتيلا الكاسترد"
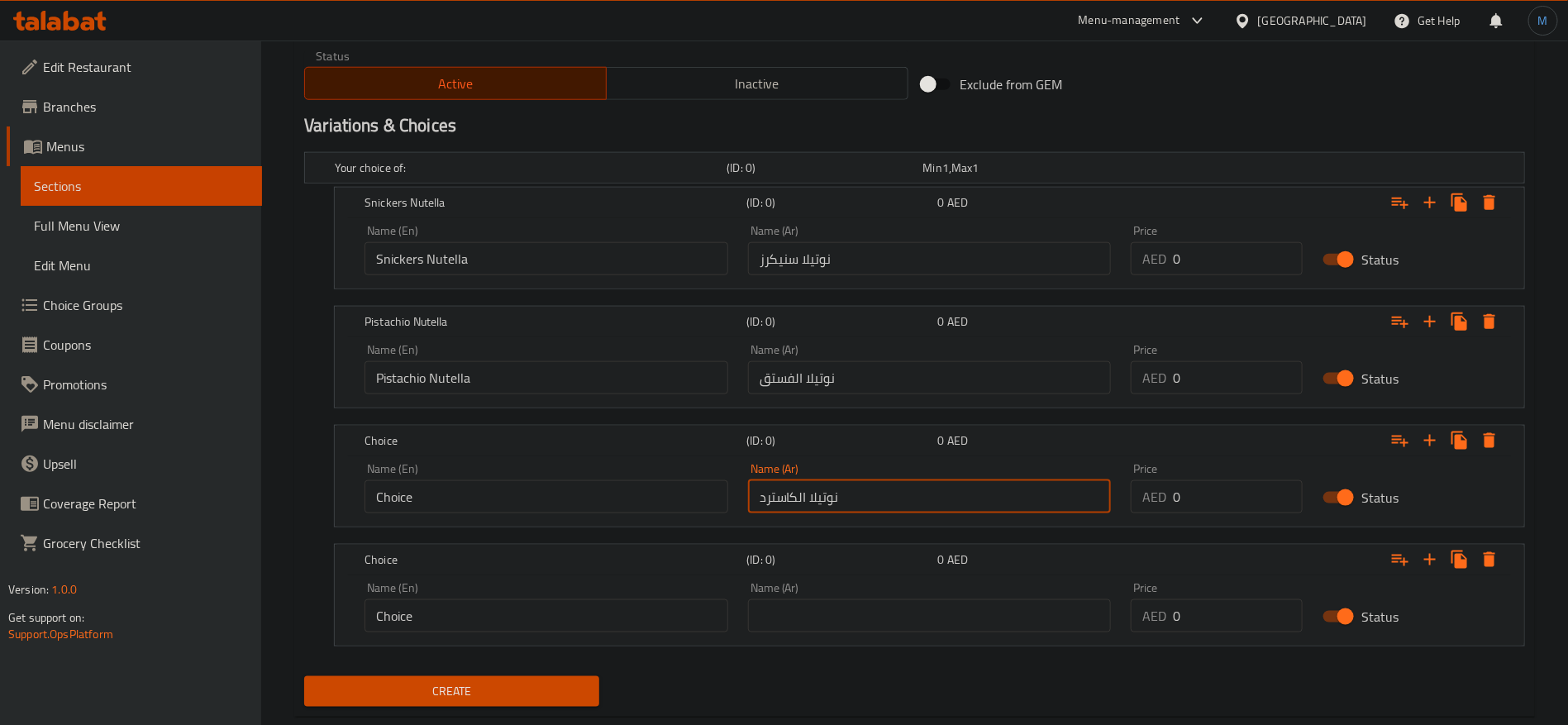
type input "نوتيلا الكاسترد"
click at [643, 489] on input "Choice" at bounding box center [546, 496] width 364 height 33
paste input "ustard Nutella"
type input "Custard Nutella"
click at [599, 606] on input "Choice" at bounding box center [546, 616] width 364 height 33
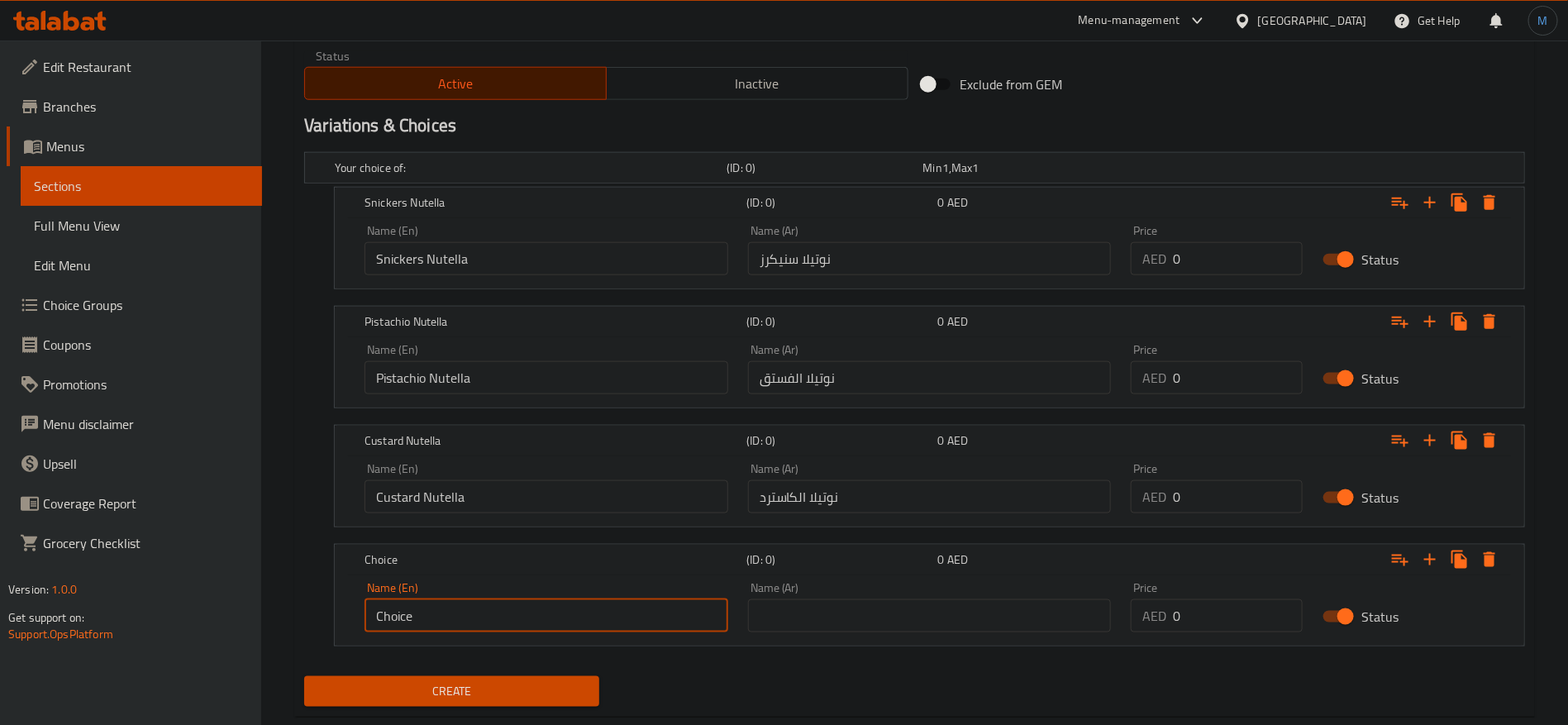
paste input "Ferrero Rocher"
type input "Ferrero Rocher"
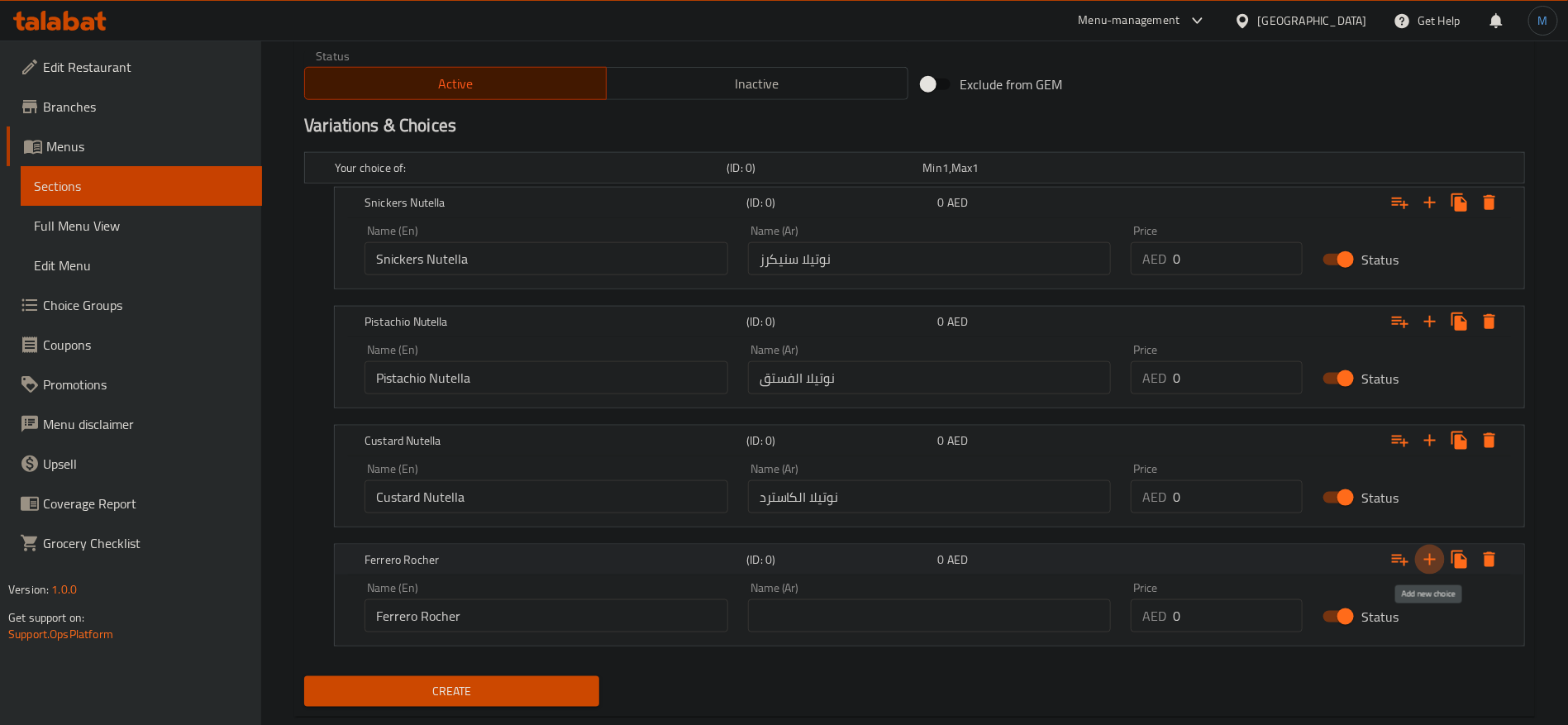
click at [1429, 558] on icon "Expand" at bounding box center [1430, 560] width 11 height 11
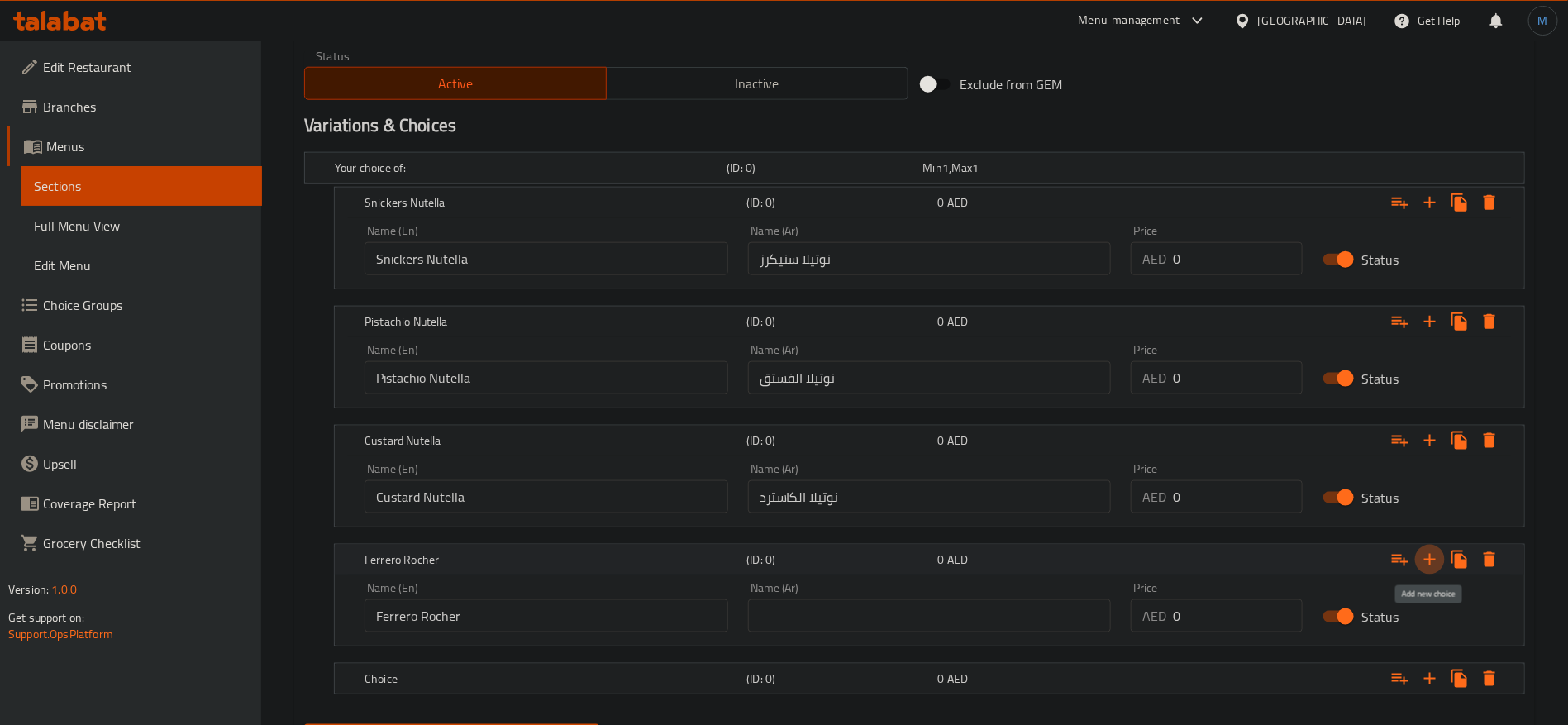
click at [1429, 558] on icon "Expand" at bounding box center [1430, 560] width 11 height 11
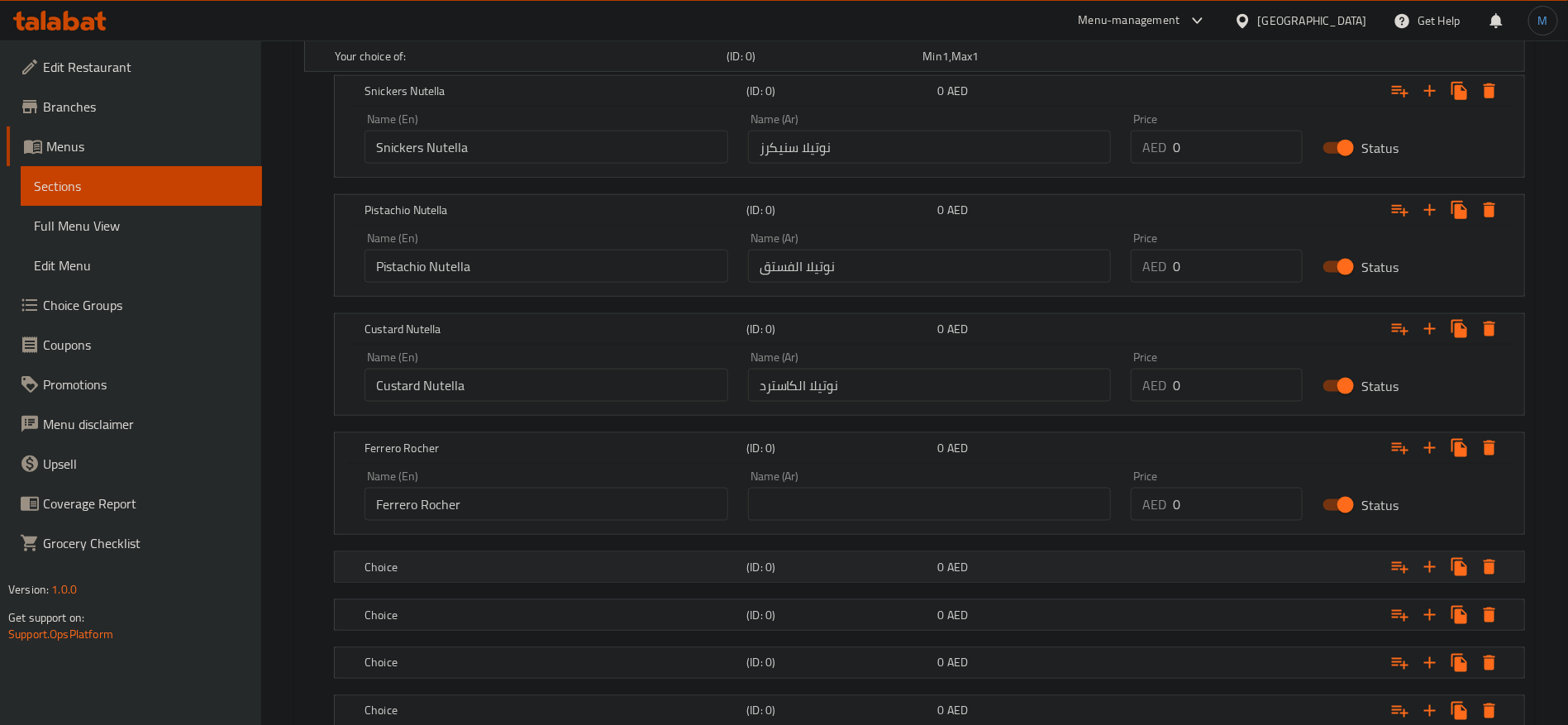
scroll to position [946, 0]
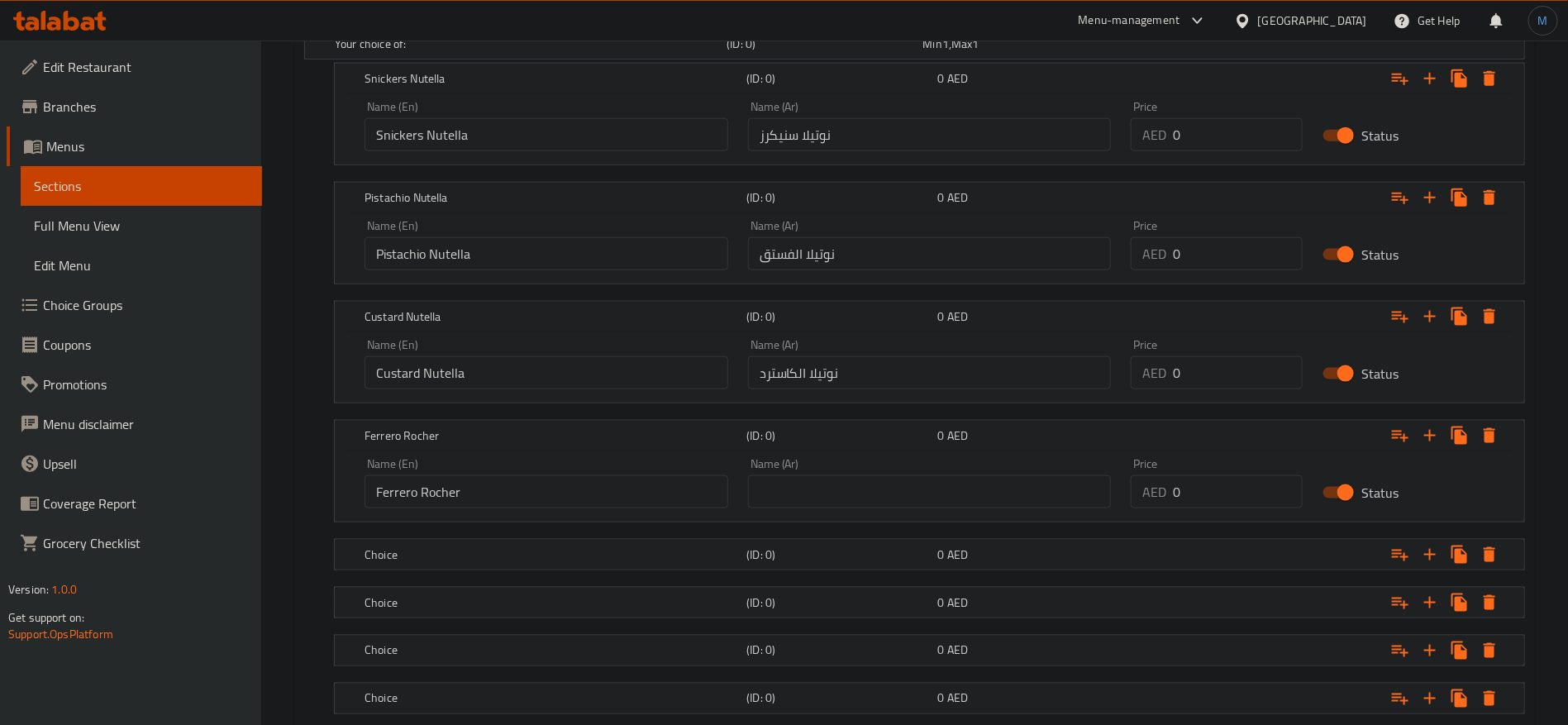
click at [1000, 495] on input "text" at bounding box center [929, 491] width 364 height 33
paste input "[PERSON_NAME]"
type input "[PERSON_NAME]"
click at [857, 565] on div "Choice (ID: 0) 0 AED" at bounding box center [934, 555] width 1147 height 36
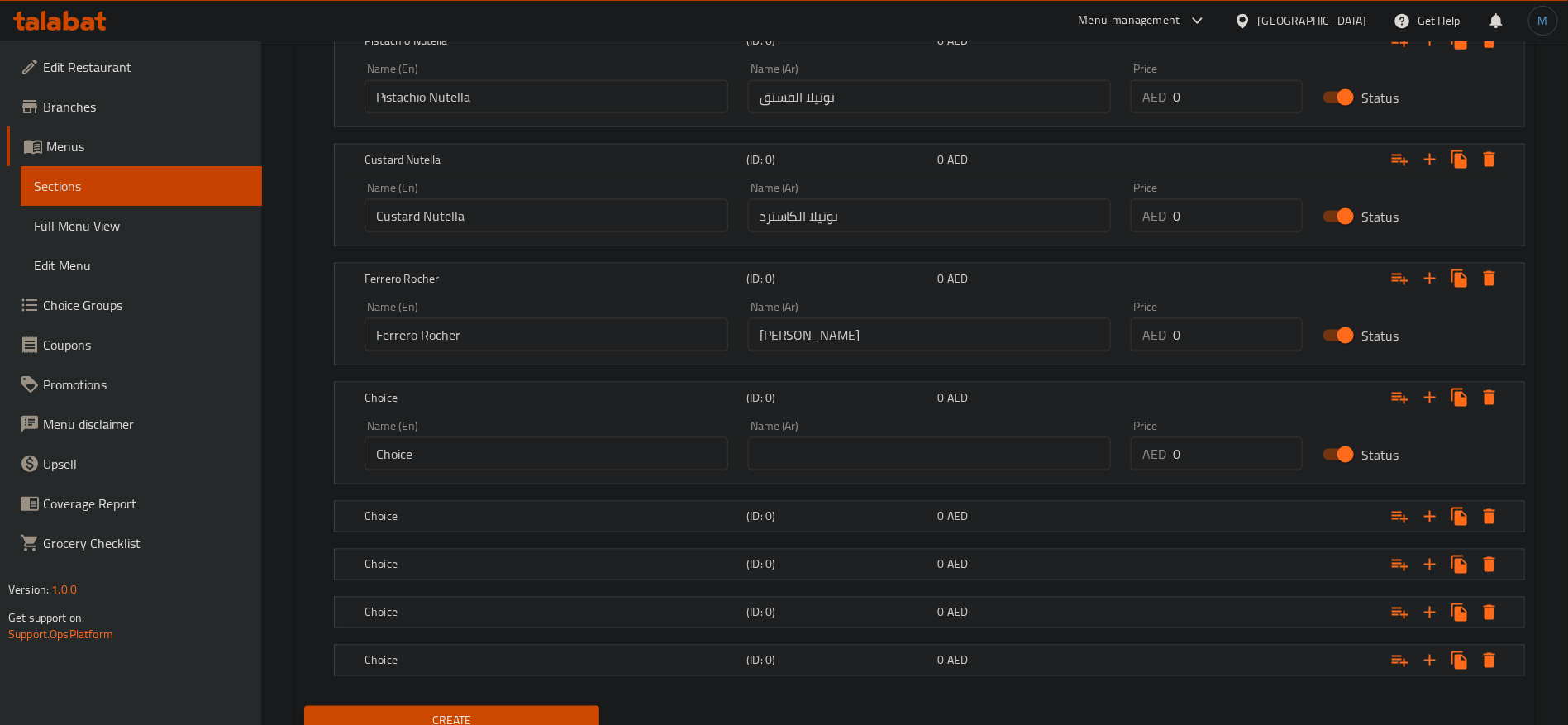
scroll to position [1170, 0]
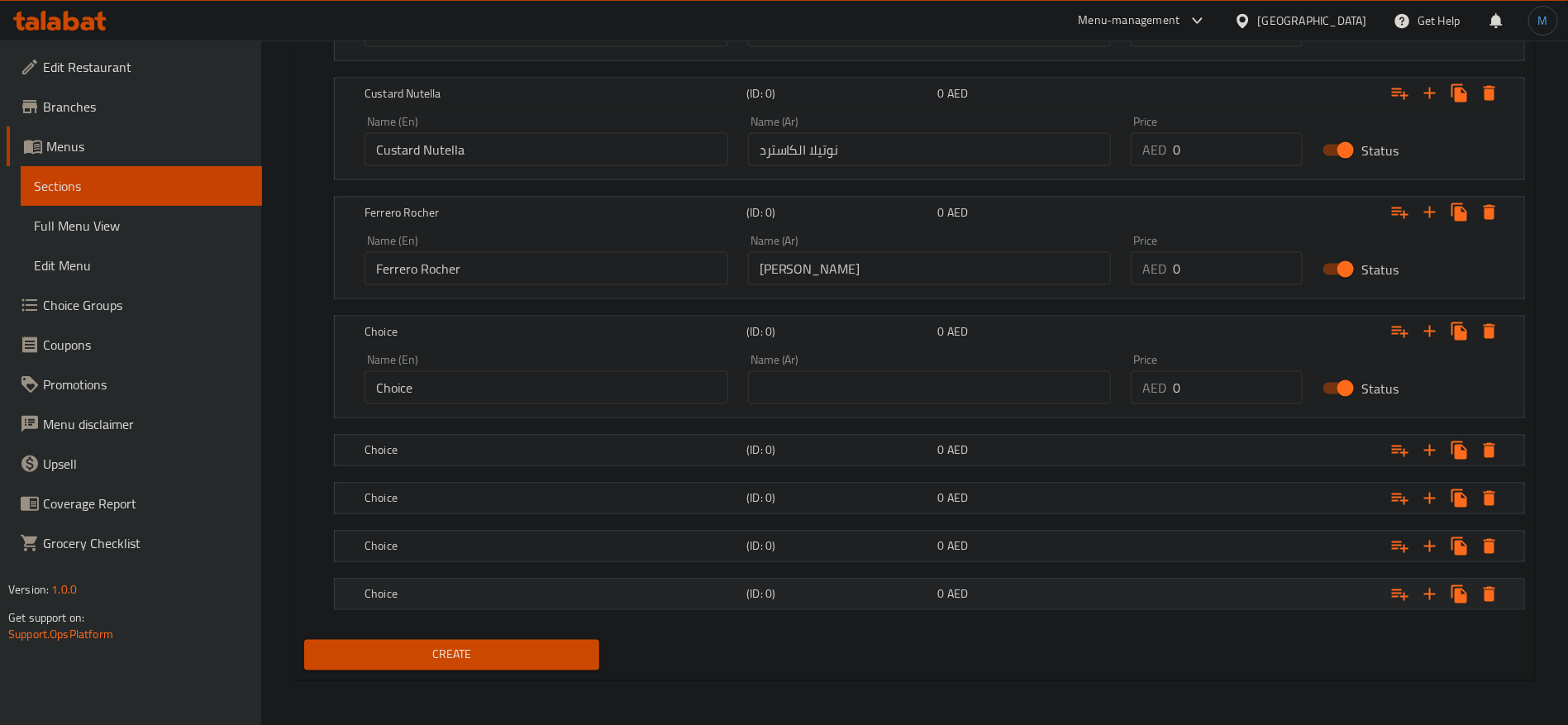
click at [838, 583] on div "(ID: 0)" at bounding box center [838, 594] width 191 height 23
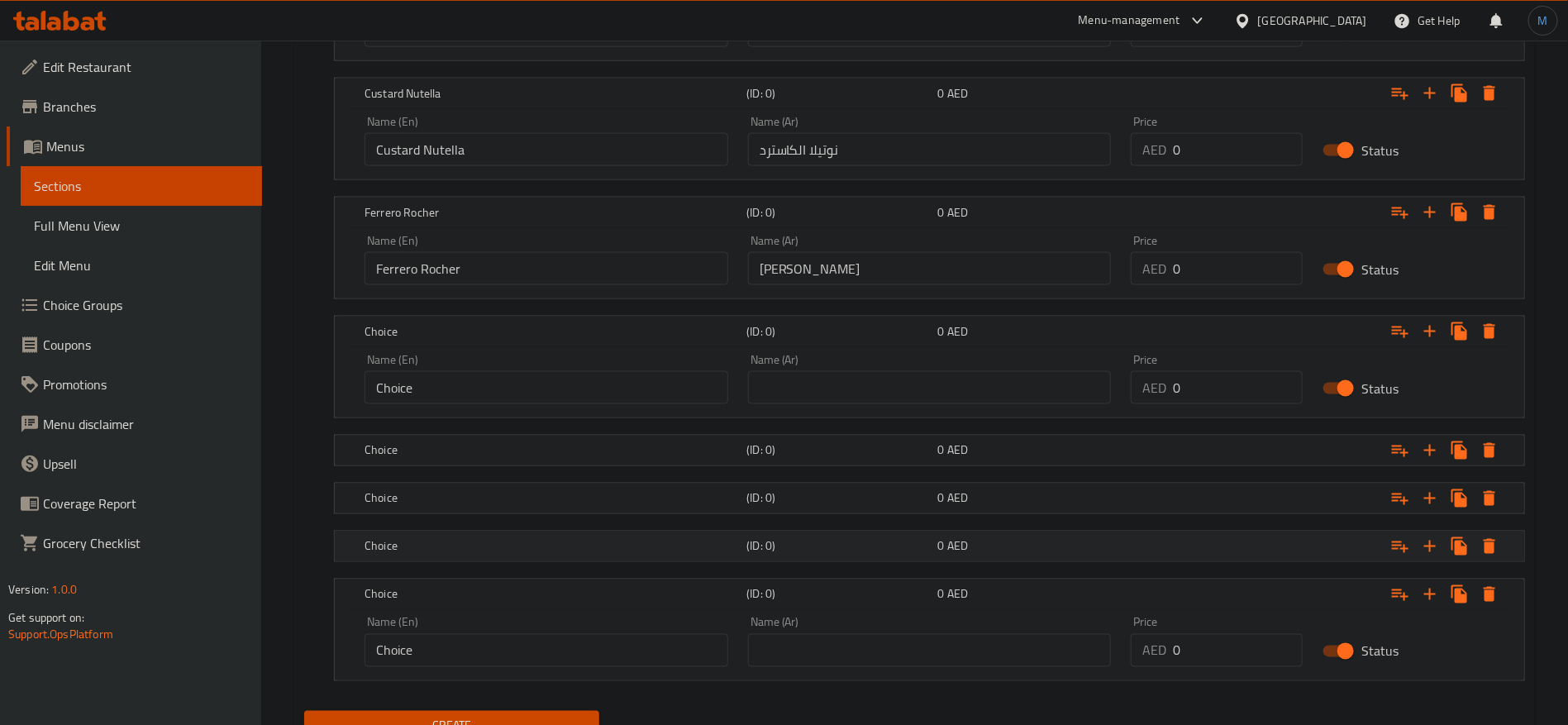
click at [836, 558] on div "Choice (ID: 0) 0 AED" at bounding box center [934, 546] width 1147 height 36
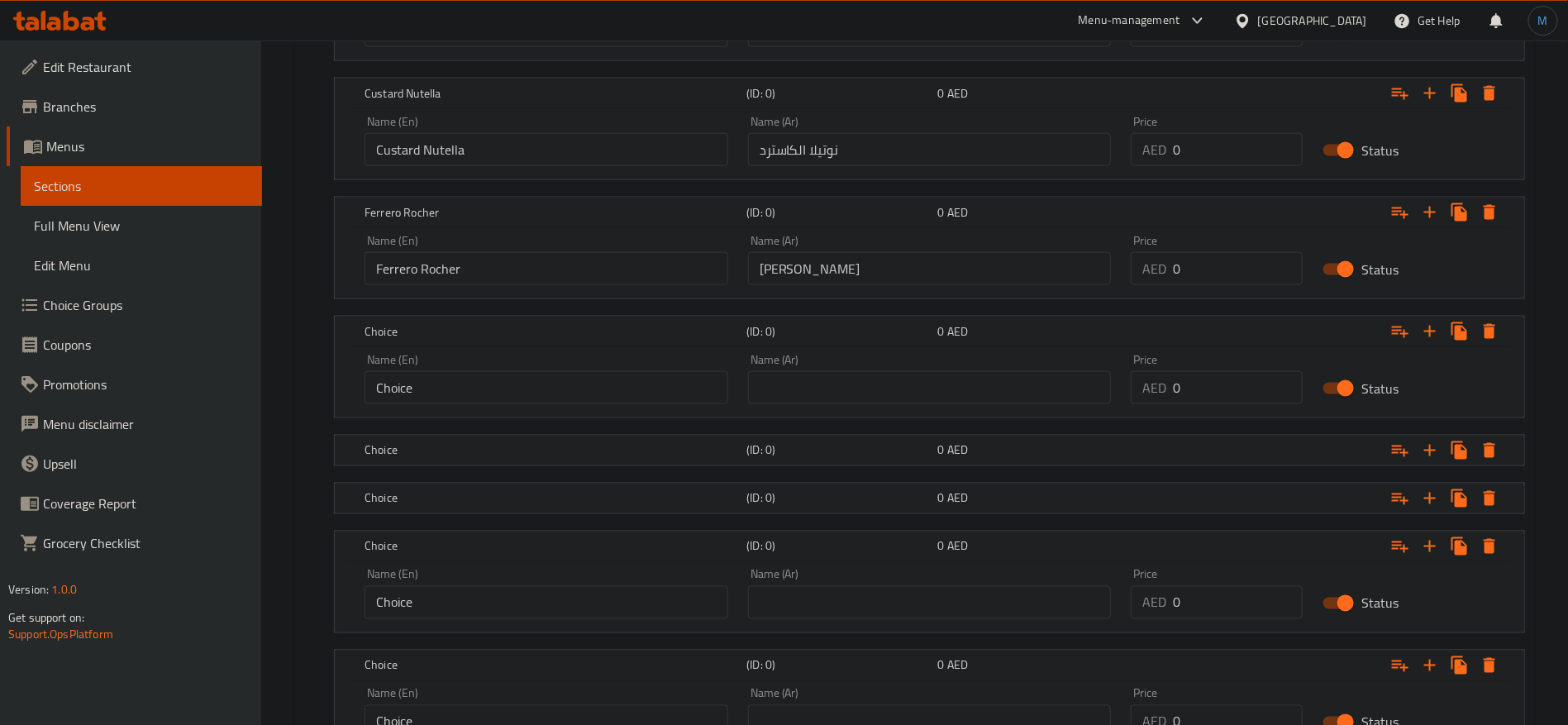
click at [835, 520] on nav at bounding box center [914, 525] width 1221 height 13
click at [832, 509] on div "Choice (ID: 0) 0 AED" at bounding box center [934, 498] width 1147 height 36
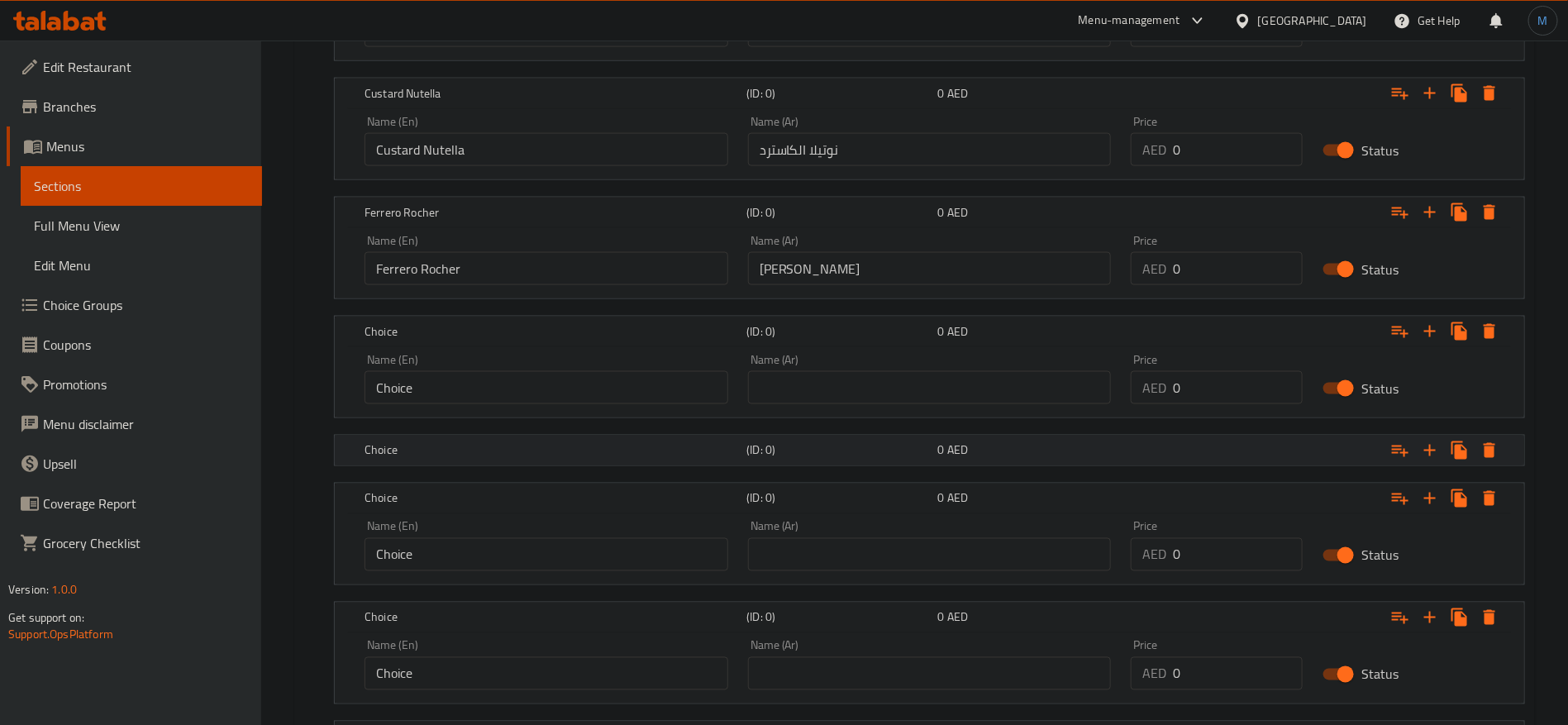
click at [824, 454] on h5 "(ID: 0)" at bounding box center [839, 449] width 184 height 16
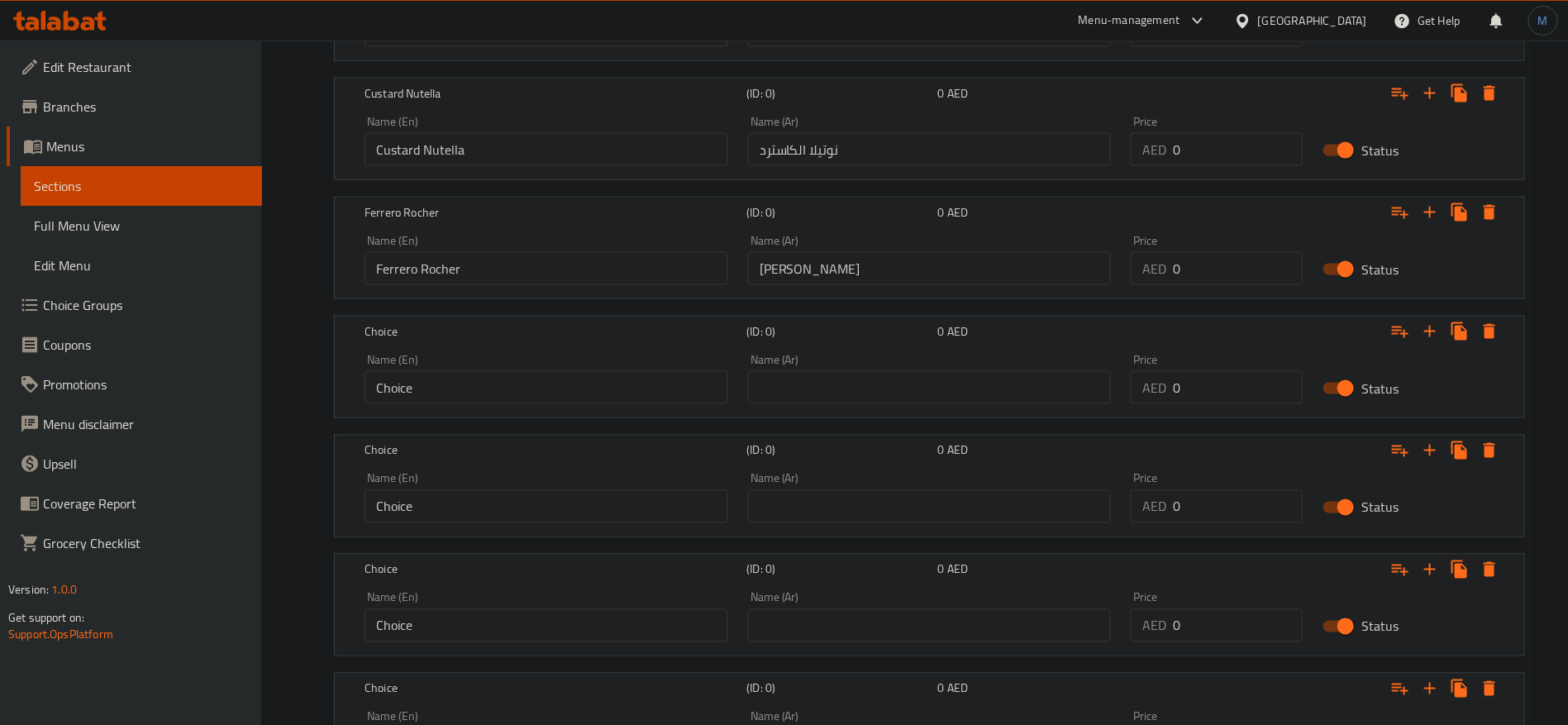
drag, startPoint x: 879, startPoint y: 385, endPoint x: 879, endPoint y: 368, distance: 17.0
click at [879, 385] on input "text" at bounding box center [929, 388] width 364 height 33
paste input "نوتيلا اللوتس"
type input "نوتيلا اللوتس"
click at [563, 401] on input "Choice" at bounding box center [546, 388] width 364 height 33
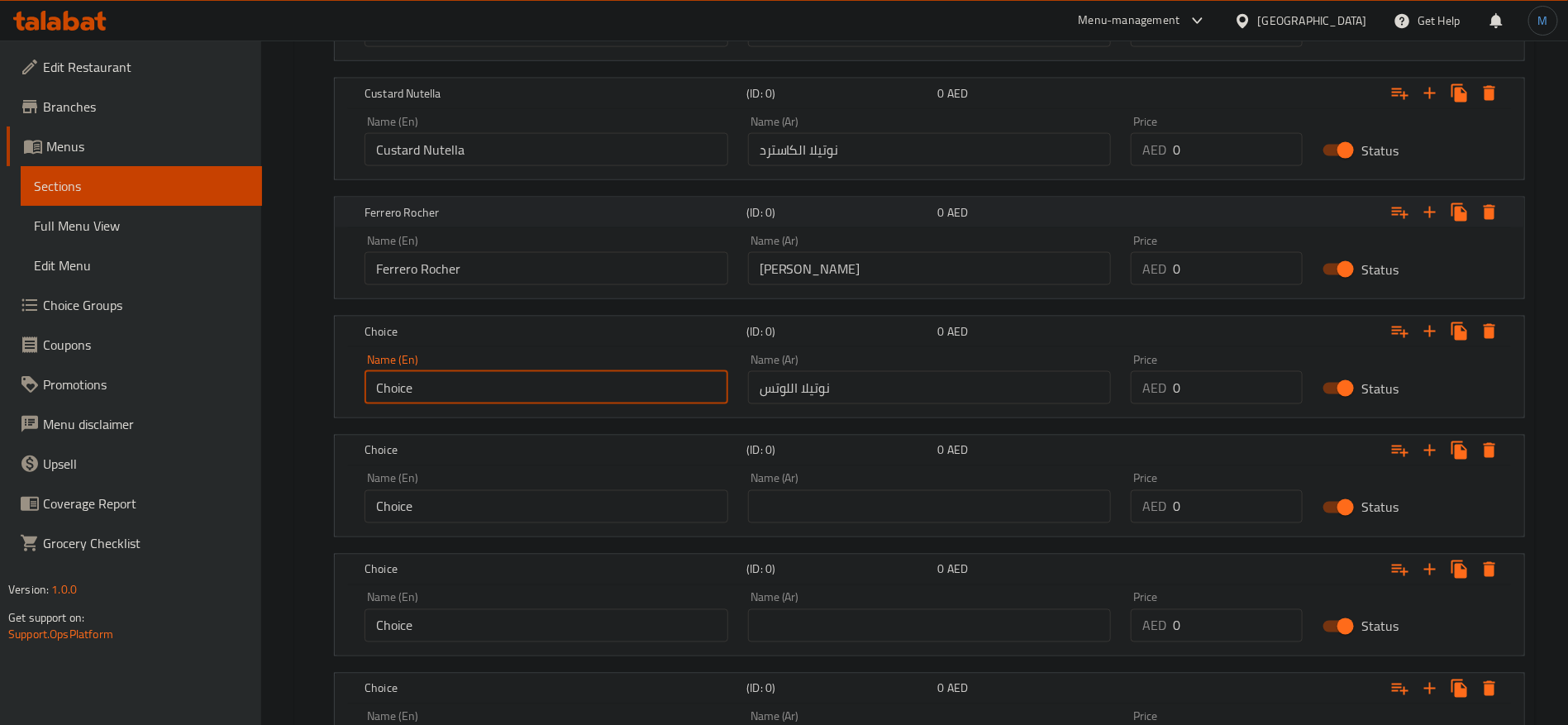
paste input "Lotus Nutella"
type input "Lotus Nutella"
click at [601, 498] on input "Choice" at bounding box center [546, 506] width 364 height 33
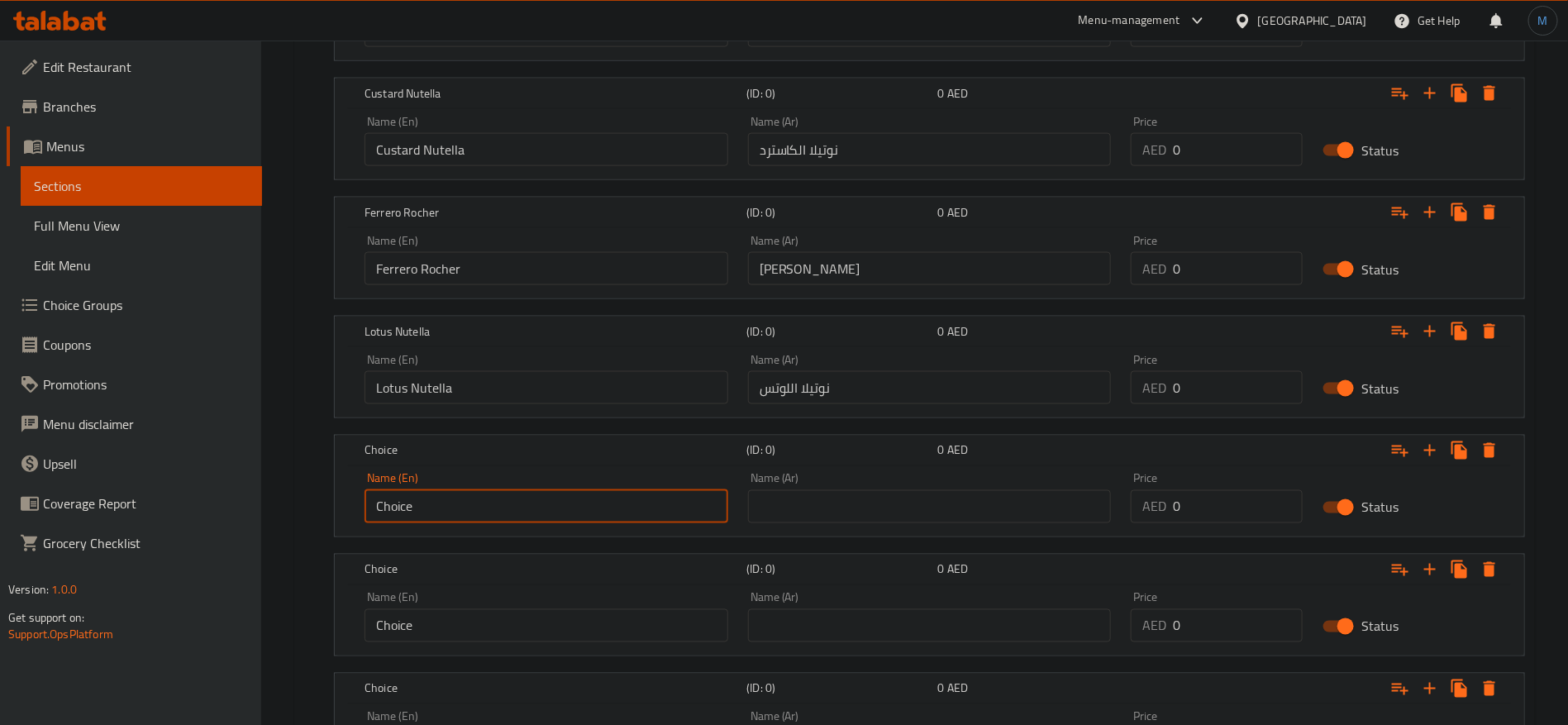
paste input "KitKat Nutella"
type input "KitKat Nutella"
click at [1030, 506] on input "text" at bounding box center [929, 506] width 364 height 33
paste input "نوتيلا كيت كات"
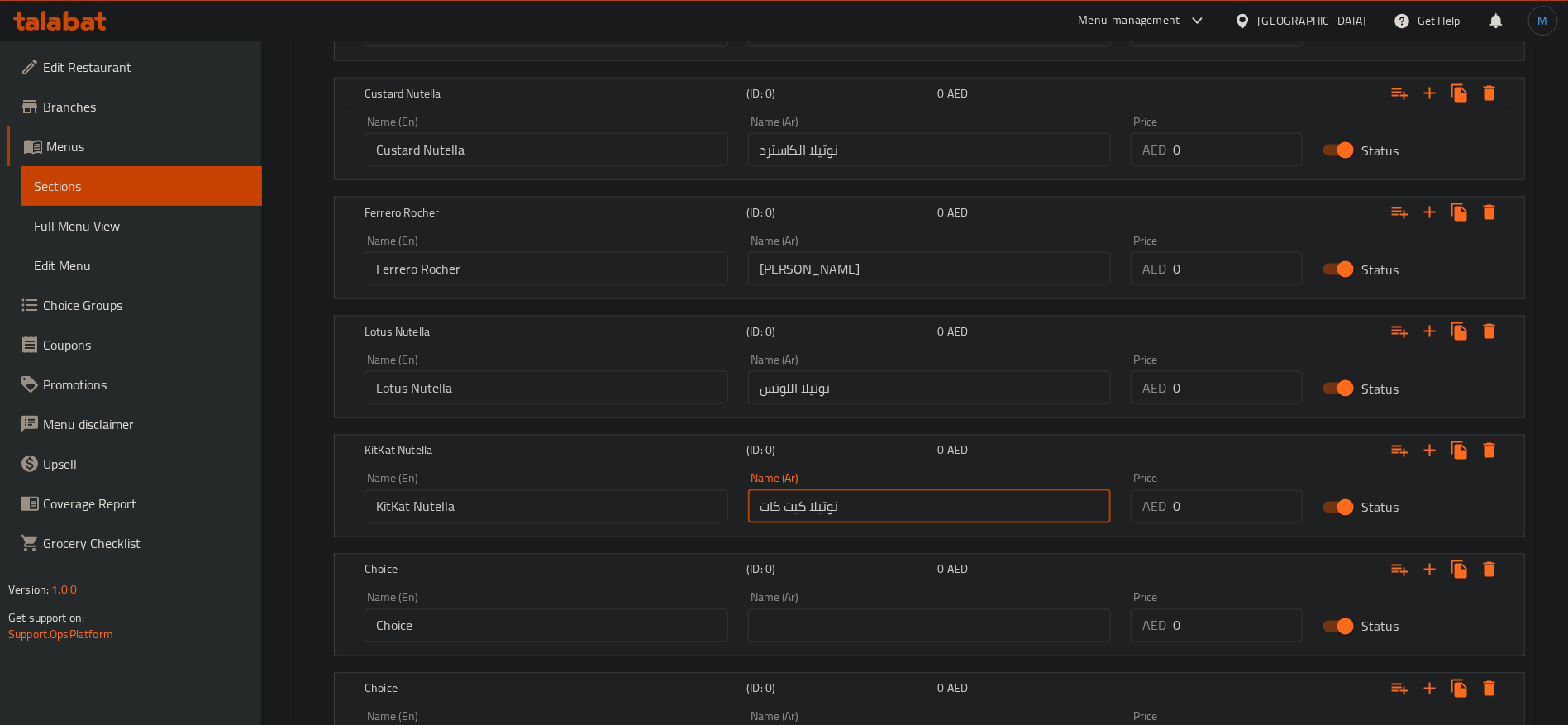
type input "نوتيلا كيت كات"
click at [597, 627] on input "Choice" at bounding box center [546, 625] width 364 height 33
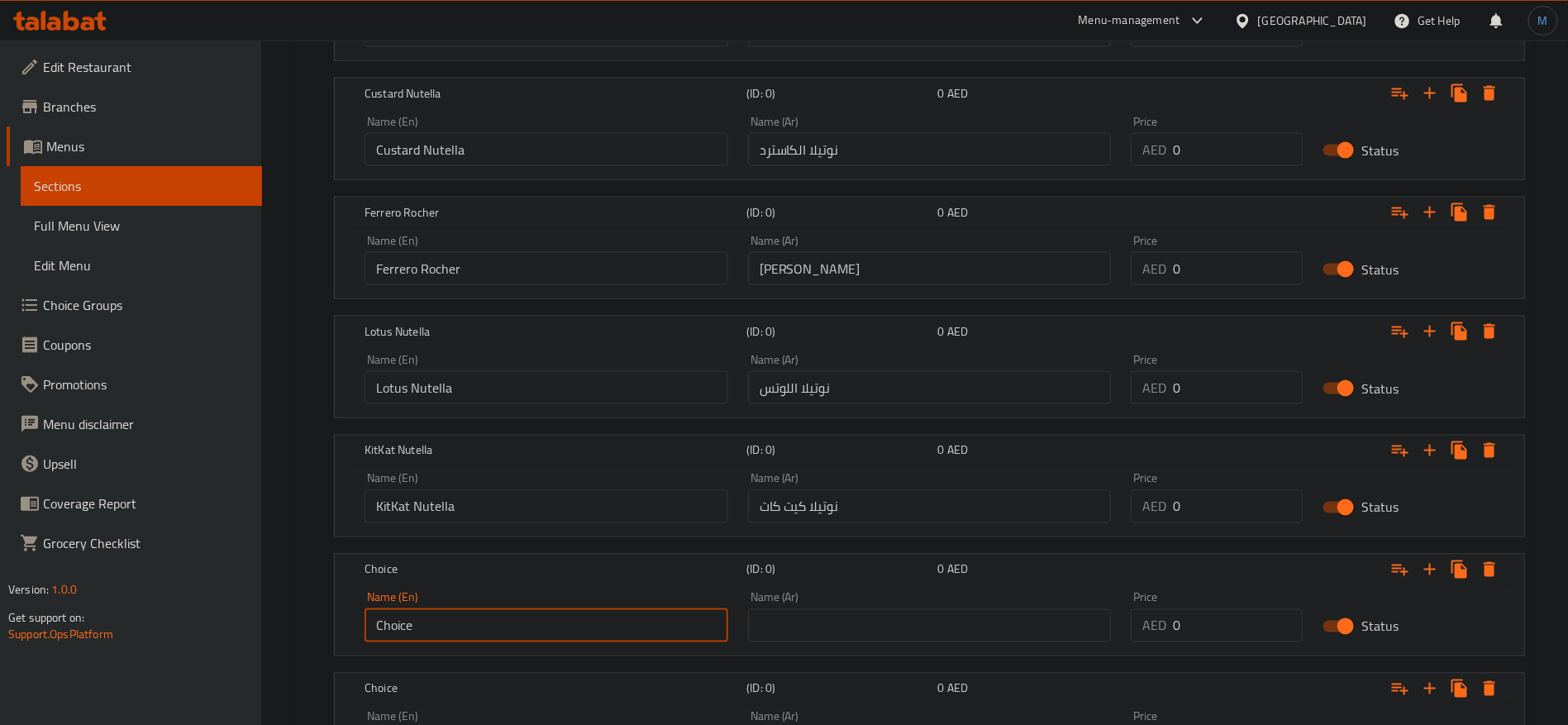
paste input "Red Velvet Strawberry"
type input "Red Velvet Strawberry"
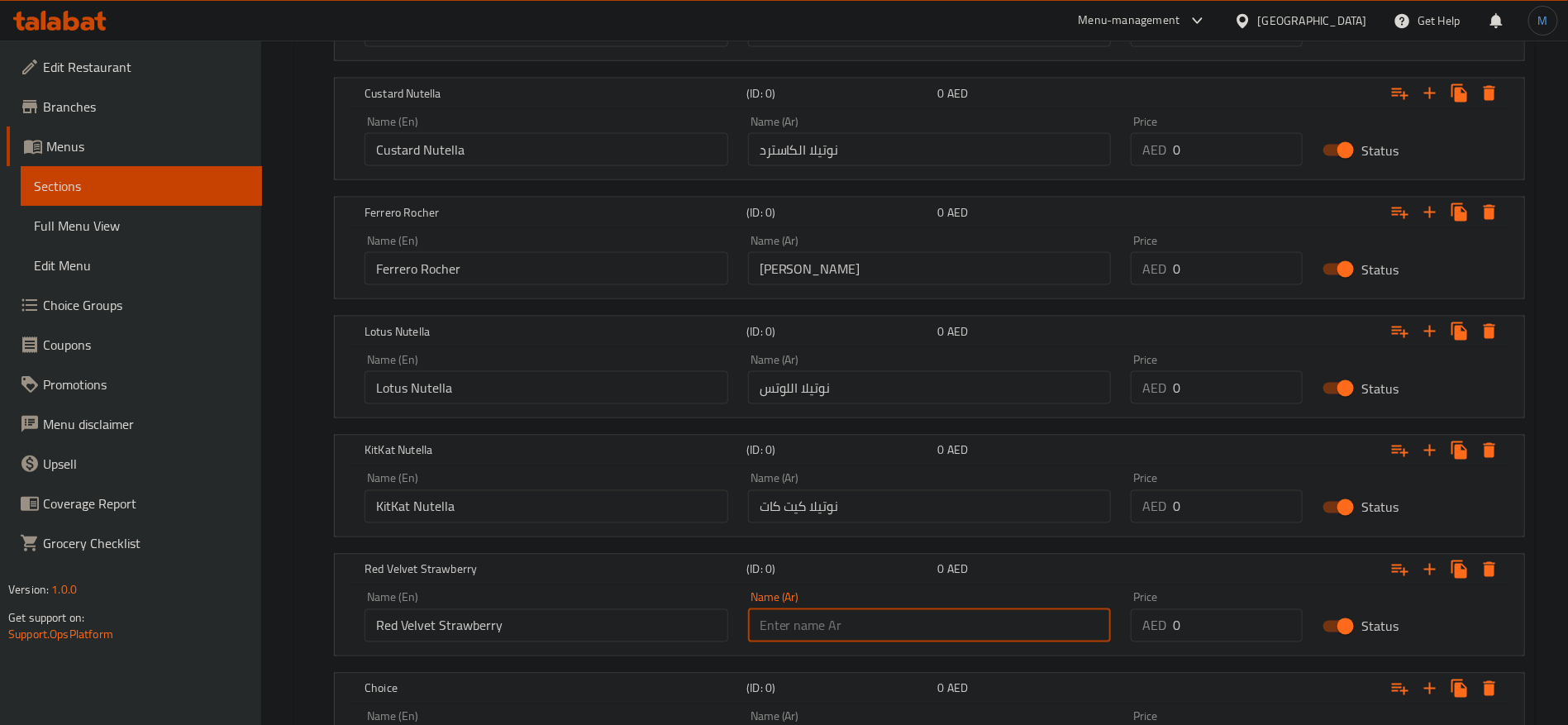
click at [865, 618] on input "text" at bounding box center [929, 625] width 364 height 33
paste input "تشيز كيك الفراولة ريد فيلفيت"
type input "تشيز كيك الفراولة ريد فيلفيت"
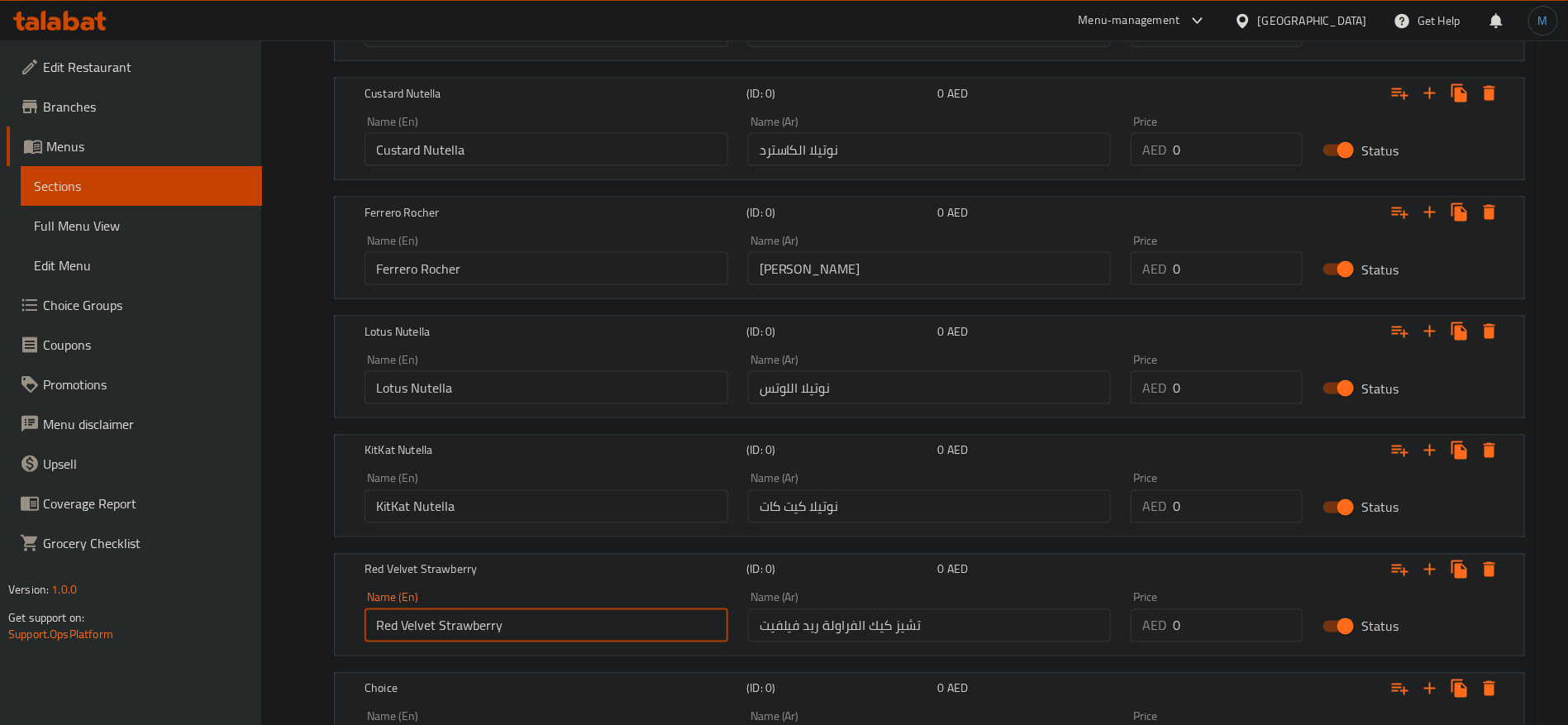
click at [556, 613] on input "Red Velvet Strawberry" at bounding box center [546, 625] width 364 height 33
paste input "Cheesecake"
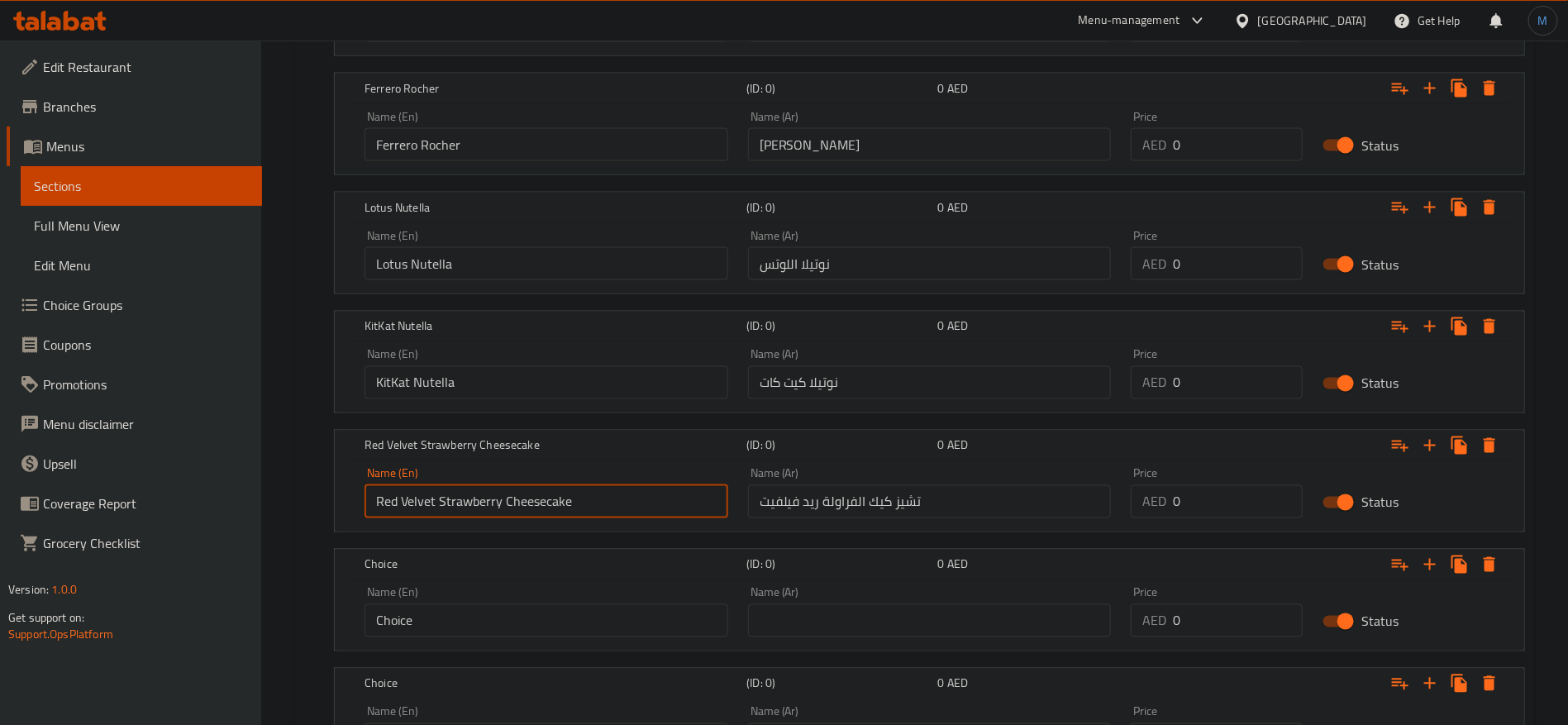
type input "Red Velvet Strawberry Cheesecake"
click at [593, 636] on input "Choice" at bounding box center [546, 620] width 364 height 33
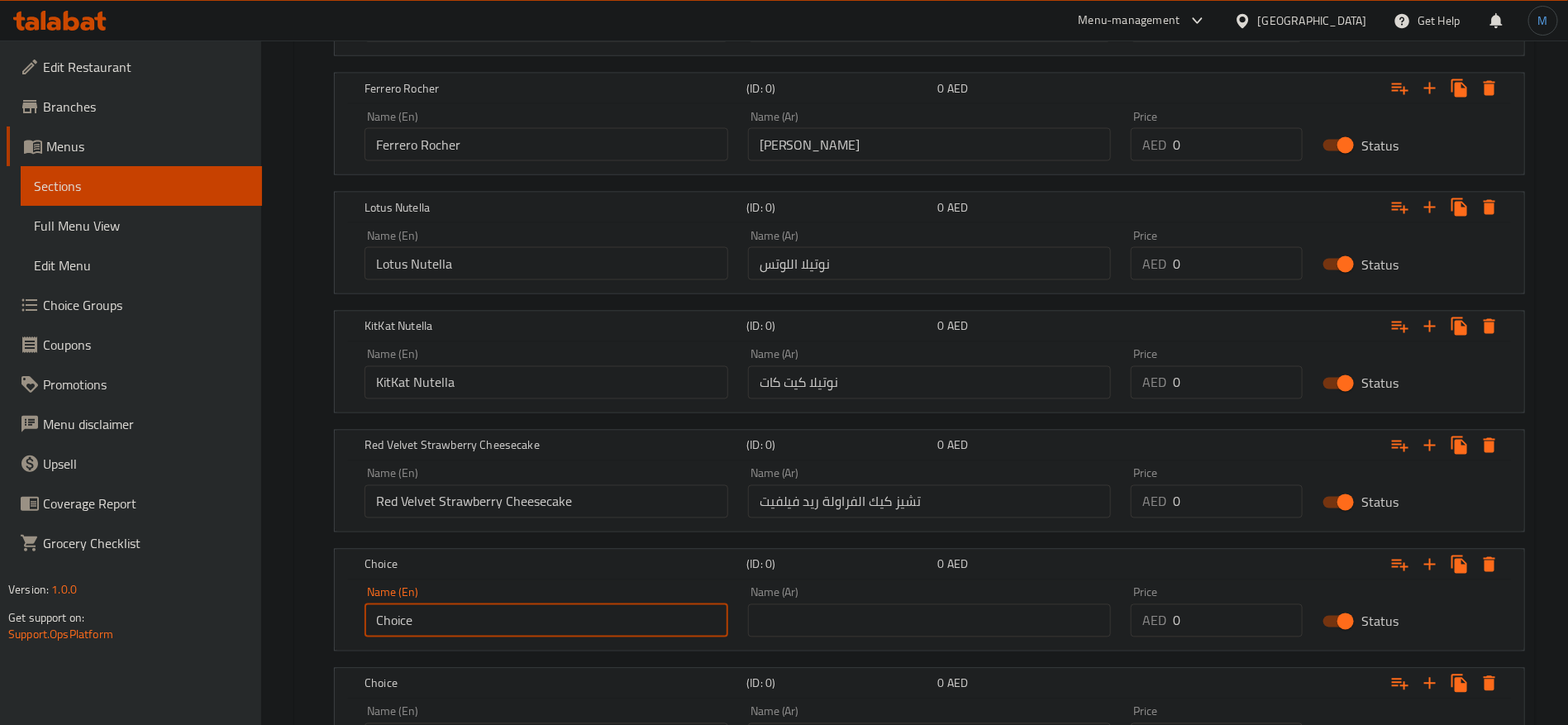
click at [588, 620] on input "Choice" at bounding box center [546, 620] width 364 height 33
paste input "Vanilla Custard Fruits"
type input "Vanilla Custard Fruits"
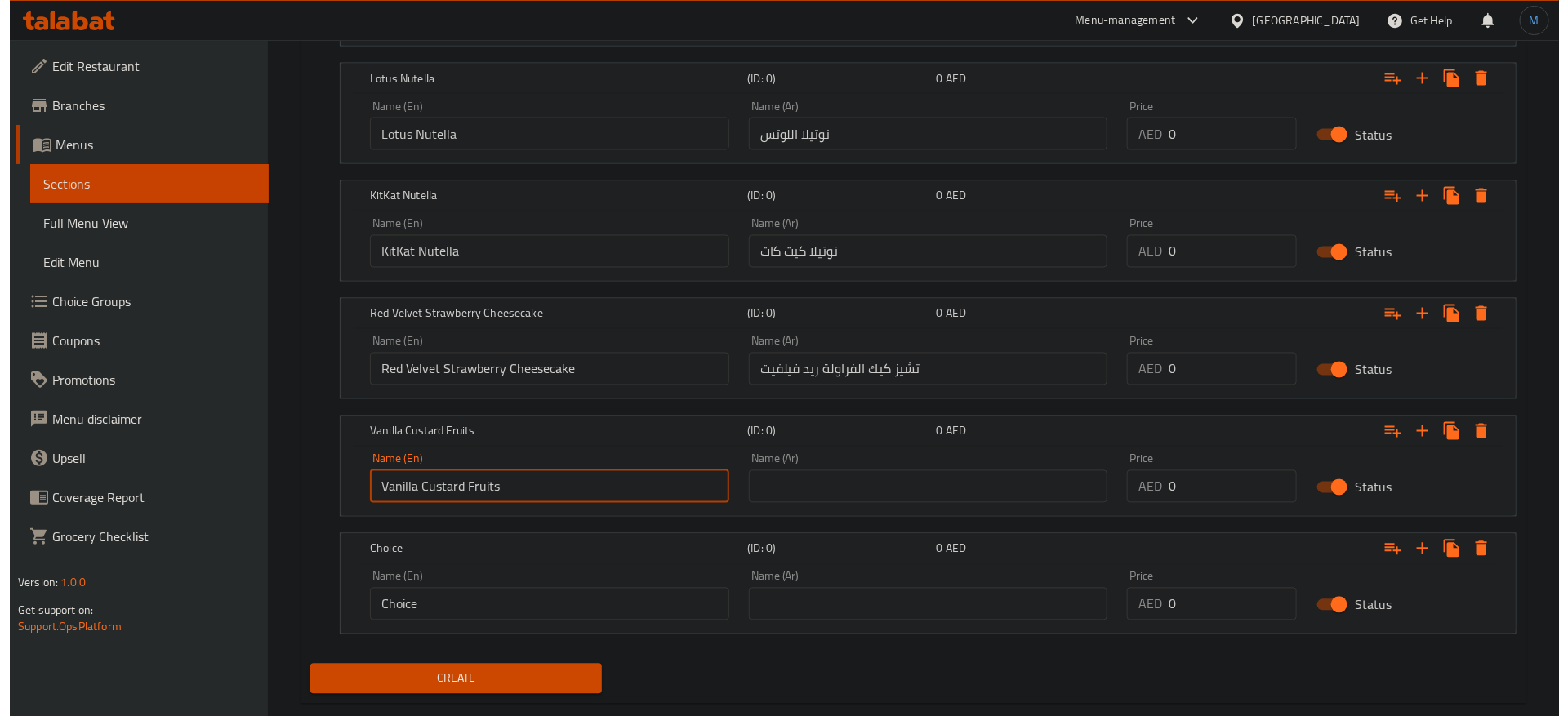
scroll to position [1436, 0]
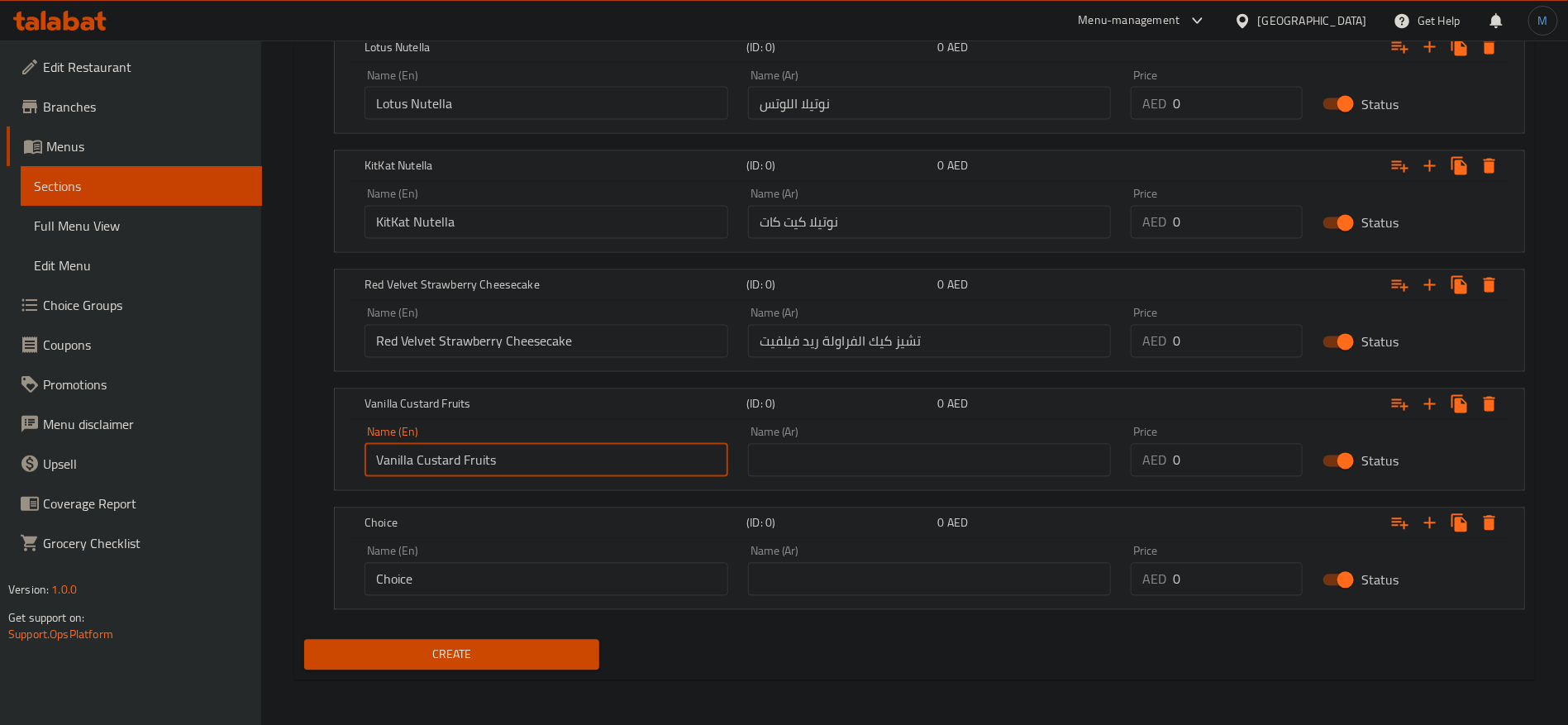
click at [917, 461] on input "text" at bounding box center [929, 460] width 364 height 33
paste input "كاسترد الفانيليا والفواكه"
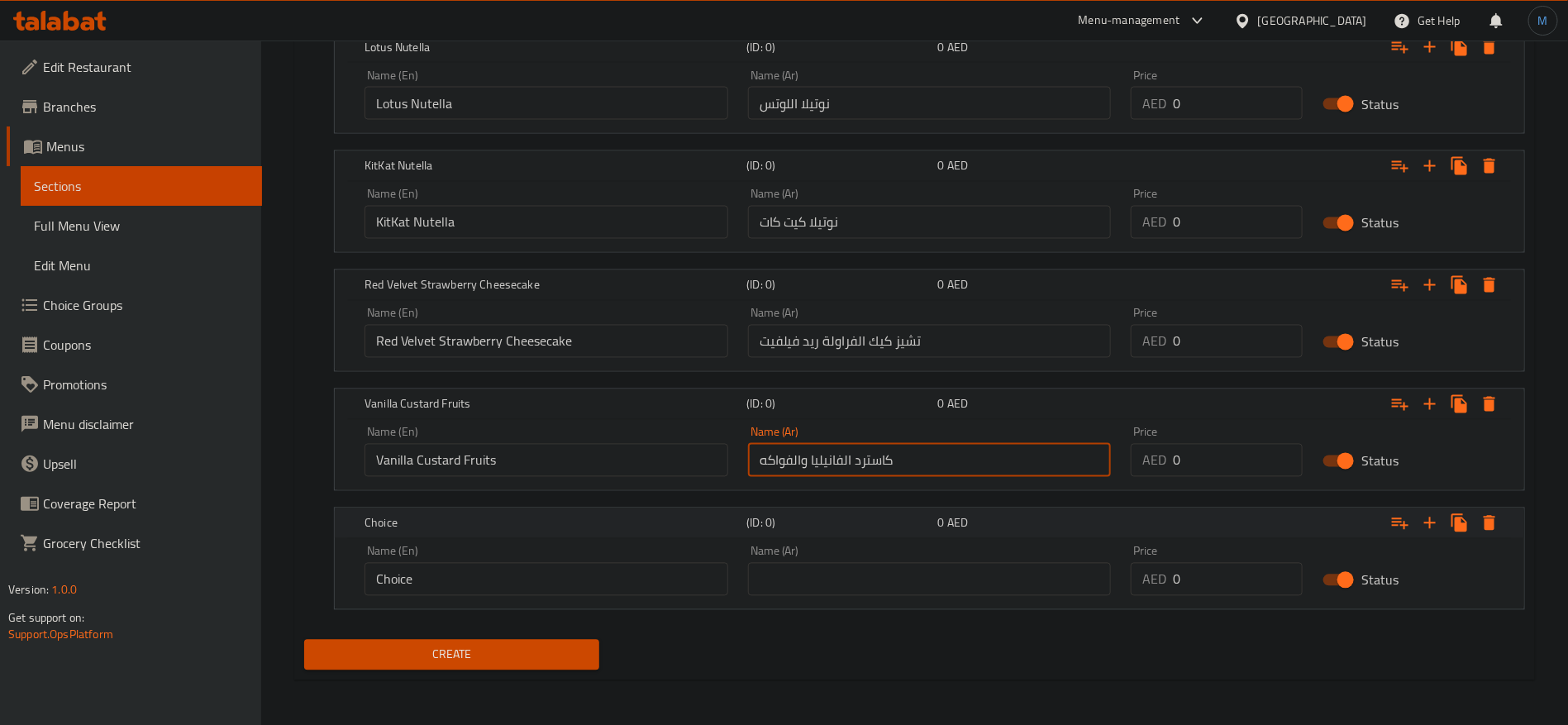
type input "كاسترد الفانيليا والفواكه"
click at [1490, 524] on icon "Expand" at bounding box center [1490, 524] width 11 height 15
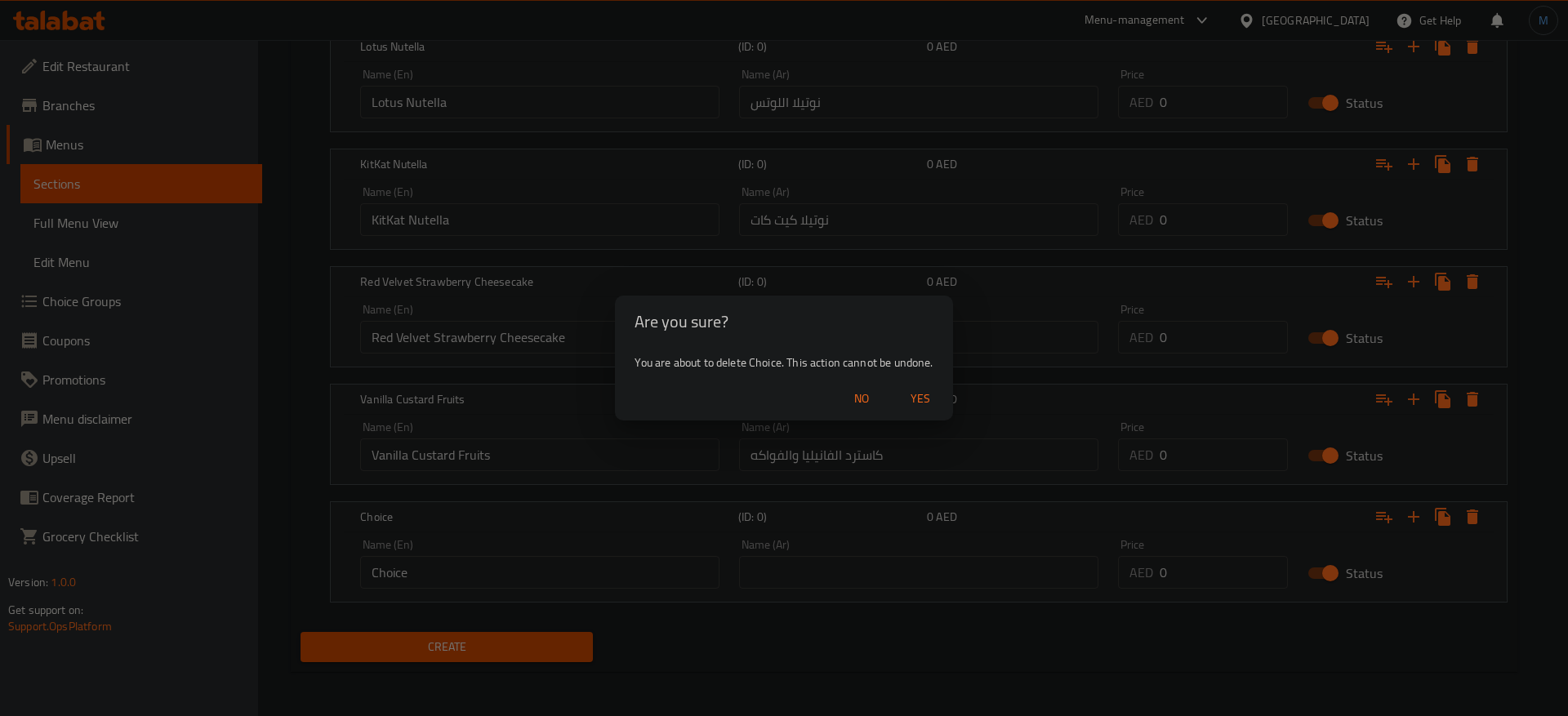
click at [935, 400] on span "Yes" at bounding box center [921, 399] width 39 height 21
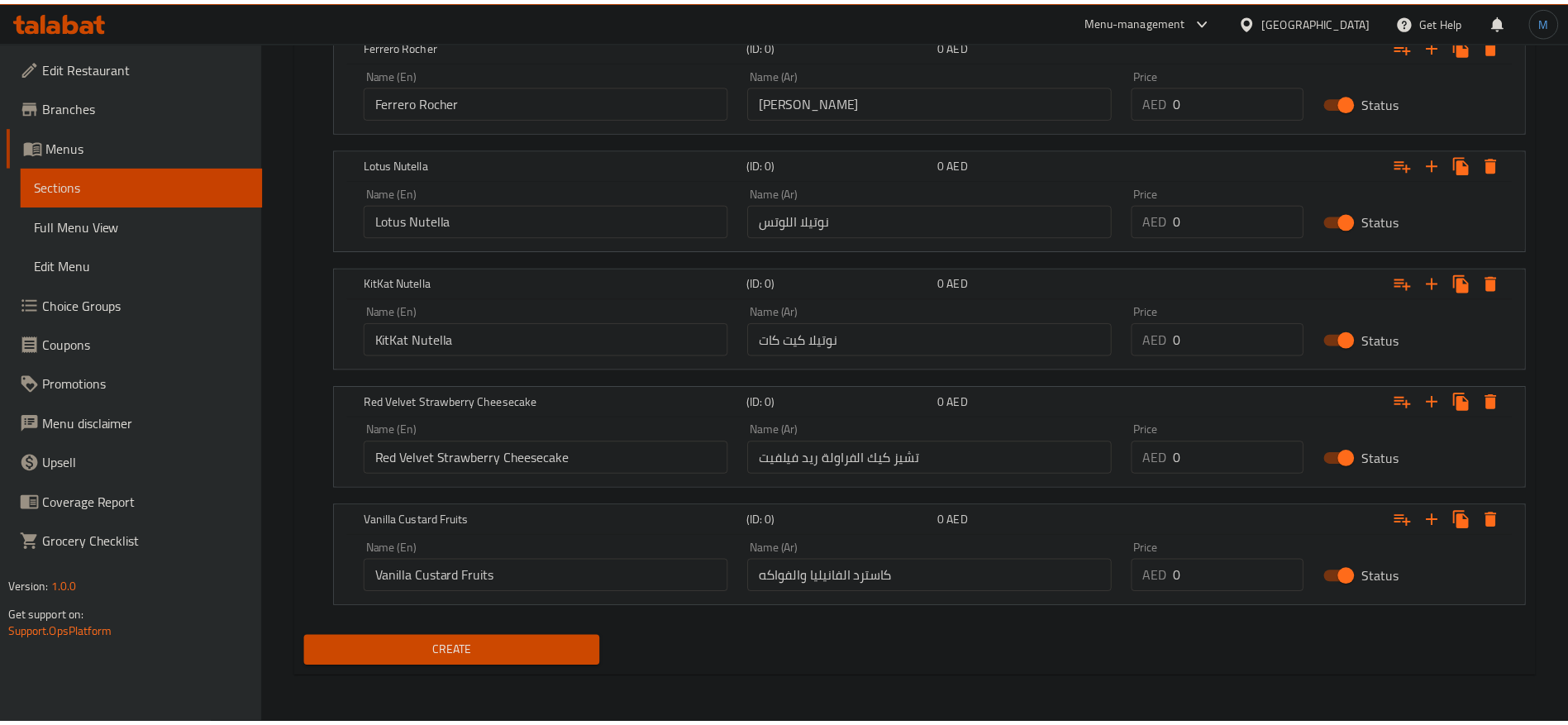
scroll to position [1335, 0]
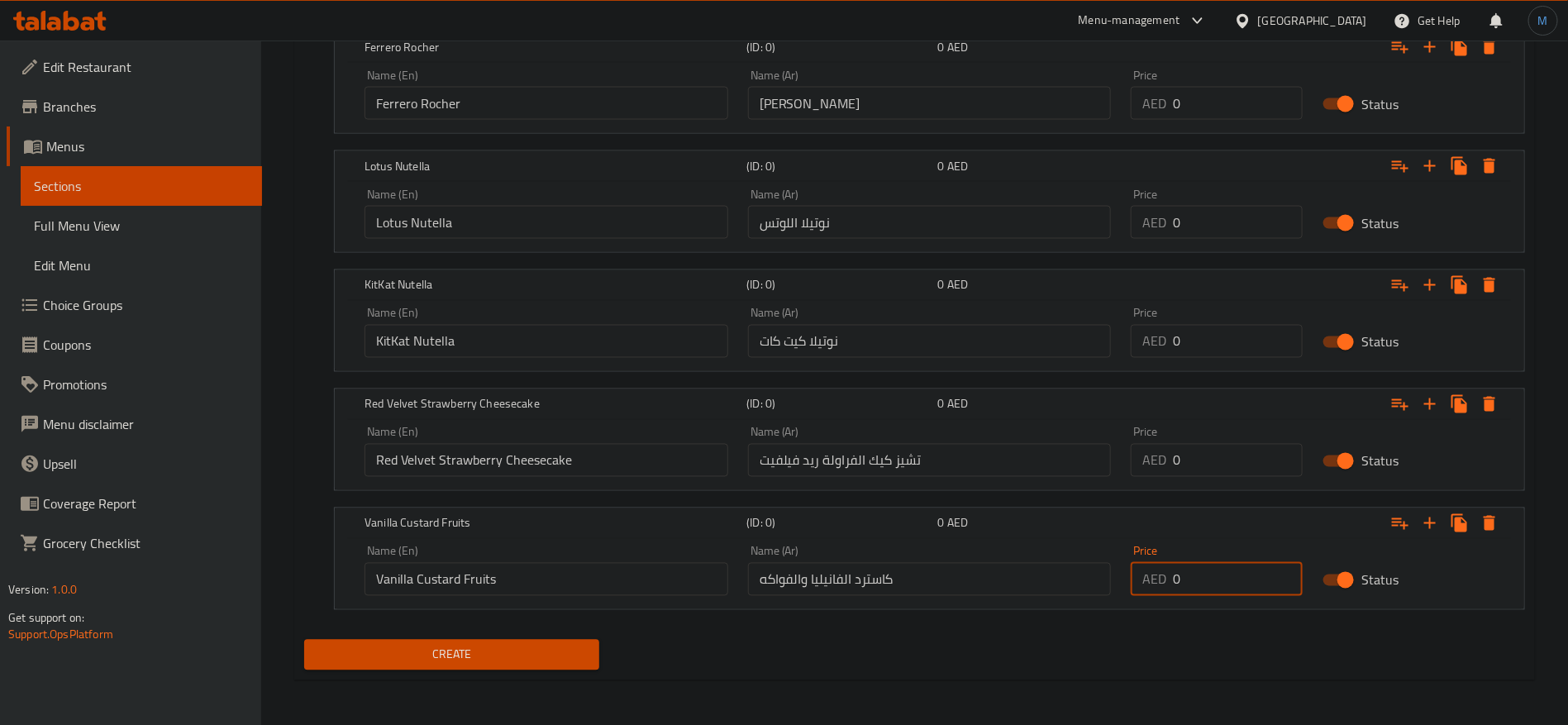
click at [1196, 563] on input "0" at bounding box center [1237, 579] width 130 height 33
paste input "13"
type input "13"
click at [1200, 458] on input "0" at bounding box center [1237, 460] width 130 height 33
paste input "13"
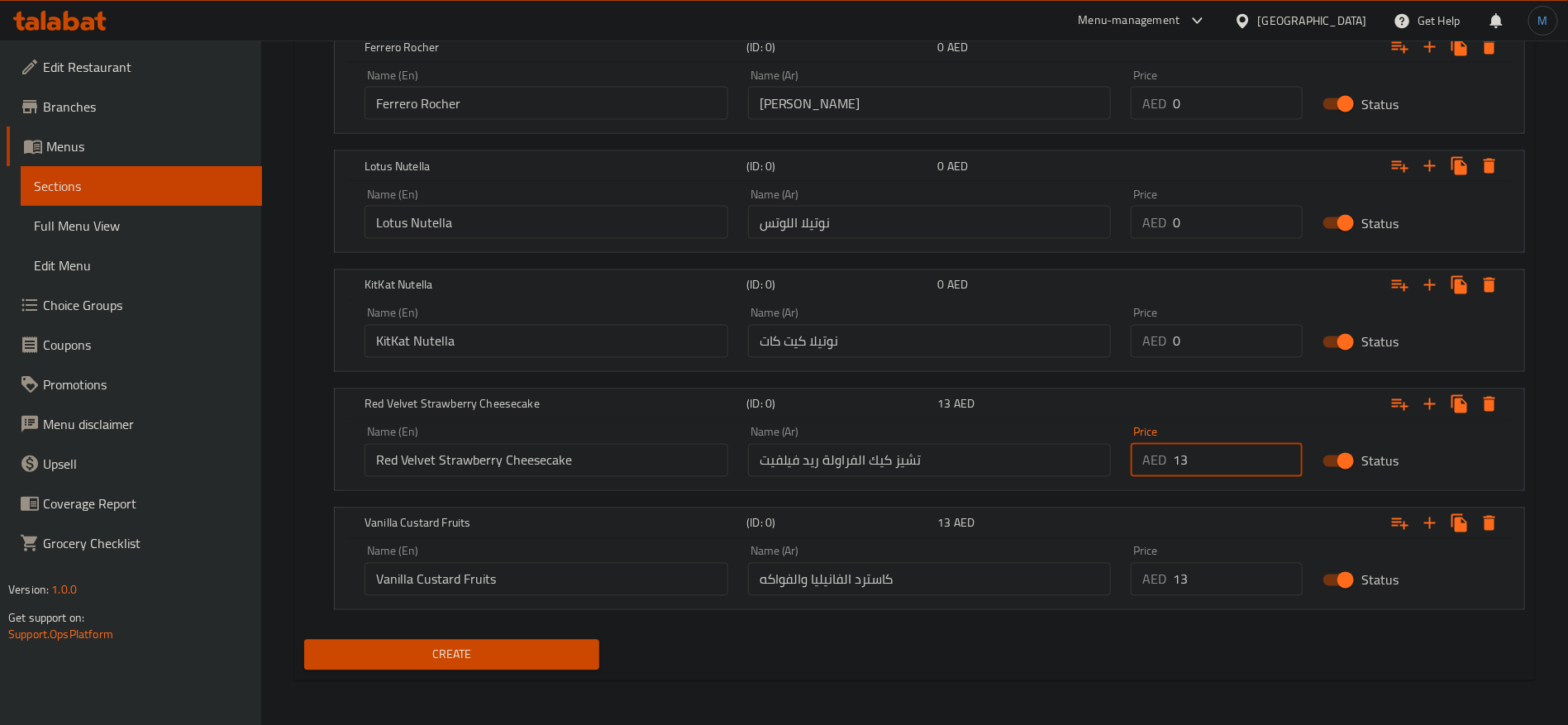
type input "13"
click at [1208, 330] on input "0" at bounding box center [1237, 341] width 130 height 33
paste input "13"
type input "13"
click at [1213, 221] on input "0" at bounding box center [1237, 222] width 130 height 33
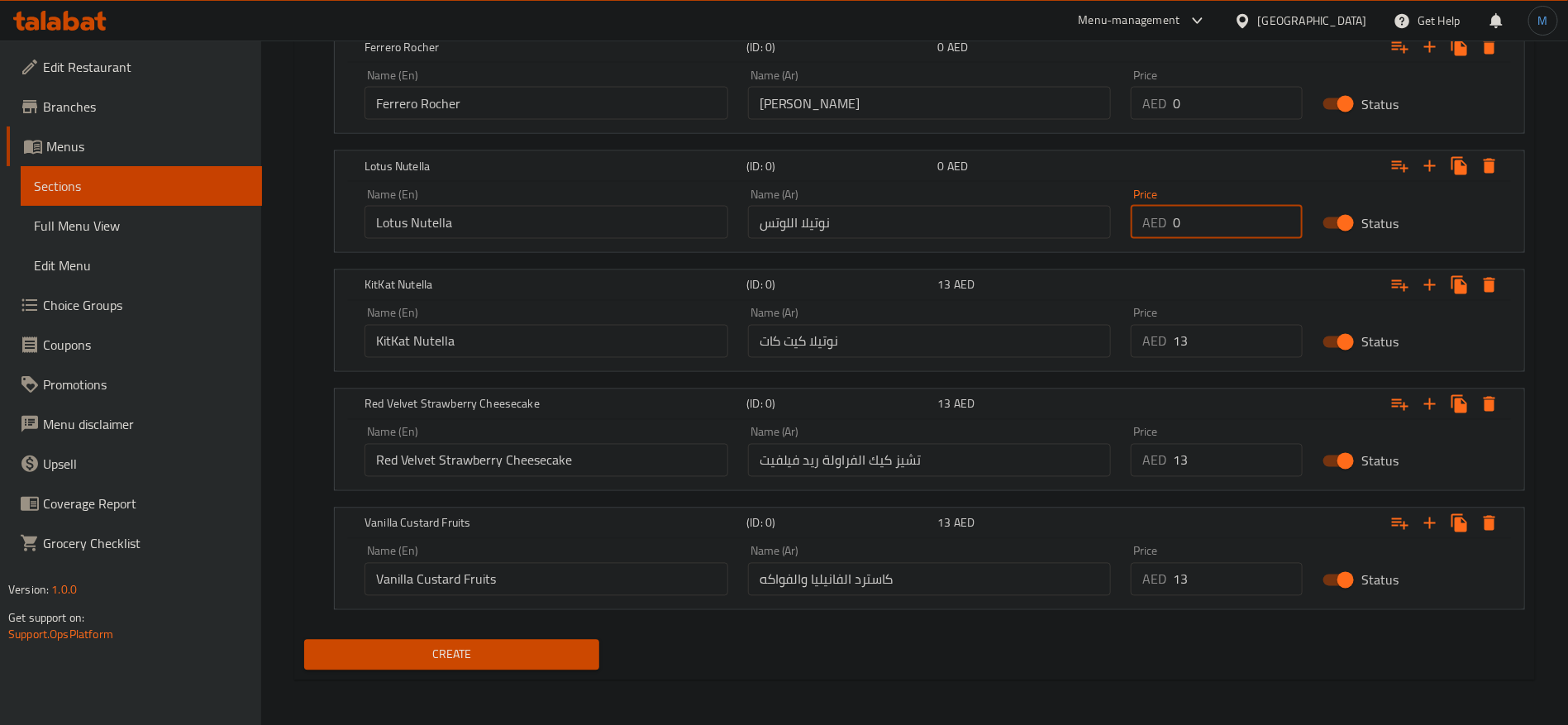
paste input "13"
type input "13"
click at [1214, 94] on input "0" at bounding box center [1237, 103] width 130 height 33
paste input "13"
type input "13"
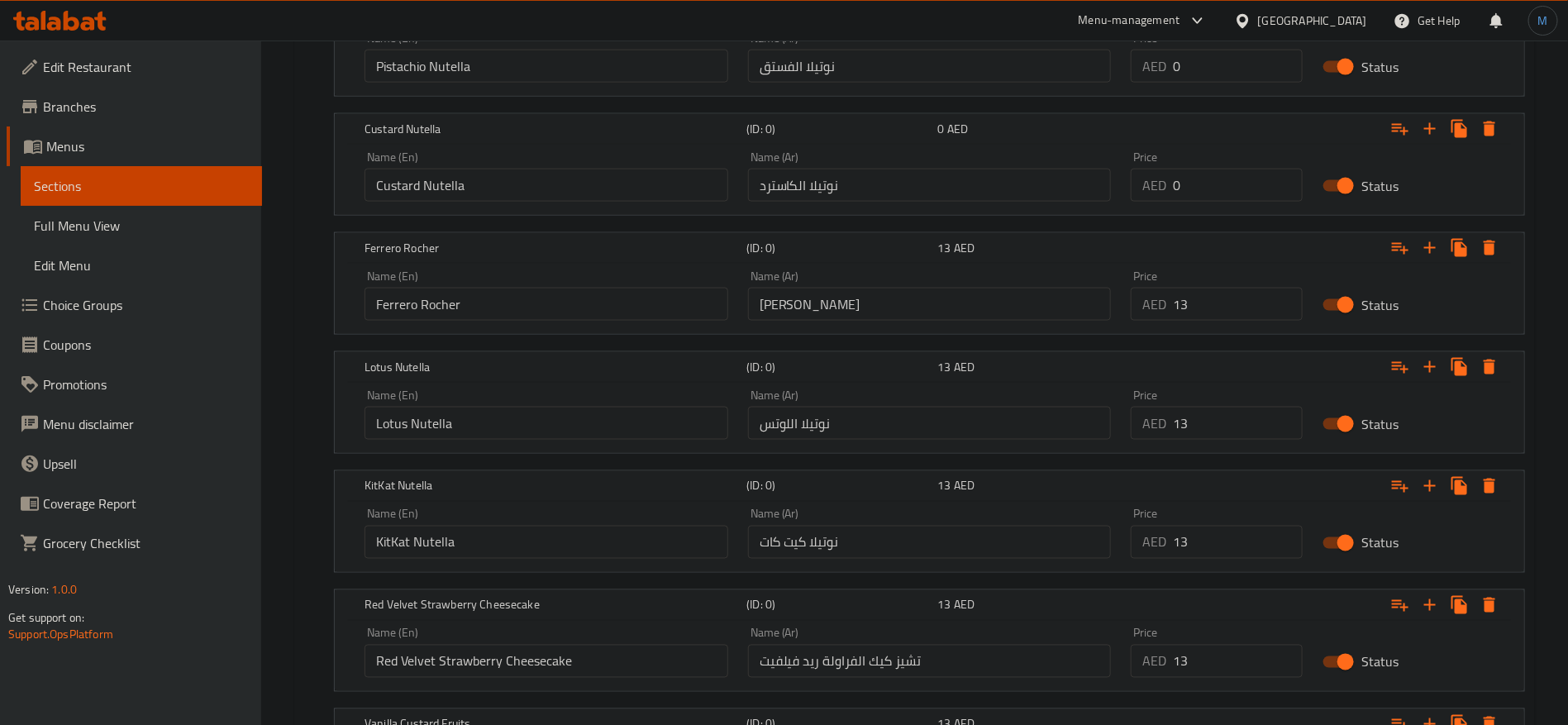
scroll to position [1087, 0]
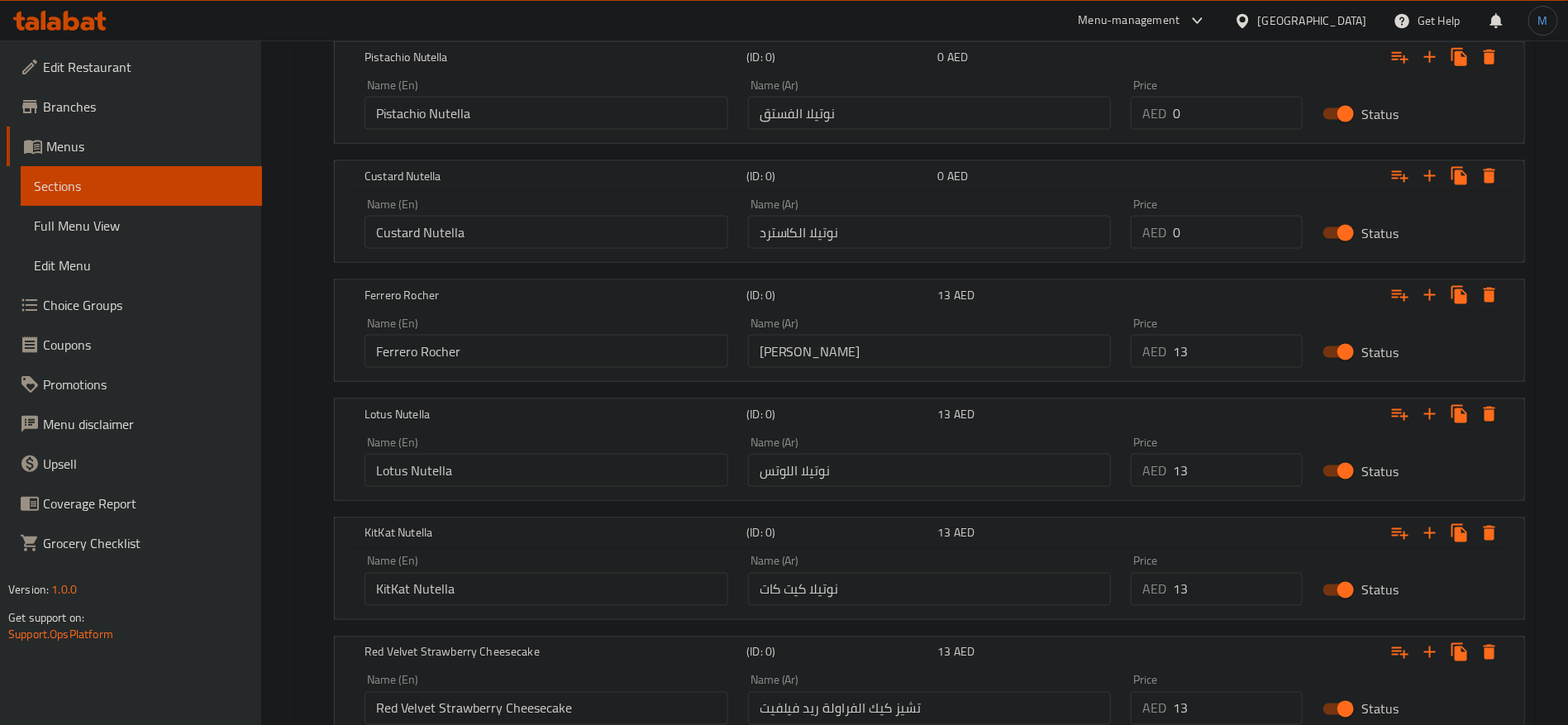
click at [1192, 238] on input "0" at bounding box center [1237, 232] width 130 height 33
paste input "13"
type input "13"
click at [1234, 124] on input "0" at bounding box center [1237, 113] width 130 height 33
paste input "13"
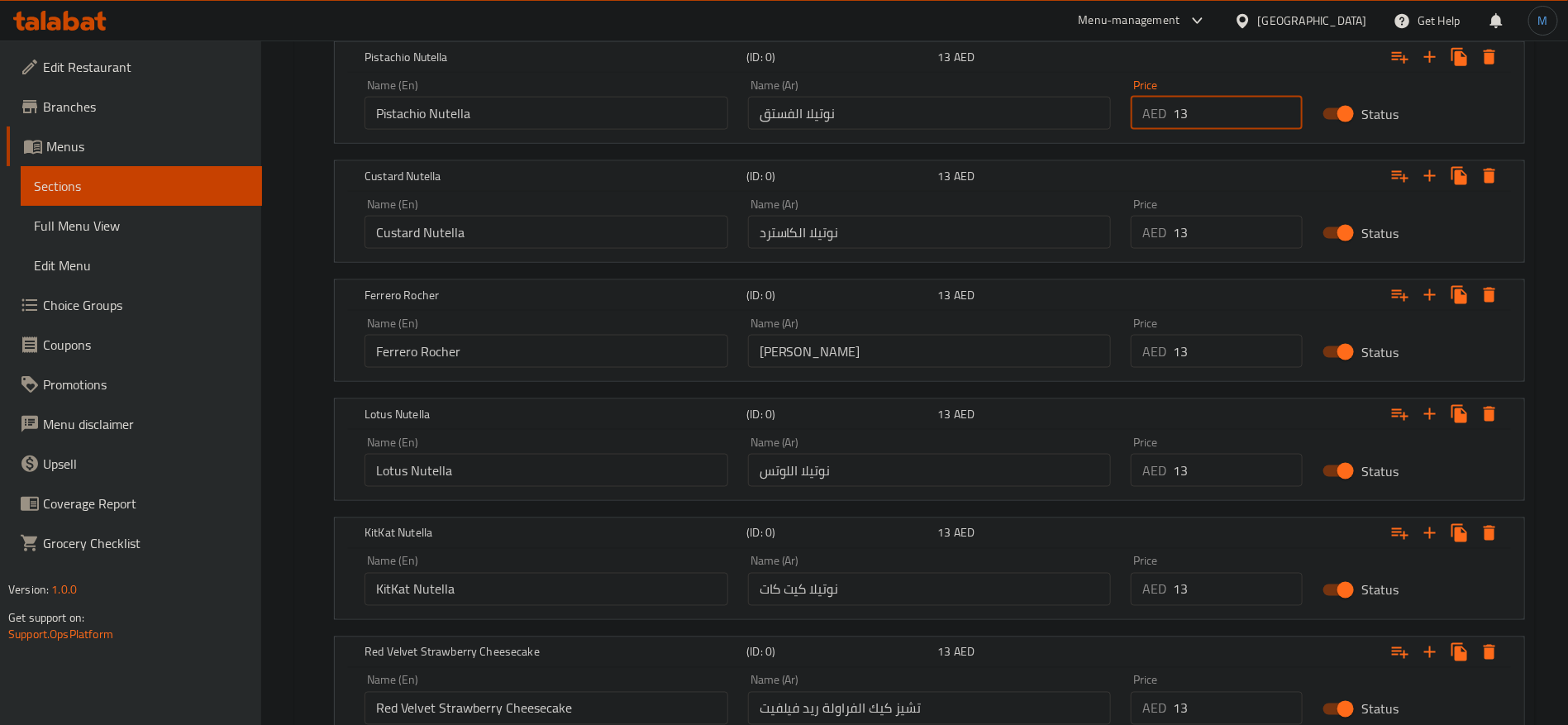
type input "13"
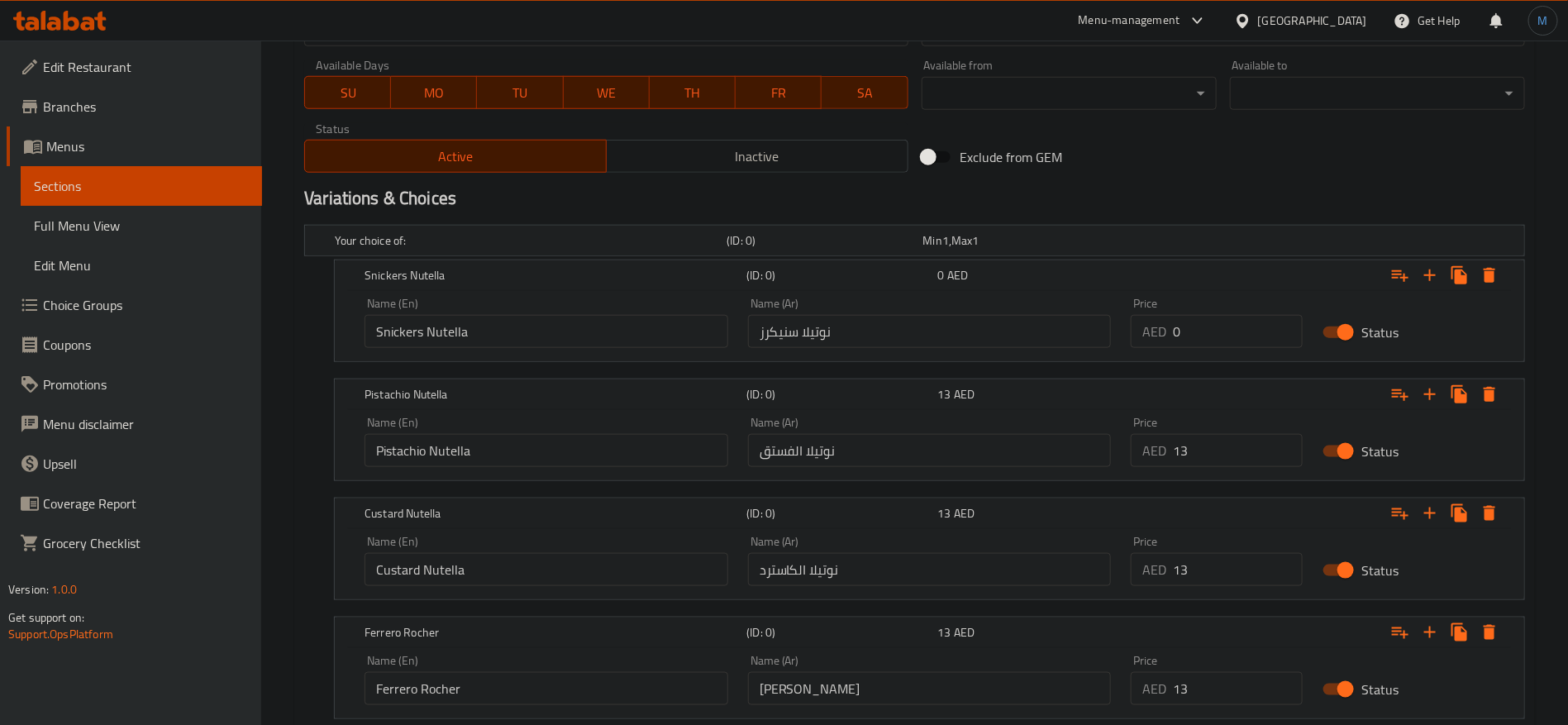
scroll to position [839, 0]
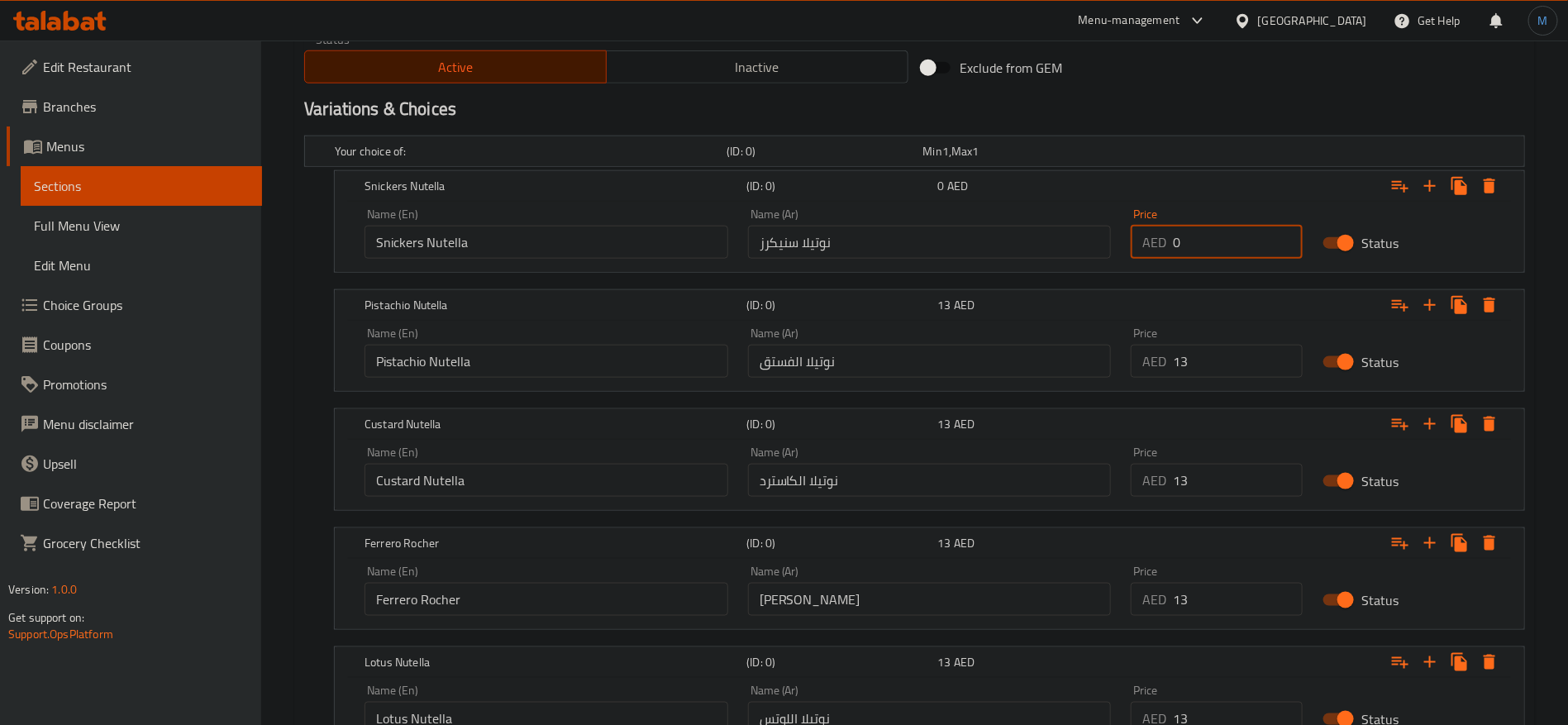
click at [1249, 238] on input "0" at bounding box center [1237, 241] width 130 height 33
paste input "13"
type input "13"
click at [1294, 93] on div "Variations & Choices" at bounding box center [914, 109] width 1234 height 38
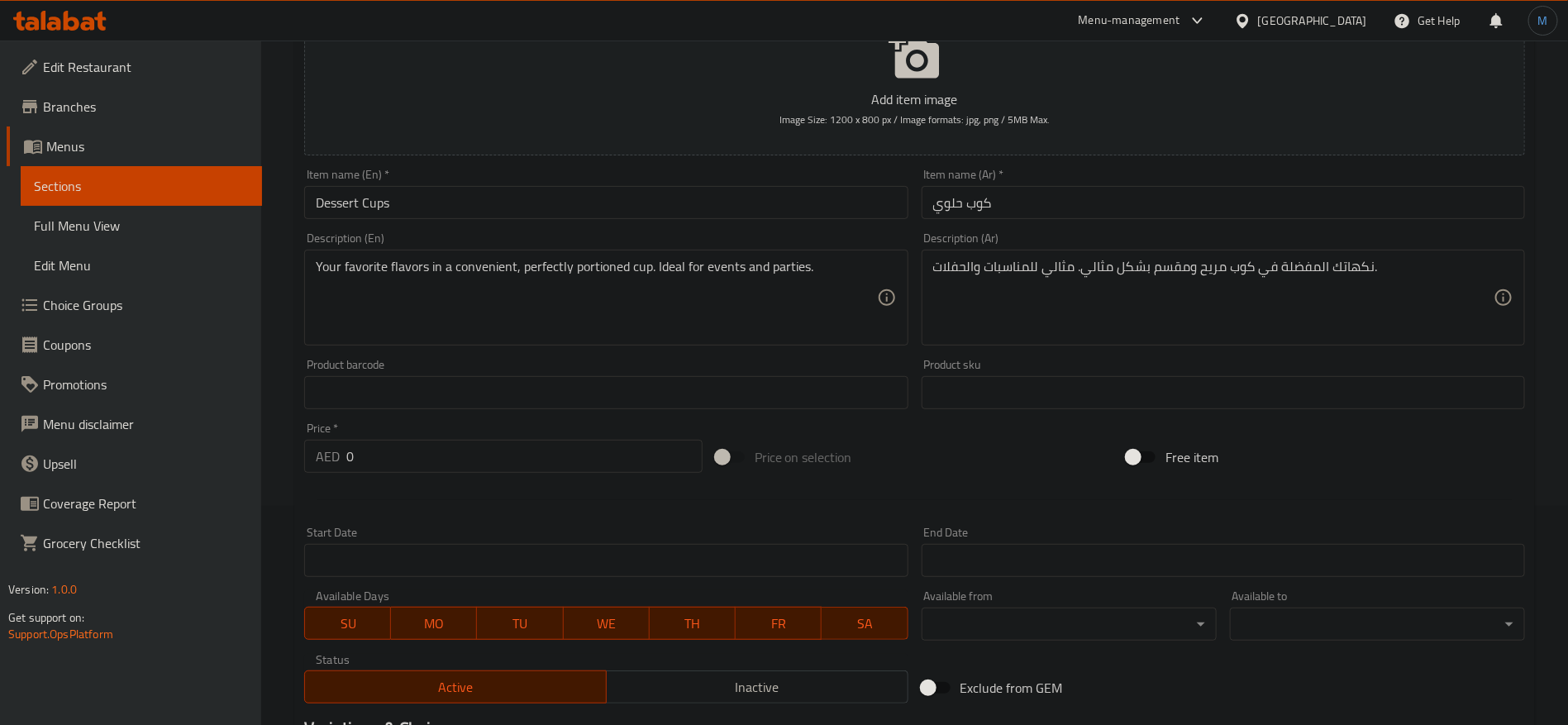
scroll to position [0, 0]
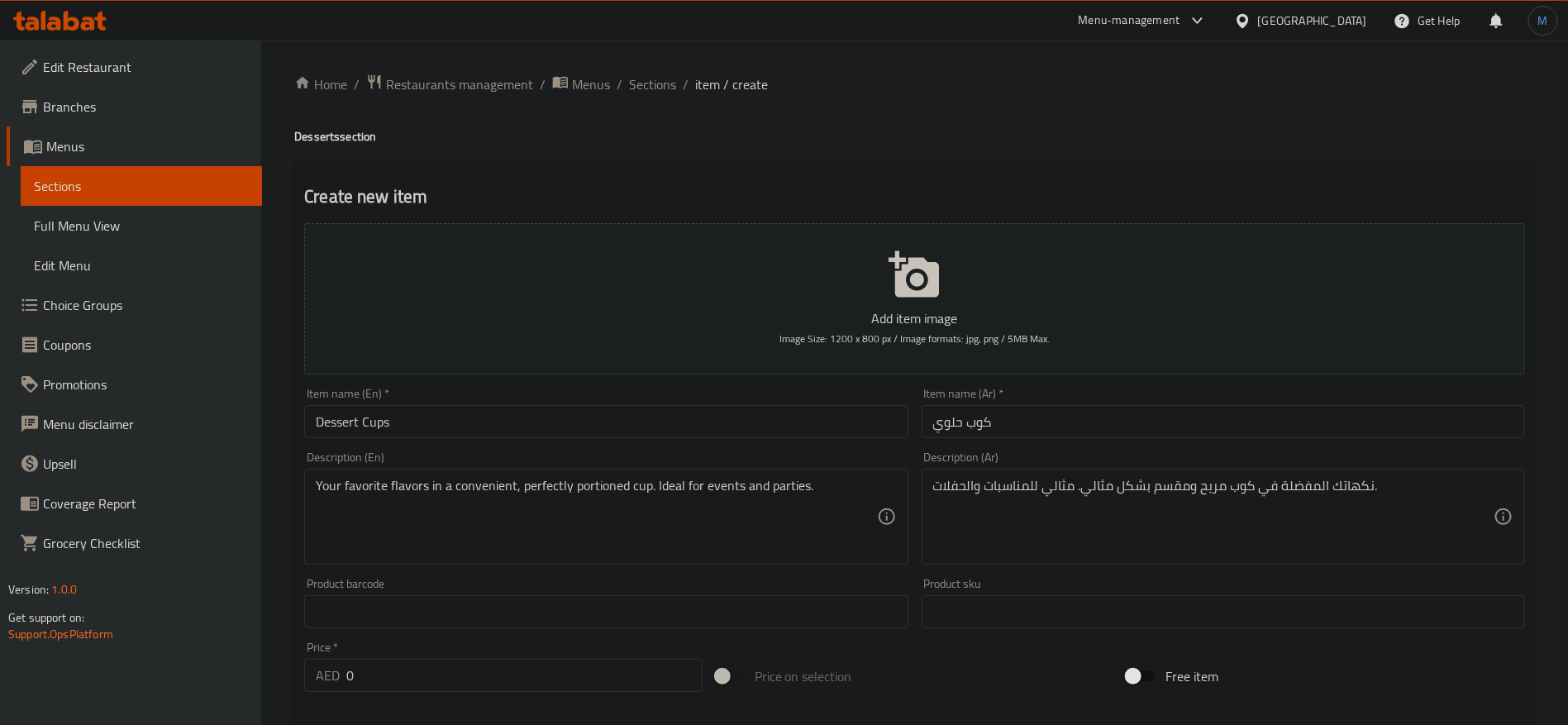
click at [1103, 408] on input "كوب حلوي" at bounding box center [1223, 421] width 603 height 33
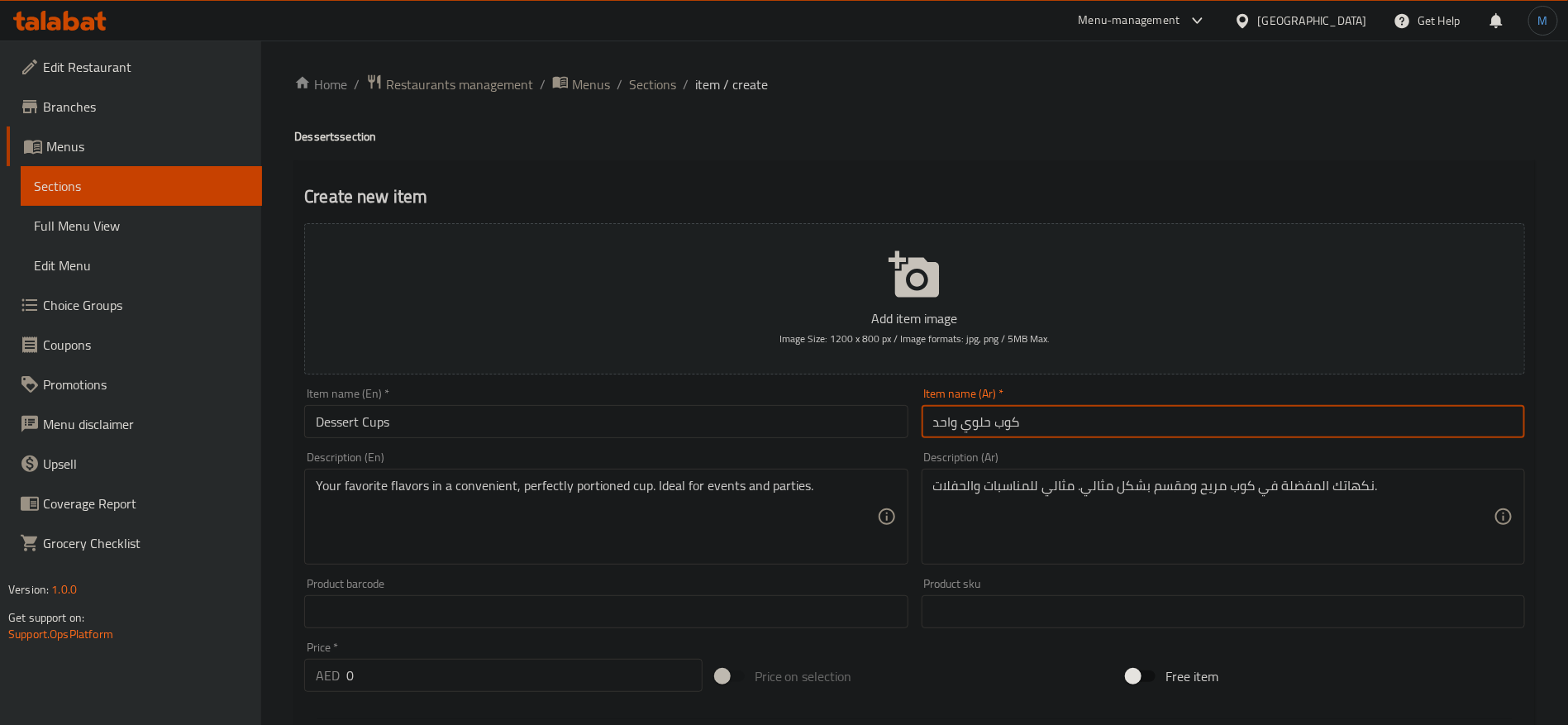
type input "كوب حلوي واحد"
click at [681, 415] on input "Dessert Cups" at bounding box center [605, 421] width 603 height 33
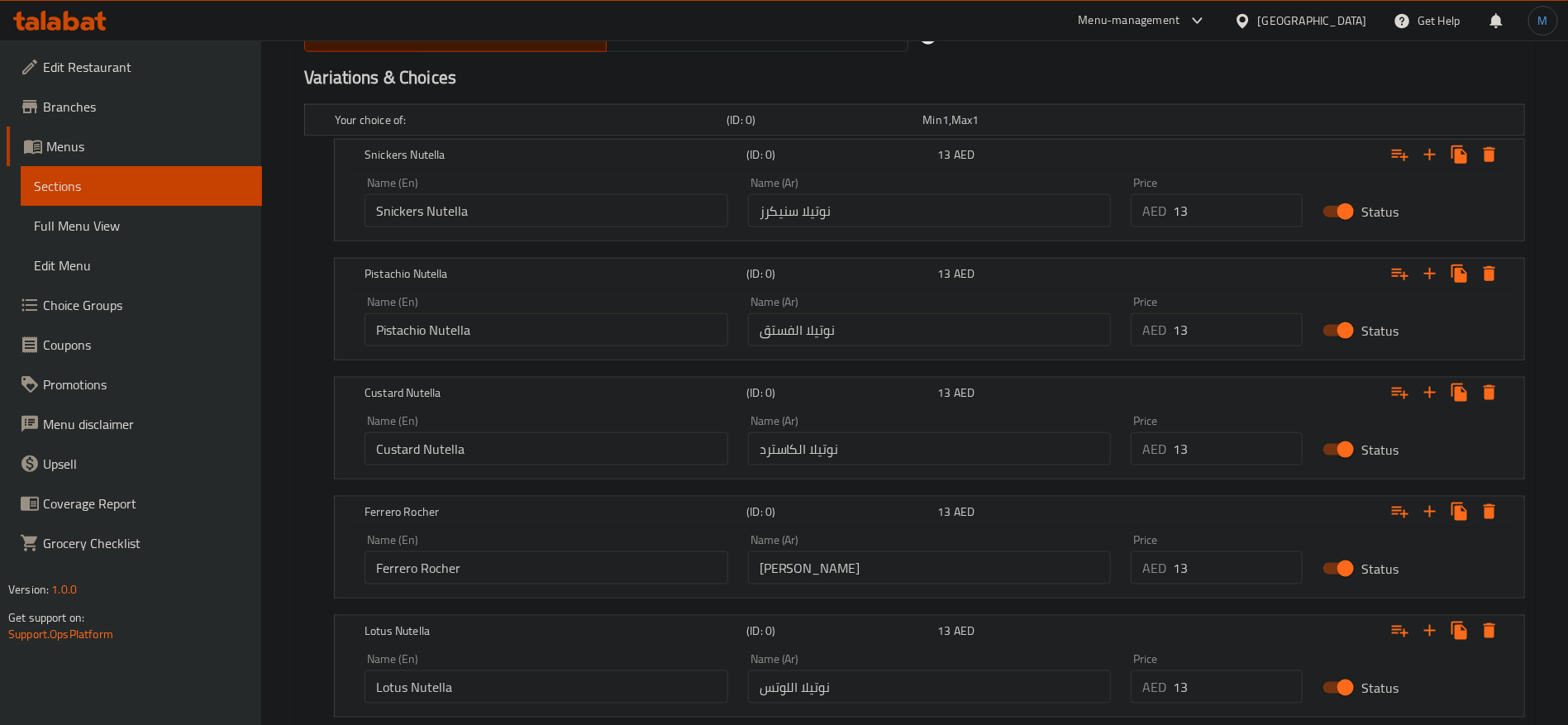
scroll to position [1335, 0]
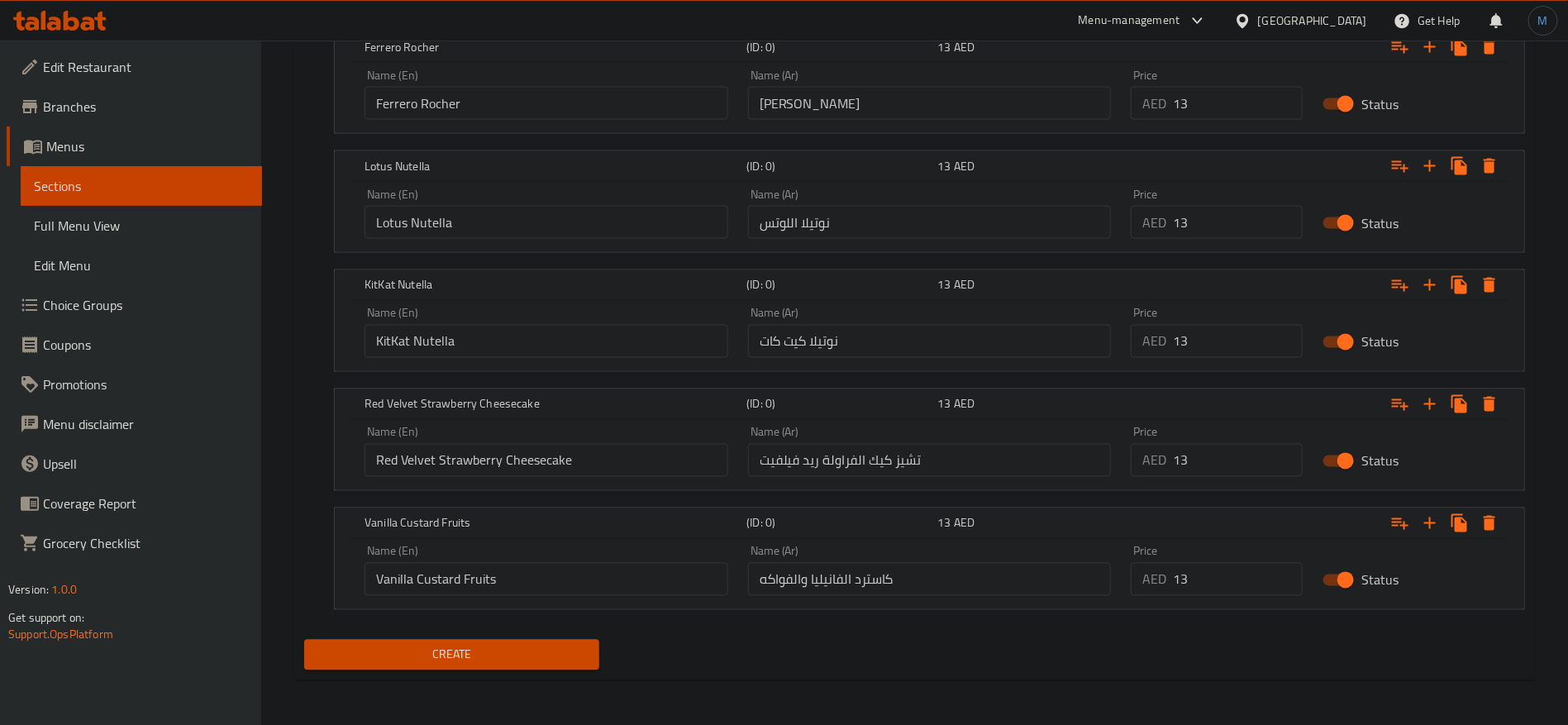
type input "1 Dessert Cups"
click at [530, 649] on span "Create" at bounding box center [451, 656] width 269 height 21
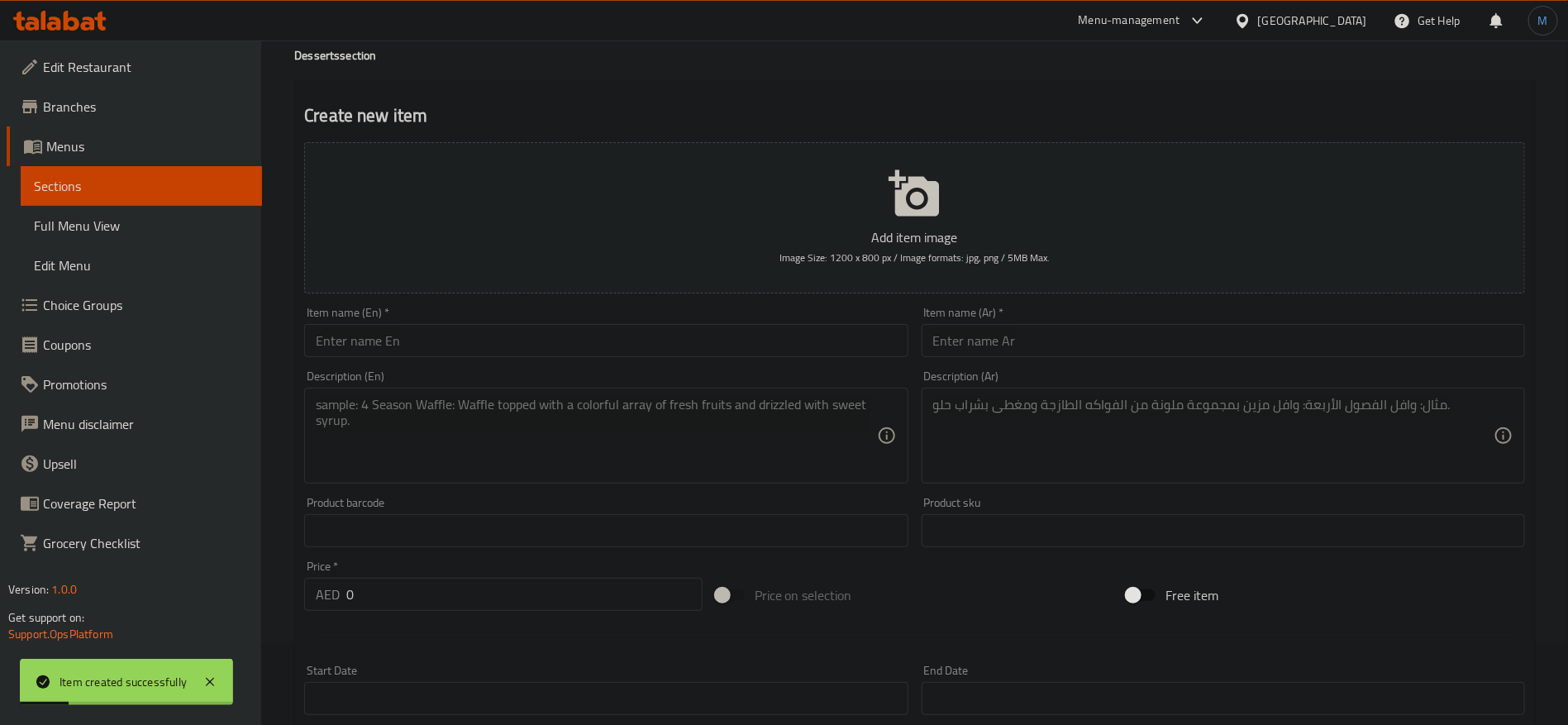
scroll to position [0, 0]
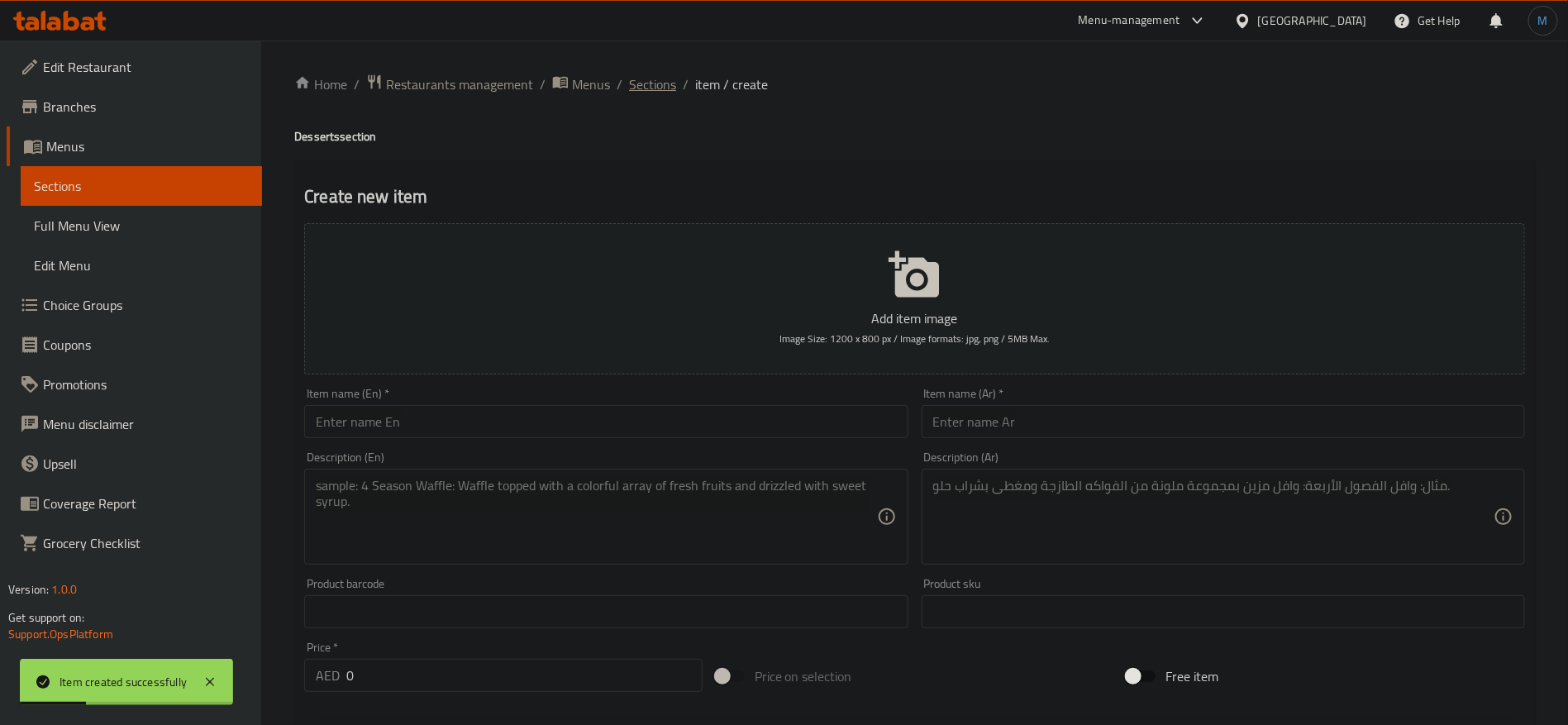
click at [653, 79] on span "Sections" at bounding box center [653, 84] width 48 height 20
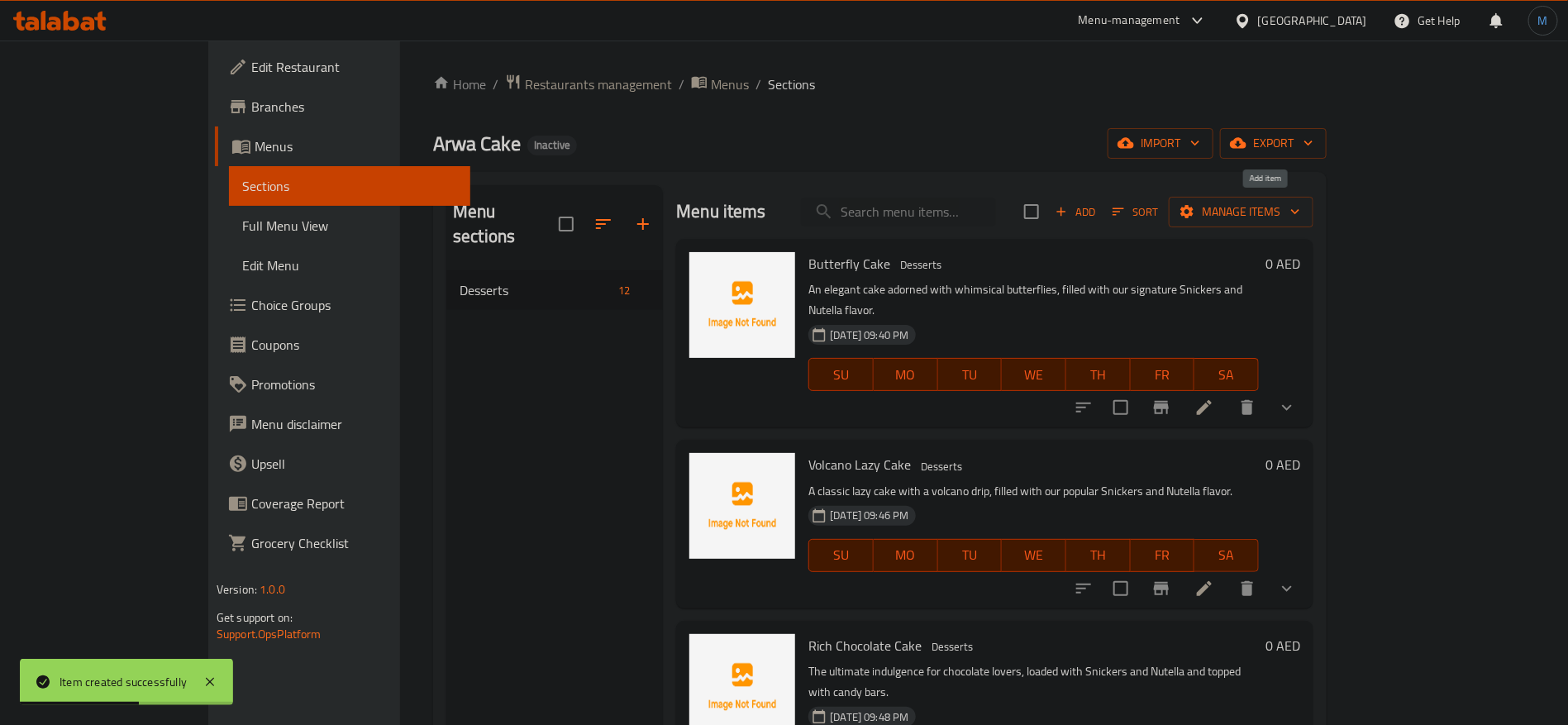
click at [1098, 207] on span "Add" at bounding box center [1075, 212] width 45 height 19
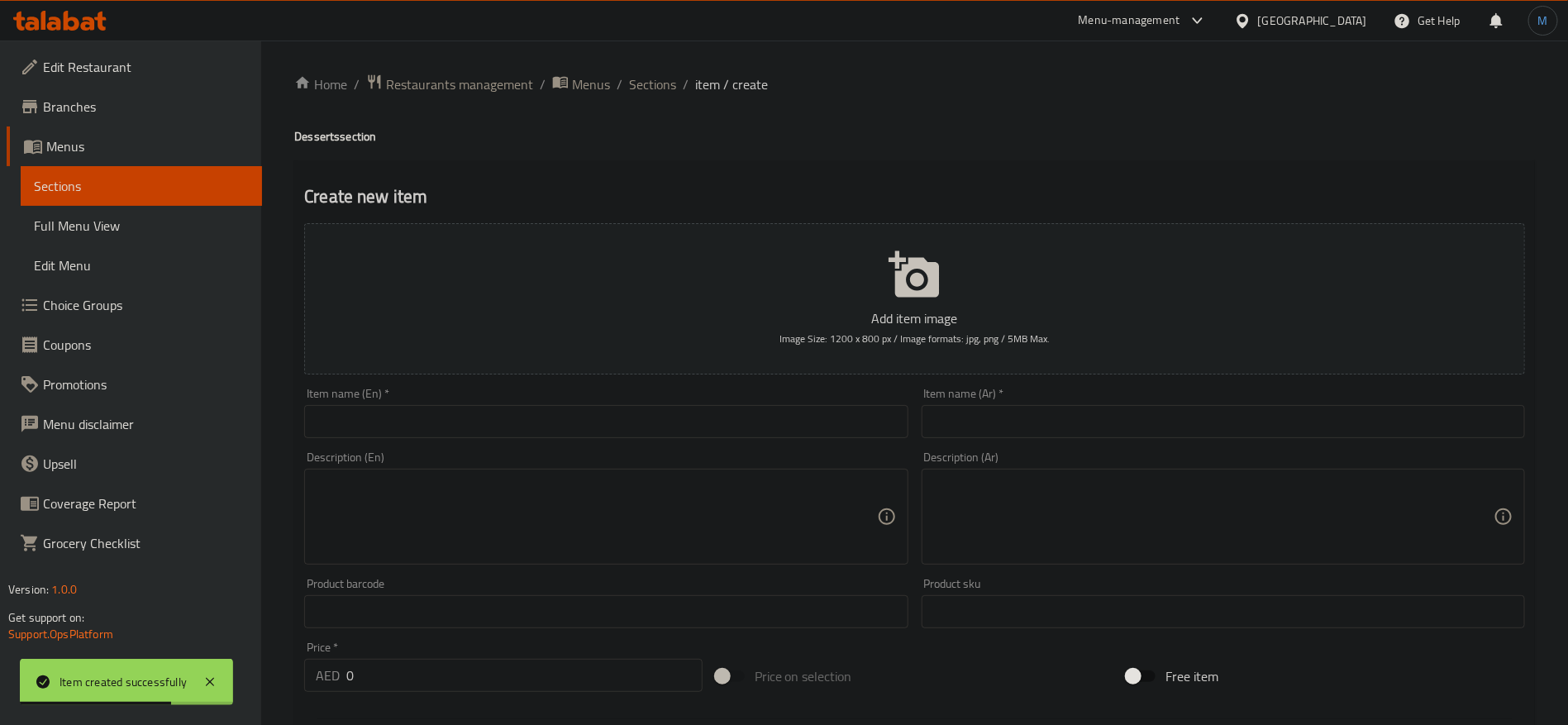
paste input "Cake Pops"
click at [437, 424] on input "text" at bounding box center [605, 421] width 603 height 33
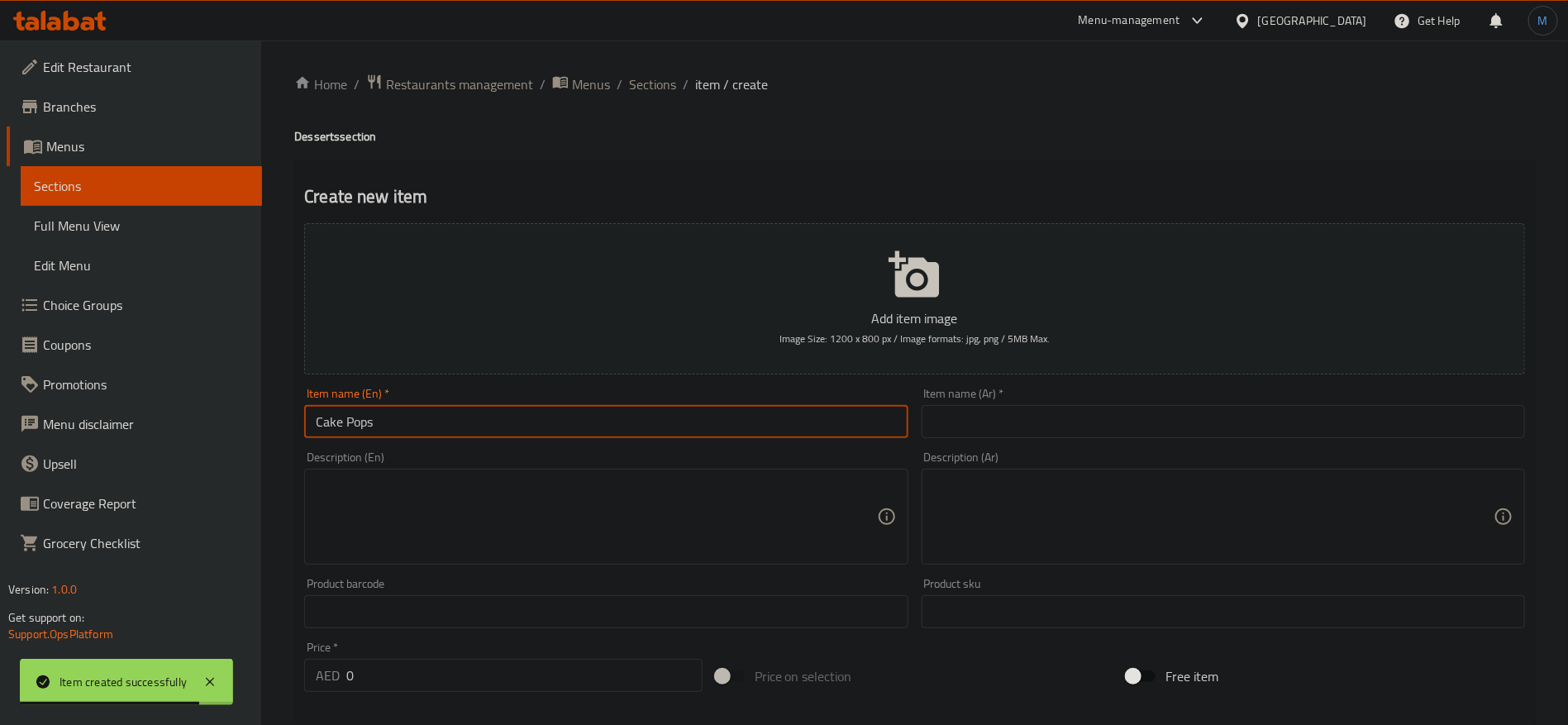
type input "Cake Pops"
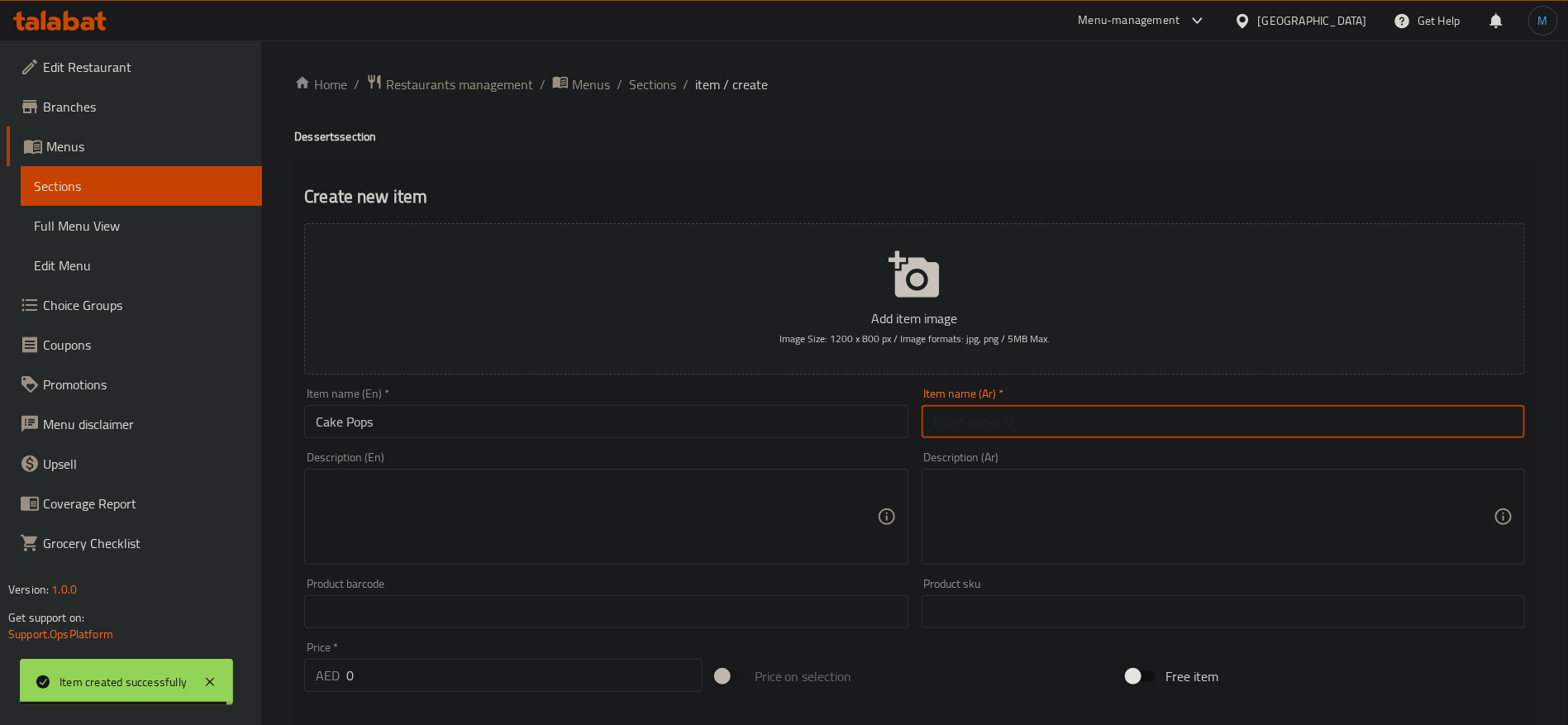
click at [1042, 423] on input "text" at bounding box center [1223, 421] width 603 height 33
type input "[PERSON_NAME]"
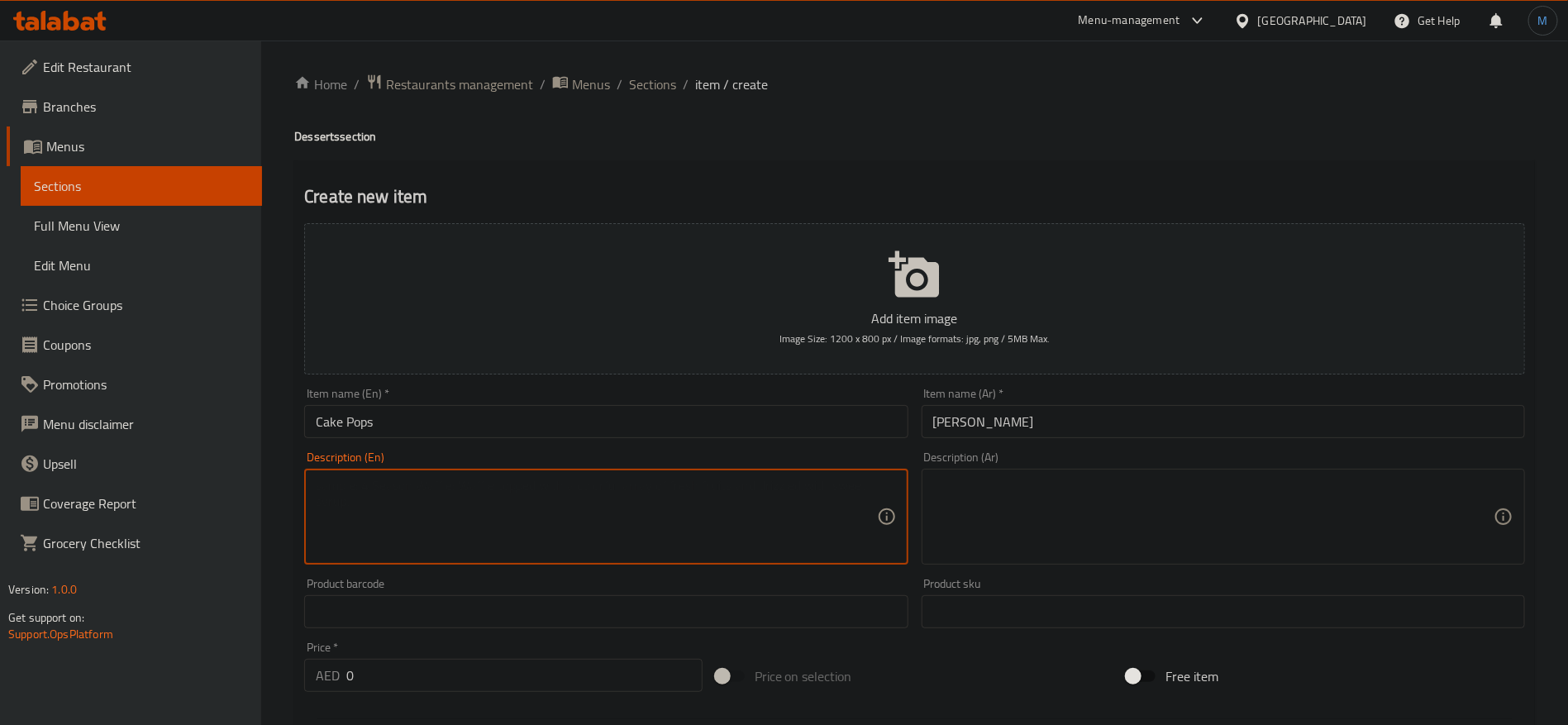
click at [681, 534] on textarea at bounding box center [596, 517] width 561 height 79
paste textarea "A fun bite of our signature Snickers Nutella cake on a stick. Perfect for any c…"
type textarea "A fun bite of our signature Snickers Nutella cake on a stick. Perfect for any c…"
click at [1116, 541] on textarea at bounding box center [1214, 517] width 561 height 79
paste textarea "لقمة لذيذة من كعكة سنيكرز نوتيلا المميزة على عصا. مثالية لأي مناسبة."
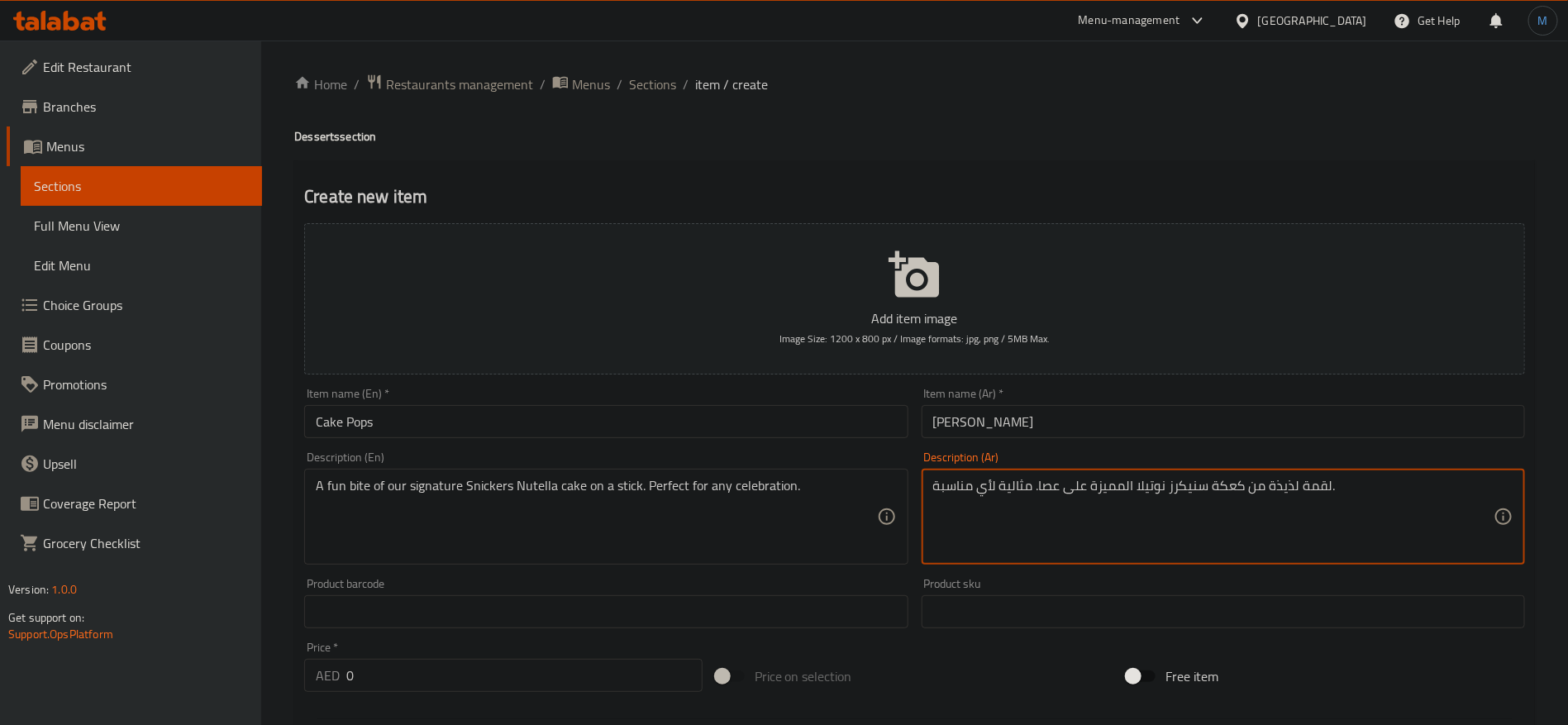
click at [1323, 491] on textarea "لقمة لذيذة من كعكة سنيكرز نوتيلا المميزة على عصا. مثالية لأي مناسبة." at bounding box center [1214, 517] width 561 height 79
click at [1118, 488] on textarea "فن بايت من كعكة سنيكرز نوتيلا المميزة على عصا. مثالية لأي مناسبة." at bounding box center [1214, 517] width 561 height 79
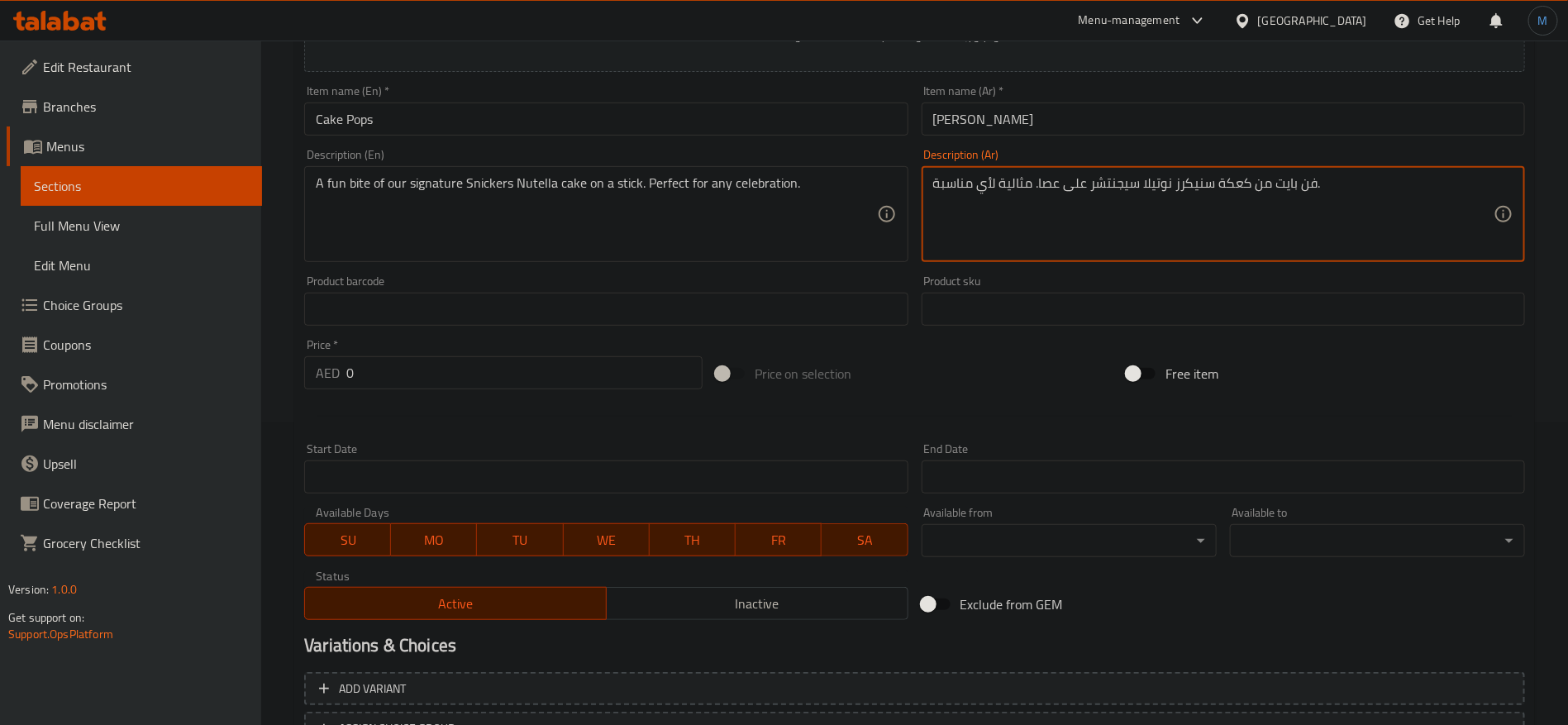
scroll to position [442, 0]
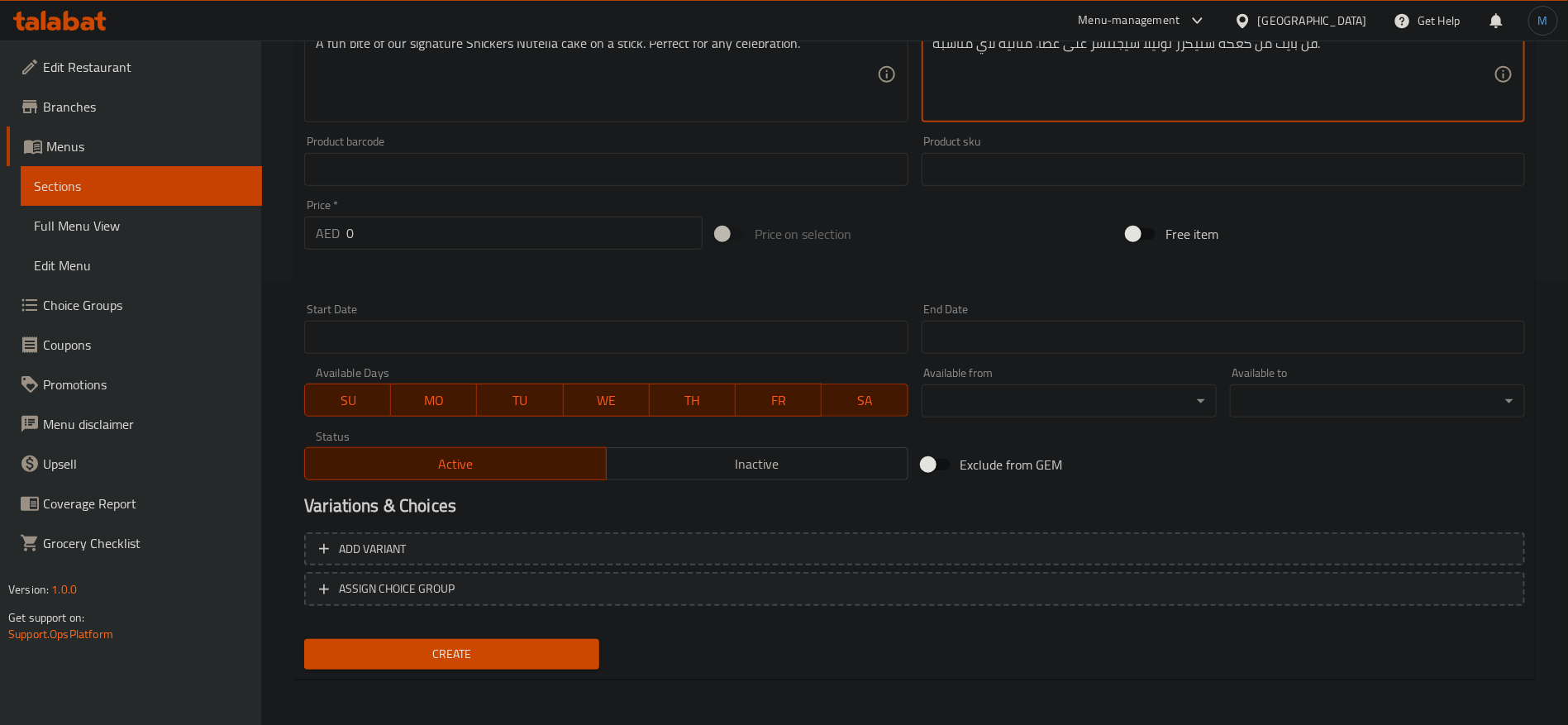
type textarea "فن بايت من كعكة سنيكرز نوتيلا سيجنتشر على عصا. مثالية لأي مناسبة."
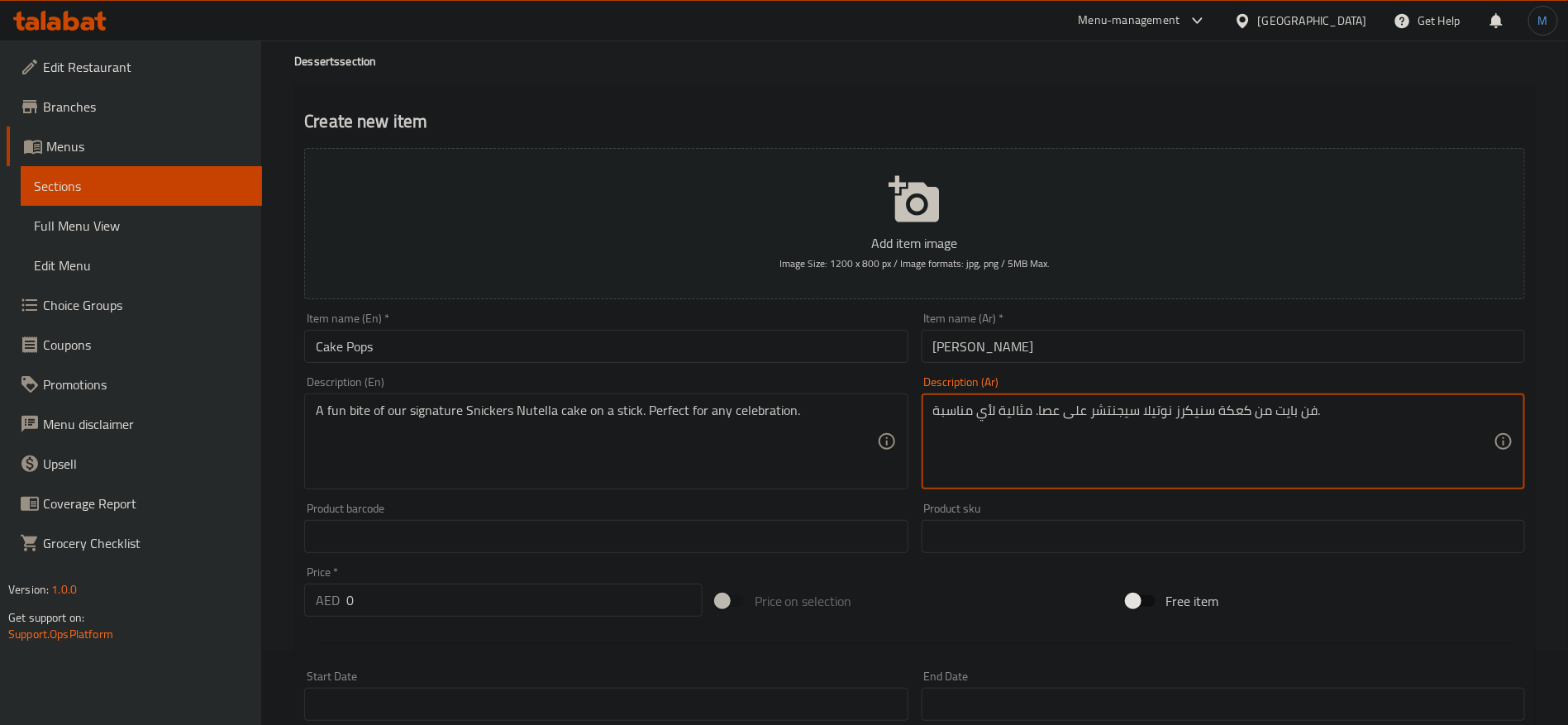
scroll to position [0, 0]
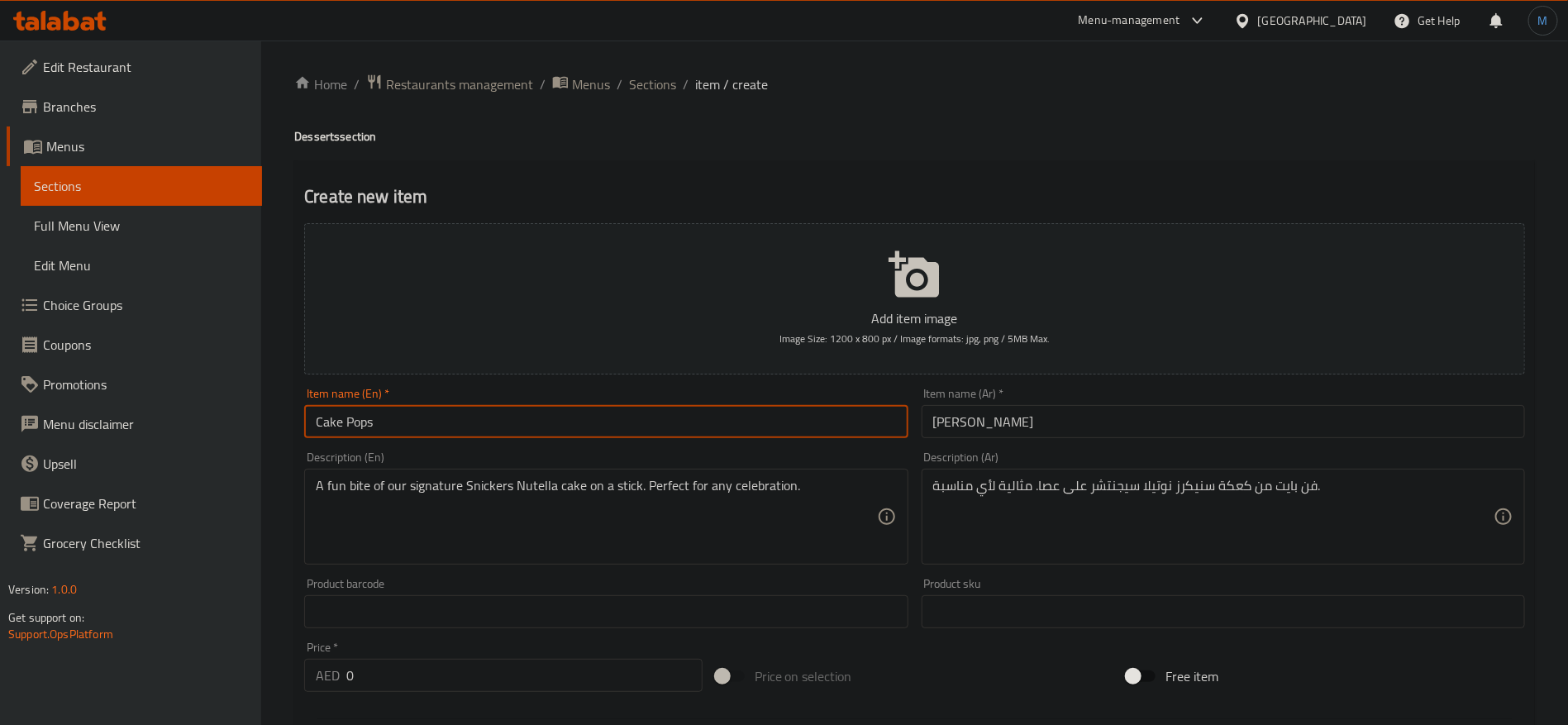
click at [481, 429] on input "Cake Pops" at bounding box center [605, 421] width 603 height 33
type input "1 Cake Pops"
click at [1158, 429] on input "[PERSON_NAME]" at bounding box center [1223, 421] width 603 height 33
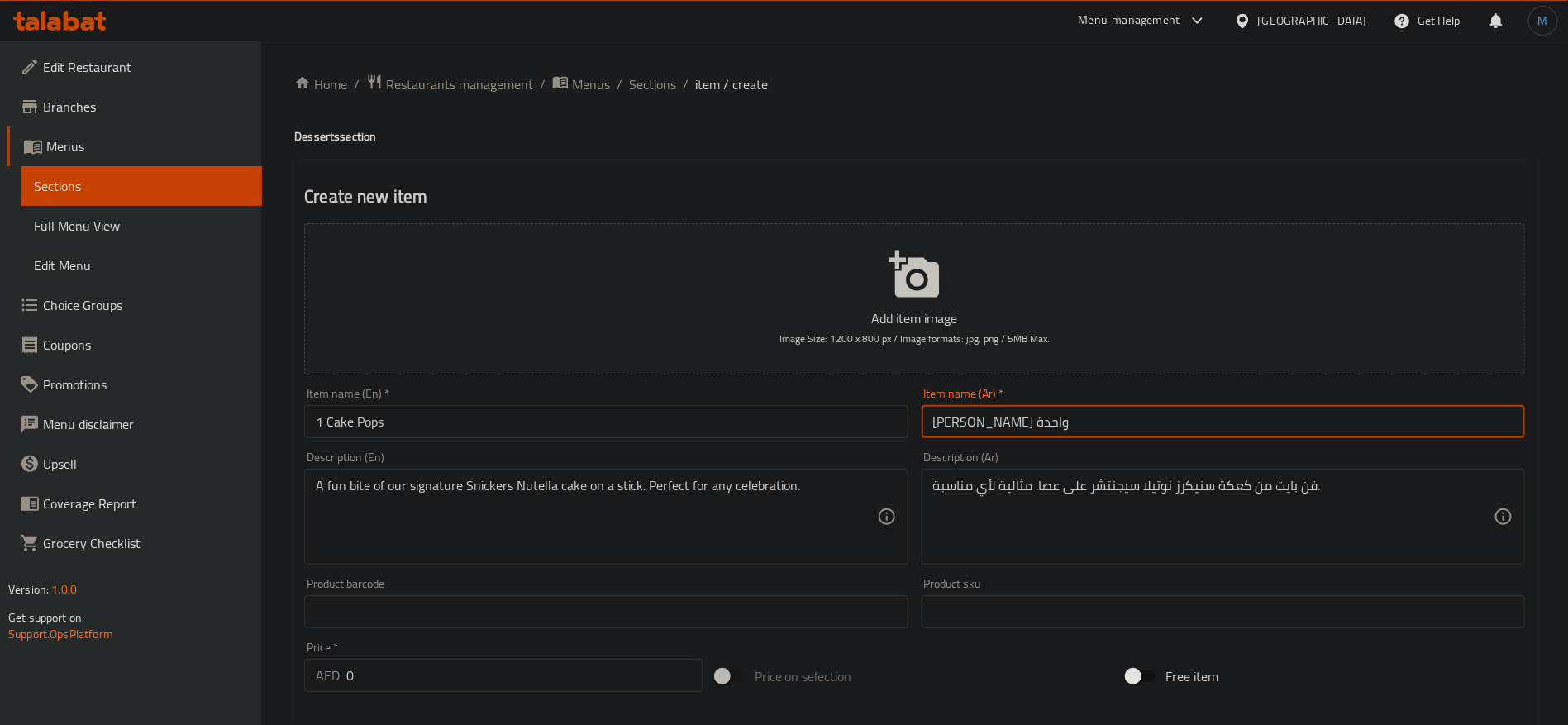
type input "[PERSON_NAME] واحدة"
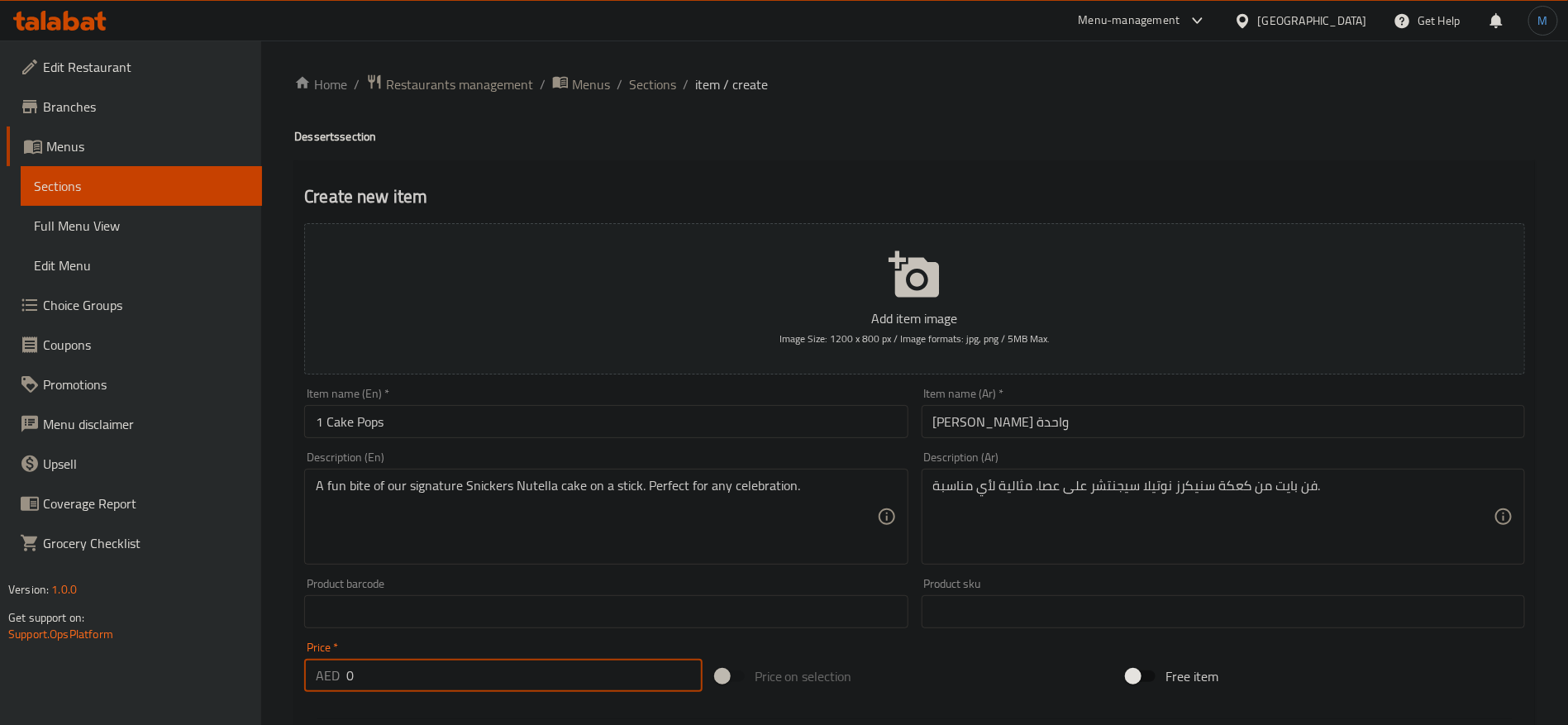
click at [562, 678] on input "0" at bounding box center [524, 675] width 356 height 33
type input "10"
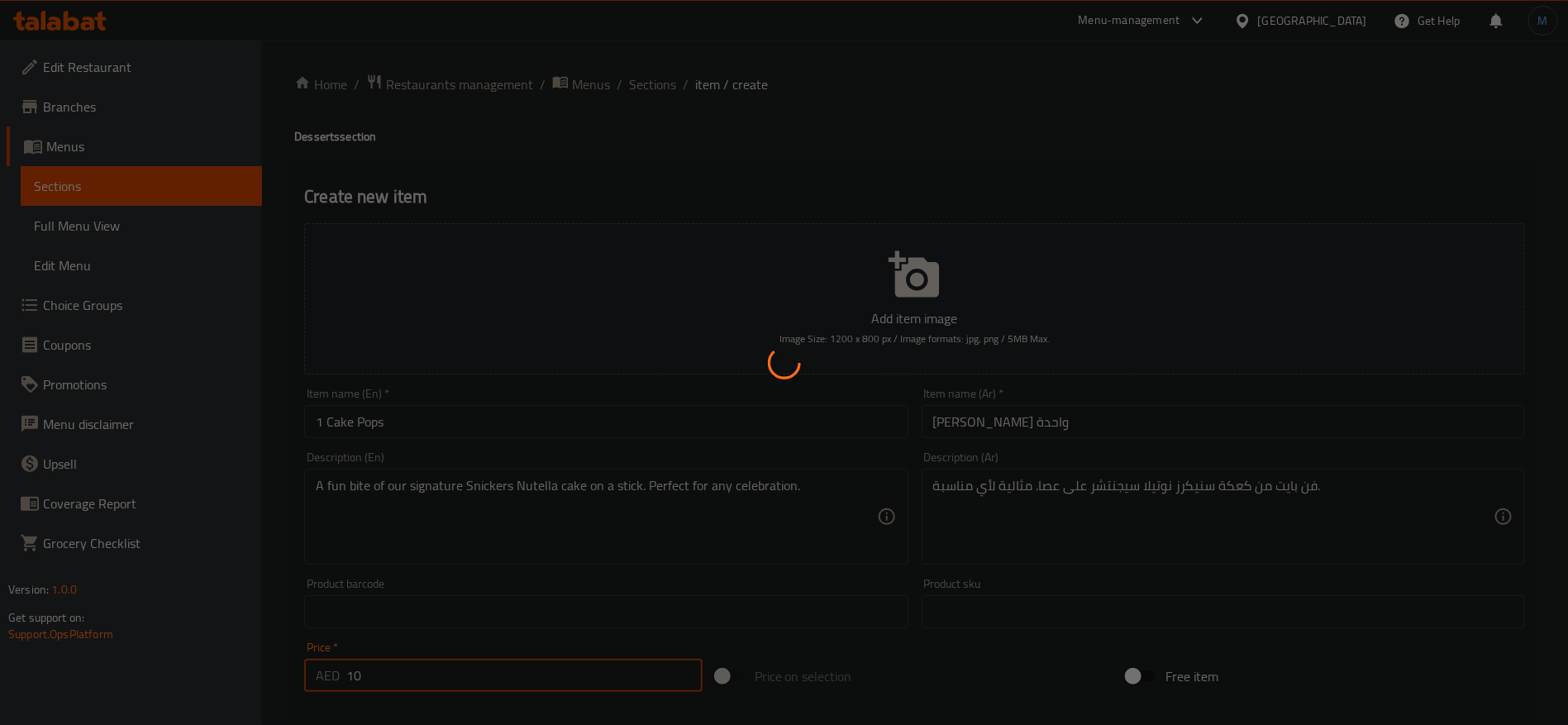
type input "0"
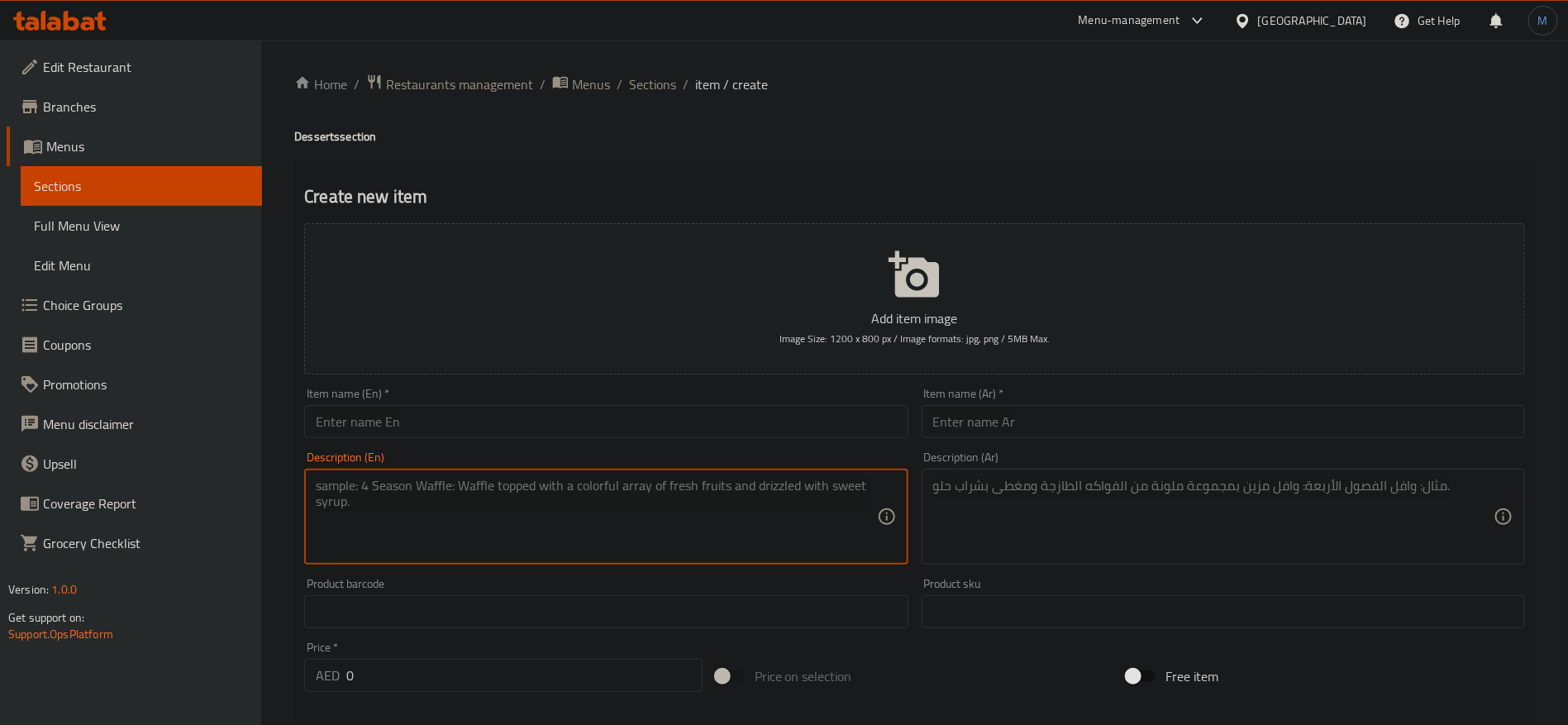
click at [689, 486] on textarea at bounding box center [596, 517] width 561 height 79
paste textarea "A classic chocolate cupcake with a decadent twist, featuring our famous Snicker…"
type textarea "A classic chocolate cupcake with a decadent twist, featuring our famous Snicker…"
click at [1110, 604] on input "text" at bounding box center [1223, 611] width 603 height 33
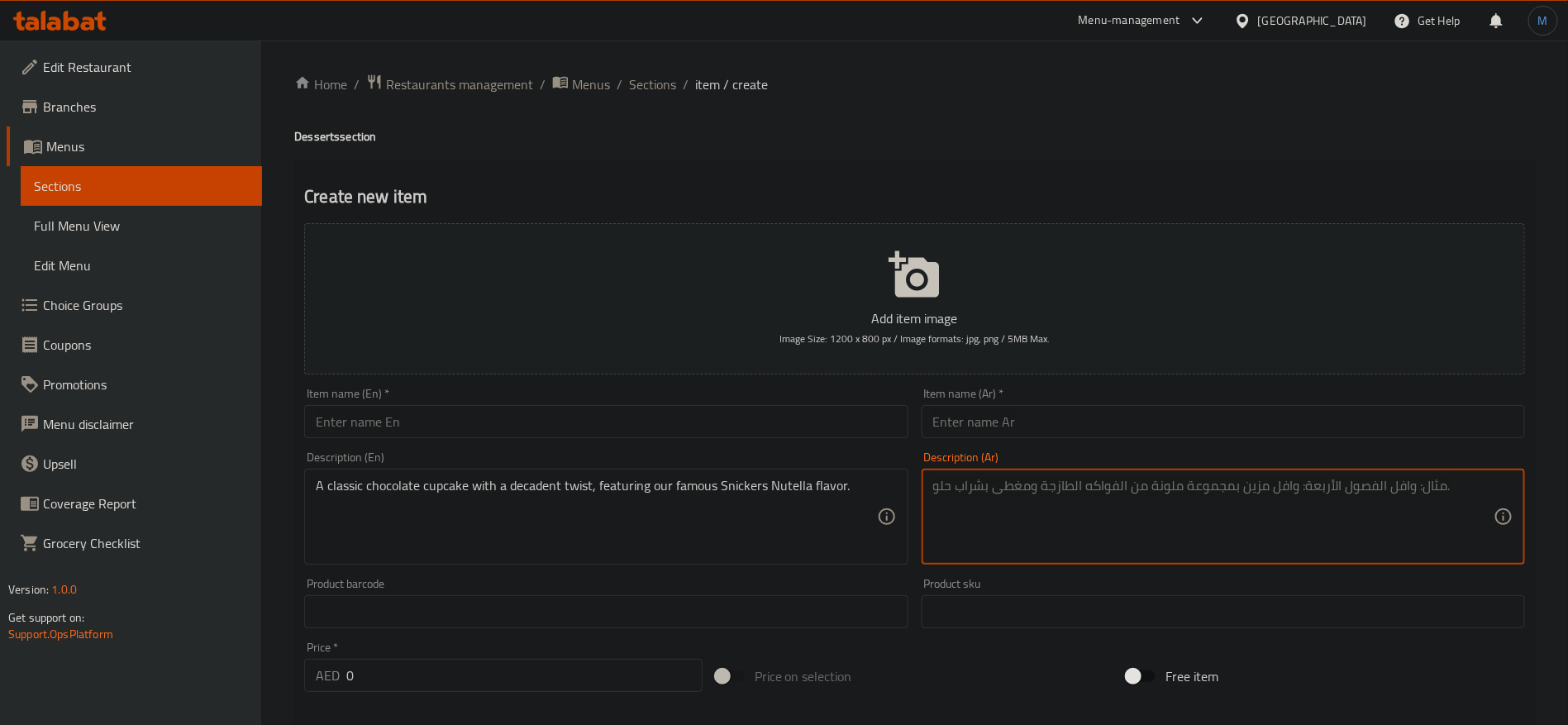
click at [1124, 501] on textarea at bounding box center [1214, 517] width 561 height 79
paste textarea "كب كيك الشوكولاتة الكلاسيكي مع لمسة فاخرة، يتميز بنكهة سنيكرز نوتيلا الشهيرة لد…"
click at [1166, 481] on textarea "كب كيك الشوكولاتة الكلاسيكي مع لمسة فاخرة، يتميز بنكهة سنيكرز نوتيلا الشهيرة لد…" at bounding box center [1214, 517] width 561 height 79
paste textarea "ديكادينت"
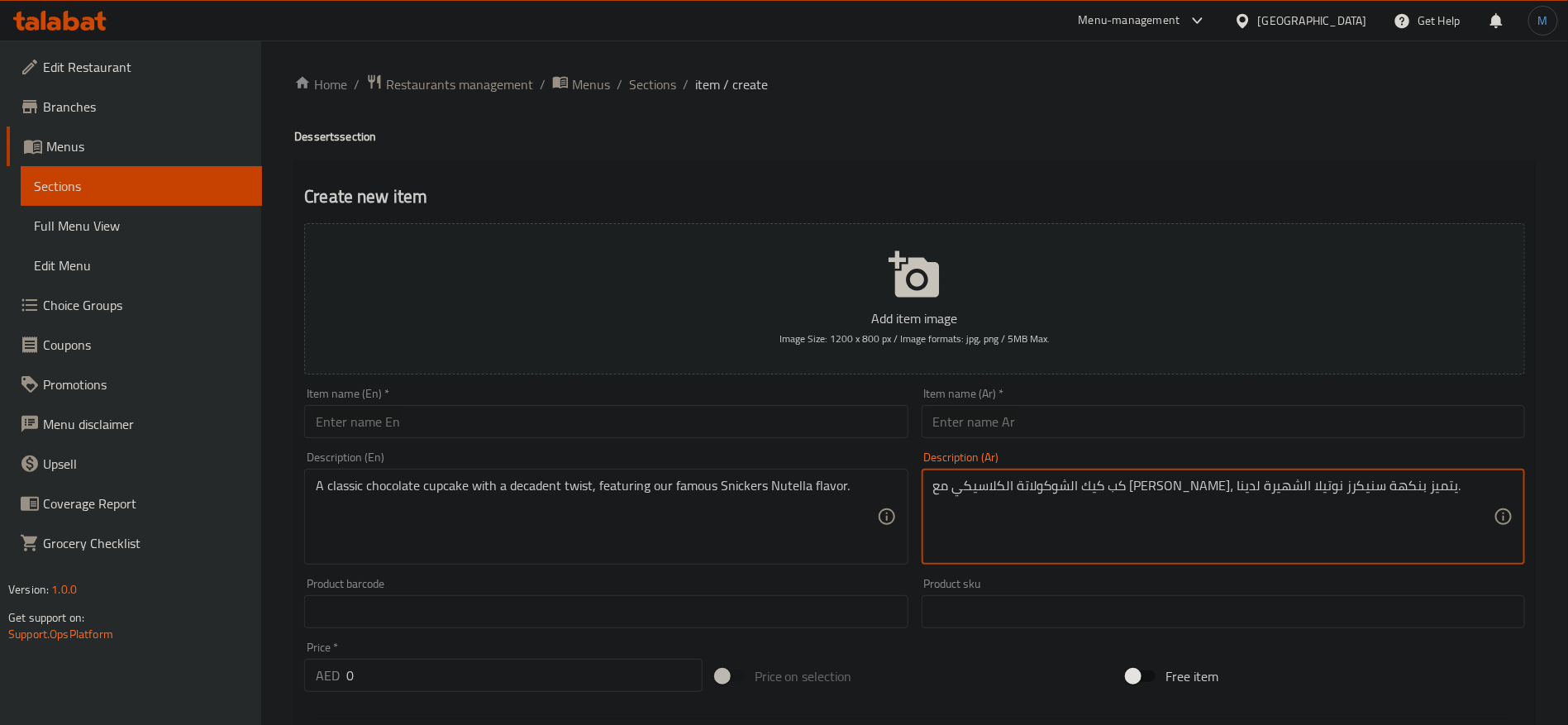
click at [602, 398] on div "Item name (En)   * Item name (En) *" at bounding box center [605, 412] width 603 height 50
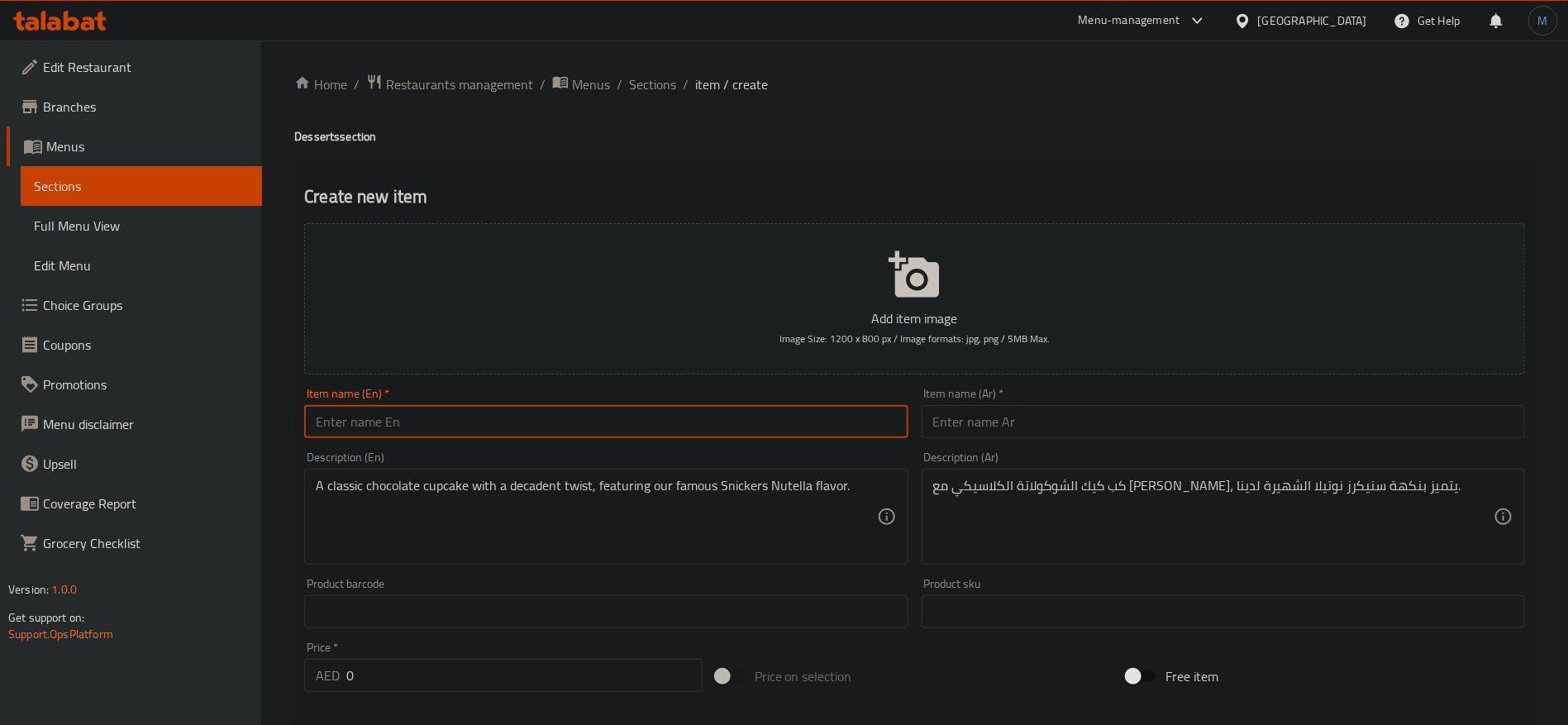
paste input "Cupcakes"
click at [606, 425] on input "text" at bounding box center [605, 421] width 603 height 33
click at [935, 430] on input "text" at bounding box center [1223, 421] width 603 height 33
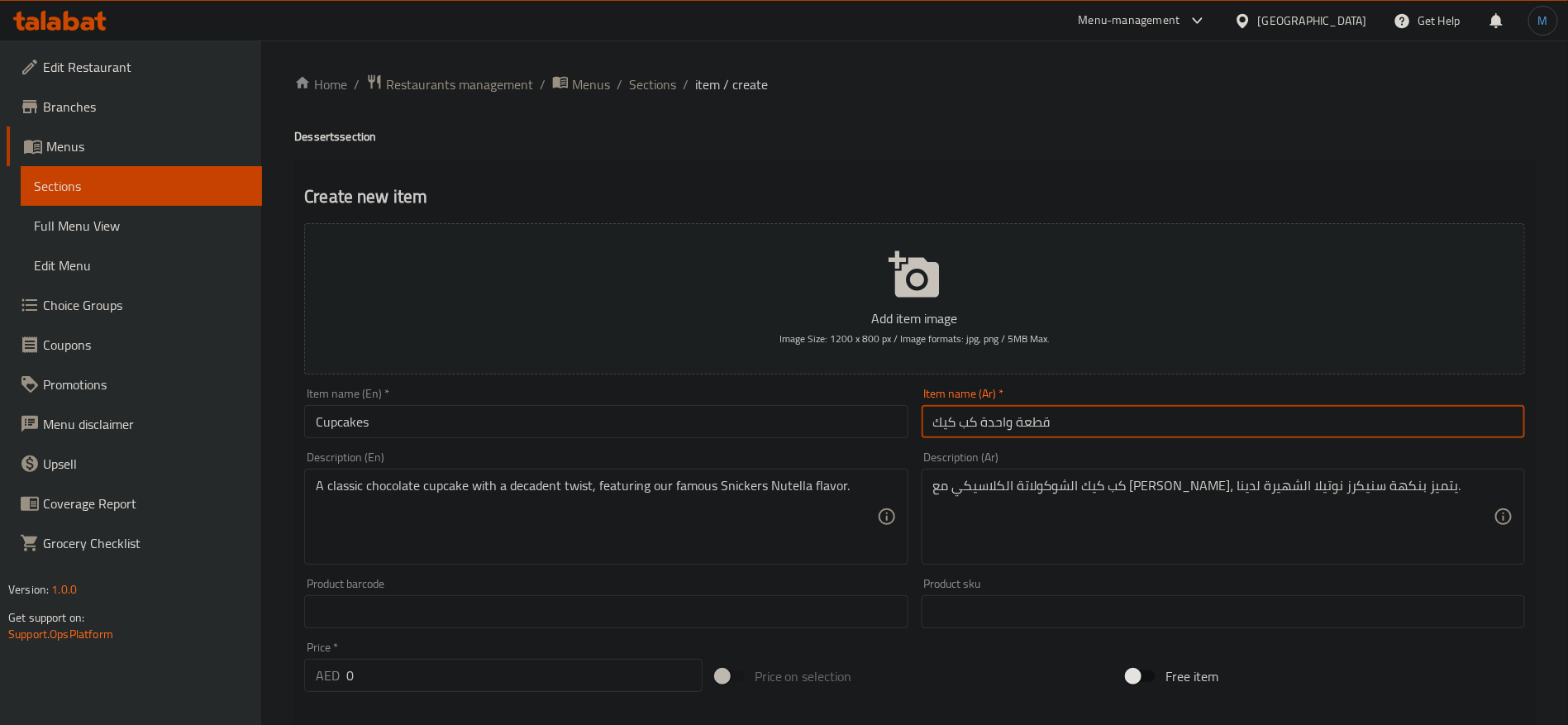
click at [966, 421] on input "قطعة واحدة كب كيك" at bounding box center [1223, 421] width 603 height 33
click at [945, 420] on input "قطعة واحدة كب كيك" at bounding box center [1223, 421] width 603 height 33
paste input "كب كيك"
click at [438, 432] on input "Cupcakes" at bounding box center [605, 421] width 603 height 33
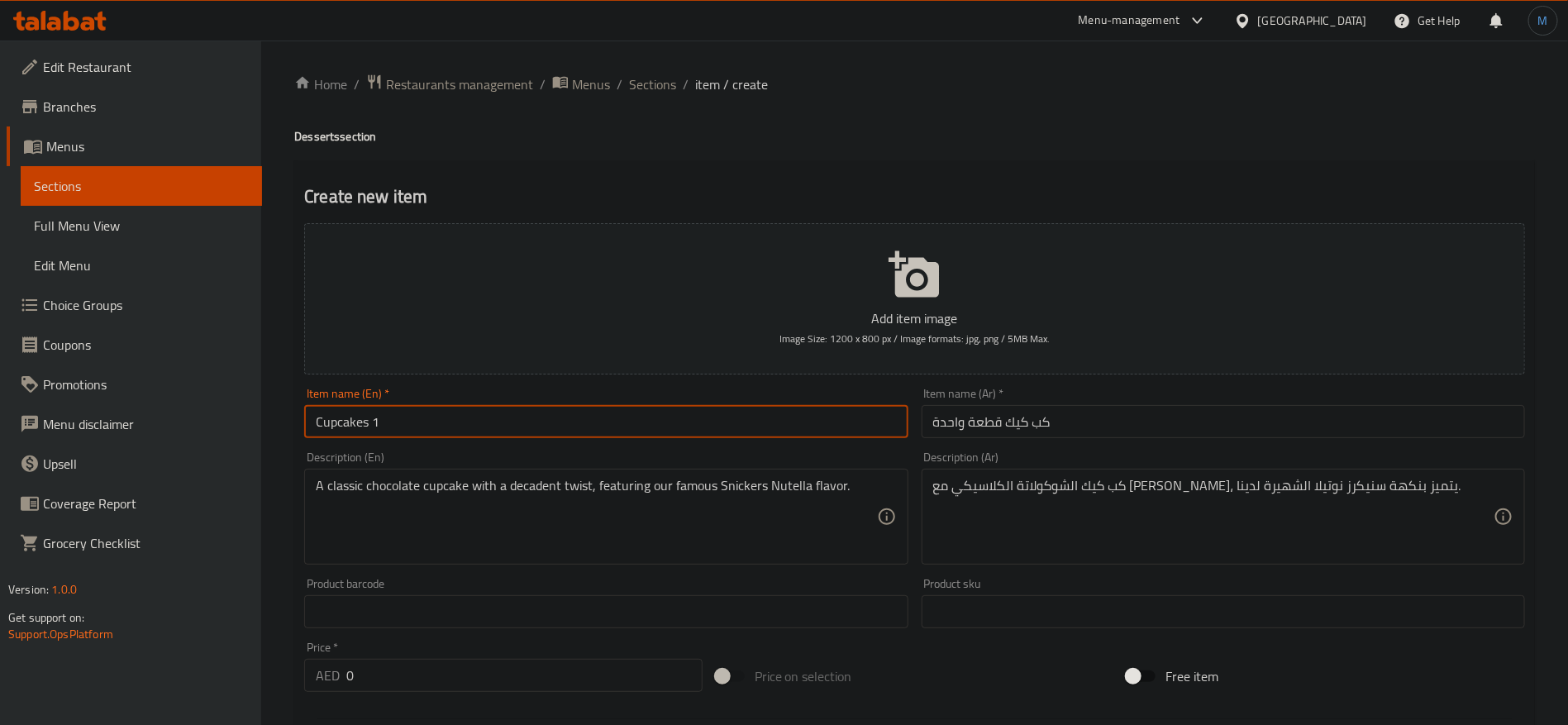
paste input "piece"
click at [698, 434] on input "Cupcakes 1 Piece" at bounding box center [605, 421] width 603 height 33
click at [475, 670] on input "0" at bounding box center [524, 675] width 356 height 33
click at [532, 433] on input "Cupcakes 1 Piece" at bounding box center [605, 421] width 603 height 33
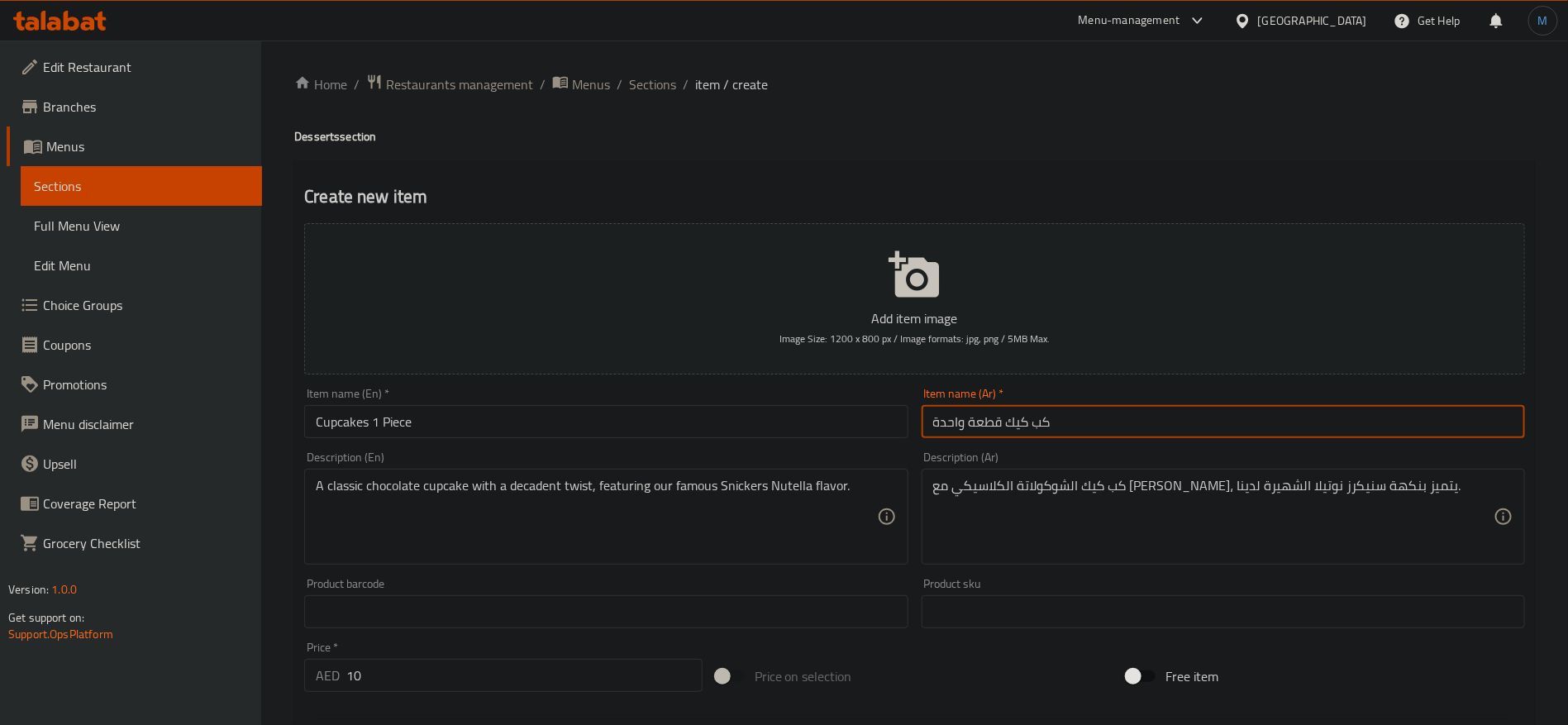
click at [1040, 431] on input "كب كيك قطعة واحدة" at bounding box center [1223, 421] width 603 height 33
click at [978, 435] on input "كب كيك قطعة واحدة" at bounding box center [1223, 421] width 603 height 33
click at [958, 429] on input "كب كيك قطعة واحدة" at bounding box center [1223, 421] width 603 height 33
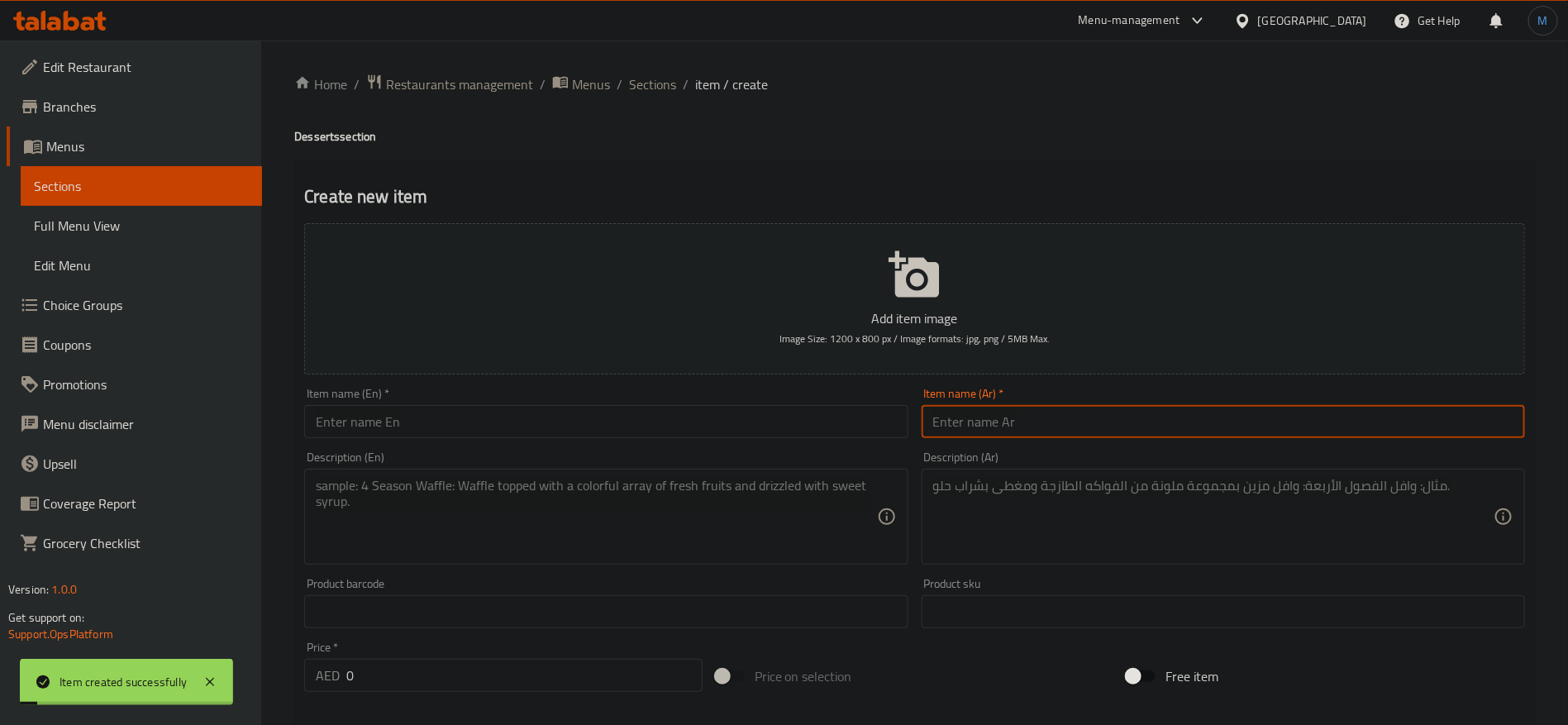
paste input "قطعة واحدة"
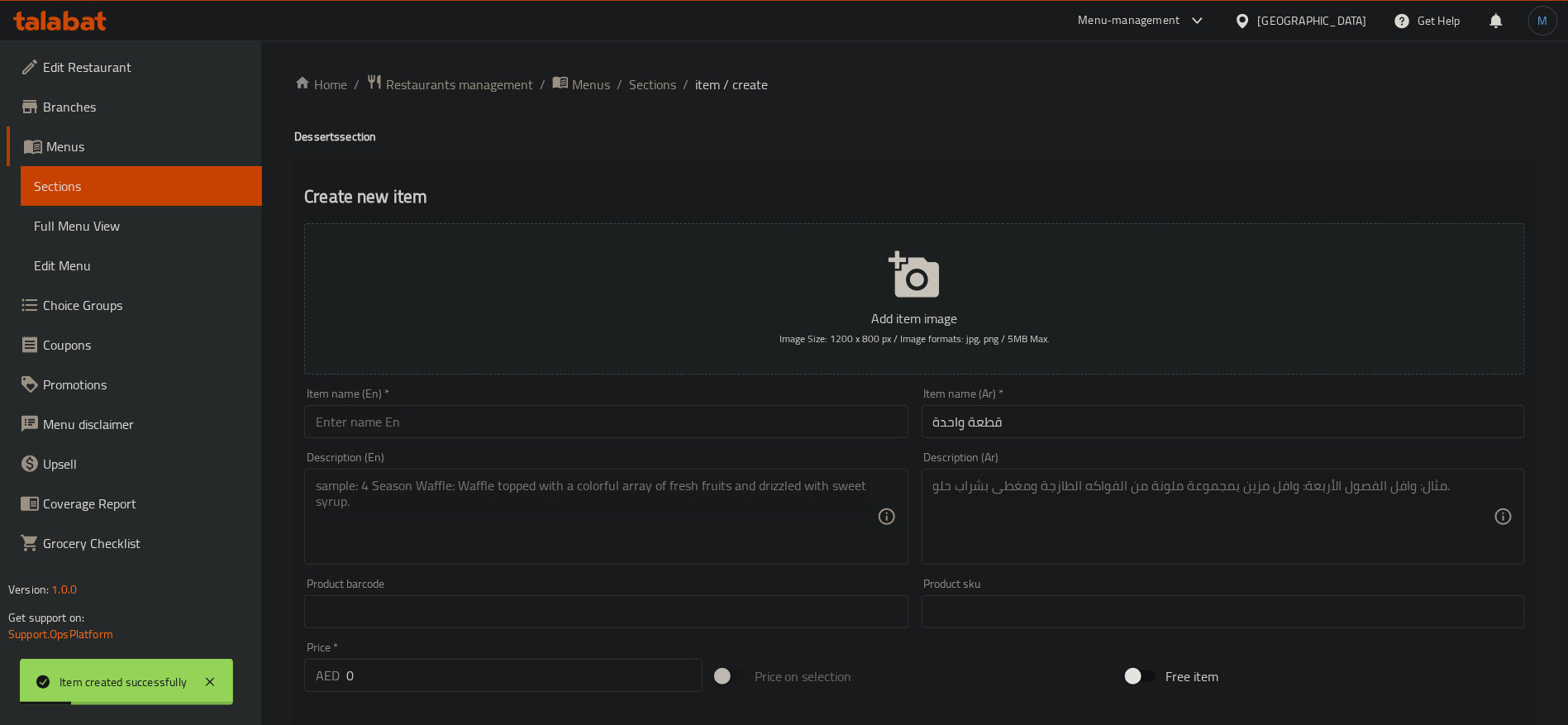
click at [806, 446] on div "Description (En) Description (En)" at bounding box center [605, 507] width 617 height 126
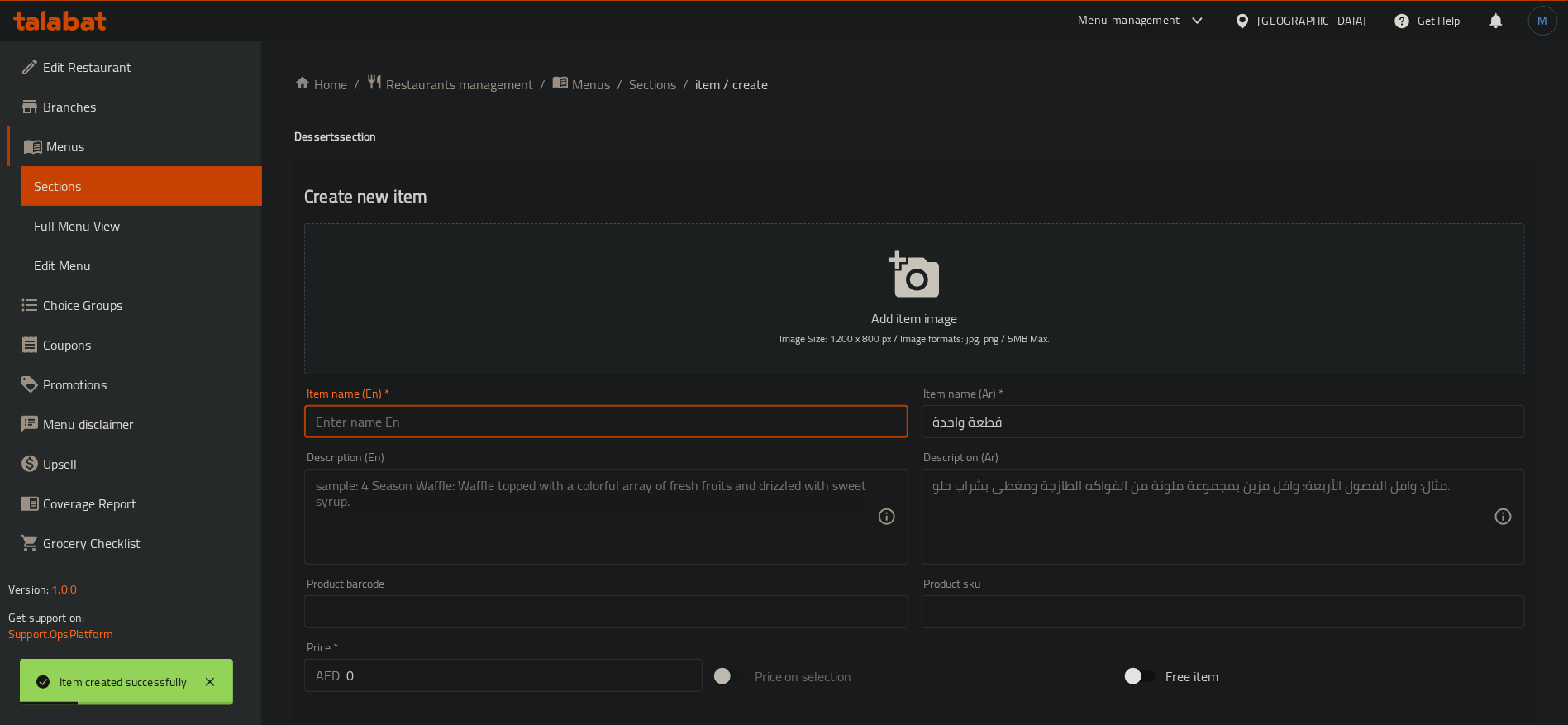
paste input "Lazy Cake Slice"
click at [804, 429] on input "Lazy Cake Slice" at bounding box center [605, 421] width 603 height 33
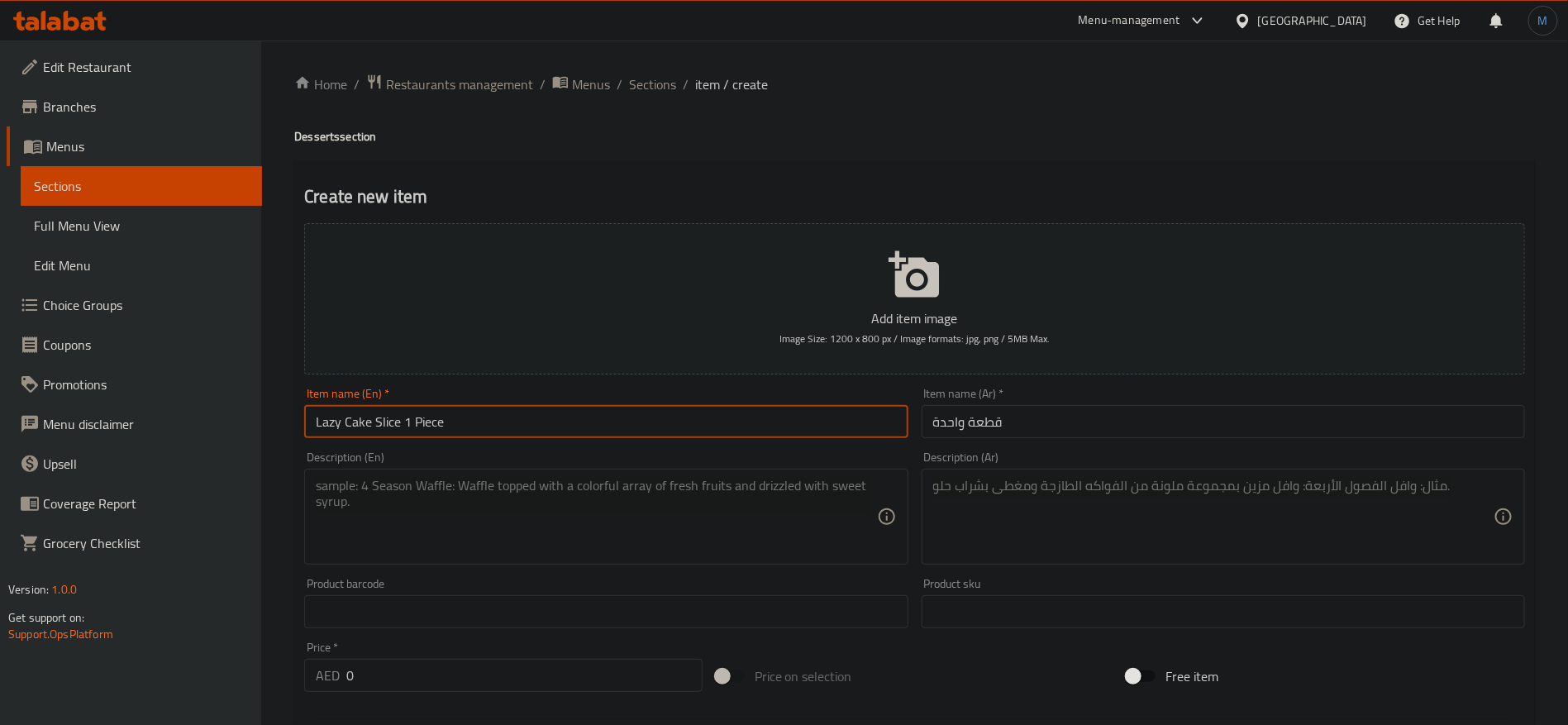
click at [570, 537] on textarea at bounding box center [596, 517] width 561 height 79
paste textarea "A classic chocolate cupcake with a decadent twist, featuring our famous Snicker…"
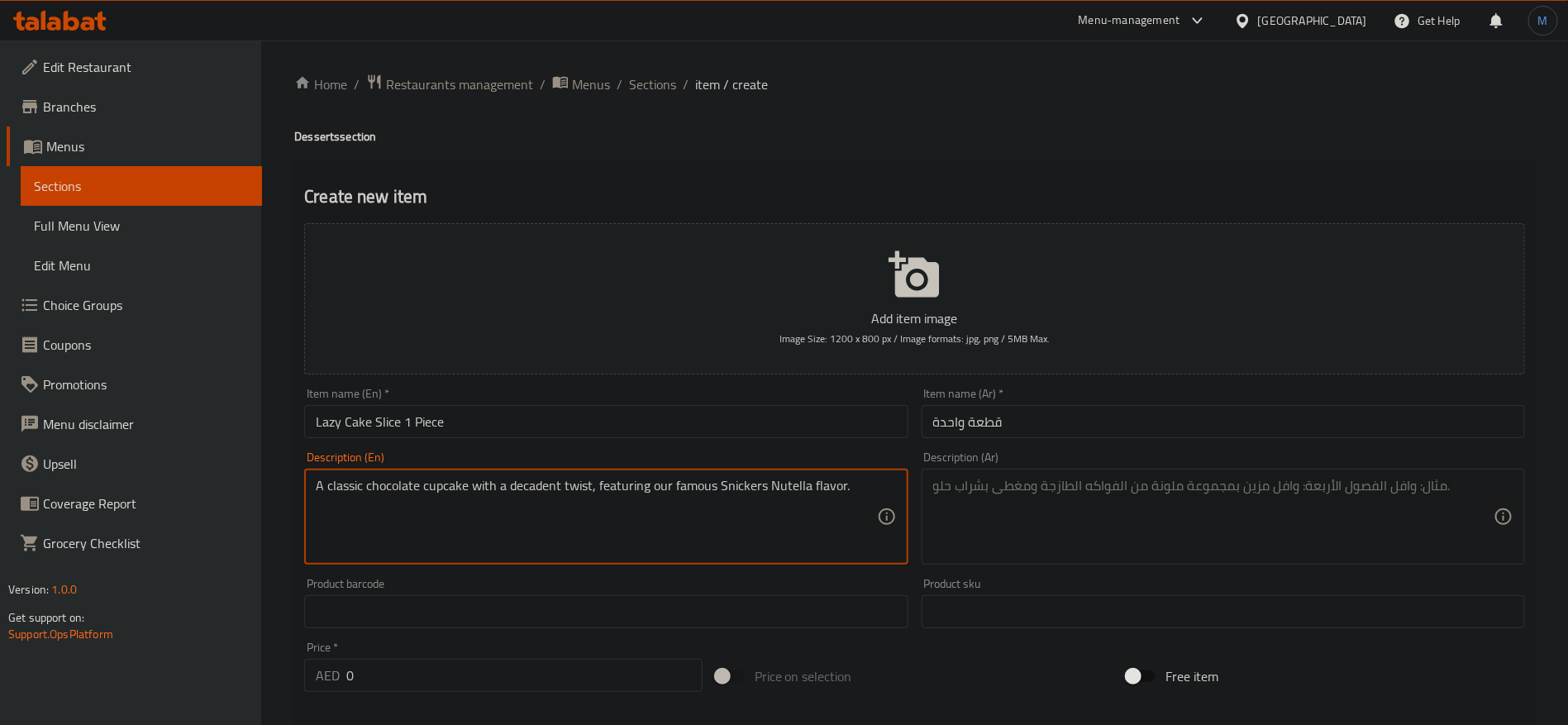
click at [1082, 552] on textarea at bounding box center [1214, 517] width 561 height 79
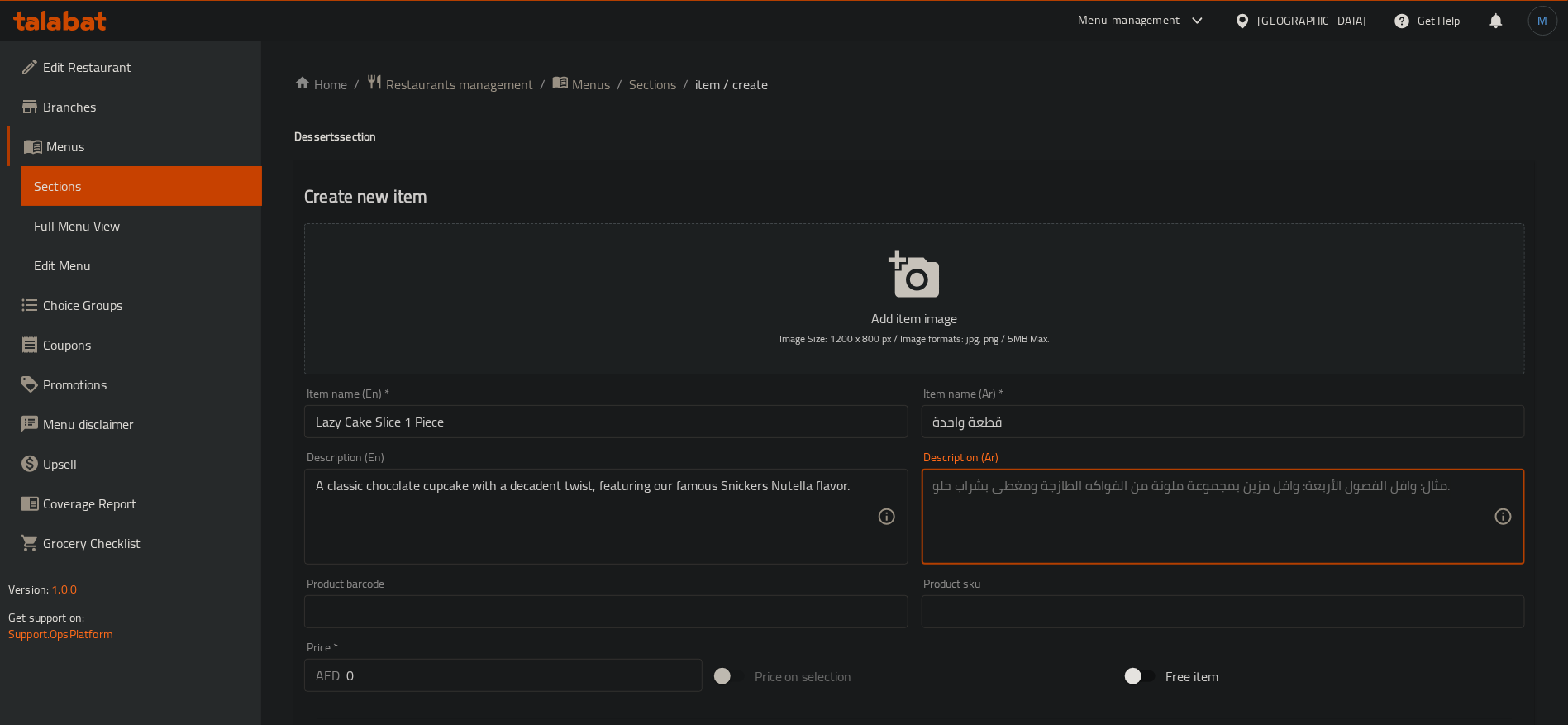
paste
click at [1066, 428] on input "قطعة واحدة" at bounding box center [1223, 421] width 603 height 33
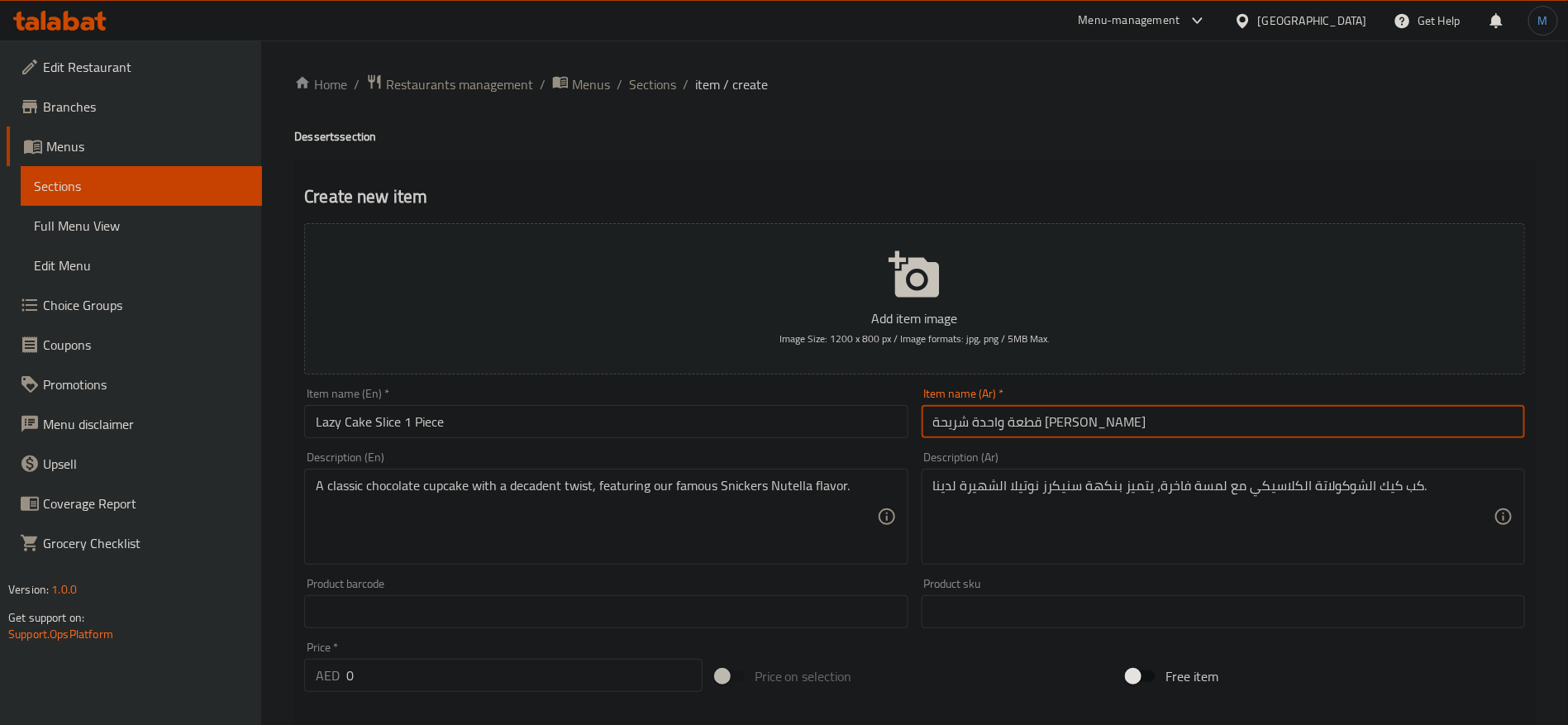
click at [1078, 425] on input "قطعة واحدة شريحة [PERSON_NAME]" at bounding box center [1223, 421] width 603 height 33
click at [1045, 426] on input "قطعة واحدة شريحة [PERSON_NAME]" at bounding box center [1223, 421] width 603 height 33
click at [1078, 428] on input "قطعة واحدة شريحة [PERSON_NAME]" at bounding box center [1223, 421] width 603 height 33
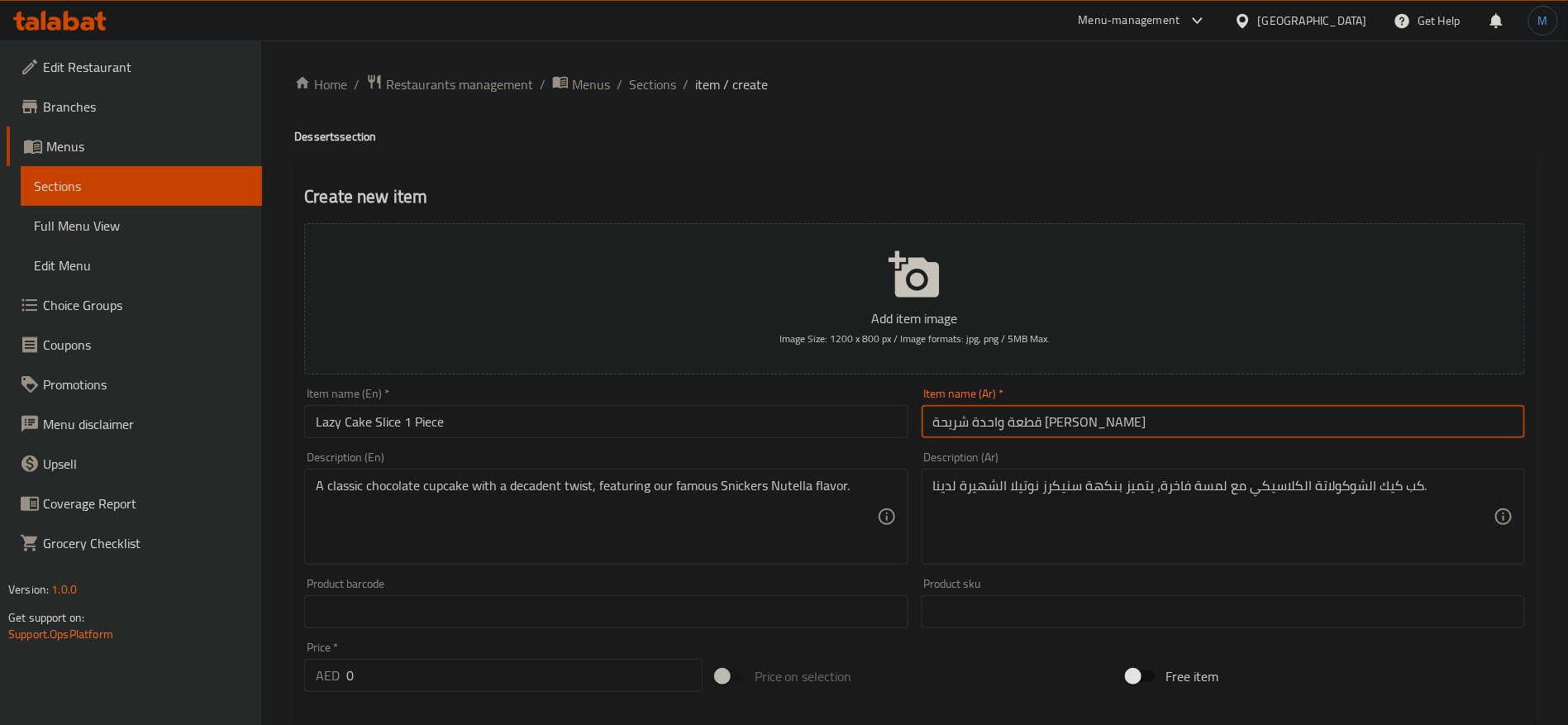
click at [1048, 428] on input "قطعة واحدة شريحة [PERSON_NAME]" at bounding box center [1223, 421] width 603 height 33
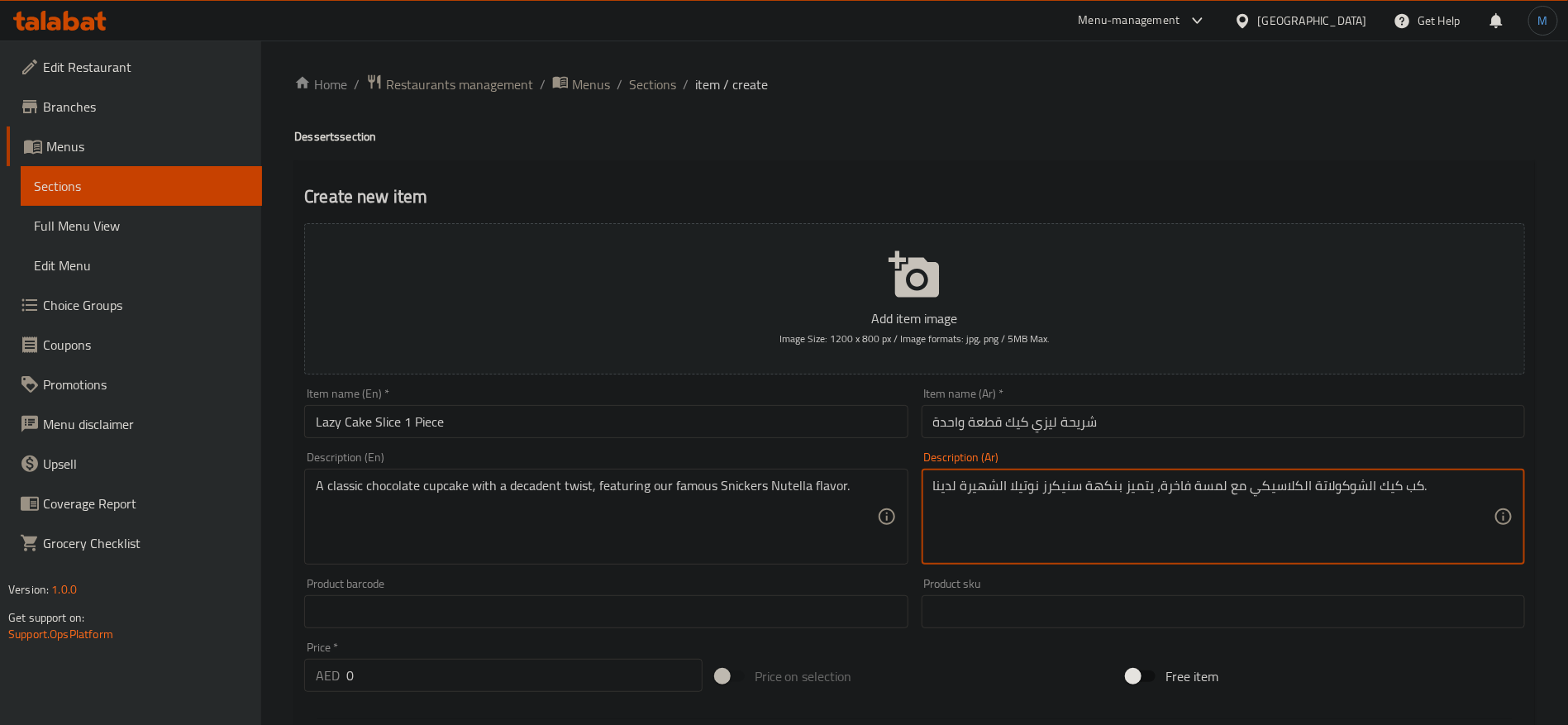
click at [1185, 506] on textarea "كب كيك الشوكولاتة الكلاسيكي مع لمسة فاخرة، يتميز بنكهة سنيكرز نوتيلا الشهيرة لد…" at bounding box center [1214, 517] width 561 height 79
click at [1181, 473] on div "كب كيك الشوكولاتة الكلاسيكي مع [PERSON_NAME]، يتميز بنكهة سنيكرز نوتيلا الشهيرة…" at bounding box center [1223, 516] width 603 height 96
click at [1181, 475] on div "كب كيك الشوكولاتة الكلاسيكي مع [PERSON_NAME]، يتميز بنكهة سنيكرز نوتيلا الشهيرة…" at bounding box center [1223, 516] width 603 height 96
click at [1180, 486] on textarea "كب كيك الشوكولاتة الكلاسيكي مع [PERSON_NAME]، يتميز بنكهة سنيكرز نوتيلا الشهيرة…" at bounding box center [1214, 517] width 561 height 79
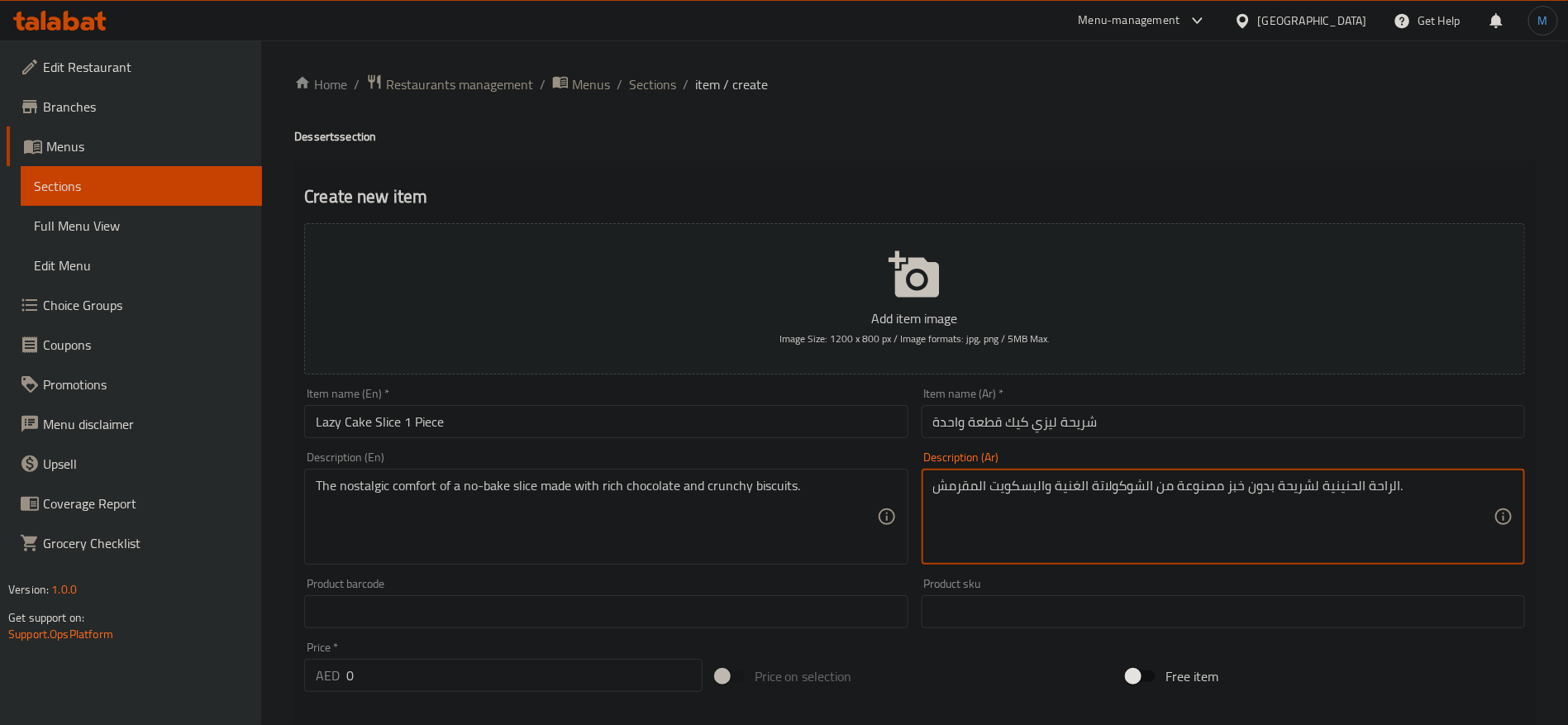
click at [1305, 485] on textarea "الراحة الحنينية لشريحة بدون خبز مصنوعة من الشوكولاتة الغنية والبسكويت المقرمش." at bounding box center [1214, 517] width 561 height 79
click at [1335, 493] on textarea "الراحة الحنينية لشريحة بدون خبز مصنوعة من الشوكولاتة الغنية والبسكويت المقرمش." at bounding box center [1214, 517] width 561 height 79
click at [1240, 483] on textarea "نوستلجيا مريحية لشريحة بدون خبز مصنوعة من الشوكولاتة الغنية والبسكويت المقرمش." at bounding box center [1214, 517] width 561 height 79
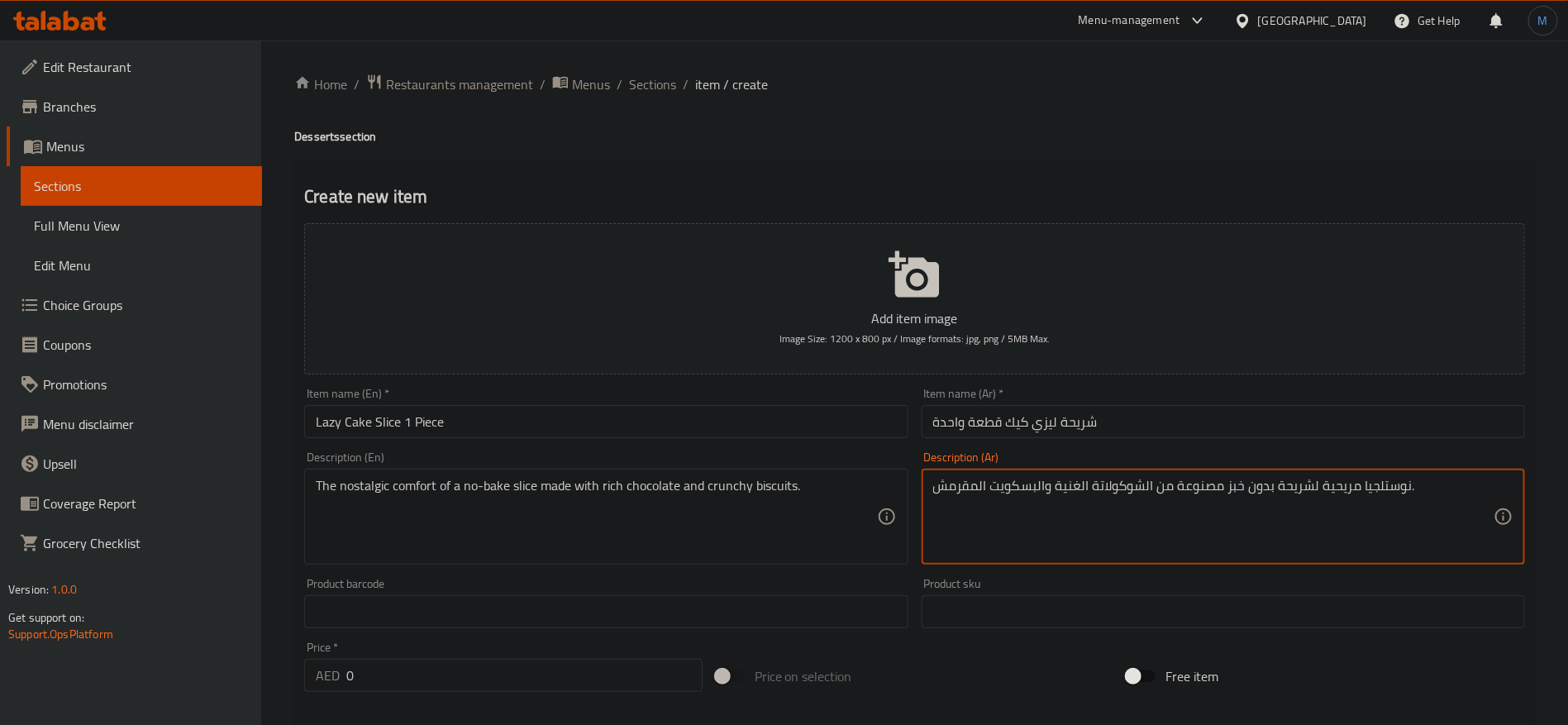
click at [1240, 483] on textarea "نوستلجيا مريحية لشريحة بدون خبز مصنوعة من الشوكولاتة الغنية والبسكويت المقرمش." at bounding box center [1214, 517] width 561 height 79
click at [1317, 492] on textarea "نوستلجيا مريحية لشريحة بدون خبز مصنوعة من الشوكولاتة الغنية والبسكويت المقرمش." at bounding box center [1214, 517] width 561 height 79
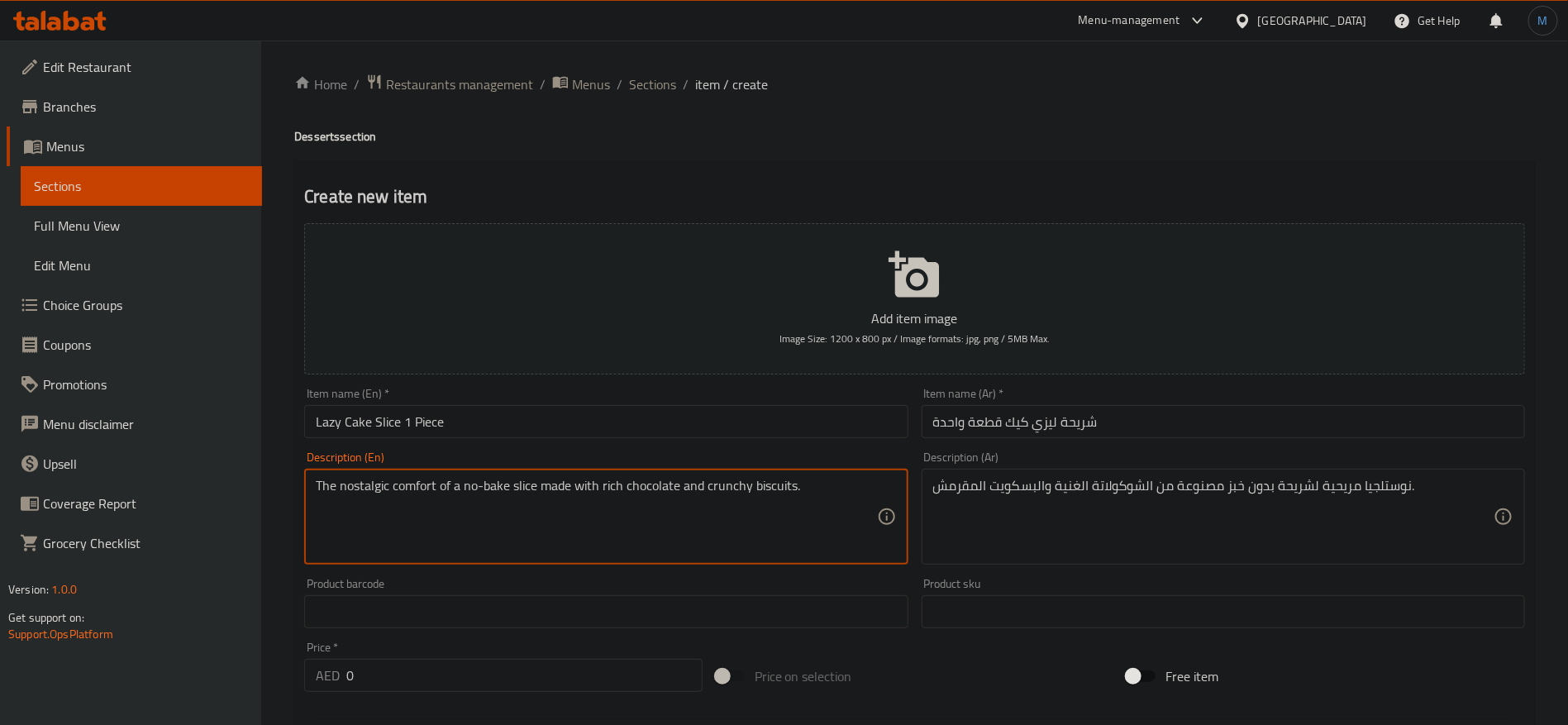
drag, startPoint x: 488, startPoint y: 487, endPoint x: 523, endPoint y: 487, distance: 35.0
click at [523, 487] on textarea "The nostalgic comfort of a no-bake slice made with rich chocolate and crunchy b…" at bounding box center [596, 517] width 561 height 79
click at [424, 487] on textarea "The nostalgic comfort of a no-bake slice made with rich chocolate and crunchy b…" at bounding box center [596, 517] width 561 height 79
click at [468, 487] on textarea "The nostalgic comfort of a no-bake slice made with rich chocolate and crunchy b…" at bounding box center [596, 517] width 561 height 79
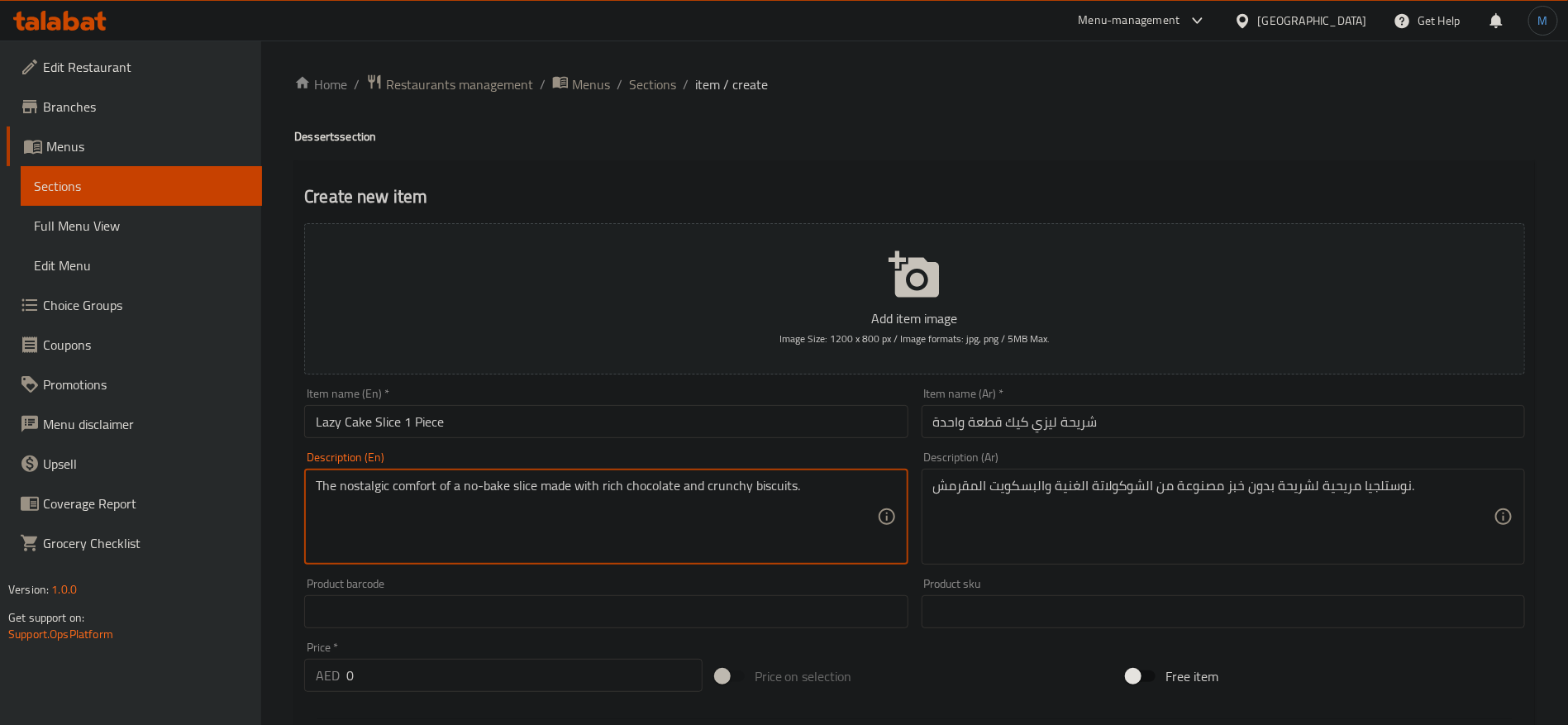
drag, startPoint x: 467, startPoint y: 487, endPoint x: 505, endPoint y: 485, distance: 38.1
click at [505, 485] on textarea "The nostalgic comfort of a no-bake slice made with rich chocolate and crunchy b…" at bounding box center [596, 517] width 561 height 79
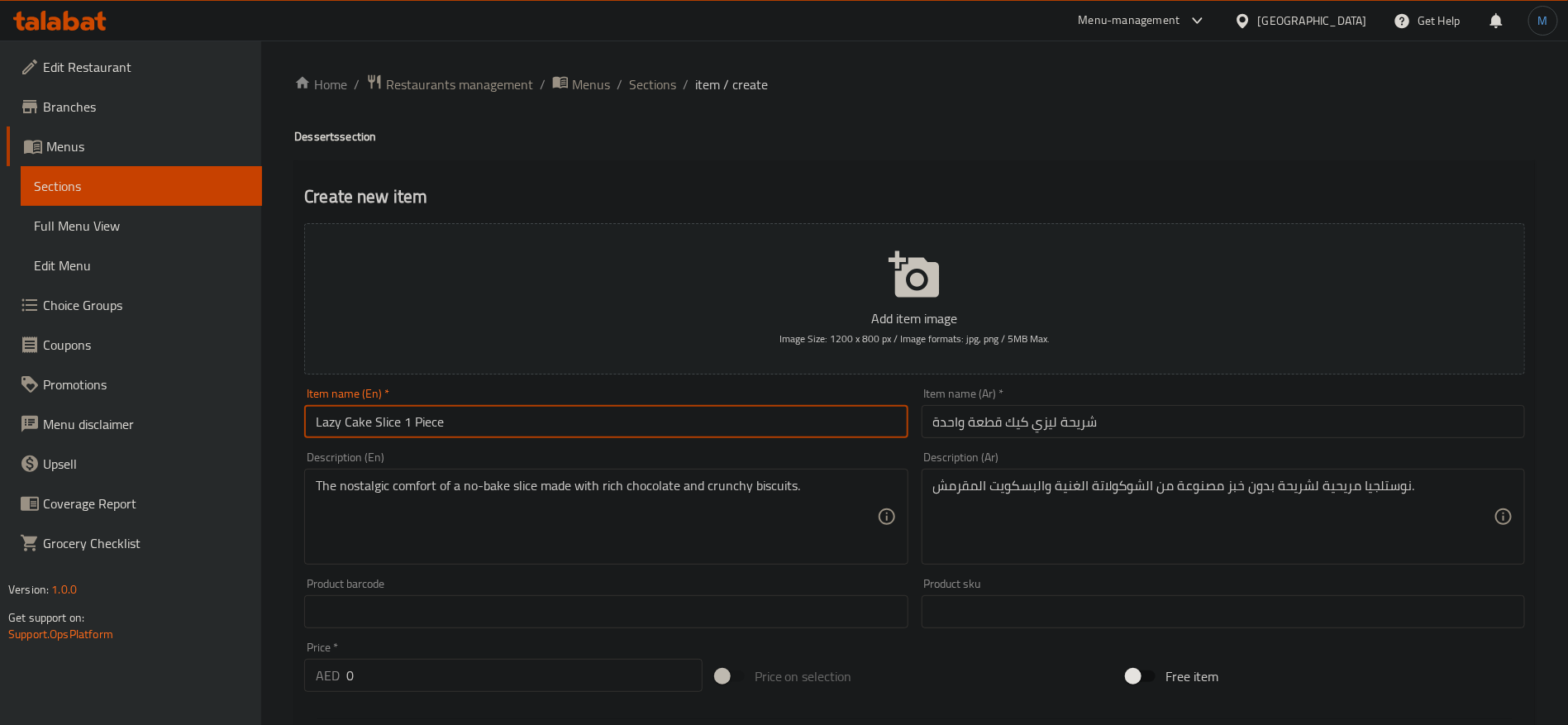
click at [711, 408] on input "Lazy Cake Slice 1 Piece" at bounding box center [605, 421] width 603 height 33
click at [516, 690] on input "0" at bounding box center [524, 675] width 356 height 33
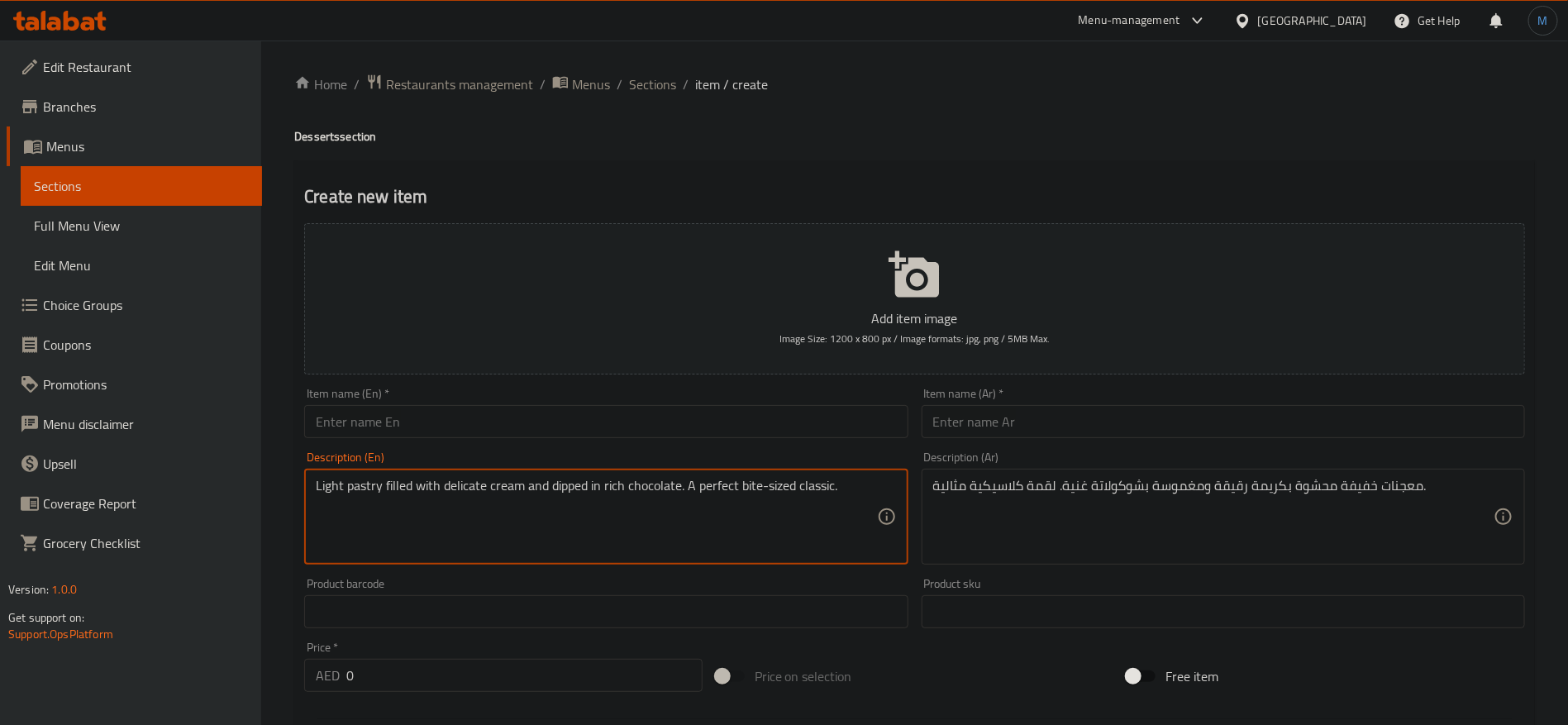
click at [449, 487] on textarea "Light pastry filled with delicate cream and dipped in rich chocolate. A perfect…" at bounding box center [596, 517] width 561 height 79
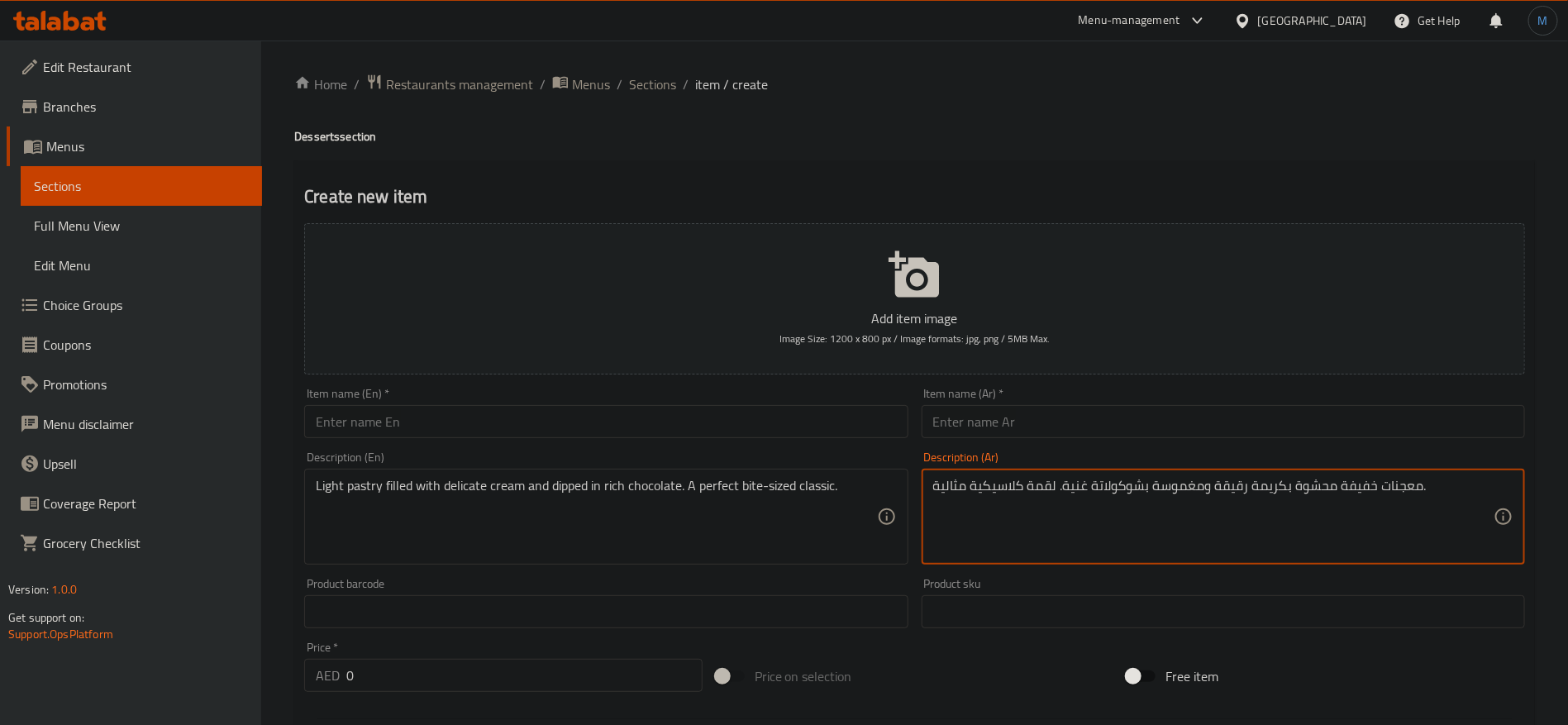
click at [1041, 487] on textarea "معجنات خفيفة محشوة بكريمة رقيقة ومغموسة بشوكولاتة غنية. لقمة كلاسيكية مثالية." at bounding box center [1214, 517] width 561 height 79
click at [502, 435] on input "text" at bounding box center [605, 421] width 603 height 33
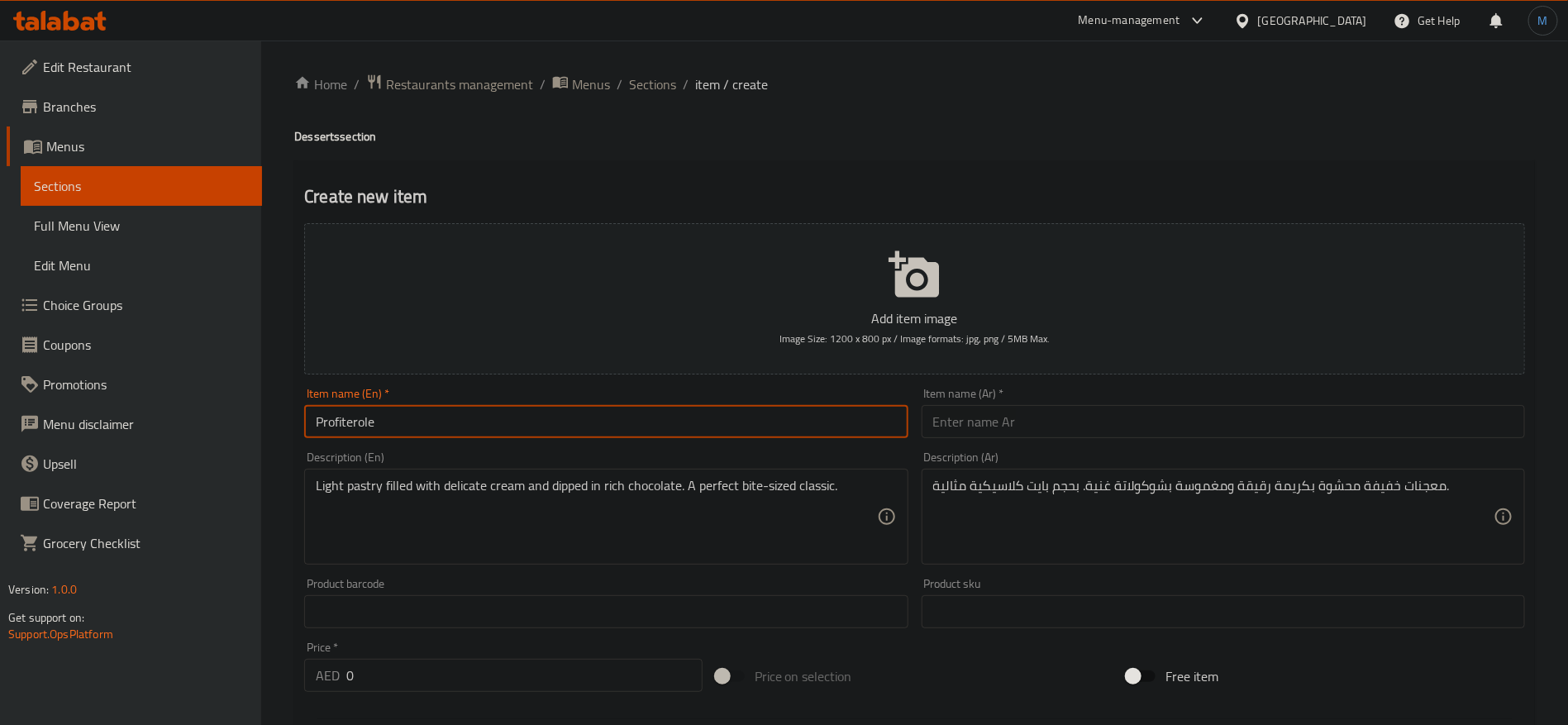
click at [1065, 407] on input "text" at bounding box center [1223, 421] width 603 height 33
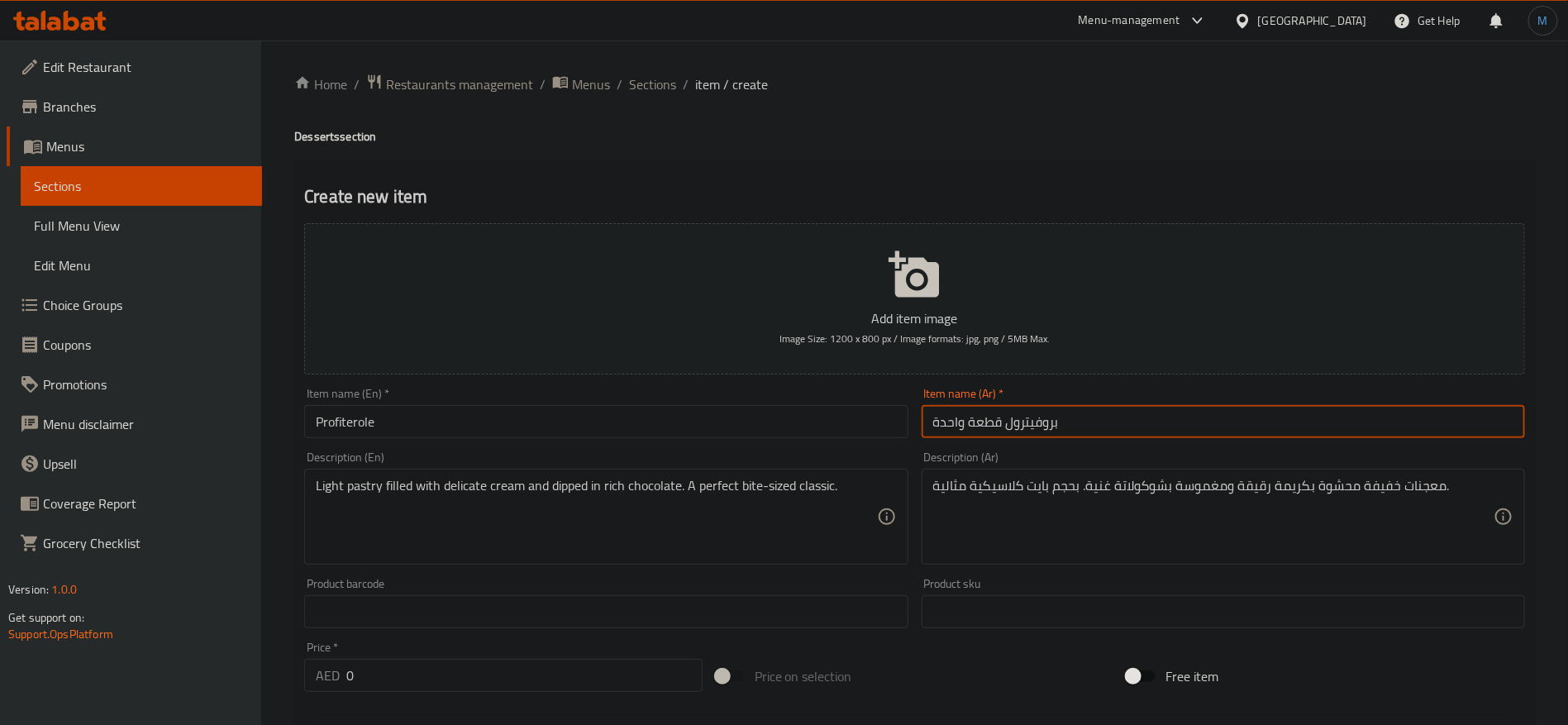
click at [829, 422] on input "Profiterole" at bounding box center [605, 421] width 603 height 33
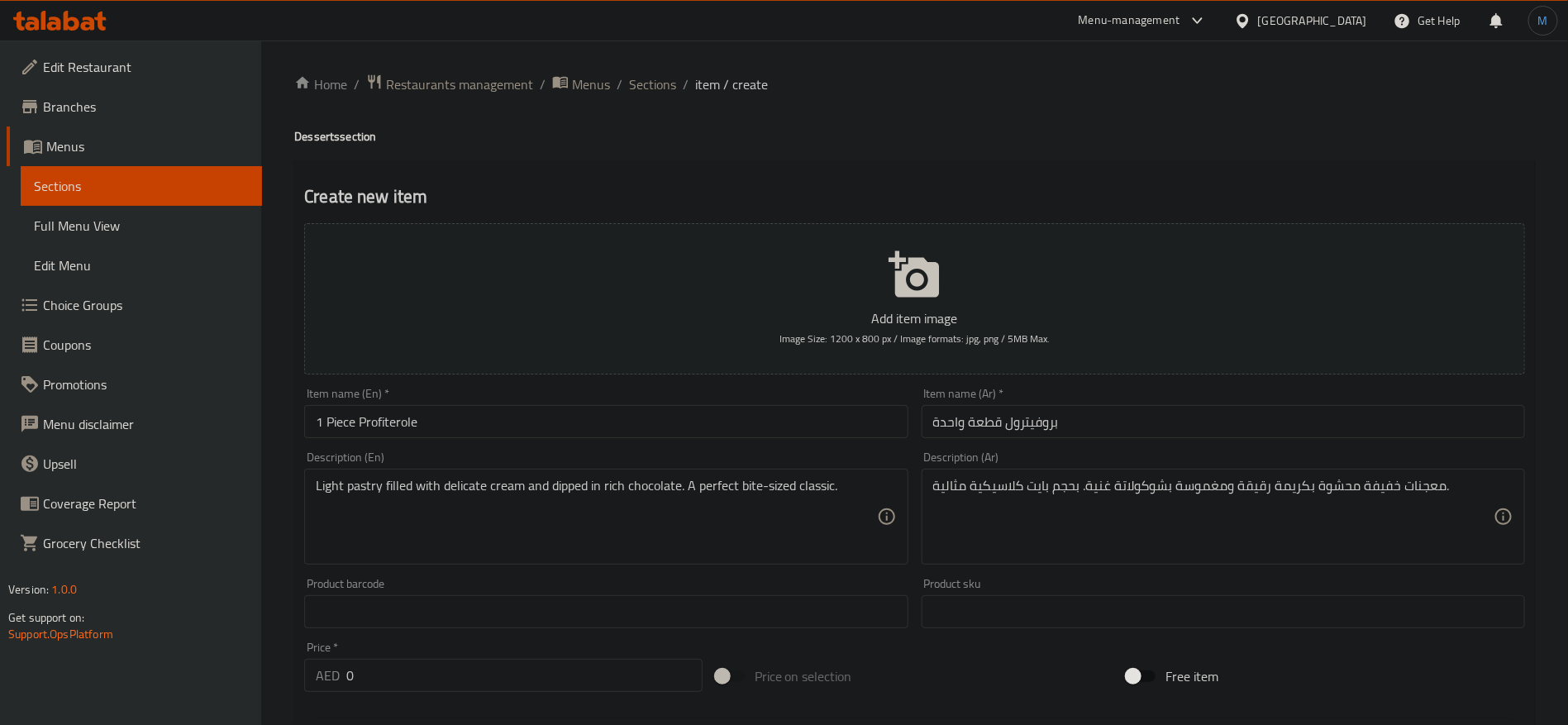
click at [446, 658] on div "Price   * AED 0 Price *" at bounding box center [503, 666] width 398 height 50
click at [461, 688] on input "0" at bounding box center [524, 675] width 356 height 33
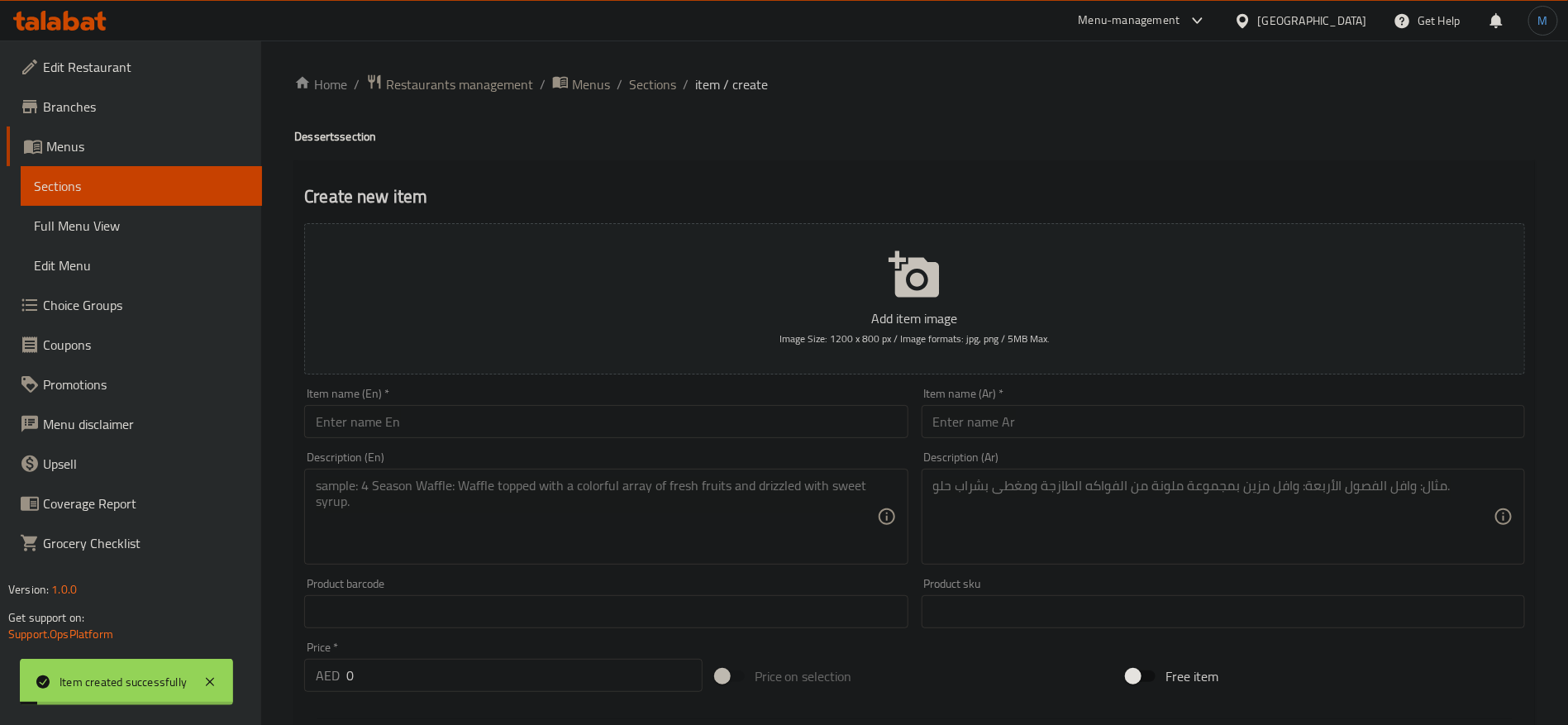
click at [647, 105] on div "Home / Restaurants management / Menus / Sections / item / create Desserts secti…" at bounding box center [915, 603] width 1241 height 1061
click at [648, 99] on div "Home / Restaurants management / Menus / Sections / item / create Desserts secti…" at bounding box center [915, 603] width 1241 height 1061
click at [652, 86] on span "Sections" at bounding box center [653, 84] width 48 height 20
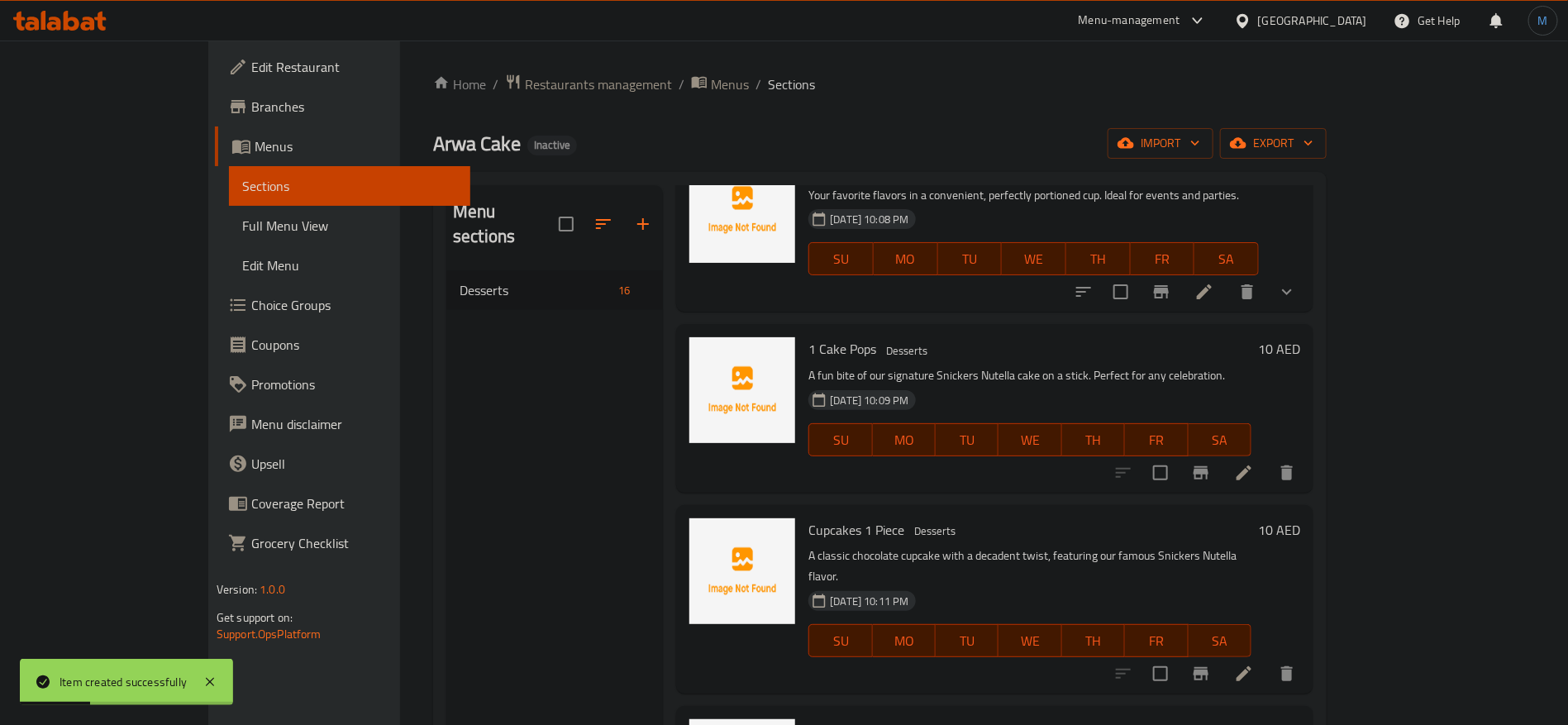
scroll to position [232, 0]
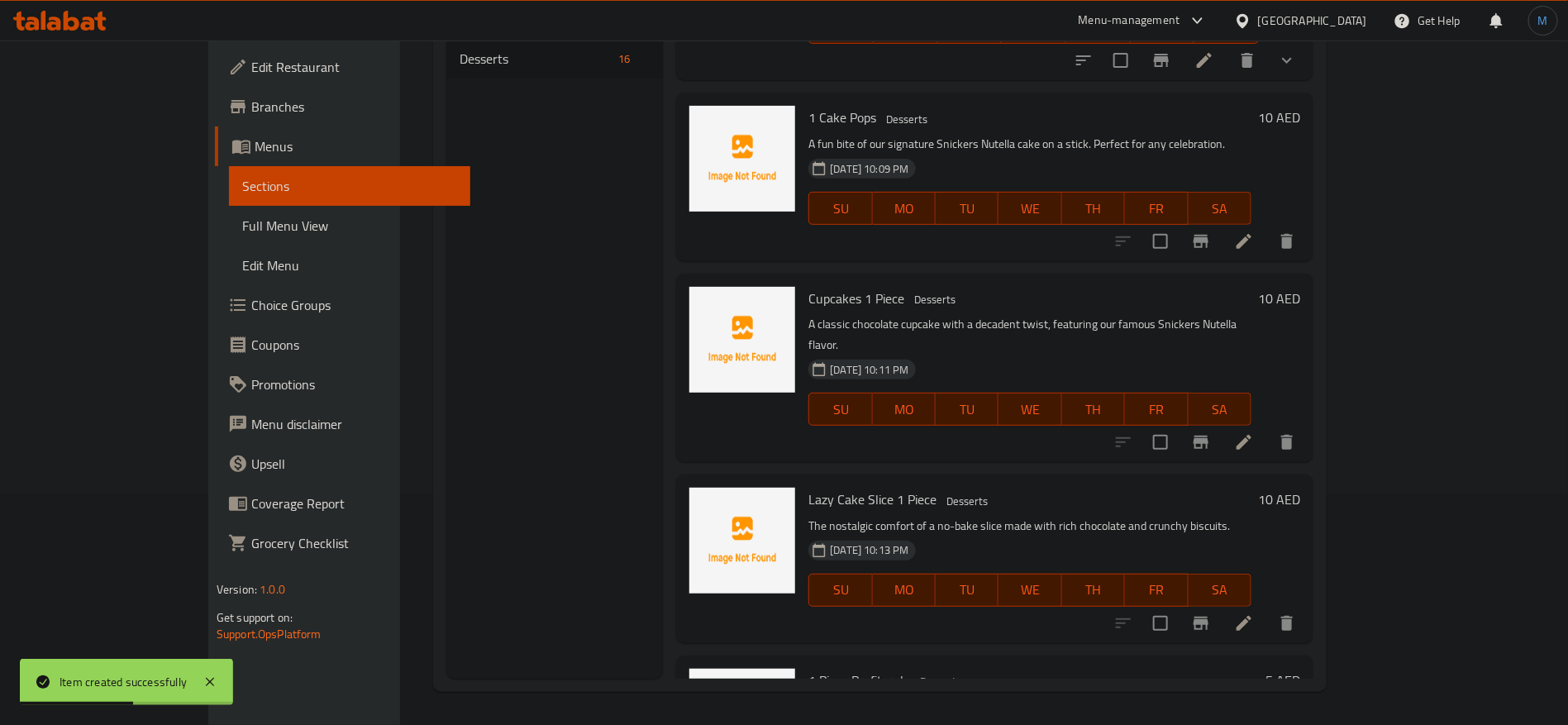
click at [1268, 608] on li at bounding box center [1244, 622] width 47 height 29
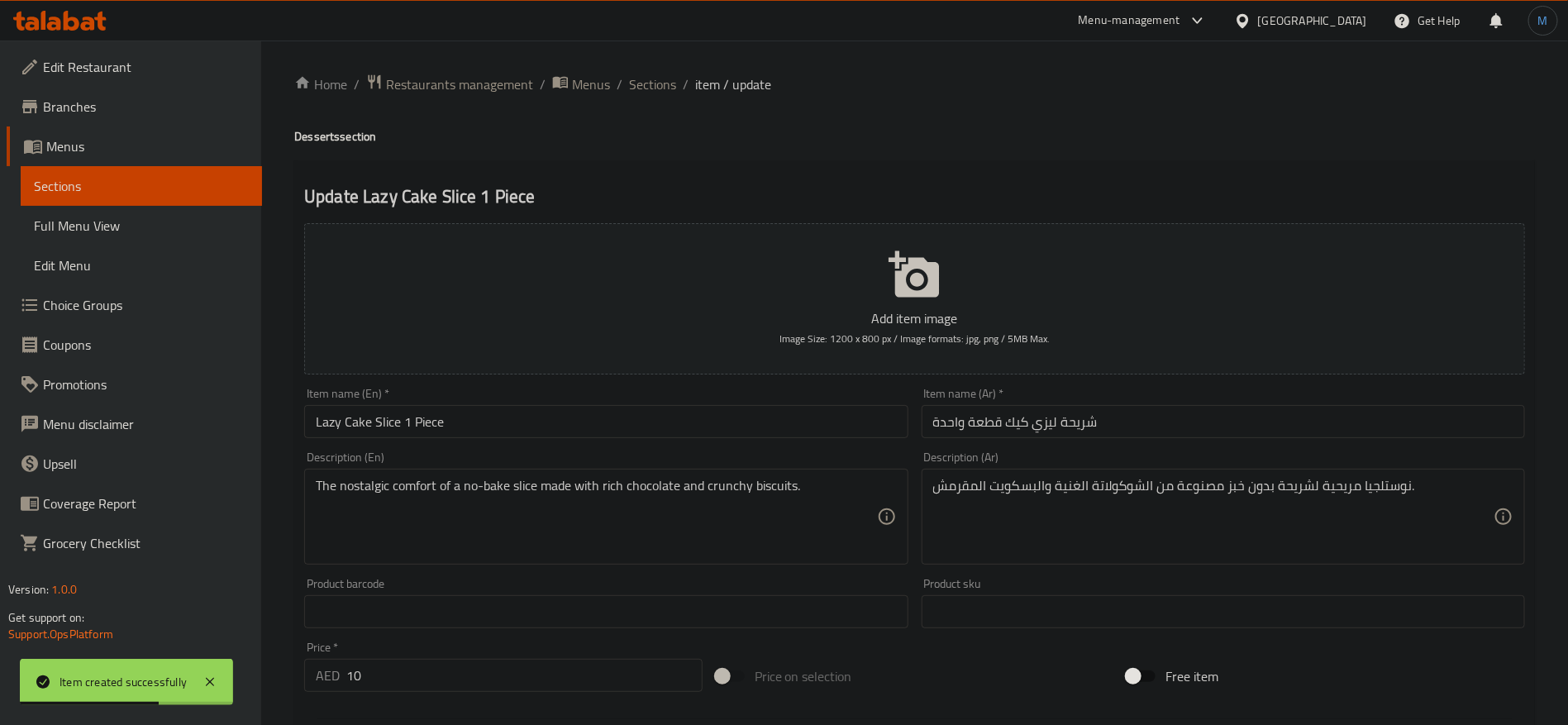
click at [692, 411] on input "Lazy Cake Slice 1 Piece" at bounding box center [605, 421] width 603 height 33
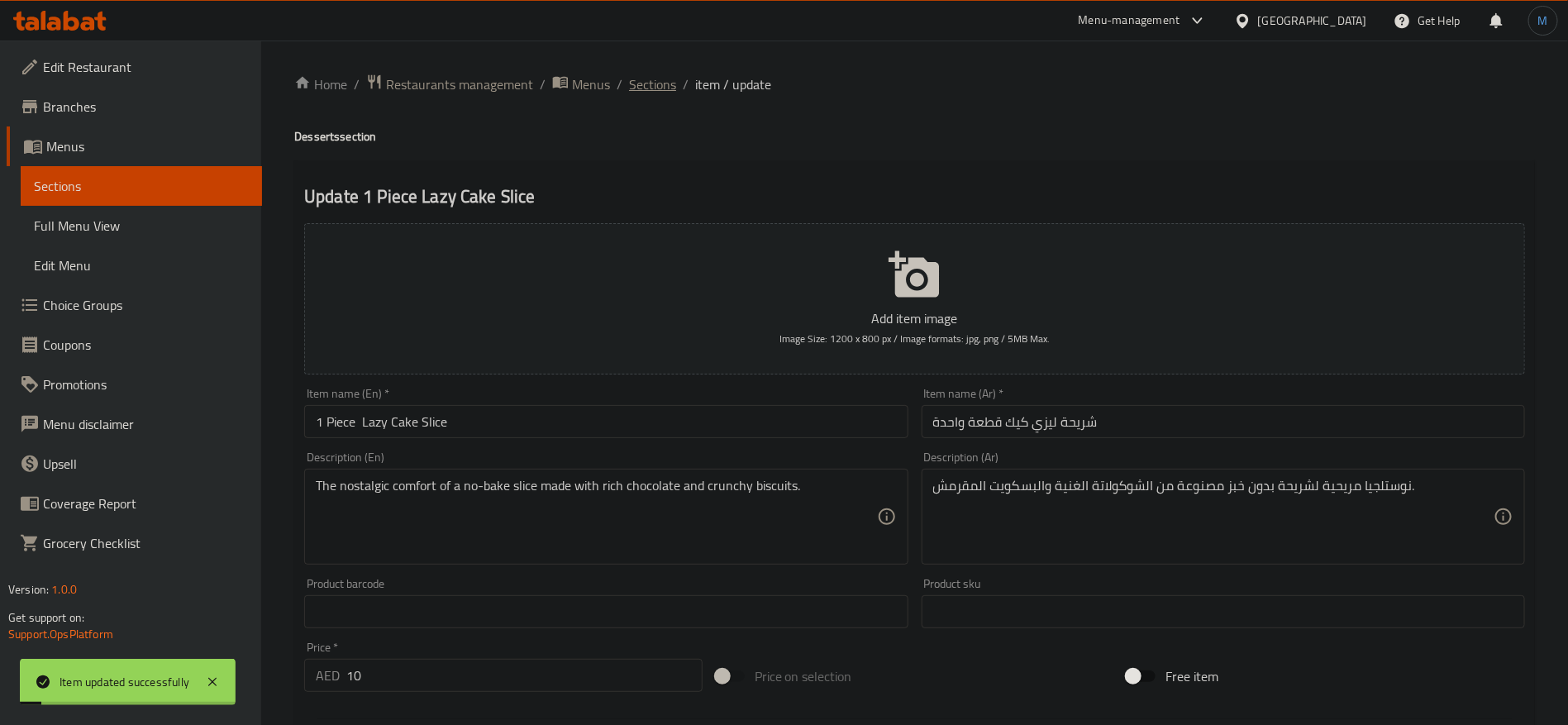
click at [645, 87] on span "Sections" at bounding box center [653, 84] width 48 height 20
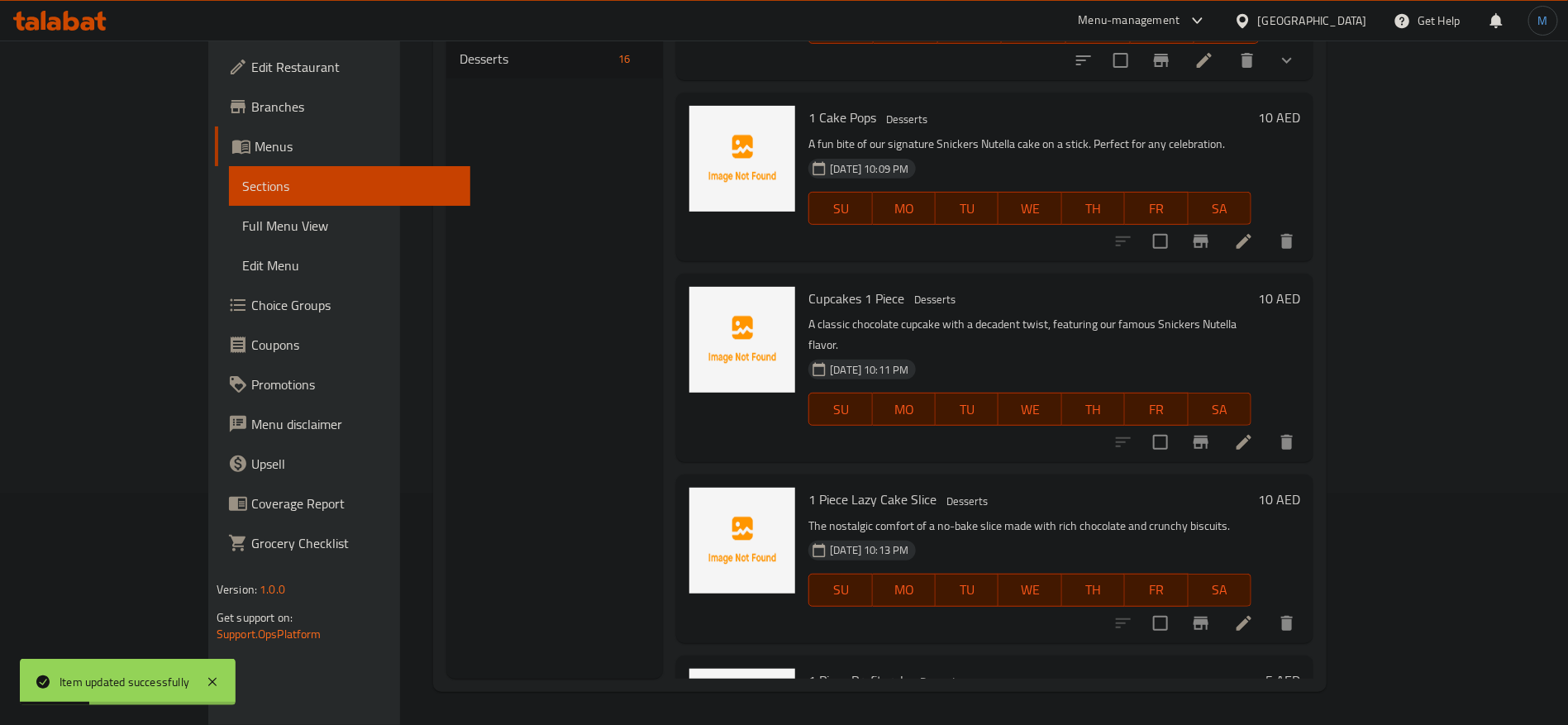
scroll to position [2081, 0]
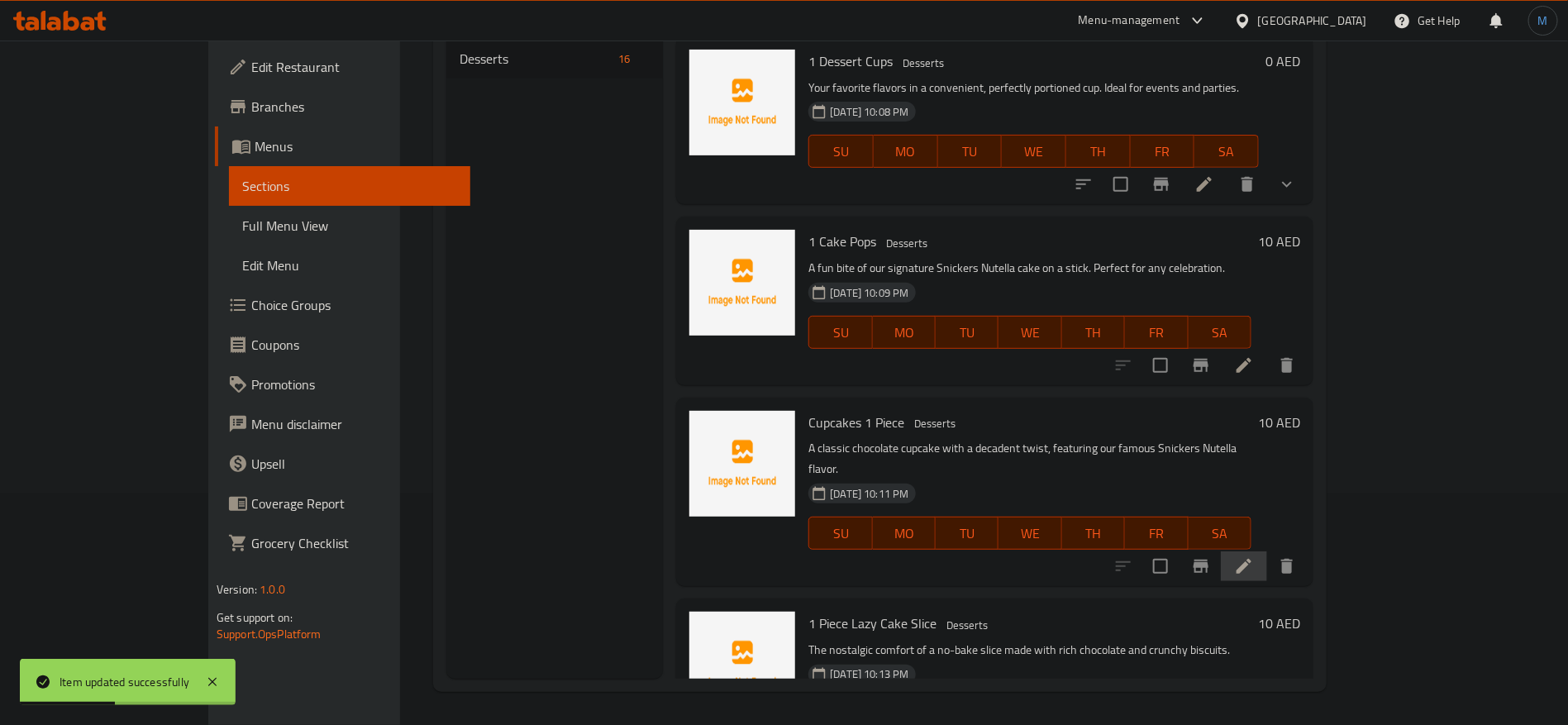
click at [1268, 551] on li at bounding box center [1244, 565] width 47 height 29
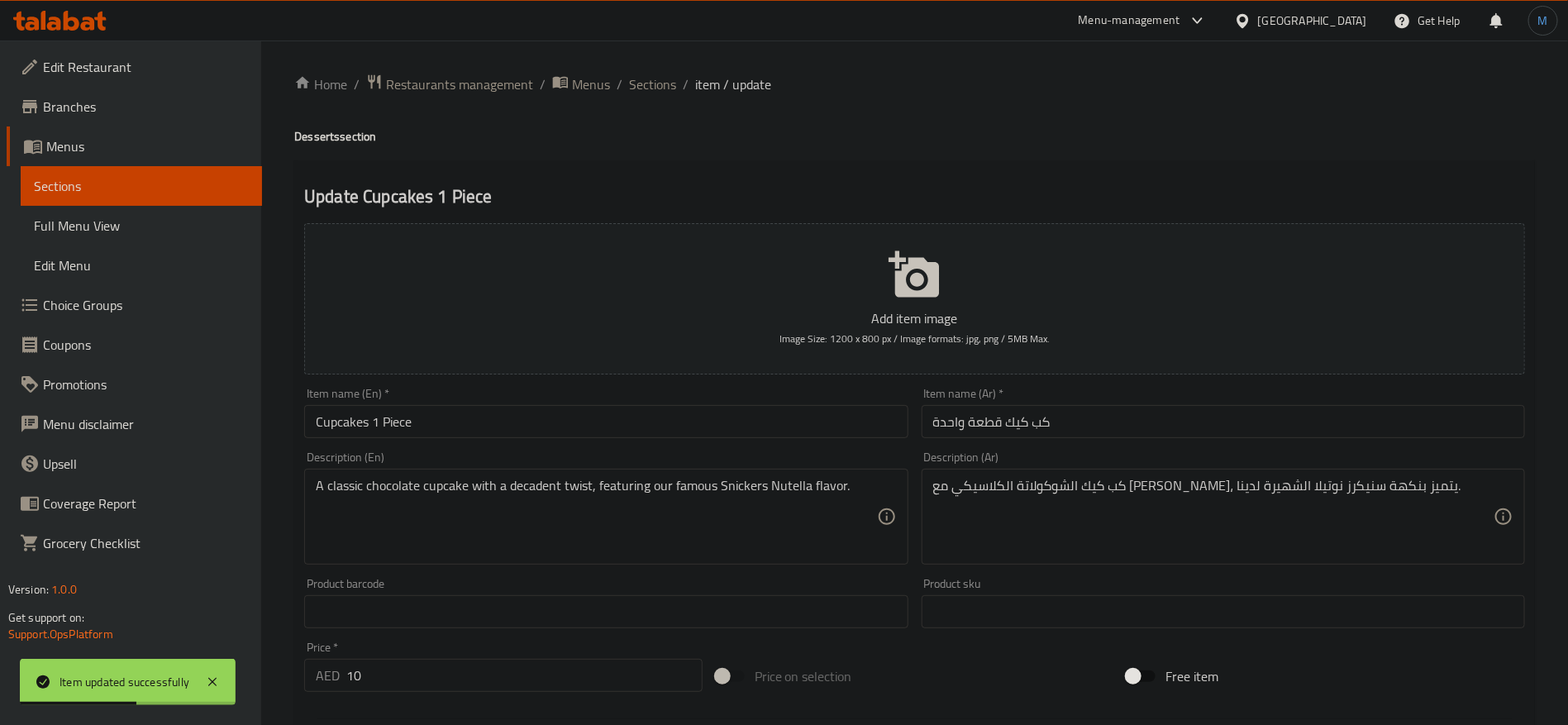
click at [668, 428] on input "Cupcakes 1 Piece" at bounding box center [605, 421] width 603 height 33
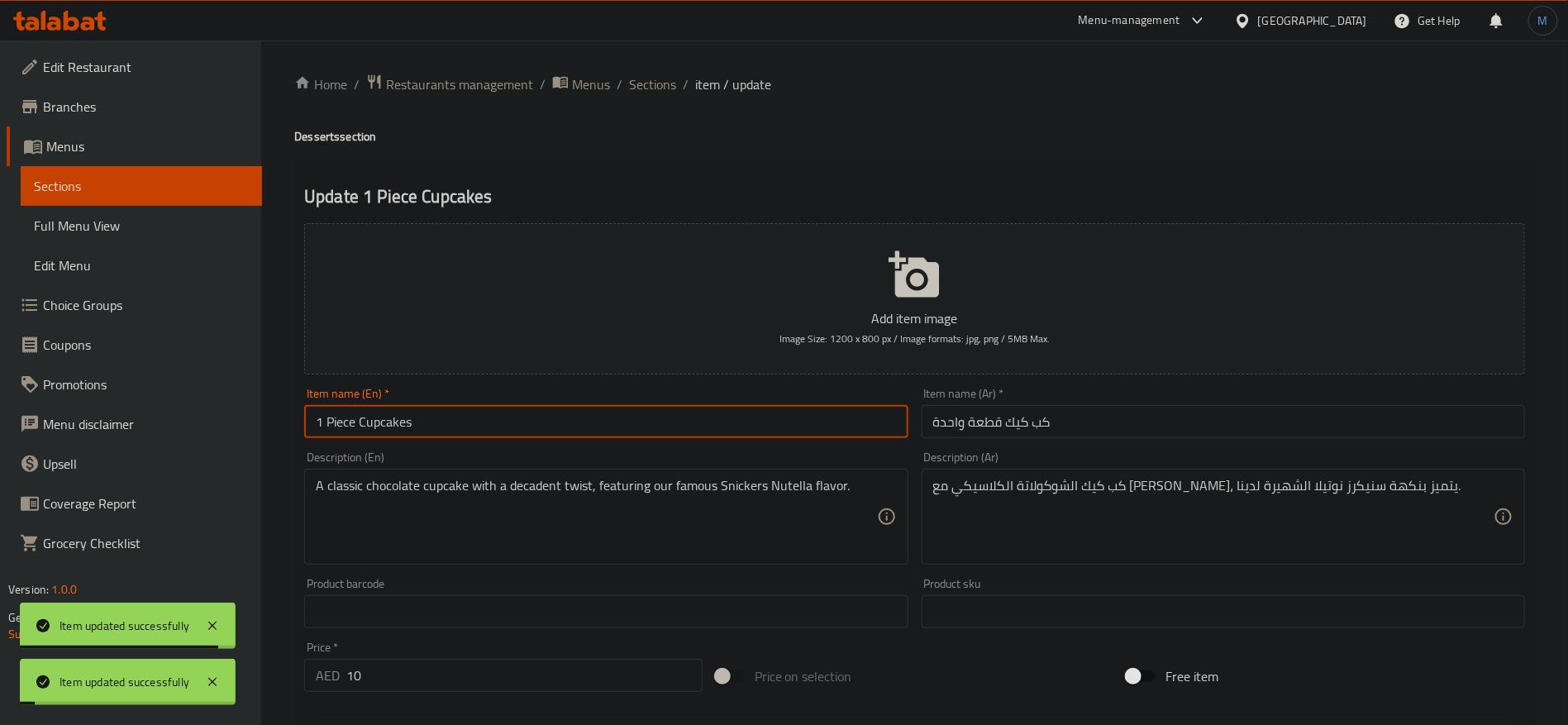
click at [662, 99] on div "Home / Restaurants management / Menus / Sections / item / update Desserts secti…" at bounding box center [915, 603] width 1241 height 1061
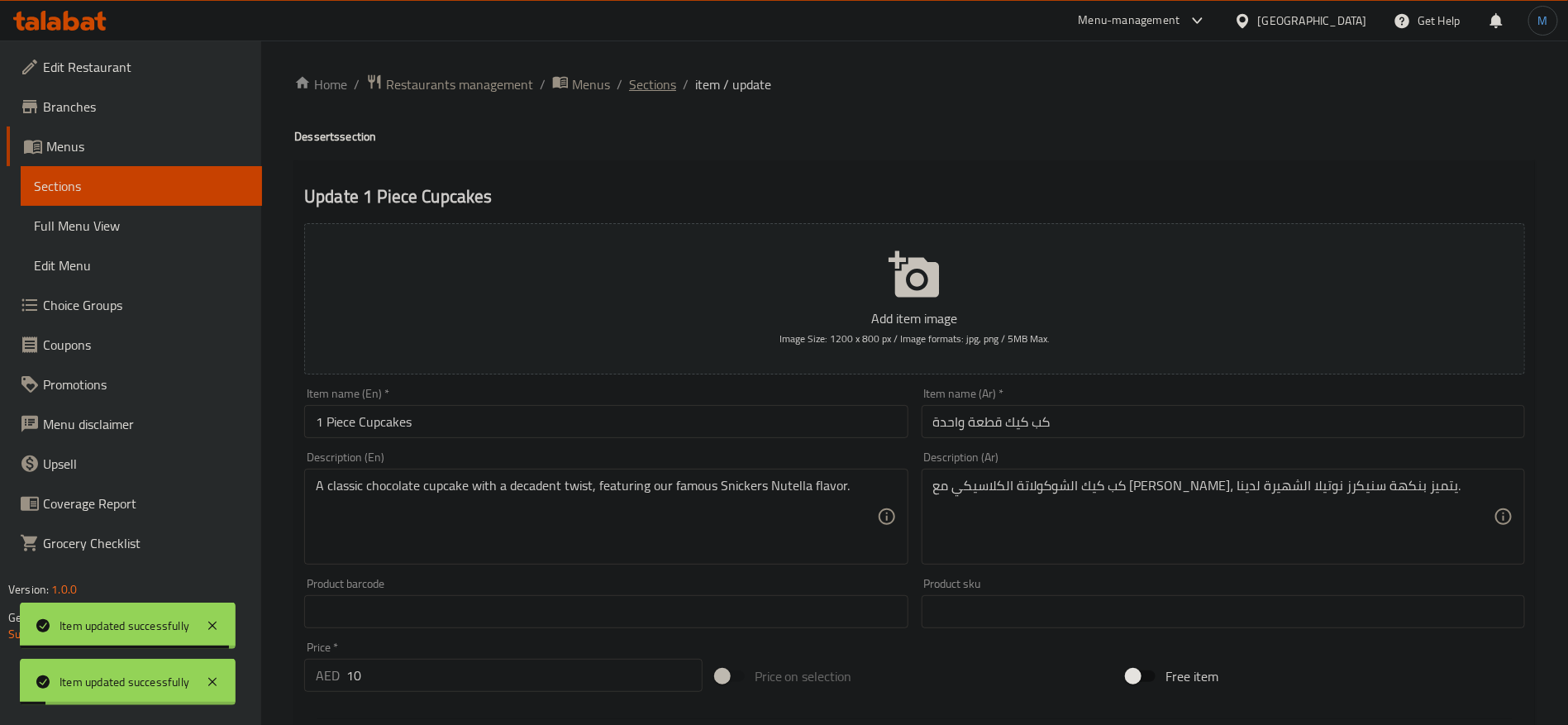
click at [659, 85] on span "Sections" at bounding box center [653, 84] width 48 height 20
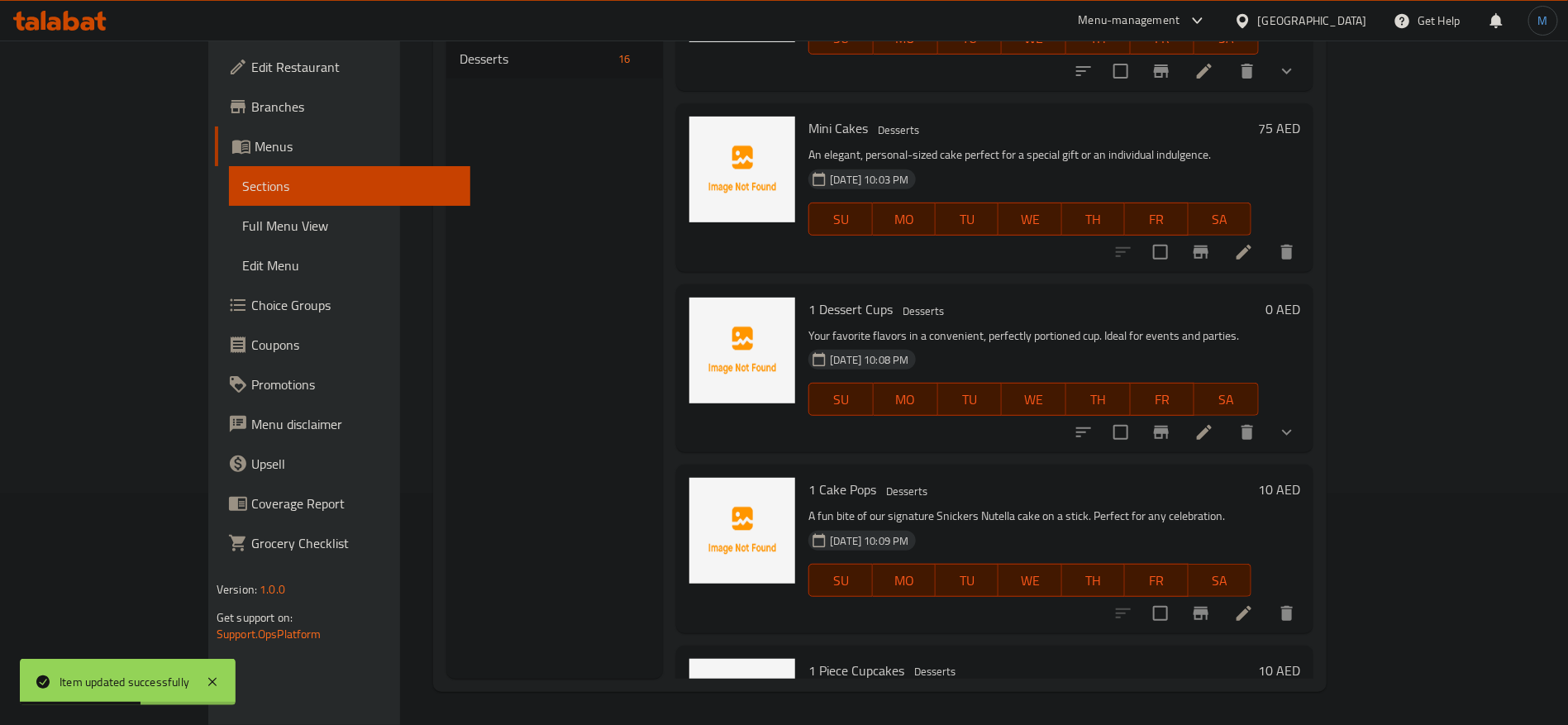
scroll to position [1709, 0]
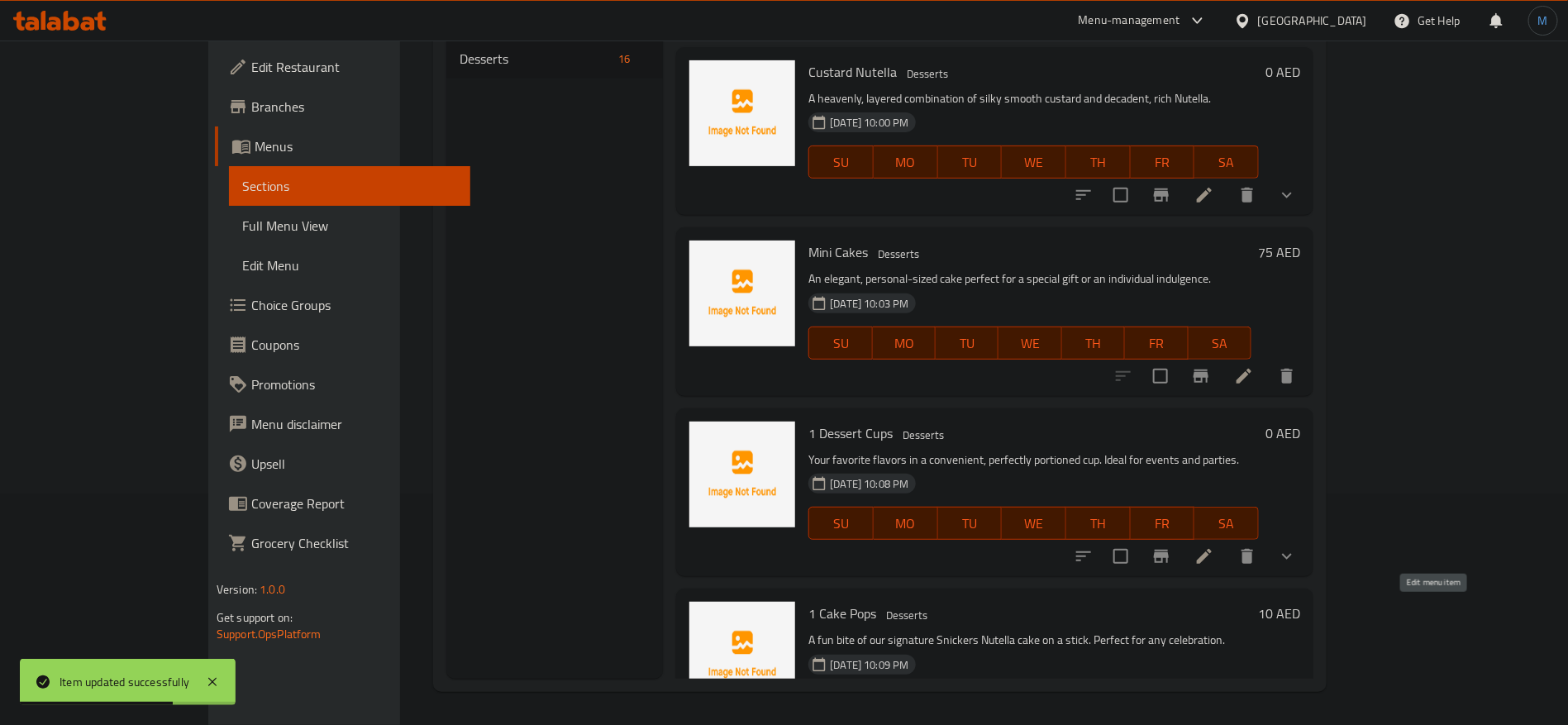
click at [1252, 724] on icon at bounding box center [1244, 737] width 15 height 15
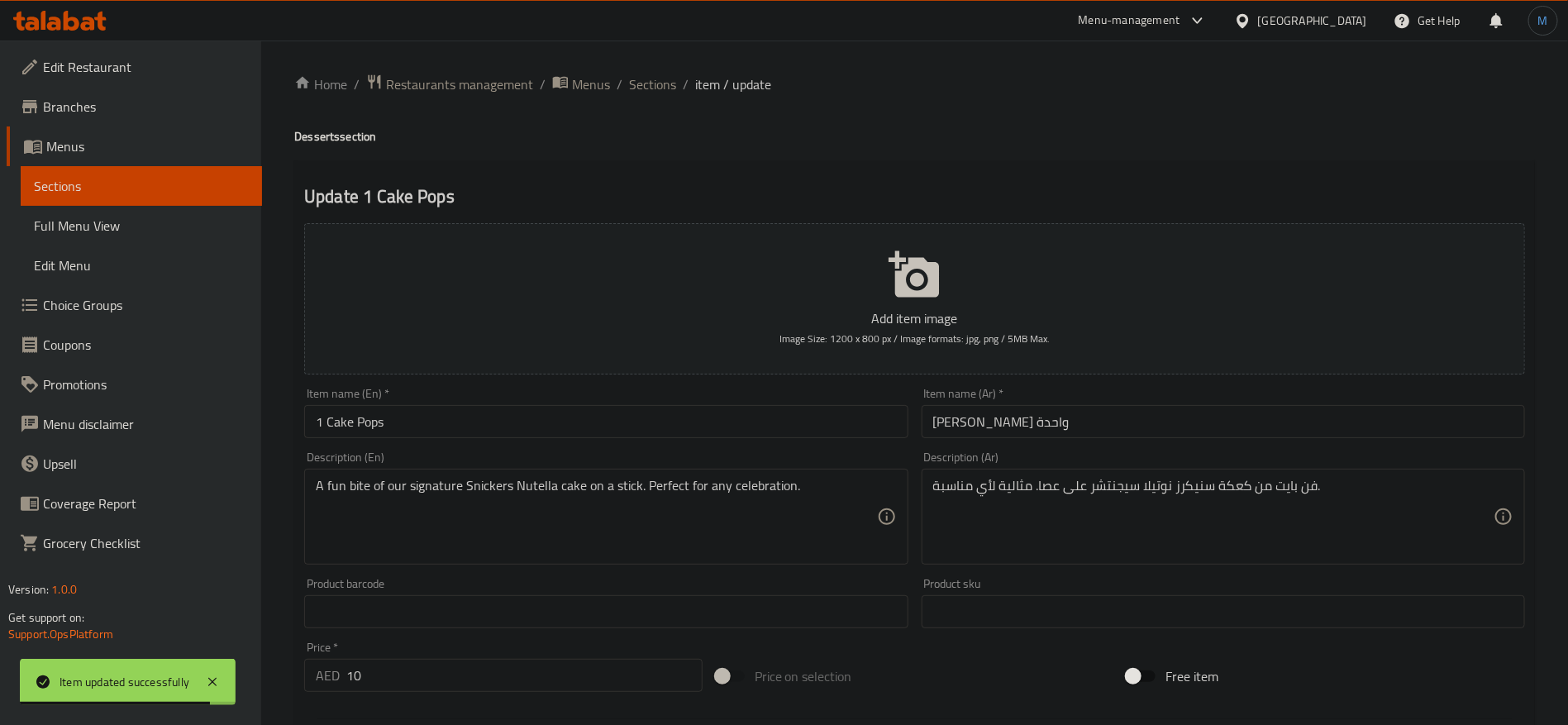
drag, startPoint x: 617, startPoint y: 391, endPoint x: 614, endPoint y: 406, distance: 15.3
click at [616, 402] on div "Item name (En)   * 1 Cake Pops Item name (En) *" at bounding box center [605, 412] width 603 height 50
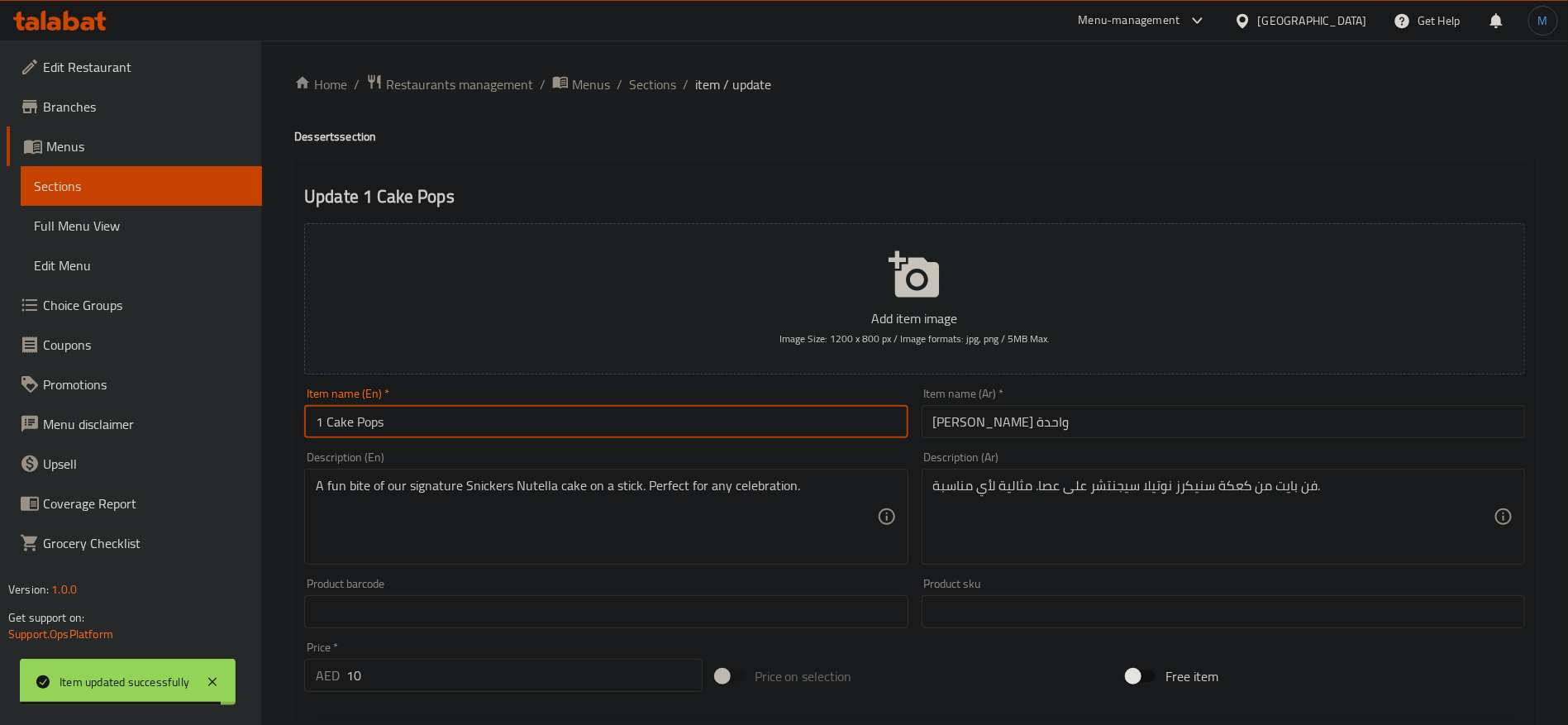
click at [617, 416] on input "1 Cake Pops" at bounding box center [605, 421] width 603 height 33
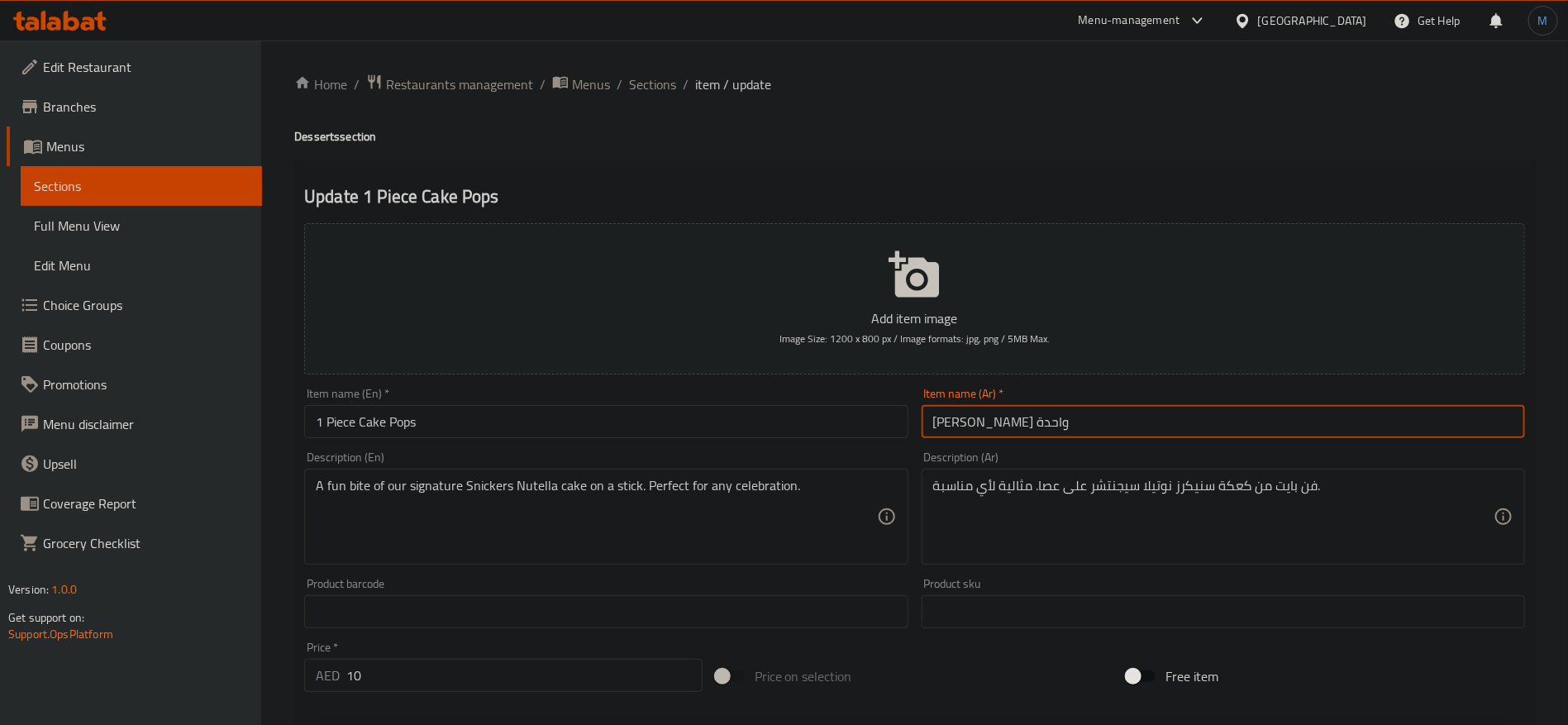
click at [1136, 425] on input "[PERSON_NAME] واحدة" at bounding box center [1223, 421] width 603 height 33
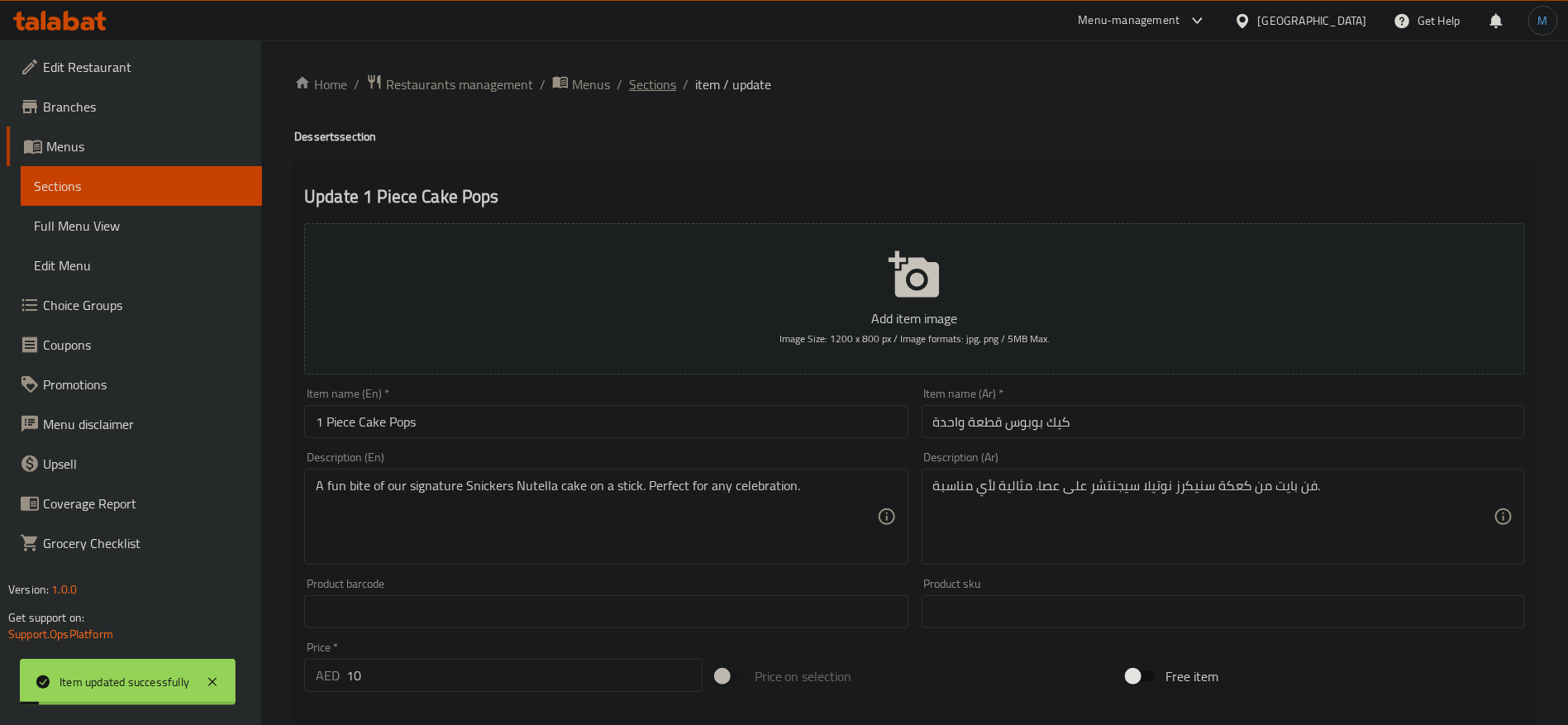
click at [668, 87] on span "Sections" at bounding box center [653, 84] width 48 height 20
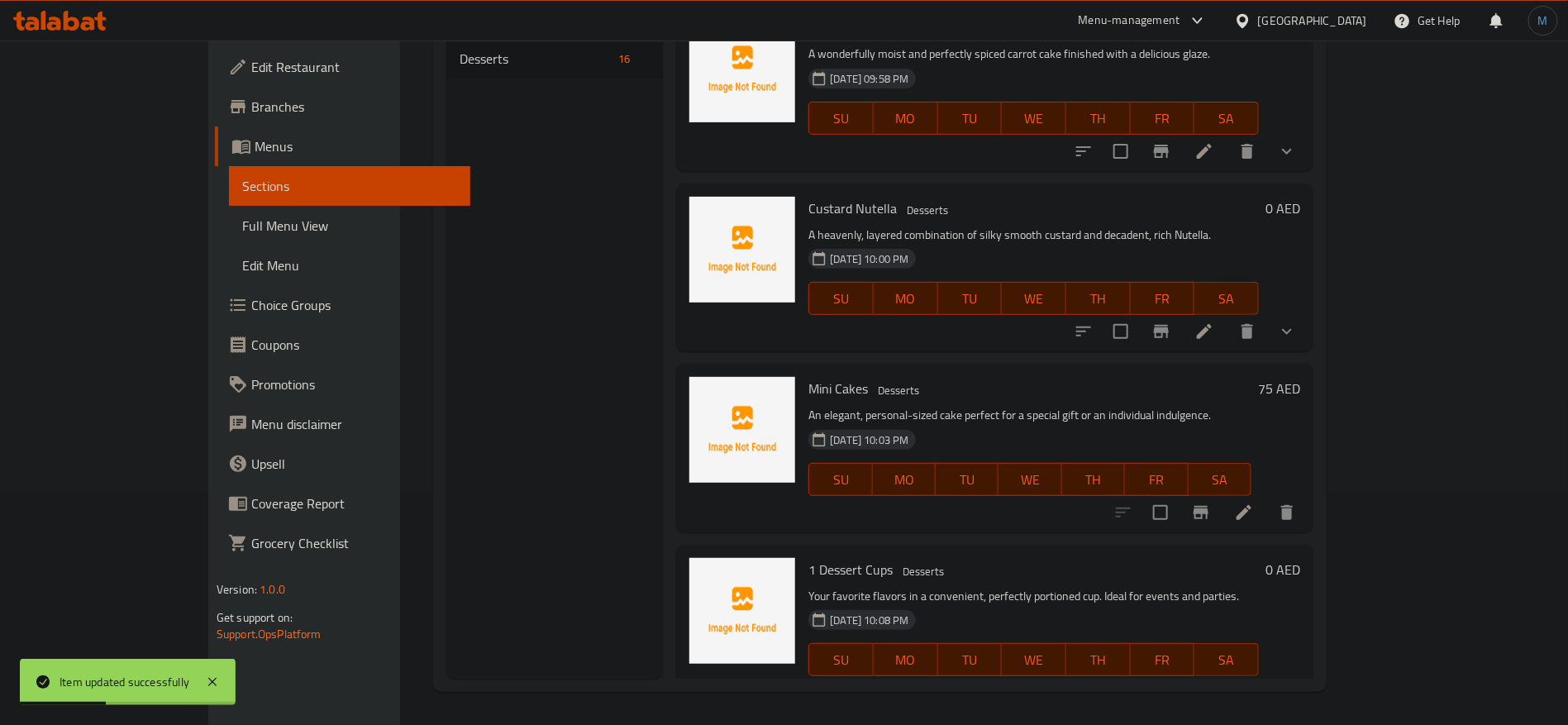
scroll to position [1586, 0]
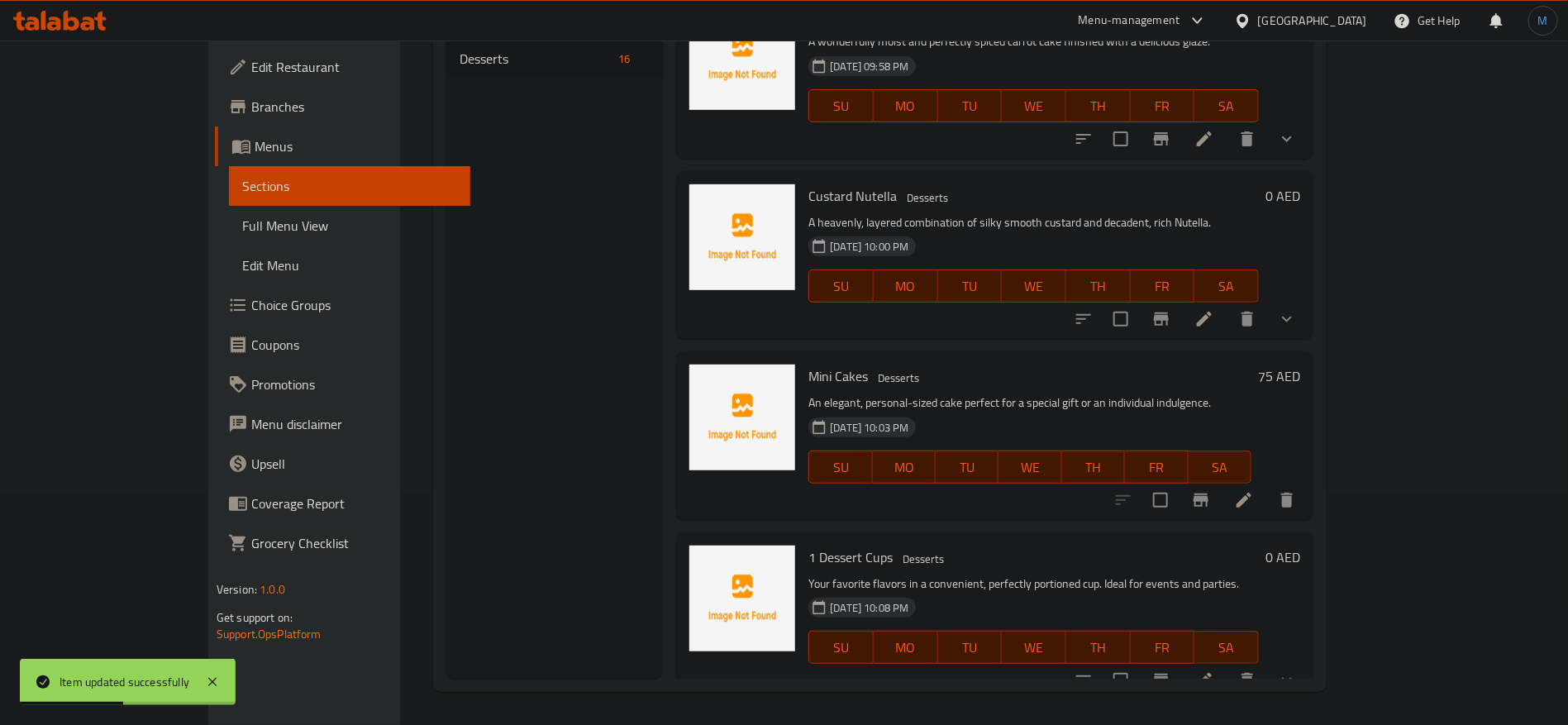
click at [1307, 660] on div at bounding box center [1186, 680] width 243 height 40
click at [1214, 671] on icon at bounding box center [1204, 680] width 20 height 20
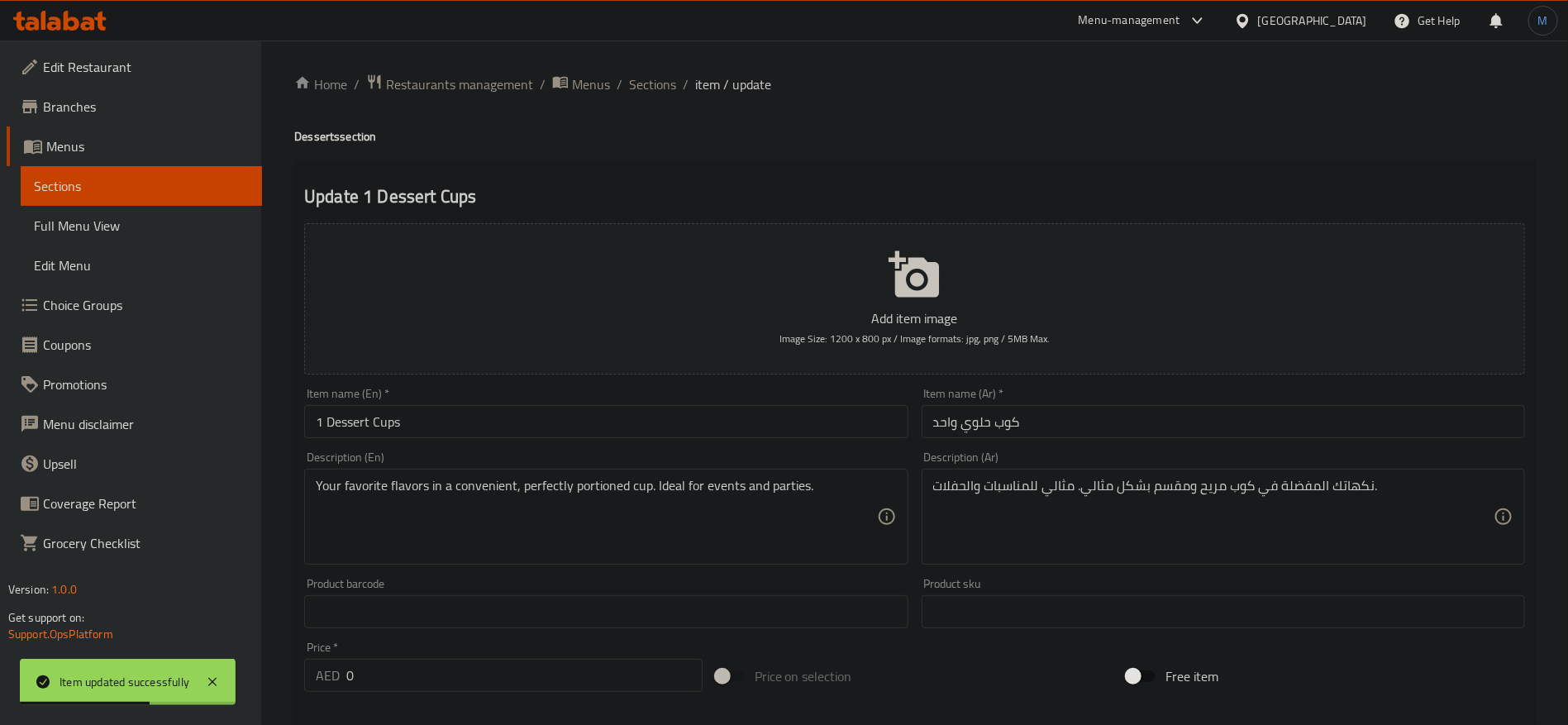
click at [1083, 418] on input "كوب حلوي واحد" at bounding box center [1223, 421] width 603 height 33
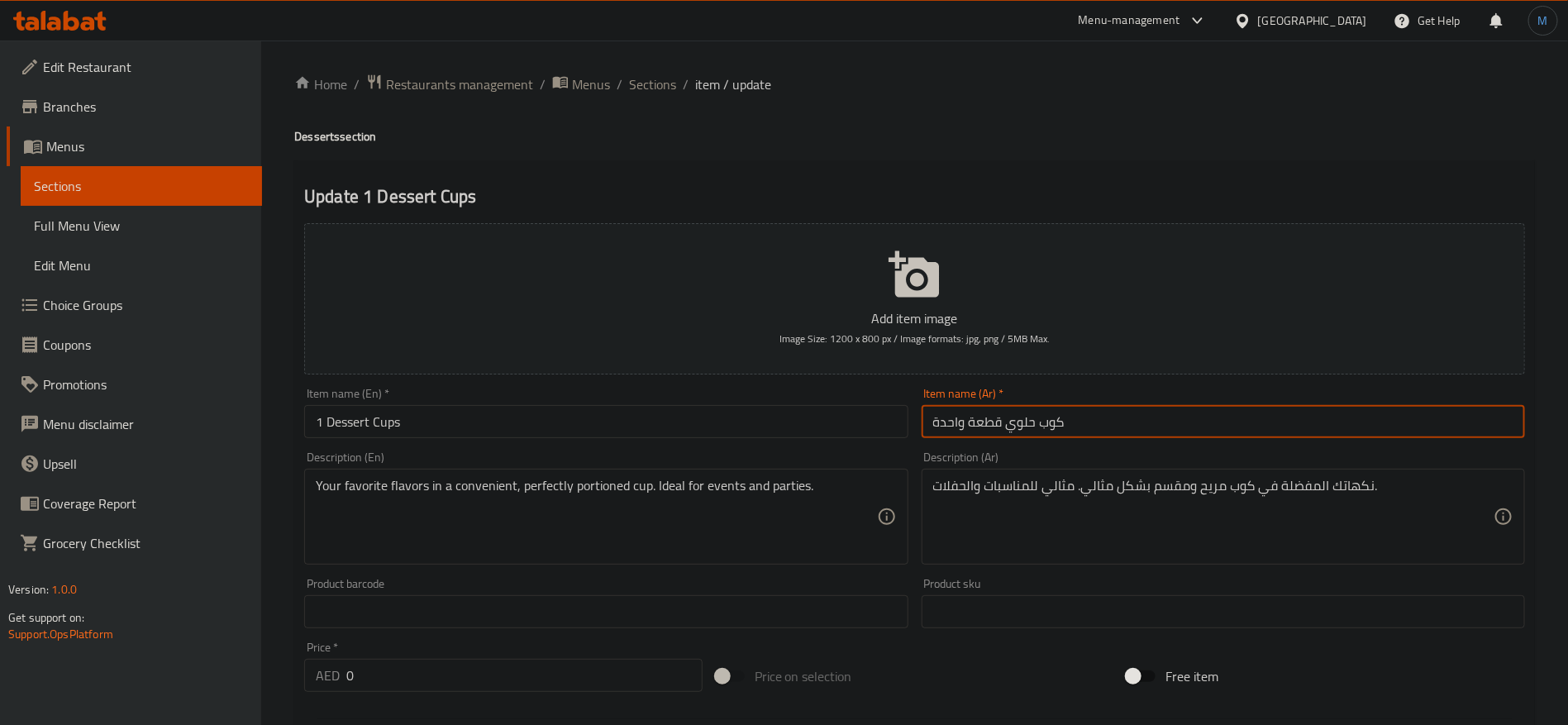
click at [726, 427] on input "1 Dessert Cups" at bounding box center [605, 421] width 603 height 33
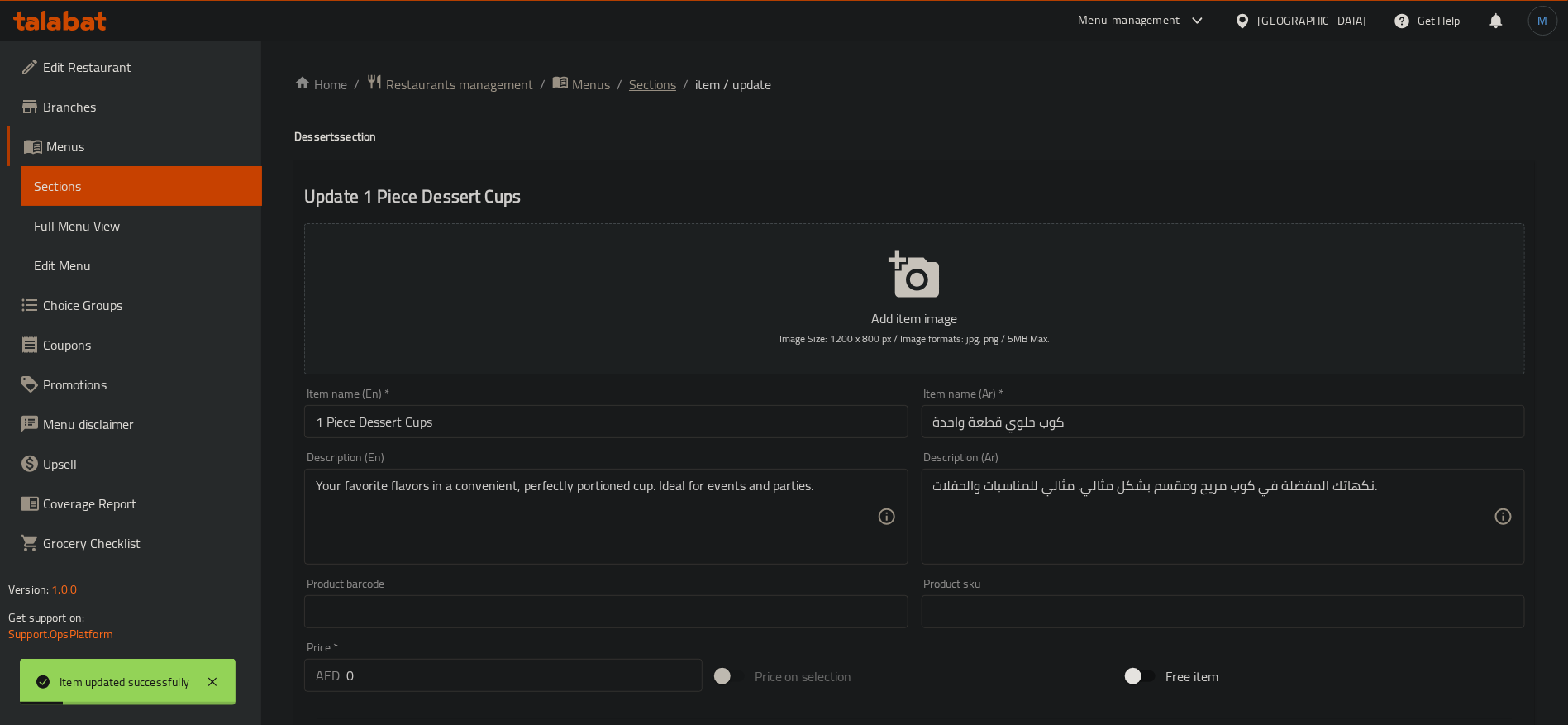
click at [662, 74] on span "Sections" at bounding box center [653, 84] width 48 height 20
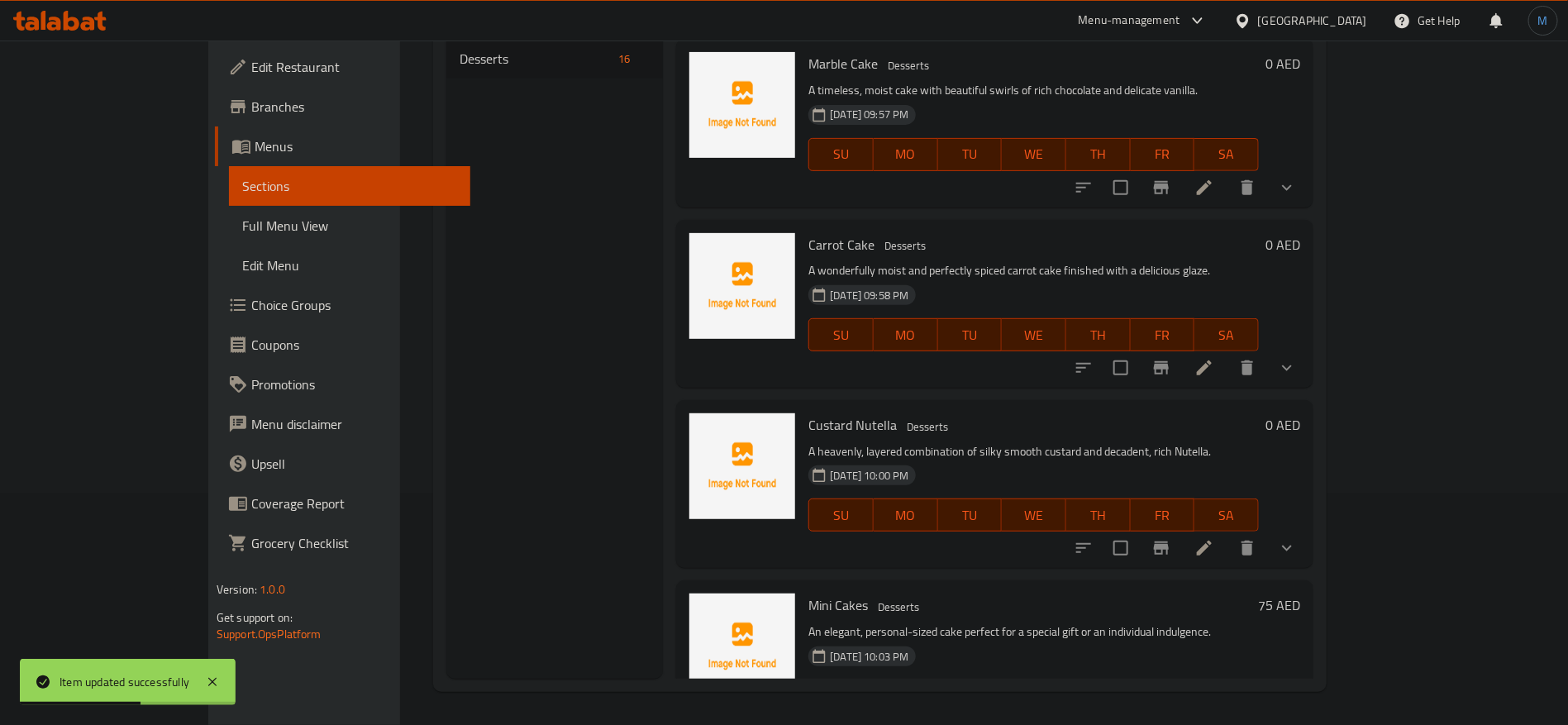
scroll to position [1213, 0]
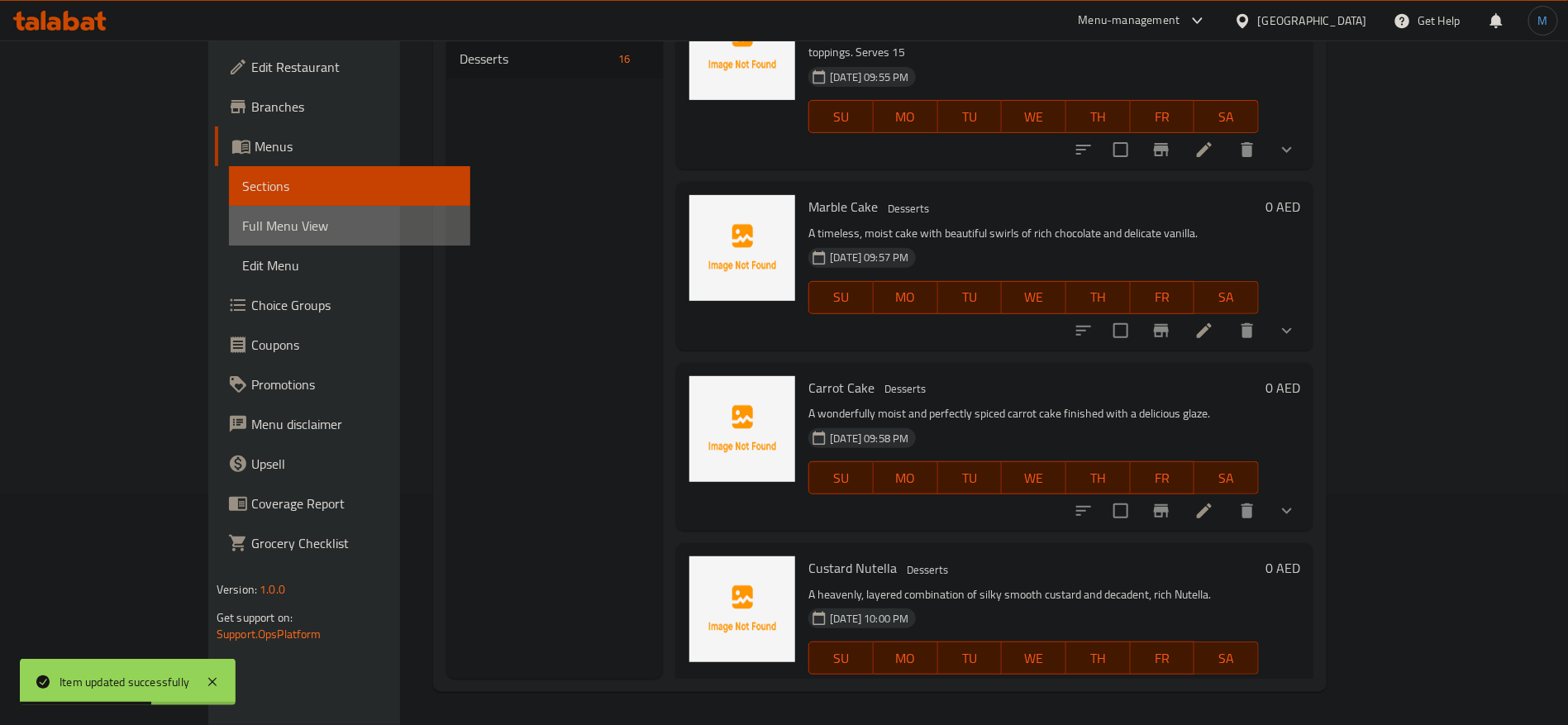
click at [242, 216] on span "Full Menu View" at bounding box center [350, 225] width 215 height 20
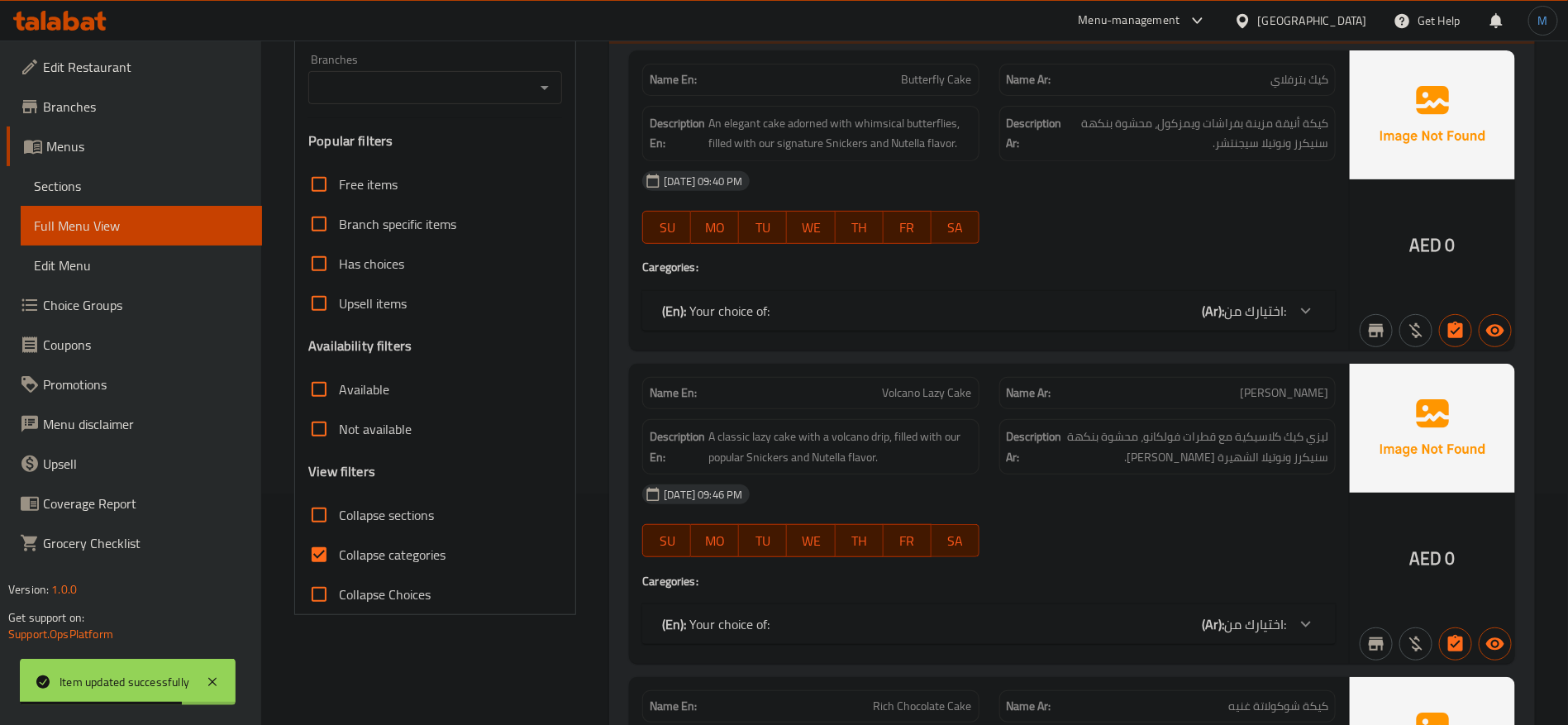
click at [409, 547] on span "Collapse categories" at bounding box center [392, 554] width 106 height 20
click at [339, 547] on input "Collapse categories" at bounding box center [319, 555] width 40 height 40
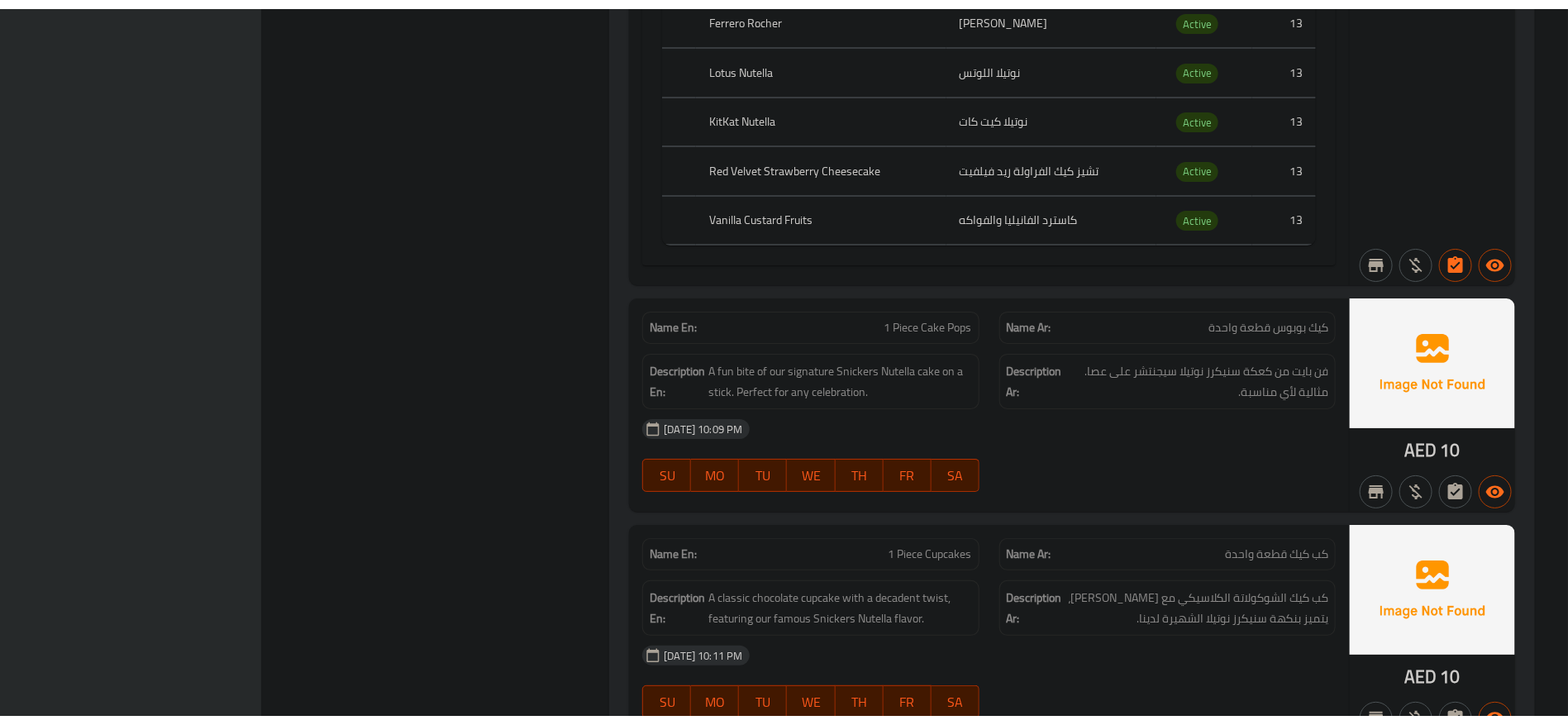
scroll to position [6659, 0]
